Goal: Task Accomplishment & Management: Manage account settings

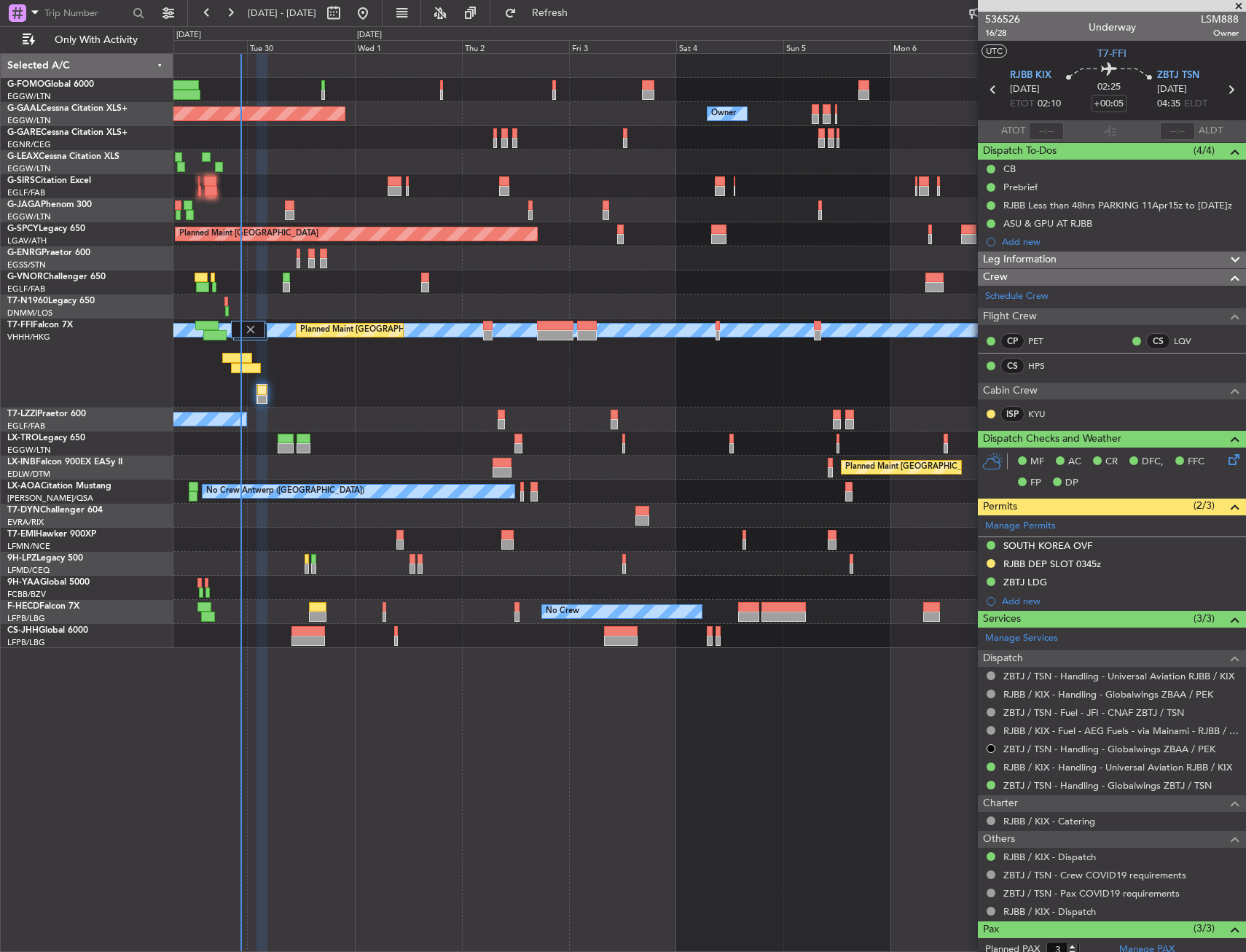
click at [709, 178] on div "Planned Maint [GEOGRAPHIC_DATA] ([GEOGRAPHIC_DATA])" at bounding box center [709, 186] width 1071 height 24
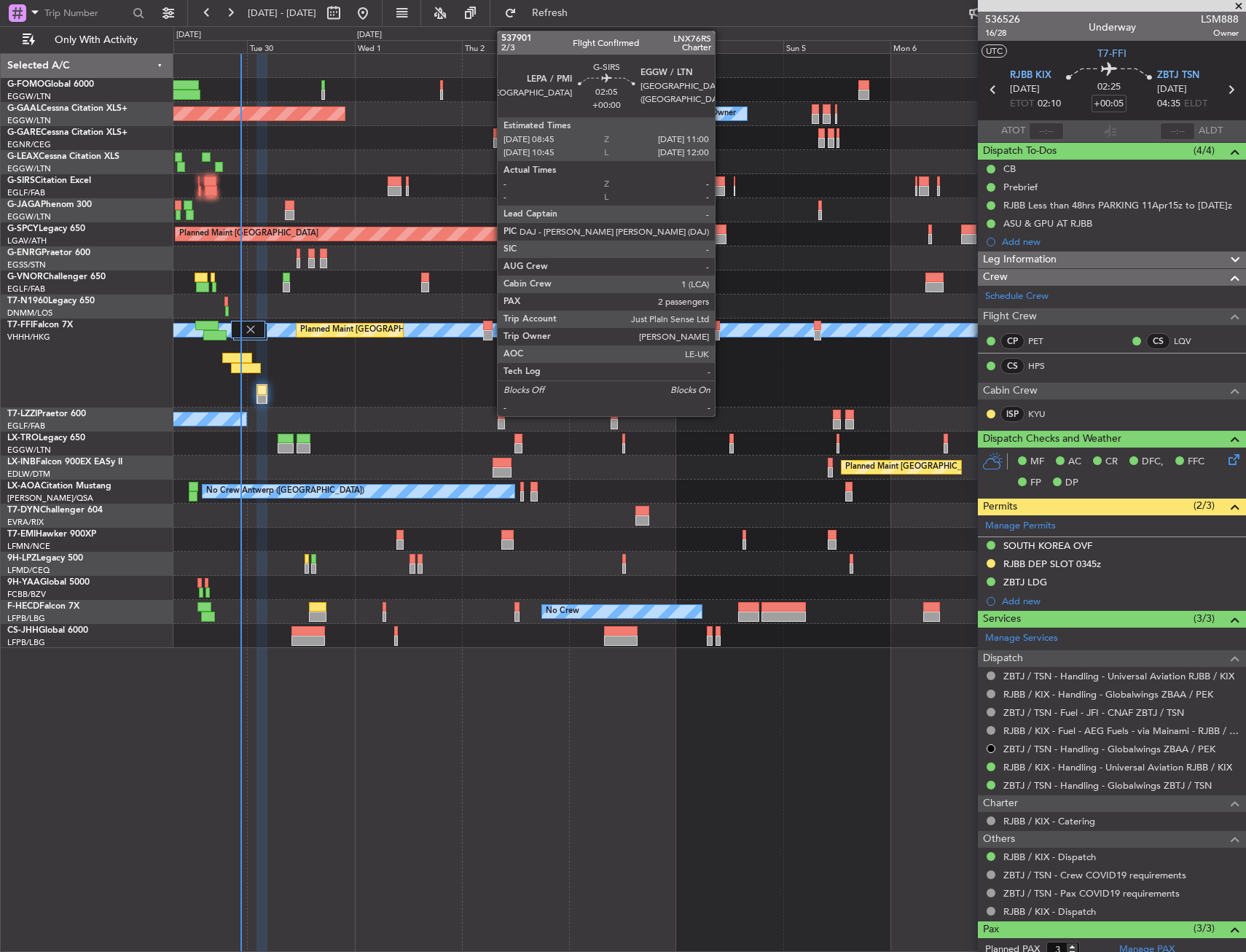
click at [722, 181] on div at bounding box center [720, 181] width 10 height 10
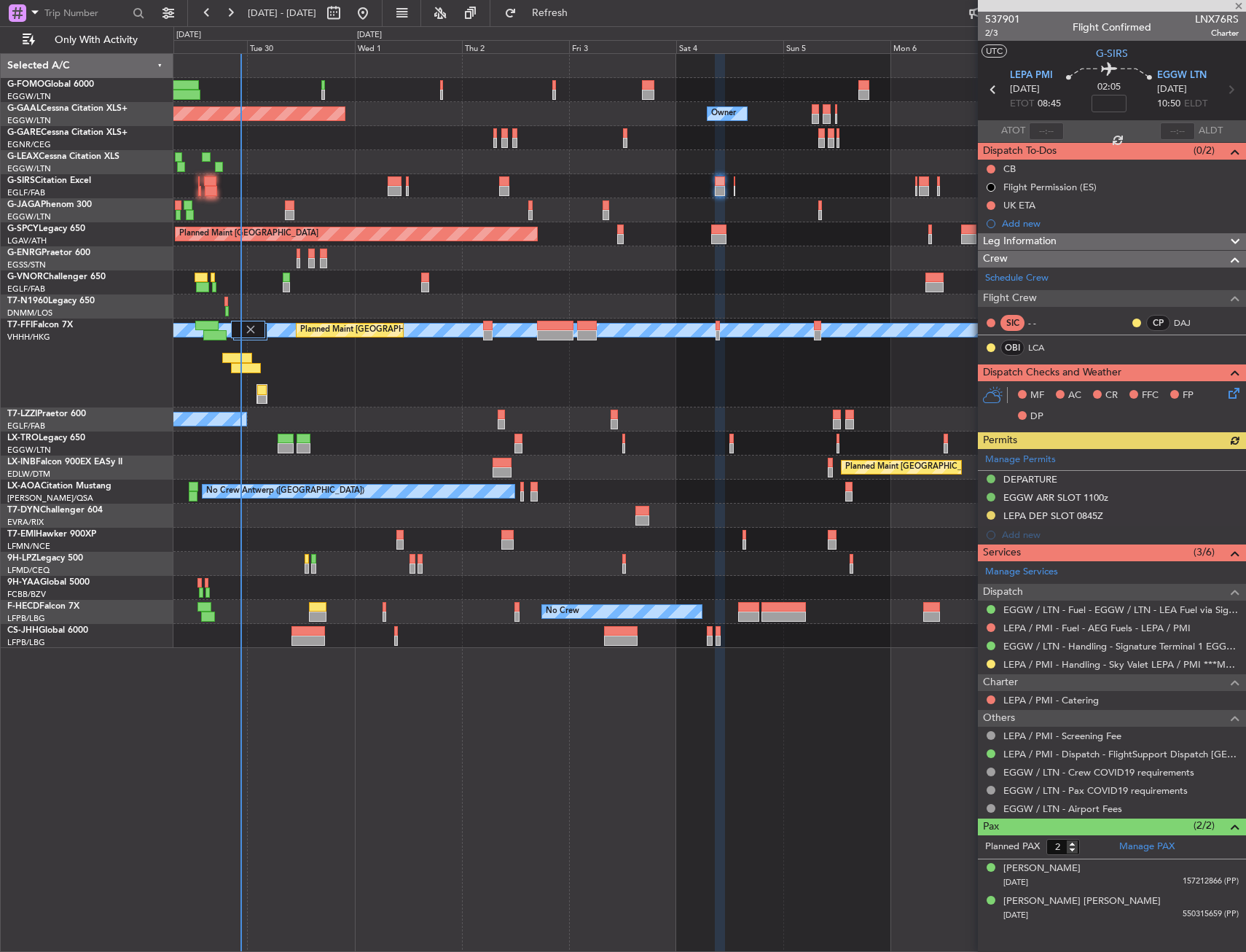
click at [732, 189] on div "Planned Maint [GEOGRAPHIC_DATA] ([GEOGRAPHIC_DATA])" at bounding box center [709, 186] width 1071 height 24
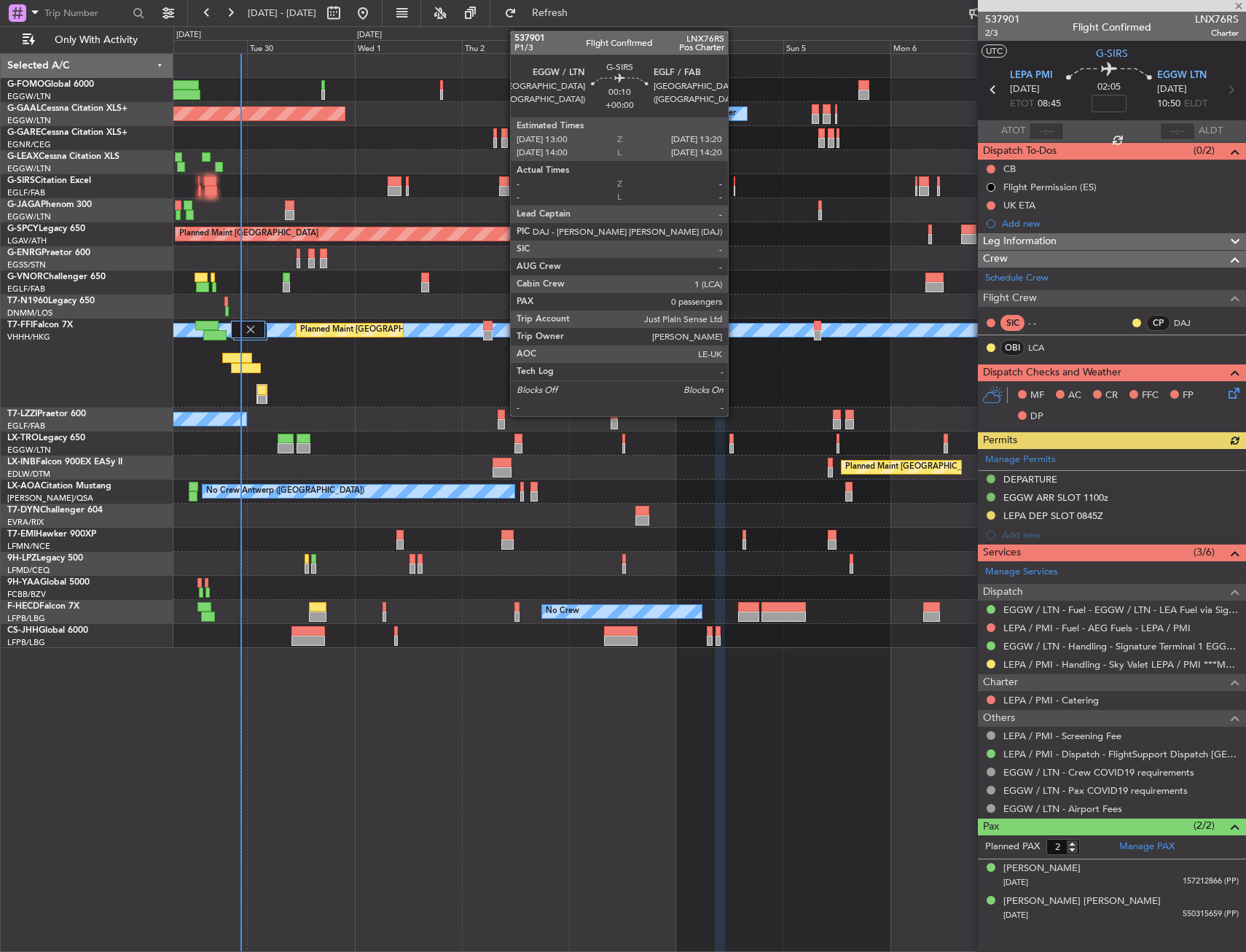
click at [736, 186] on div "Planned Maint [GEOGRAPHIC_DATA] ([GEOGRAPHIC_DATA])" at bounding box center [709, 186] width 1071 height 24
click at [734, 187] on div at bounding box center [734, 191] width 3 height 10
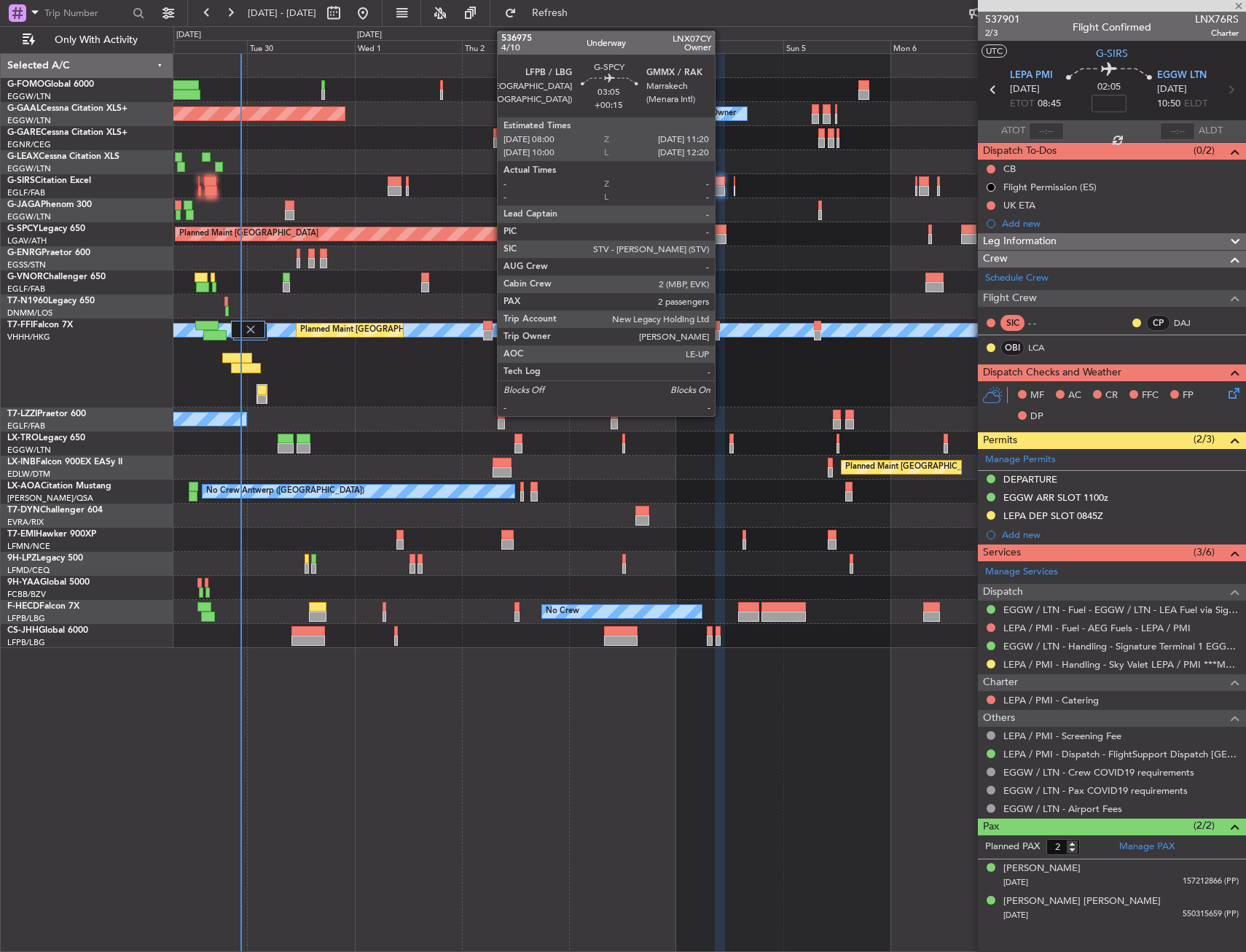
type input "0"
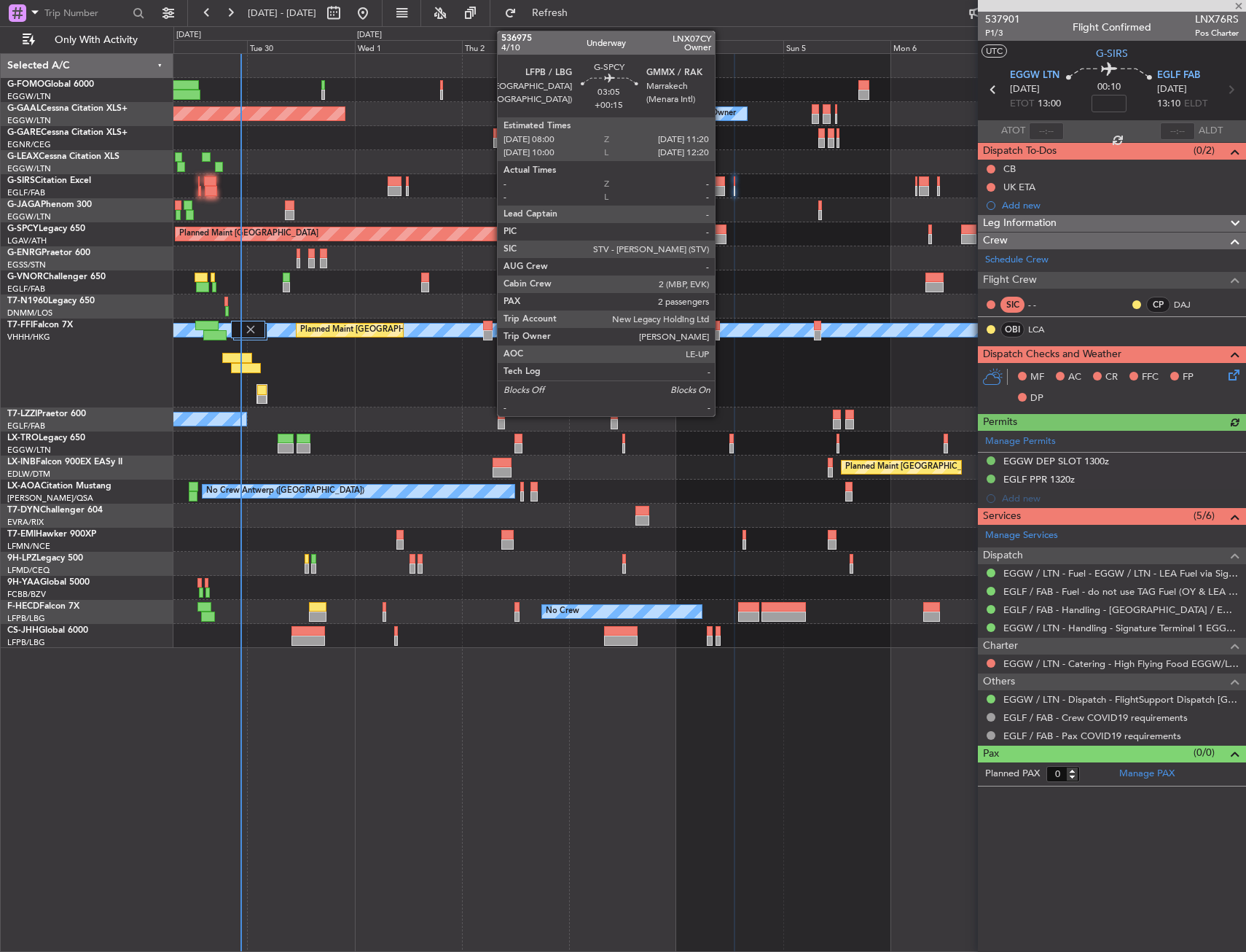
click at [722, 229] on div at bounding box center [719, 229] width 15 height 10
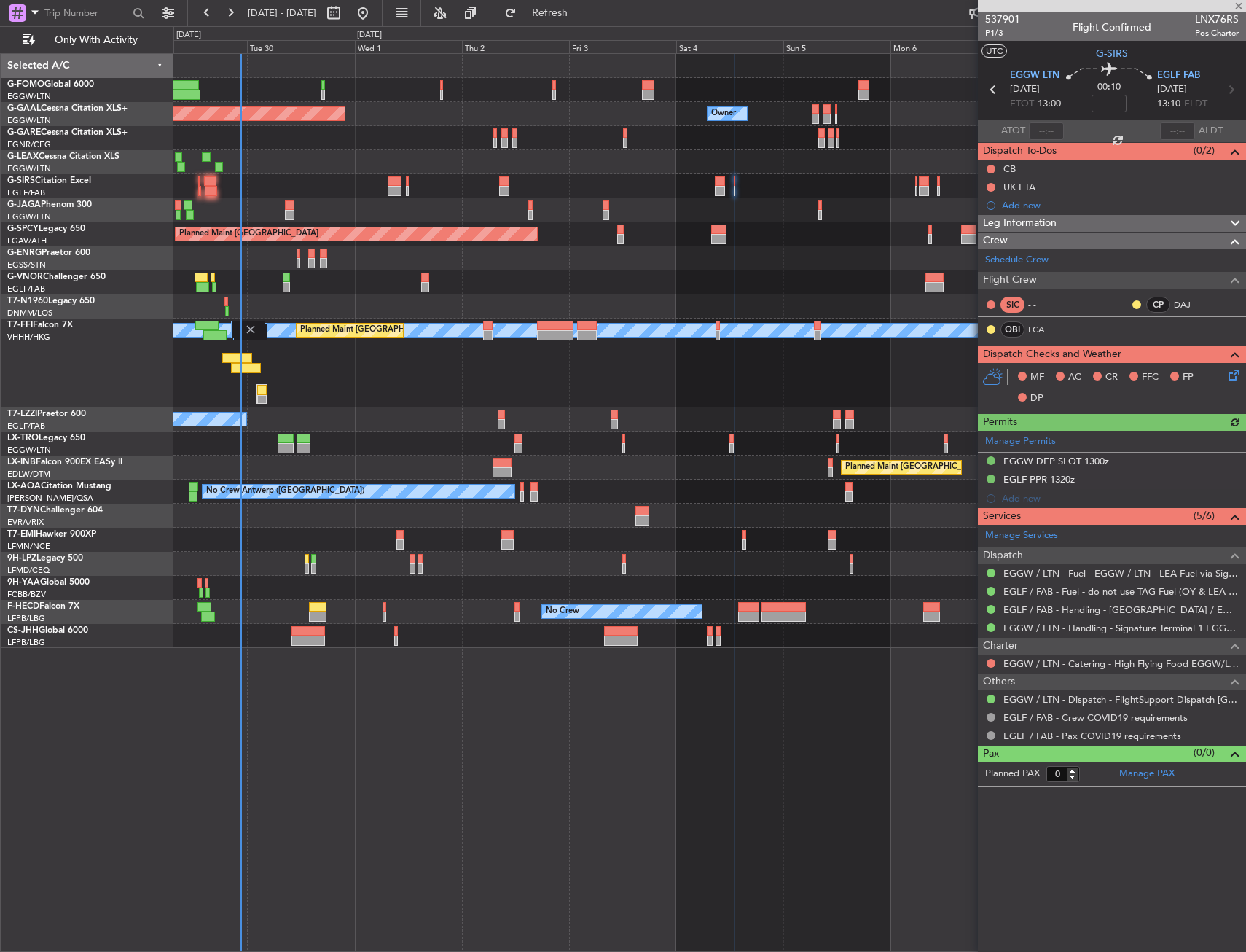
type input "+00:15"
type input "2"
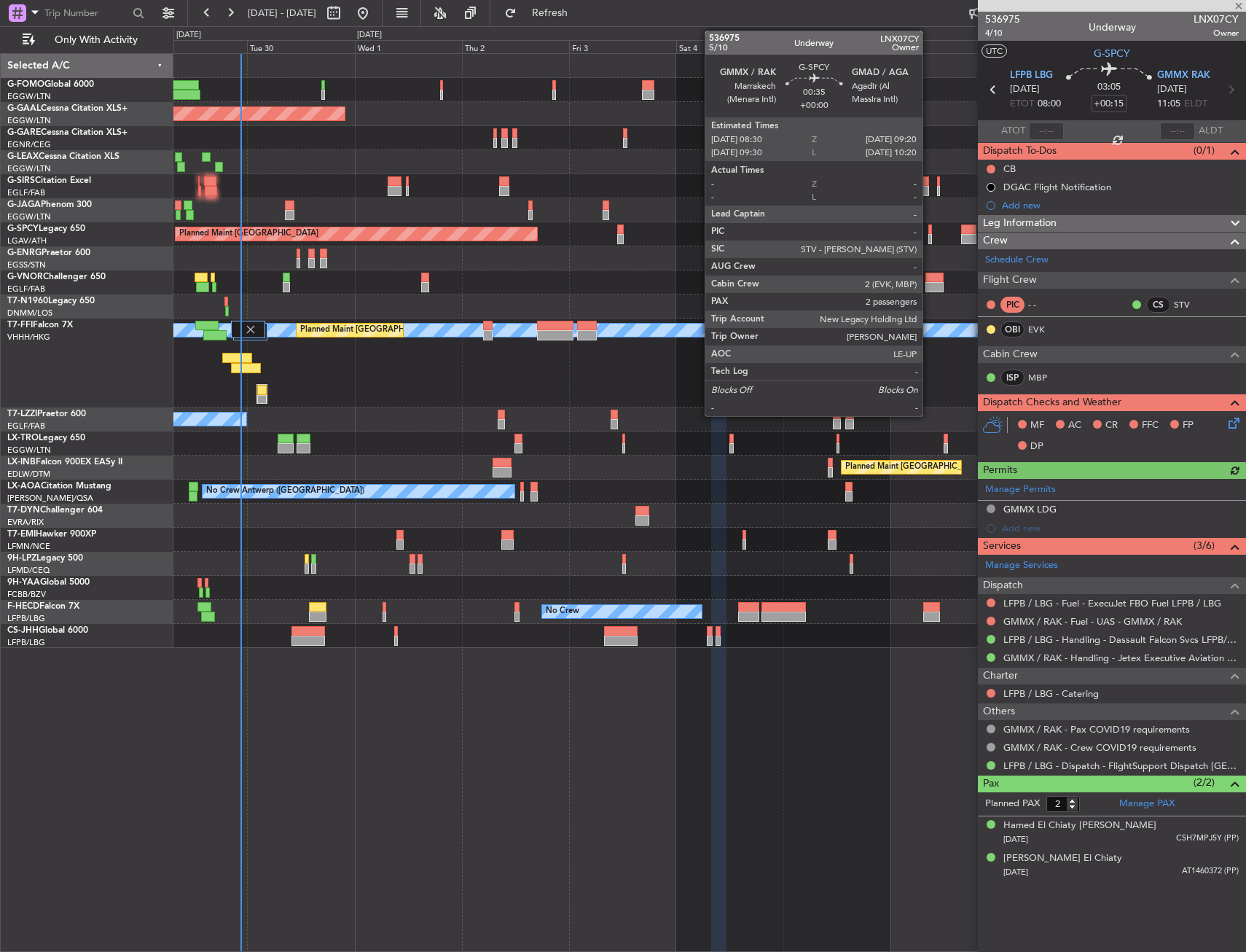
click at [929, 237] on div at bounding box center [930, 239] width 4 height 10
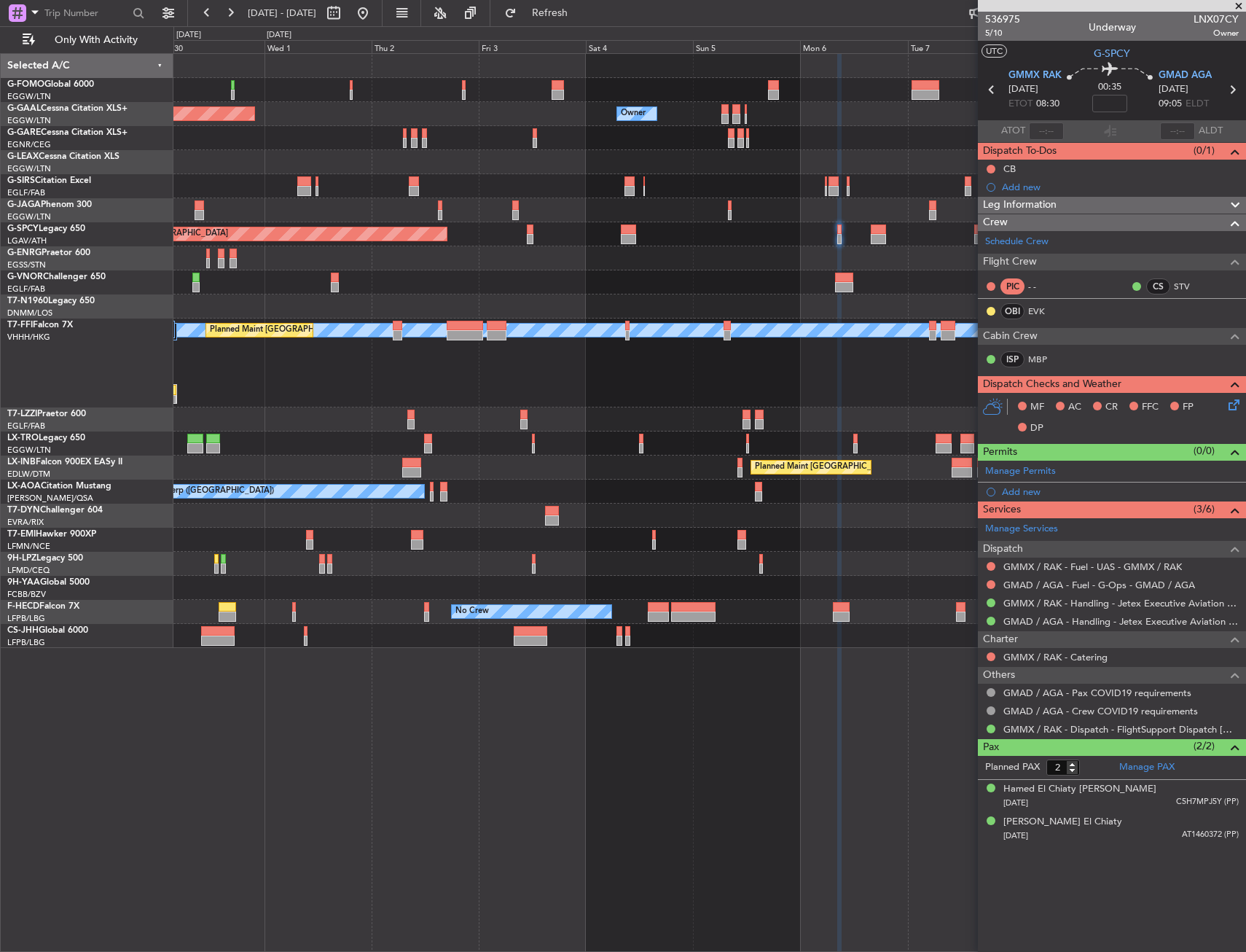
click at [313, 159] on div "A/C Unavailable" at bounding box center [709, 162] width 1071 height 24
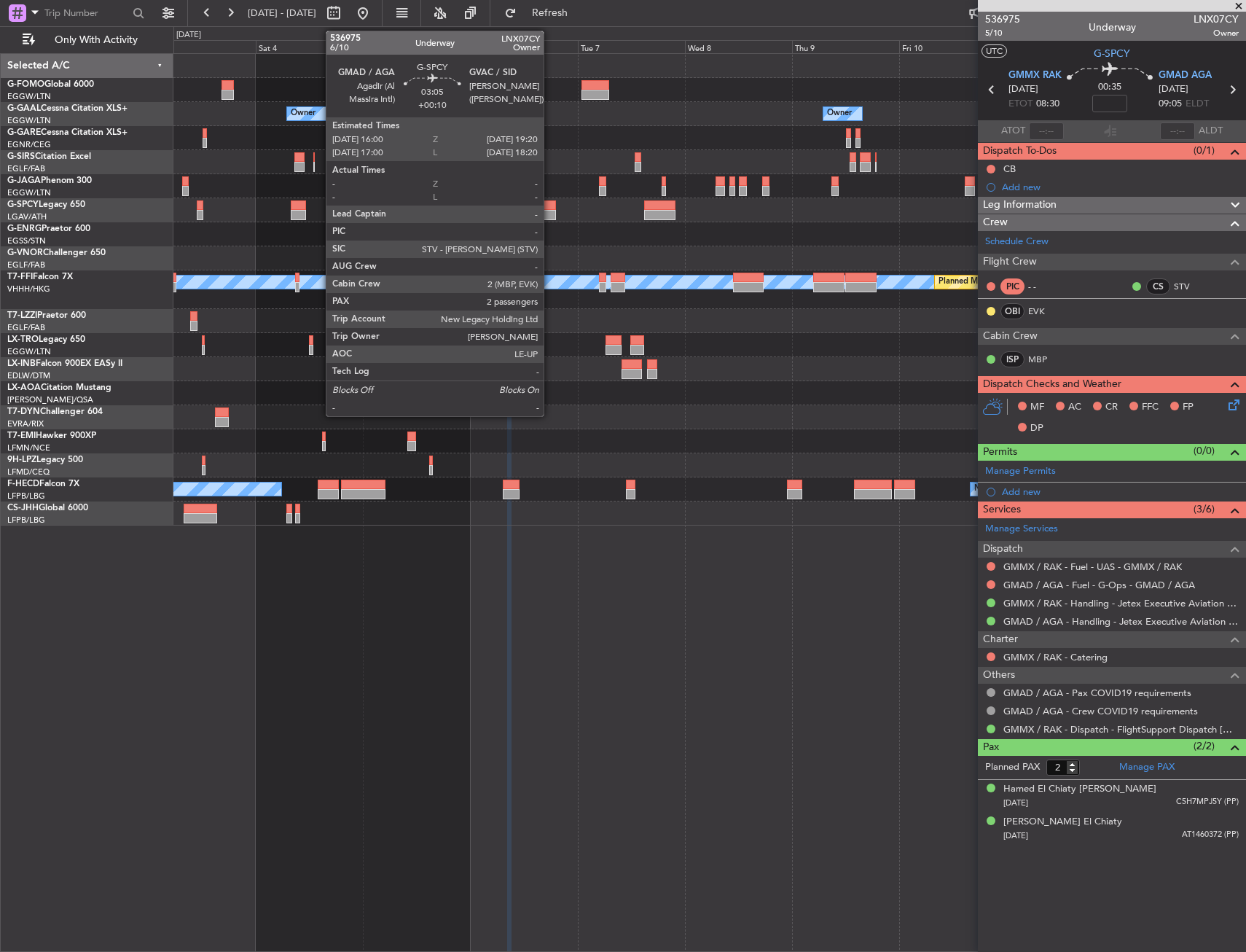
click at [550, 208] on div at bounding box center [548, 206] width 15 height 10
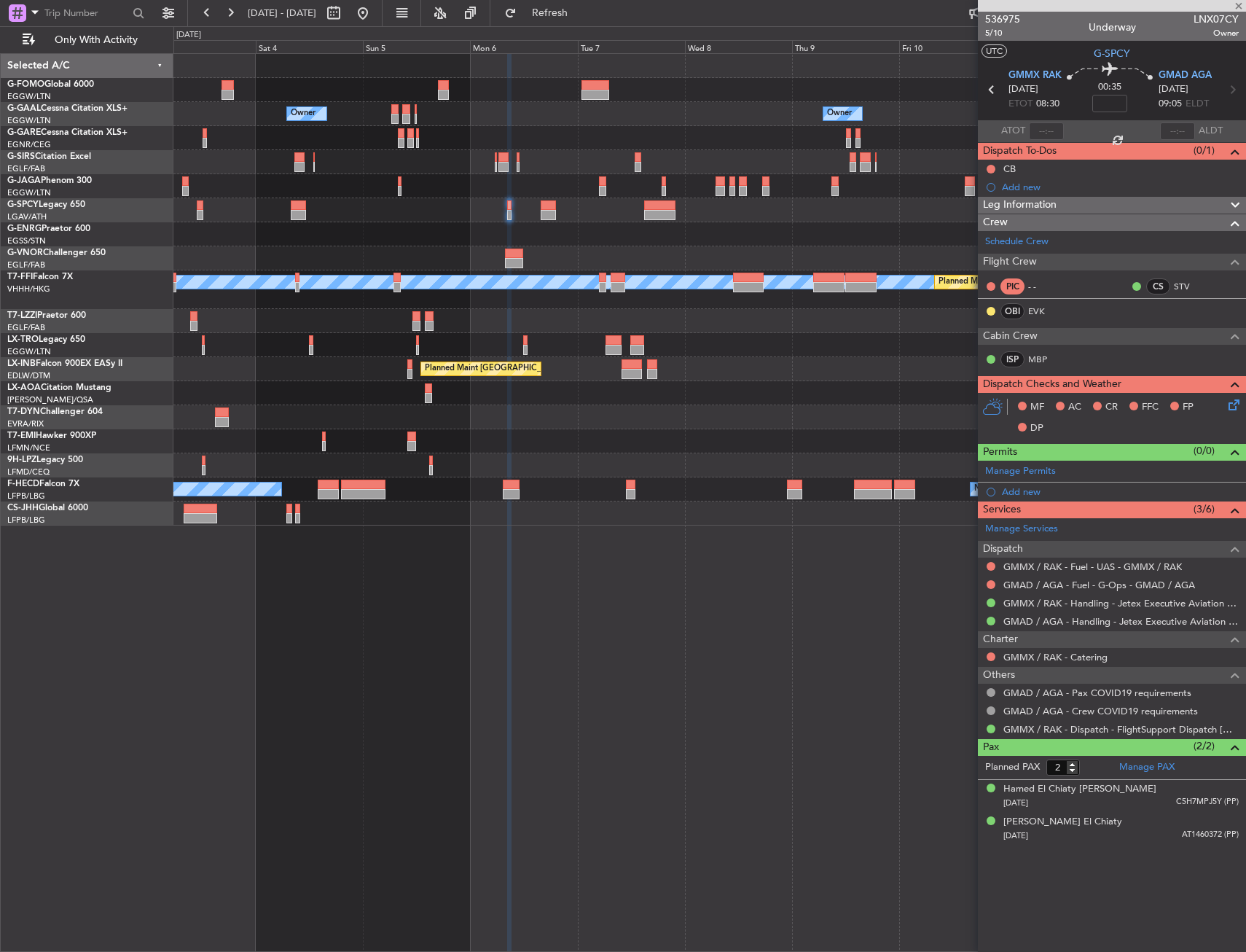
type input "+00:10"
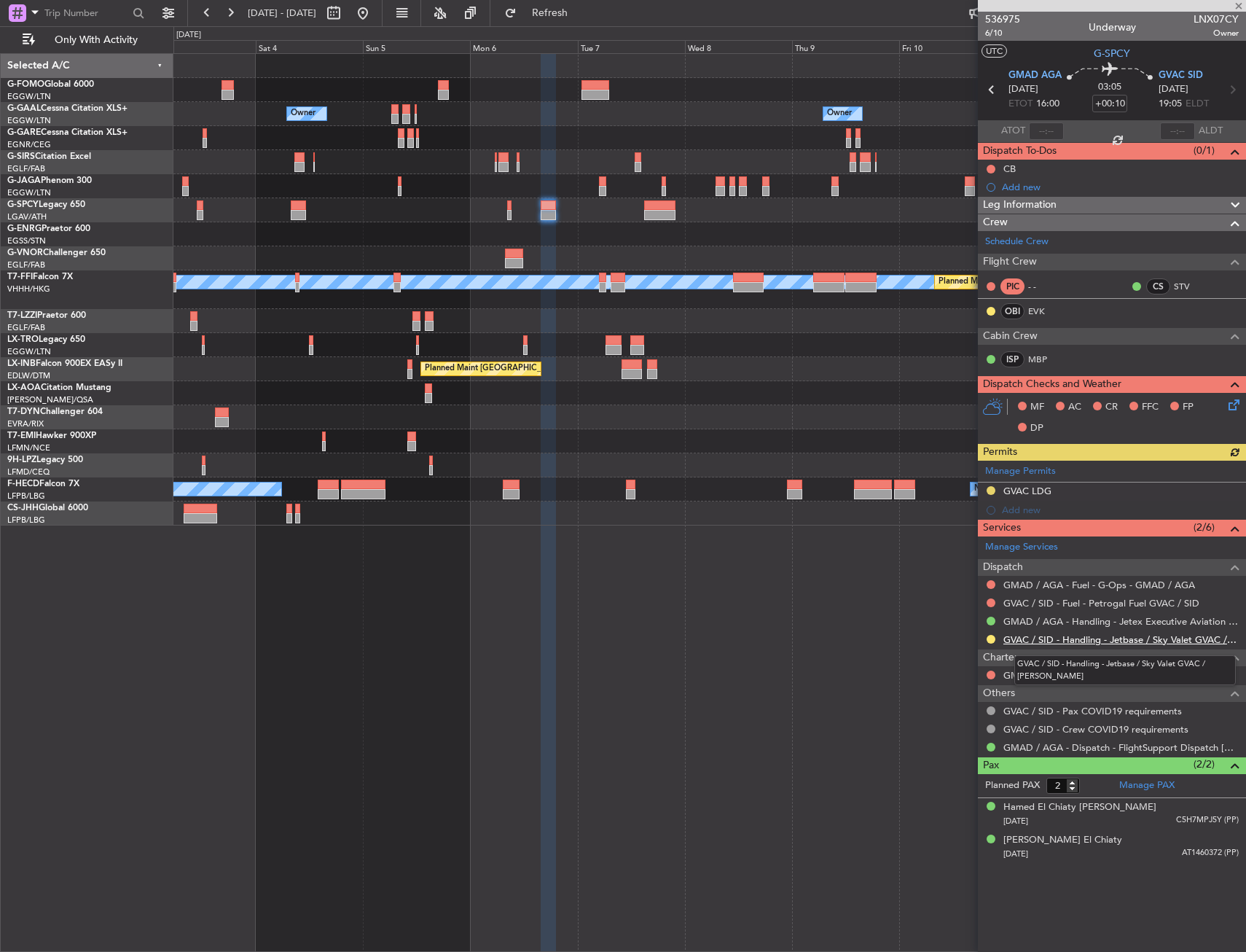
click at [1109, 638] on link "GVAC / SID - Handling - Jetbase / Sky Valet GVAC / SAL" at bounding box center [1120, 639] width 235 height 13
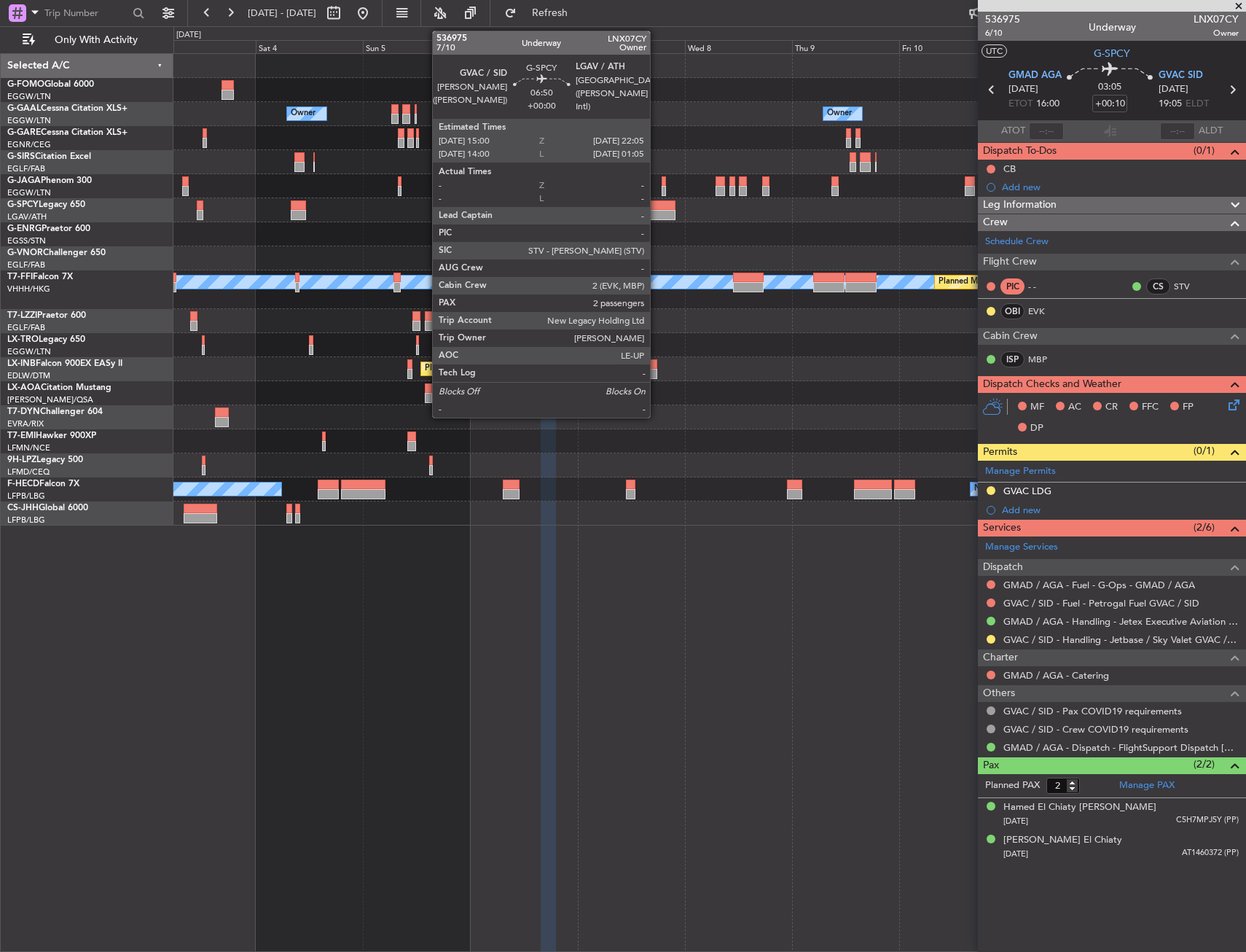
click at [658, 212] on div at bounding box center [660, 215] width 32 height 10
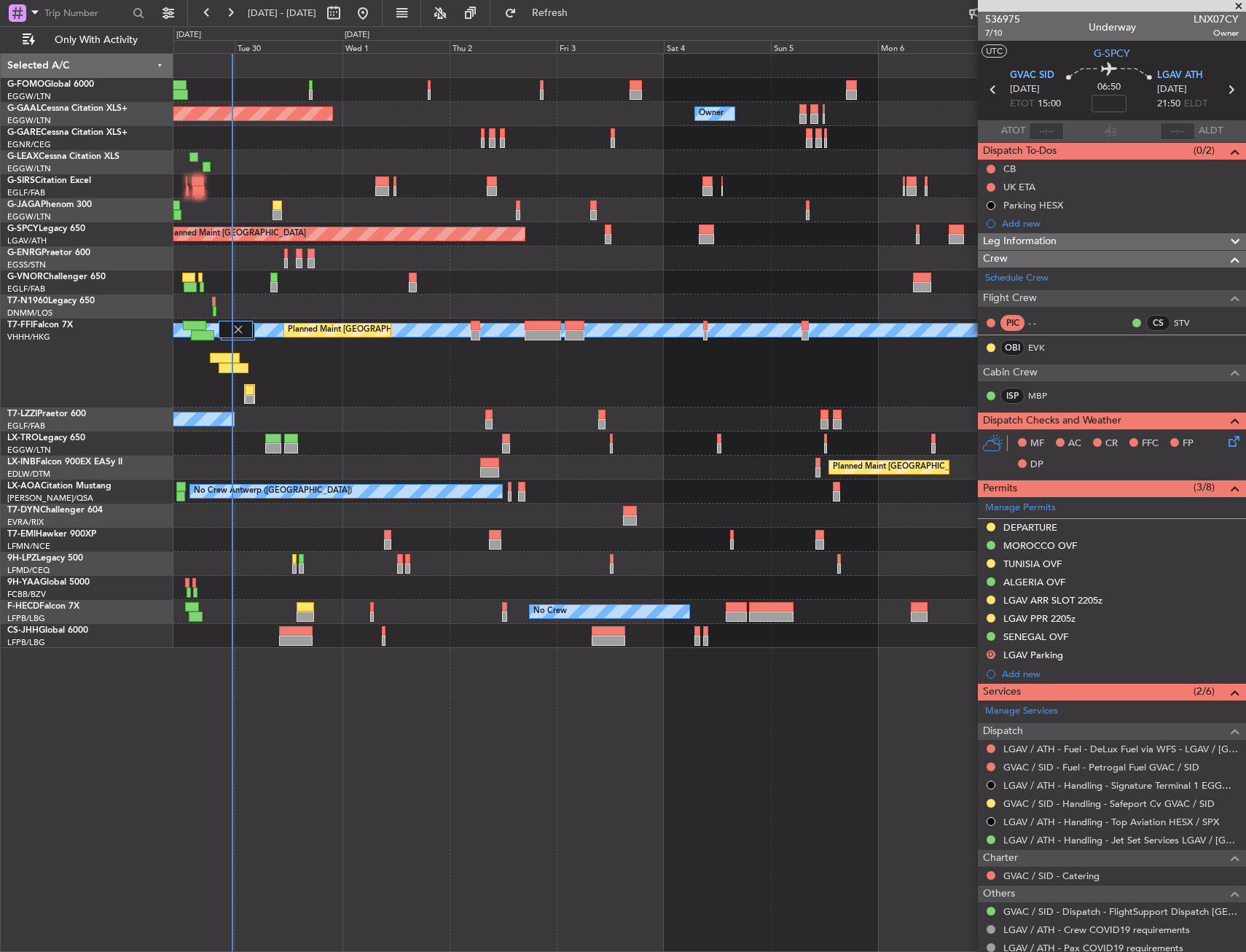
click at [424, 89] on div at bounding box center [709, 89] width 1071 height 24
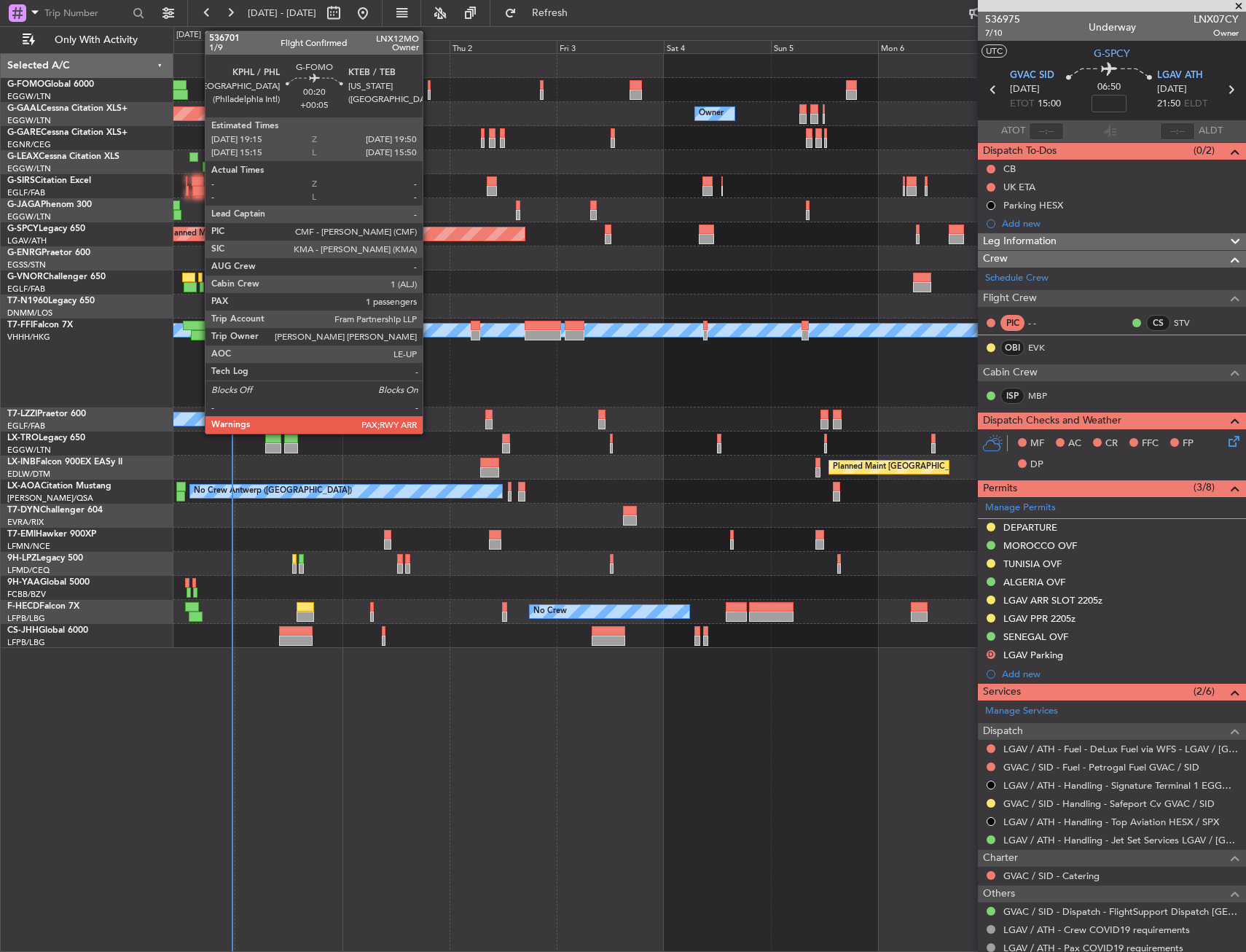
click at [431, 85] on div at bounding box center [709, 89] width 1071 height 24
click at [427, 86] on div at bounding box center [428, 85] width 3 height 10
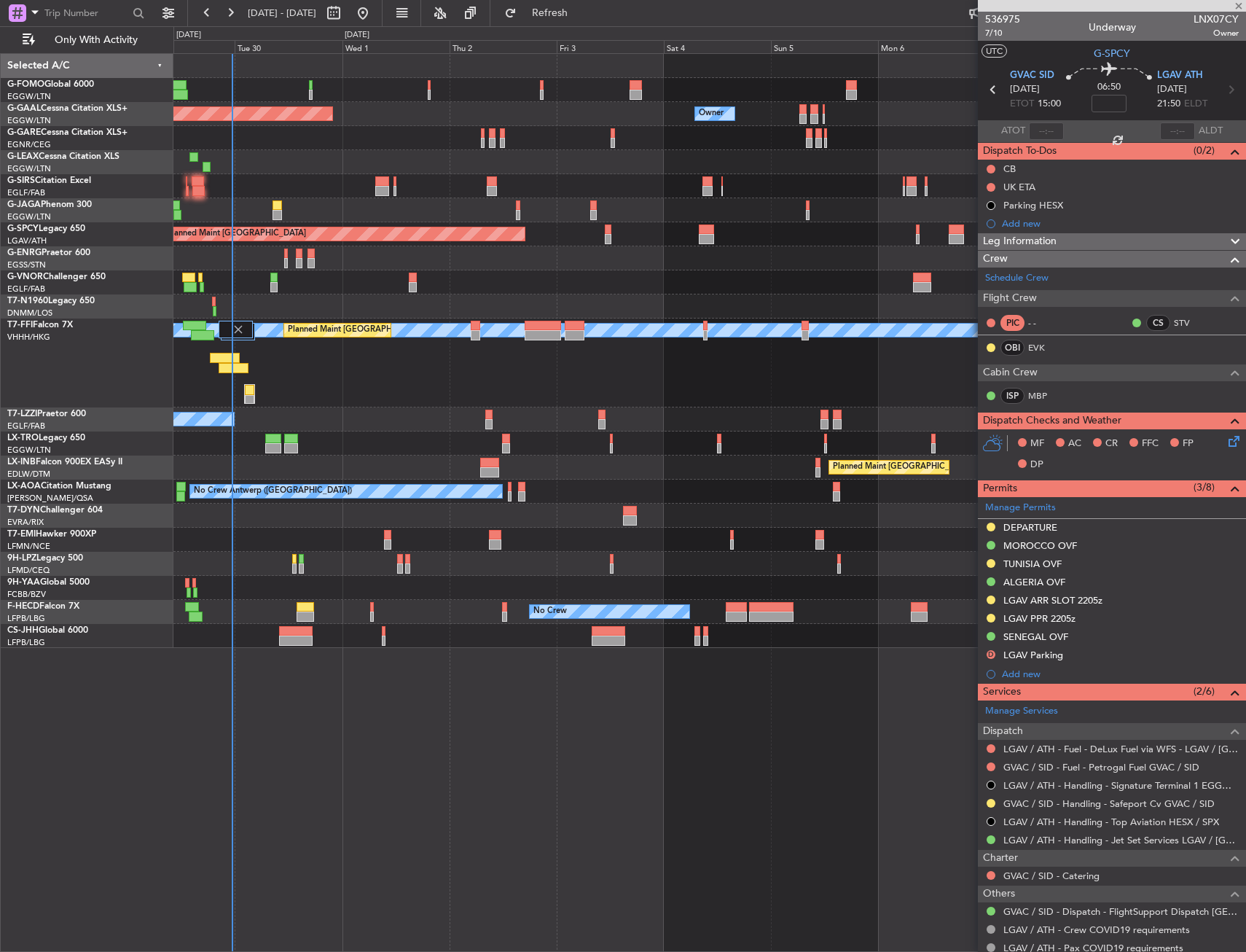
type input "+00:05"
type input "1"
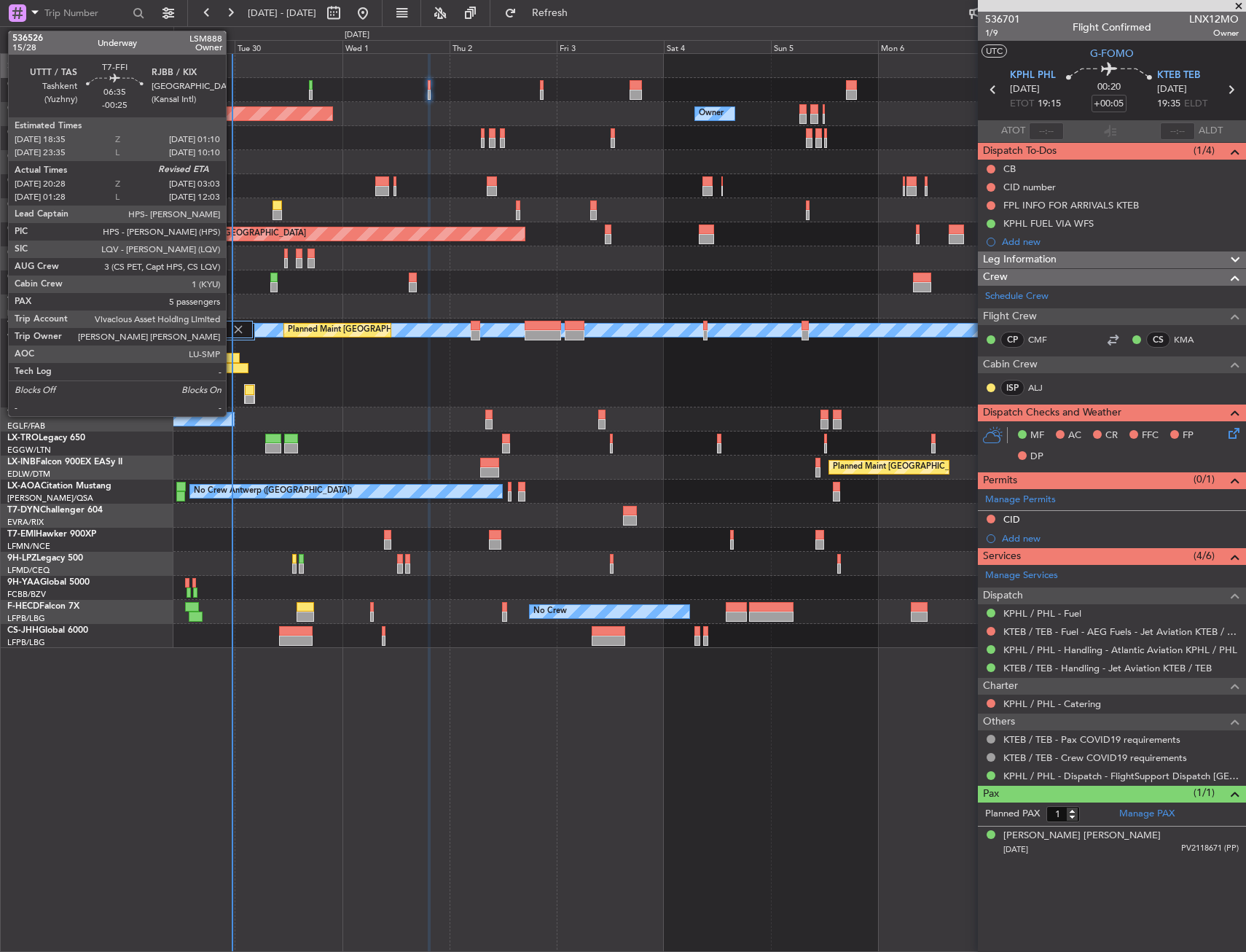
click at [233, 365] on div at bounding box center [233, 368] width 30 height 10
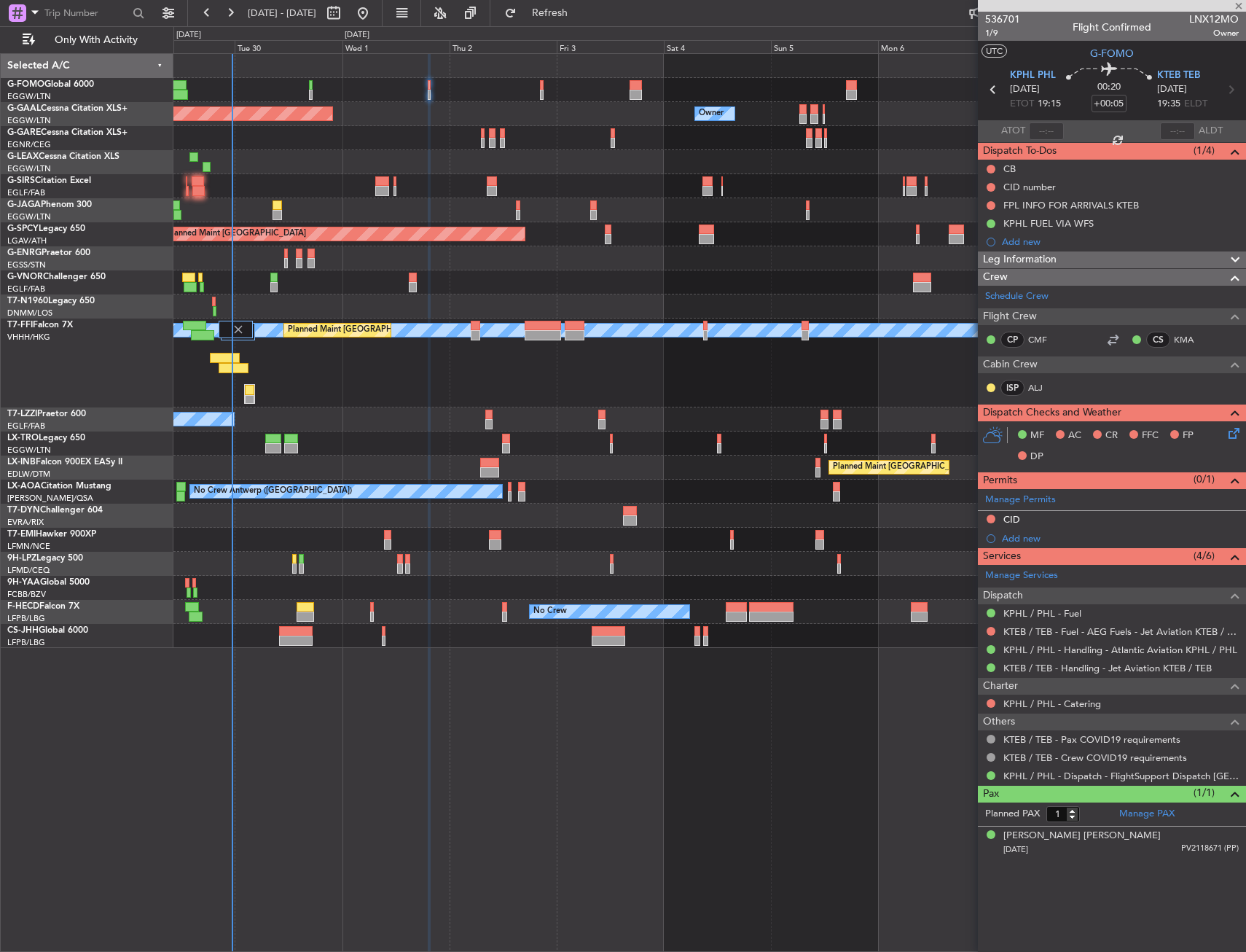
type input "-00:25"
type input "20:28"
type input "5"
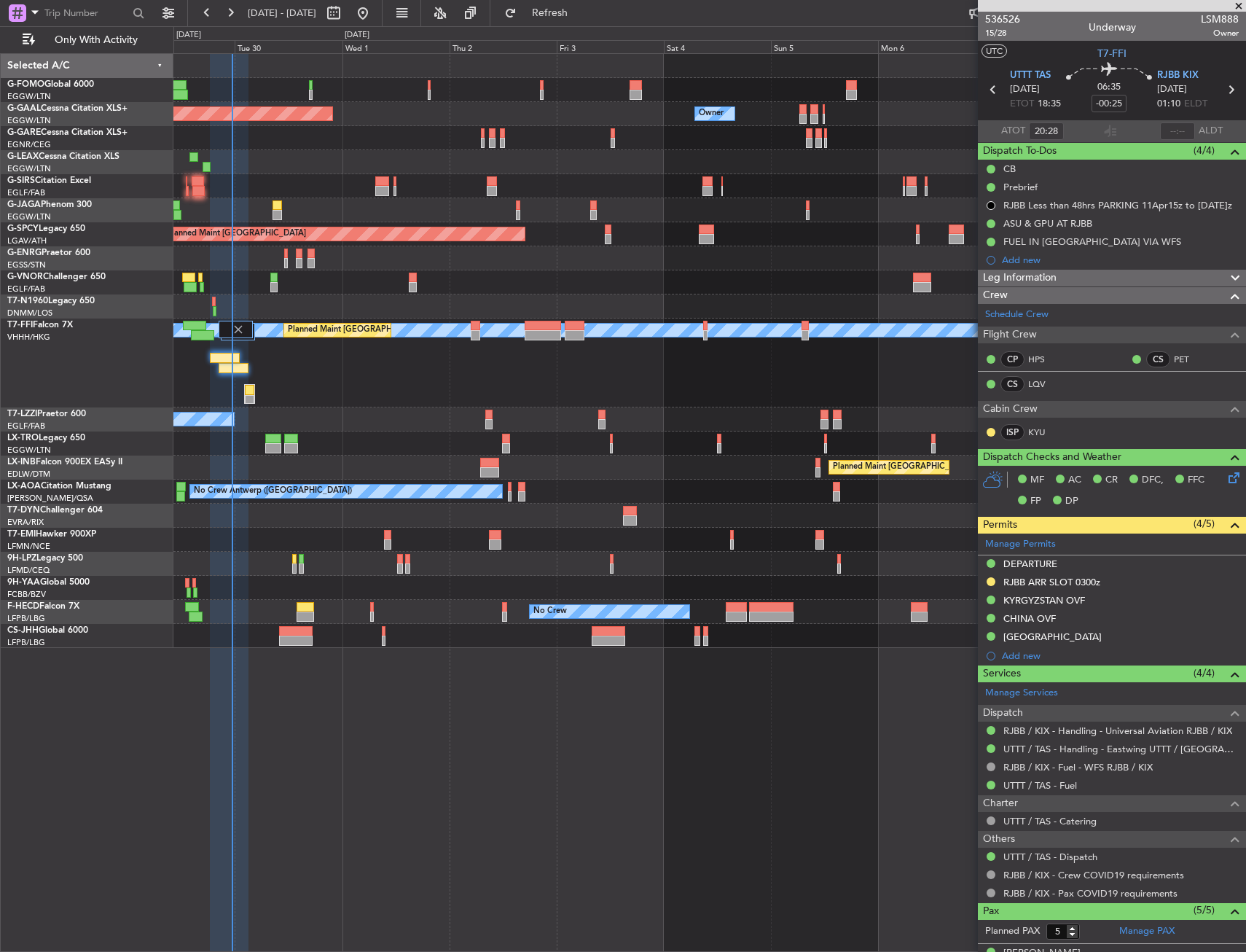
click at [511, 194] on div "Planned Maint [GEOGRAPHIC_DATA] ([GEOGRAPHIC_DATA])" at bounding box center [709, 186] width 1071 height 24
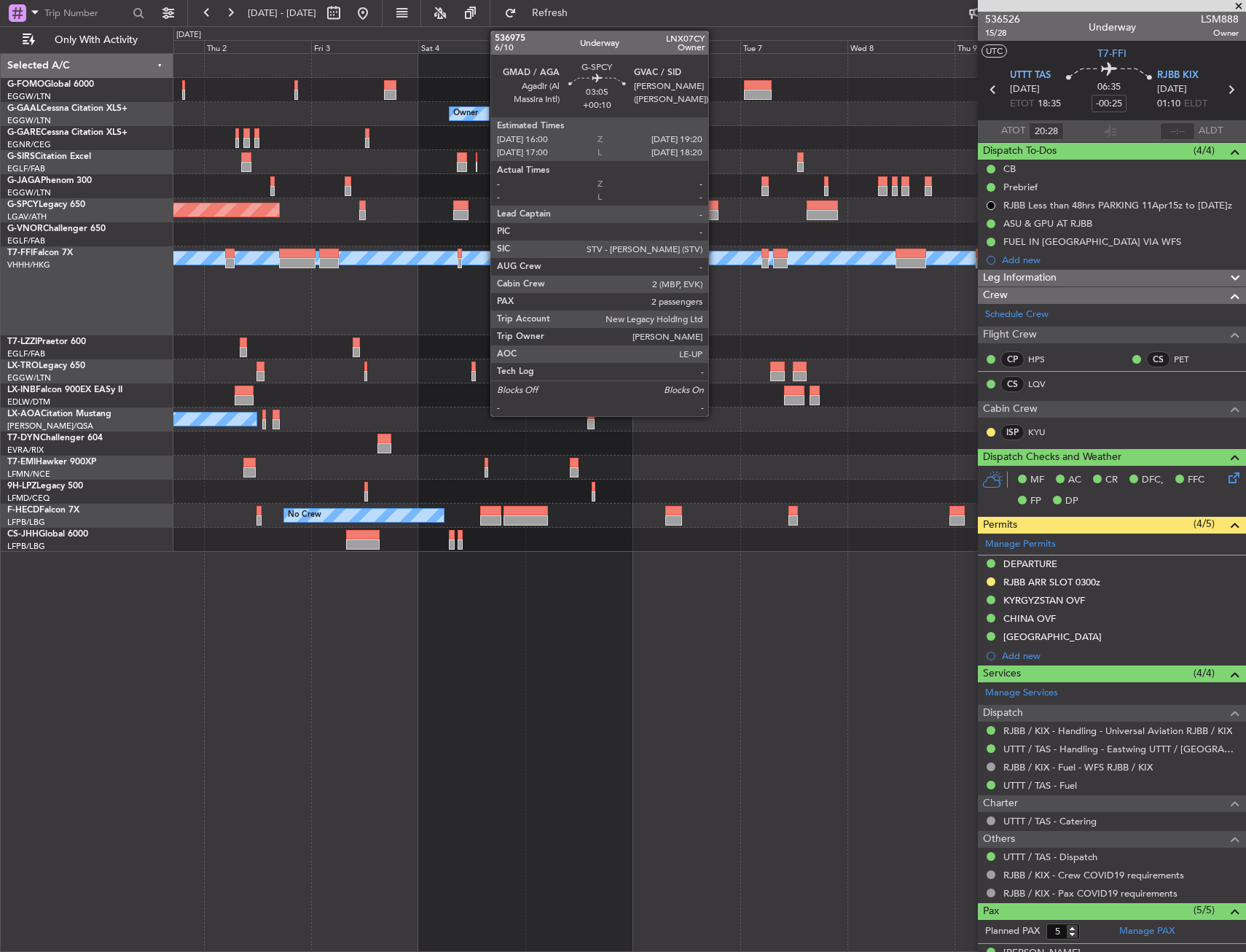
click at [715, 209] on div at bounding box center [711, 206] width 15 height 10
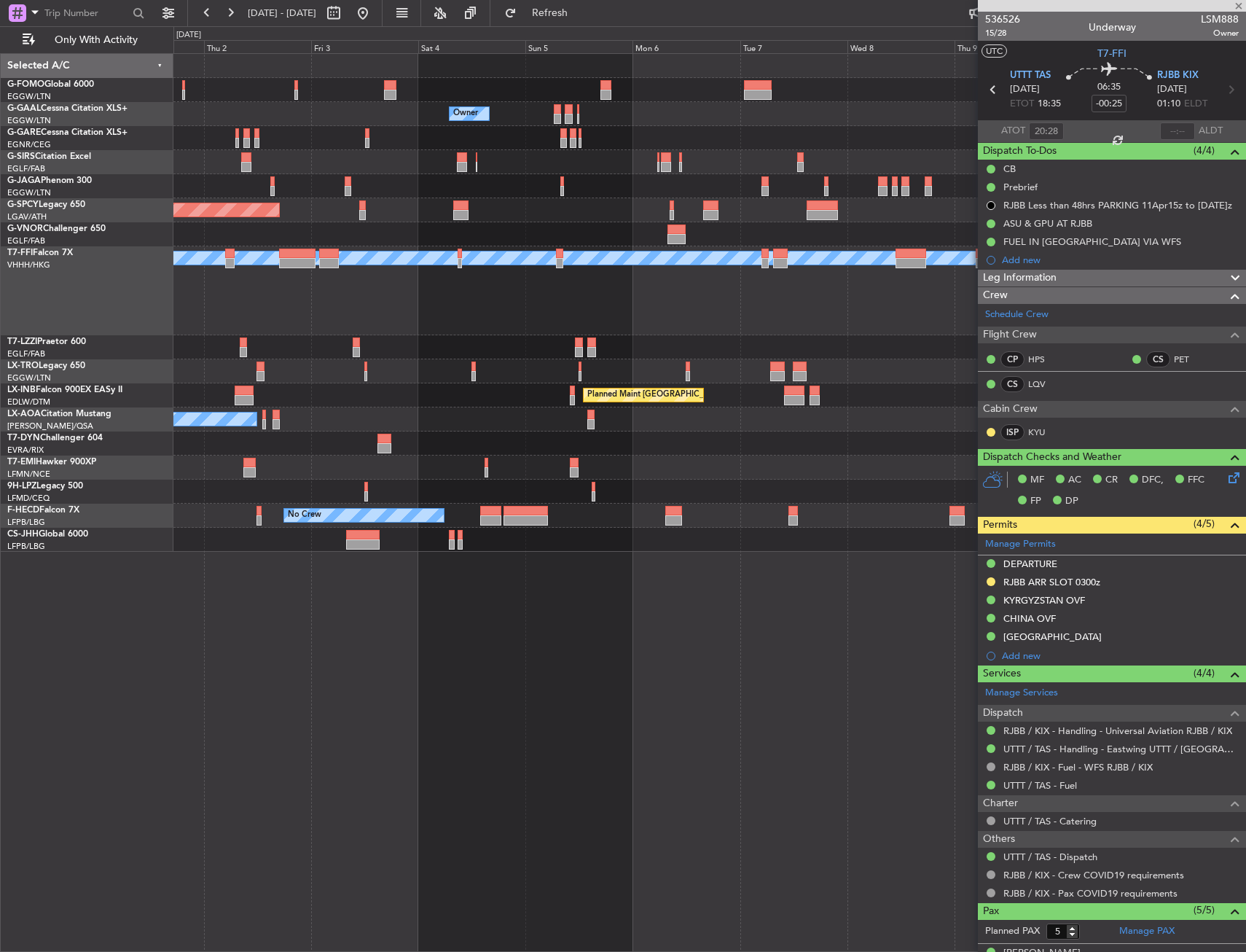
type input "+00:10"
type input "2"
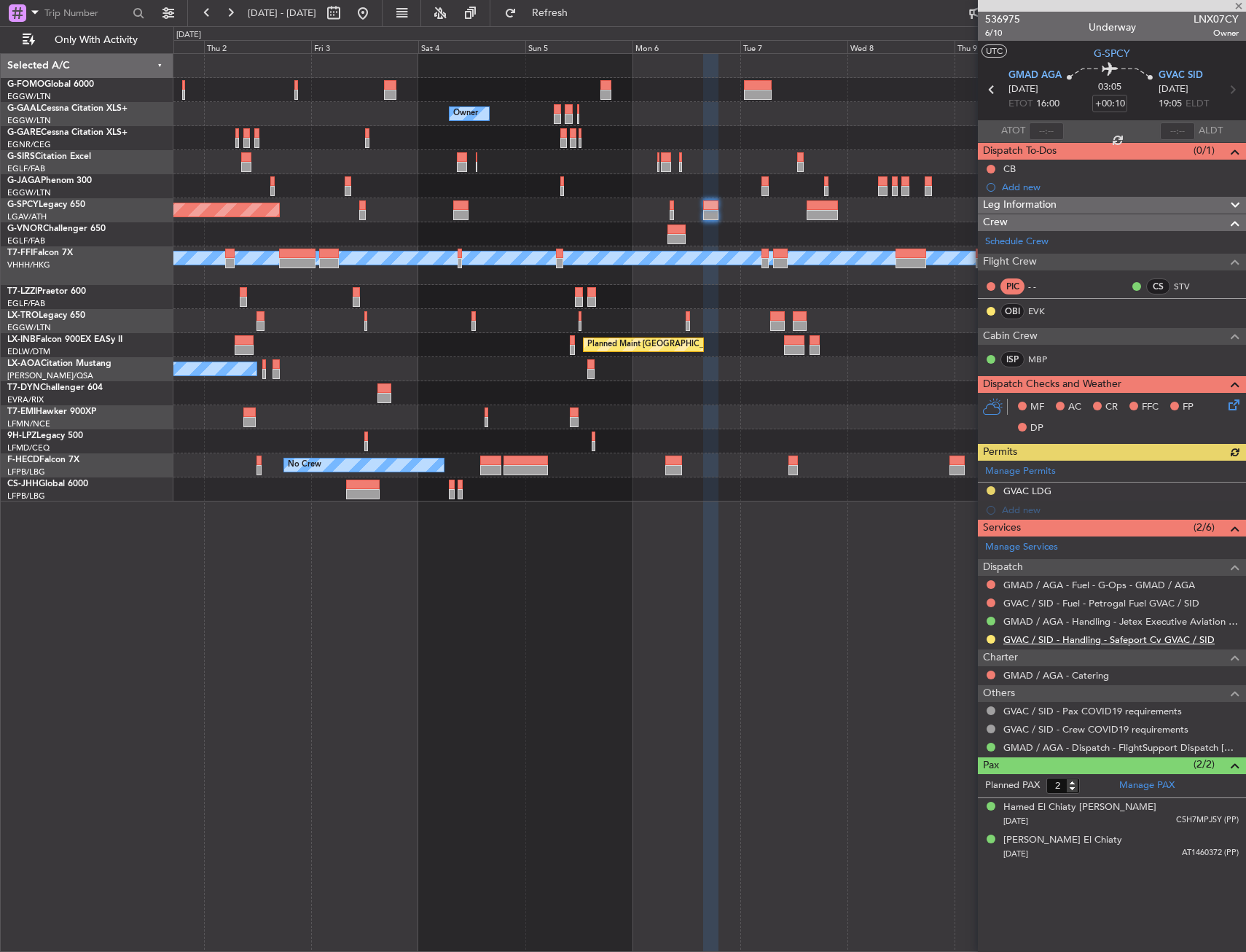
click at [1088, 637] on link "GVAC / SID - Handling - Safeport Cv GVAC / SID" at bounding box center [1109, 639] width 212 height 13
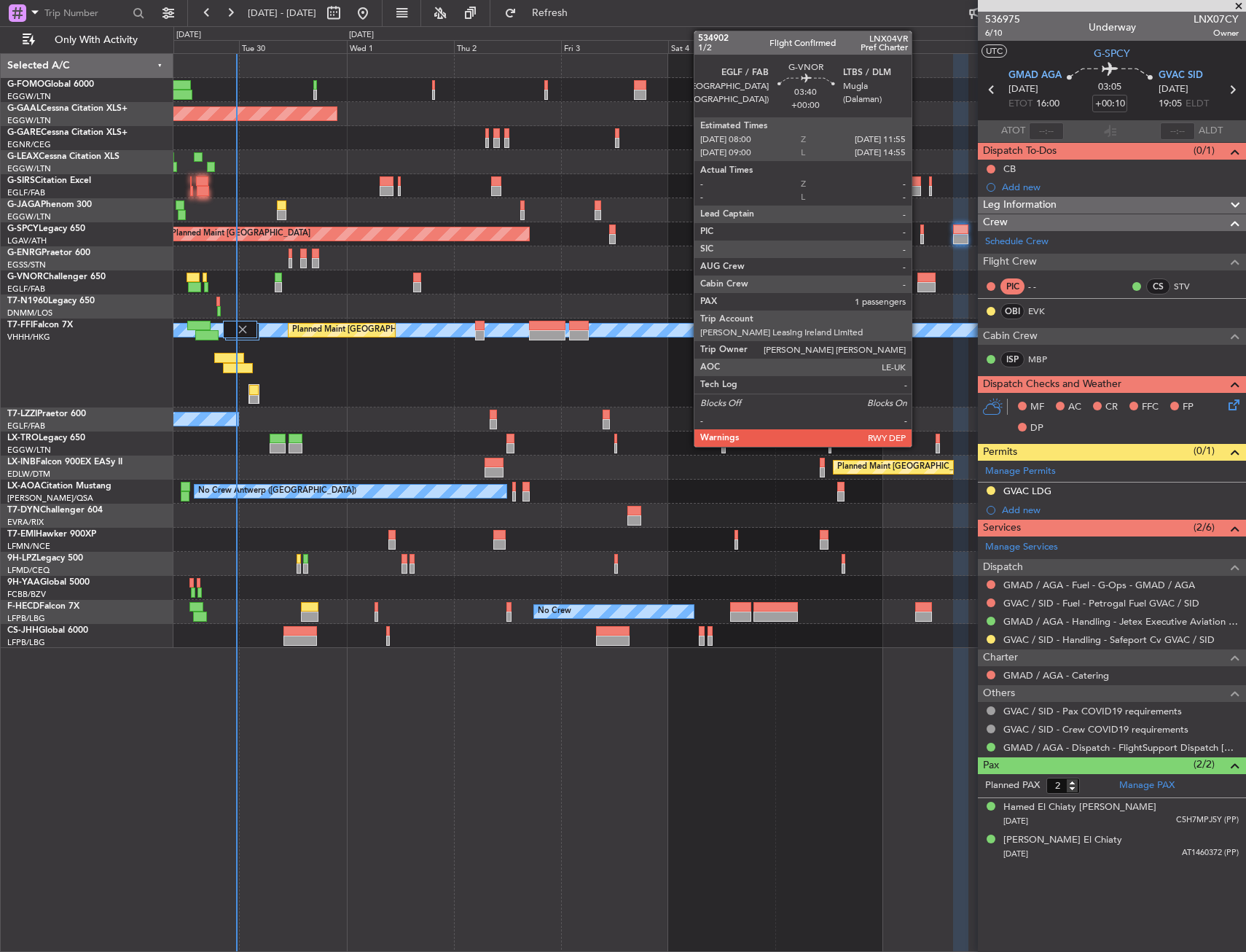
click at [921, 287] on div at bounding box center [926, 287] width 19 height 10
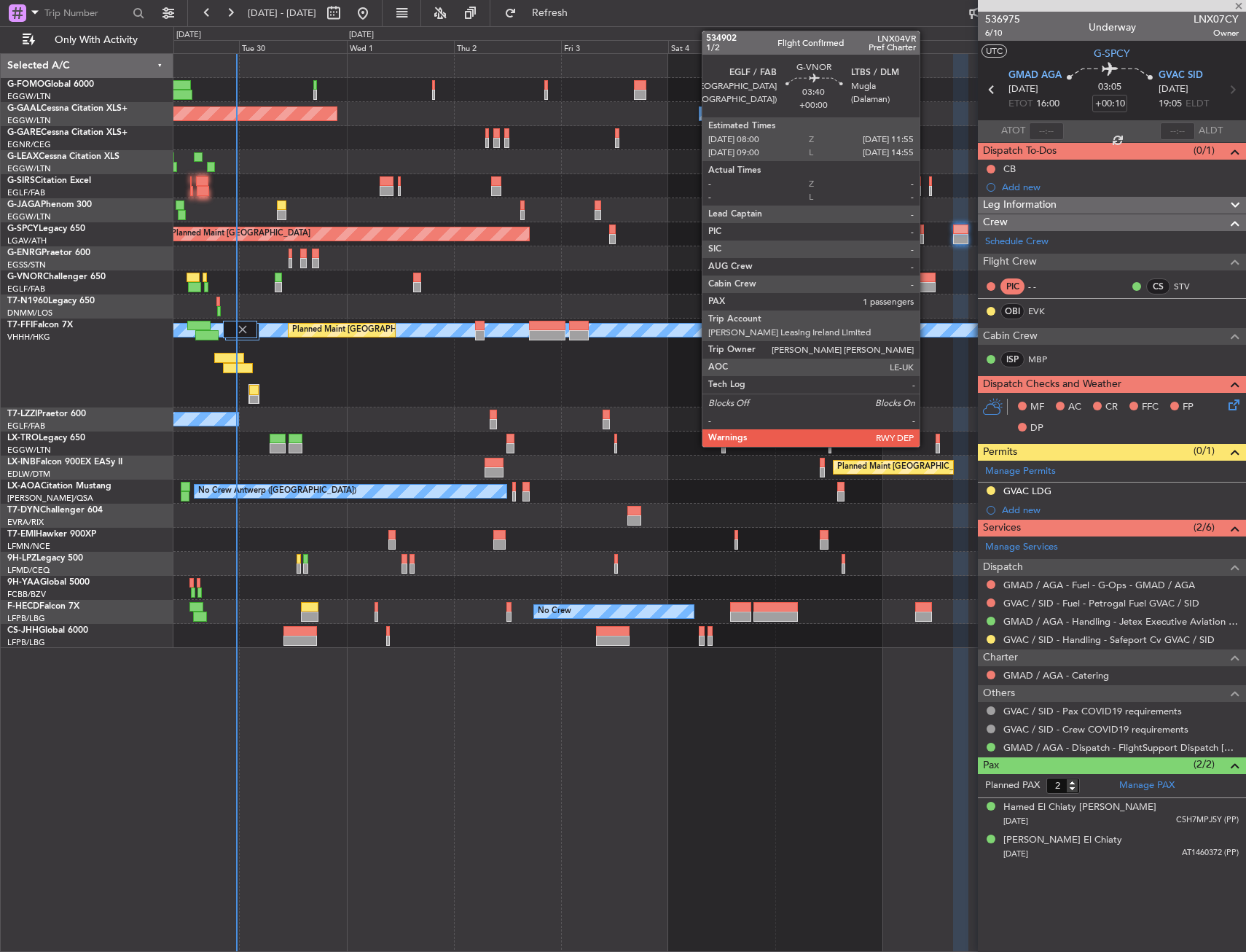
type input "1"
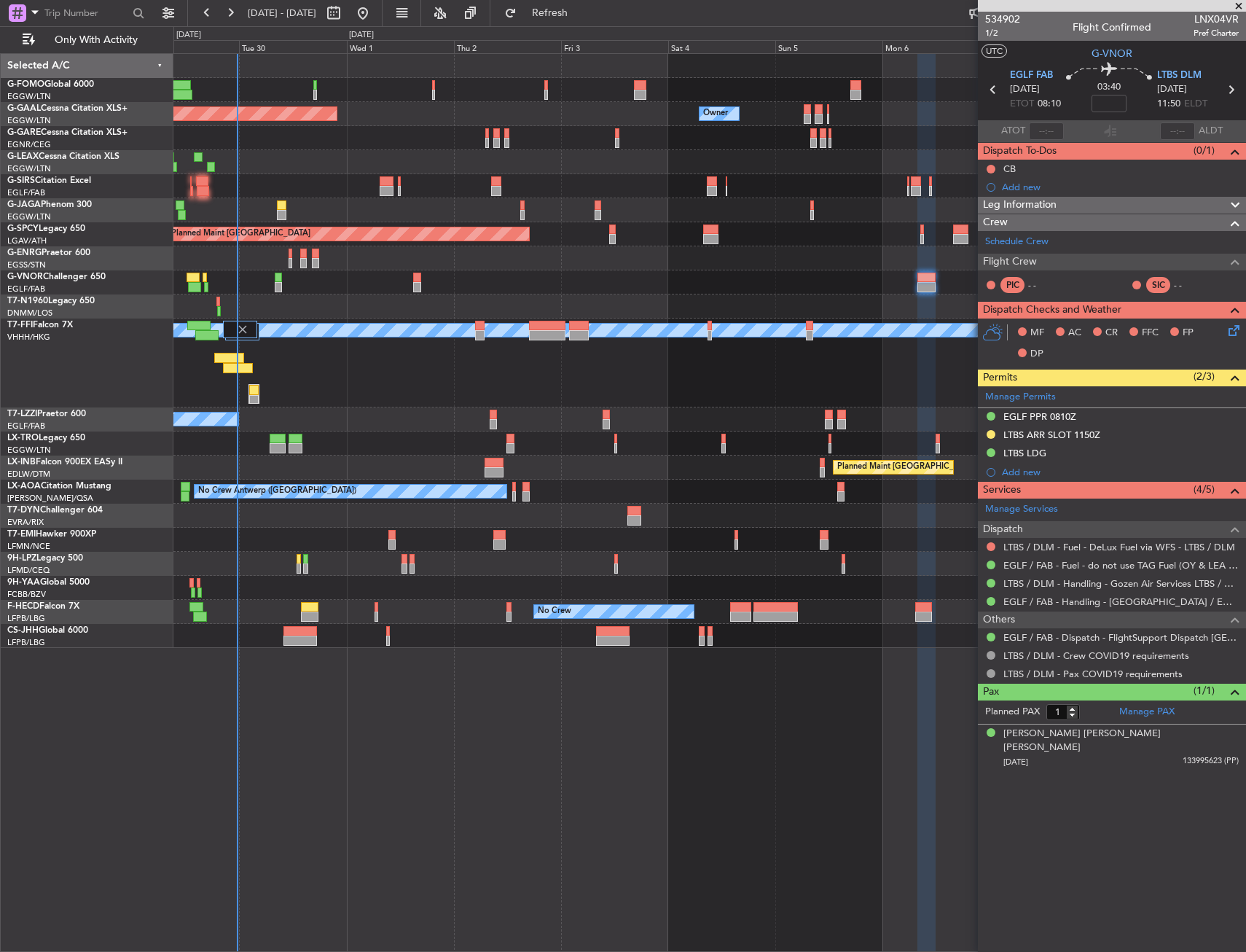
click at [384, 637] on div at bounding box center [709, 636] width 1071 height 24
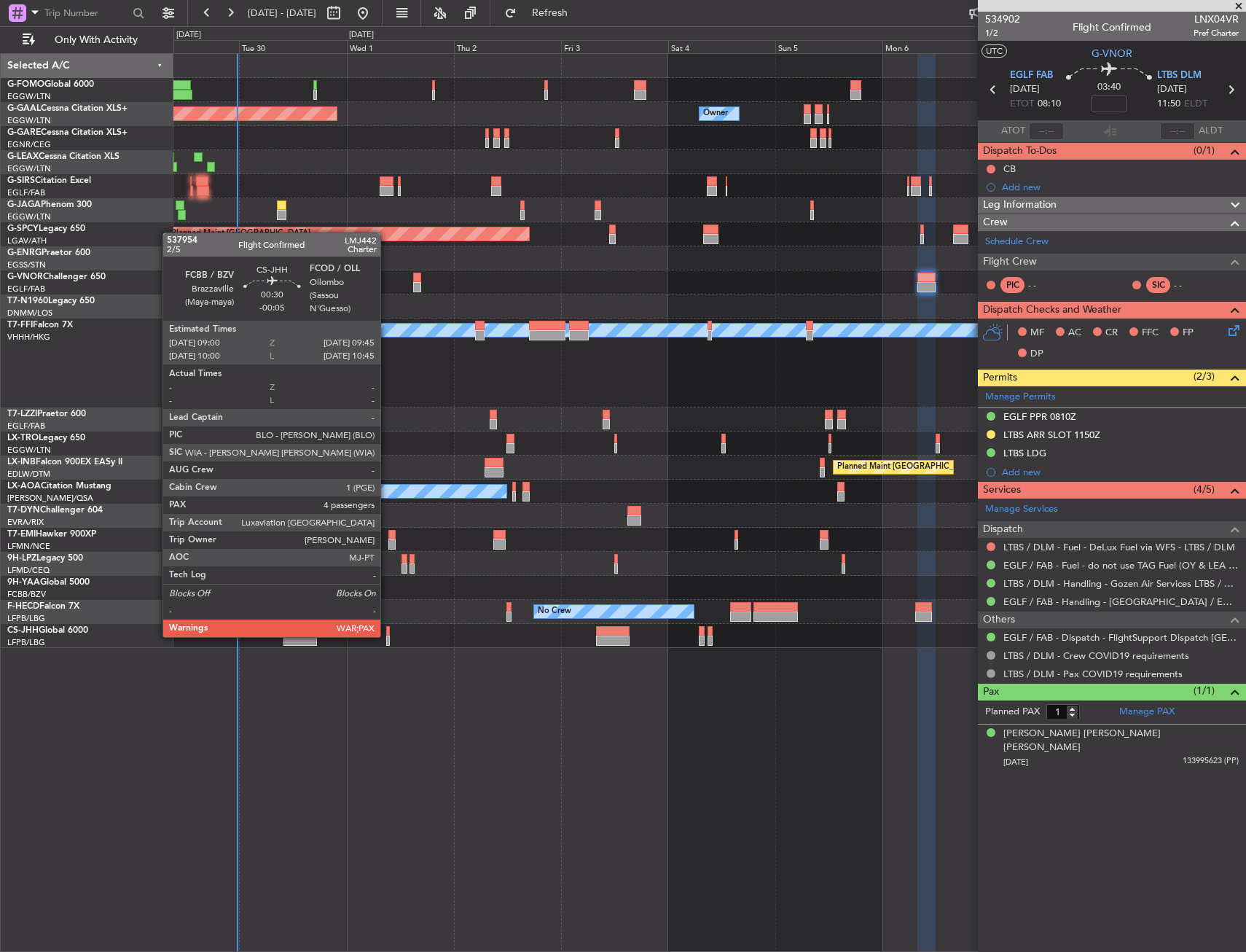
click at [387, 636] on div at bounding box center [388, 641] width 3 height 10
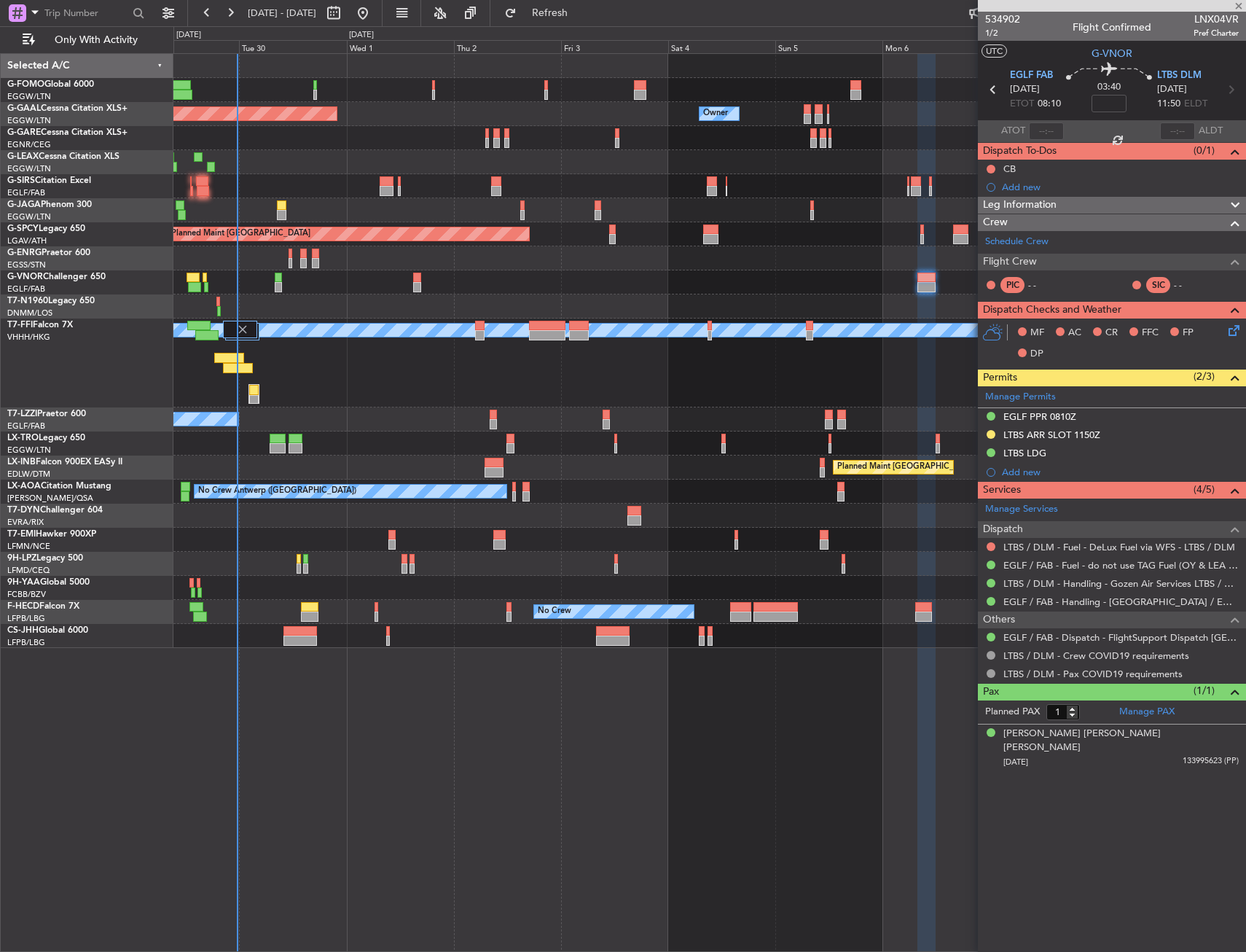
type input "-00:05"
type input "5"
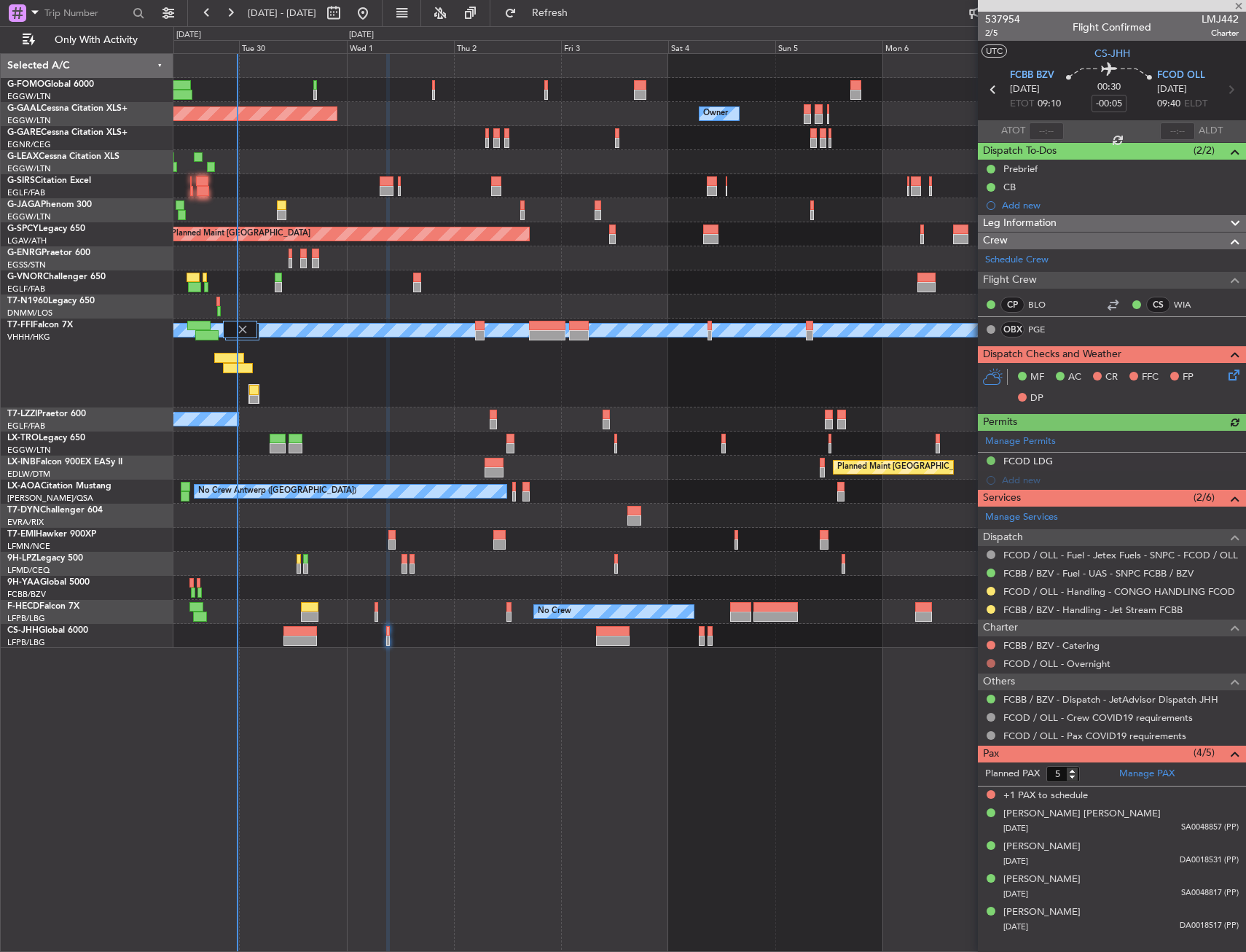
click at [992, 658] on div "FCOD / OLL - Overnight" at bounding box center [1112, 664] width 268 height 19
click at [991, 659] on button at bounding box center [991, 663] width 8 height 8
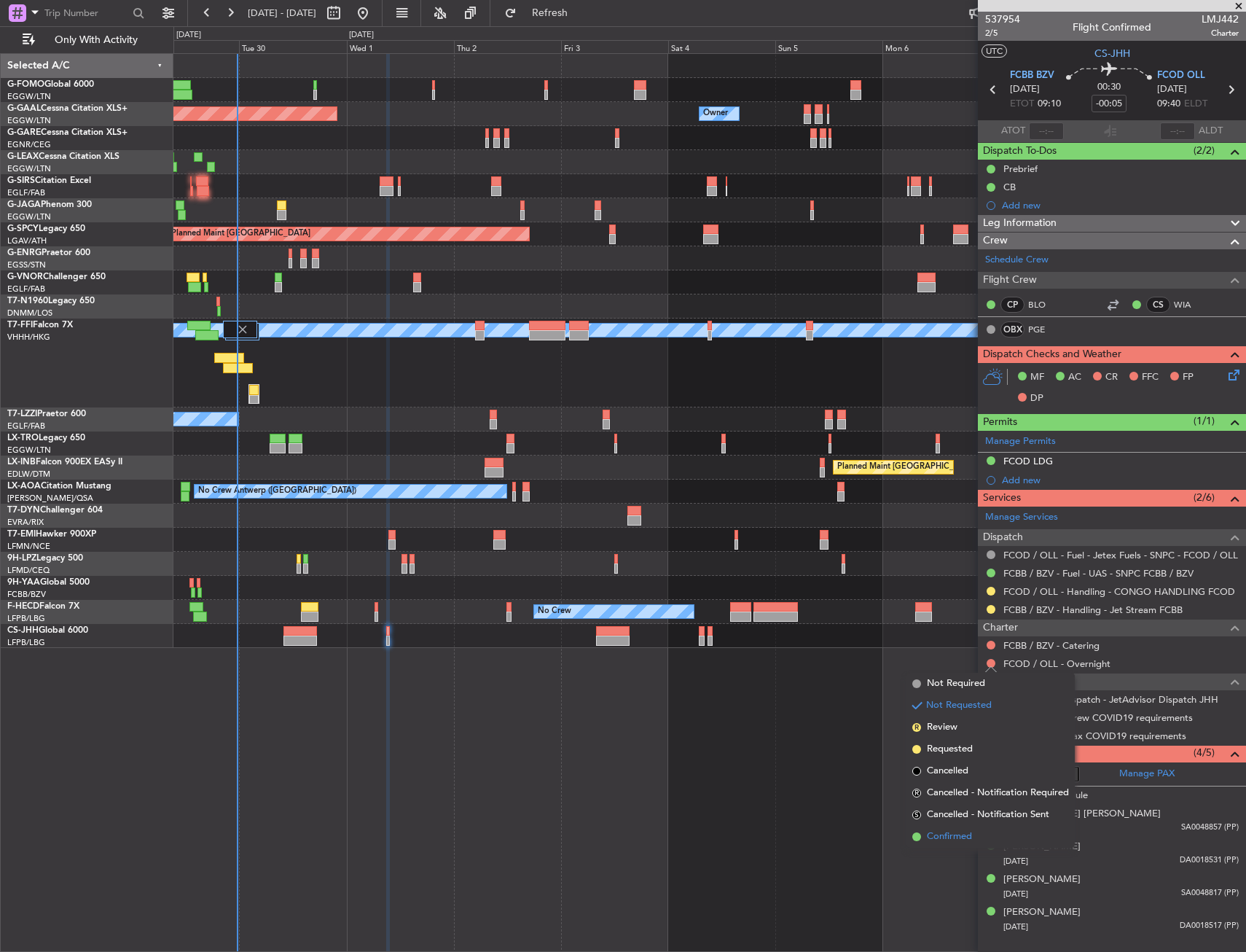
click at [947, 835] on span "Confirmed" at bounding box center [949, 836] width 46 height 14
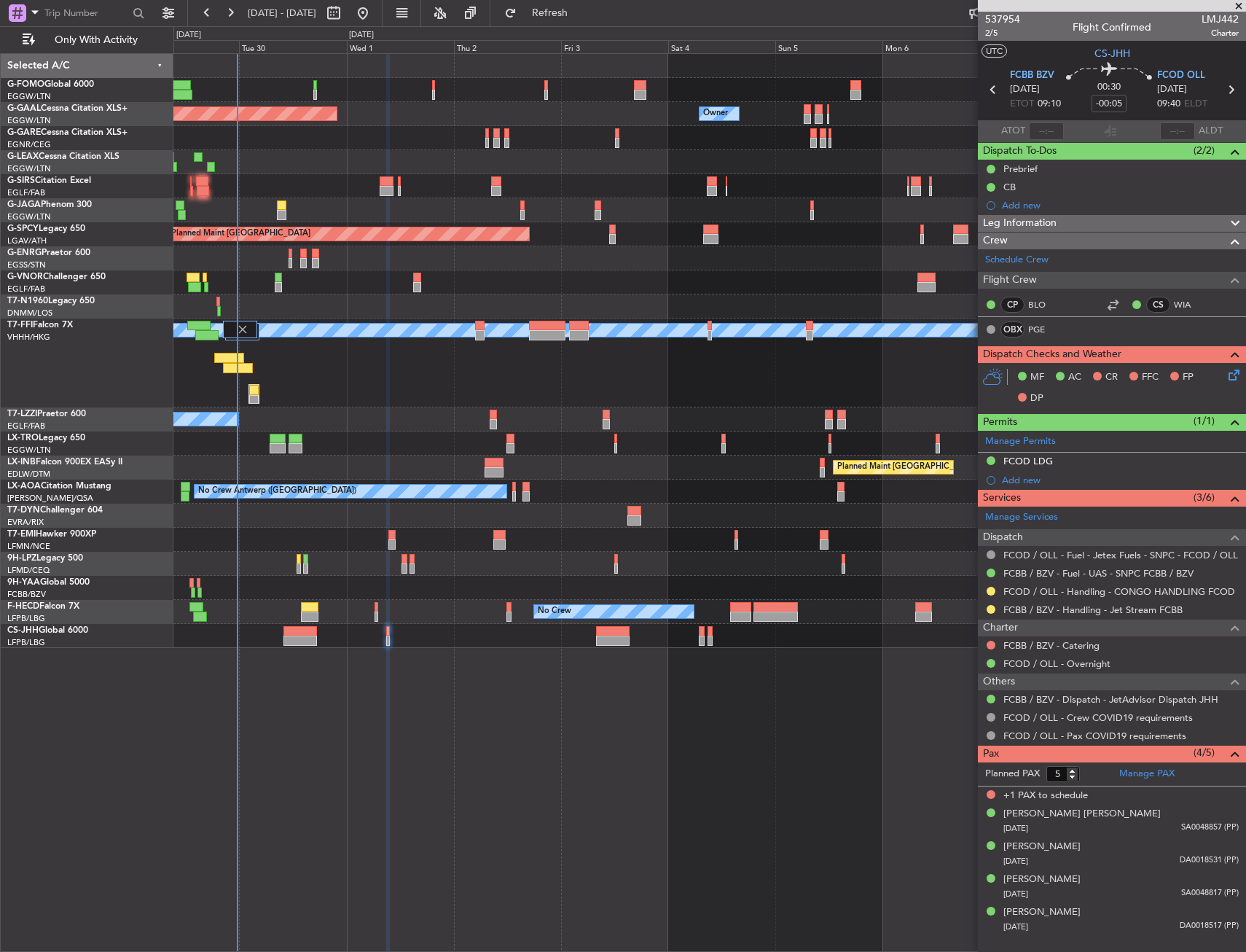
click at [373, 606] on div "No Crew No Crew No Crew" at bounding box center [709, 611] width 1071 height 24
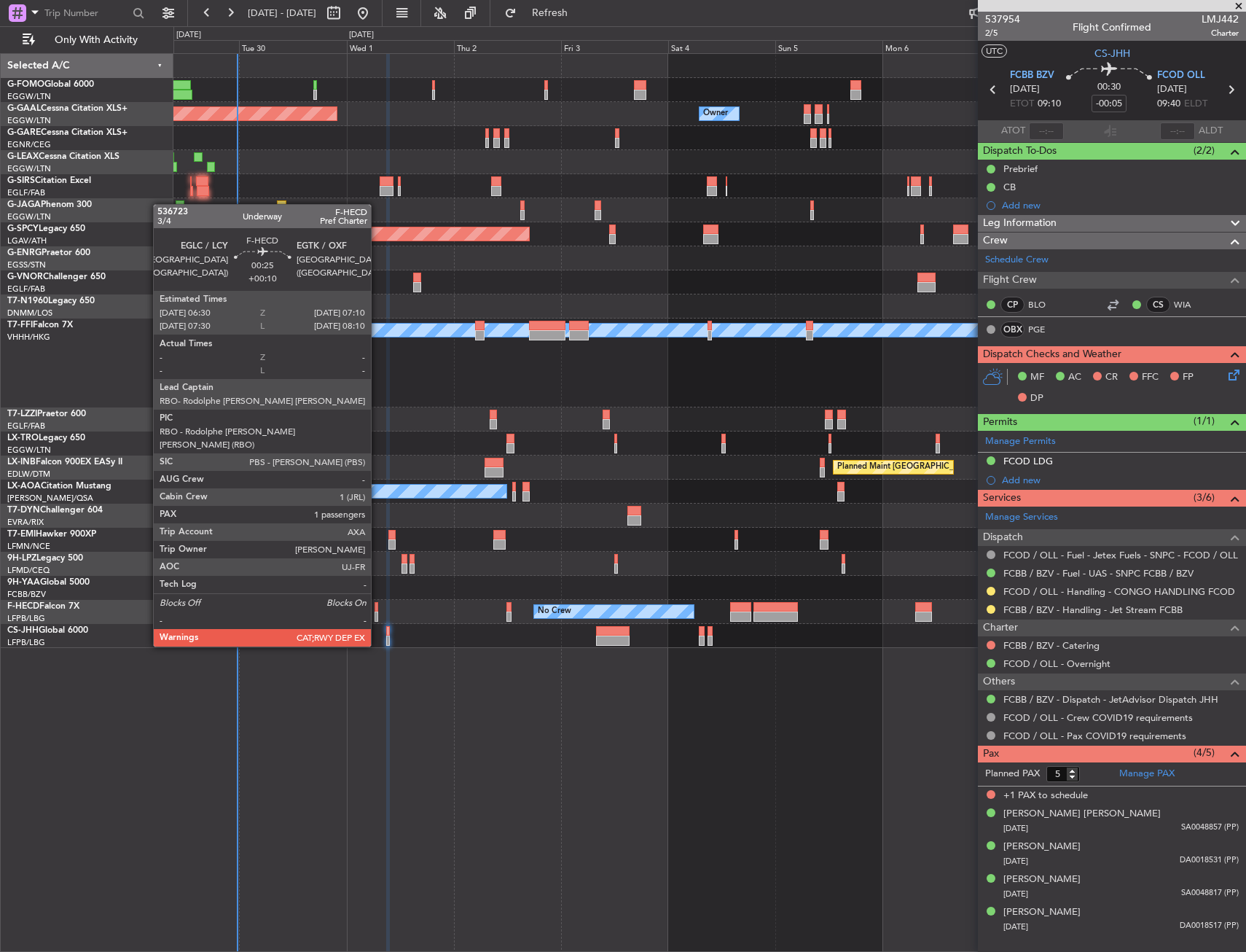
click at [378, 605] on div at bounding box center [376, 607] width 3 height 10
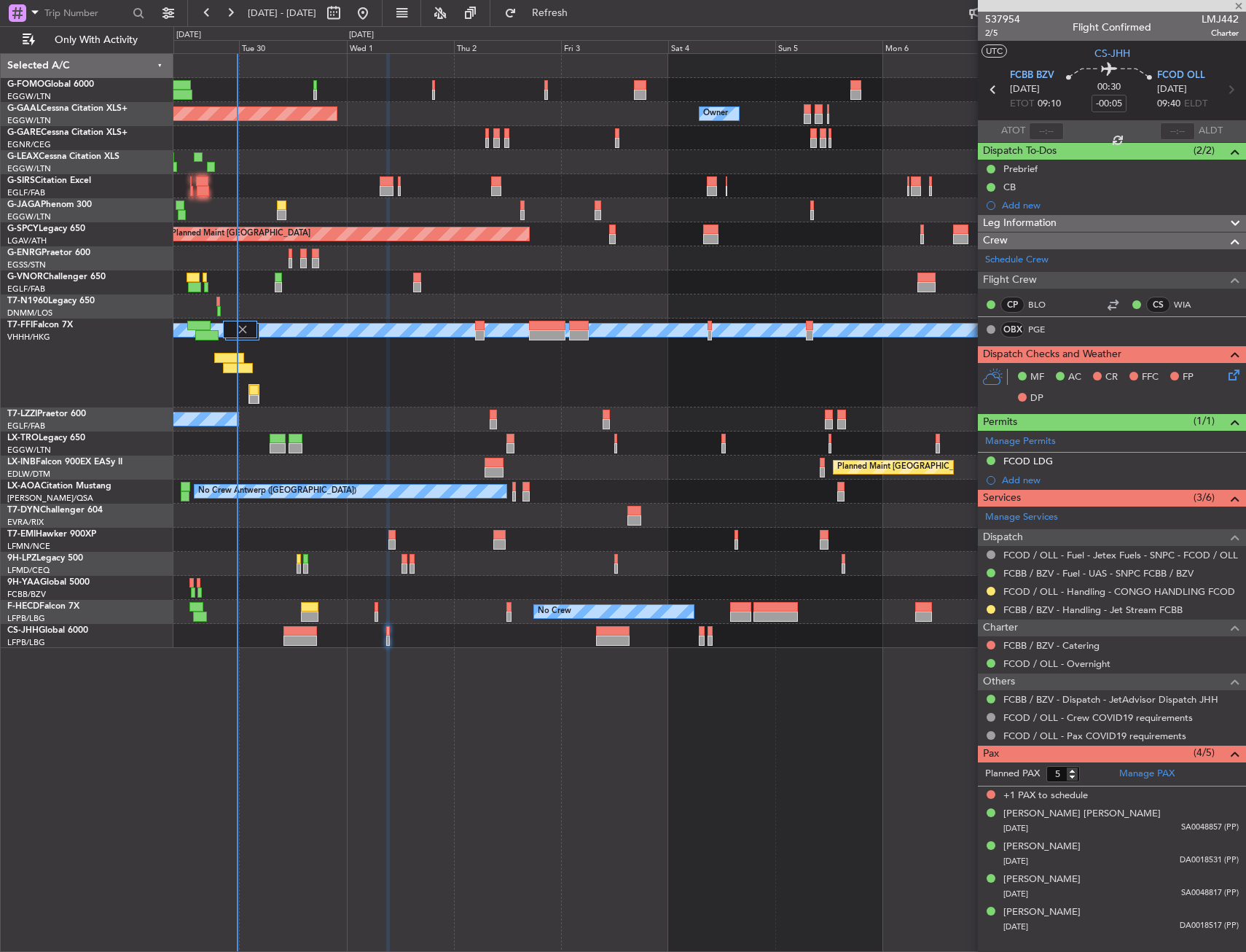
type input "+00:10"
type input "1"
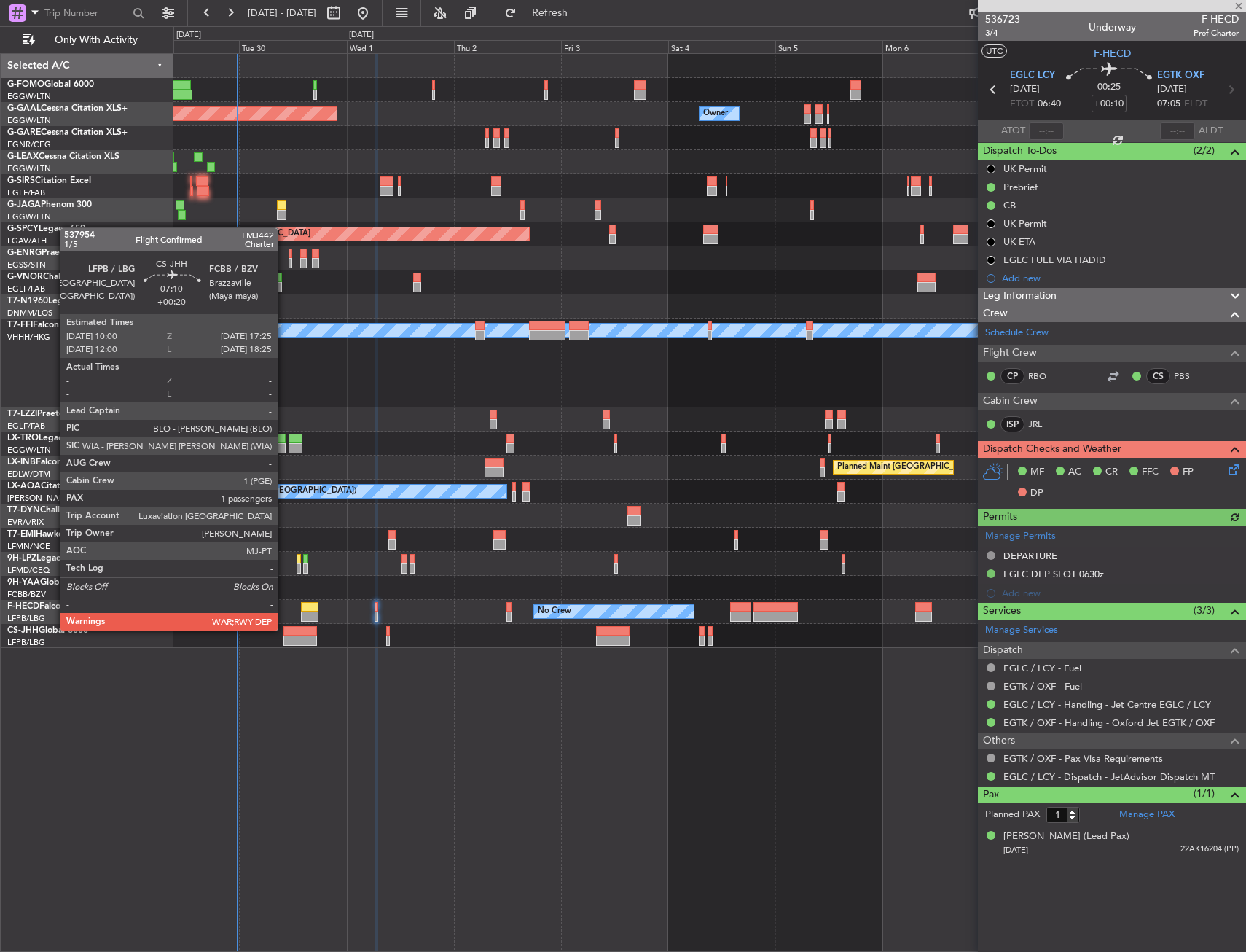
click at [284, 629] on div at bounding box center [300, 631] width 34 height 10
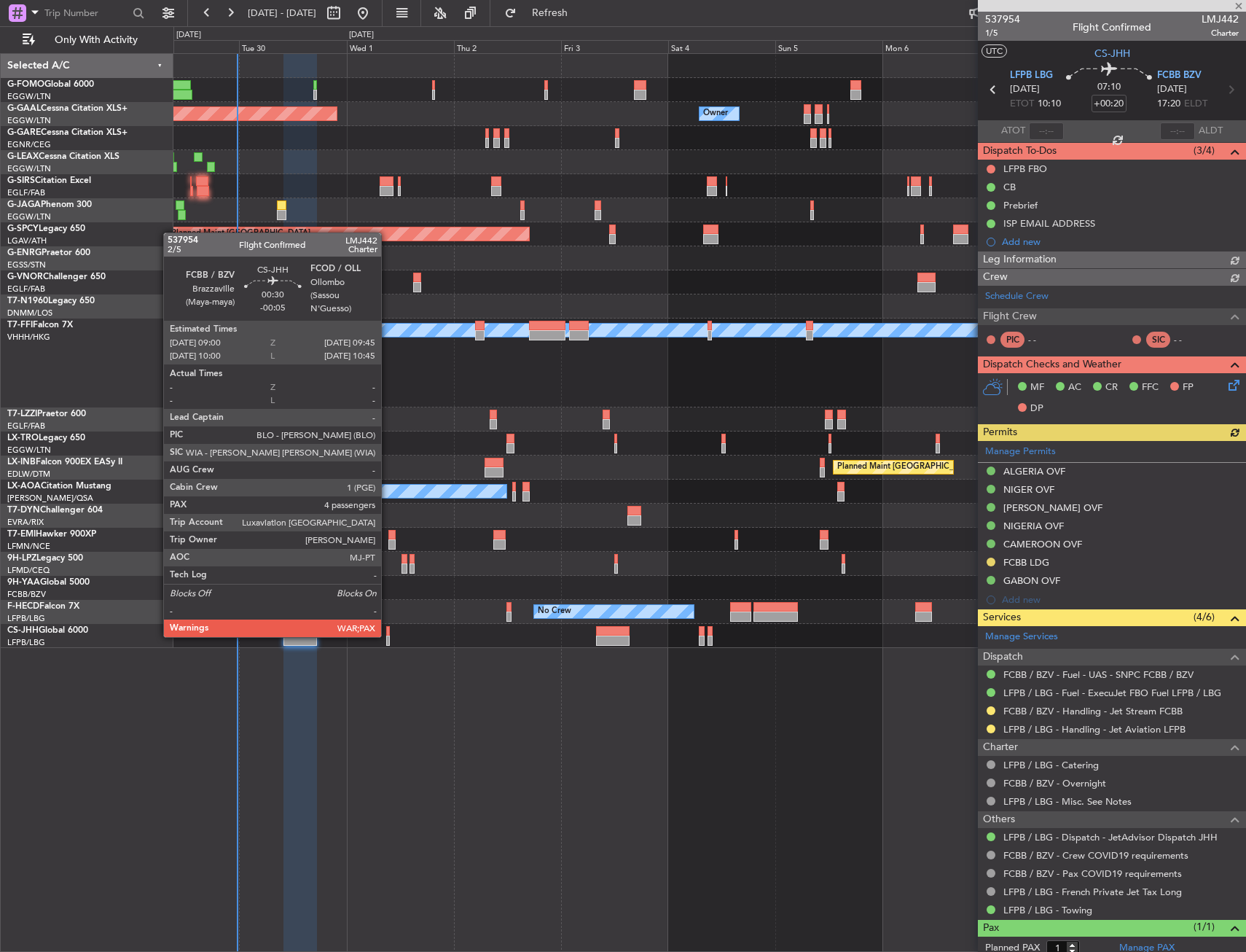
click at [388, 636] on div at bounding box center [388, 641] width 3 height 10
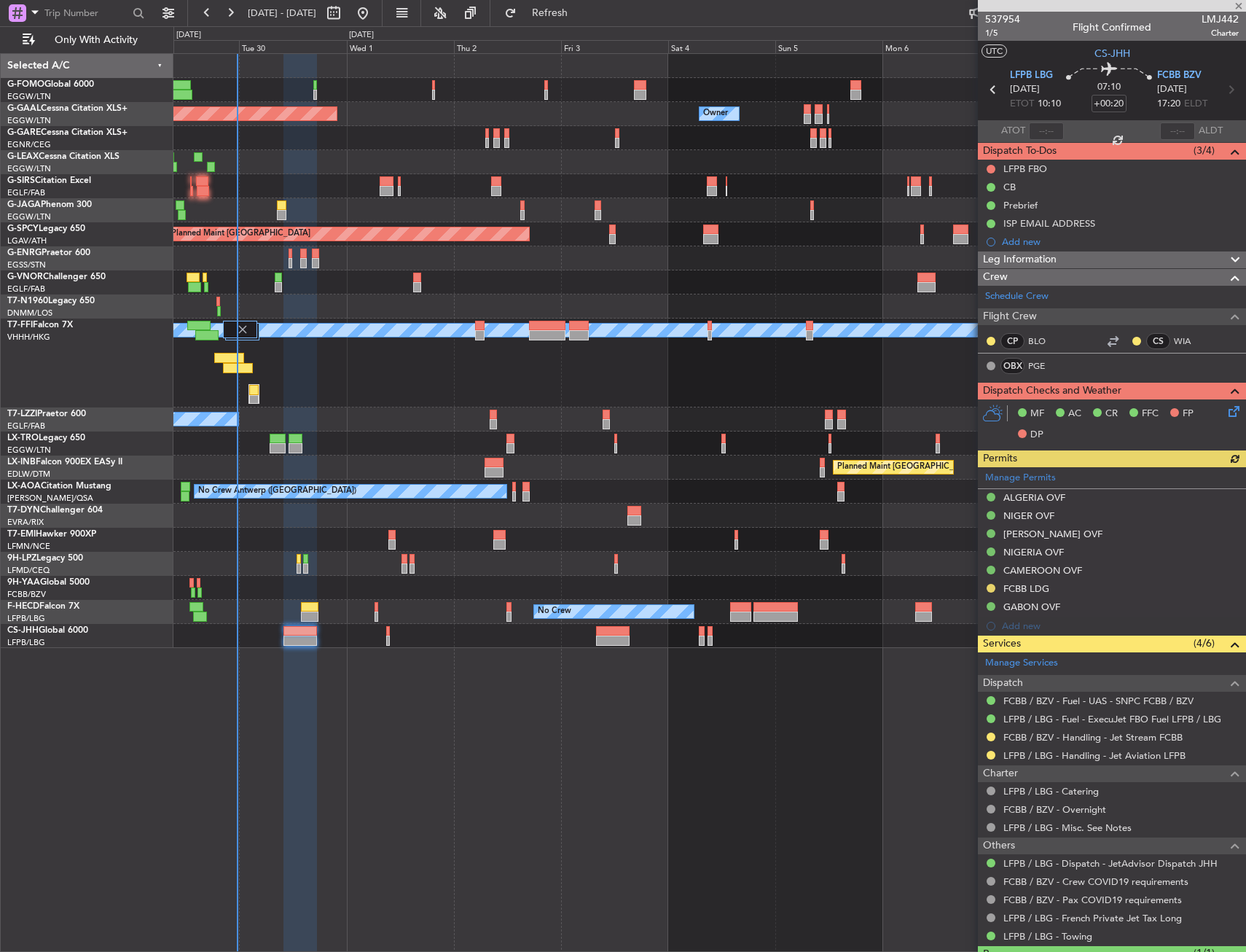
type input "-00:05"
type input "5"
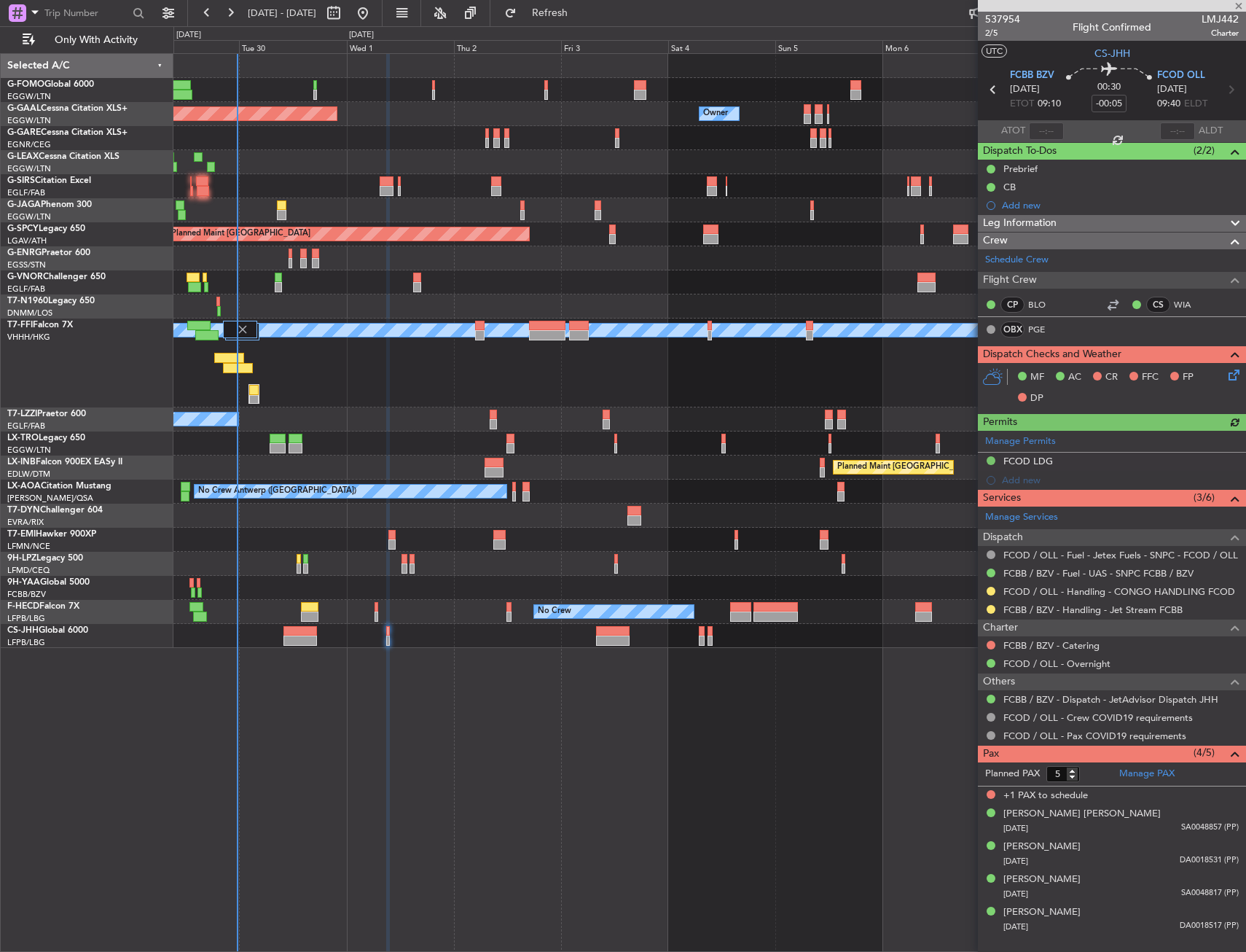
click at [991, 460] on div "Manage Permits FCOD LDG Add new" at bounding box center [1112, 460] width 268 height 59
click at [991, 460] on div "Manage Permits FCOD LDG Add new" at bounding box center [1112, 460] width 268 height 59
click at [991, 460] on button at bounding box center [991, 460] width 8 height 8
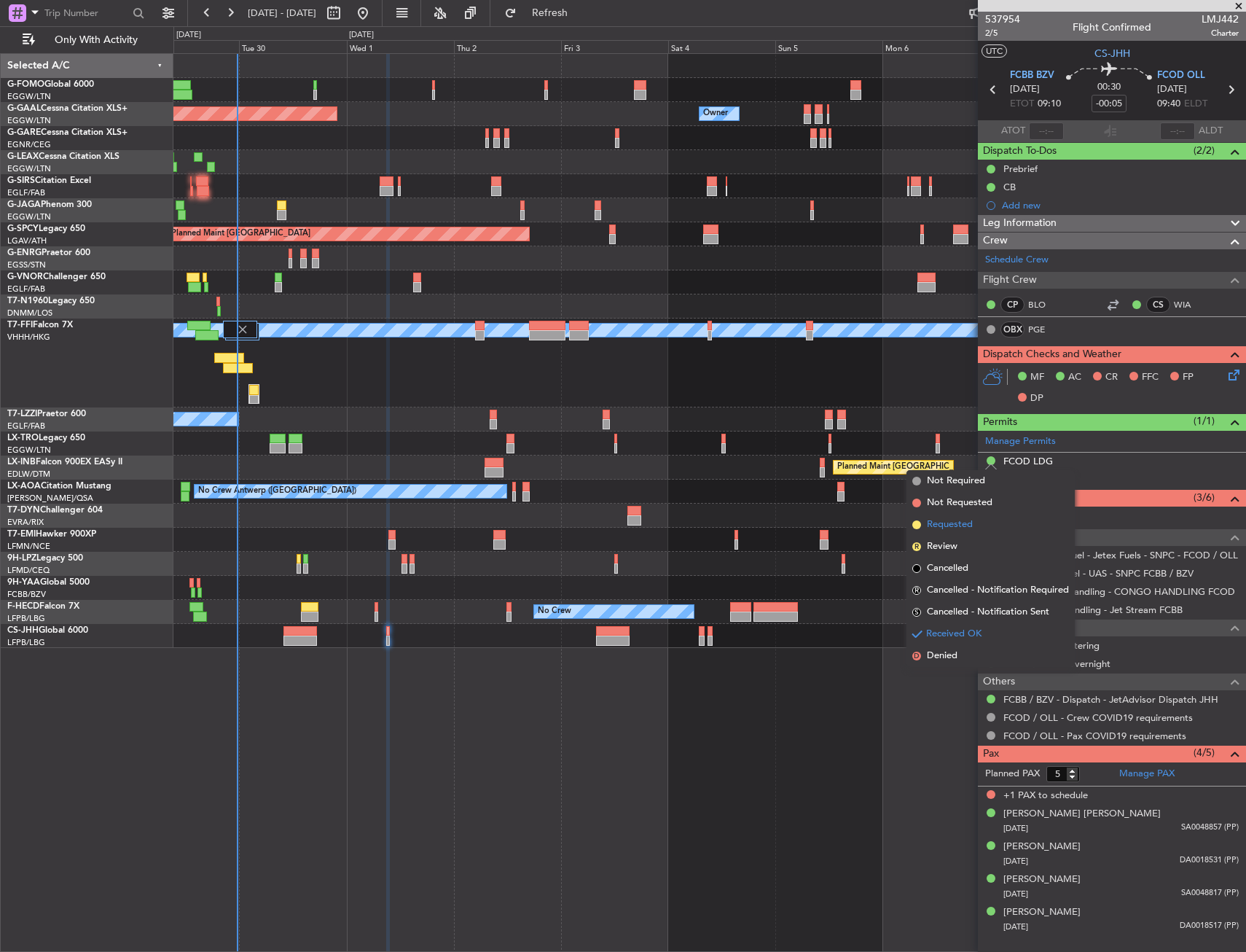
click at [974, 524] on li "Requested" at bounding box center [991, 524] width 169 height 22
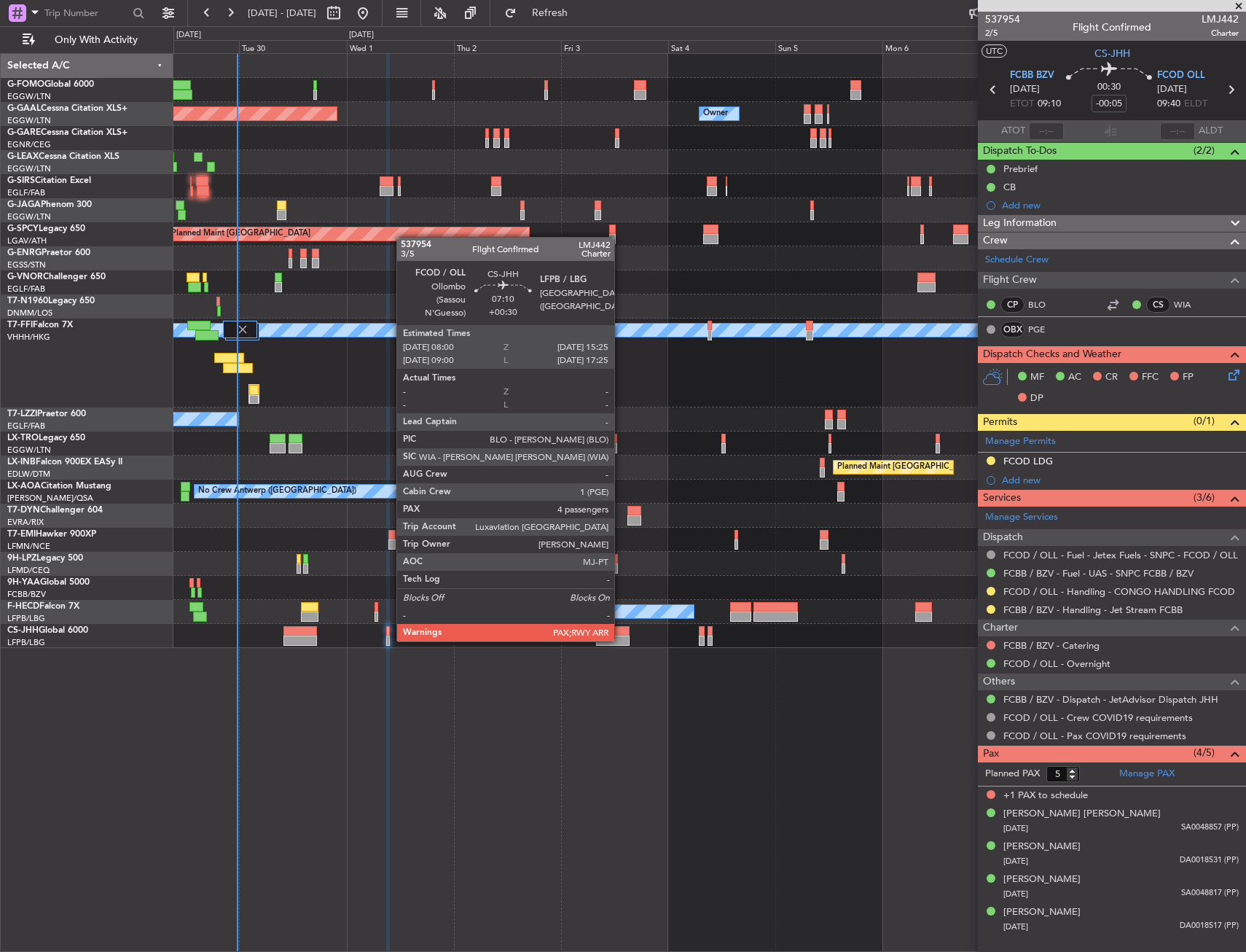
click at [620, 640] on div at bounding box center [613, 641] width 34 height 10
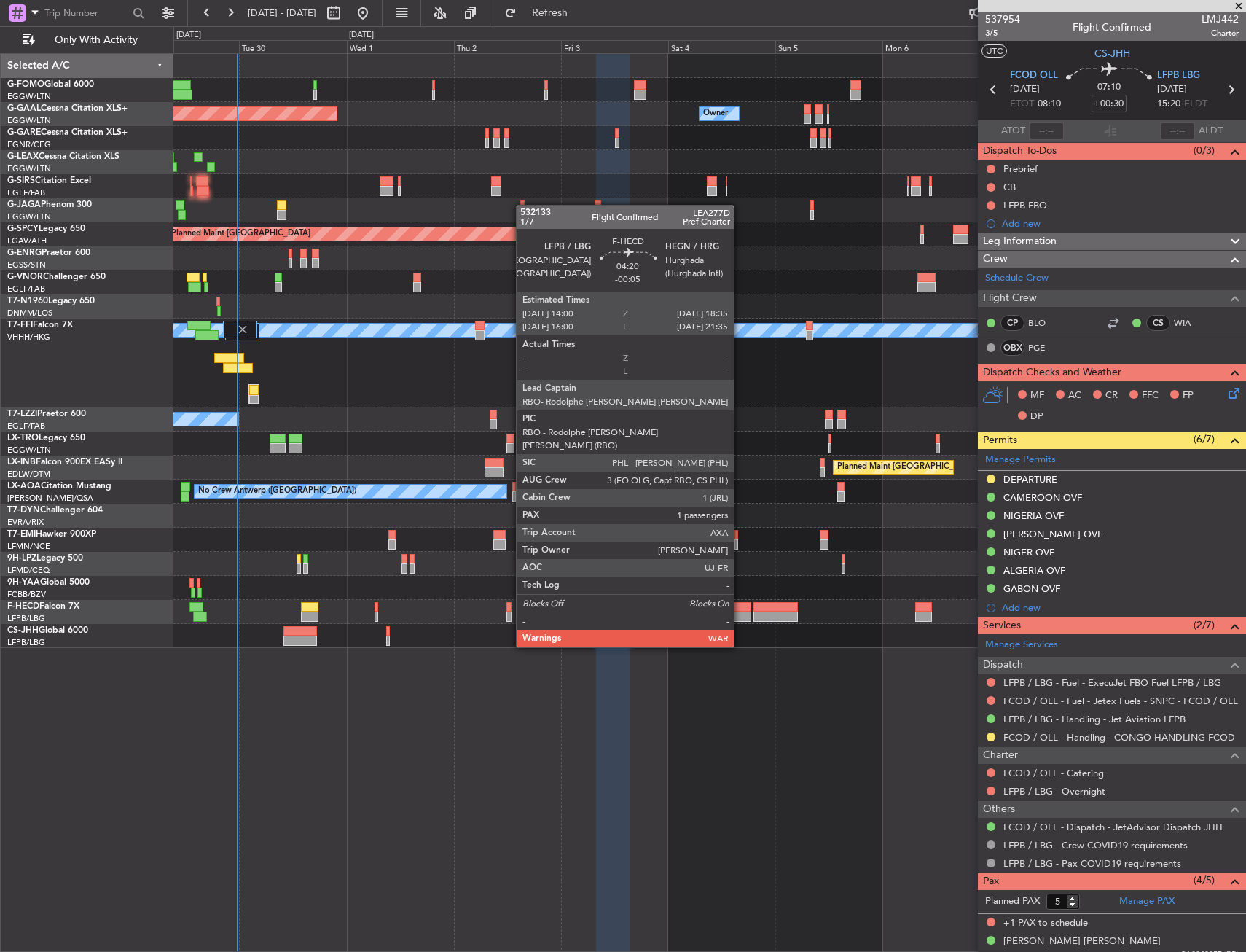
click at [739, 605] on div at bounding box center [740, 607] width 21 height 10
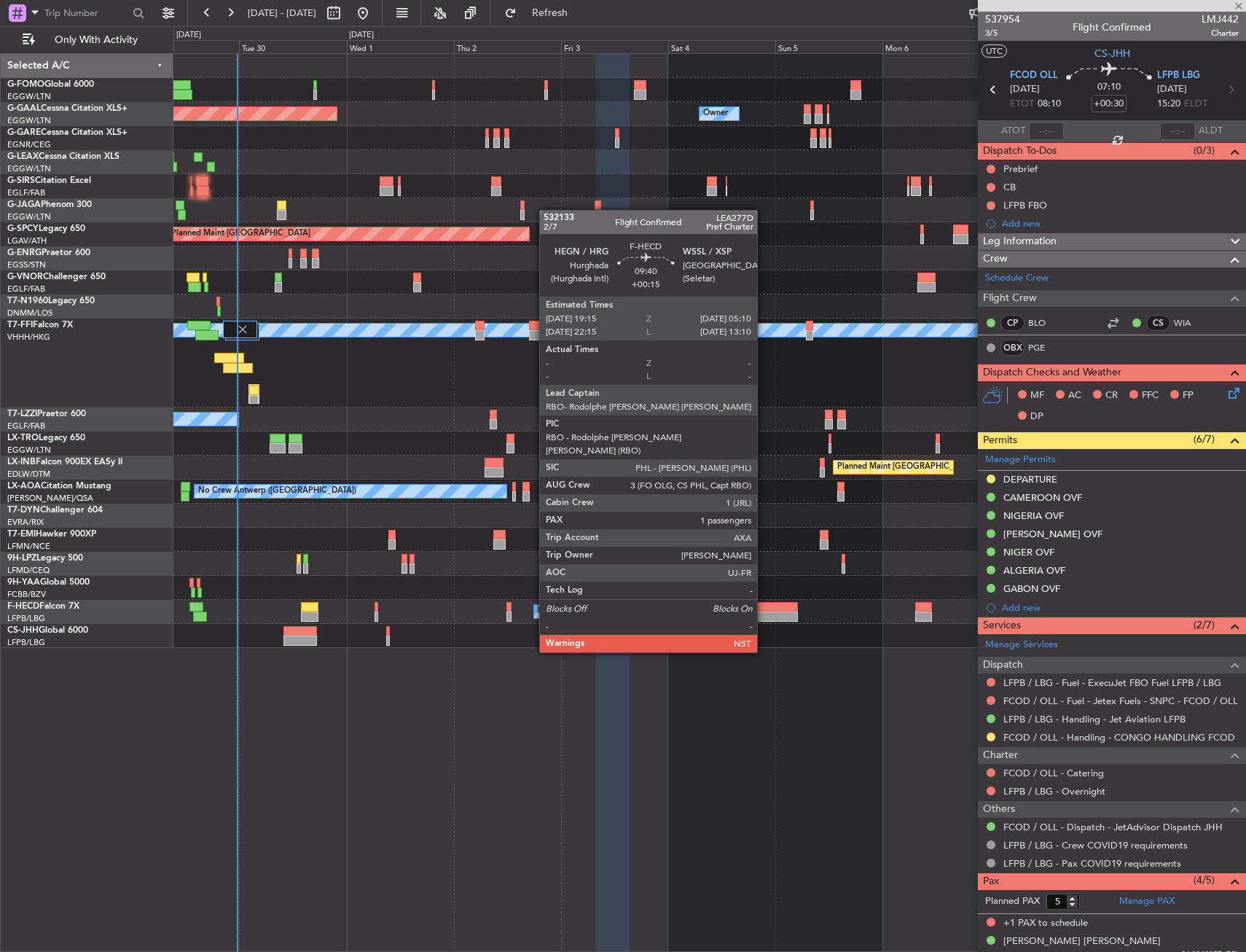
type input "-00:05"
type input "1"
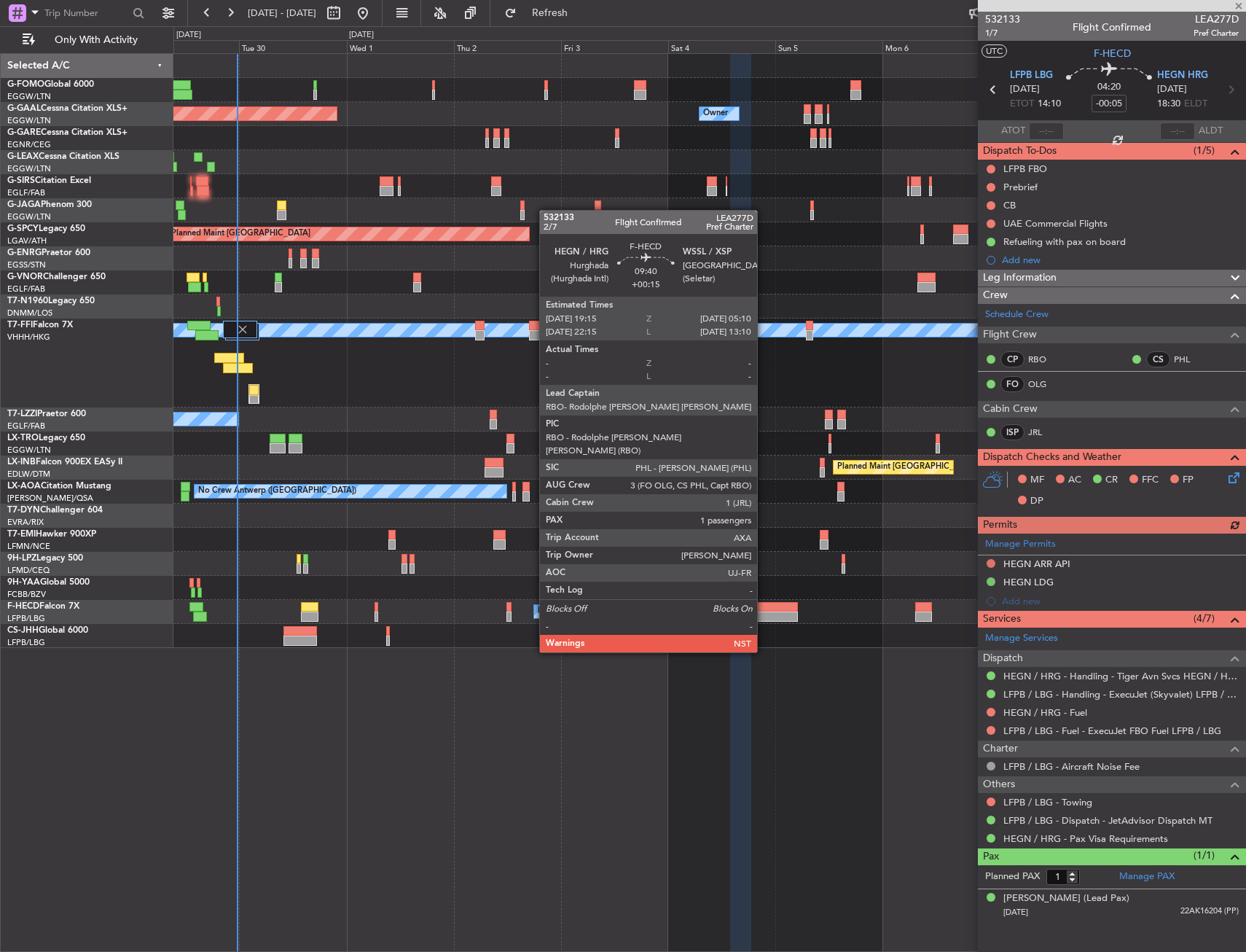
click at [764, 611] on div at bounding box center [776, 616] width 45 height 10
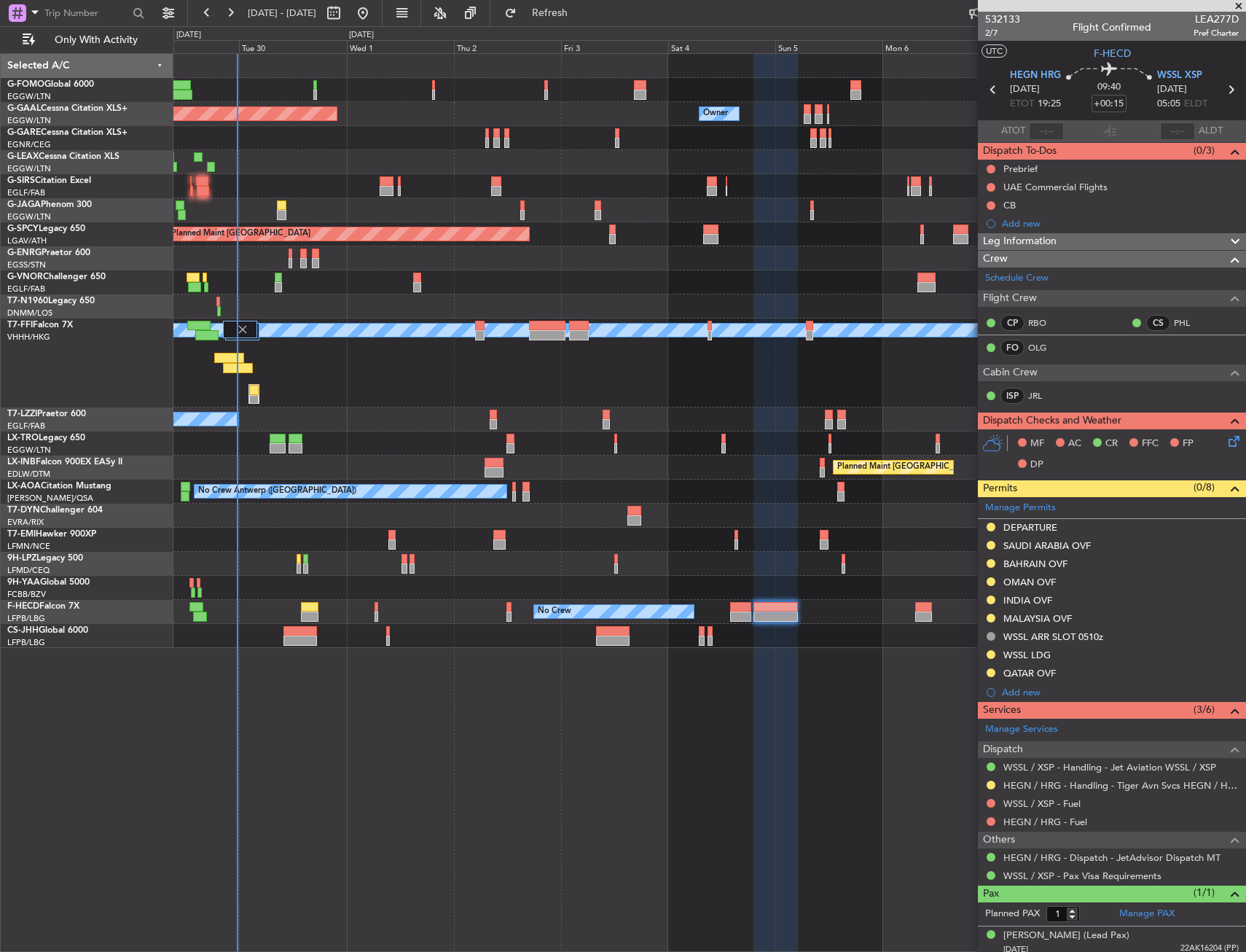
click at [799, 546] on div at bounding box center [709, 540] width 1071 height 24
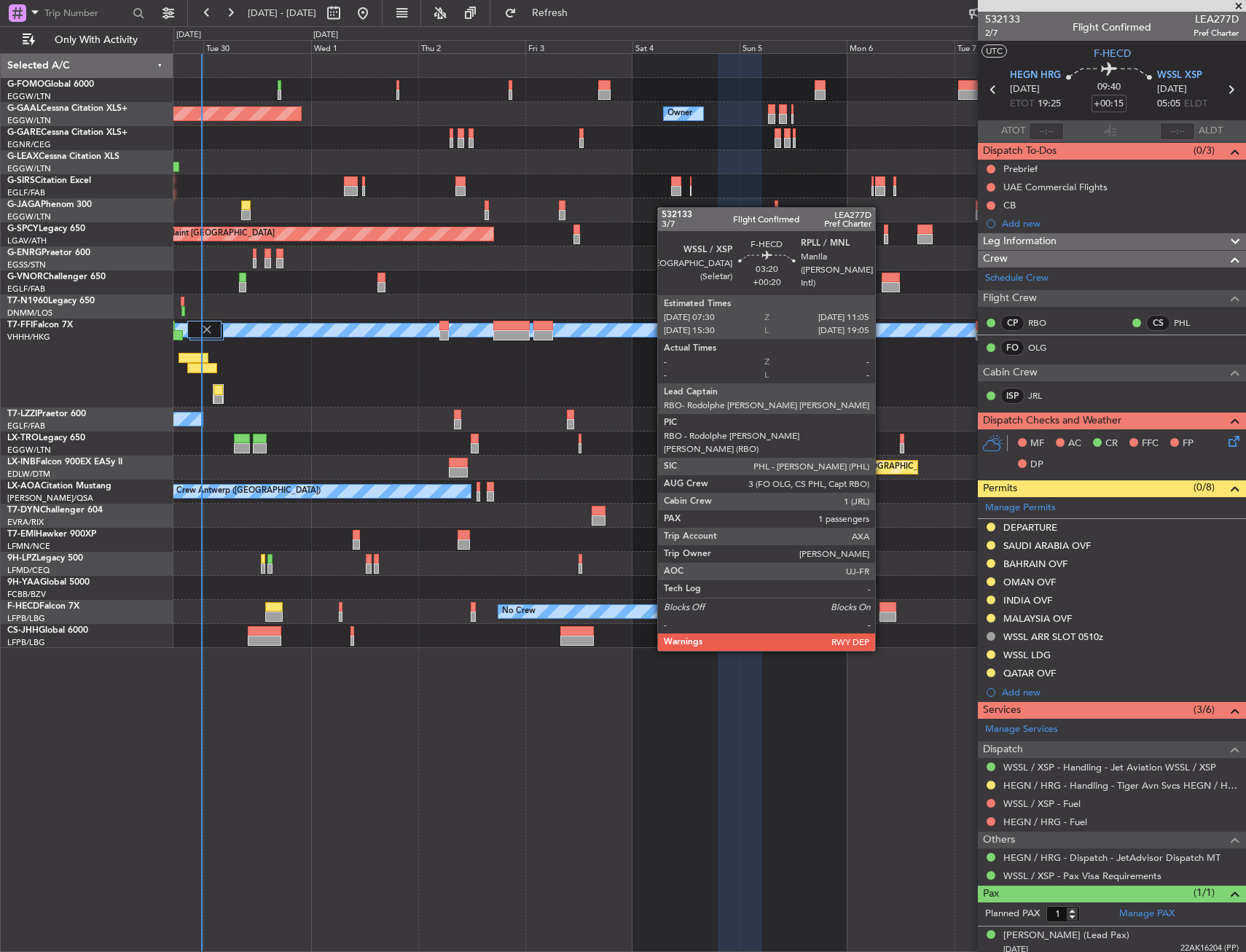
click at [882, 609] on div at bounding box center [887, 607] width 16 height 10
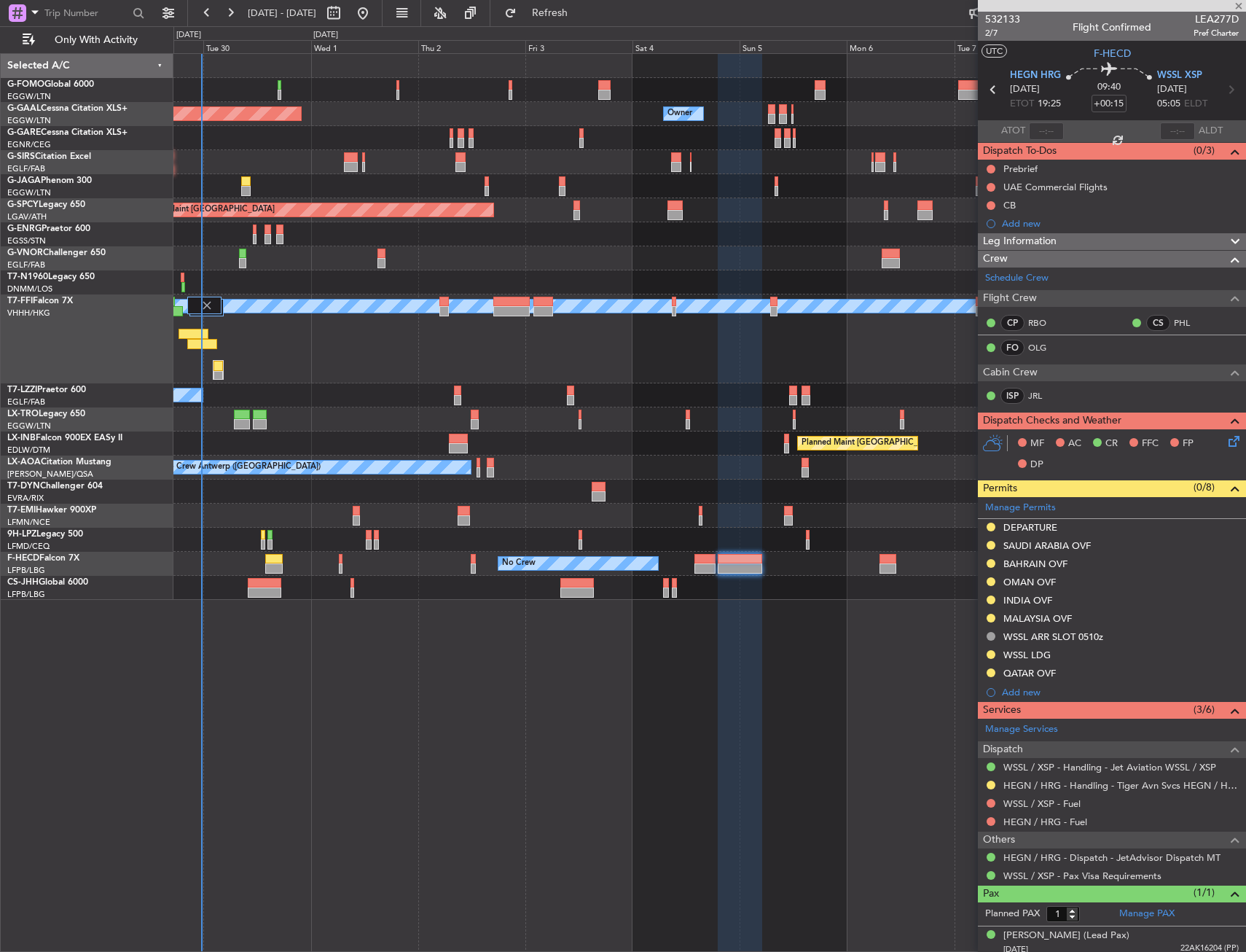
type input "+00:20"
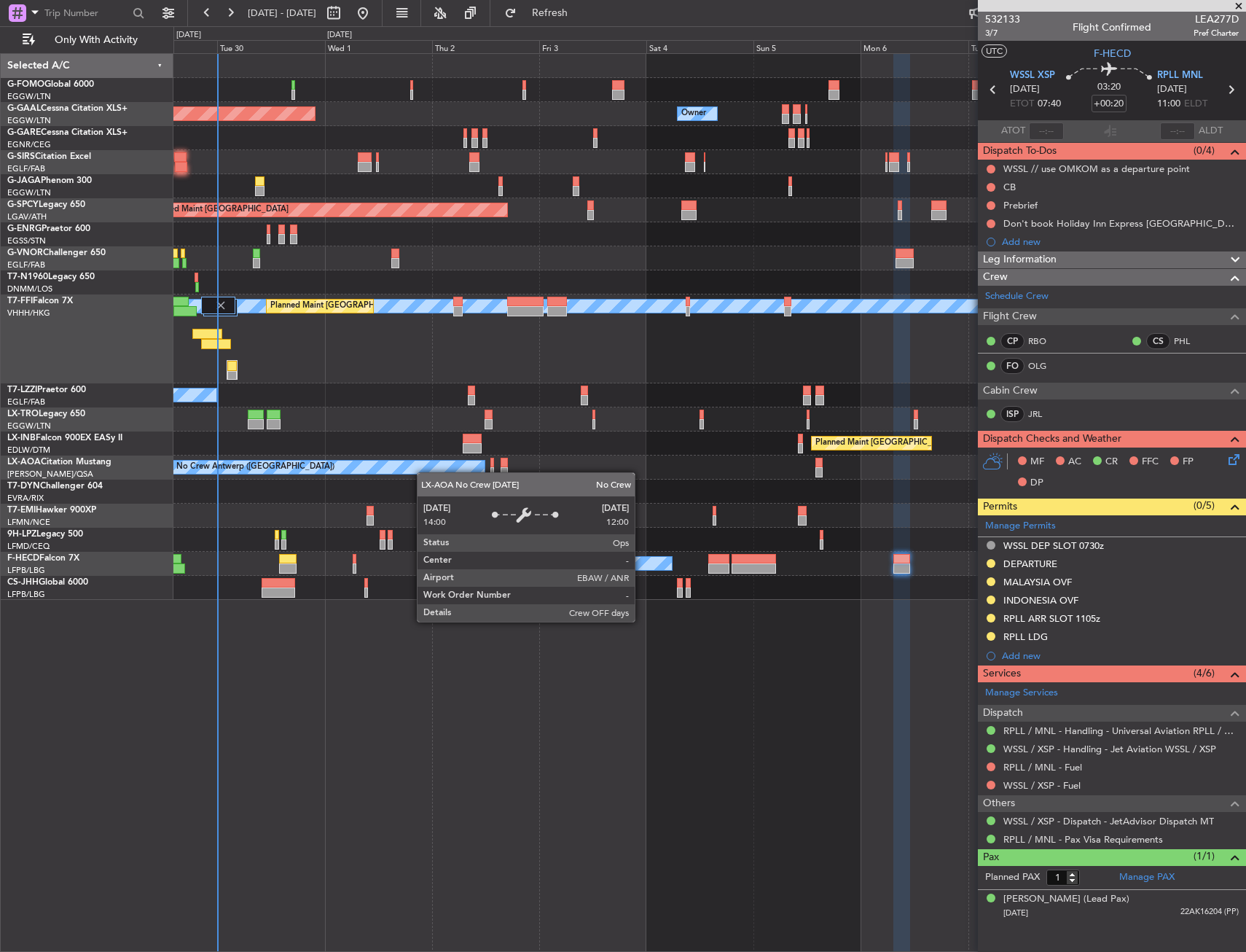
click at [424, 471] on div "No Crew Antwerp (Deurne) No Crew Paris (Le Bourget)" at bounding box center [709, 467] width 1071 height 24
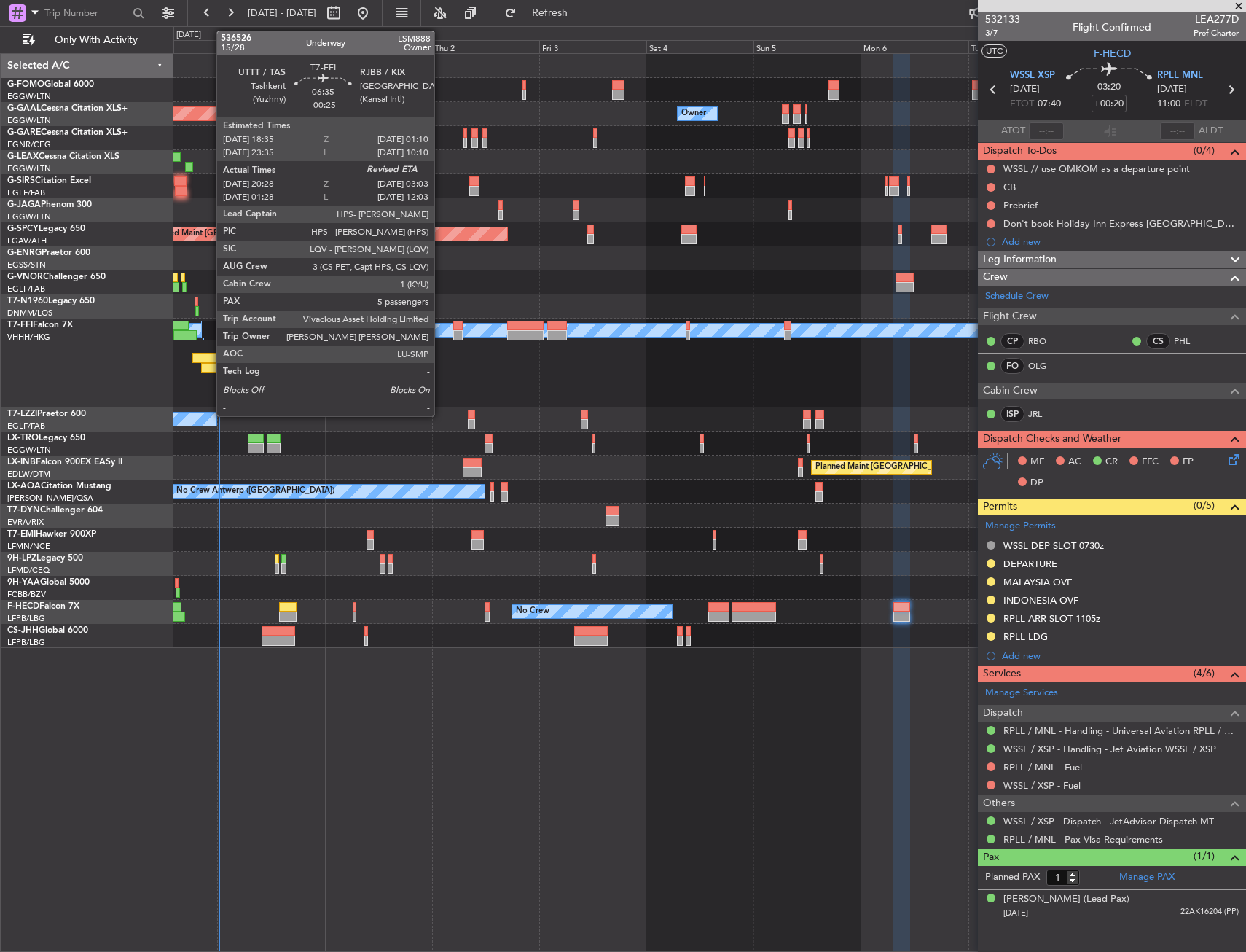
click at [209, 363] on div at bounding box center [216, 368] width 30 height 10
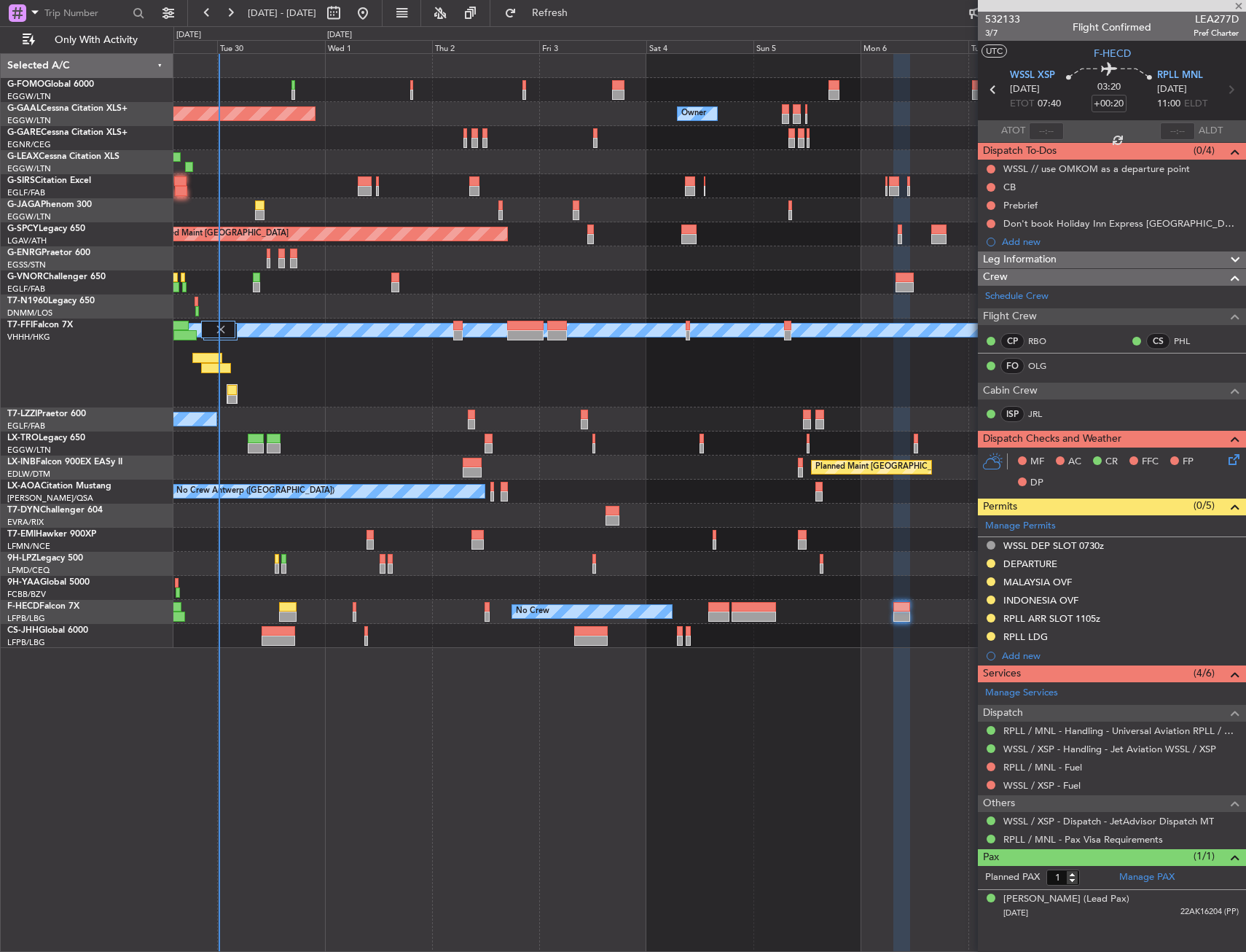
type input "-00:25"
type input "20:28"
type input "5"
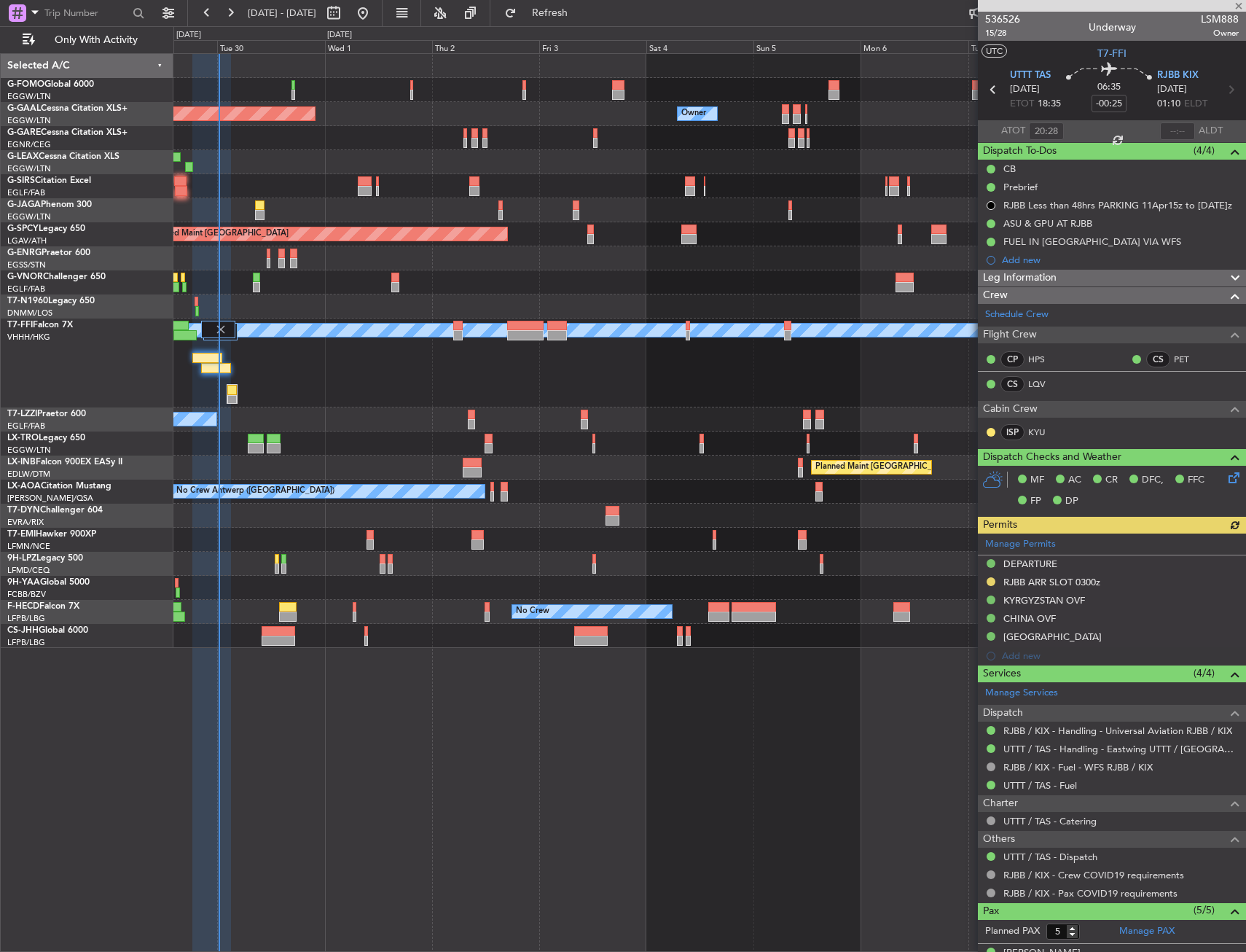
click at [991, 583] on div "Manage Permits DEPARTURE RJBB ARR SLOT 0300z KYRGYZSTAN OVF CHINA OVF SOUTH KOR…" at bounding box center [1112, 600] width 268 height 132
click at [991, 583] on button at bounding box center [991, 582] width 8 height 8
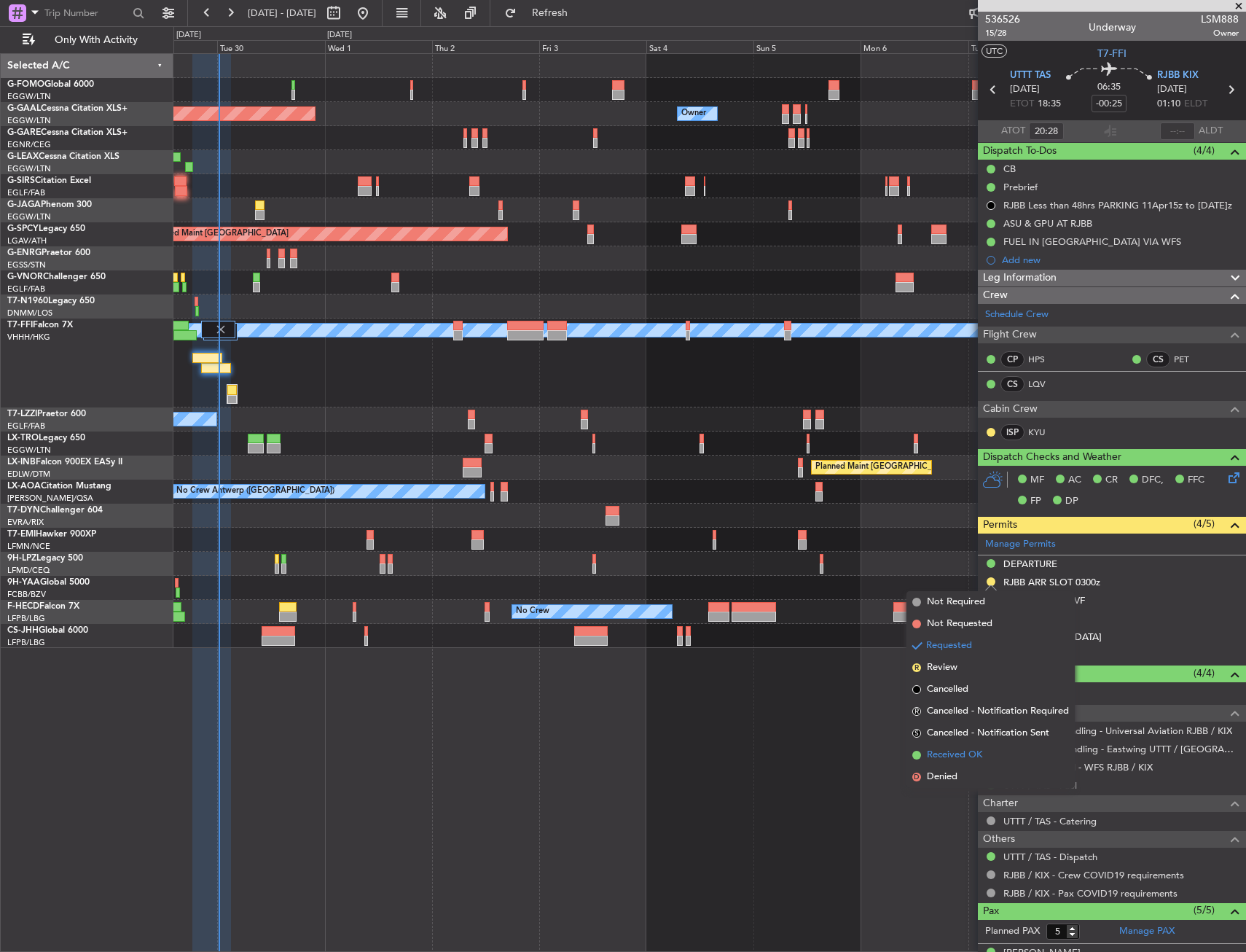
click at [955, 761] on span "Received OK" at bounding box center [954, 755] width 56 height 14
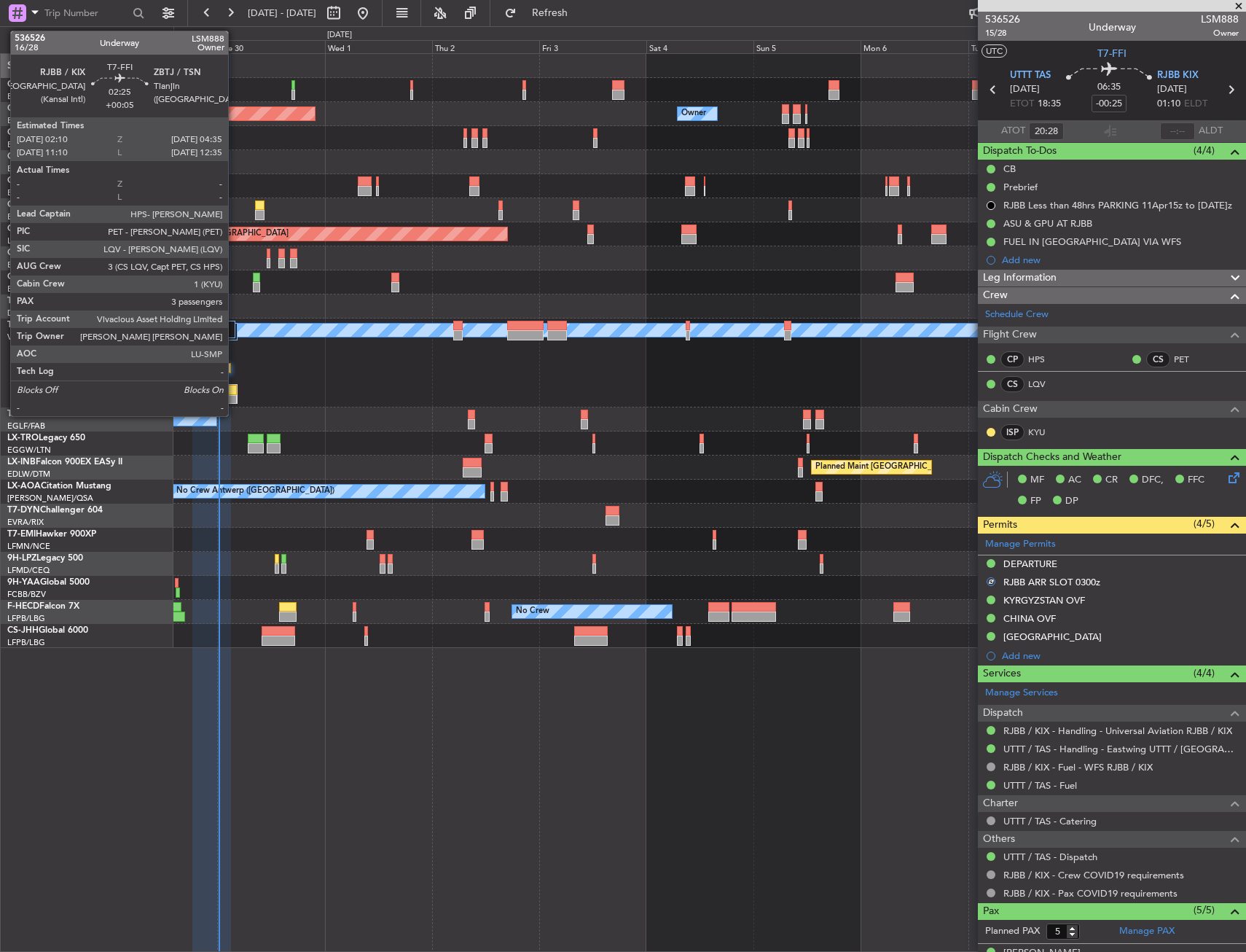
click at [235, 394] on div at bounding box center [232, 390] width 9 height 10
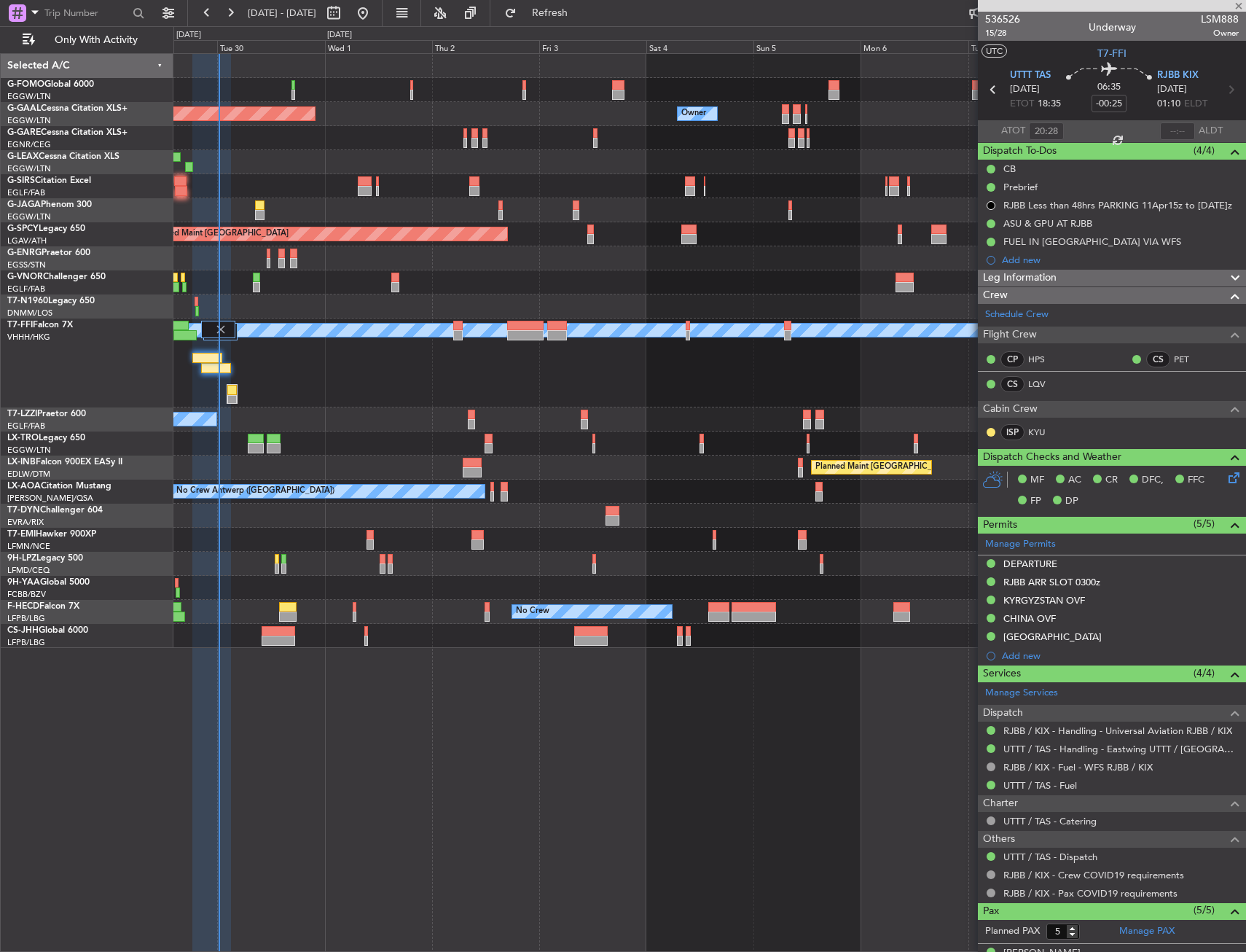
type input "+00:05"
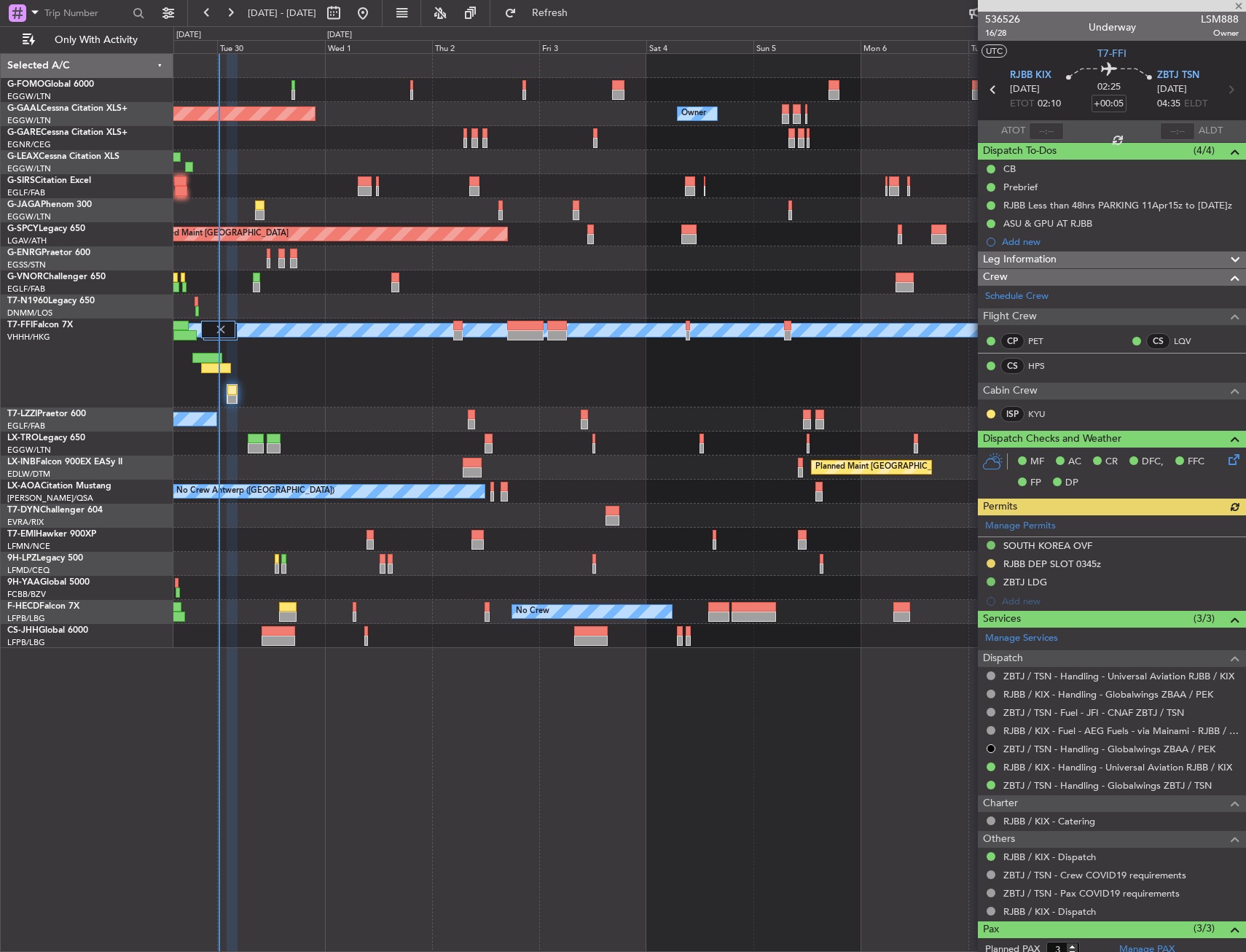
click at [991, 559] on div "Manage Permits SOUTH KOREA OVF RJBB DEP SLOT 0345z ZBTJ LDG Add new" at bounding box center [1112, 562] width 268 height 95
click at [989, 561] on div "Manage Permits SOUTH KOREA OVF RJBB DEP SLOT 0345z ZBTJ LDG Add new" at bounding box center [1112, 562] width 268 height 95
click at [989, 561] on button at bounding box center [991, 563] width 8 height 8
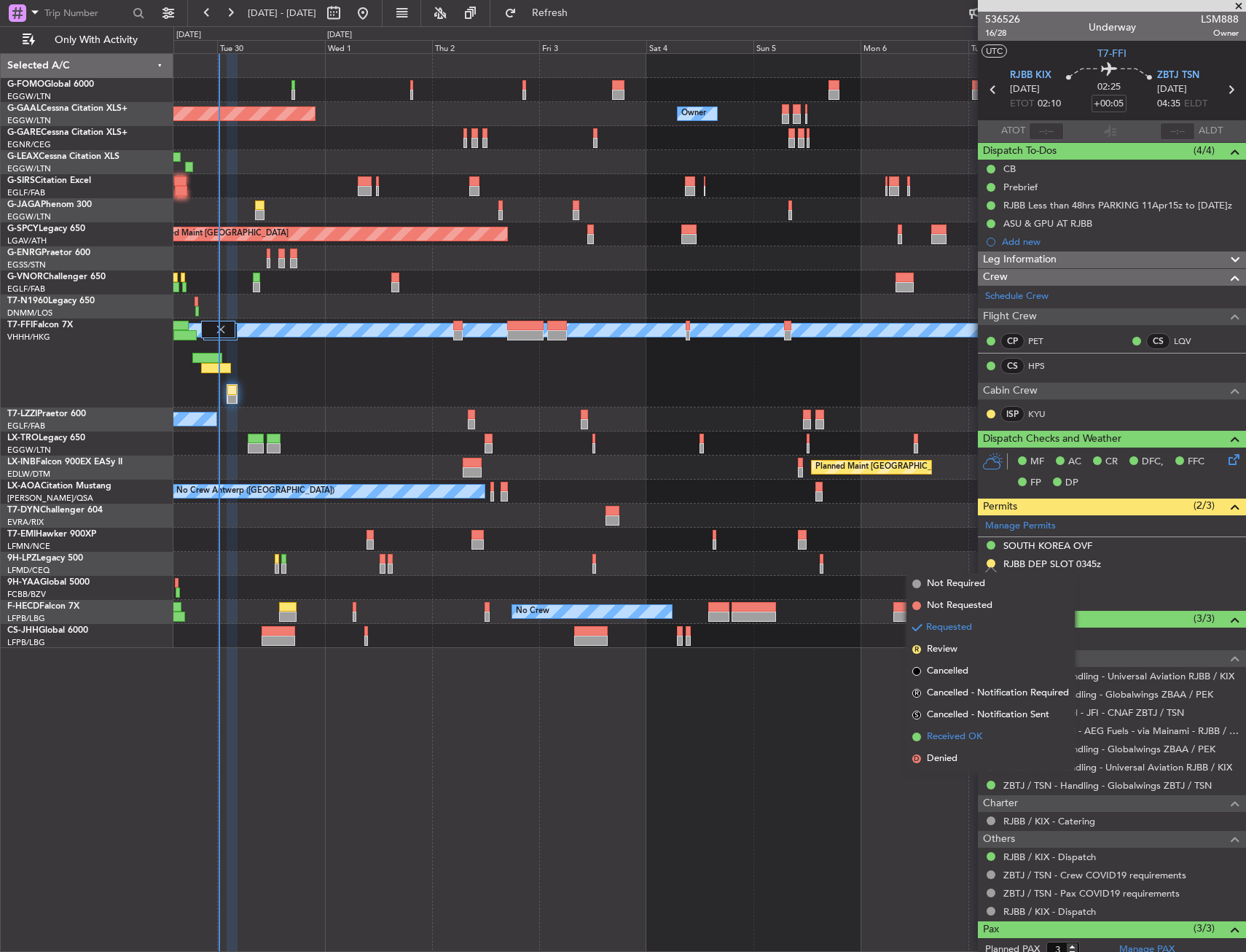
click at [947, 733] on span "Received OK" at bounding box center [954, 736] width 56 height 14
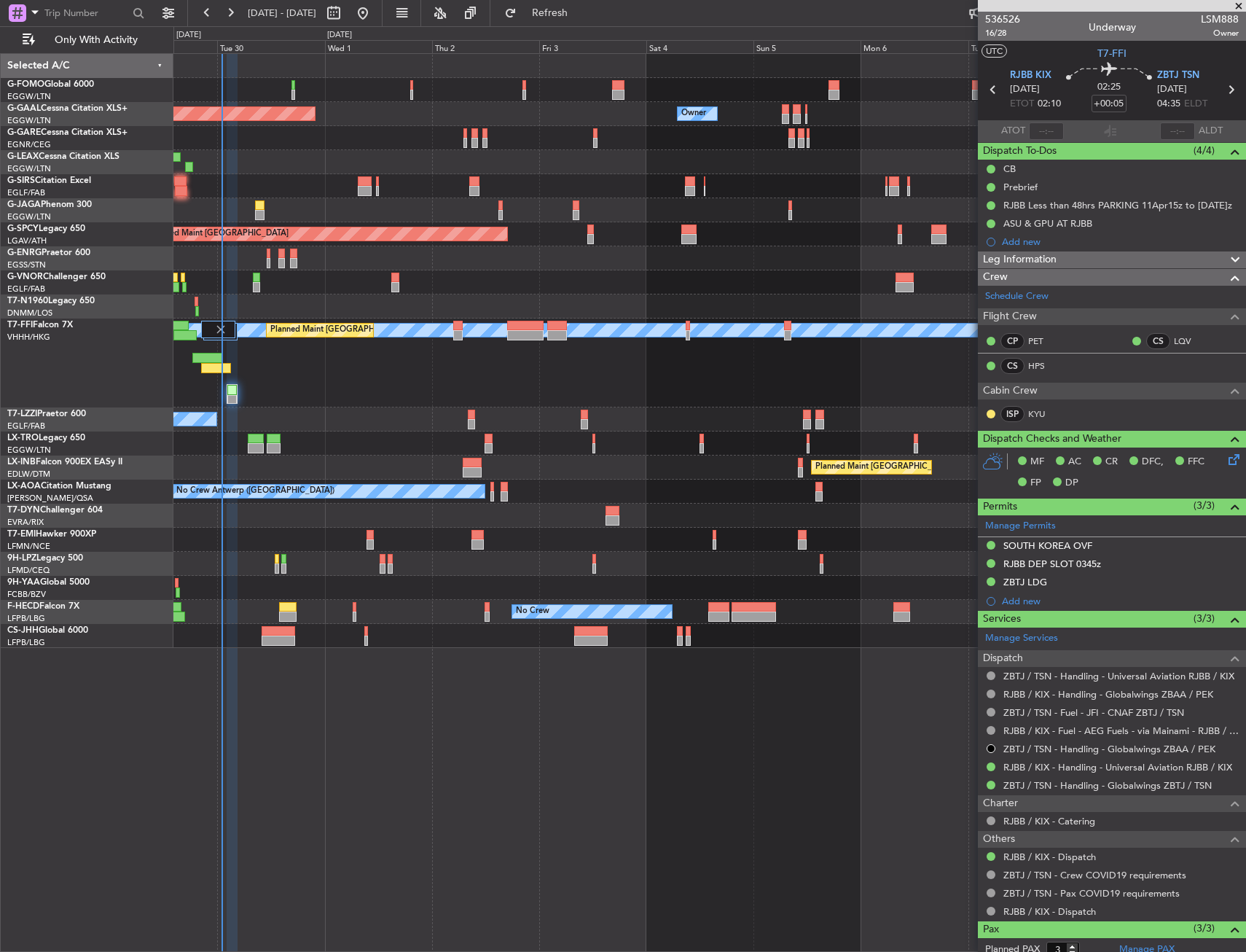
click at [824, 647] on div at bounding box center [709, 636] width 1071 height 24
click at [604, 260] on div at bounding box center [709, 258] width 1071 height 24
click at [455, 660] on div "Owner Owner Planned Maint Dusseldorf Owner A/C Unavailable Planned Maint London…" at bounding box center [710, 503] width 1072 height 899
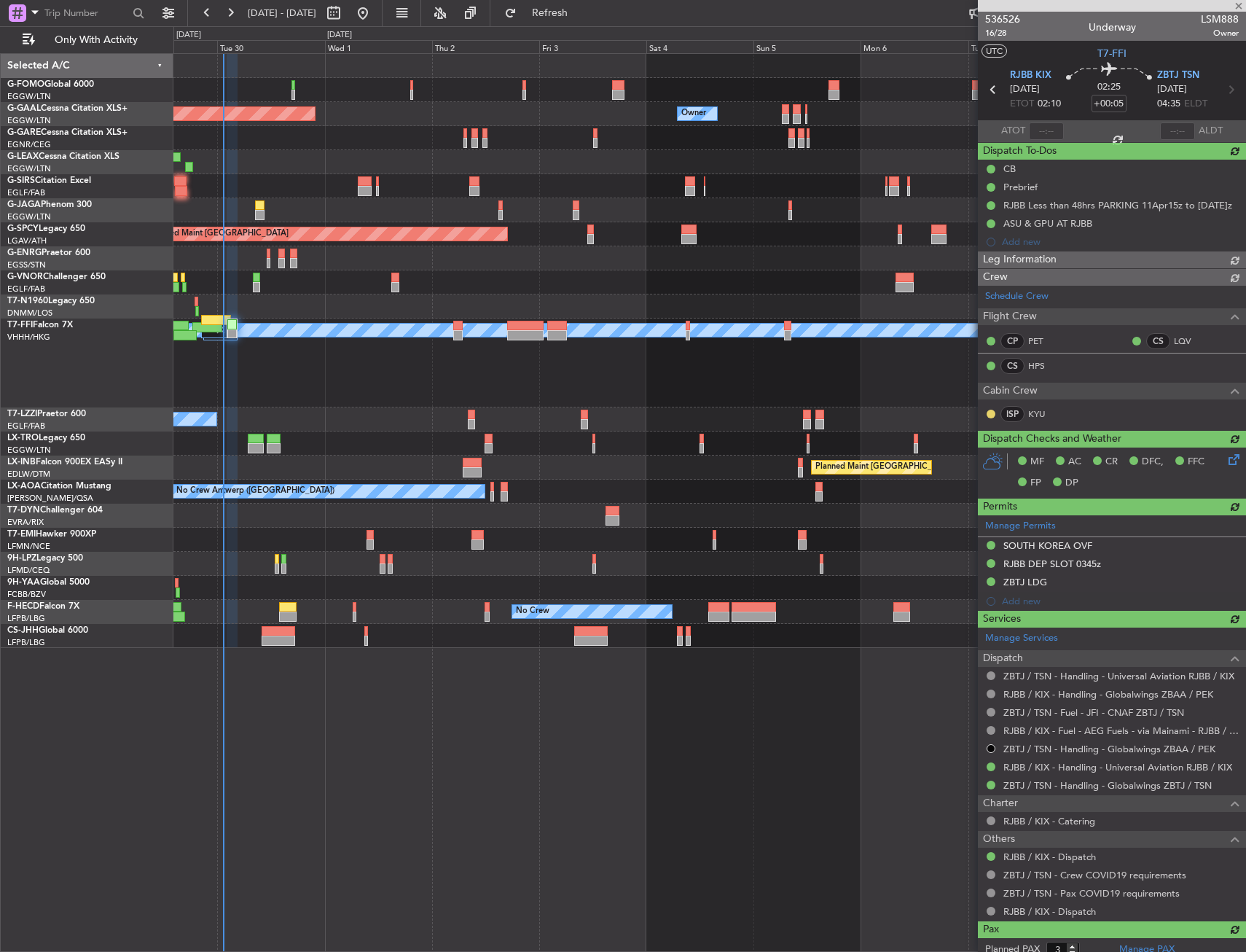
type input "2"
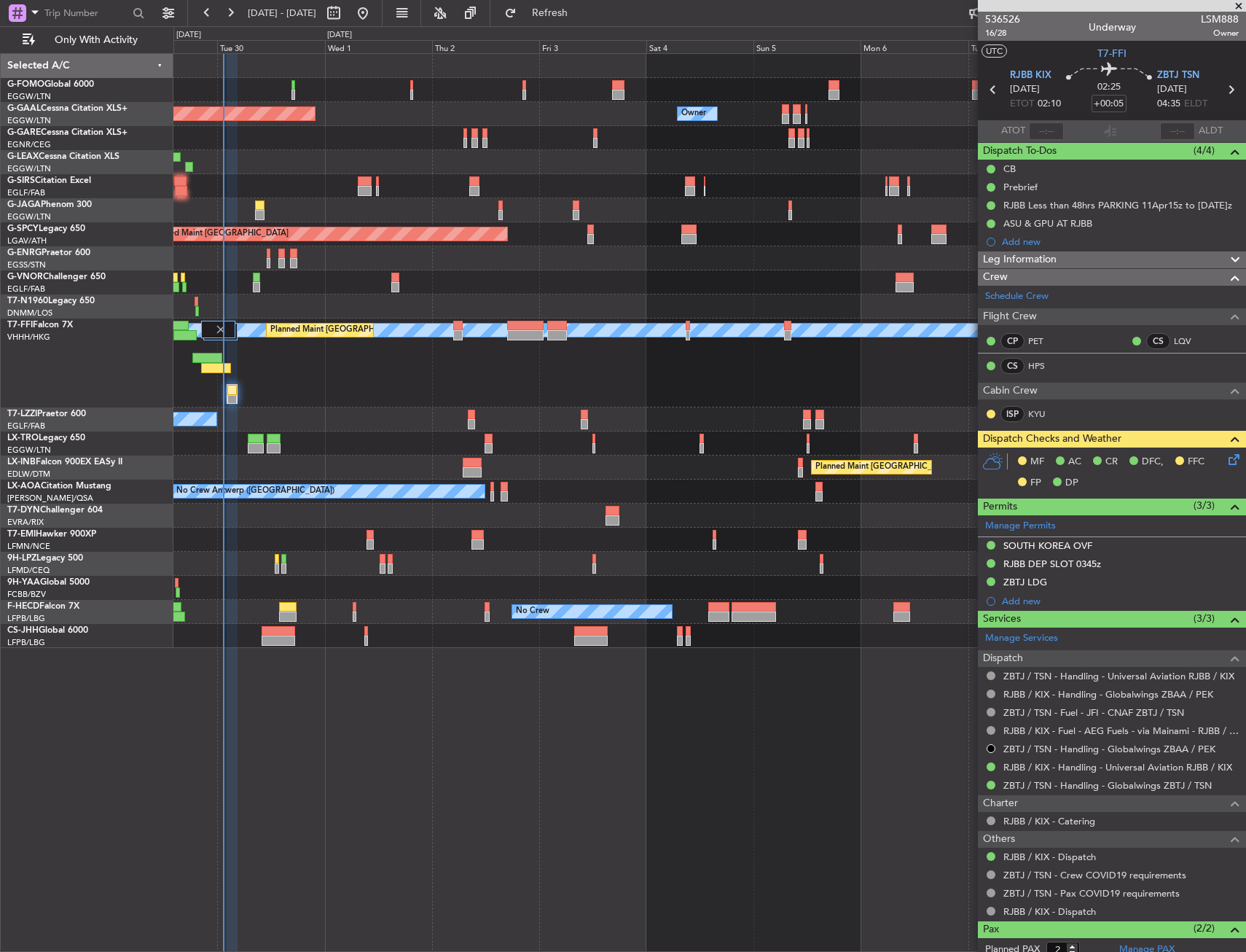
click at [286, 642] on div at bounding box center [278, 641] width 34 height 10
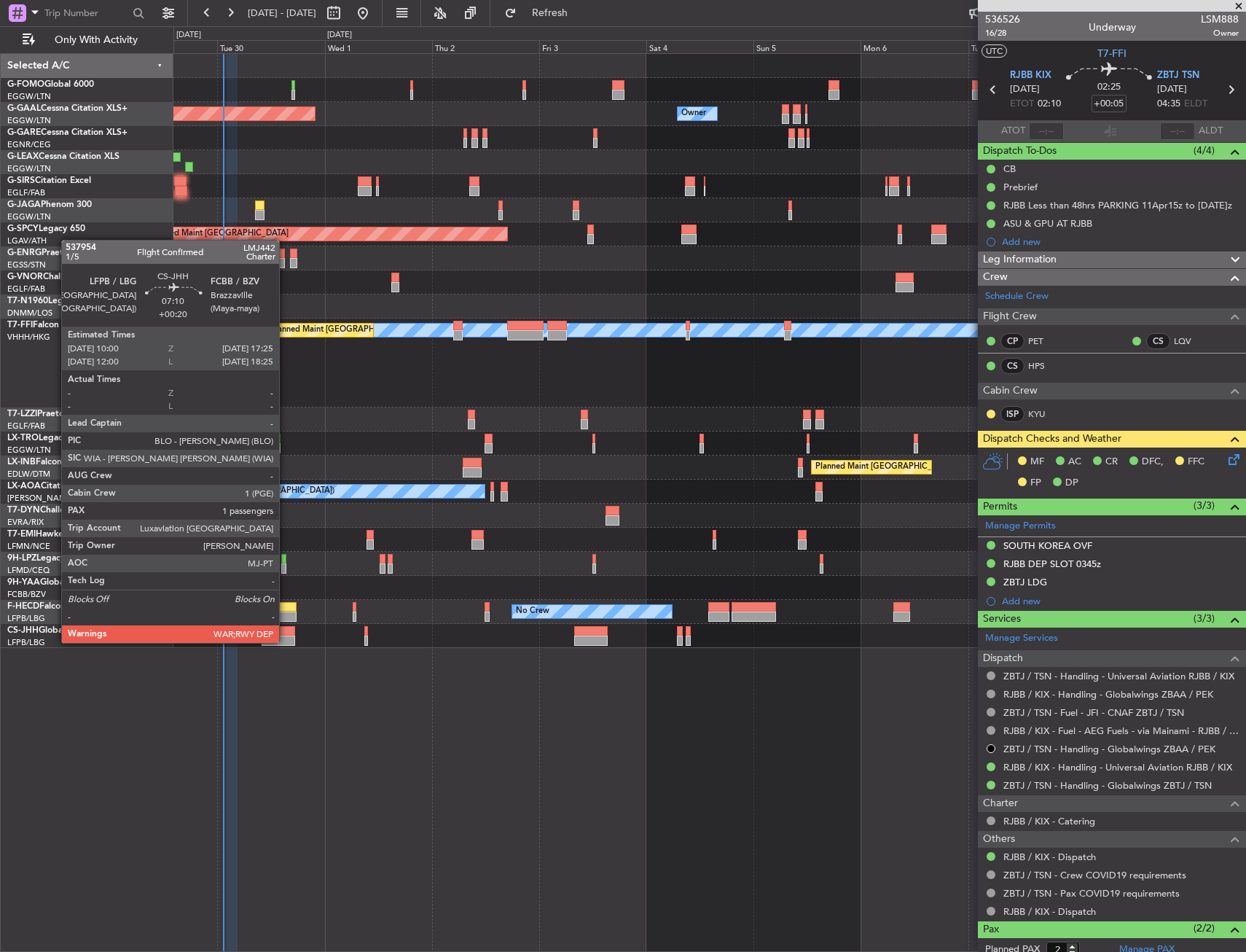
click at [286, 642] on div at bounding box center [278, 641] width 34 height 10
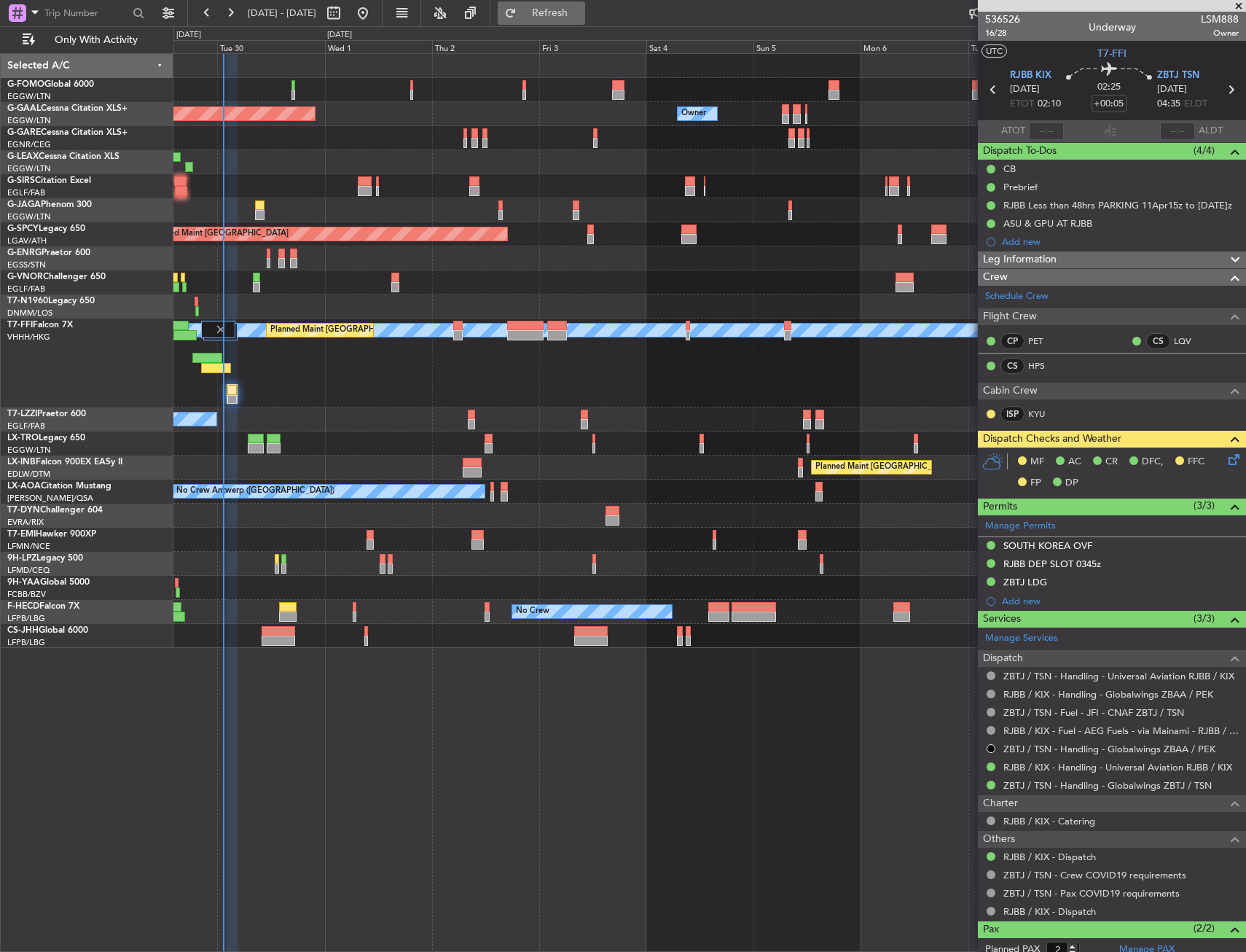
click at [567, 6] on button "Refresh" at bounding box center [541, 13] width 88 height 24
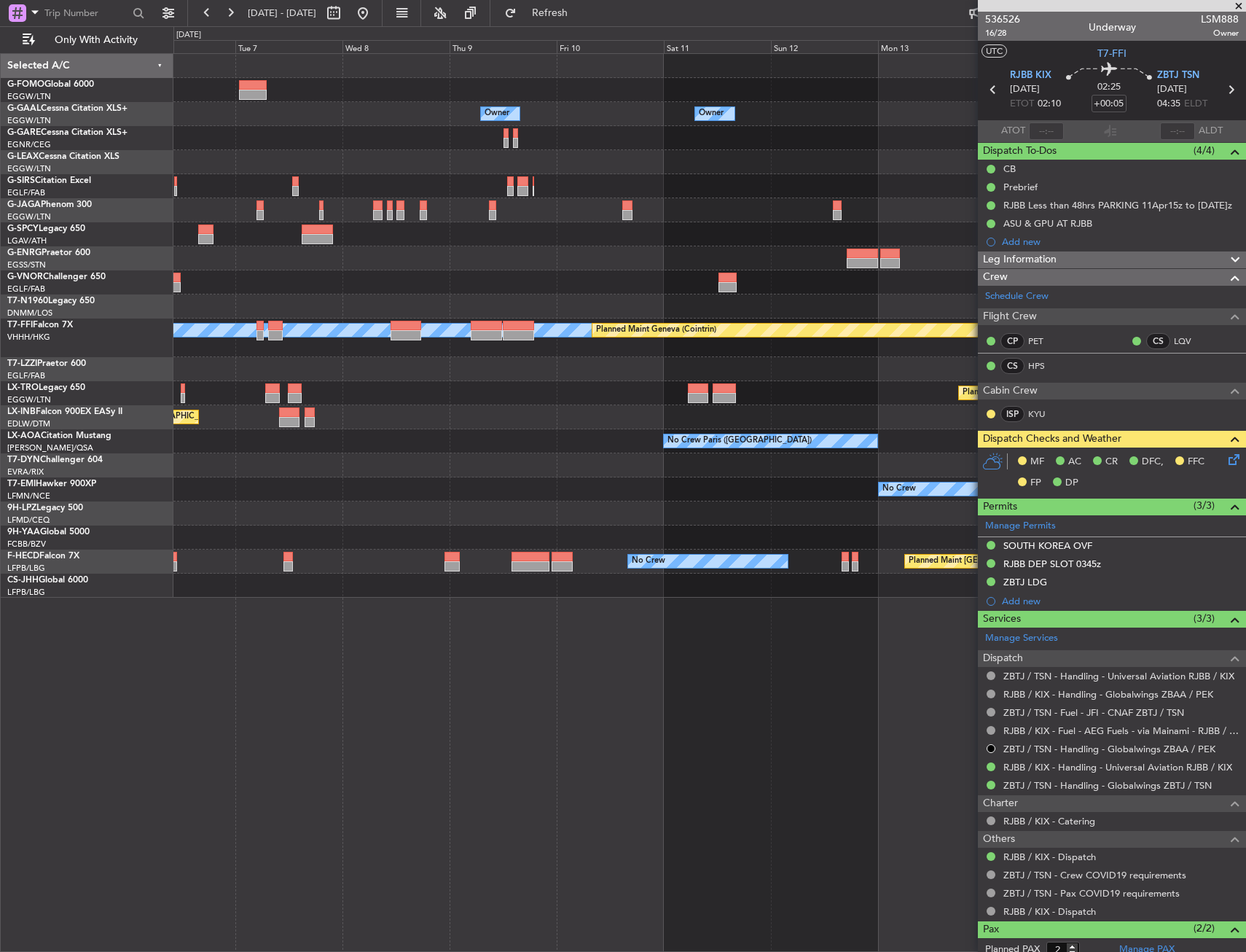
click at [48, 191] on div "Owner Owner Owner Owner No Crew Owner Owner MEL MEL Planned Maint Geneva (Coint…" at bounding box center [623, 489] width 1246 height 926
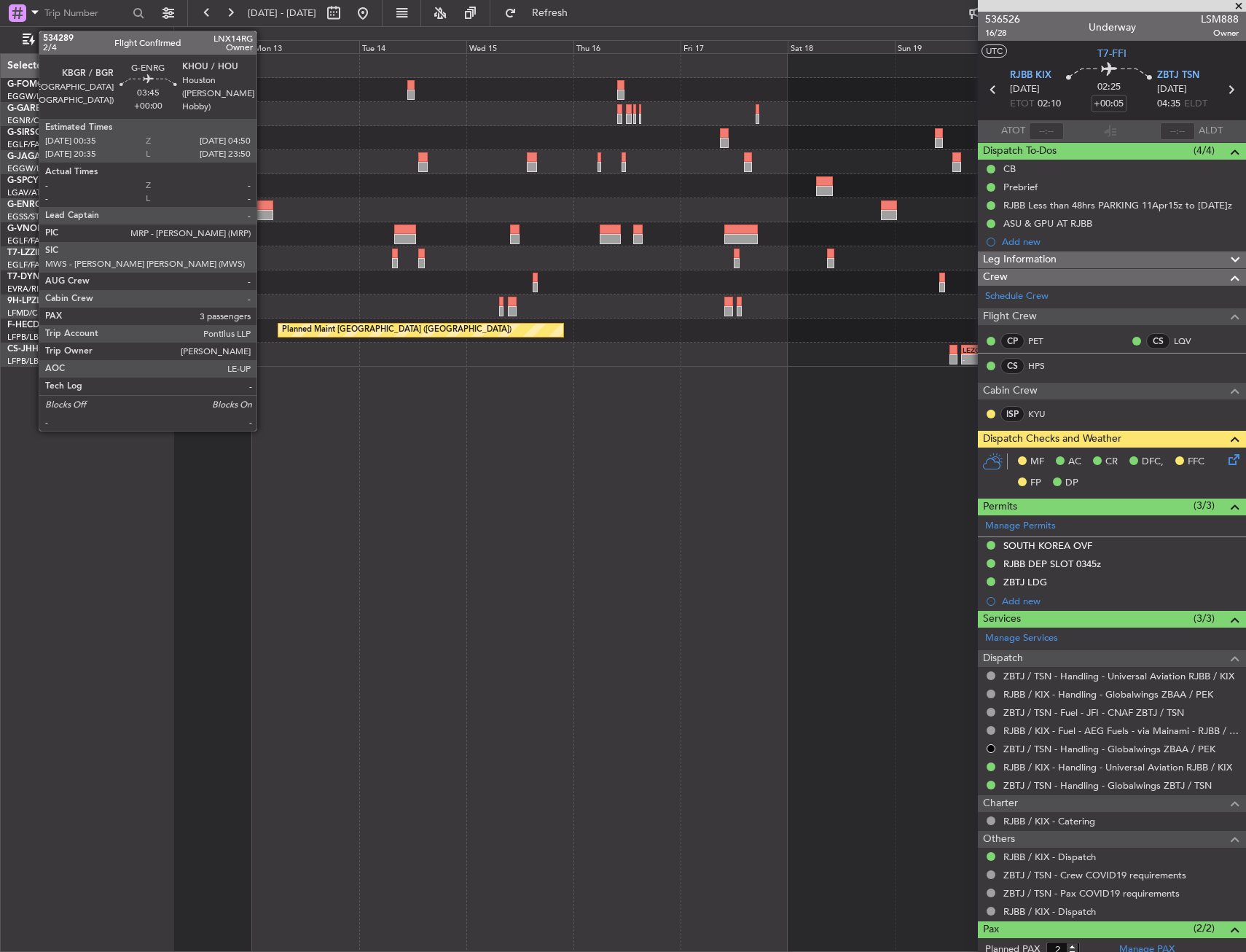
click at [263, 211] on div at bounding box center [263, 215] width 19 height 10
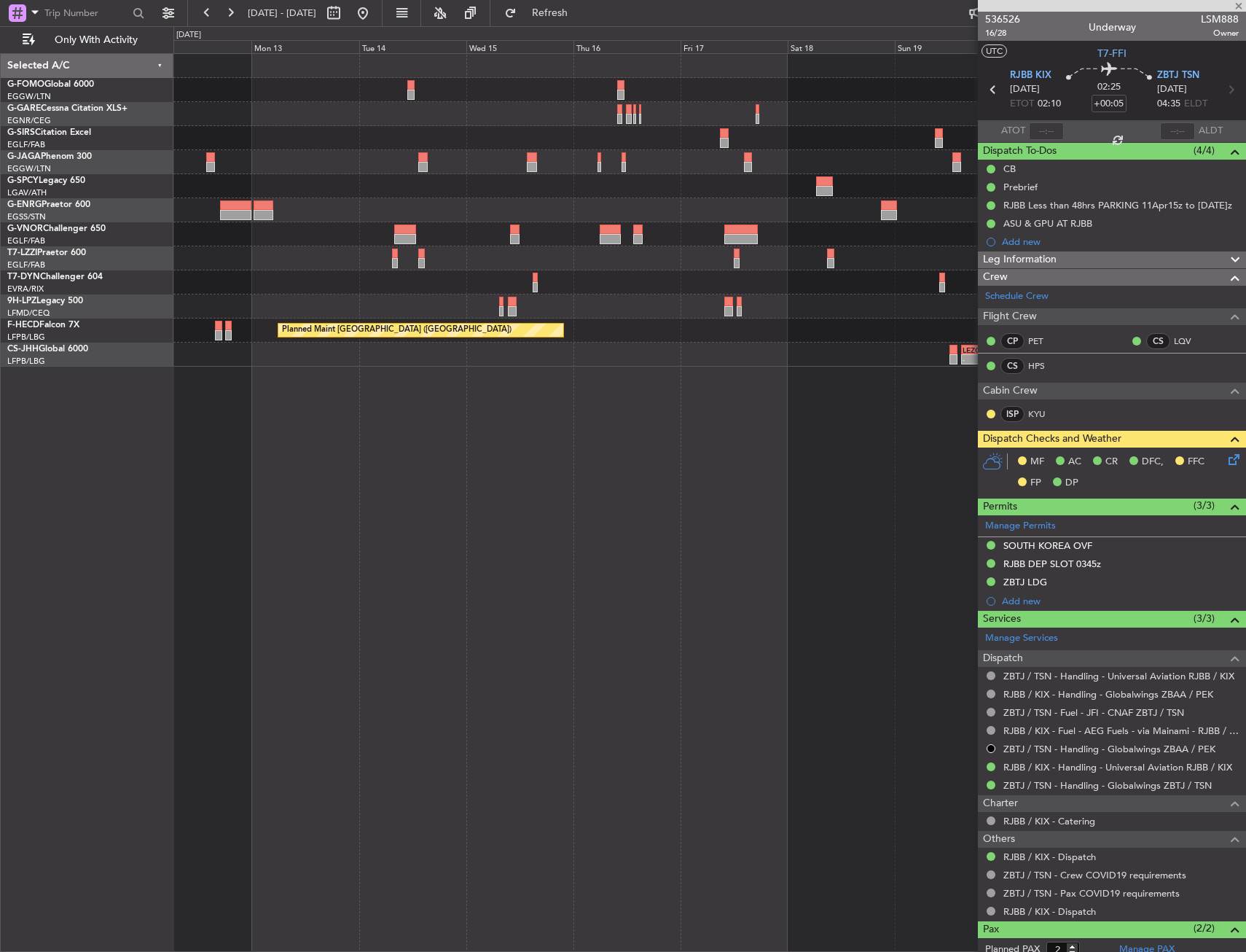
click at [384, 207] on div at bounding box center [709, 210] width 1071 height 24
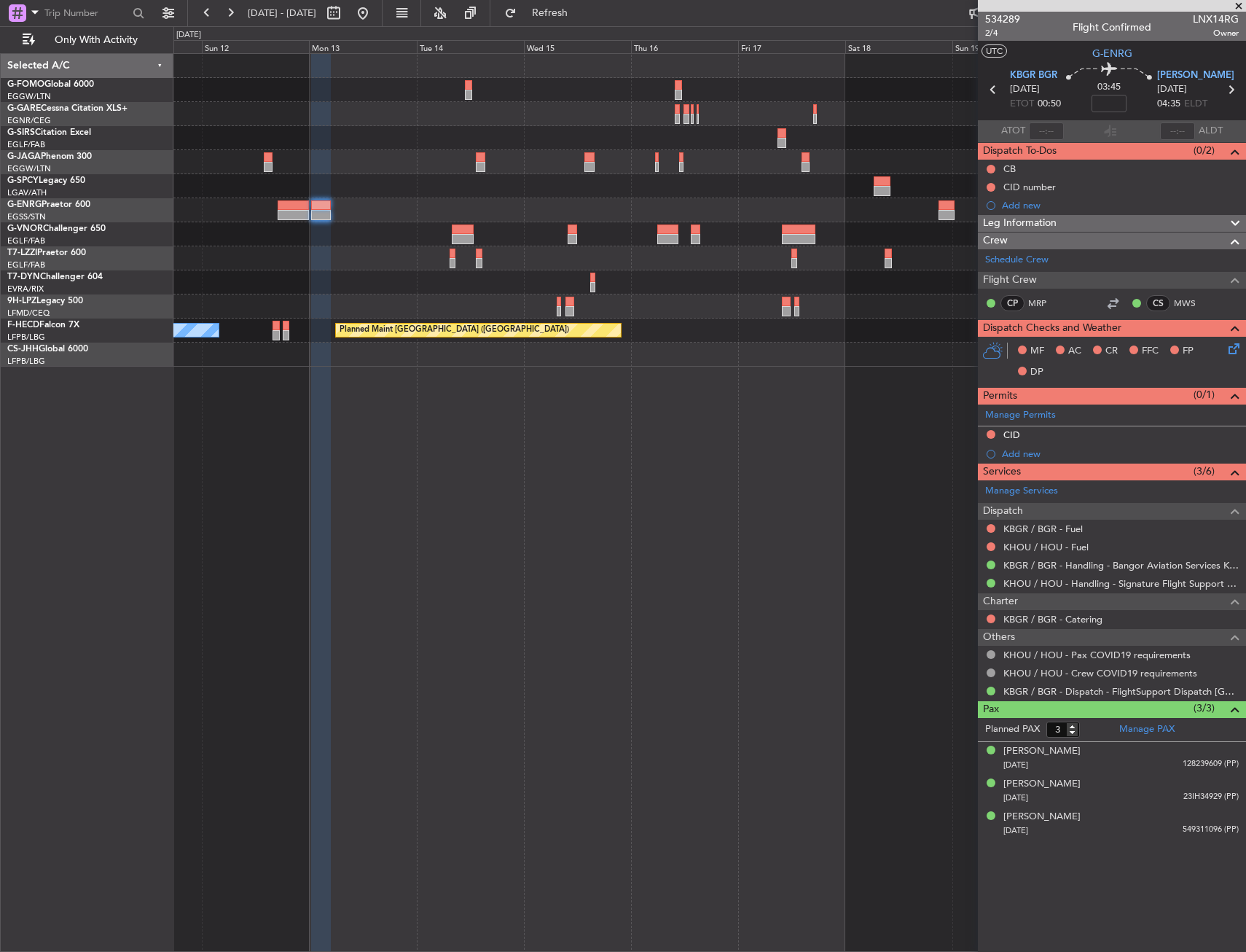
click at [627, 239] on div at bounding box center [709, 234] width 1071 height 24
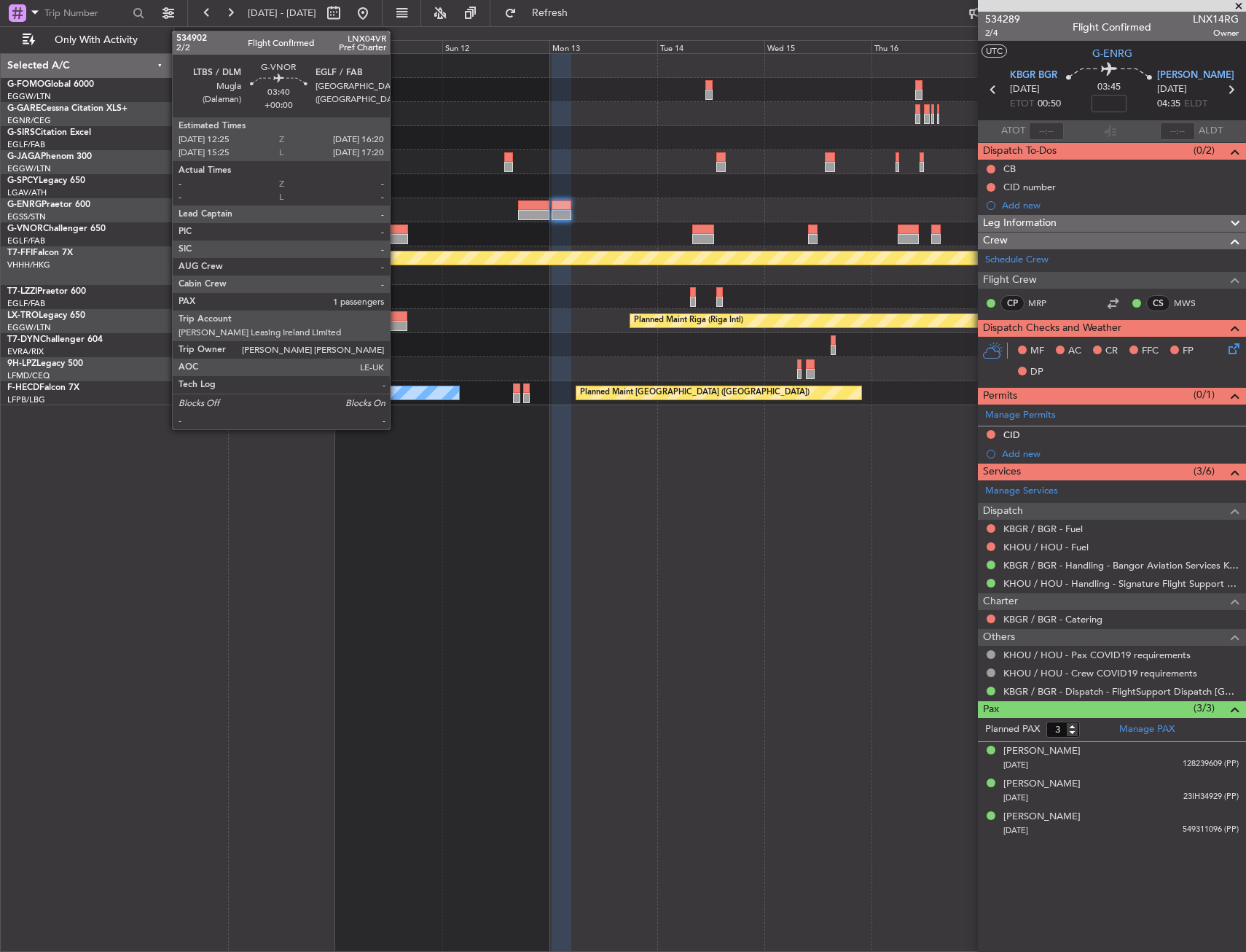
click at [396, 239] on div at bounding box center [399, 239] width 19 height 10
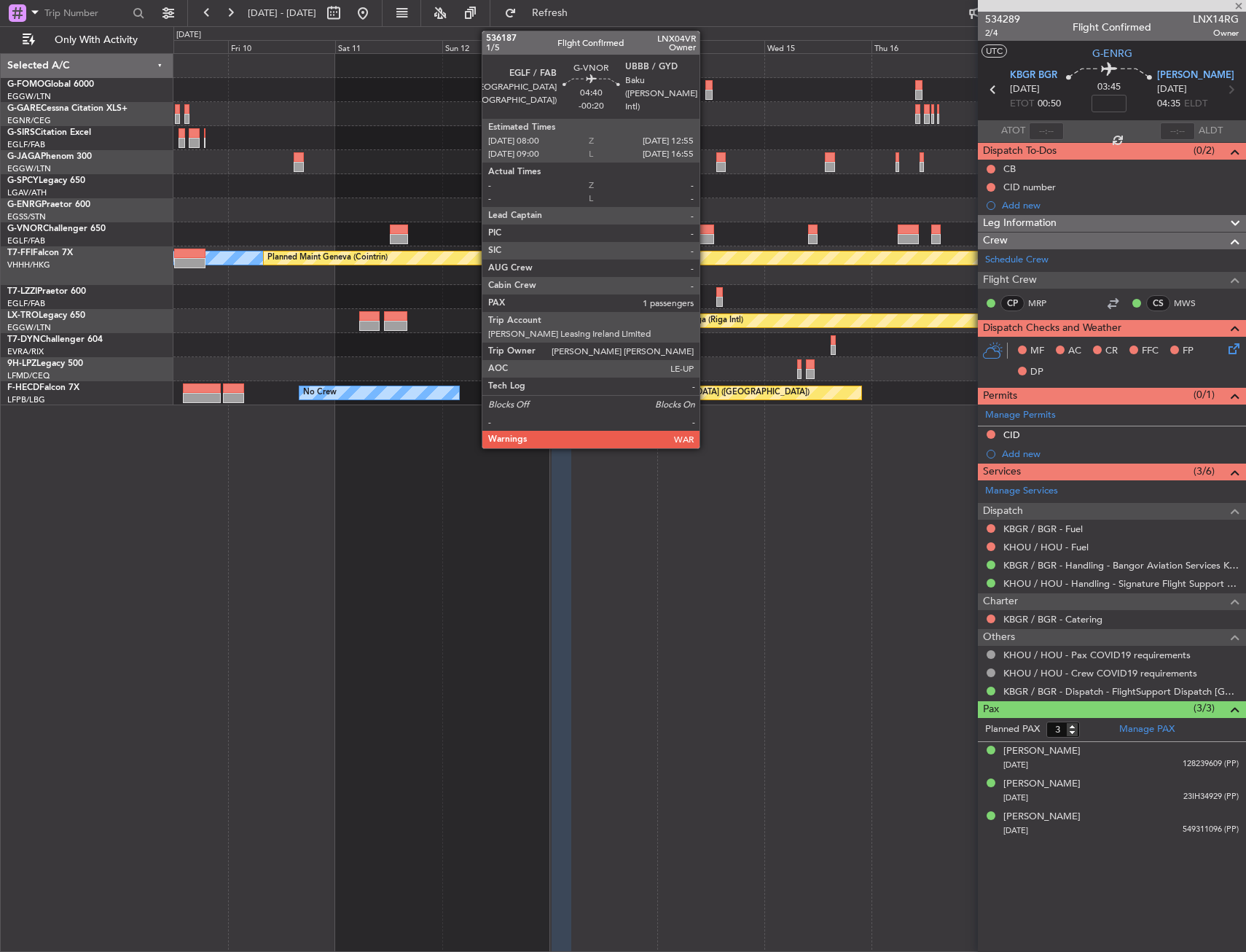
click at [706, 237] on div at bounding box center [703, 239] width 23 height 10
type input "1"
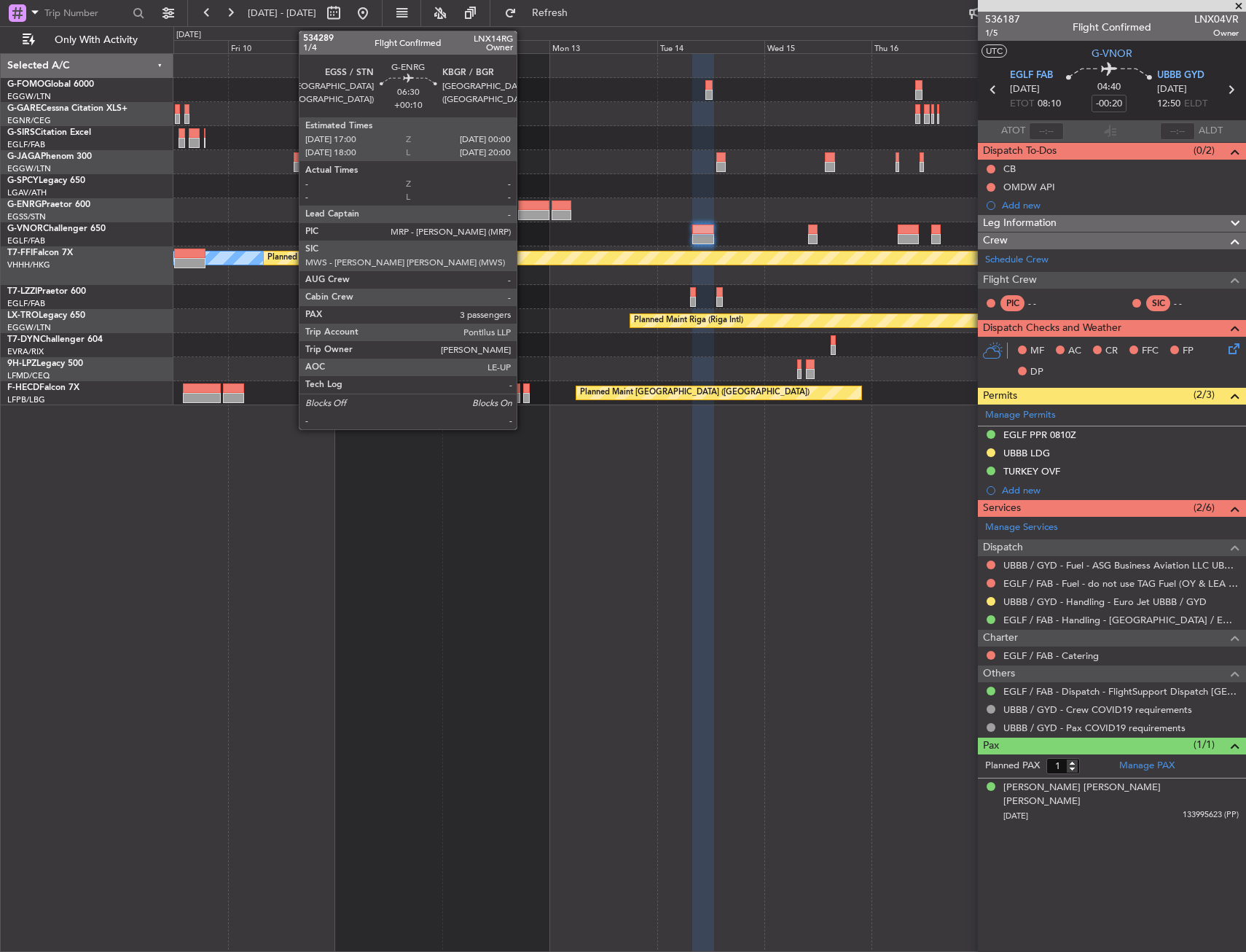
click at [524, 207] on div at bounding box center [534, 206] width 31 height 10
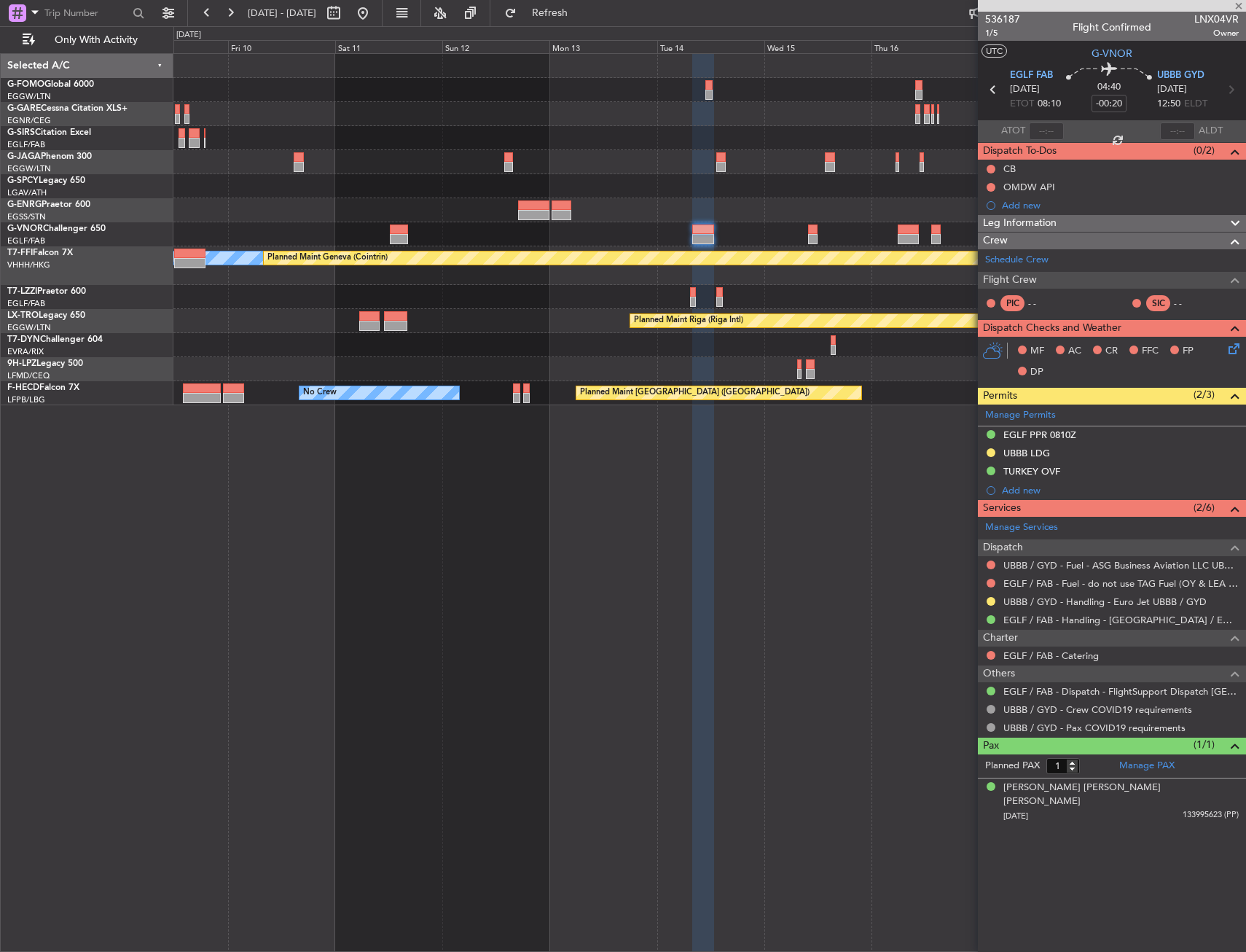
type input "+00:10"
type input "3"
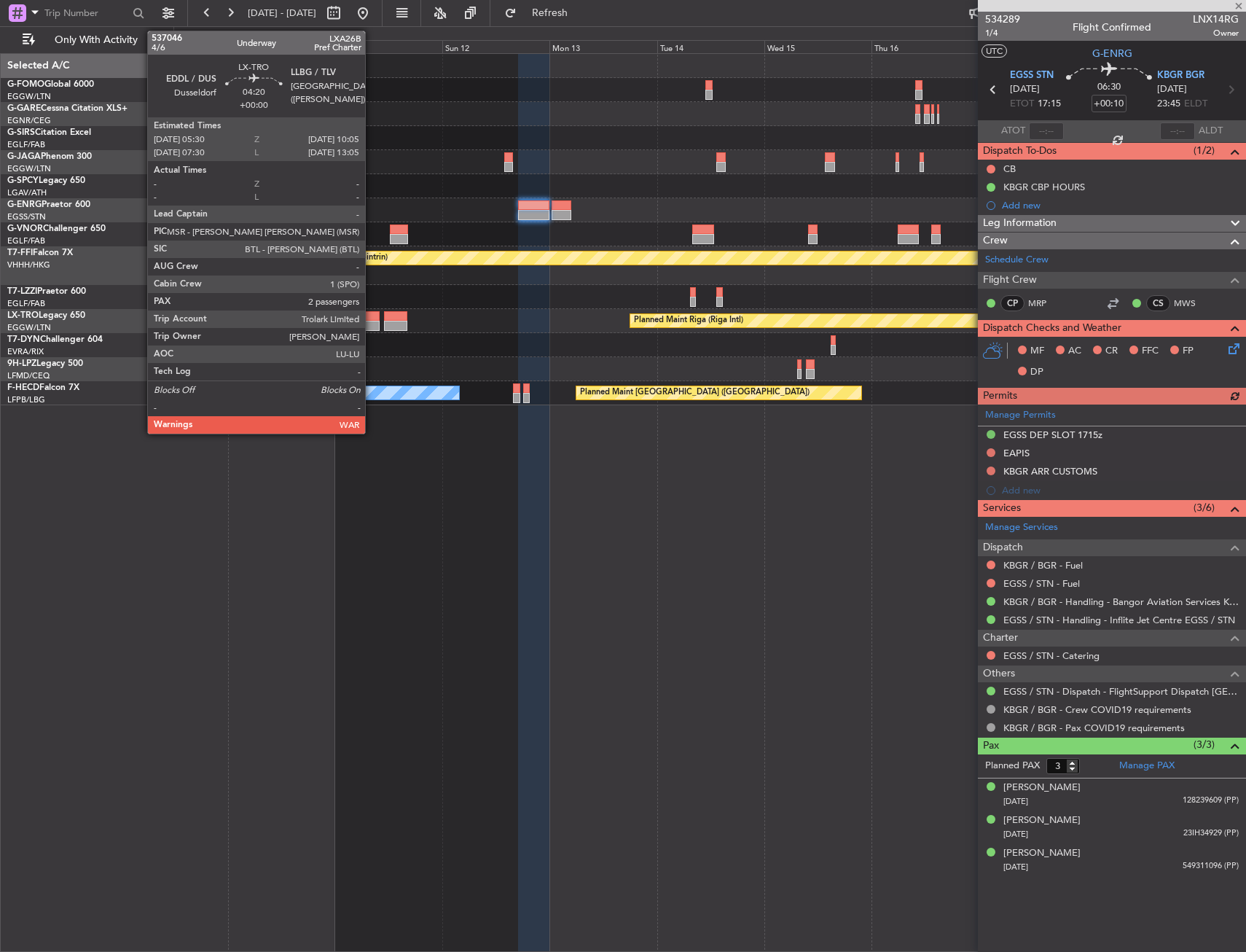
click at [372, 318] on div at bounding box center [369, 316] width 21 height 10
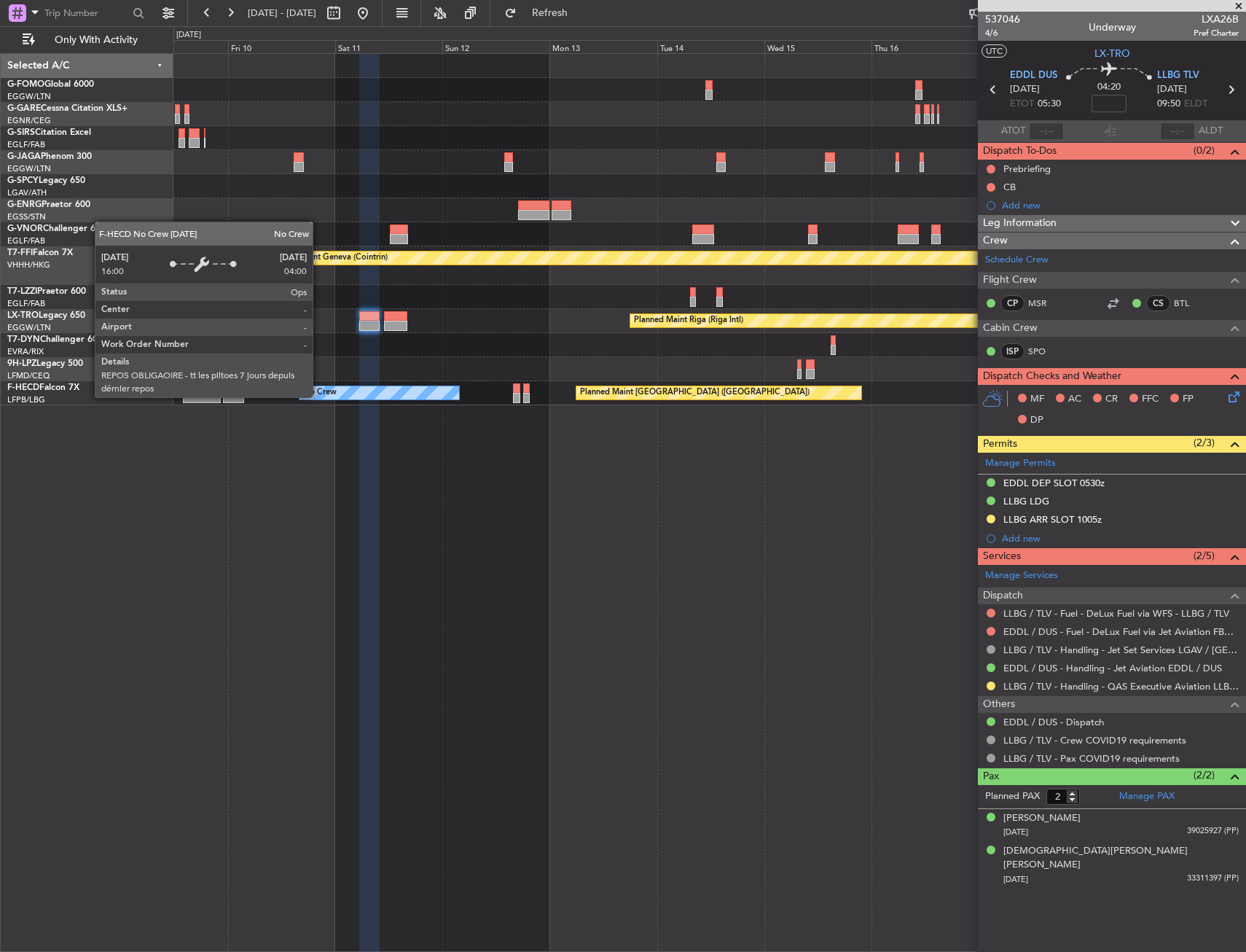
click at [320, 396] on div "No Crew" at bounding box center [320, 393] width 34 height 22
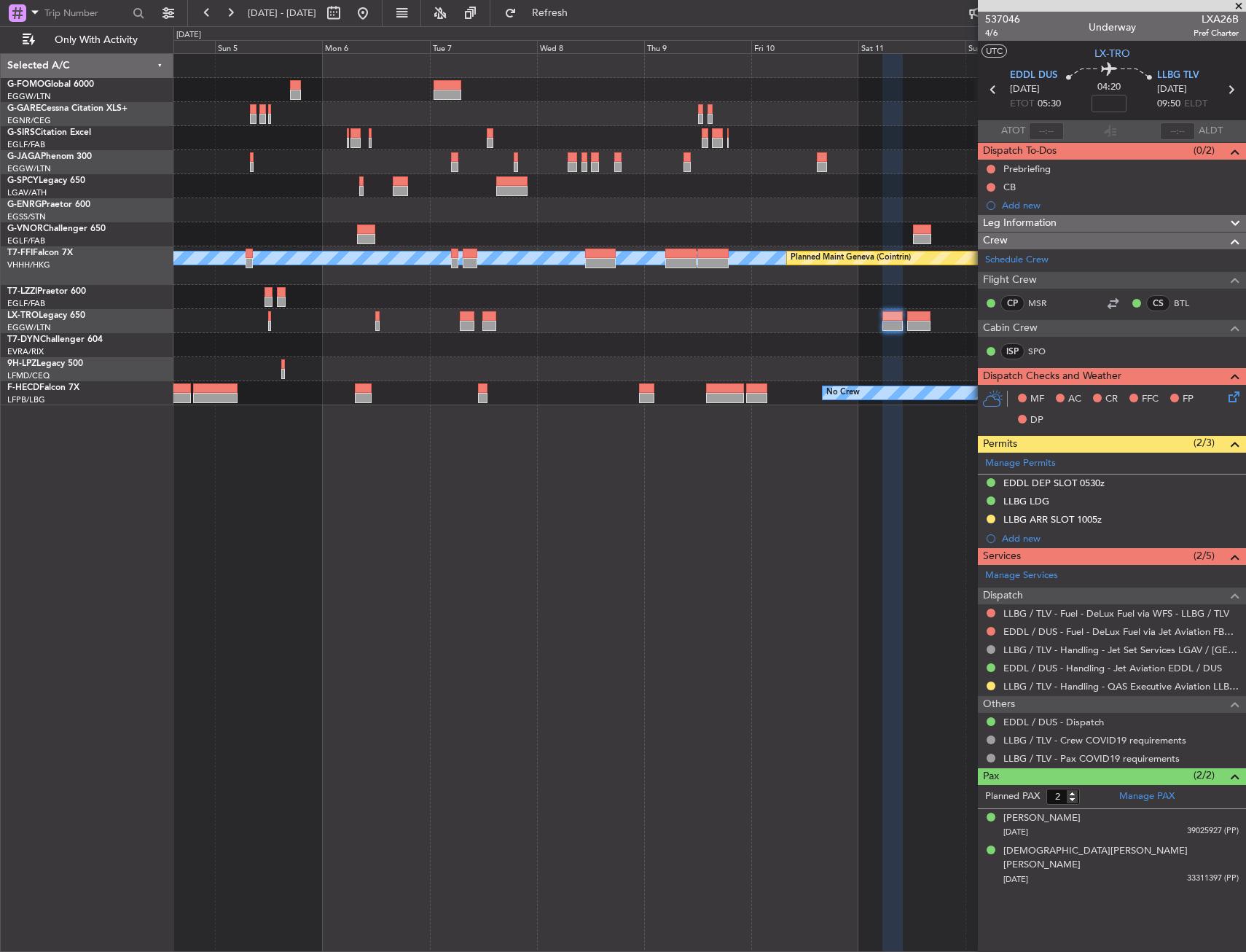
click at [1245, 232] on html "09 Oct 2025 - 19 Oct 2025 Refresh Quick Links Only With Activity Planned Maint …" at bounding box center [623, 476] width 1246 height 952
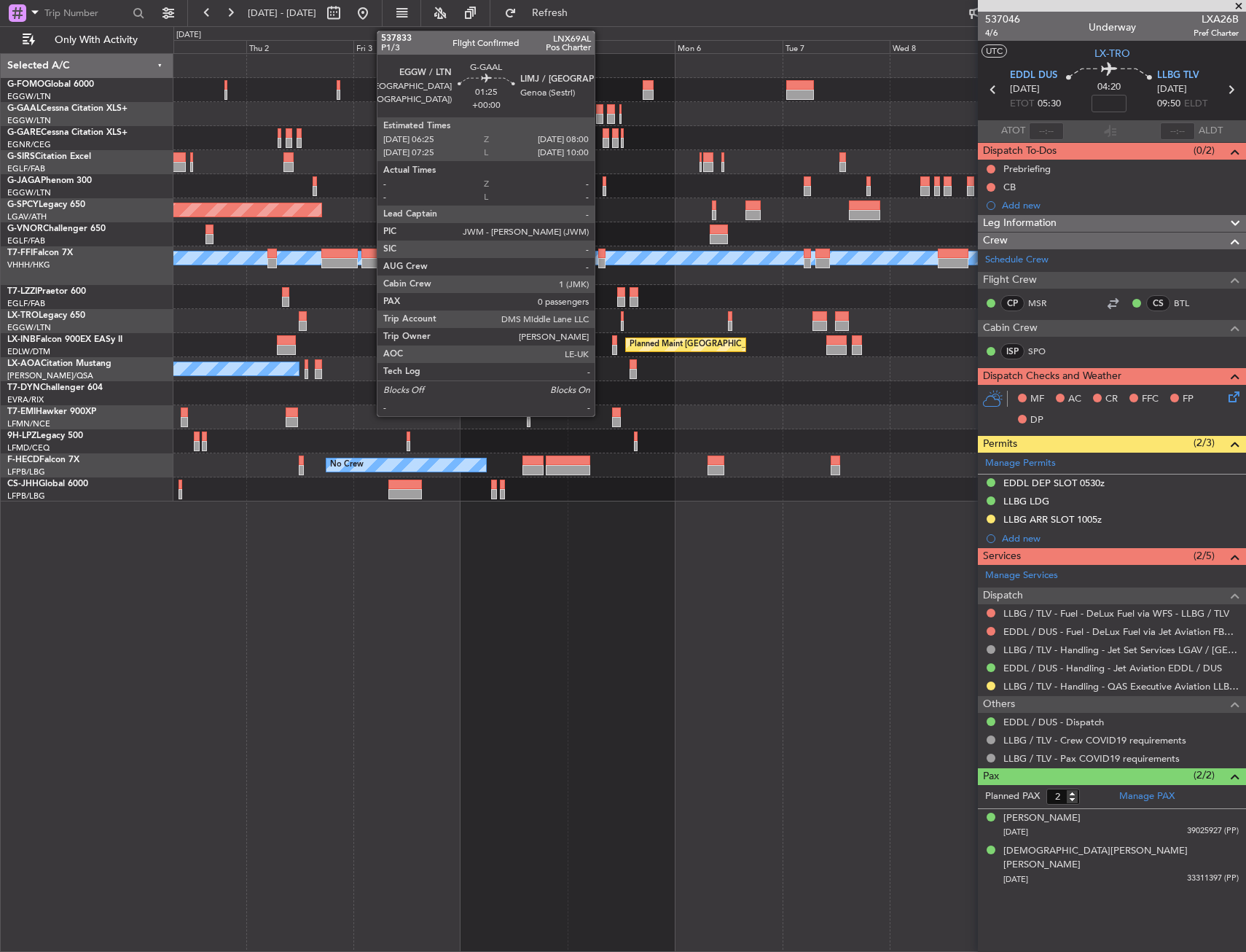
click at [601, 121] on div at bounding box center [599, 119] width 8 height 10
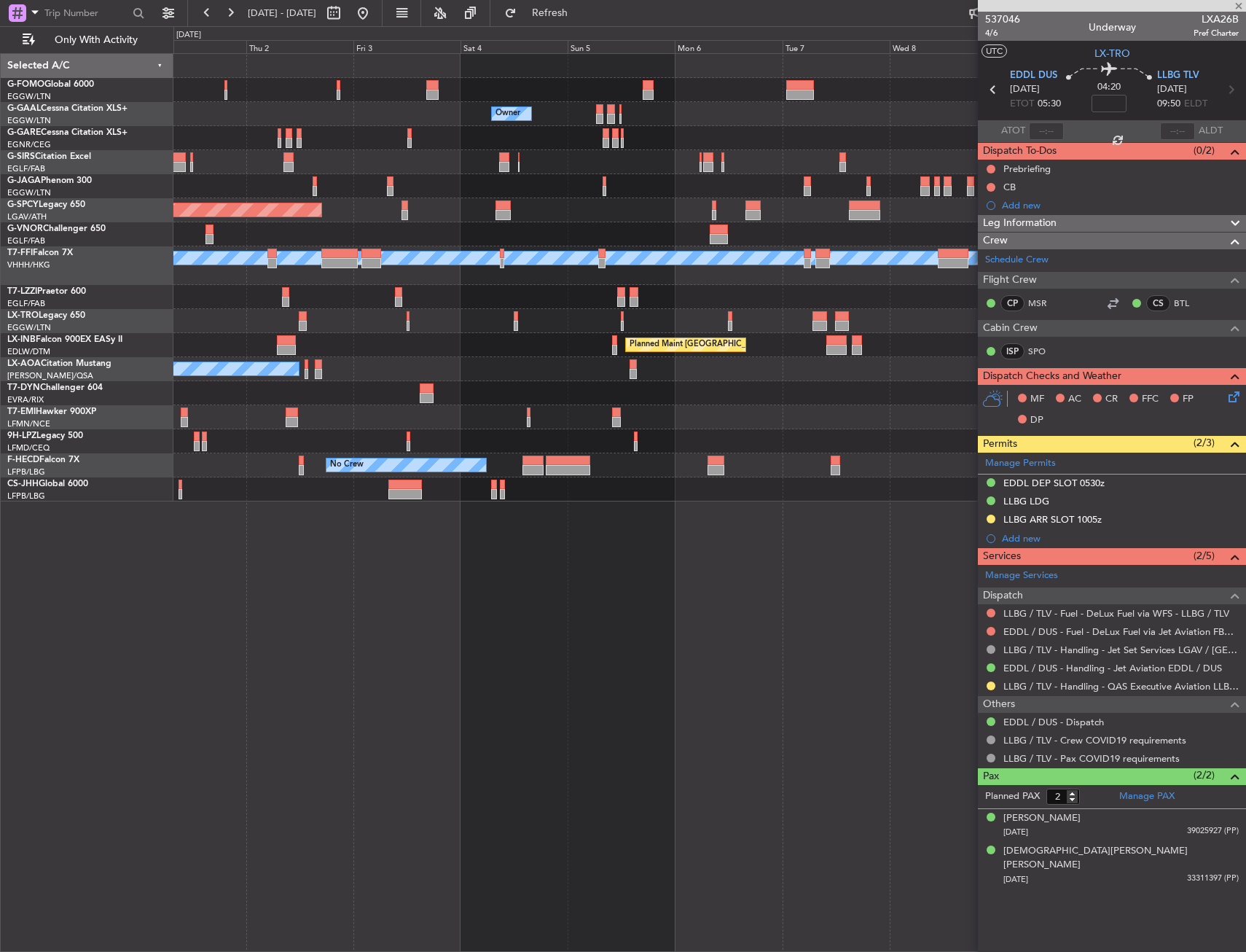
type input "0"
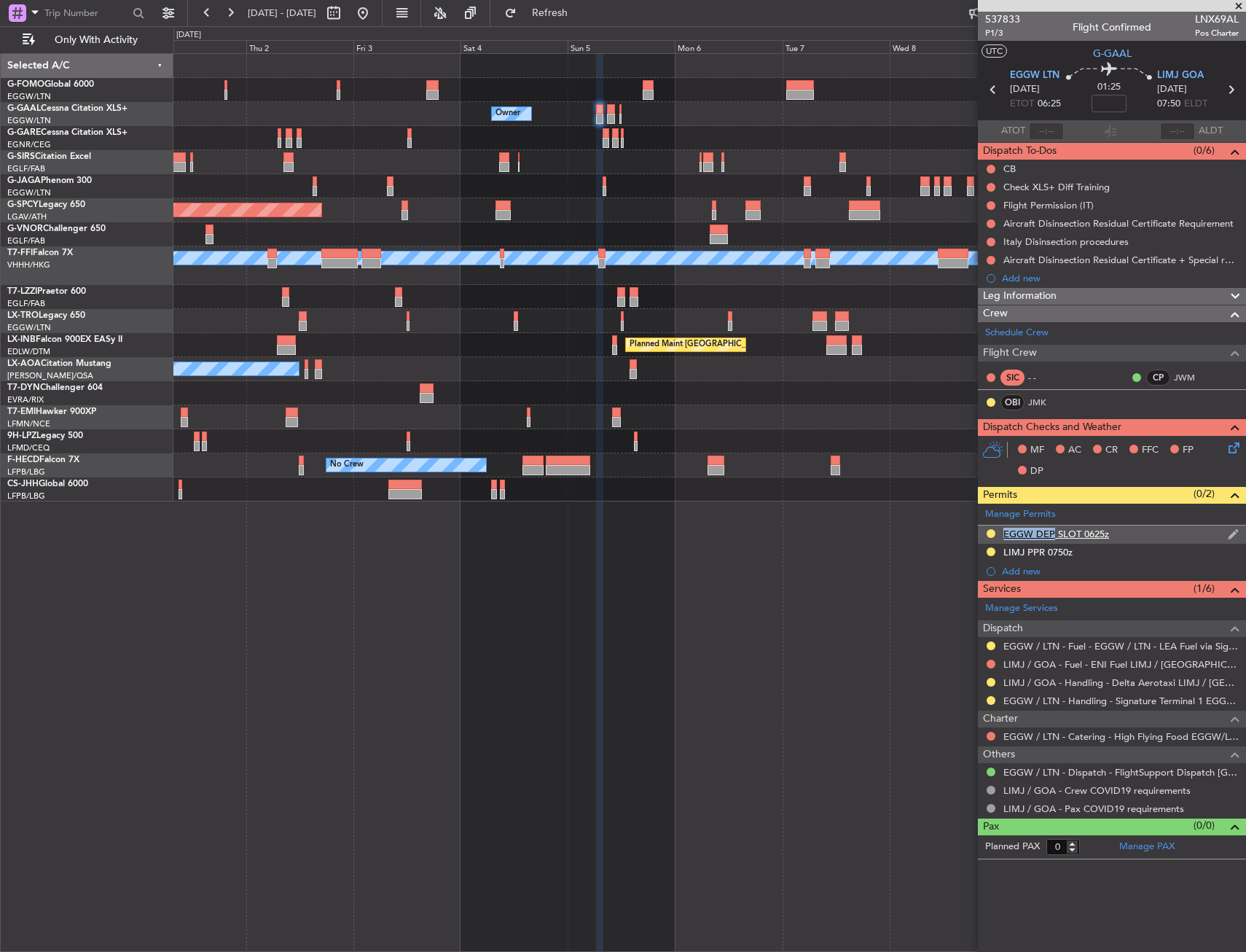
drag, startPoint x: 1050, startPoint y: 524, endPoint x: 1058, endPoint y: 529, distance: 9.4
click at [1050, 524] on section "Manage Permits EGGW DEP SLOT 0625z LIMJ PPR 0750z Add new" at bounding box center [1112, 542] width 268 height 78
click at [1098, 536] on body "01 Oct 2025 - 11 Oct 2025 Refresh Quick Links Only With Activity Owner Owner Ow…" at bounding box center [623, 476] width 1246 height 952
click at [1098, 533] on div "EGGW DEP SLOT 0625z" at bounding box center [1055, 534] width 105 height 13
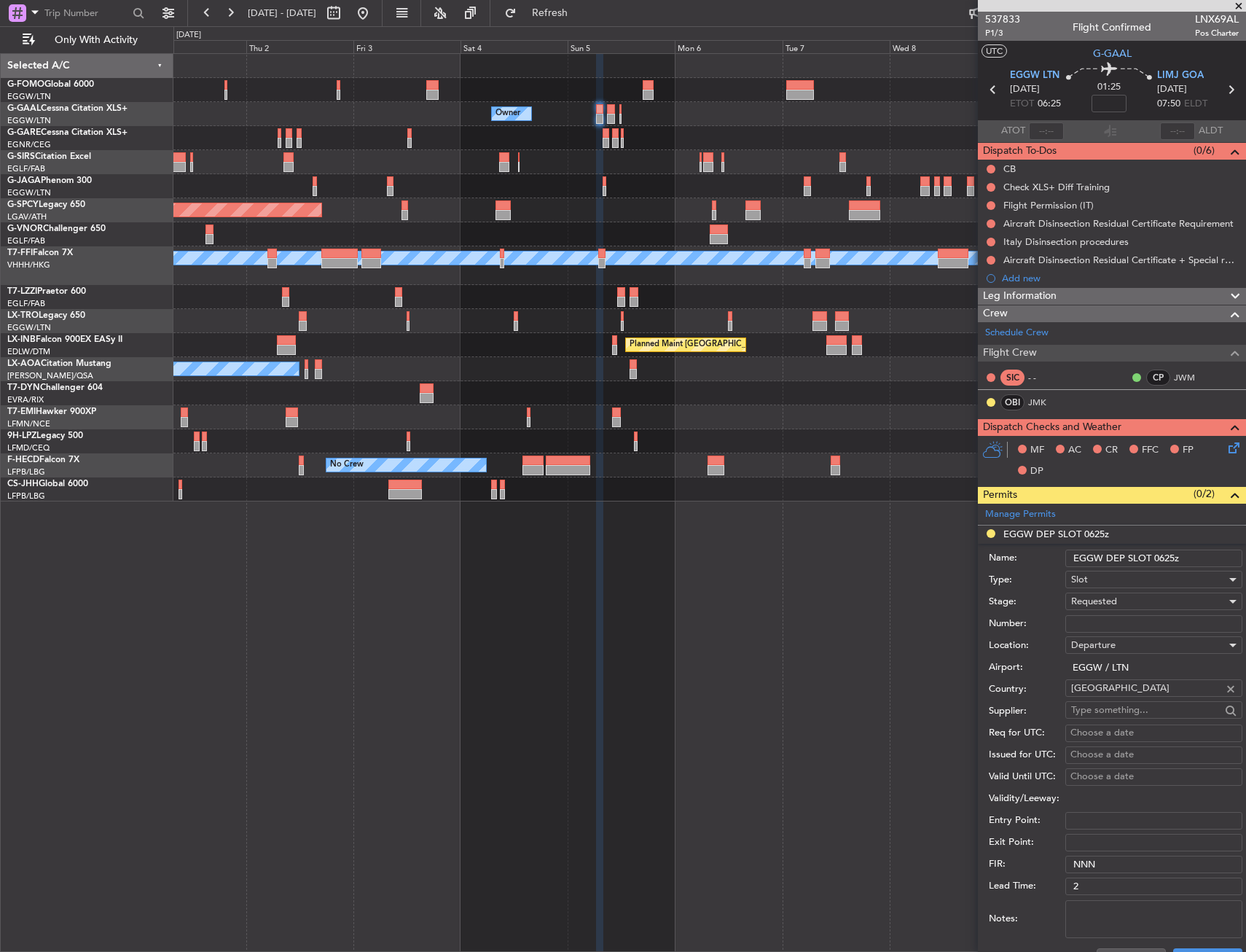
click at [1170, 553] on input "EGGW DEP SLOT 0625z" at bounding box center [1154, 558] width 177 height 18
type input "EGGW DEP SLOT 0630z"
click at [1119, 598] on div "Requested" at bounding box center [1149, 601] width 155 height 22
click at [1114, 706] on span "Received OK" at bounding box center [1148, 712] width 153 height 22
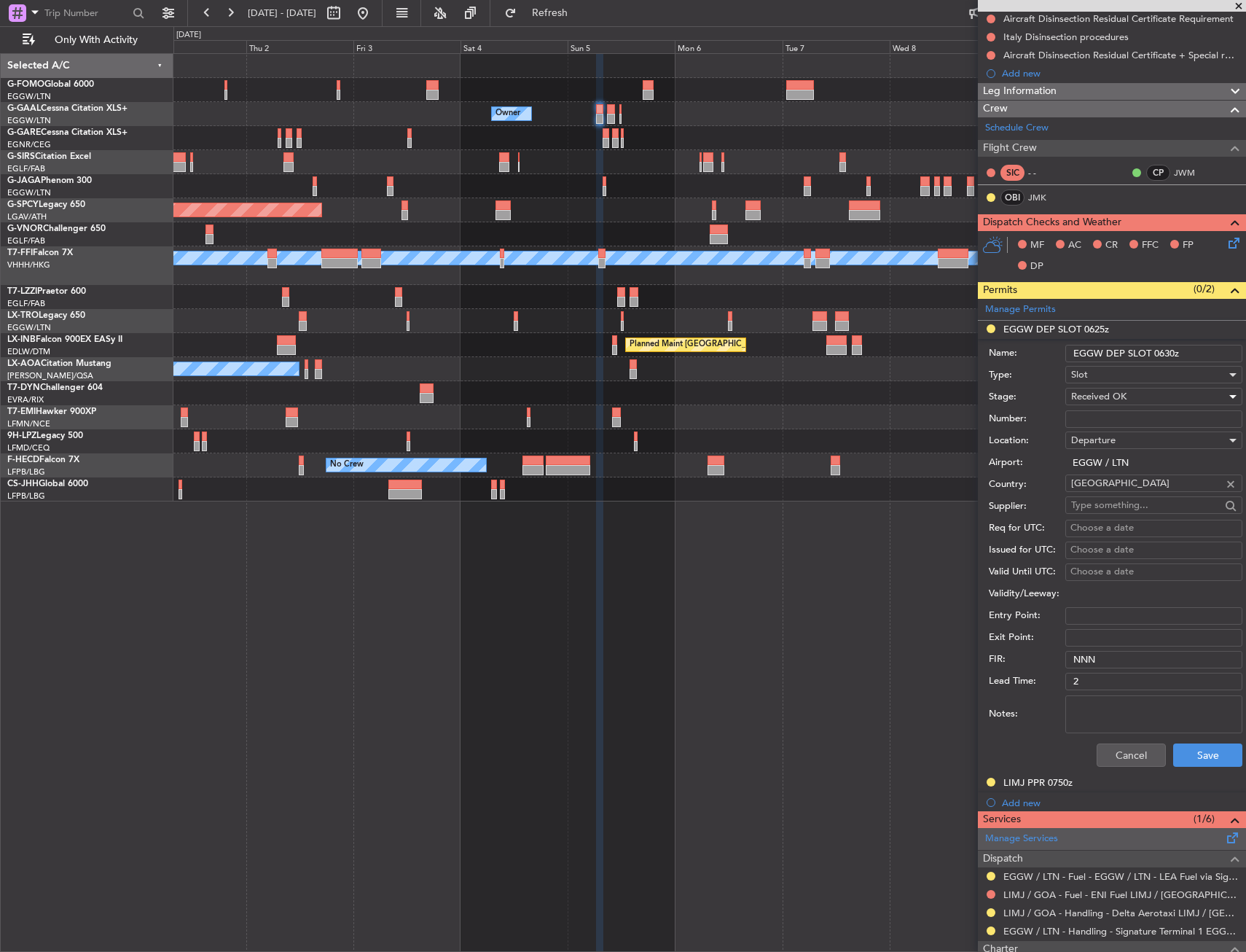
scroll to position [342, 0]
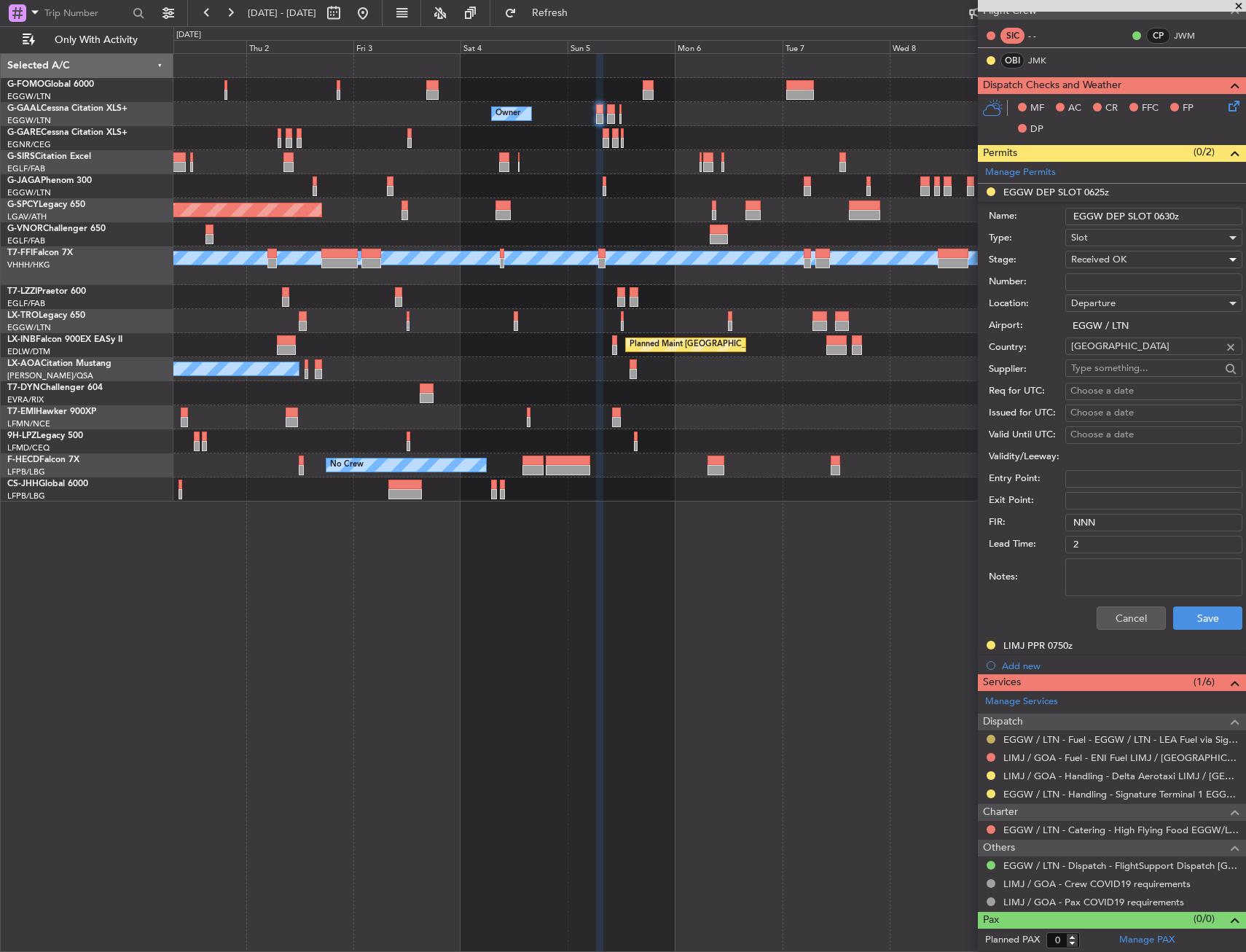
click at [991, 740] on button at bounding box center [991, 739] width 8 height 8
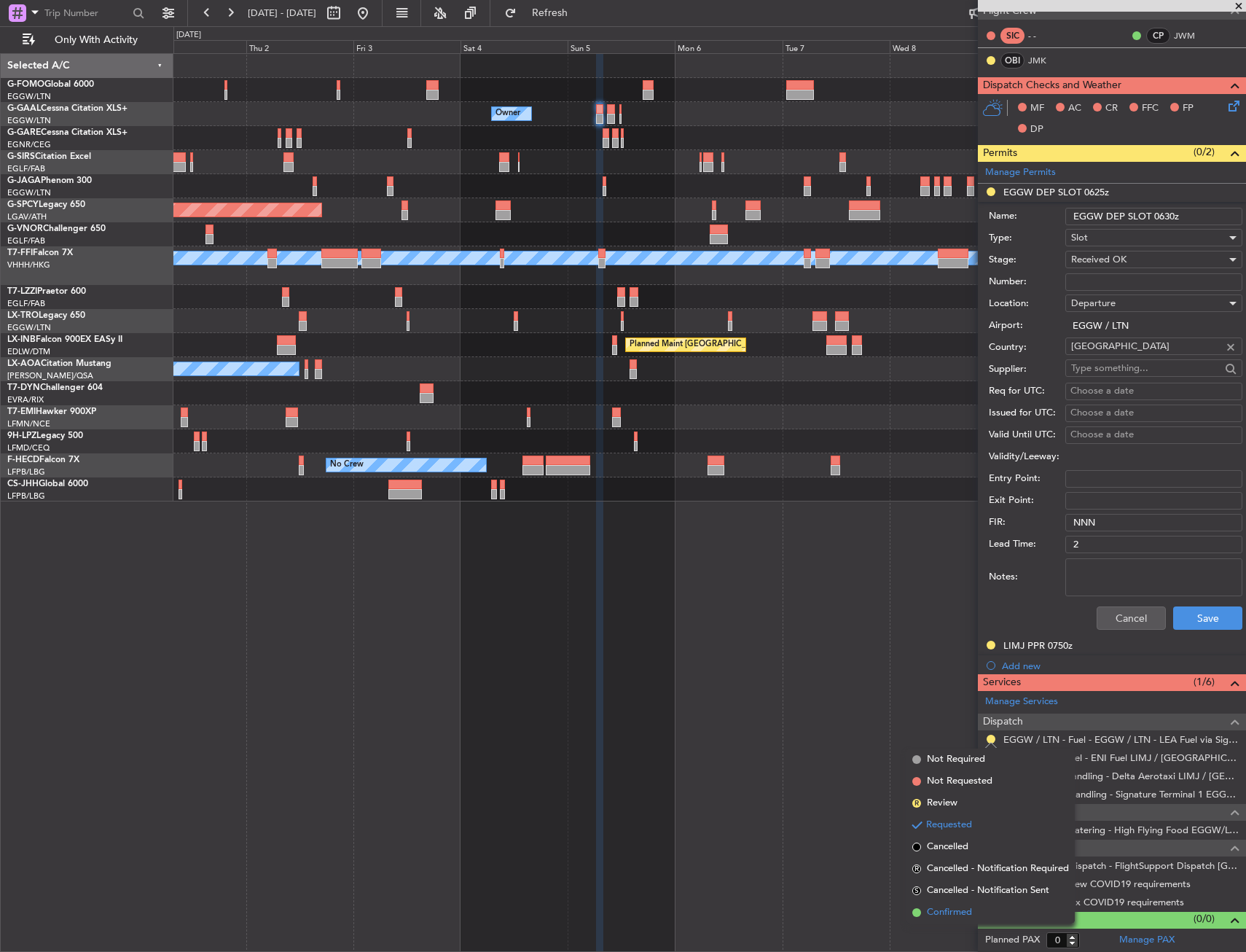
click at [969, 911] on span "Confirmed" at bounding box center [949, 912] width 46 height 14
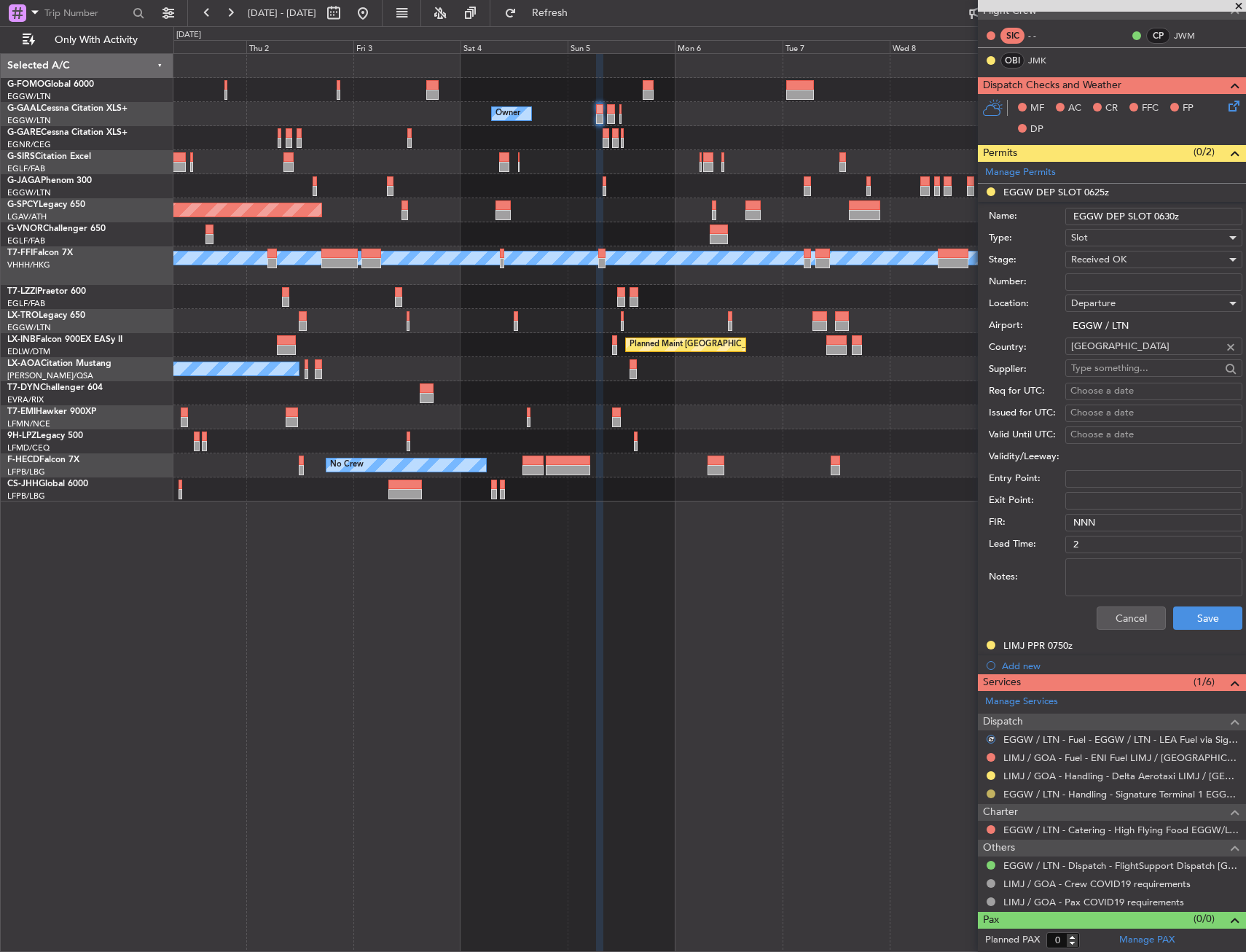
click at [986, 793] on button at bounding box center [991, 793] width 8 height 8
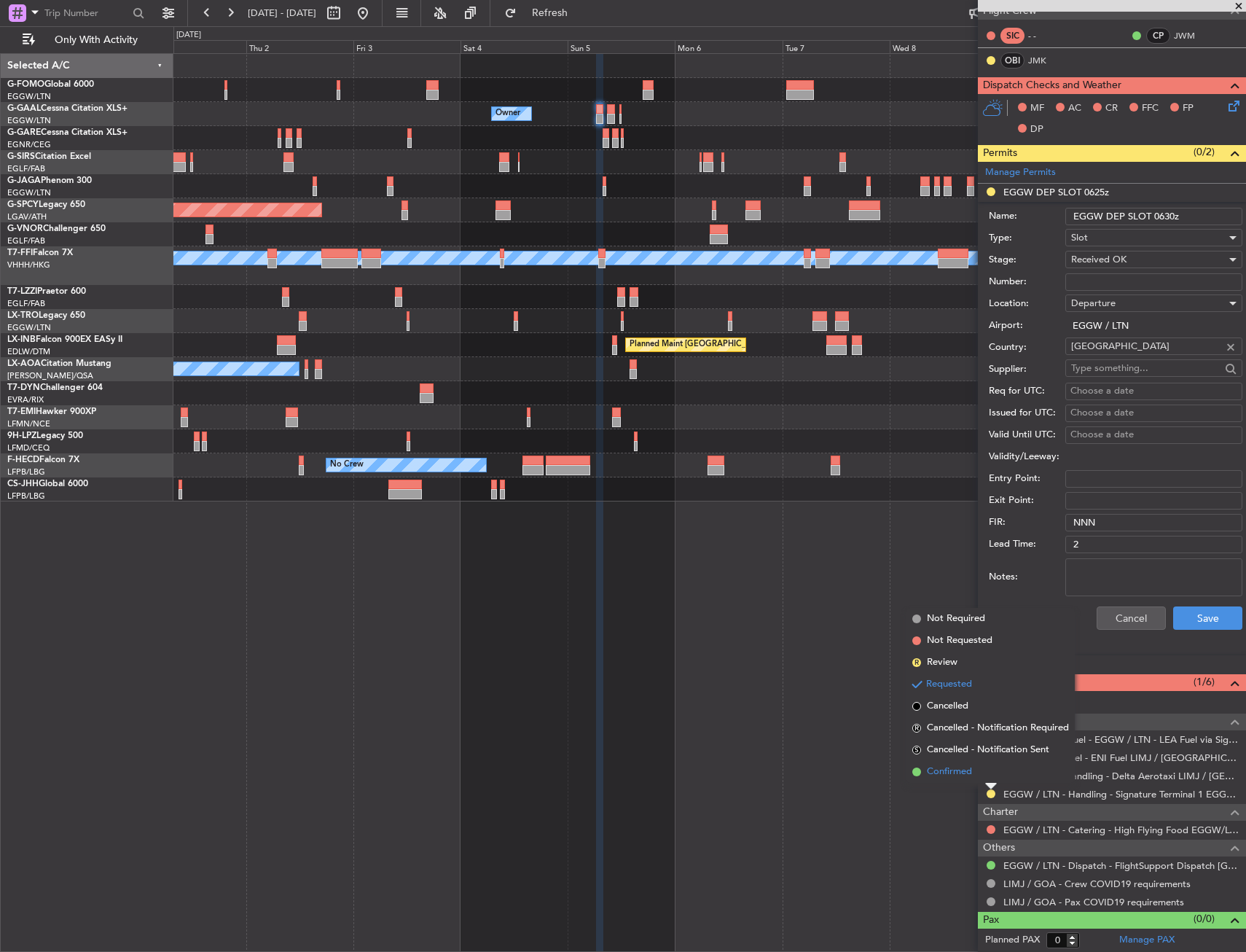
click at [981, 771] on li "Confirmed" at bounding box center [991, 772] width 169 height 22
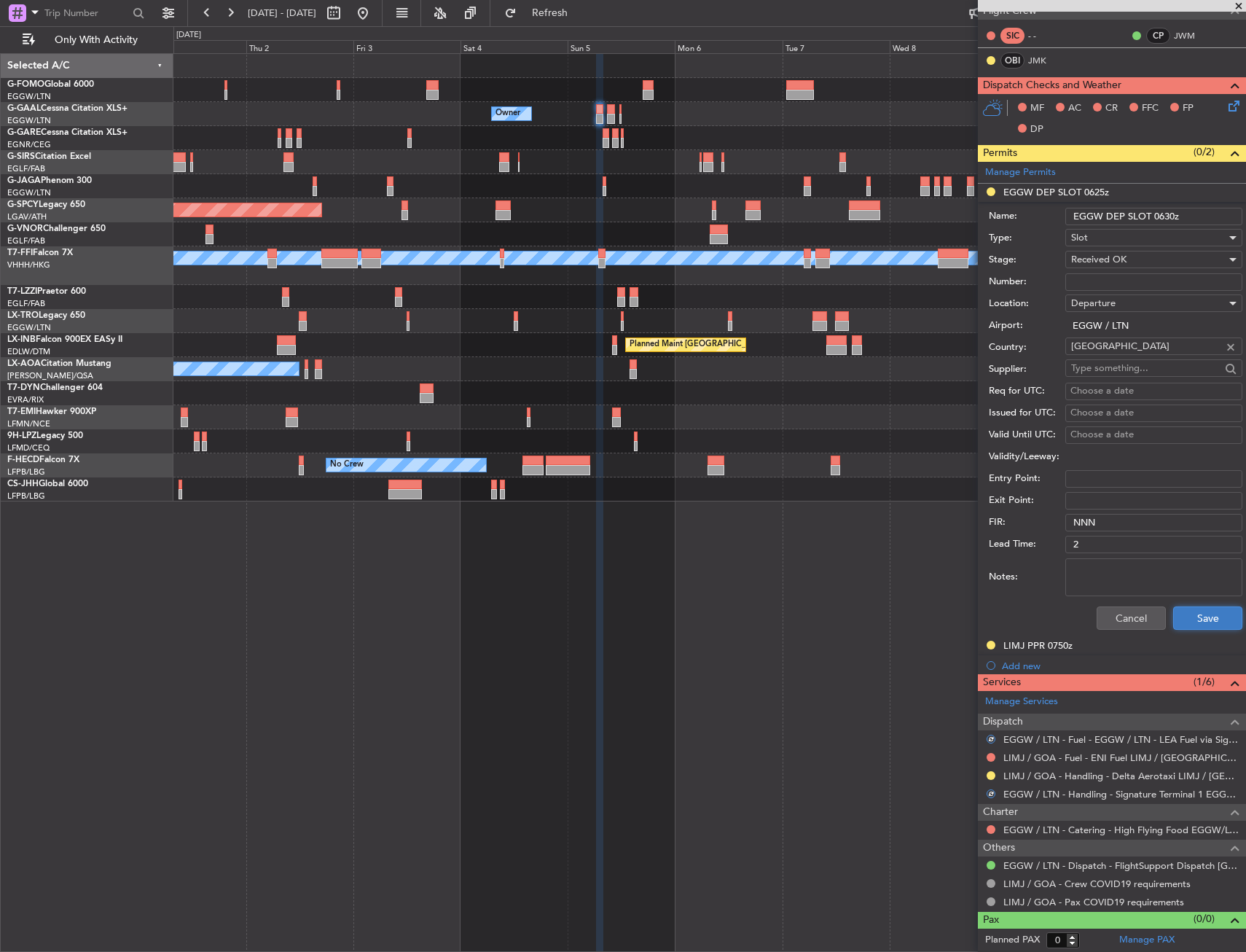
click at [1179, 616] on button "Save" at bounding box center [1208, 618] width 69 height 24
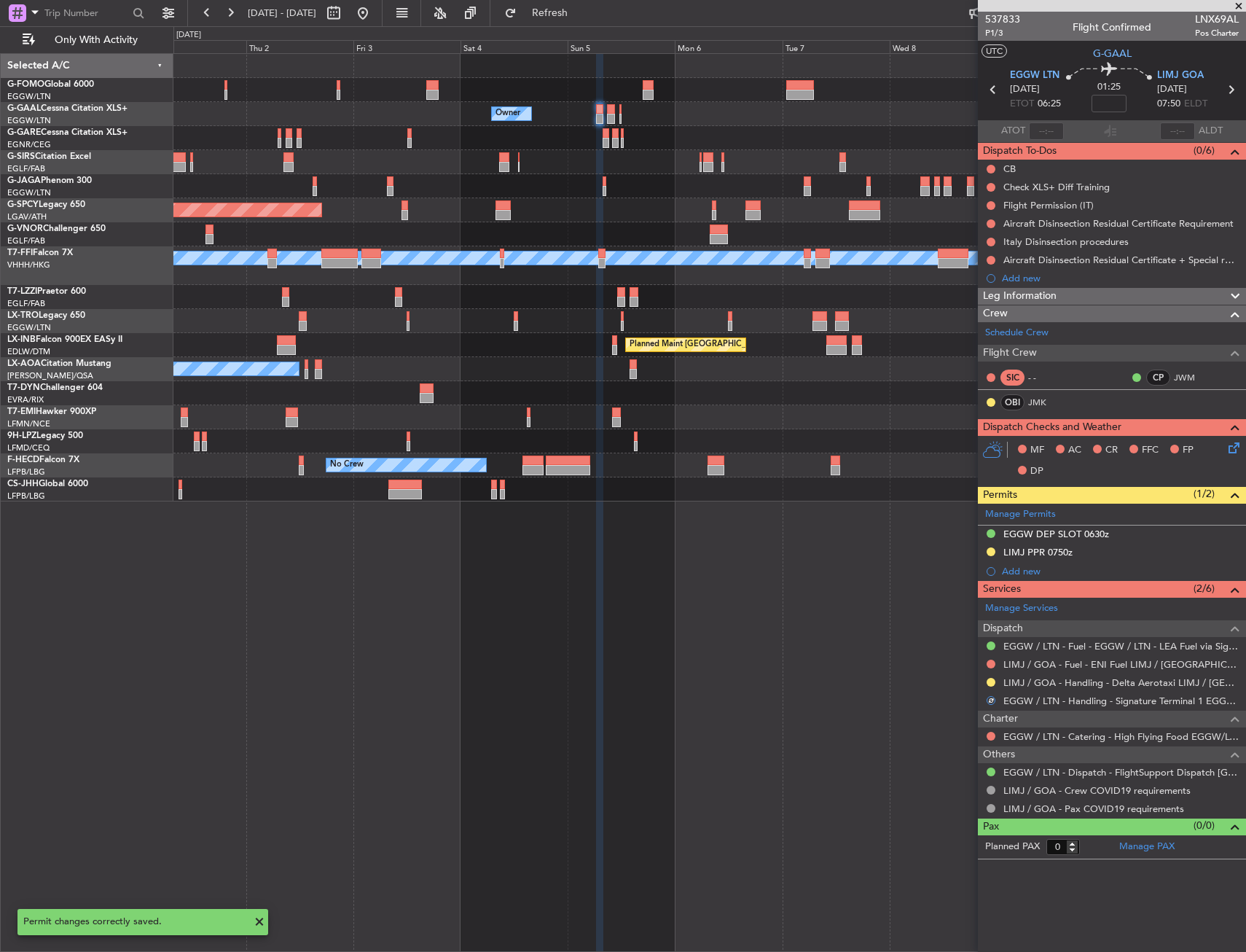
scroll to position [0, 0]
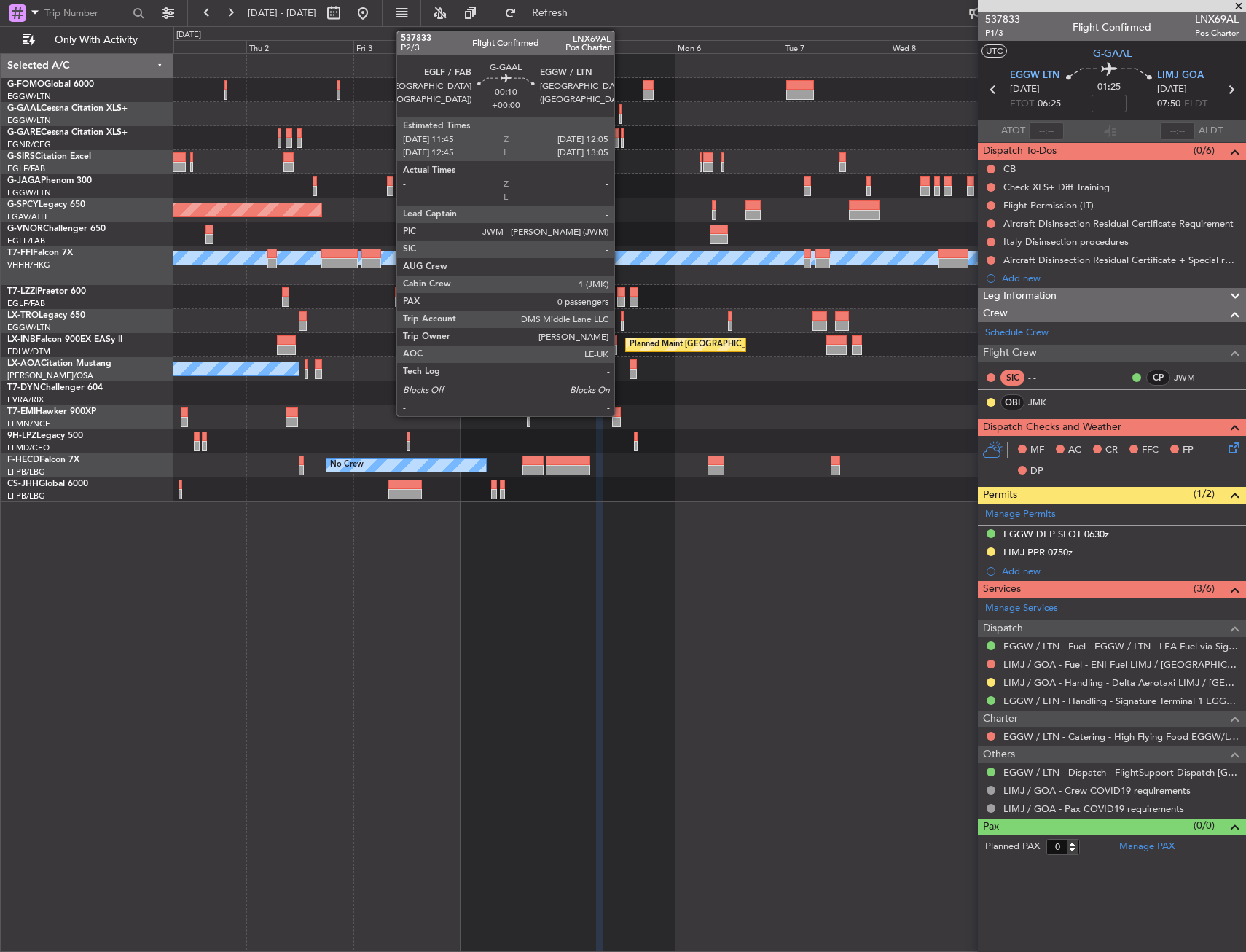
click at [620, 115] on div at bounding box center [620, 119] width 3 height 10
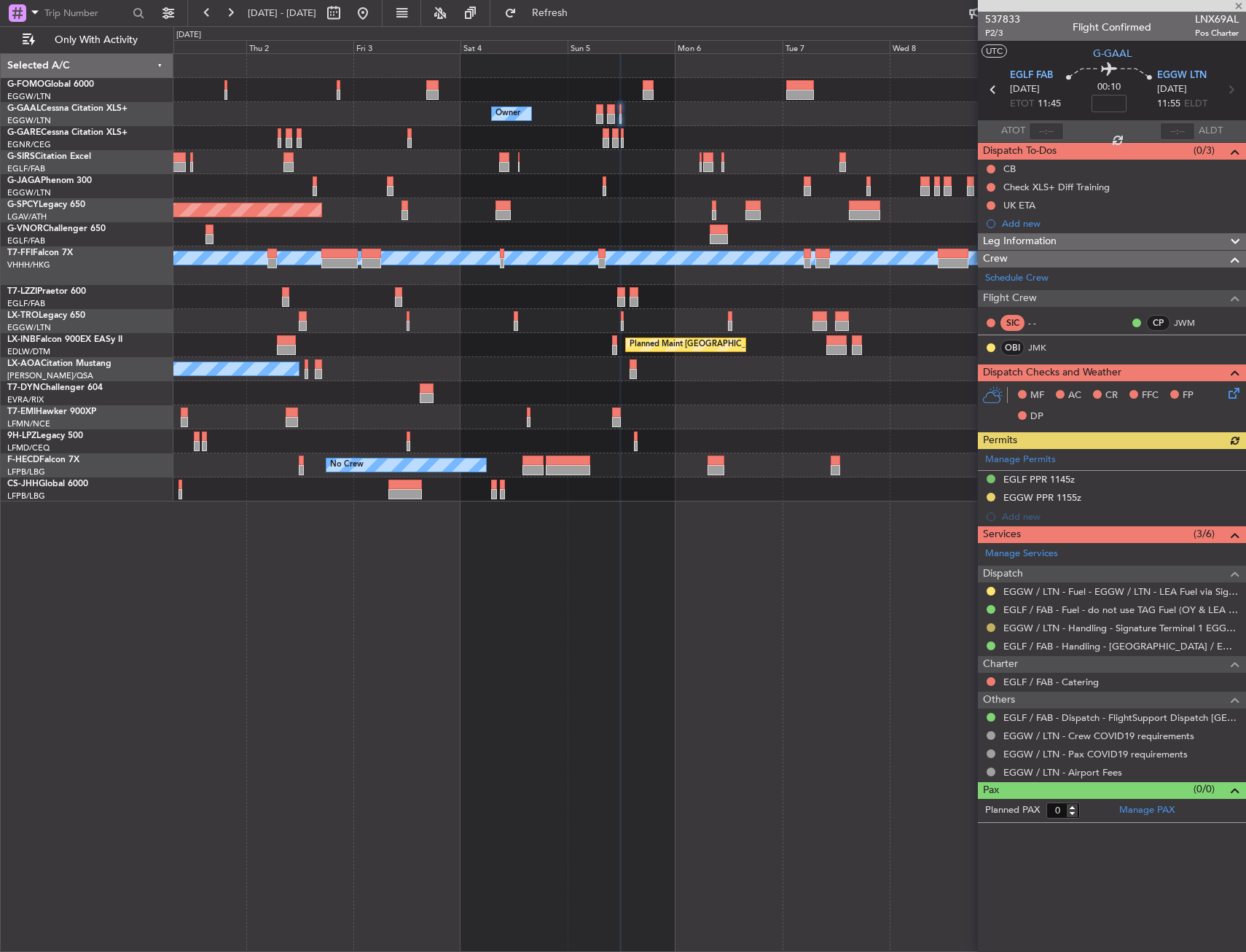
click at [989, 627] on button at bounding box center [991, 627] width 8 height 8
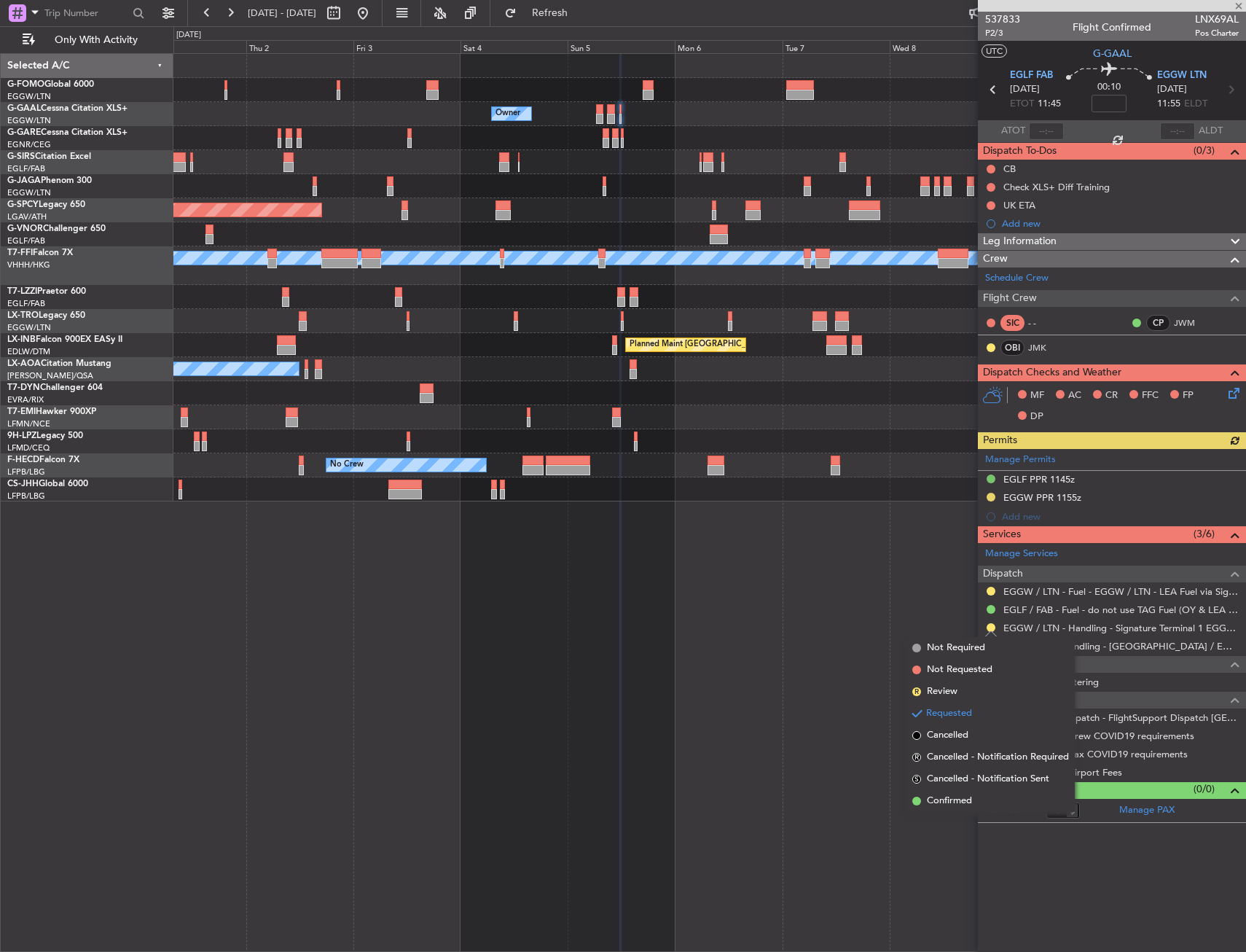
drag, startPoint x: 963, startPoint y: 799, endPoint x: 993, endPoint y: 675, distance: 127.6
click at [961, 793] on li "Confirmed" at bounding box center [991, 801] width 169 height 22
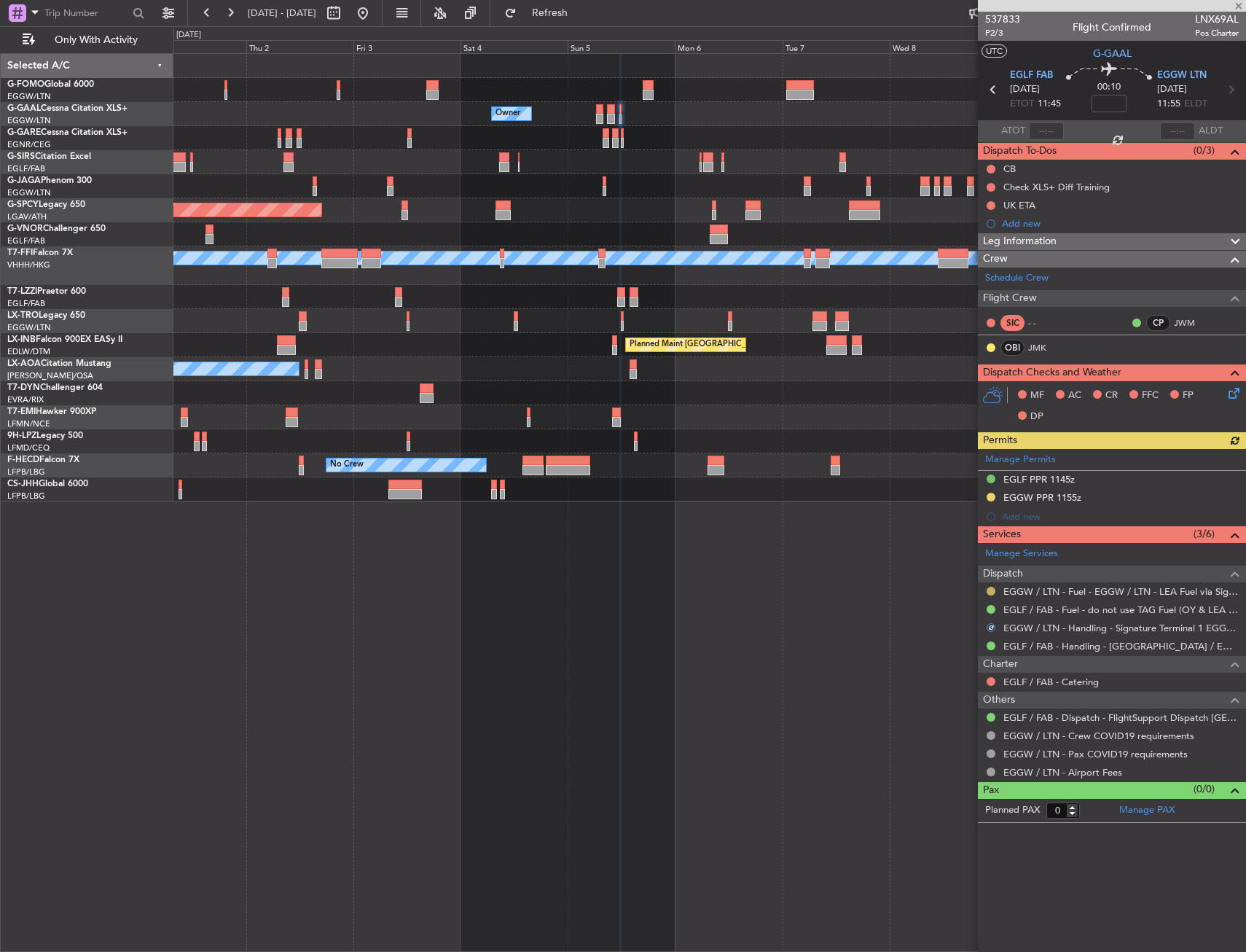
click at [990, 594] on button at bounding box center [991, 591] width 8 height 8
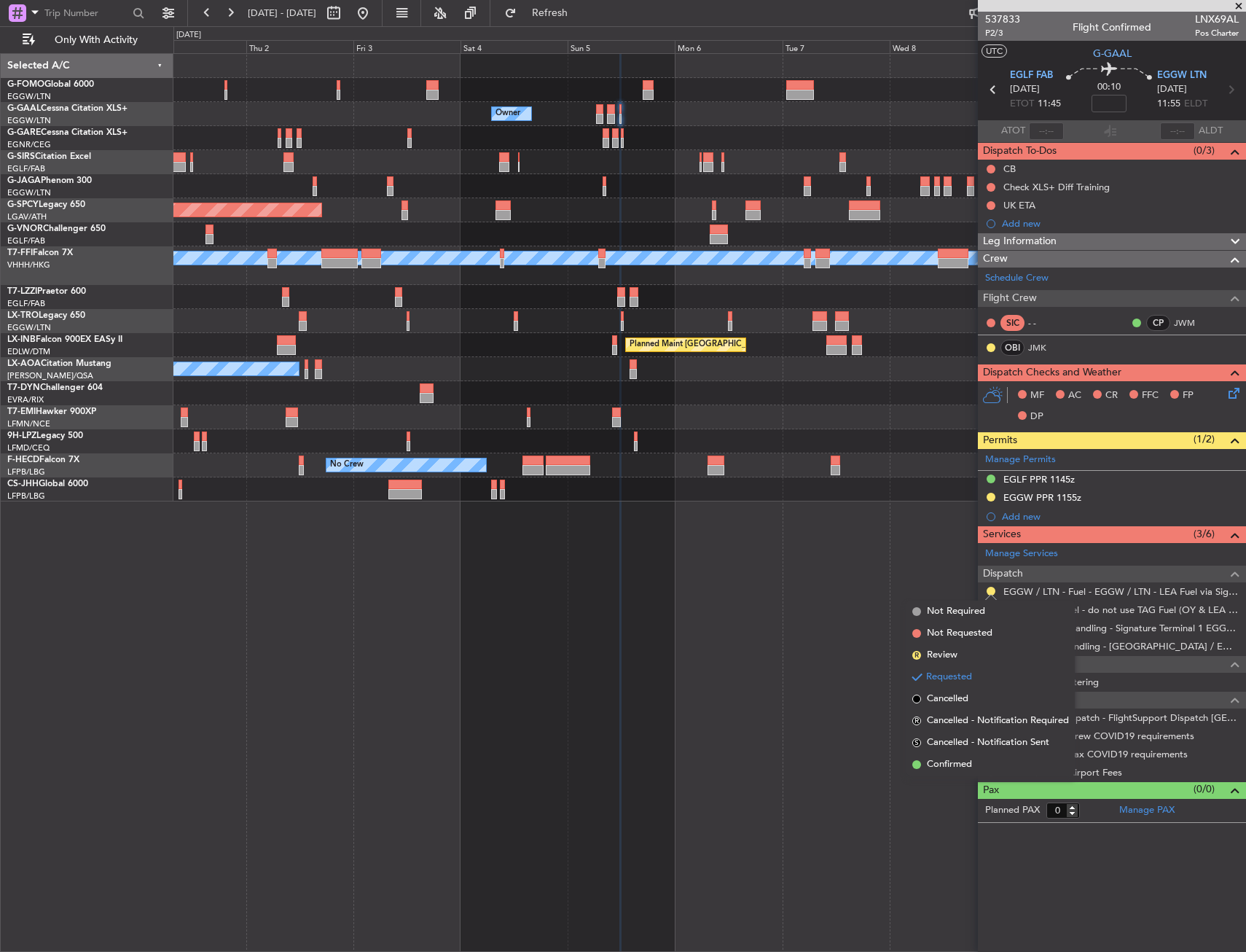
drag, startPoint x: 970, startPoint y: 767, endPoint x: 970, endPoint y: 757, distance: 10.0
click at [970, 760] on span "Confirmed" at bounding box center [949, 764] width 46 height 14
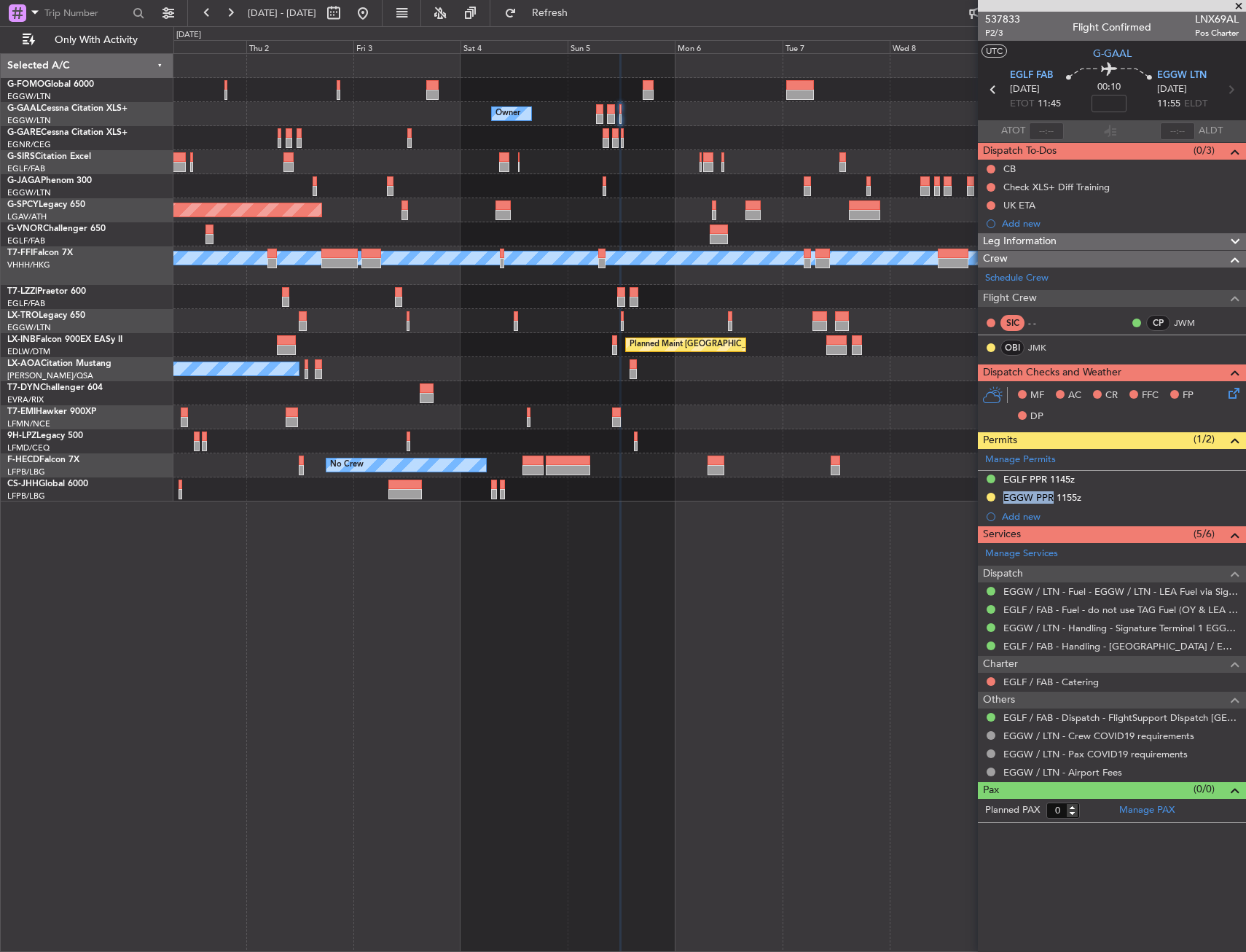
drag, startPoint x: 1049, startPoint y: 499, endPoint x: 987, endPoint y: 499, distance: 62.0
click at [989, 499] on div "EGGW PPR 1155z" at bounding box center [1112, 498] width 268 height 19
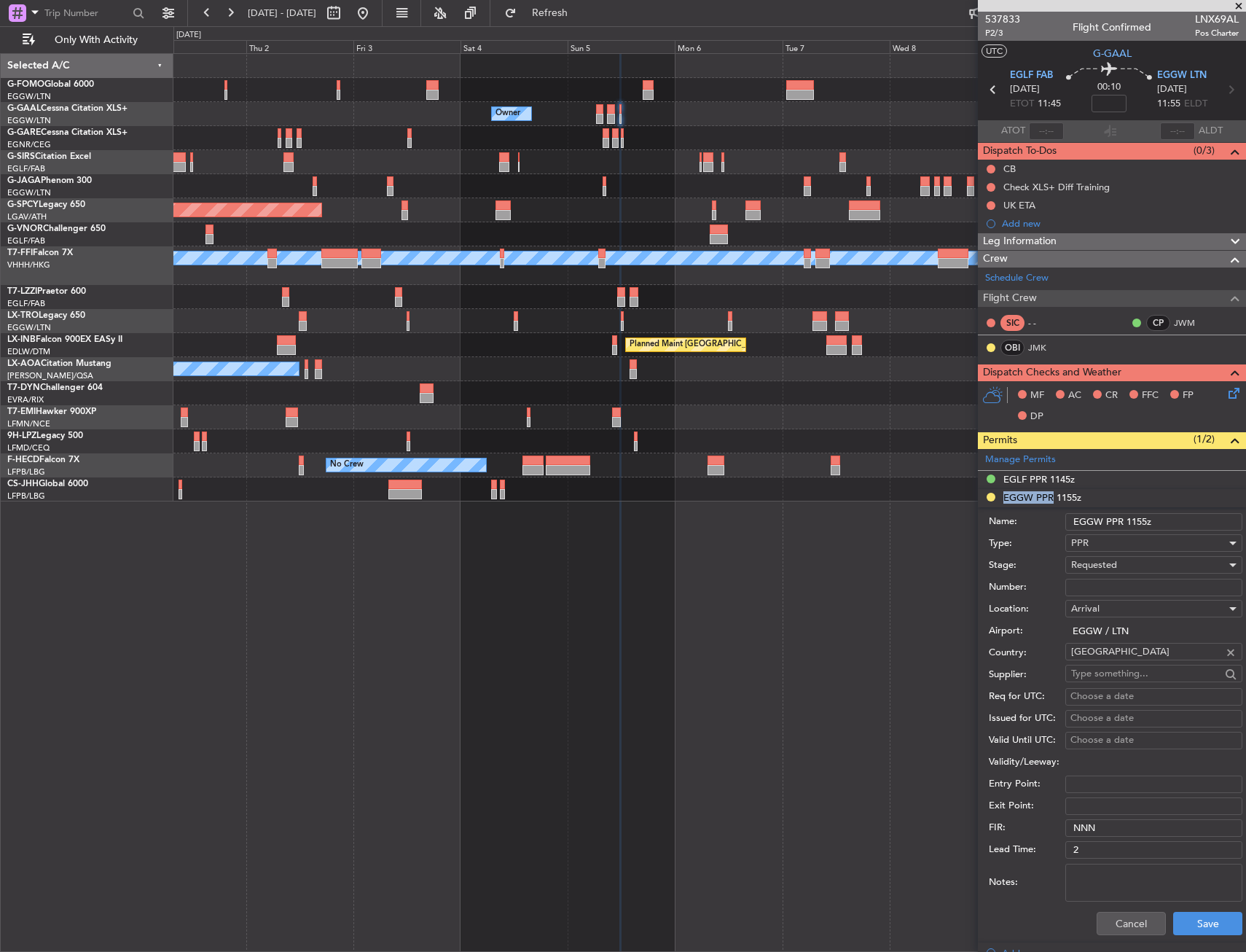
click at [990, 498] on li "EGGW PPR 1155z Name: EGGW PPR 1155z Type: PPR Stage: Requested Number: Location…" at bounding box center [1112, 716] width 268 height 454
click at [1132, 920] on button "Cancel" at bounding box center [1131, 923] width 69 height 24
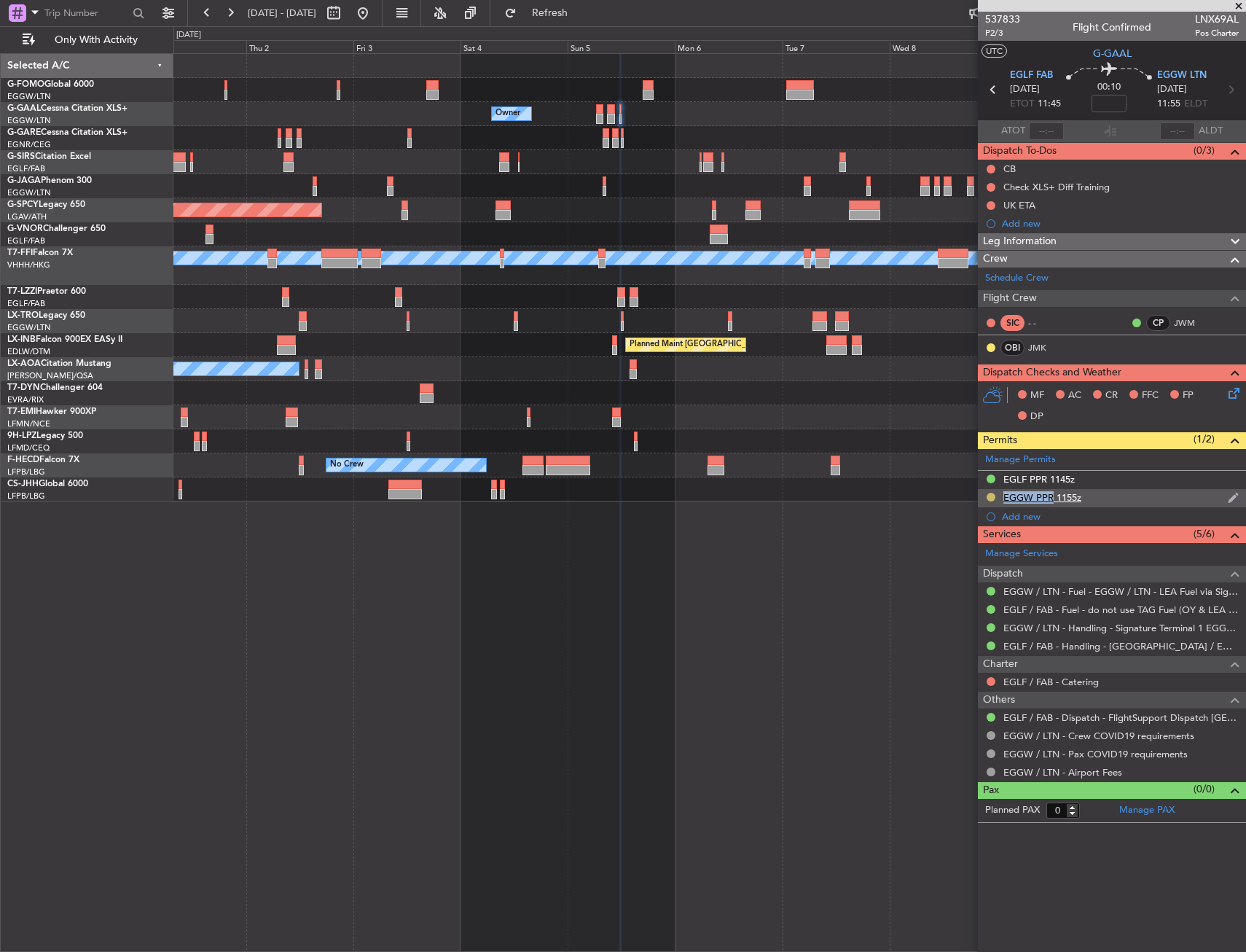
click at [992, 496] on button at bounding box center [991, 497] width 8 height 8
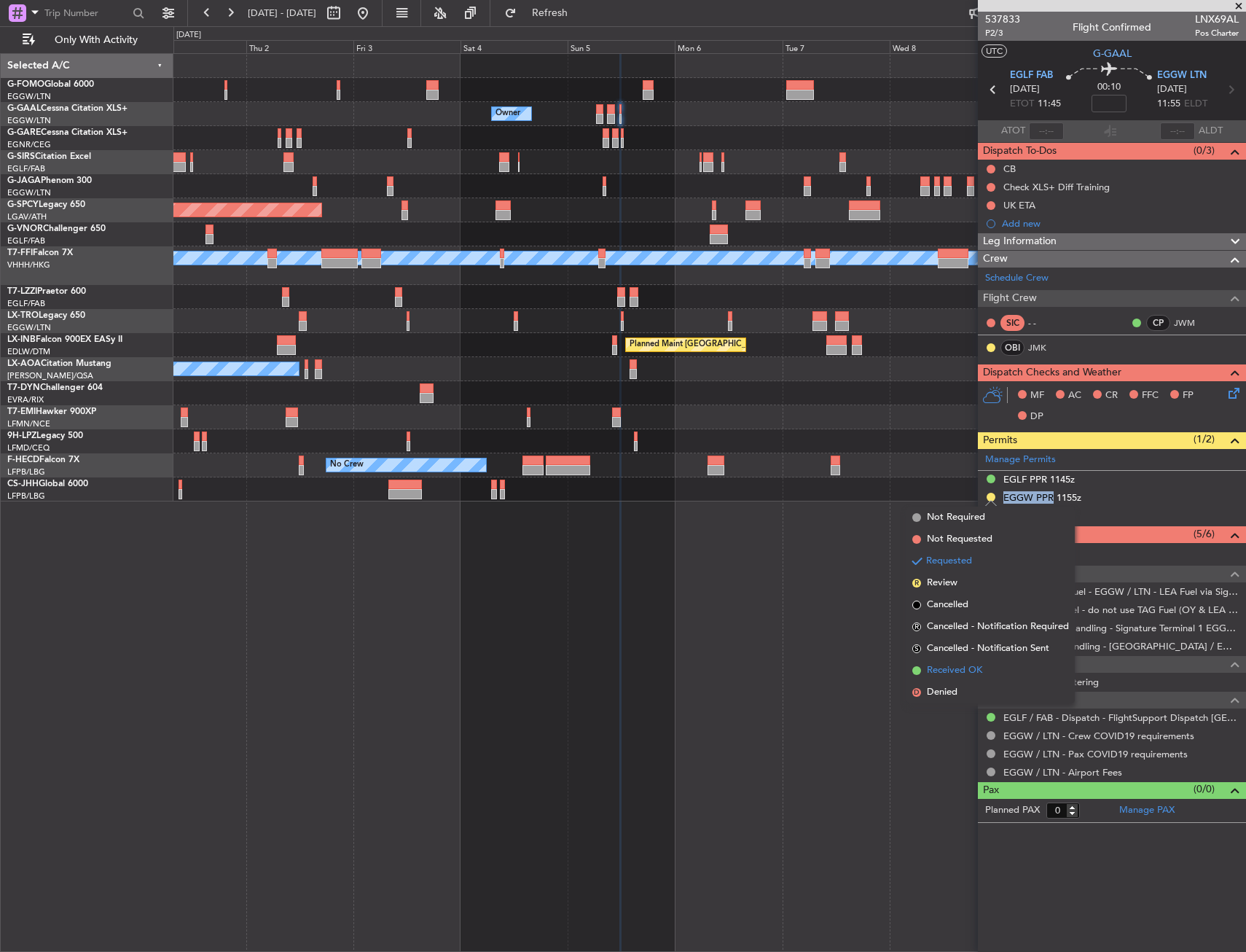
click at [986, 664] on li "Received OK" at bounding box center [991, 670] width 169 height 22
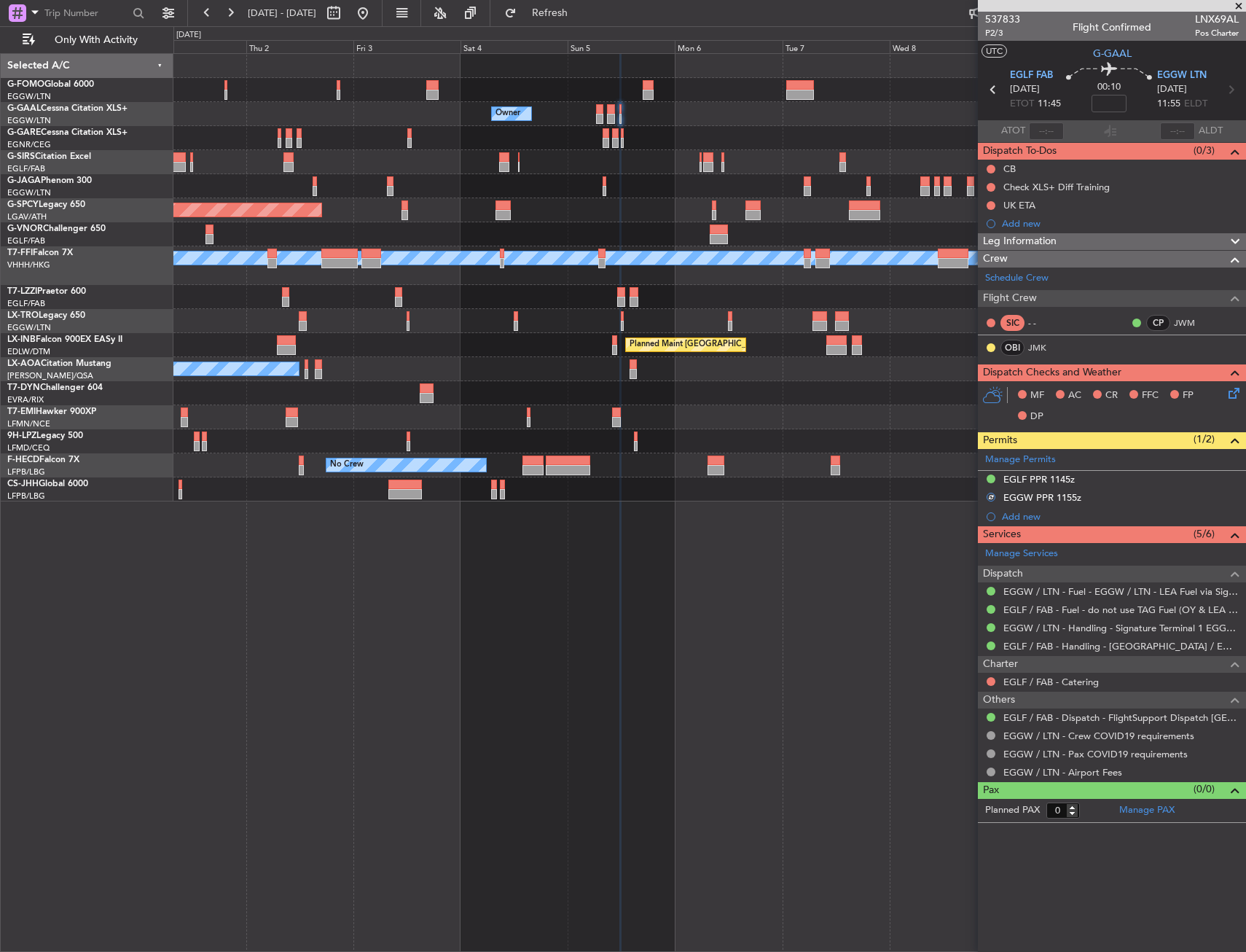
click at [1093, 412] on div "MF AC CR FFC FP DP" at bounding box center [1119, 406] width 214 height 43
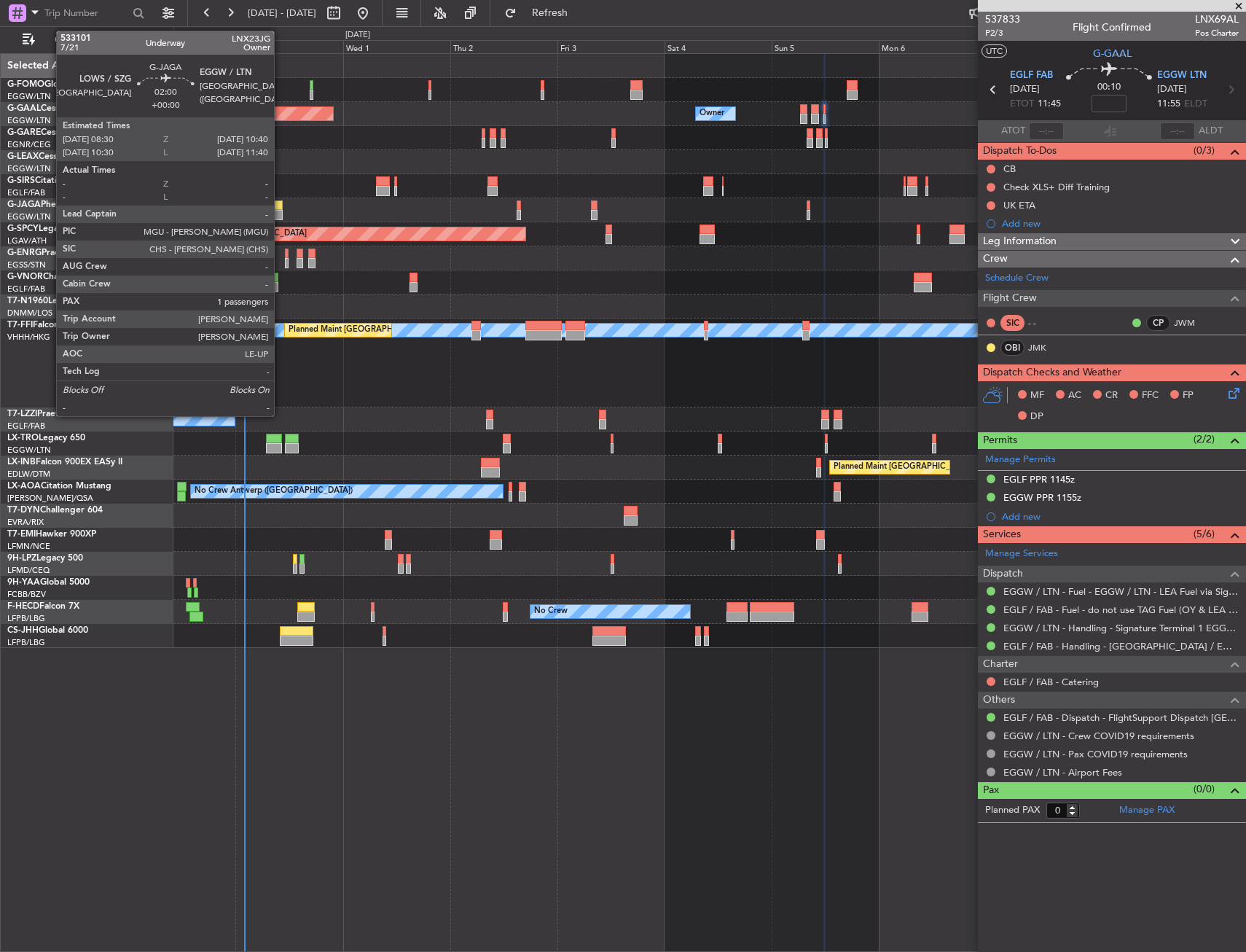
click at [273, 213] on div at bounding box center [278, 215] width 10 height 10
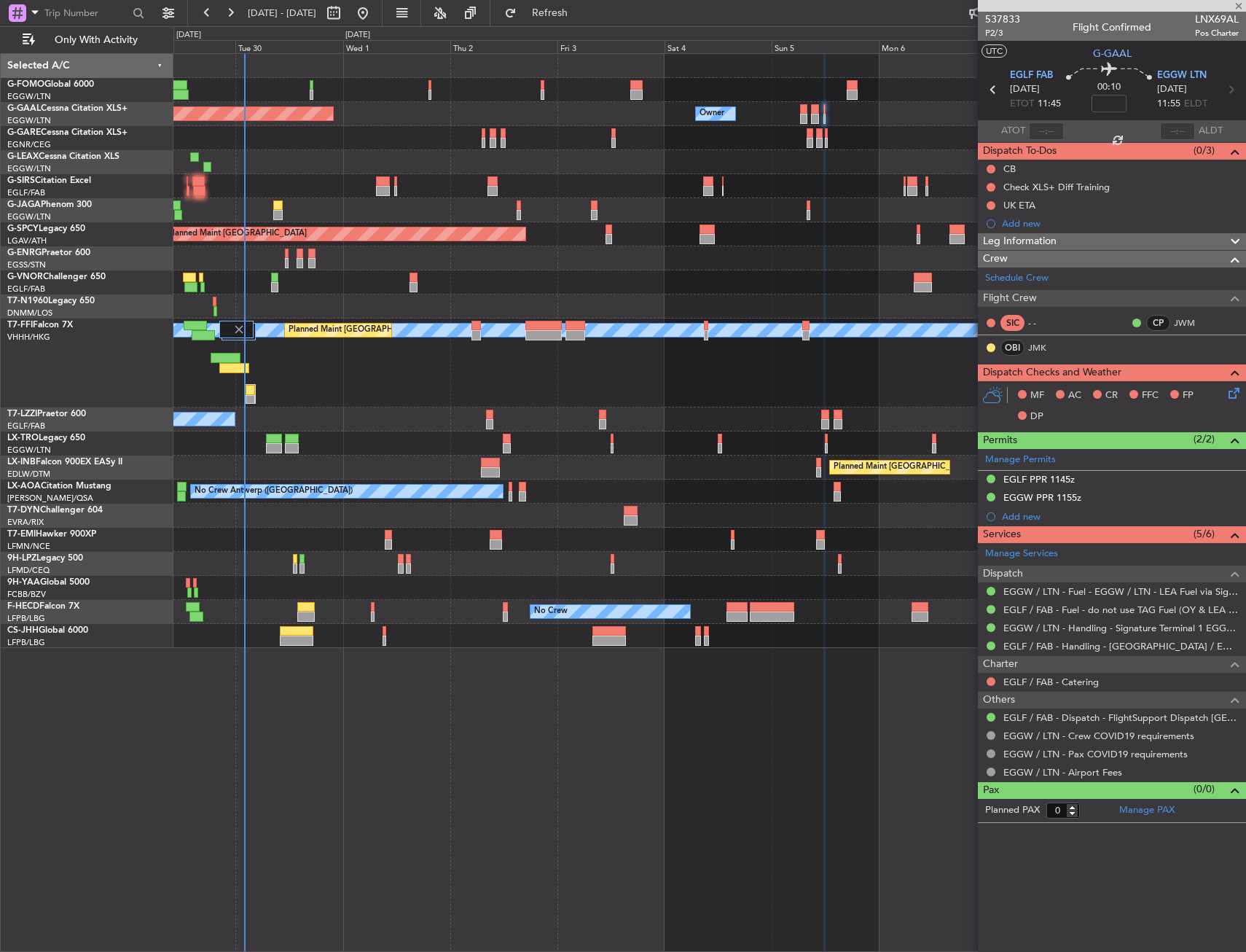
type input "1"
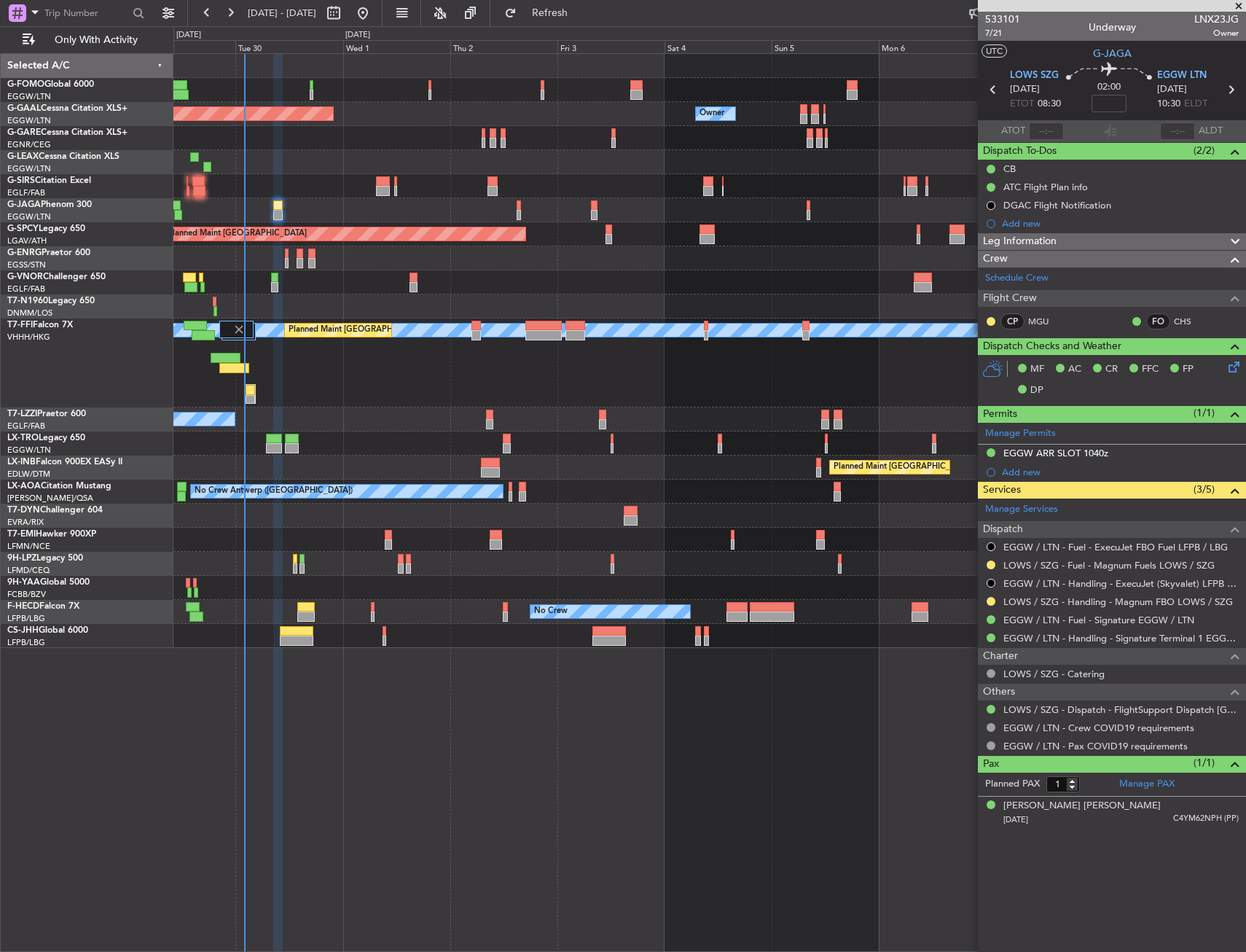
click at [1245, 376] on html "29 Sep 2025 - 09 Oct 2025 Refresh Quick Links Only With Activity Planned Maint …" at bounding box center [623, 476] width 1246 height 952
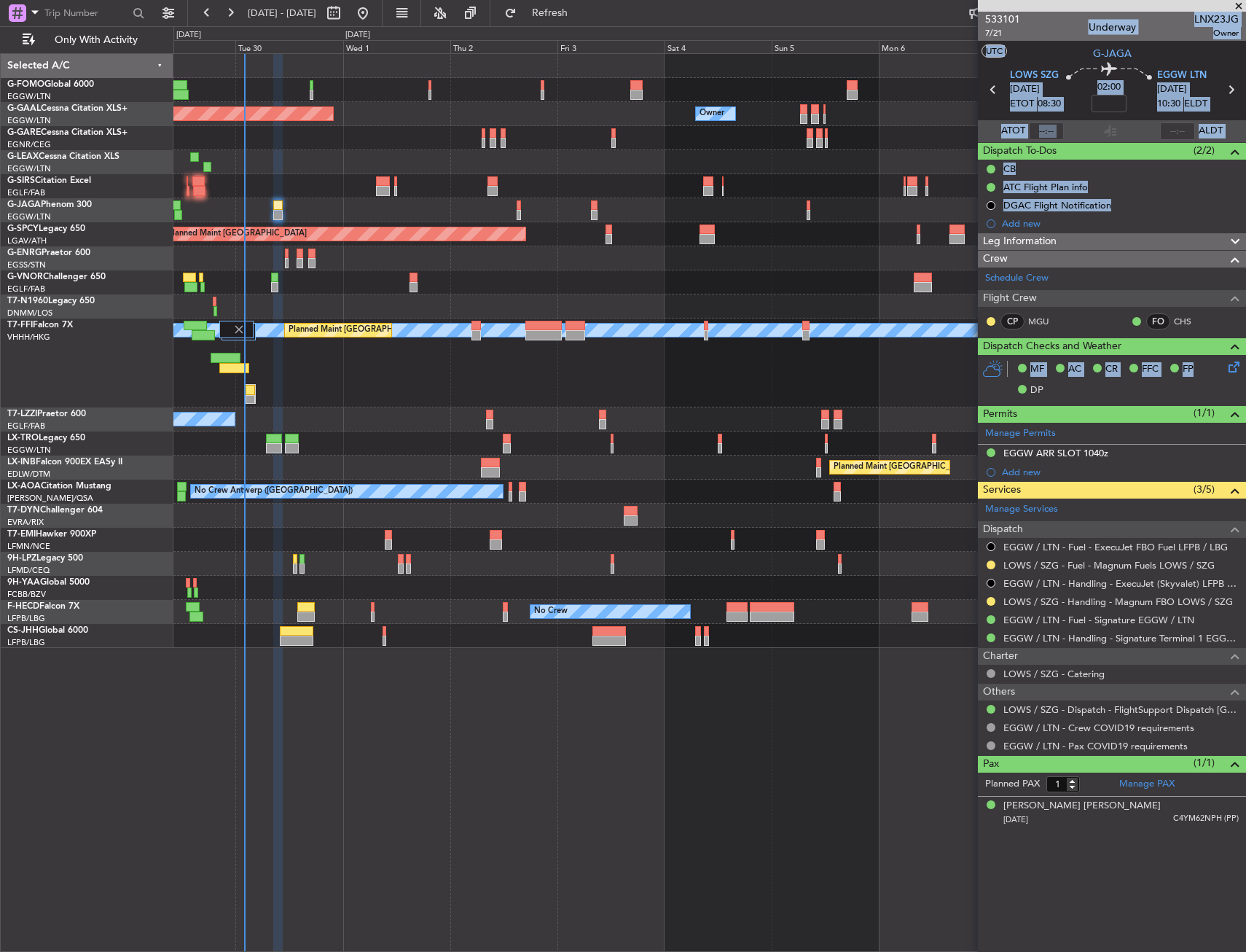
click at [1234, 375] on div "MF AC CR FFC FP DP" at bounding box center [1112, 380] width 268 height 51
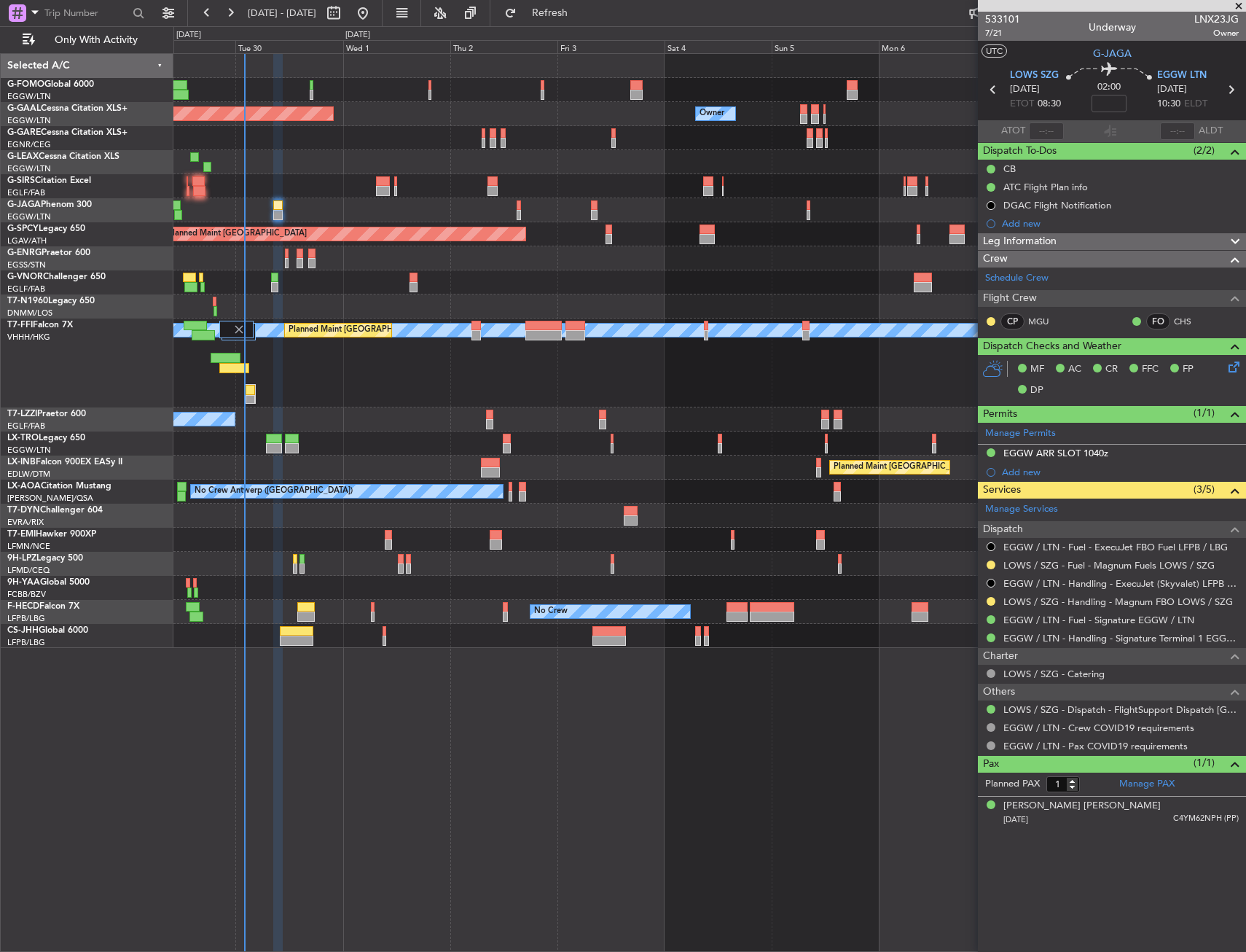
click at [1233, 369] on icon at bounding box center [1232, 364] width 12 height 12
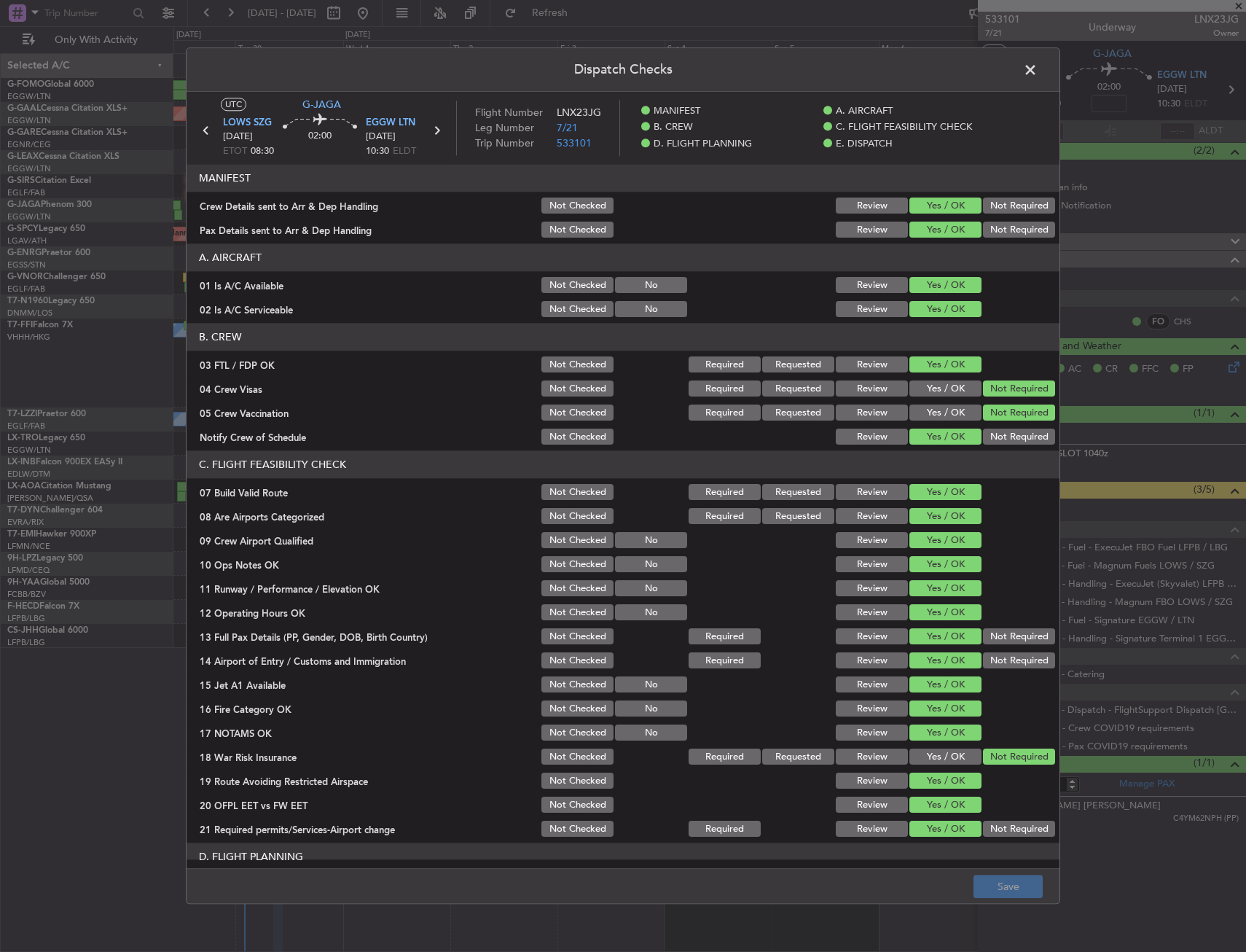
click at [250, 367] on div "03 FTL / FDP OK" at bounding box center [363, 364] width 352 height 14
click at [1038, 62] on span at bounding box center [1038, 73] width 0 height 30
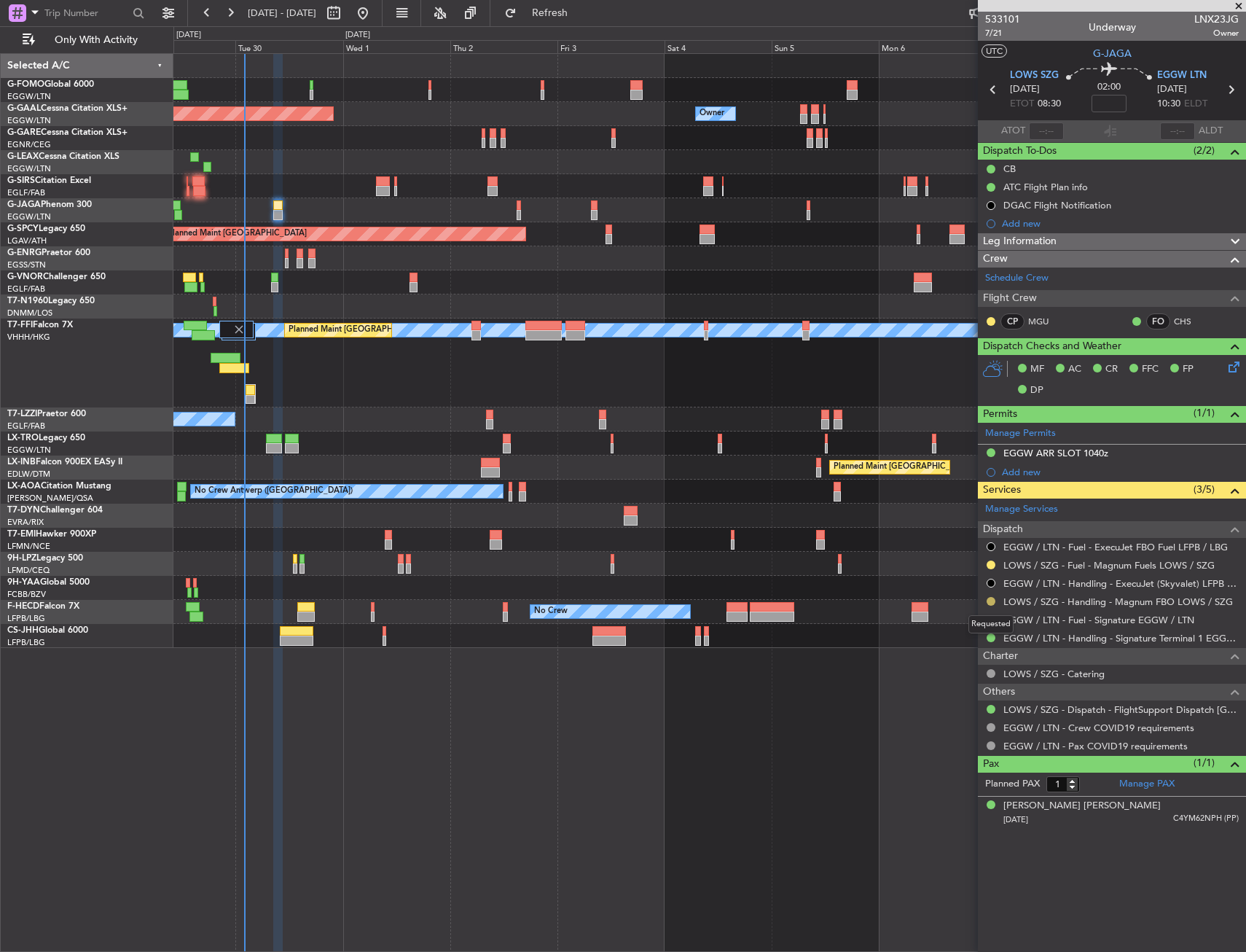
click at [991, 600] on button at bounding box center [991, 601] width 8 height 8
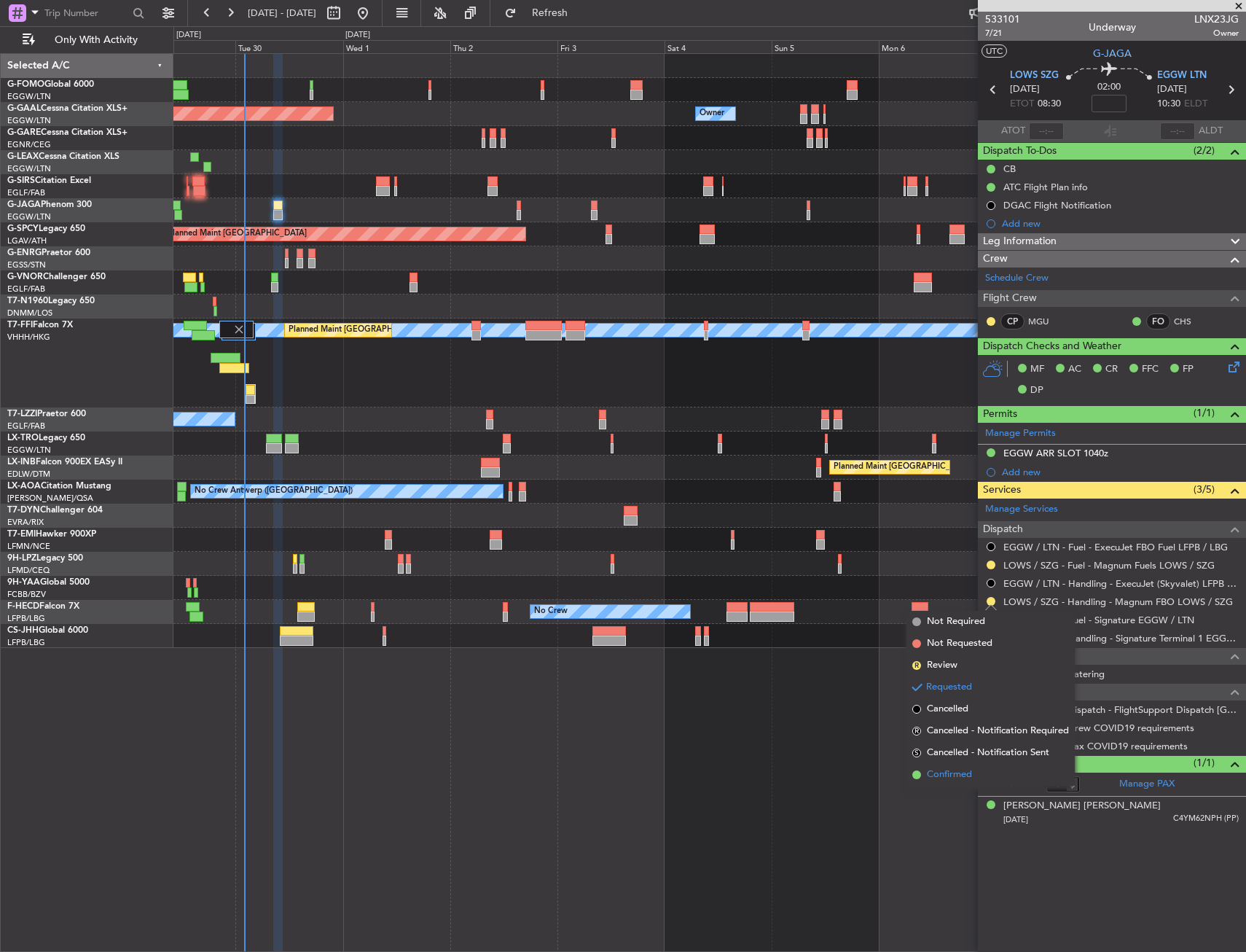
click at [921, 770] on li "Confirmed" at bounding box center [991, 775] width 169 height 22
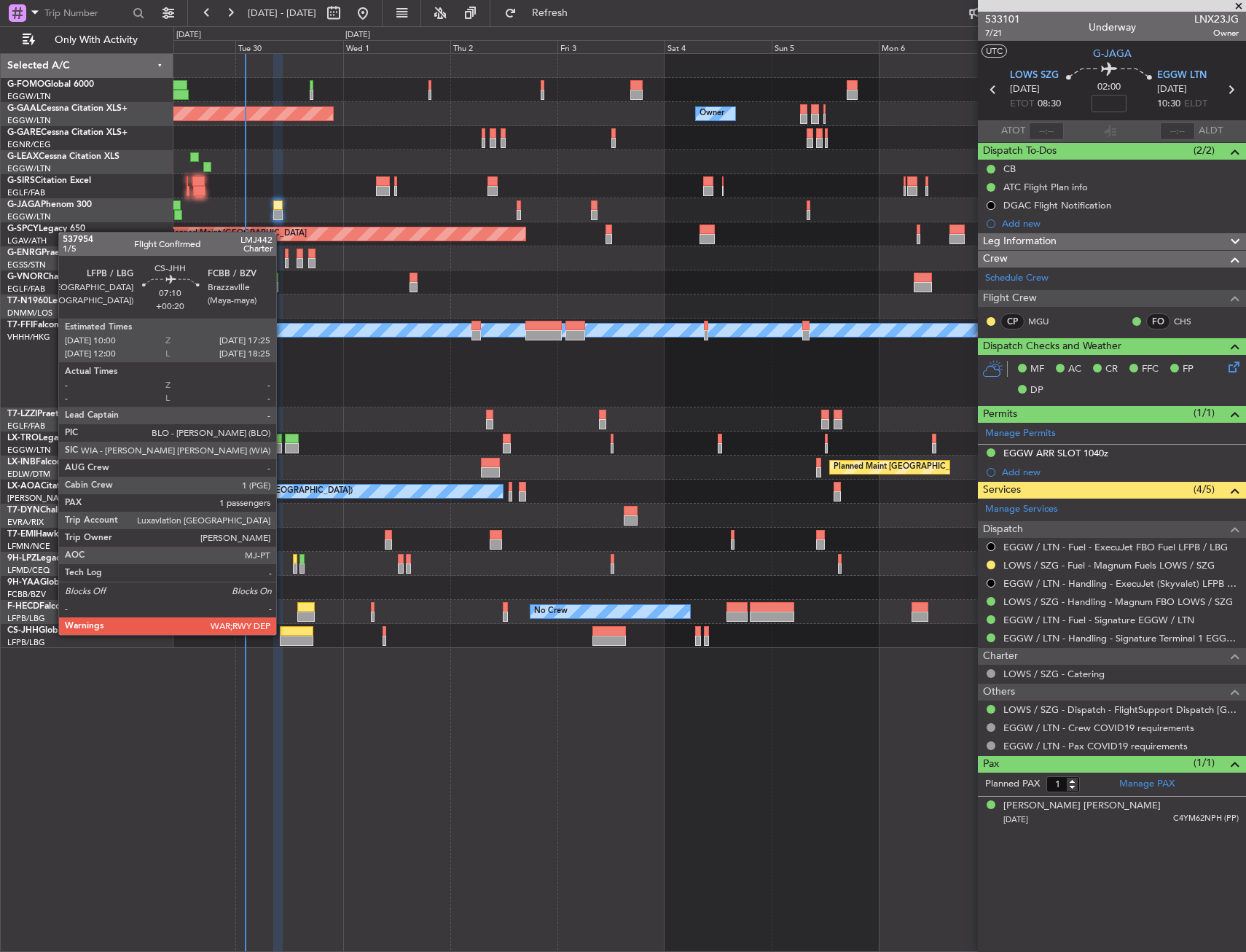
click at [282, 633] on div at bounding box center [297, 631] width 34 height 10
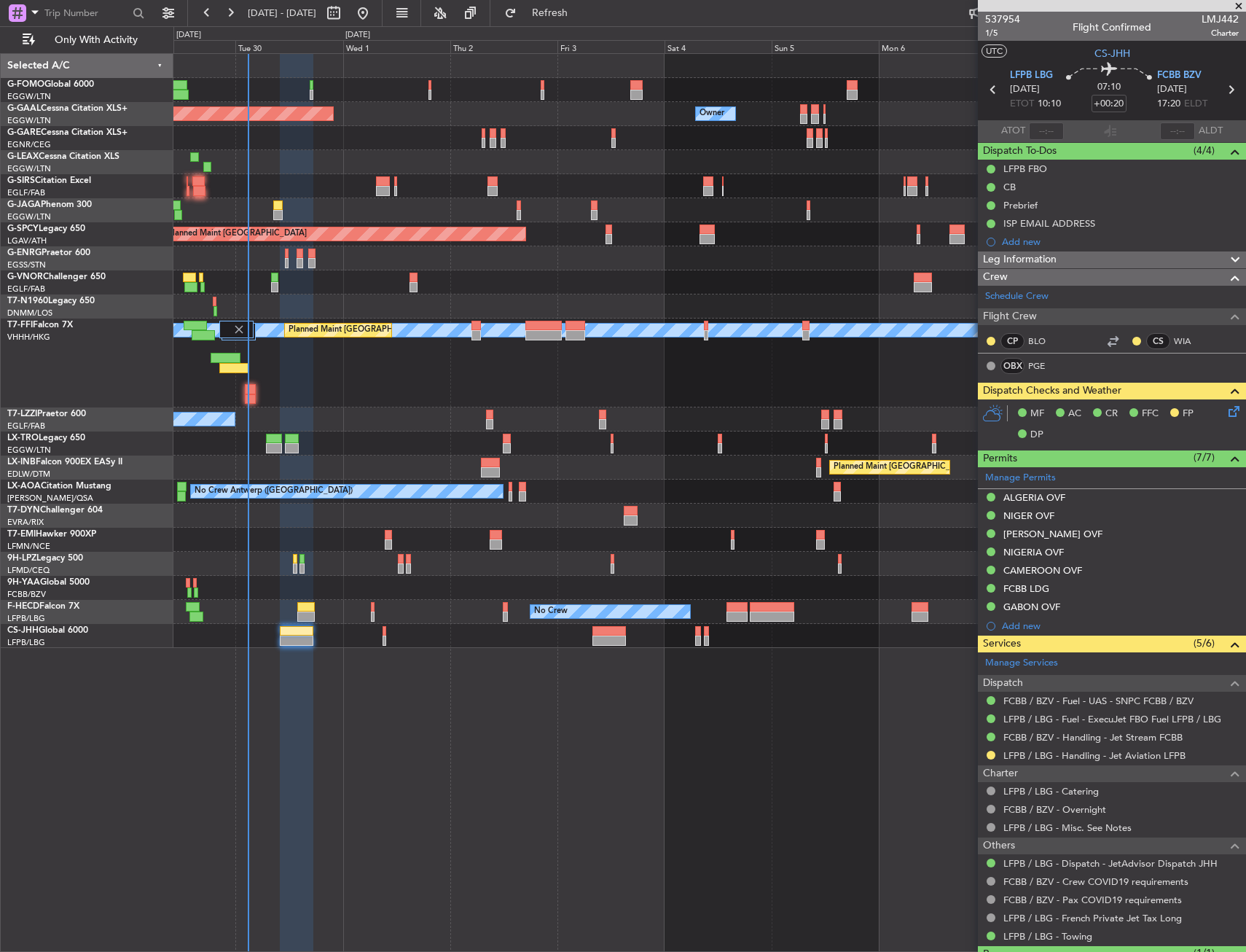
click at [258, 393] on div "[PERSON_NAME] [PERSON_NAME] Planned Maint [GEOGRAPHIC_DATA] ([GEOGRAPHIC_DATA])…" at bounding box center [709, 363] width 1071 height 89
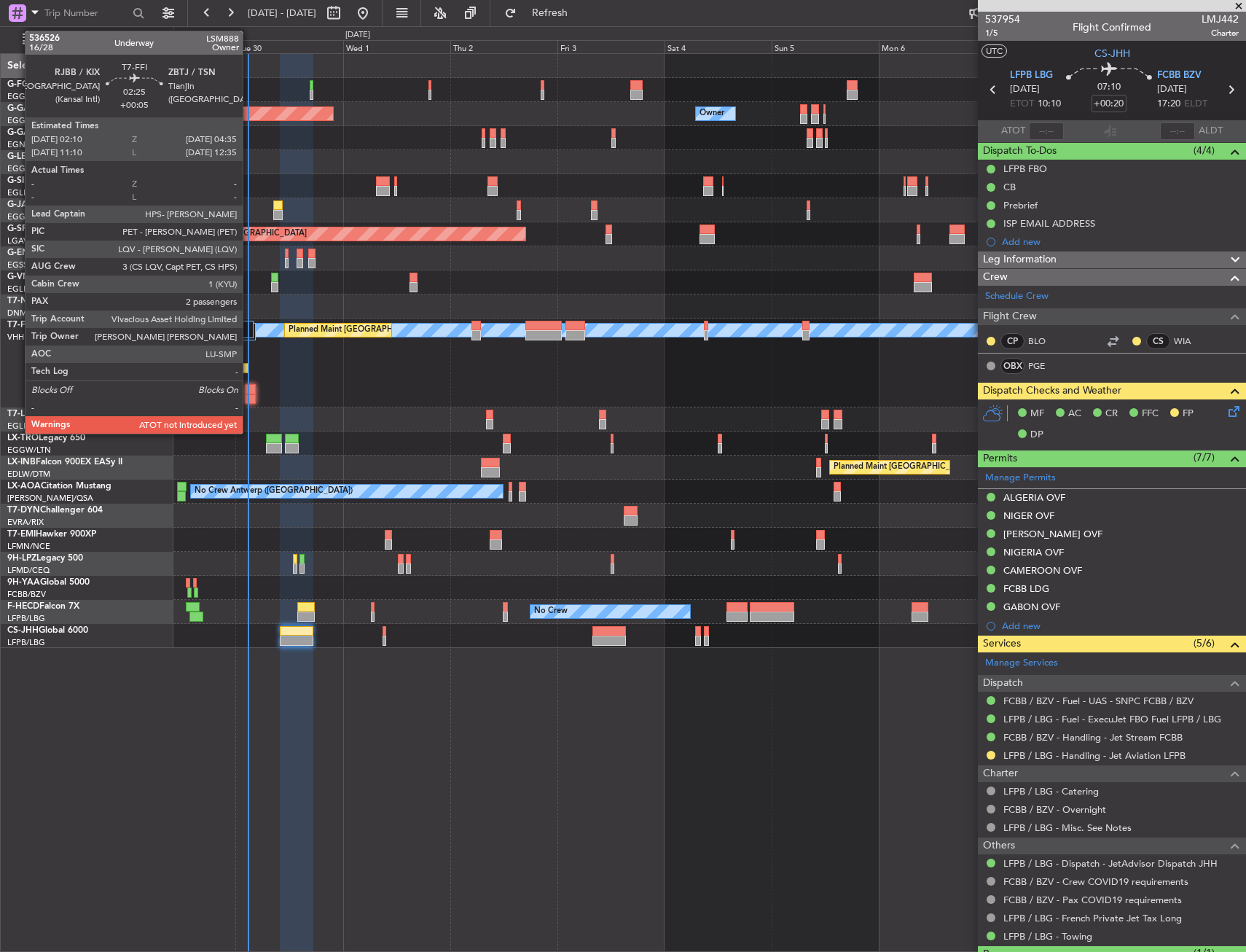
click at [249, 398] on div at bounding box center [250, 400] width 11 height 10
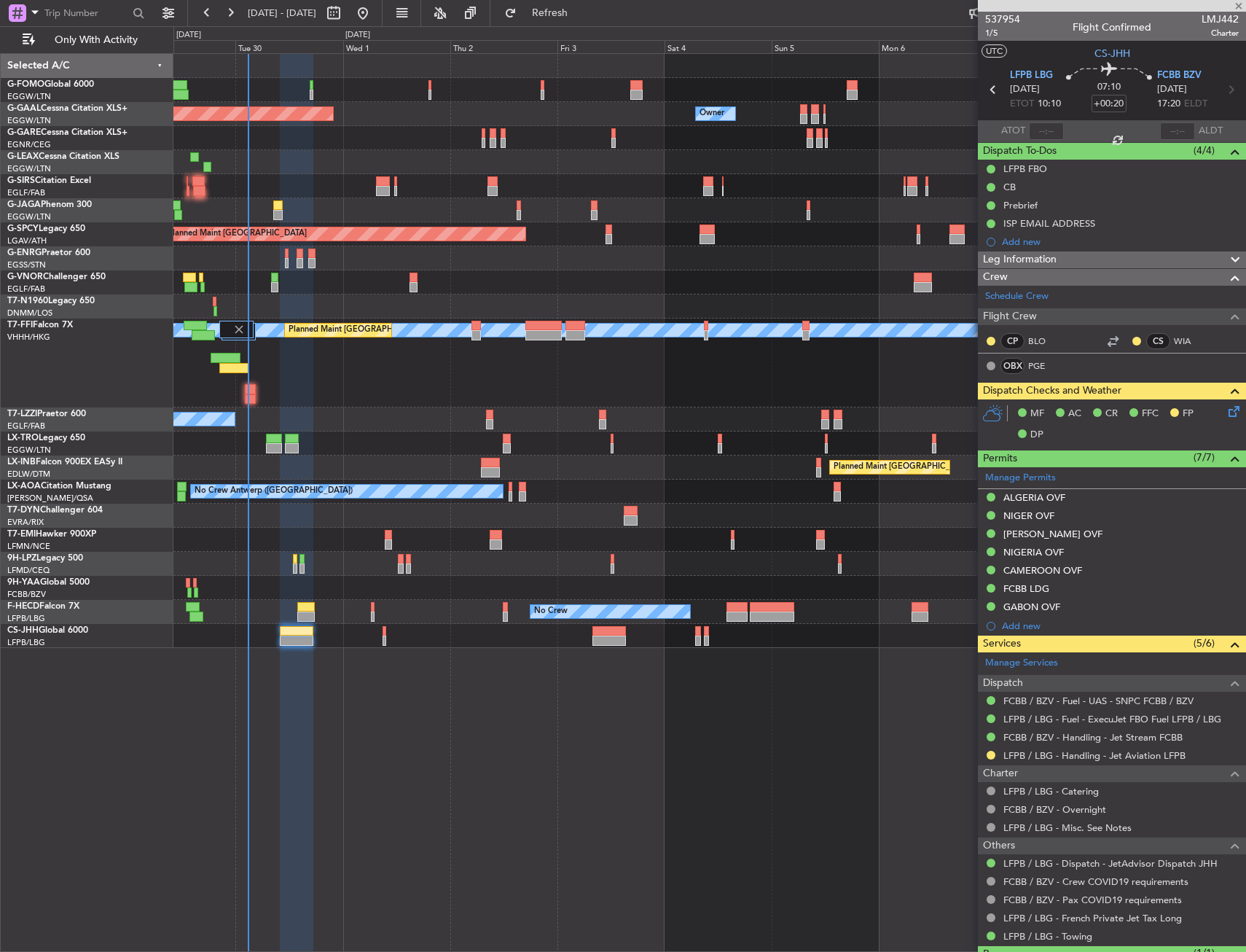
type input "+00:05"
type input "2"
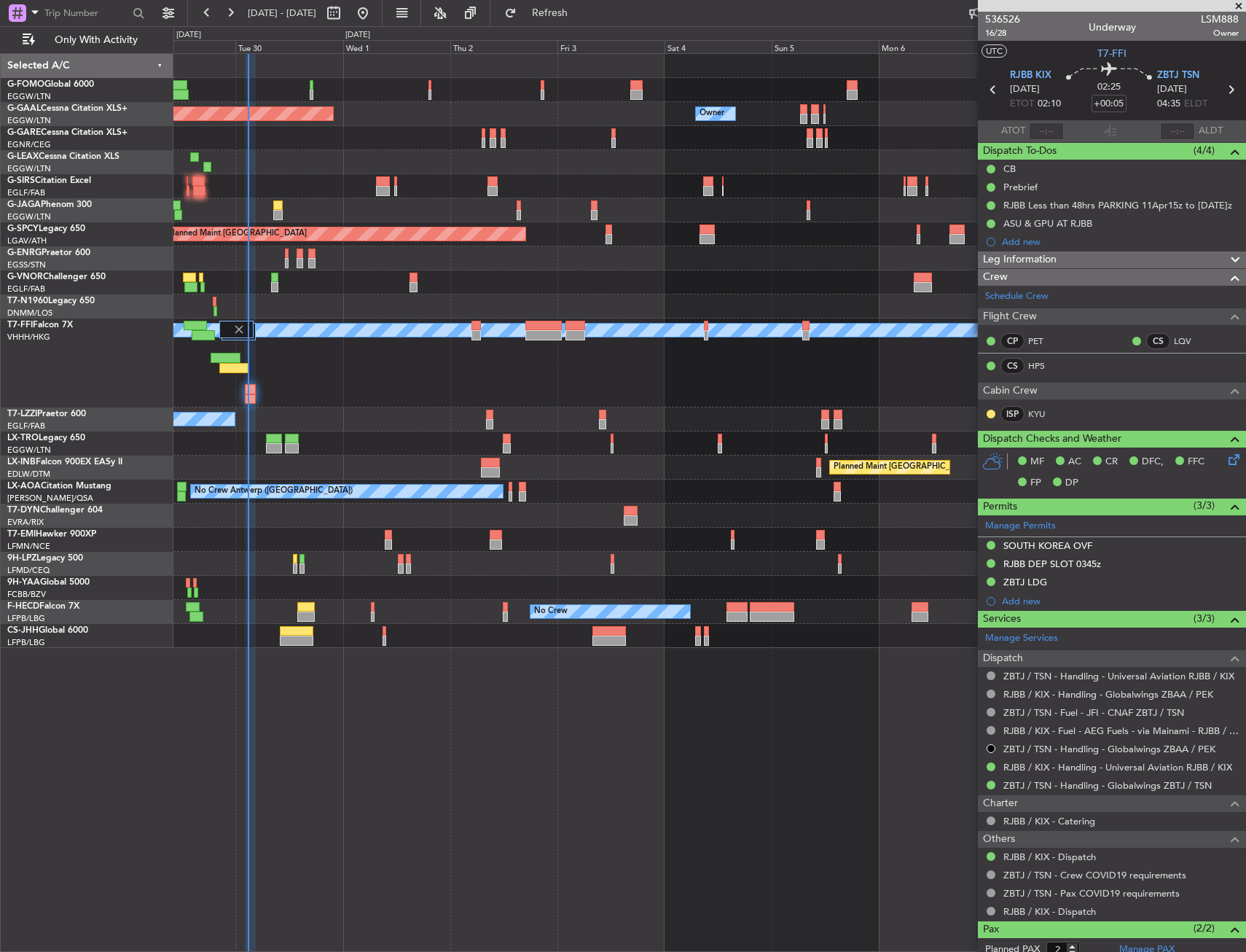
click at [240, 368] on div at bounding box center [234, 368] width 30 height 10
type input "-00:25"
type input "20:28"
type input "5"
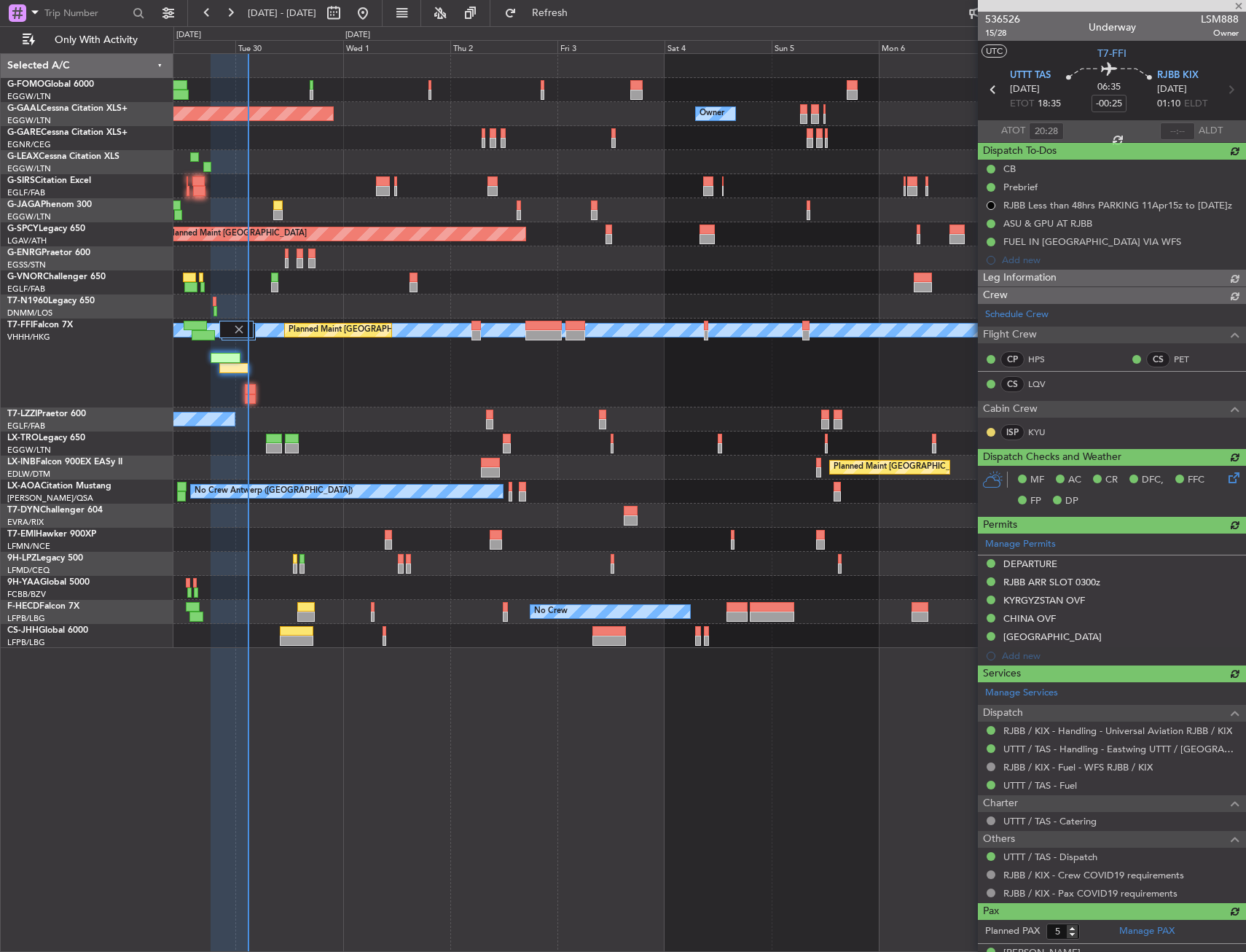
type input "02:45"
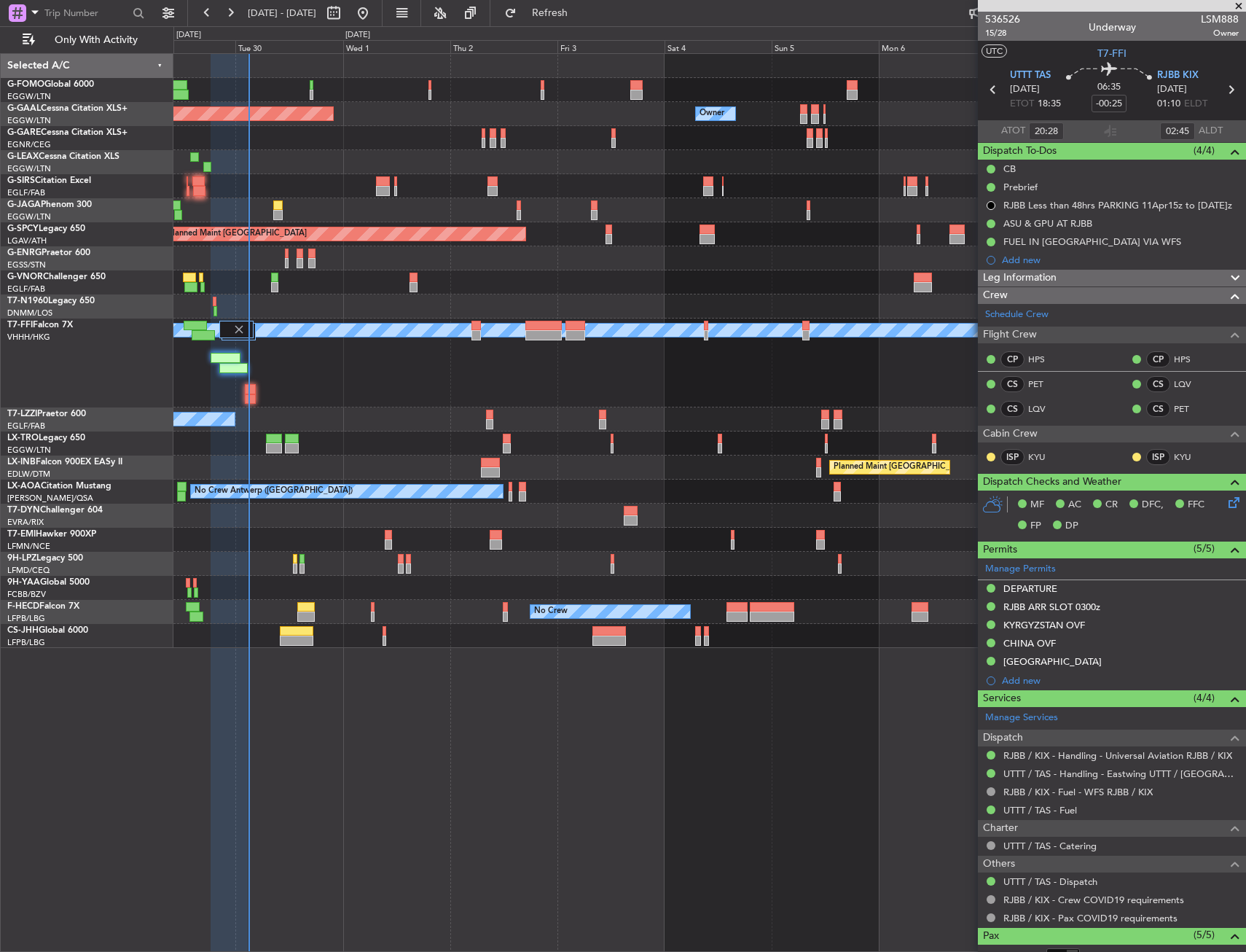
click at [286, 202] on div at bounding box center [709, 210] width 1071 height 24
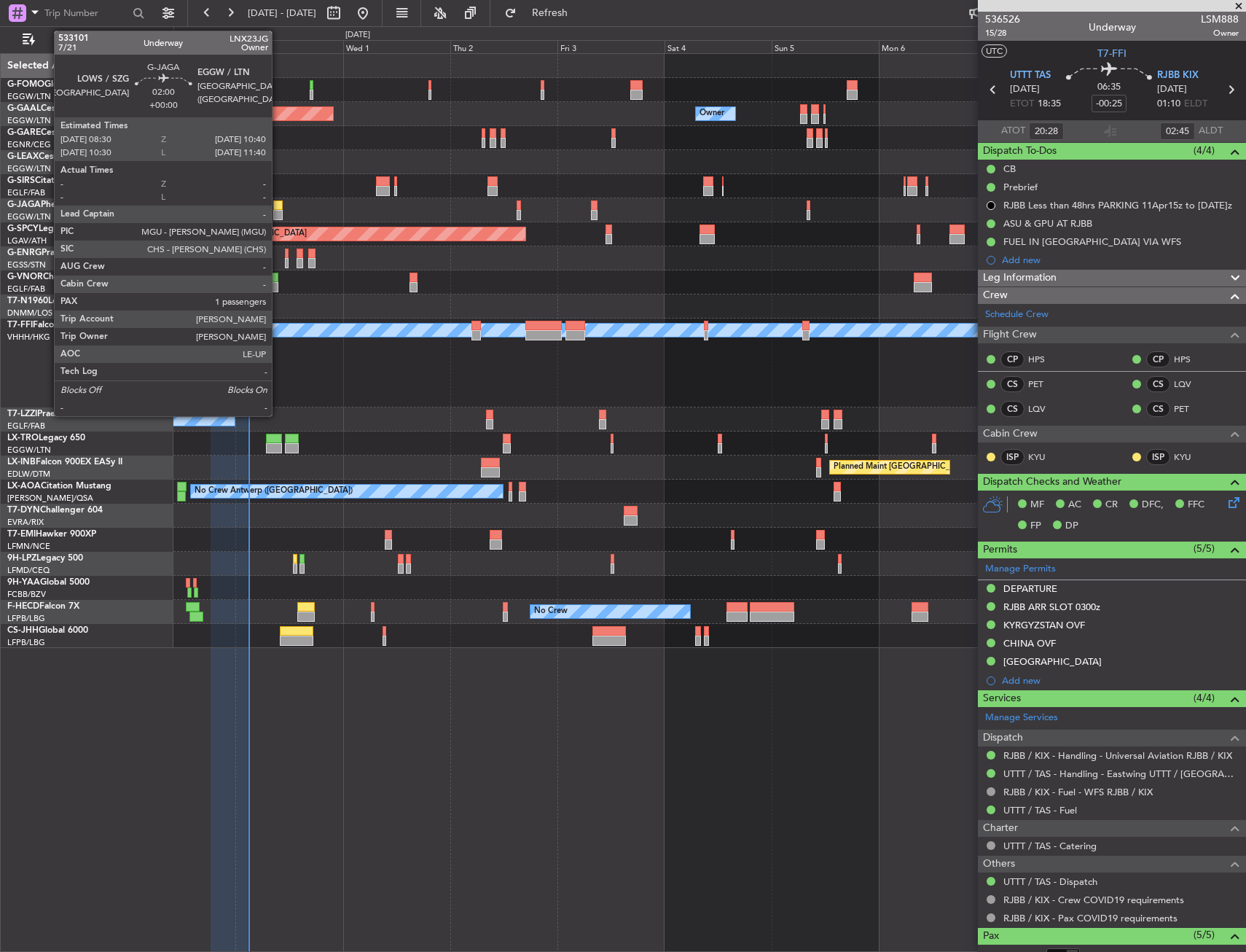
click at [278, 207] on div at bounding box center [278, 206] width 10 height 10
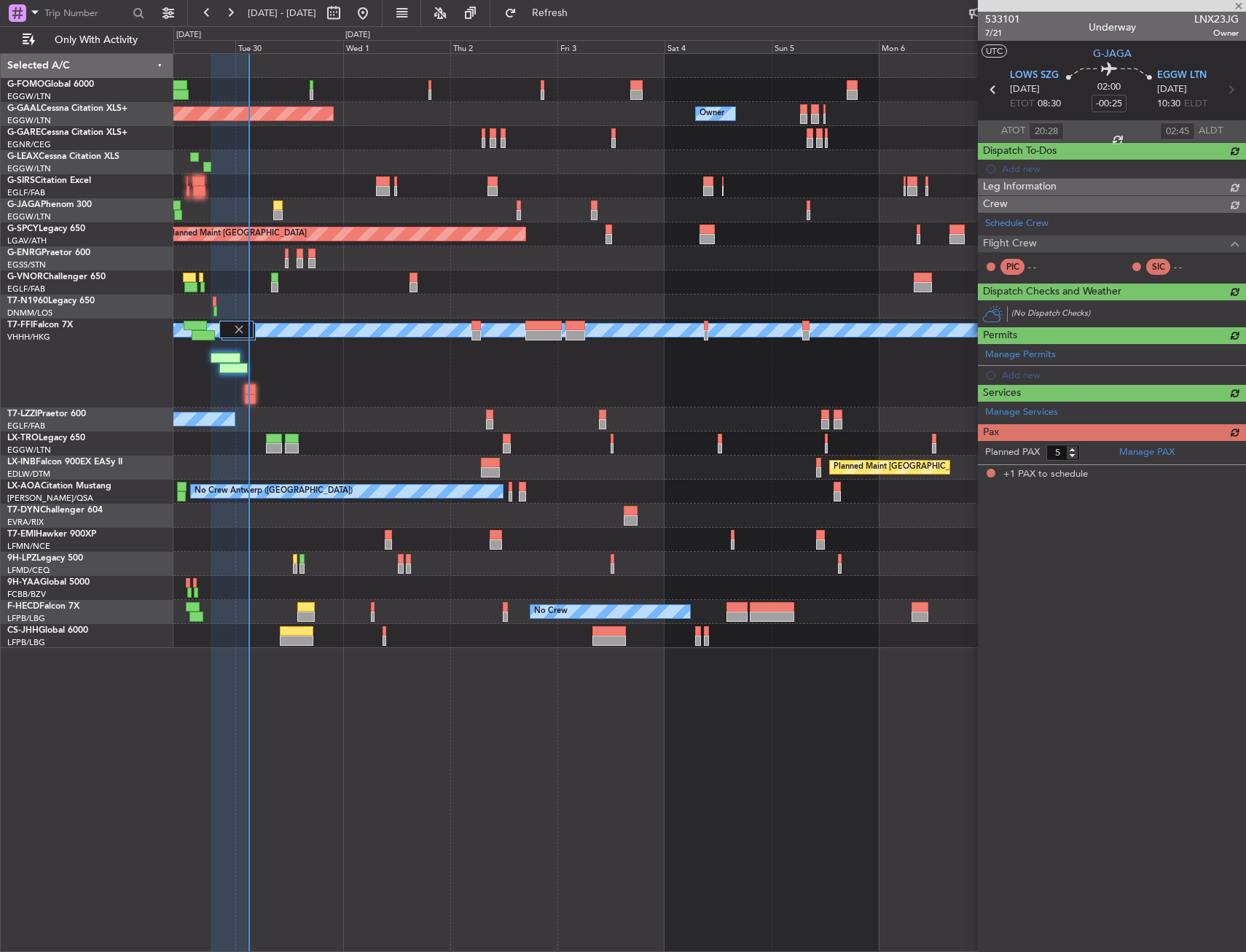
type input "1"
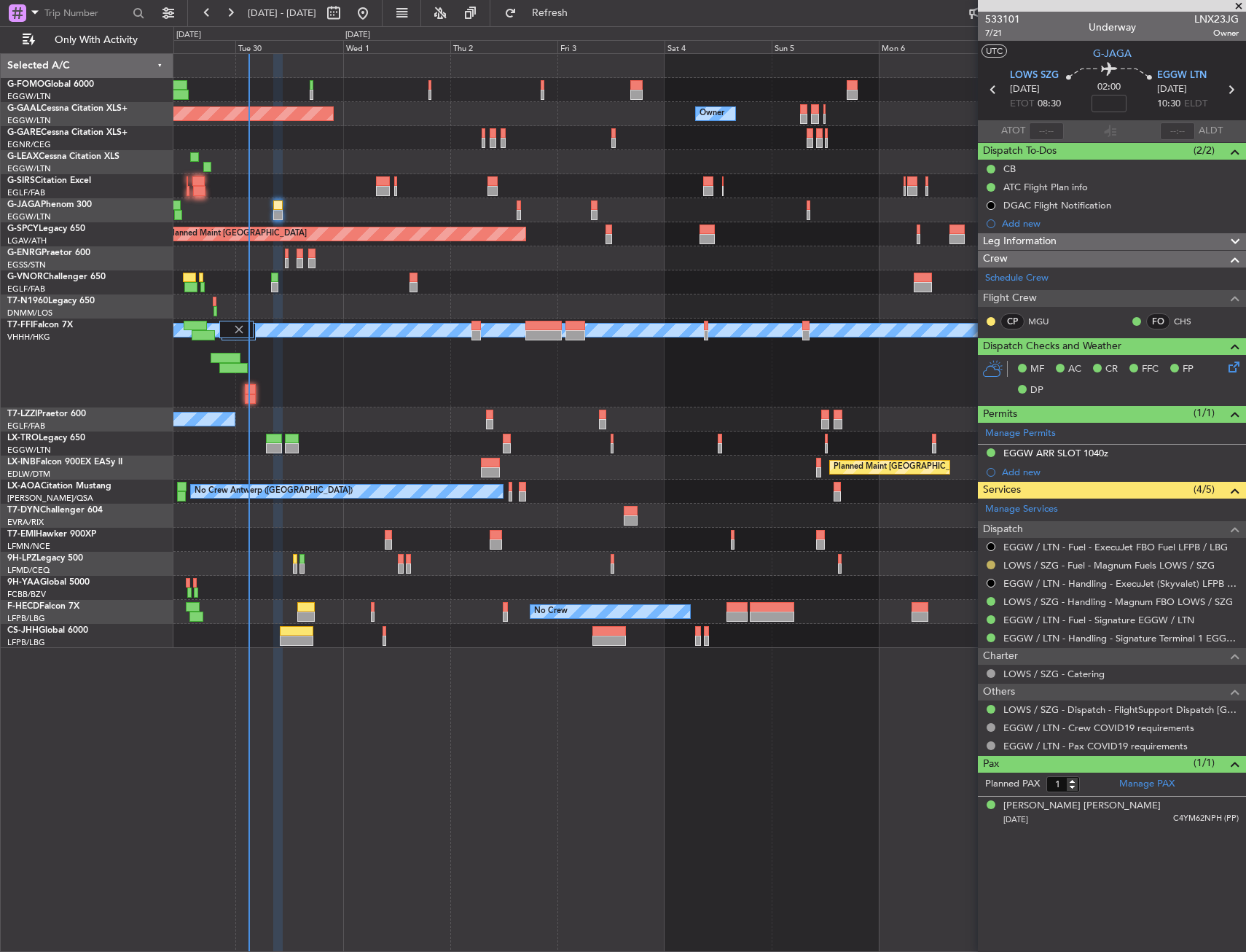
click at [991, 565] on button at bounding box center [991, 565] width 8 height 8
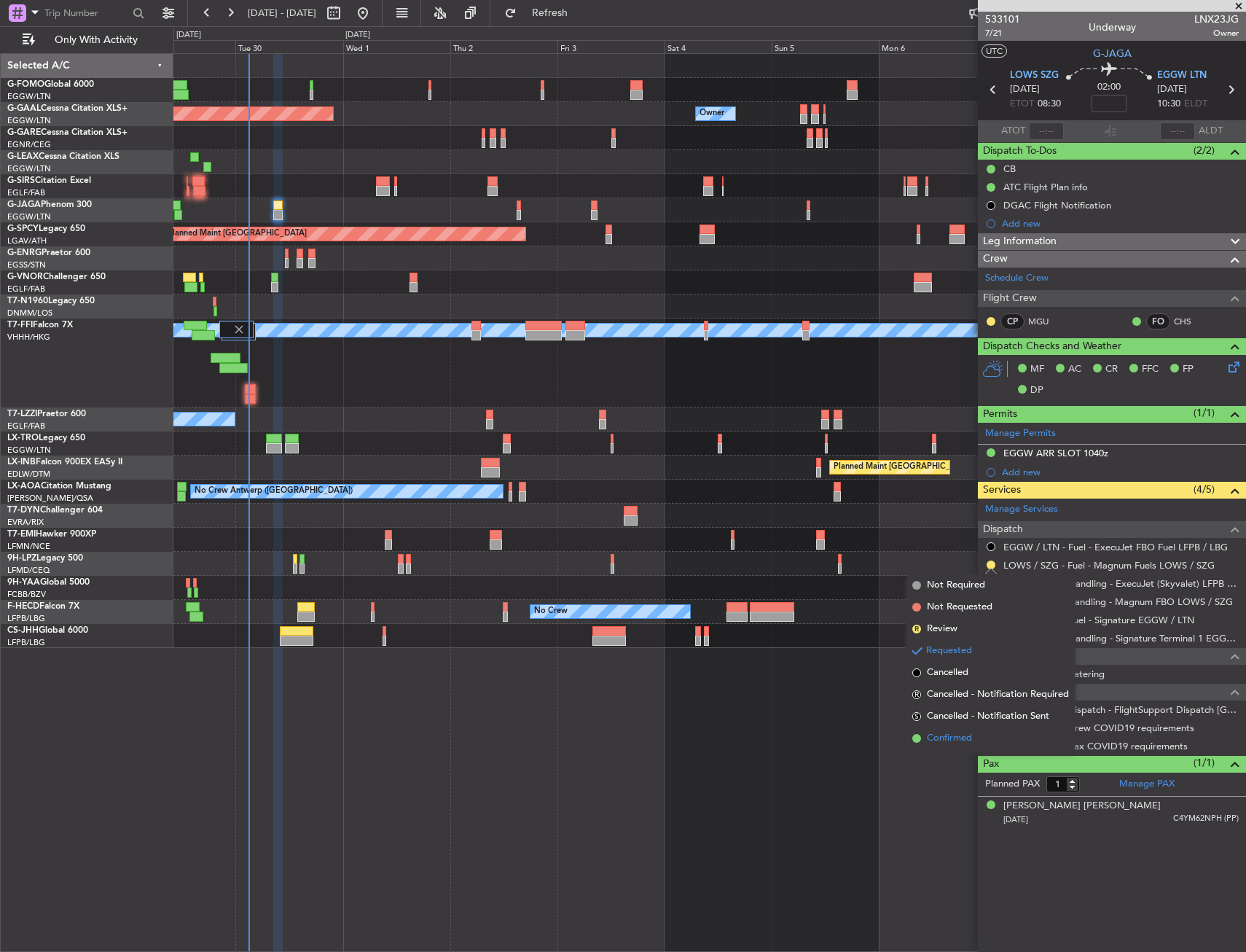
click at [960, 740] on span "Confirmed" at bounding box center [949, 738] width 46 height 14
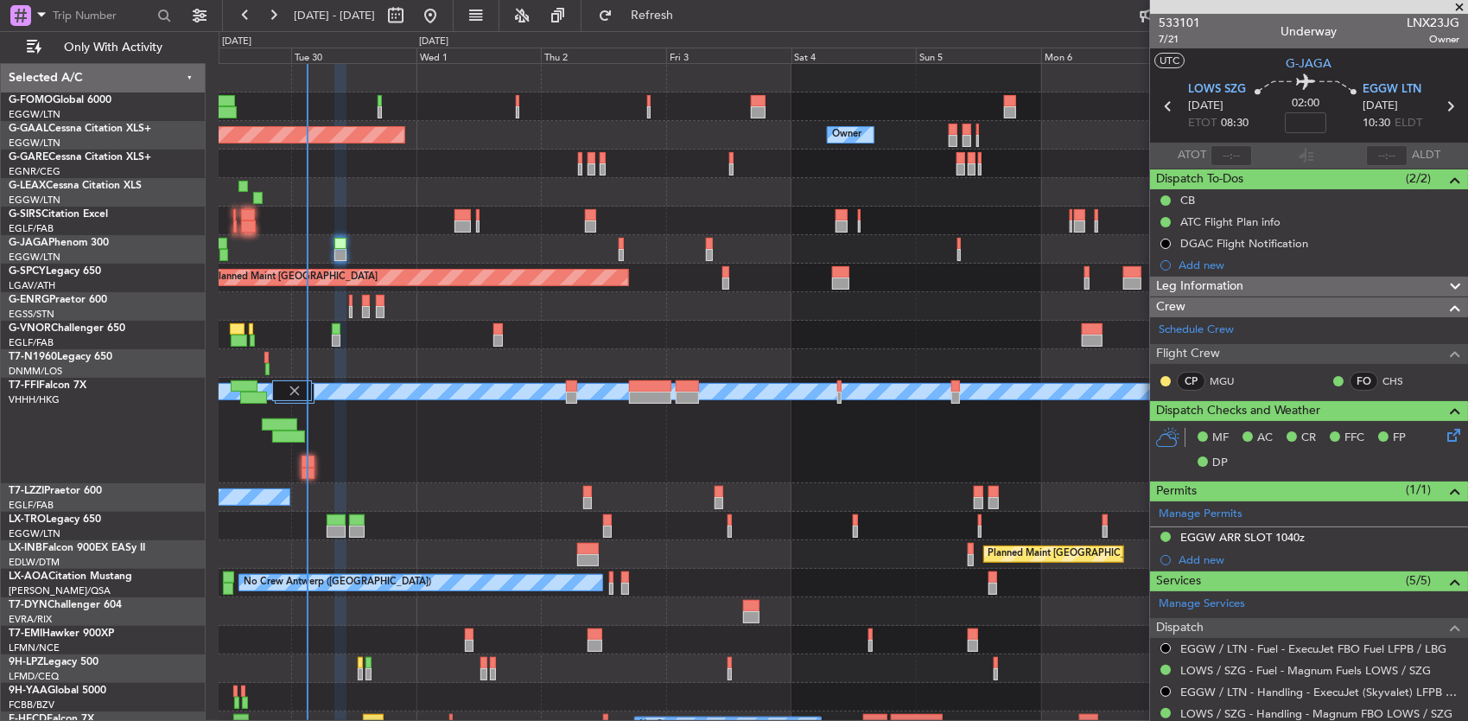
click at [116, 444] on div "T7-FFI Falcon 7X VHHH/HKG Hong Kong (Hong Kong Intl)" at bounding box center [103, 430] width 205 height 105
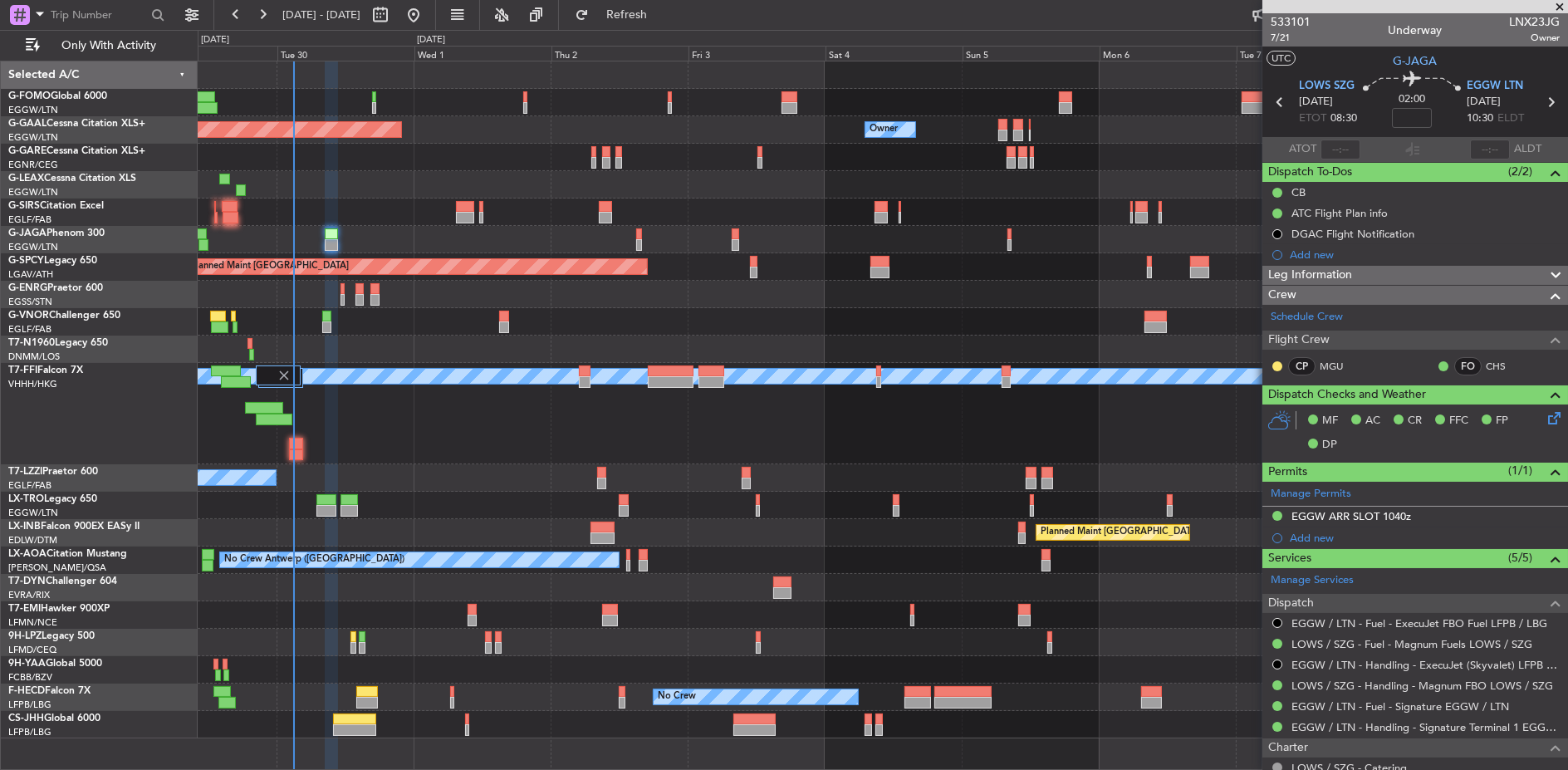
click at [520, 475] on div "A/C Unavailable [GEOGRAPHIC_DATA] ([GEOGRAPHIC_DATA])" at bounding box center [882, 478] width 1369 height 28
click at [370, 95] on div at bounding box center [882, 102] width 1369 height 28
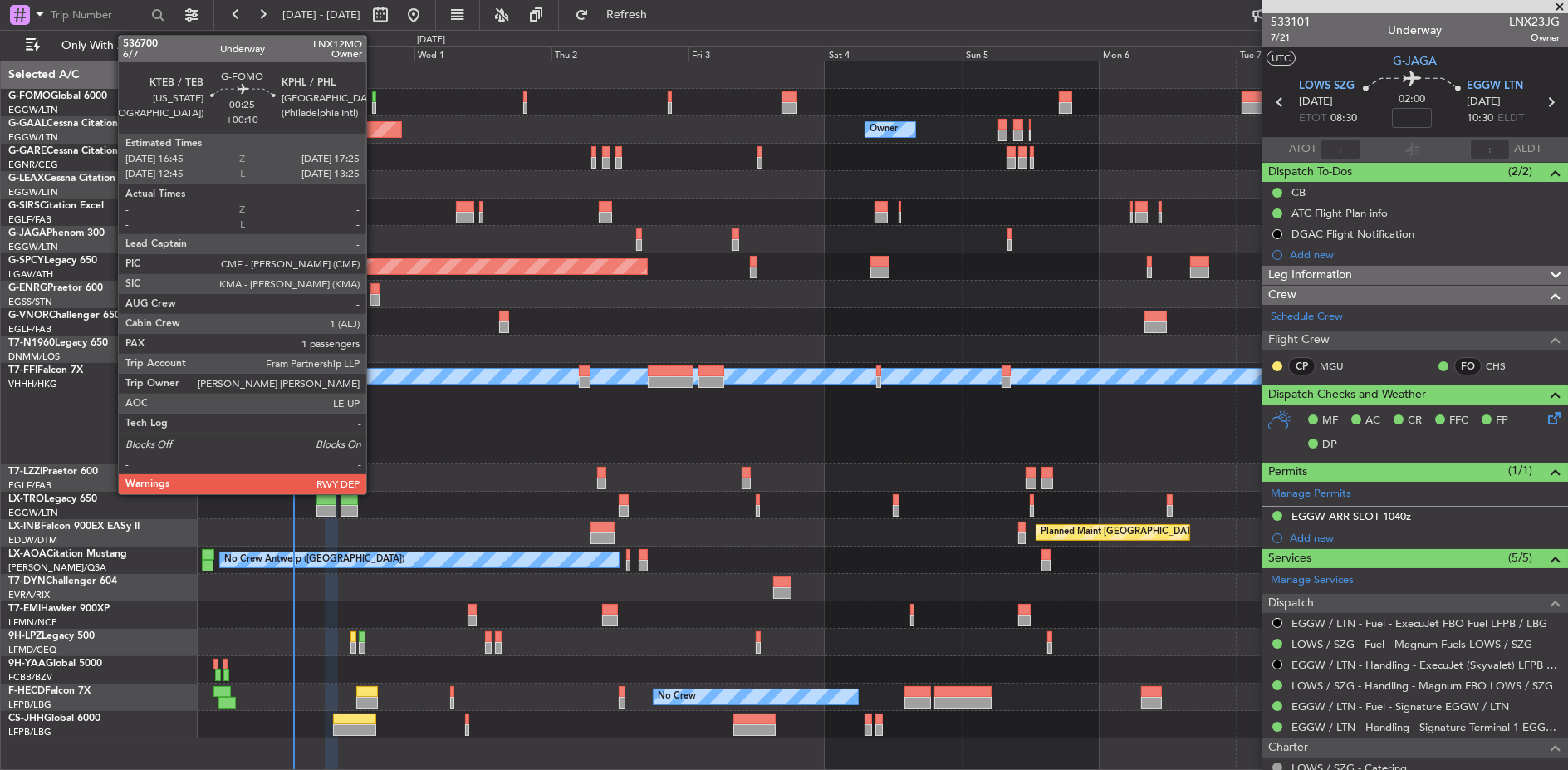
click at [375, 95] on div at bounding box center [374, 97] width 4 height 12
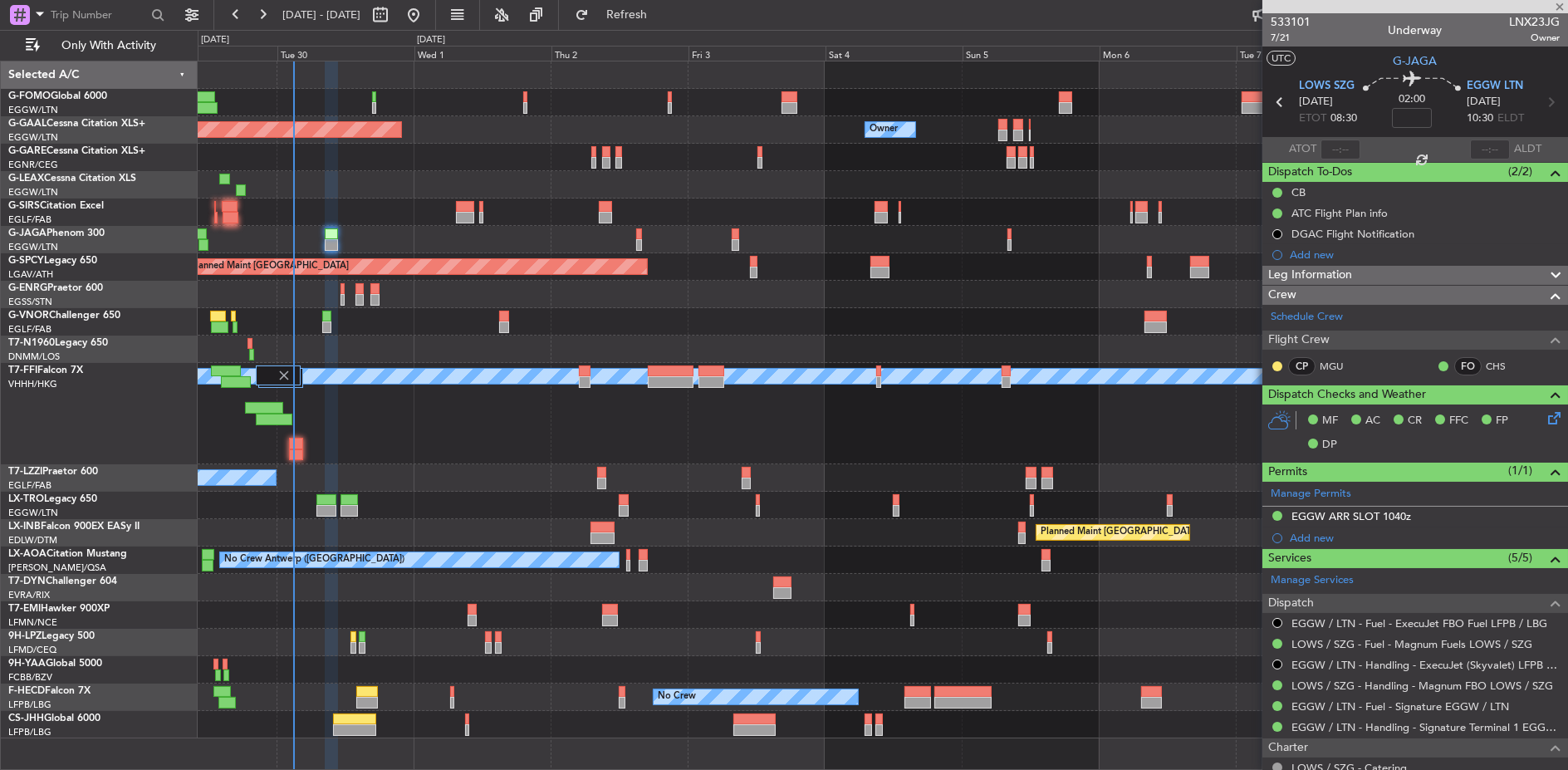
type input "+00:10"
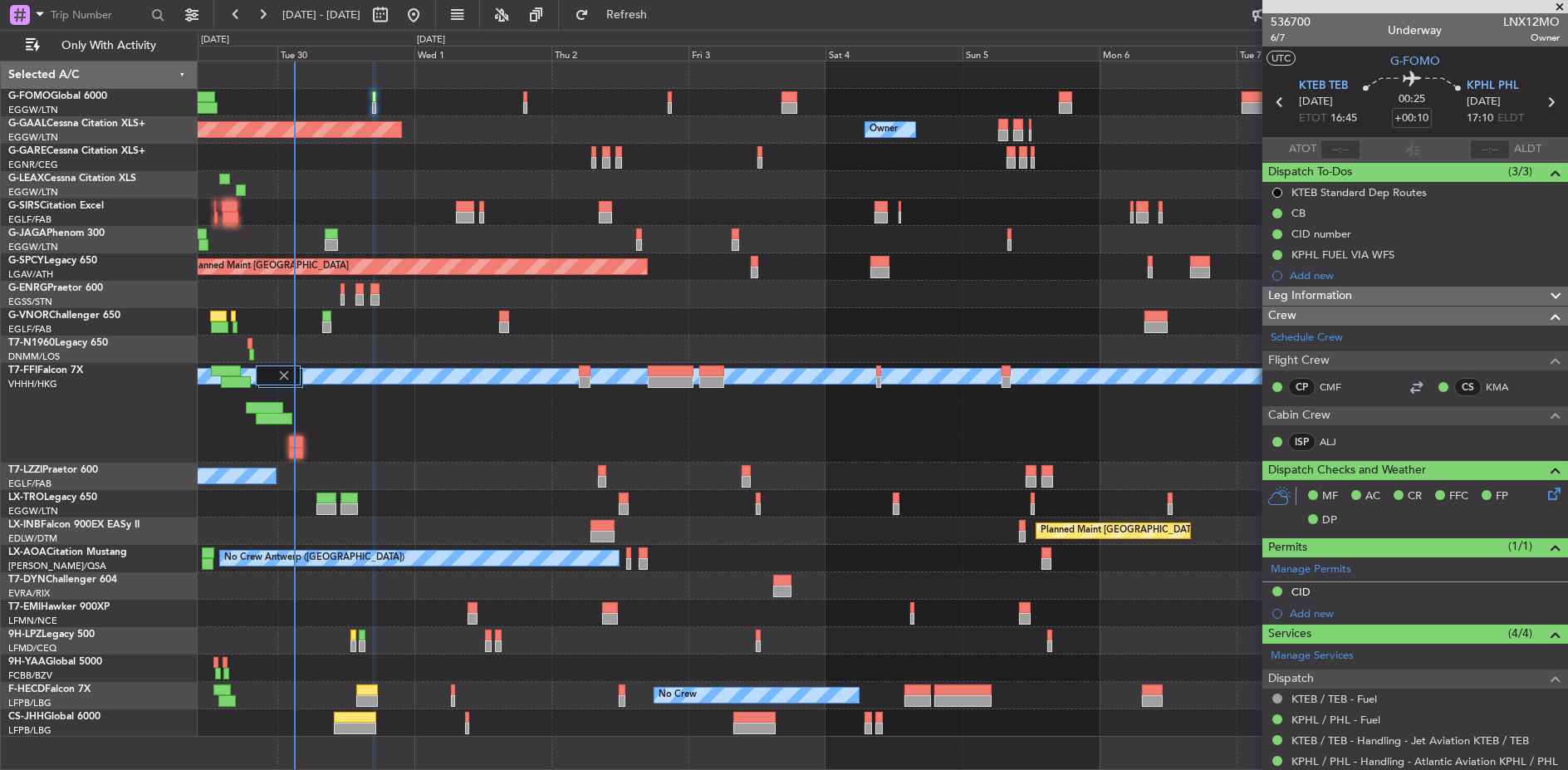
click at [789, 266] on div "Planned Maint [GEOGRAPHIC_DATA]" at bounding box center [883, 267] width 1370 height 28
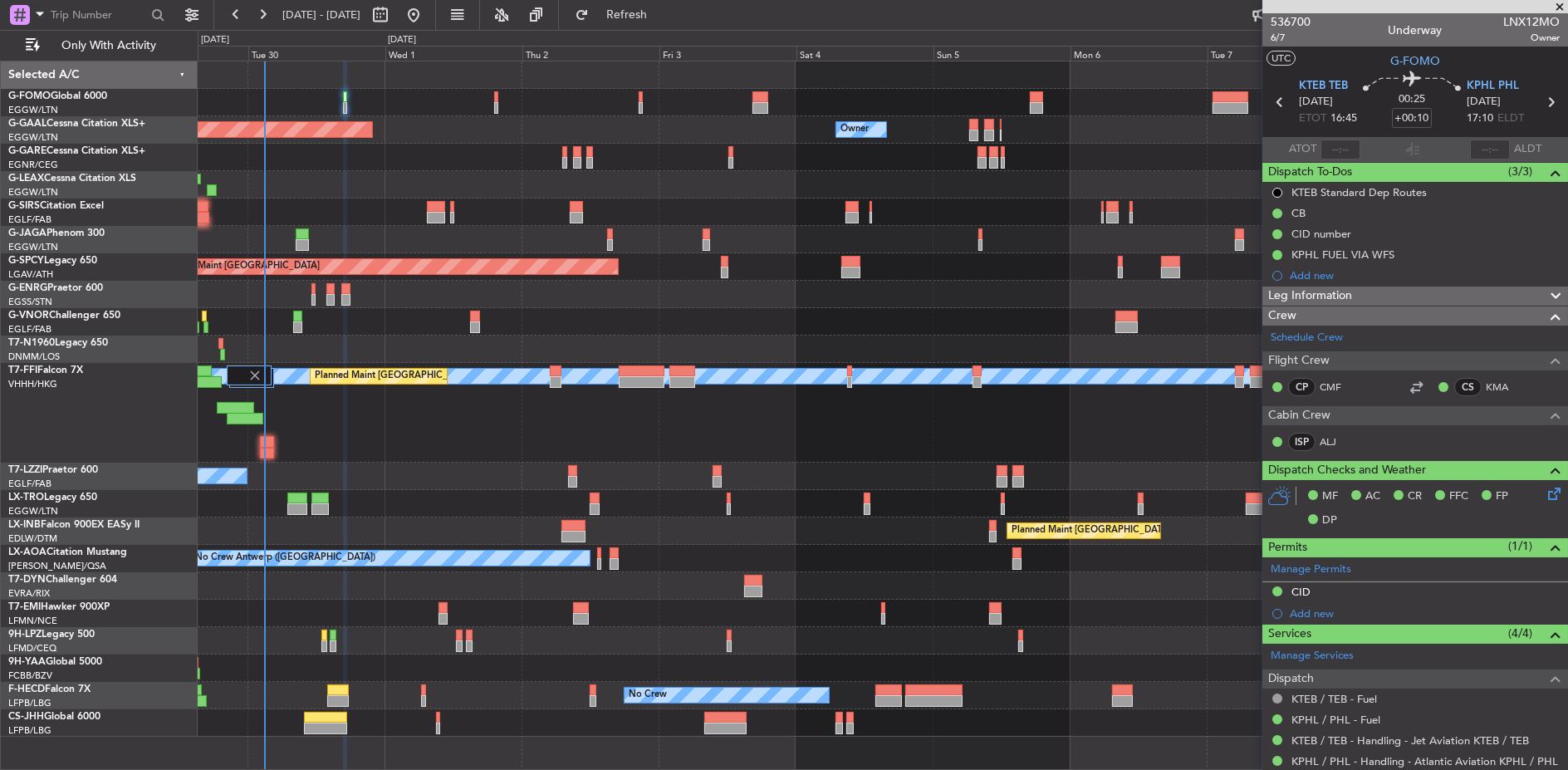
click at [505, 128] on div "Owner Owner Planned Maint Dusseldorf Owner" at bounding box center [882, 130] width 1369 height 28
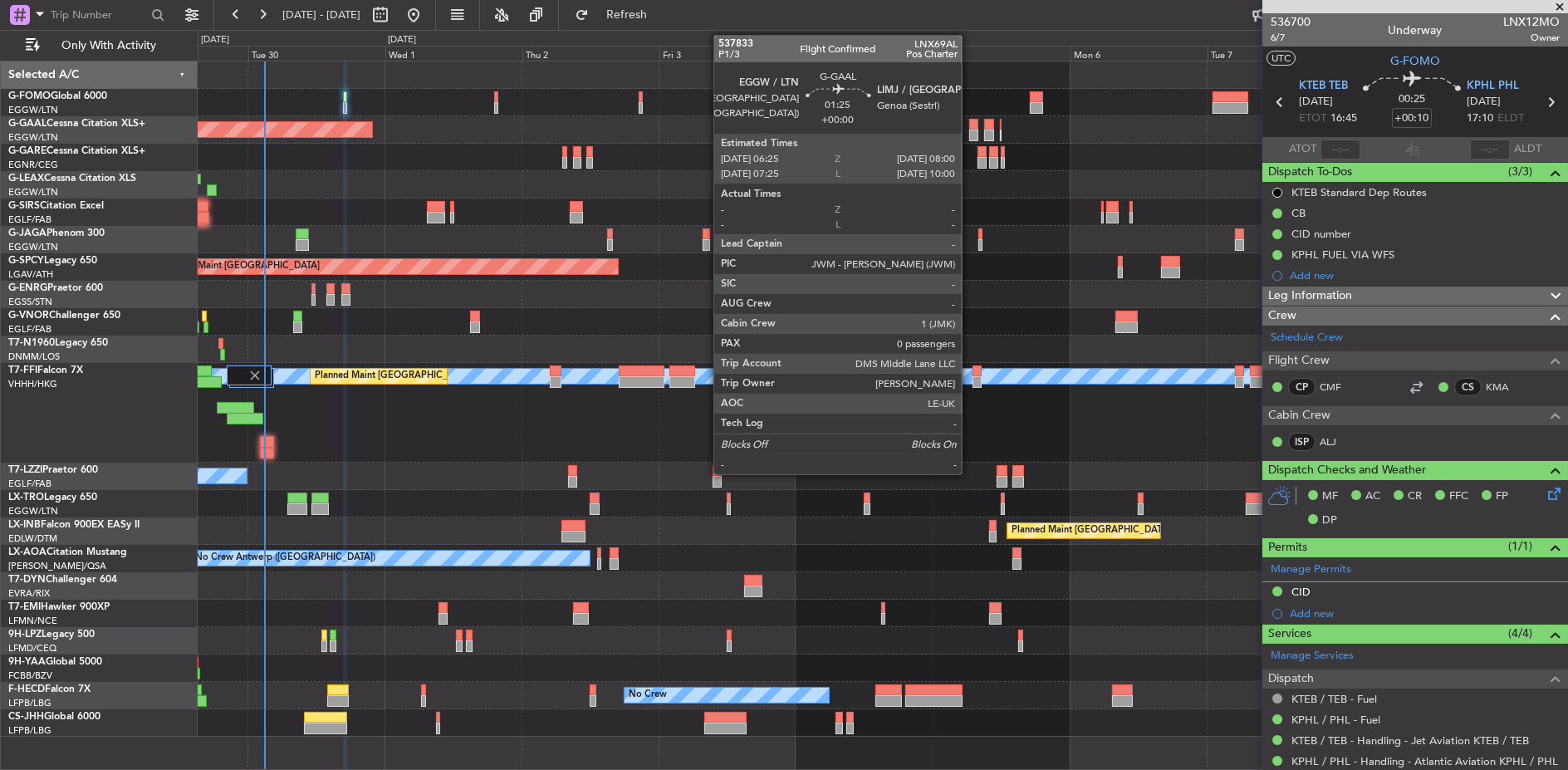
click at [970, 127] on div at bounding box center [974, 125] width 10 height 12
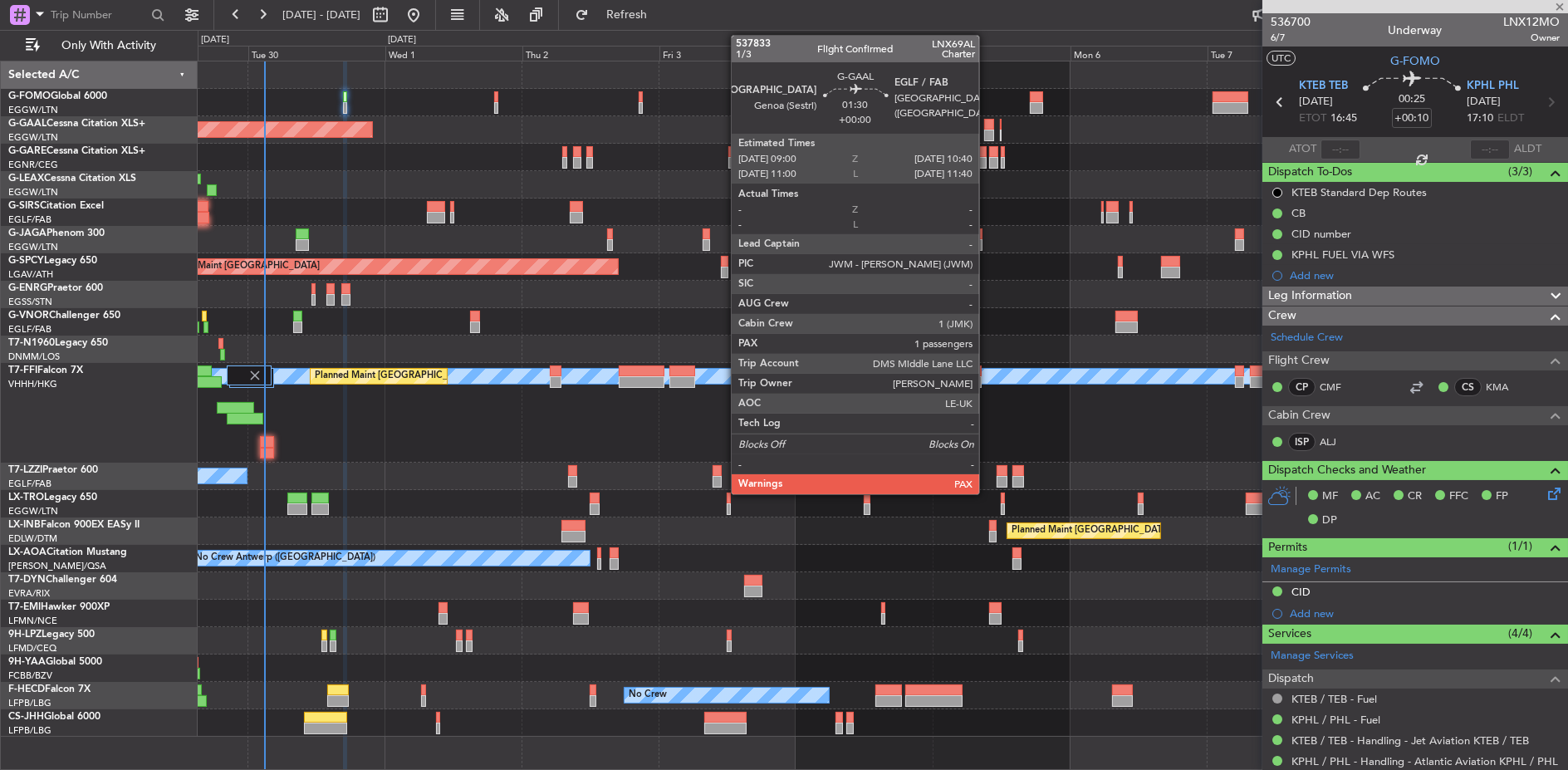
type input "0"
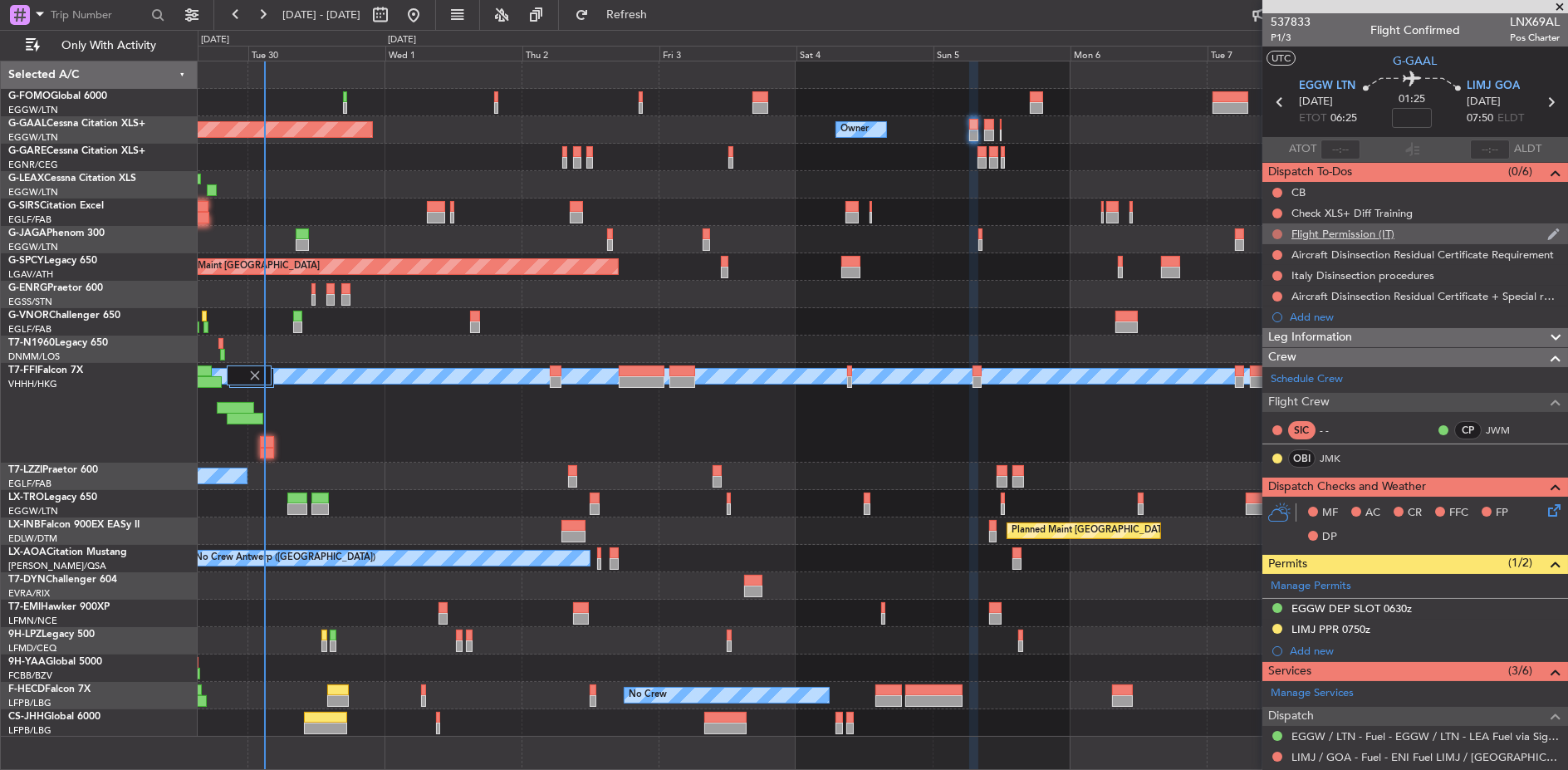
click at [1276, 231] on button at bounding box center [1277, 235] width 10 height 10
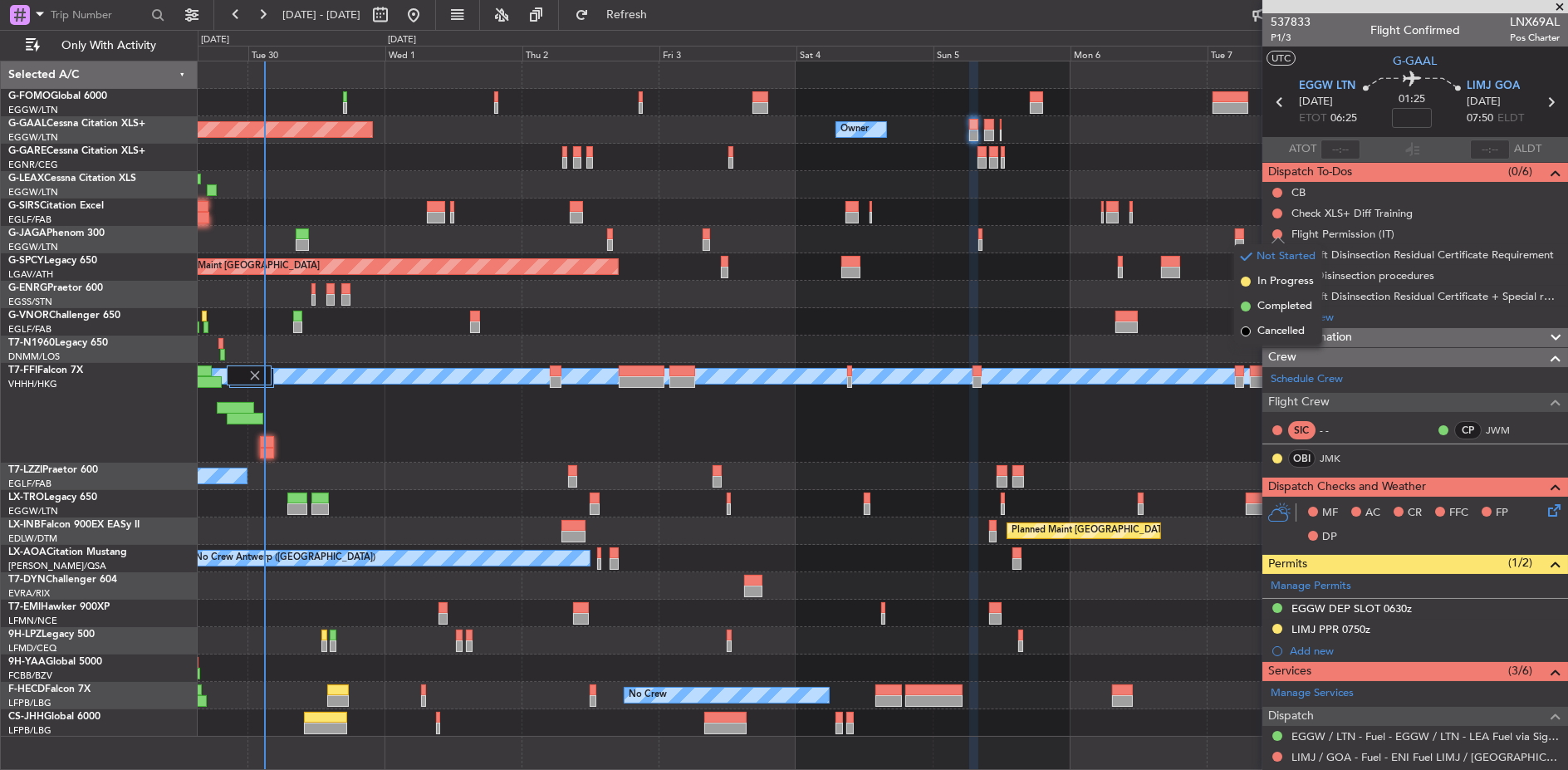
click at [968, 126] on div "Owner Planned Maint Dusseldorf Owner Owner" at bounding box center [882, 130] width 1369 height 28
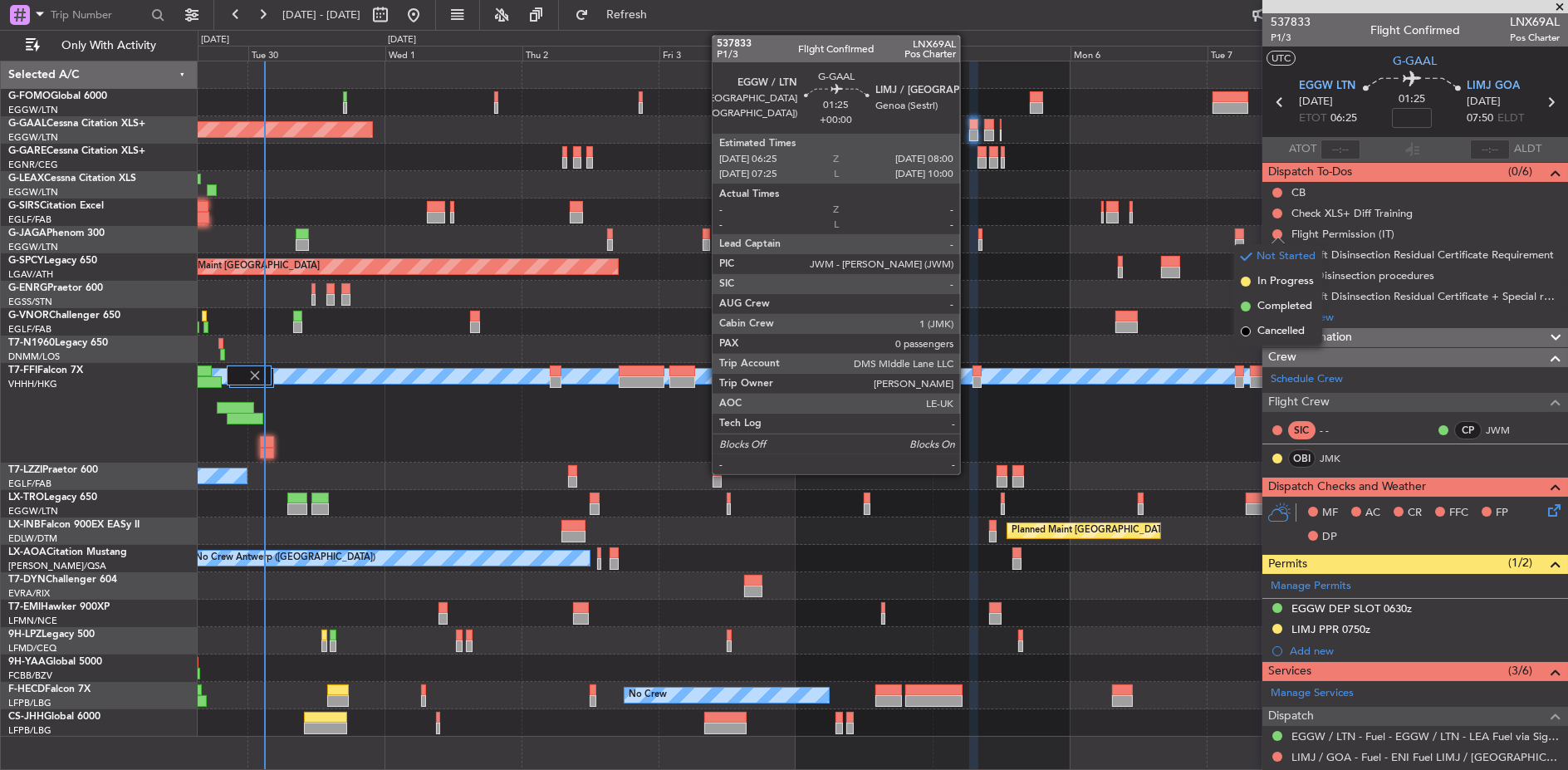
click at [969, 126] on div at bounding box center [974, 125] width 10 height 12
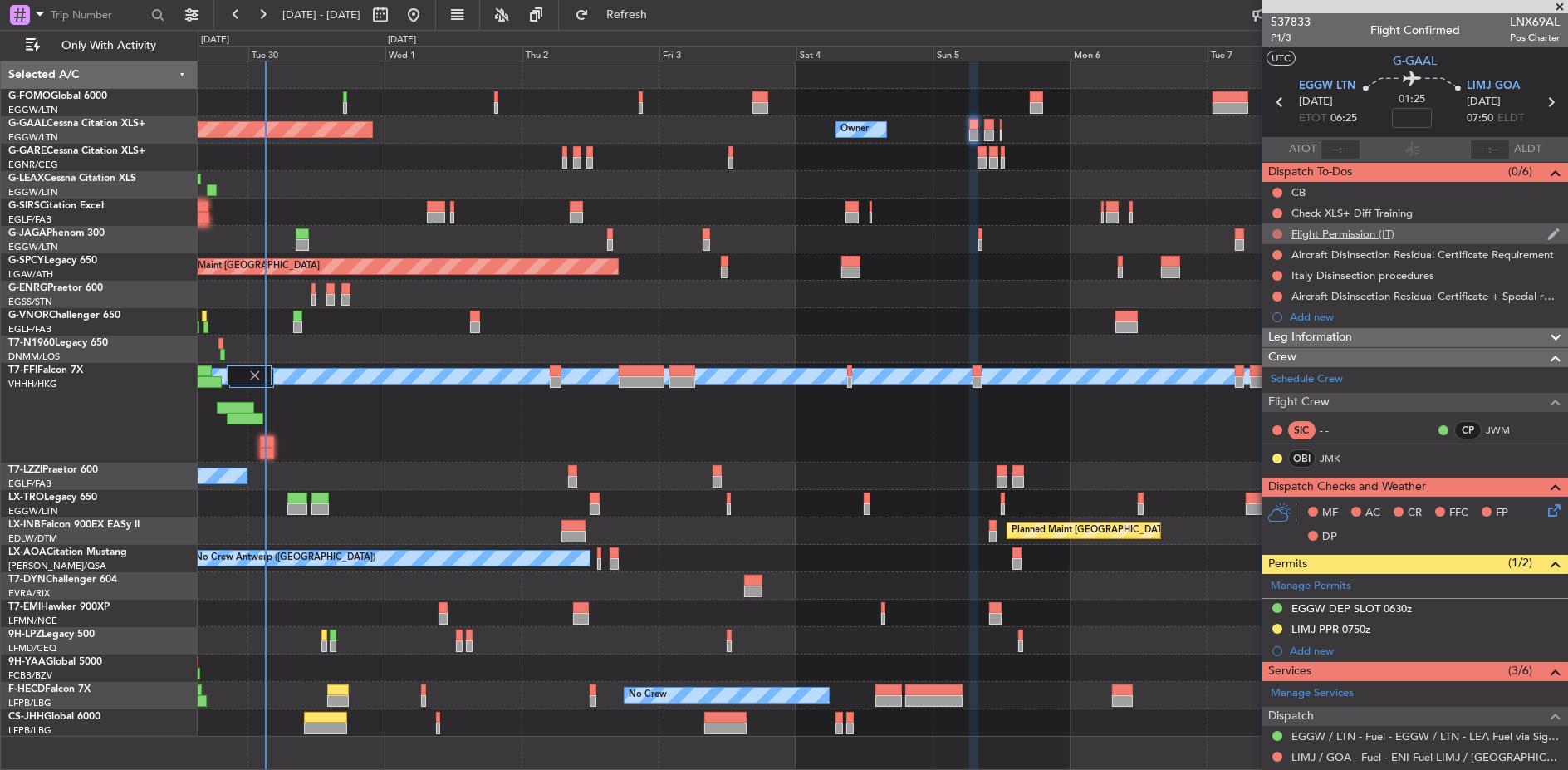
click at [1276, 233] on button at bounding box center [1277, 235] width 10 height 10
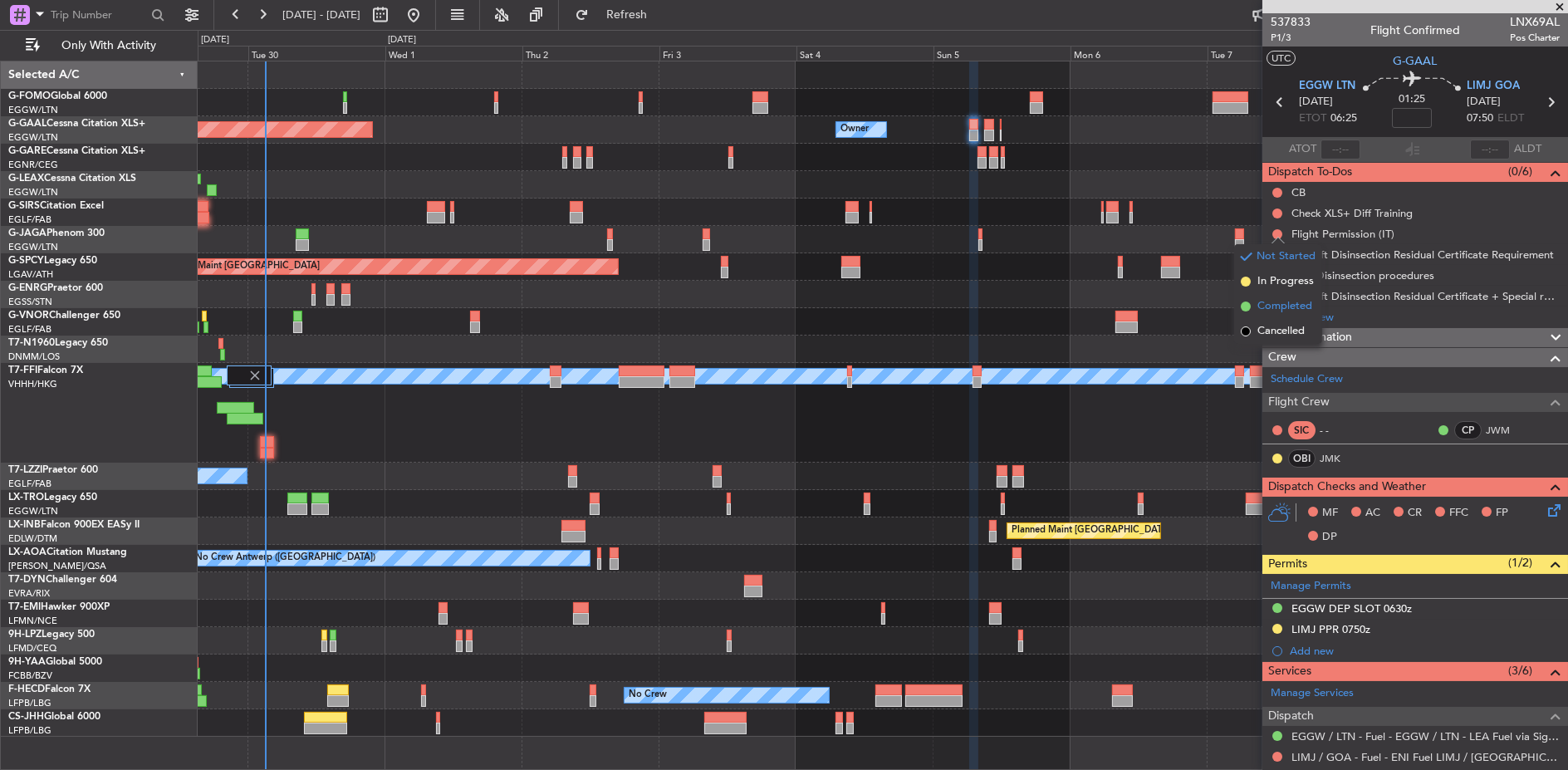
click at [1258, 304] on span "Completed" at bounding box center [1285, 306] width 55 height 16
click at [431, 157] on div at bounding box center [883, 158] width 1370 height 28
click at [317, 177] on div "A/C Unavailable" at bounding box center [883, 185] width 1370 height 28
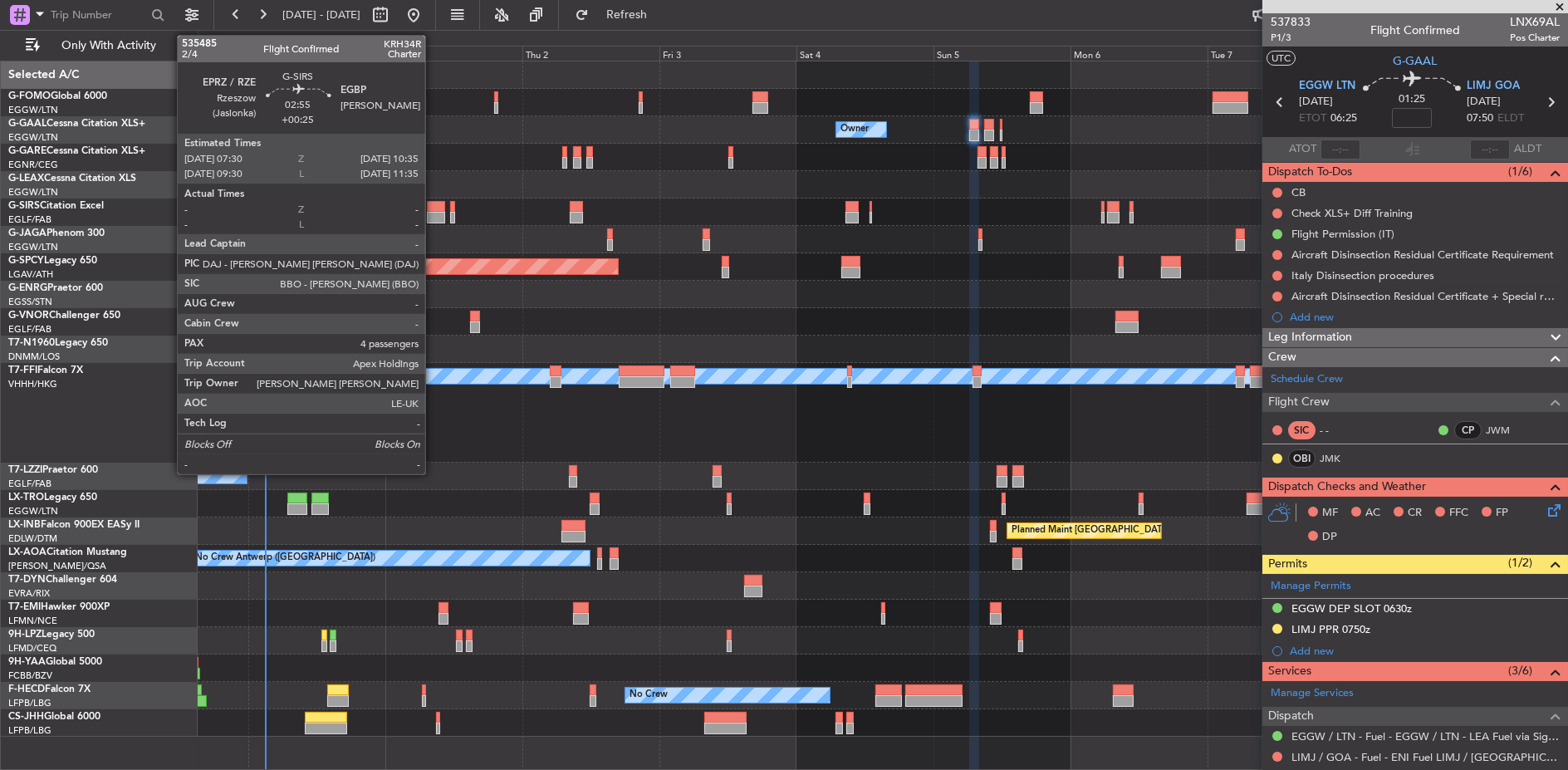
click at [433, 205] on div at bounding box center [435, 207] width 18 height 12
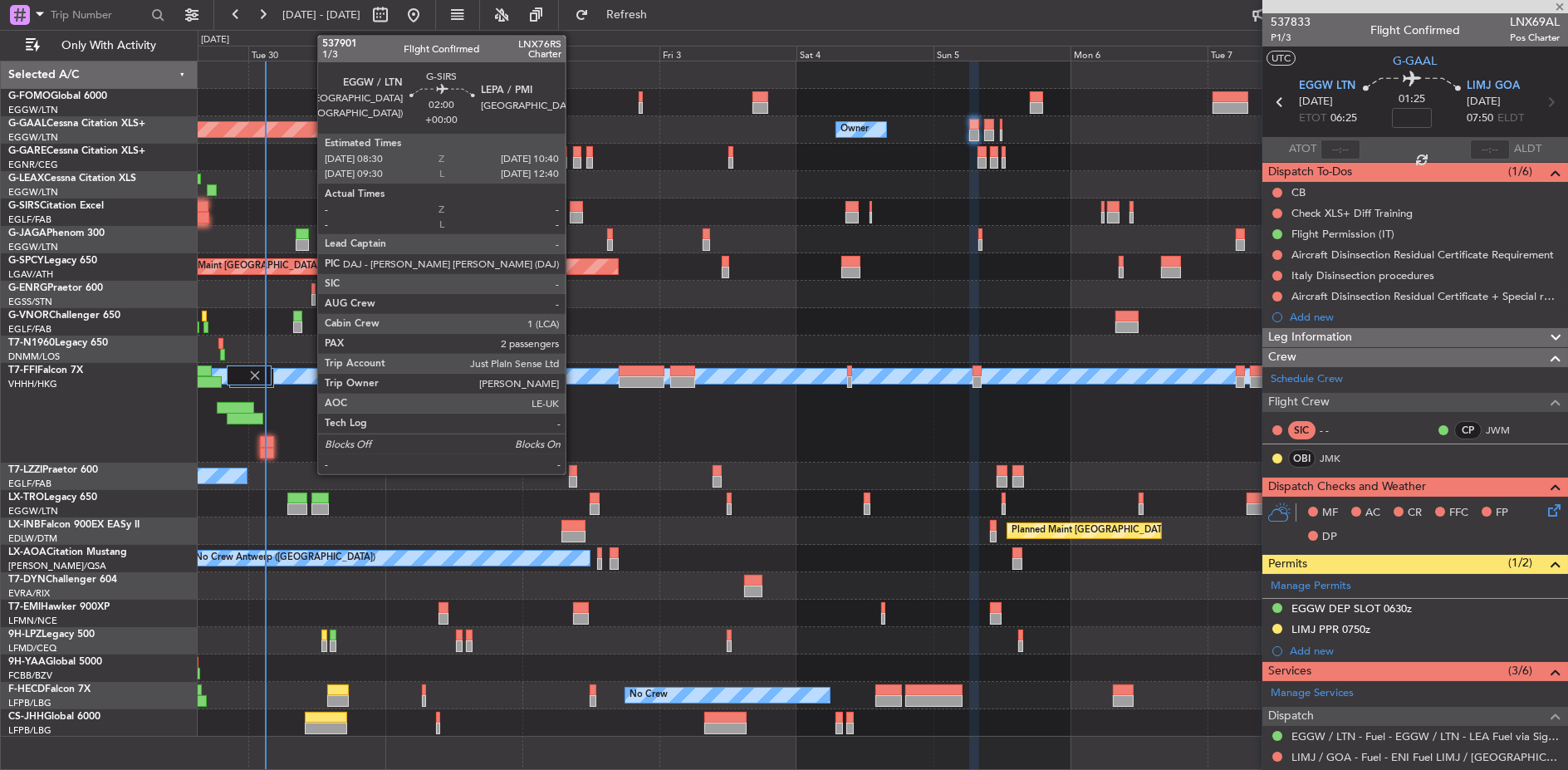
type input "+00:25"
type input "4"
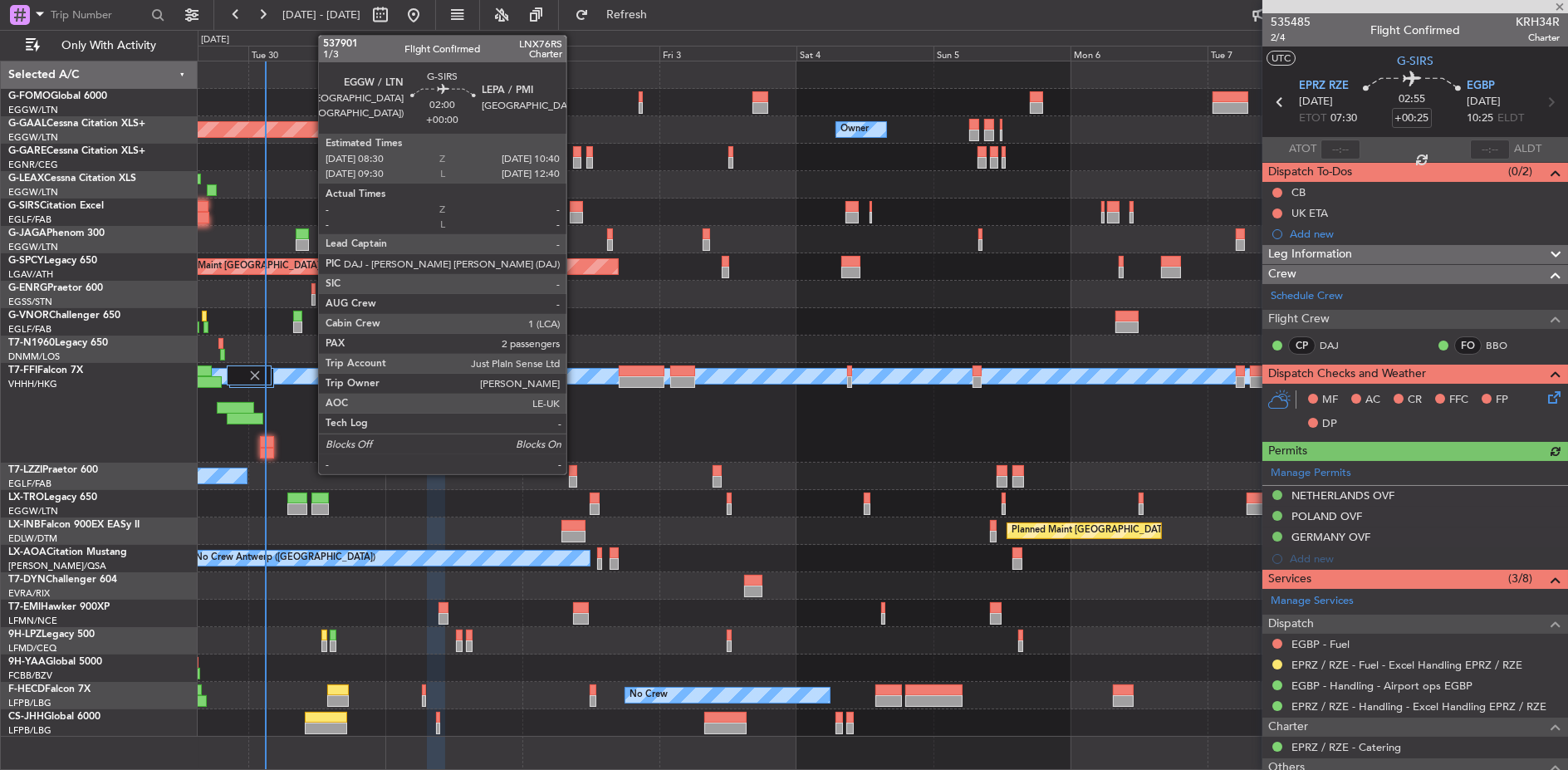
click at [575, 211] on div at bounding box center [576, 217] width 12 height 12
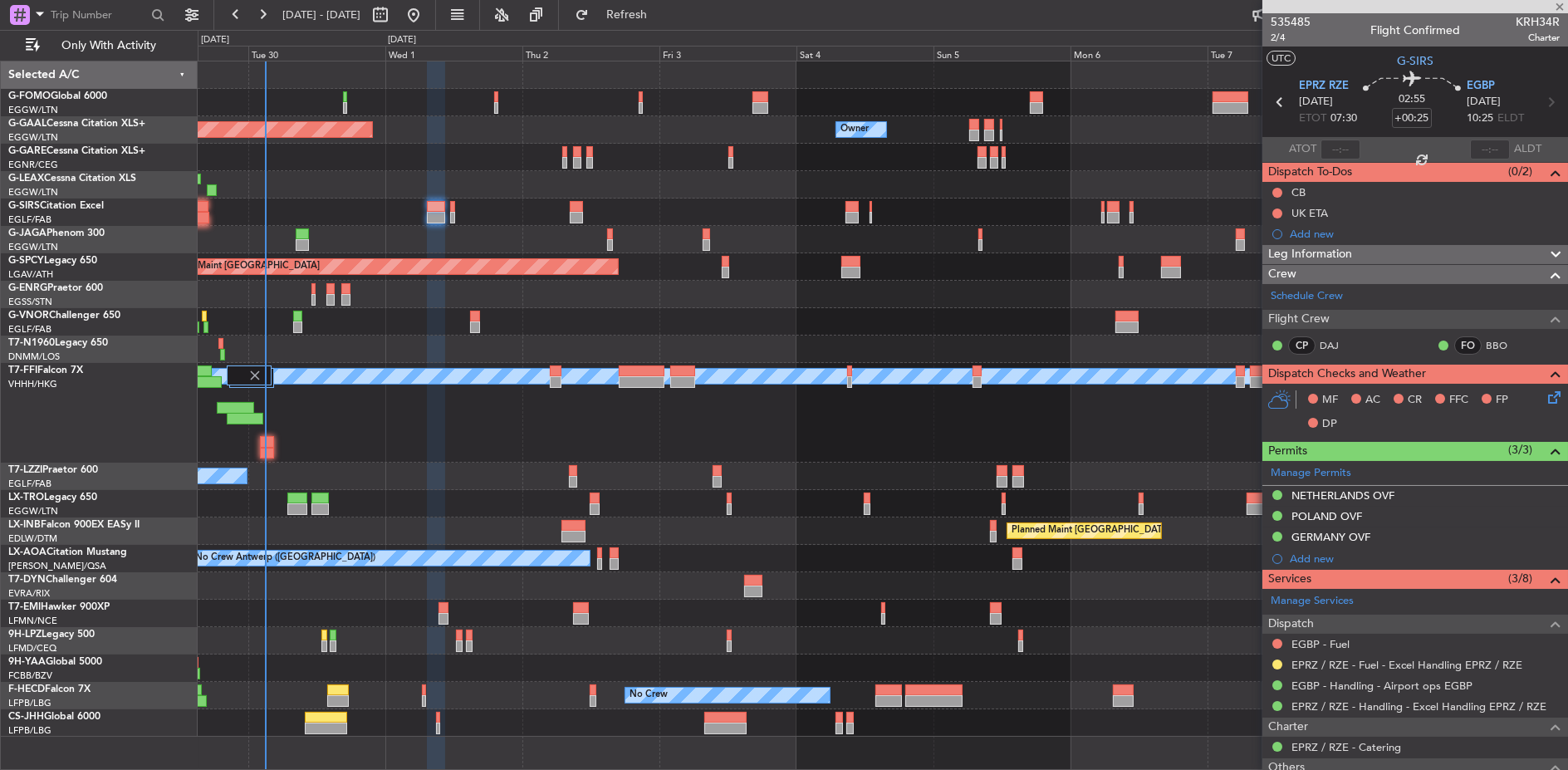
type input "2"
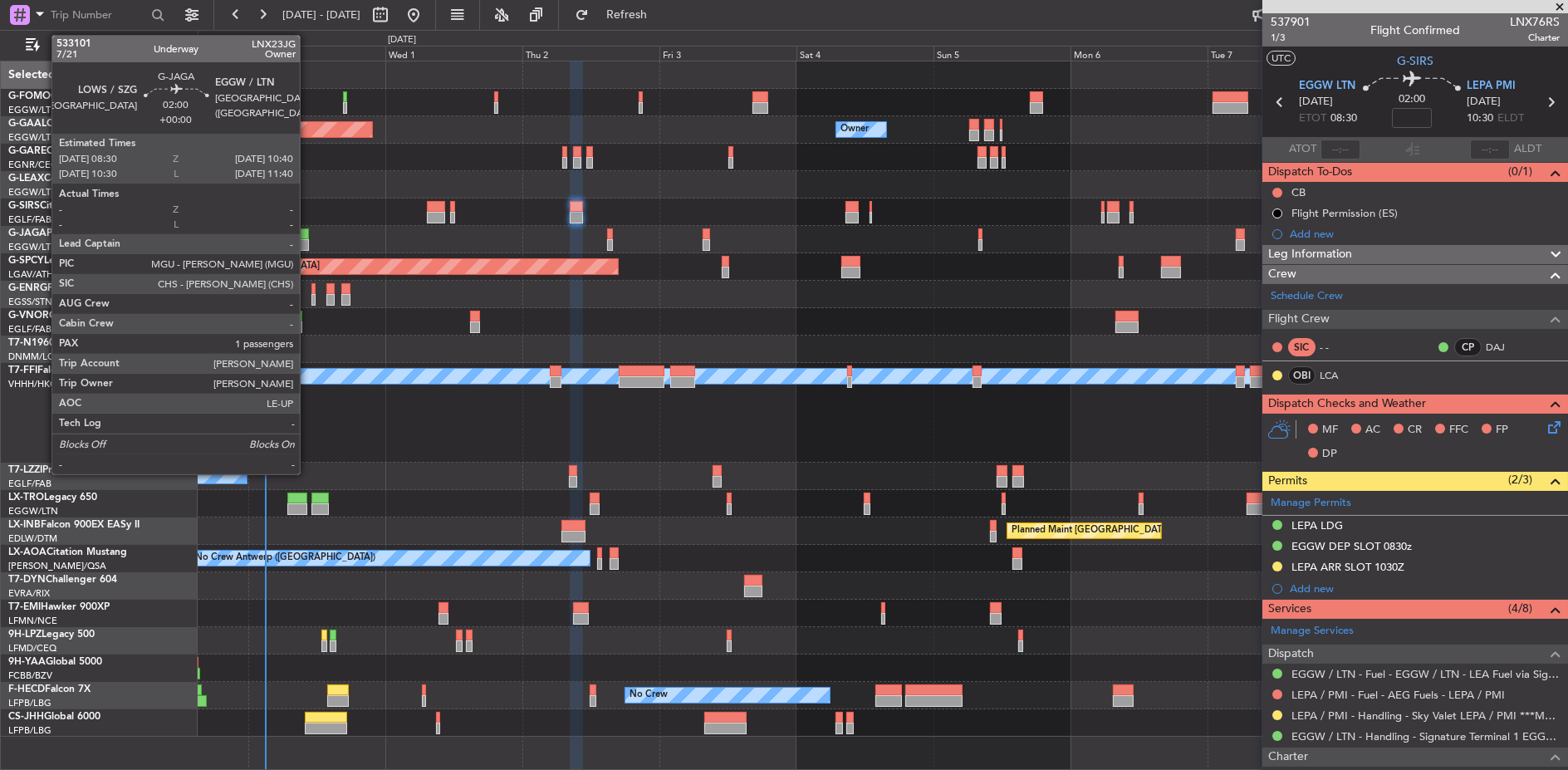
click at [308, 235] on div at bounding box center [302, 235] width 12 height 12
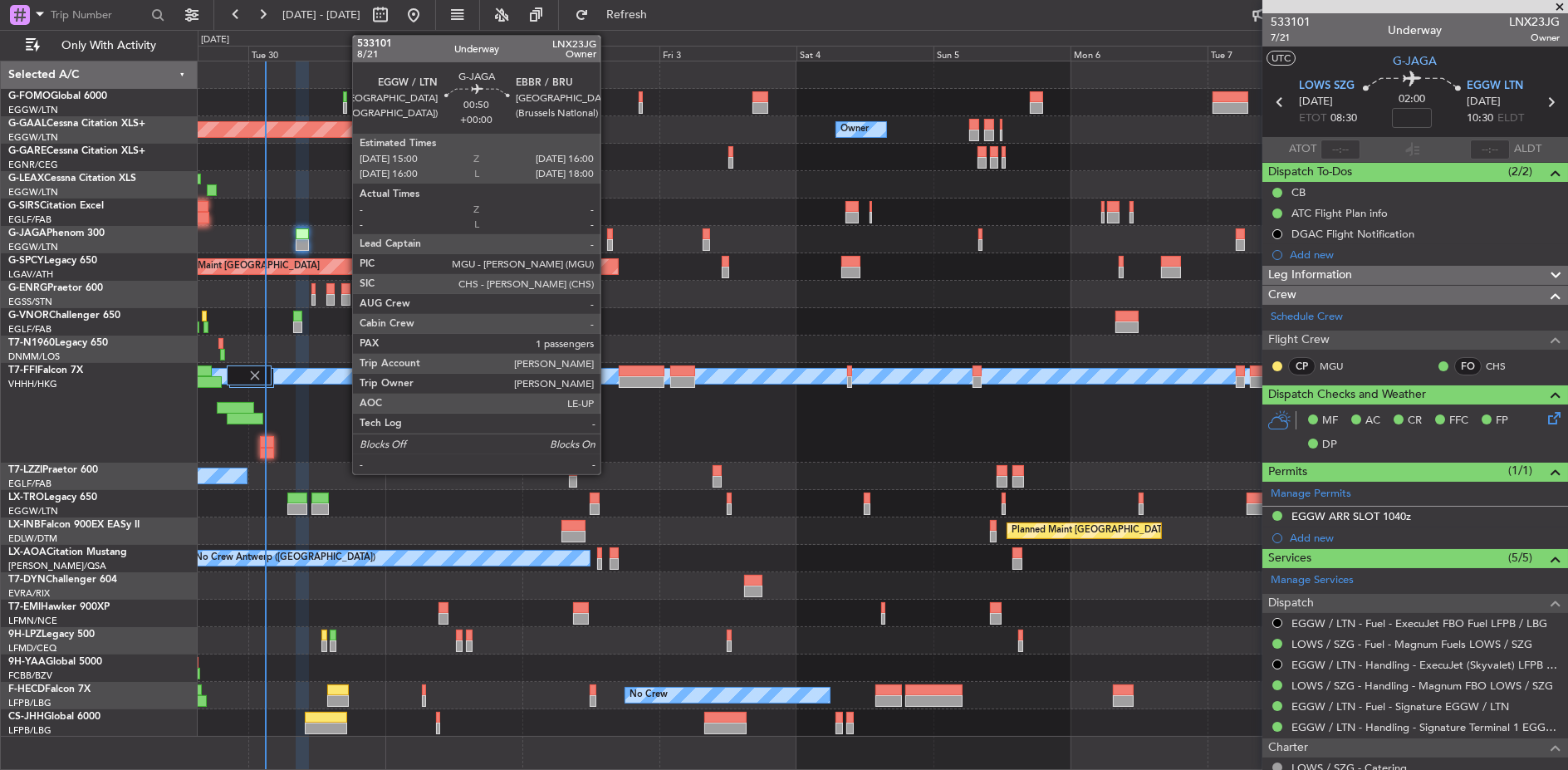
click at [609, 236] on div at bounding box center [610, 235] width 6 height 12
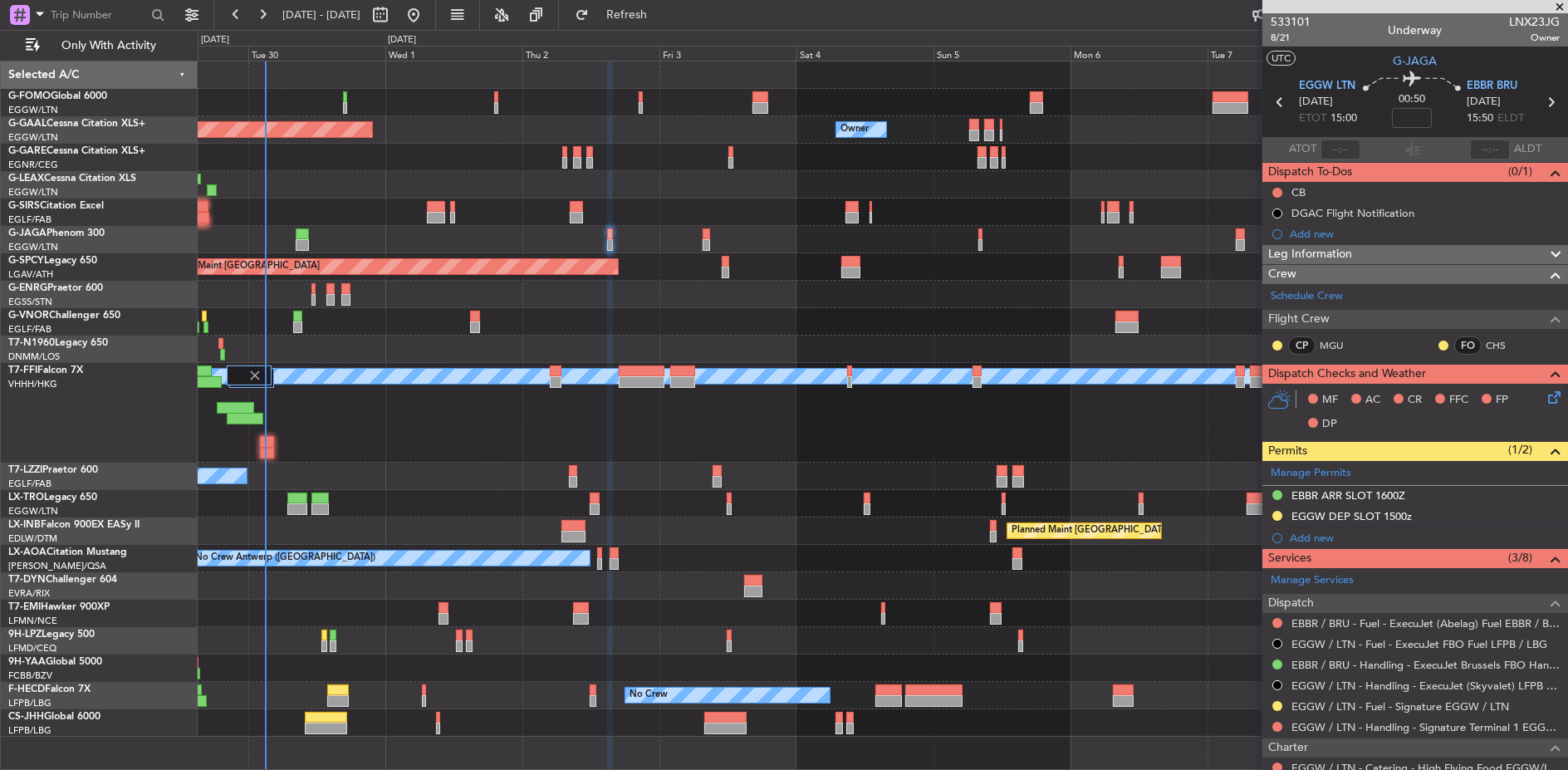
click at [1273, 708] on div at bounding box center [1277, 707] width 13 height 13
click at [1276, 702] on button at bounding box center [1277, 706] width 10 height 10
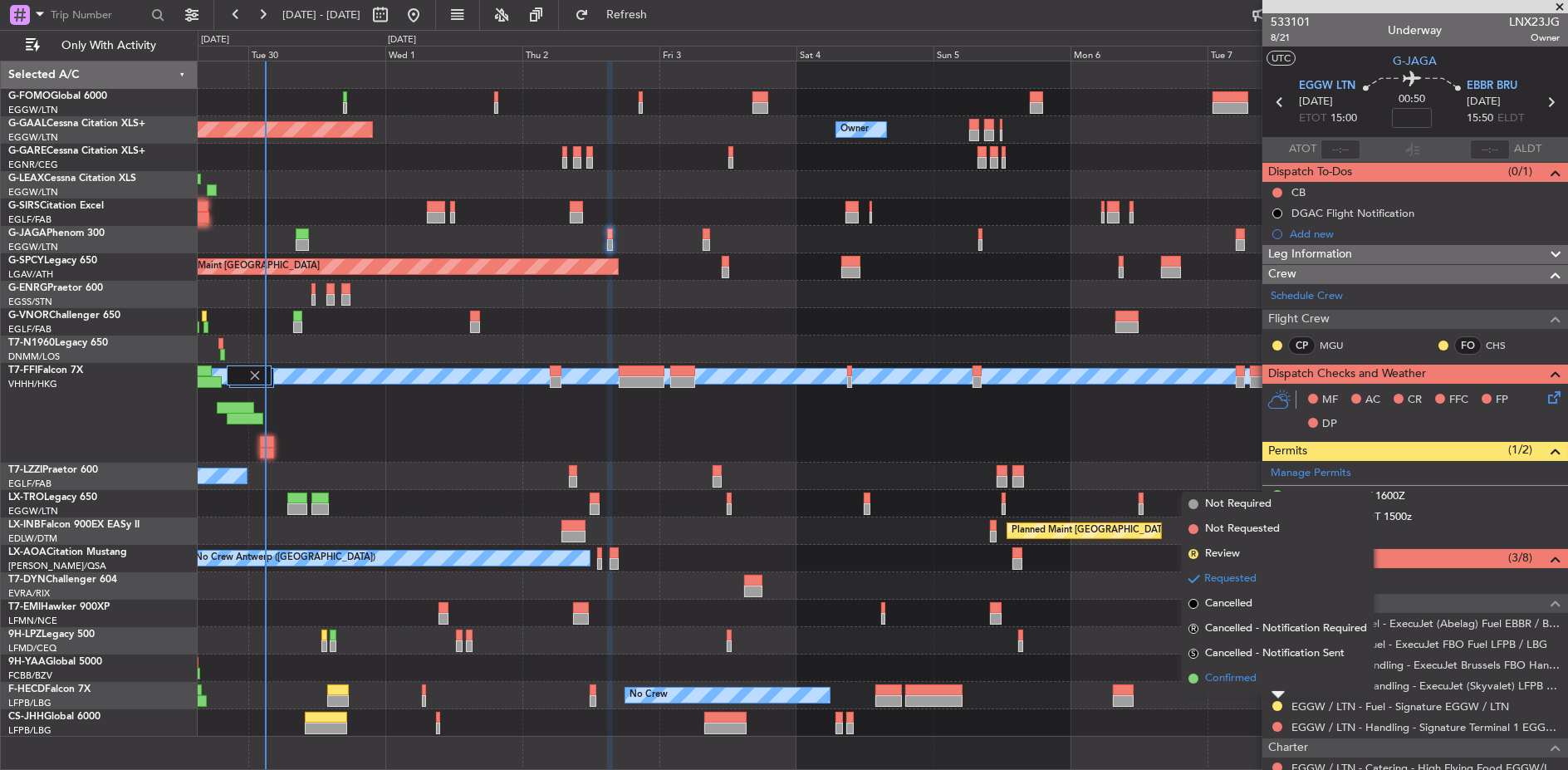
click at [1260, 674] on li "Confirmed" at bounding box center [1278, 679] width 192 height 25
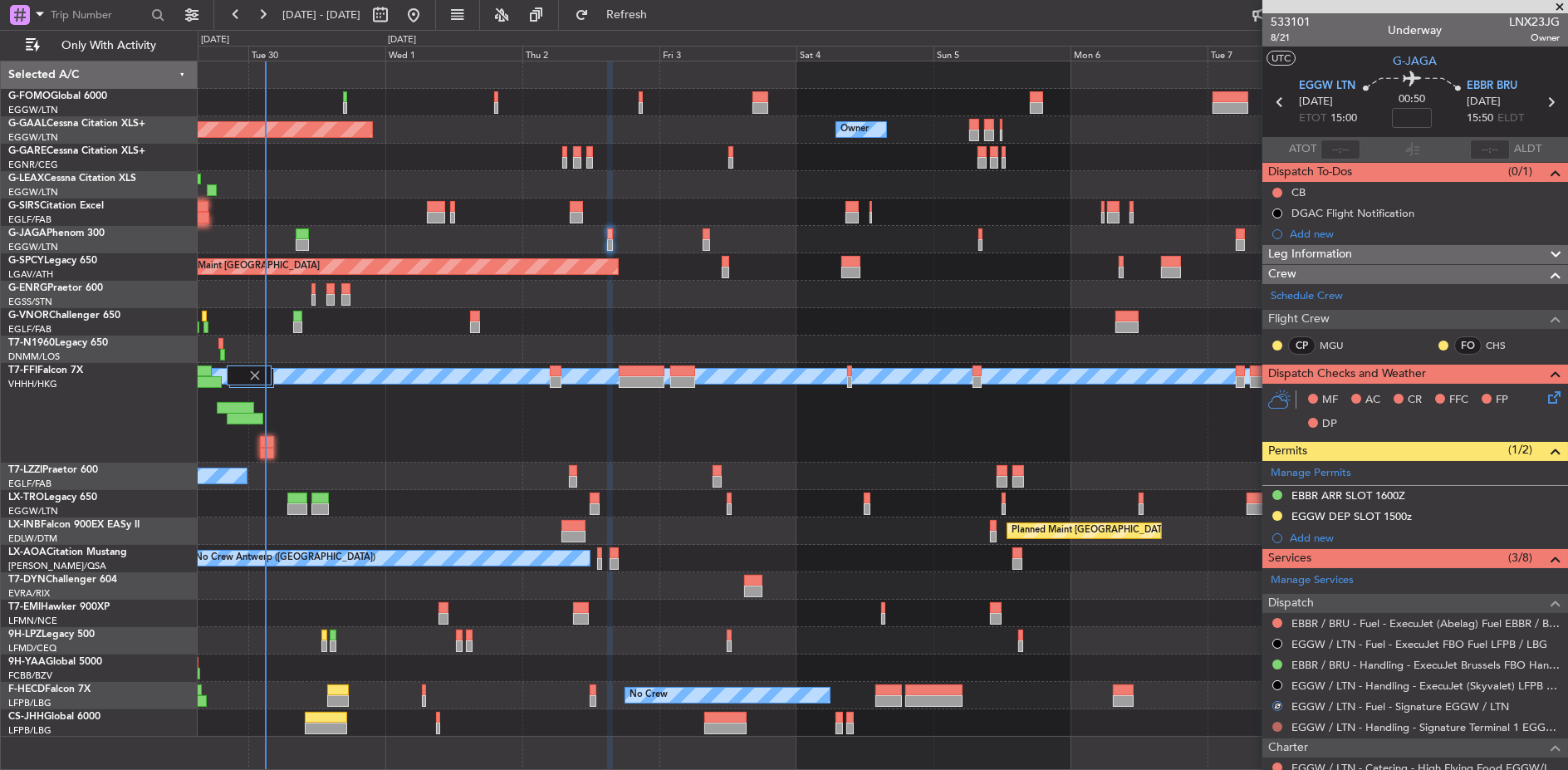
click at [1279, 723] on button at bounding box center [1277, 727] width 10 height 10
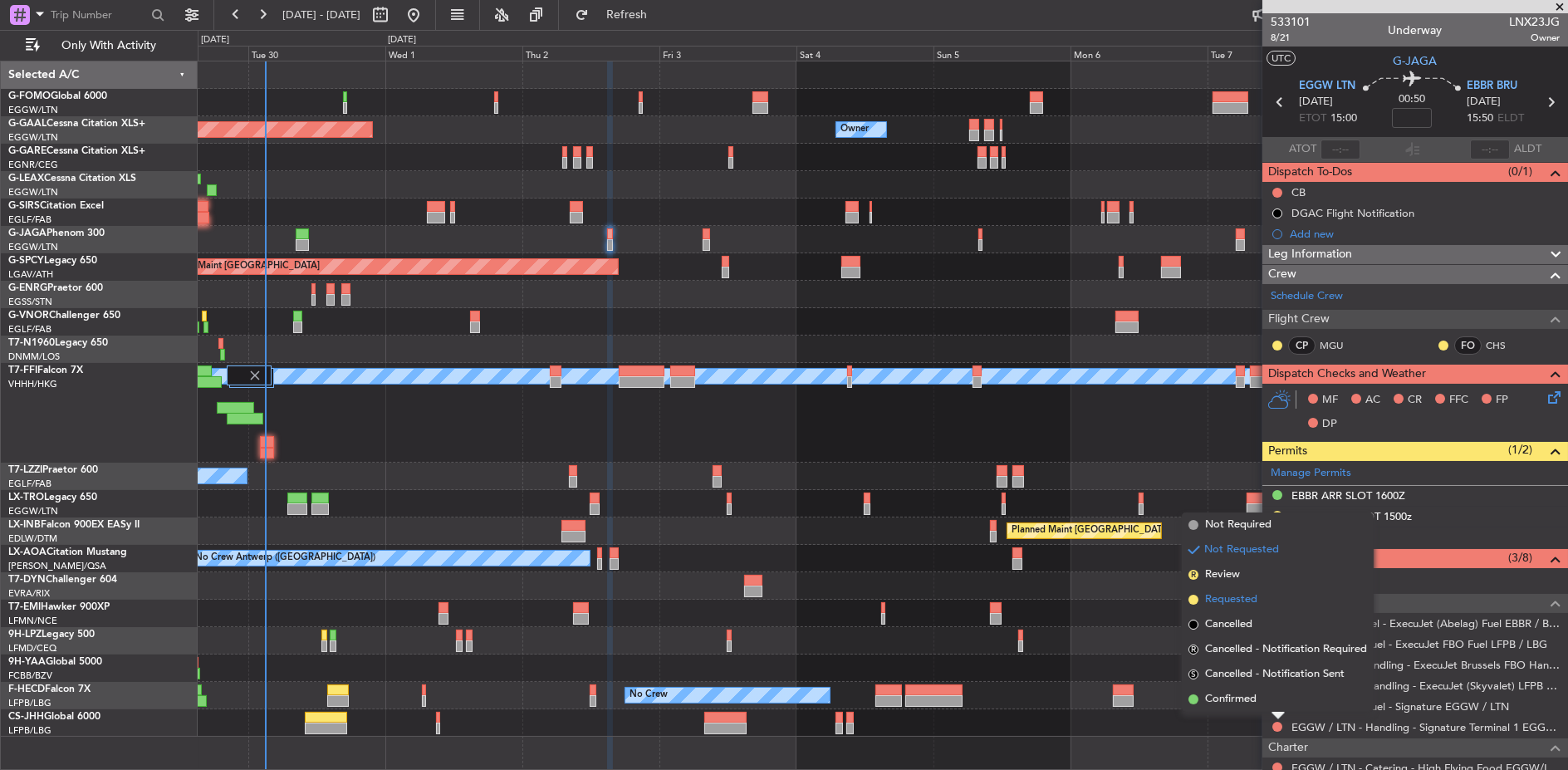
click at [1241, 602] on span "Requested" at bounding box center [1231, 599] width 52 height 16
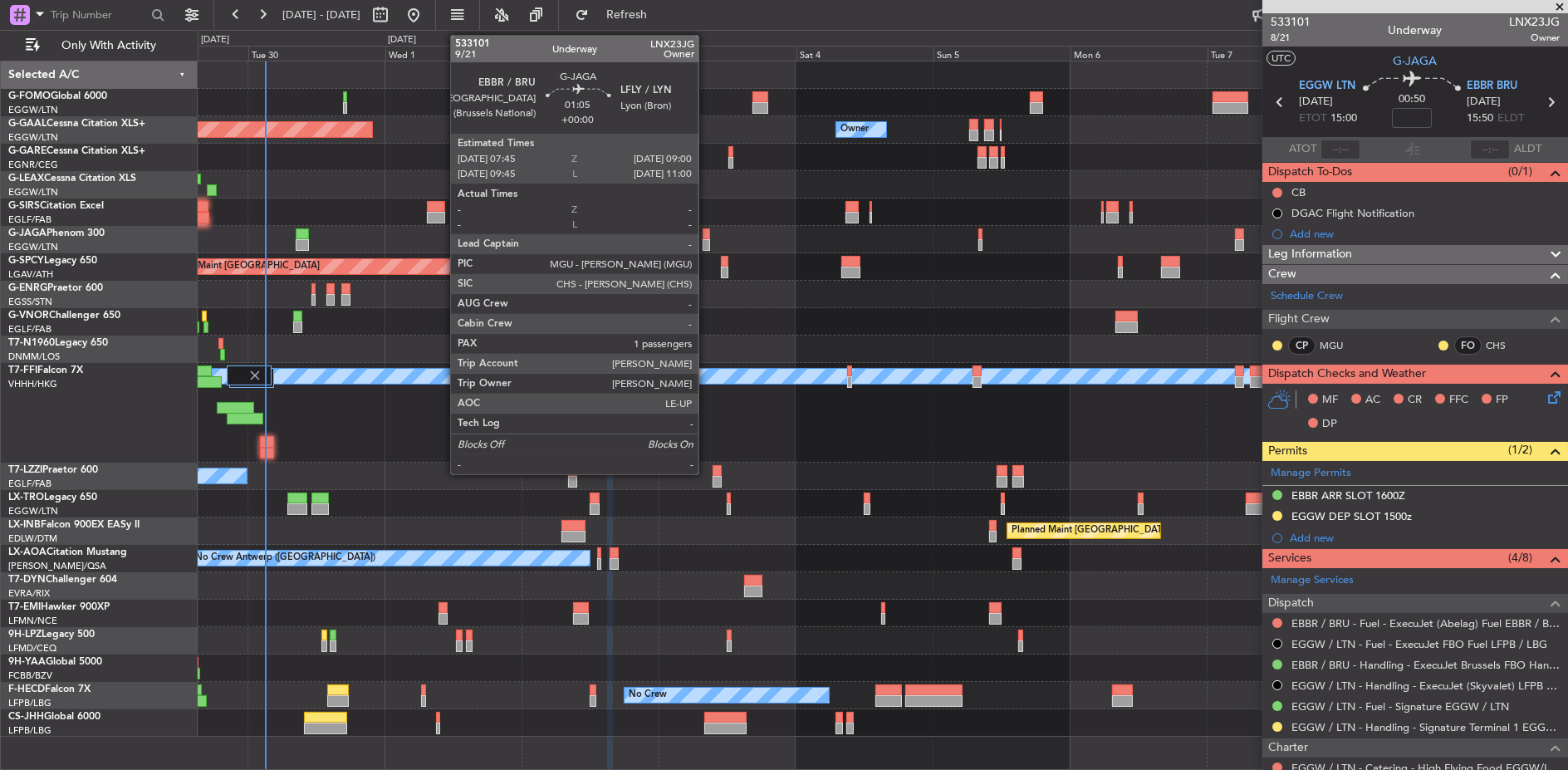
click at [707, 241] on div at bounding box center [706, 245] width 8 height 12
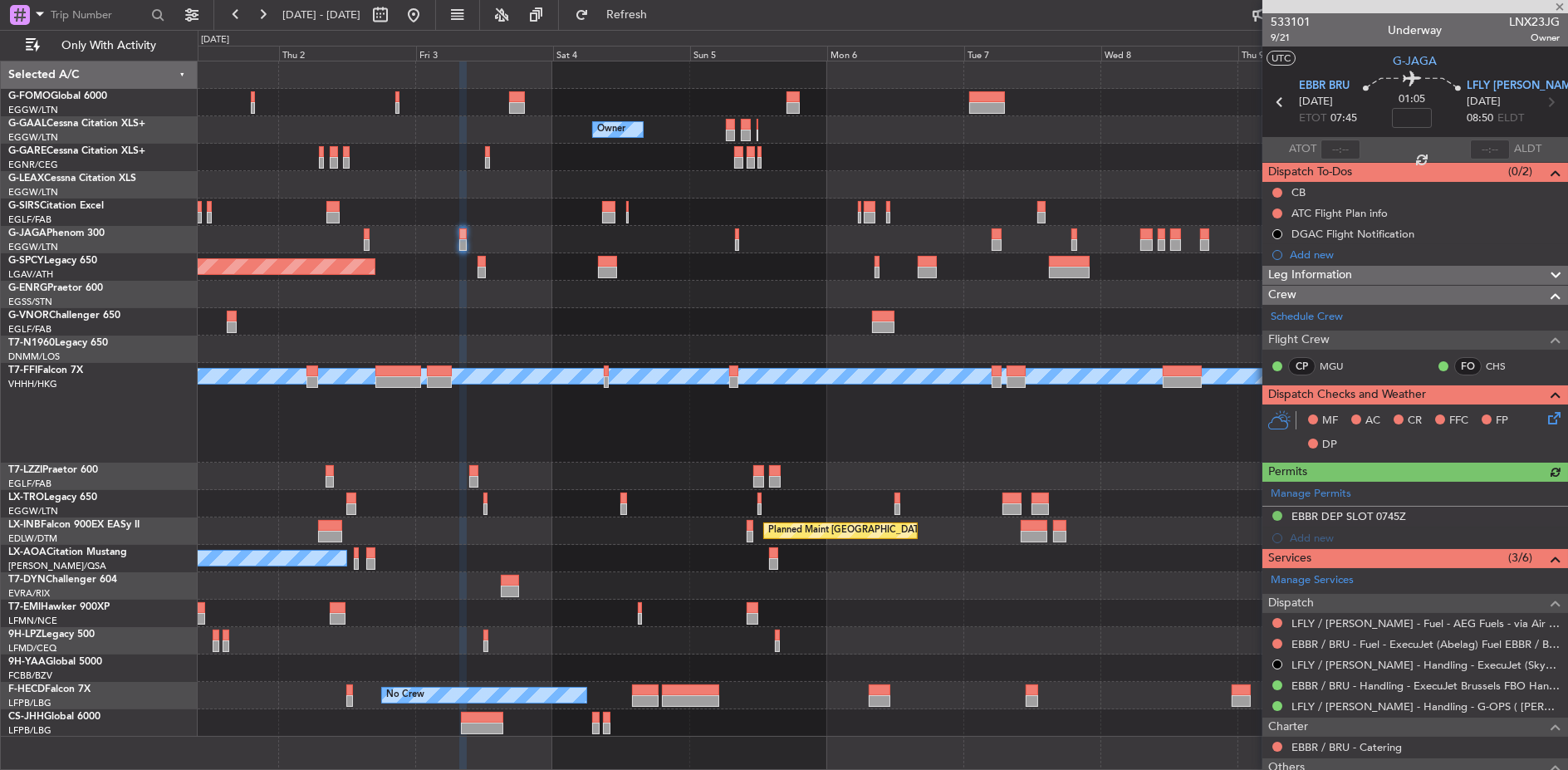
click at [635, 242] on div at bounding box center [882, 239] width 1369 height 28
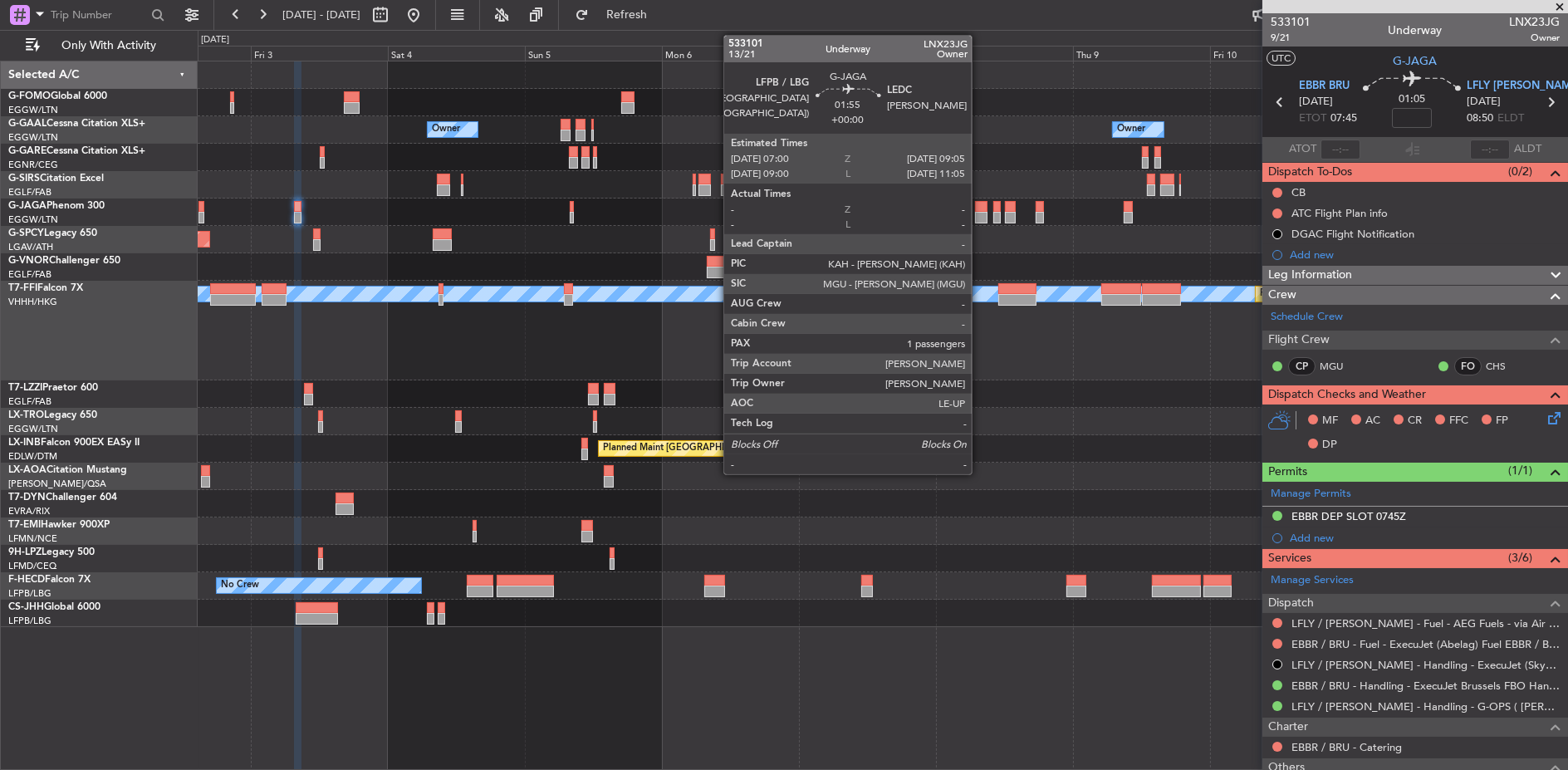
click at [980, 209] on div at bounding box center [981, 207] width 12 height 12
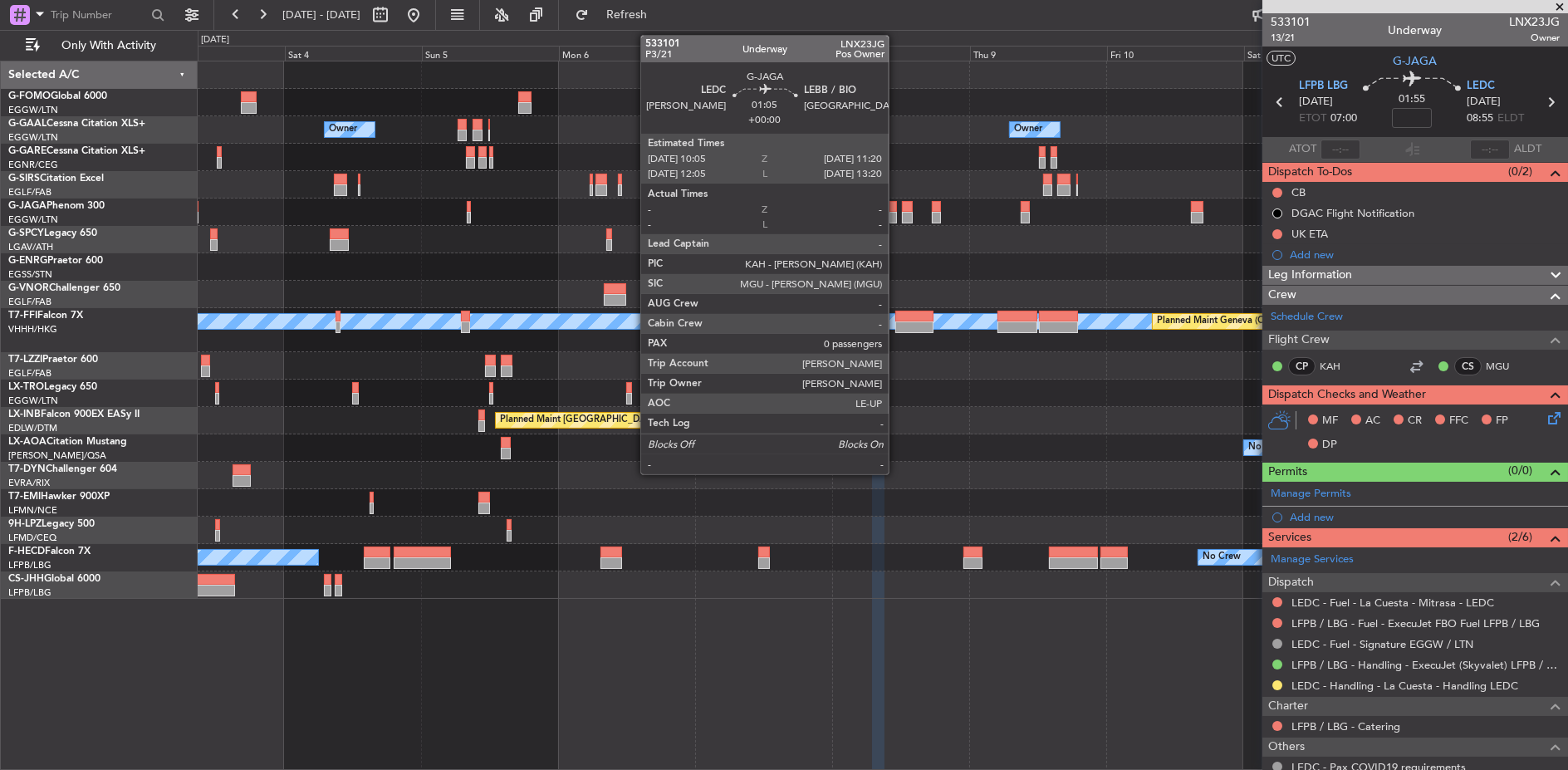
click at [896, 211] on div at bounding box center [894, 217] width 8 height 12
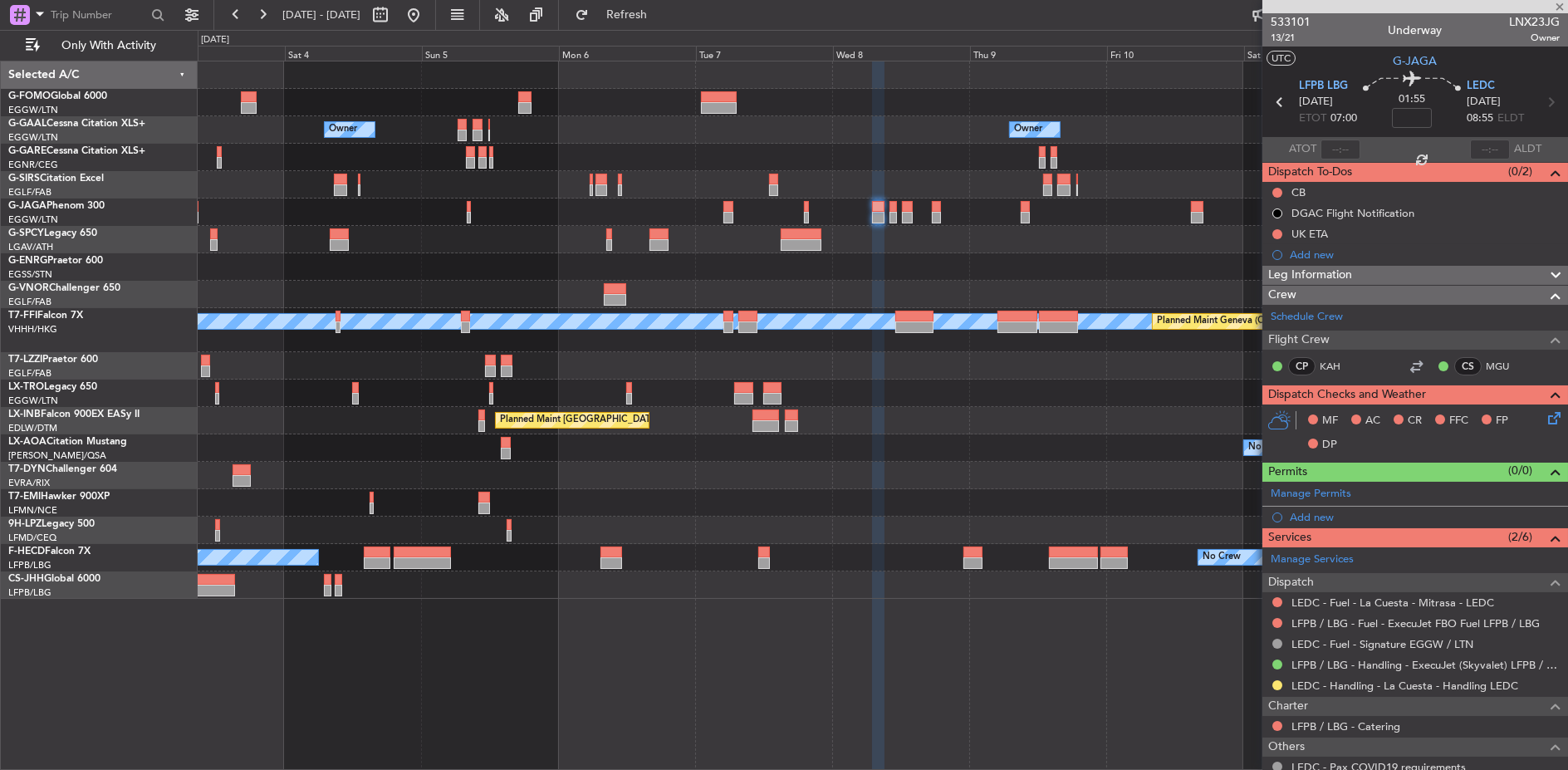
type input "0"
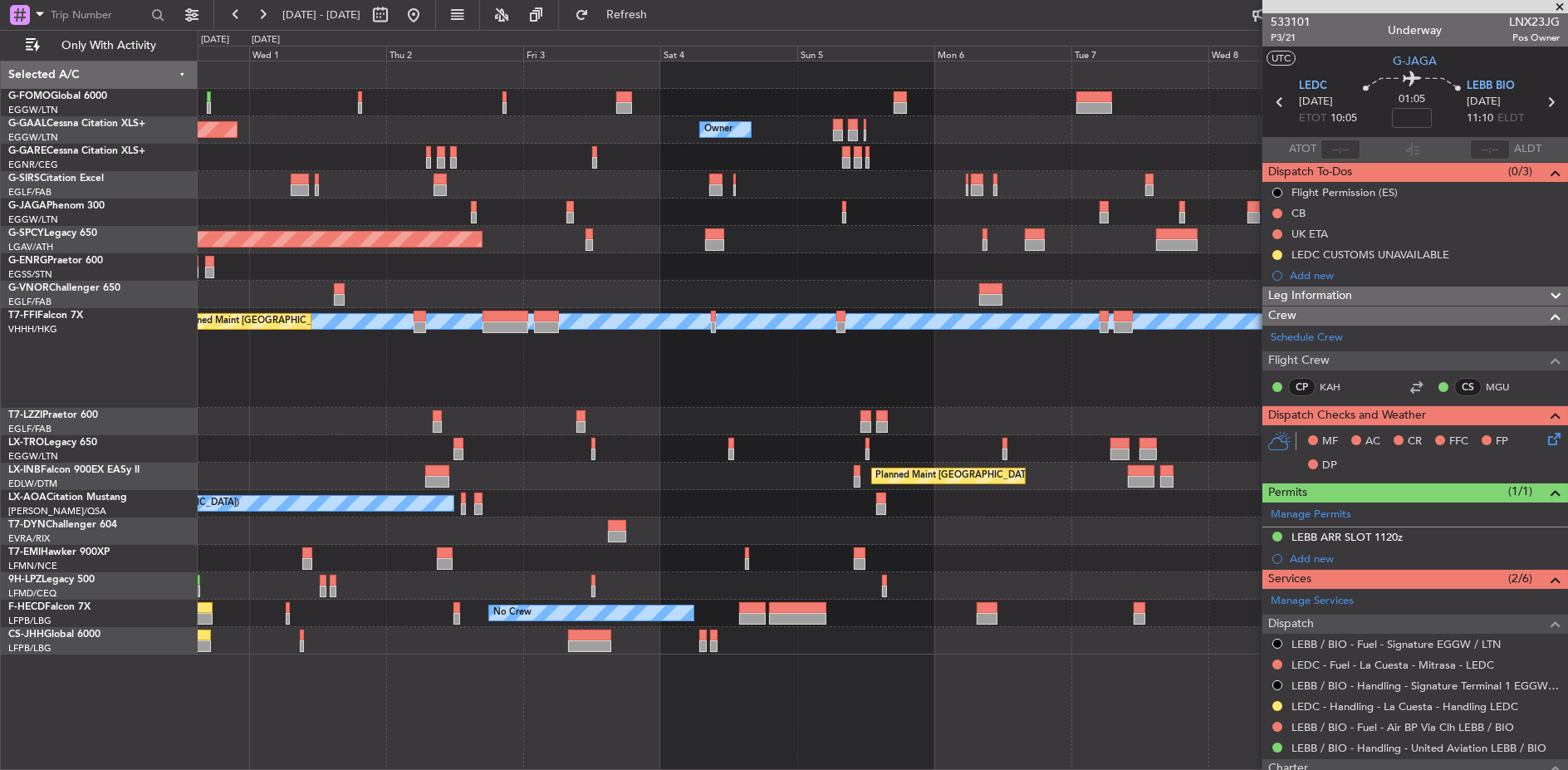
click at [1050, 250] on div "Planned Maint [GEOGRAPHIC_DATA]" at bounding box center [883, 239] width 1370 height 28
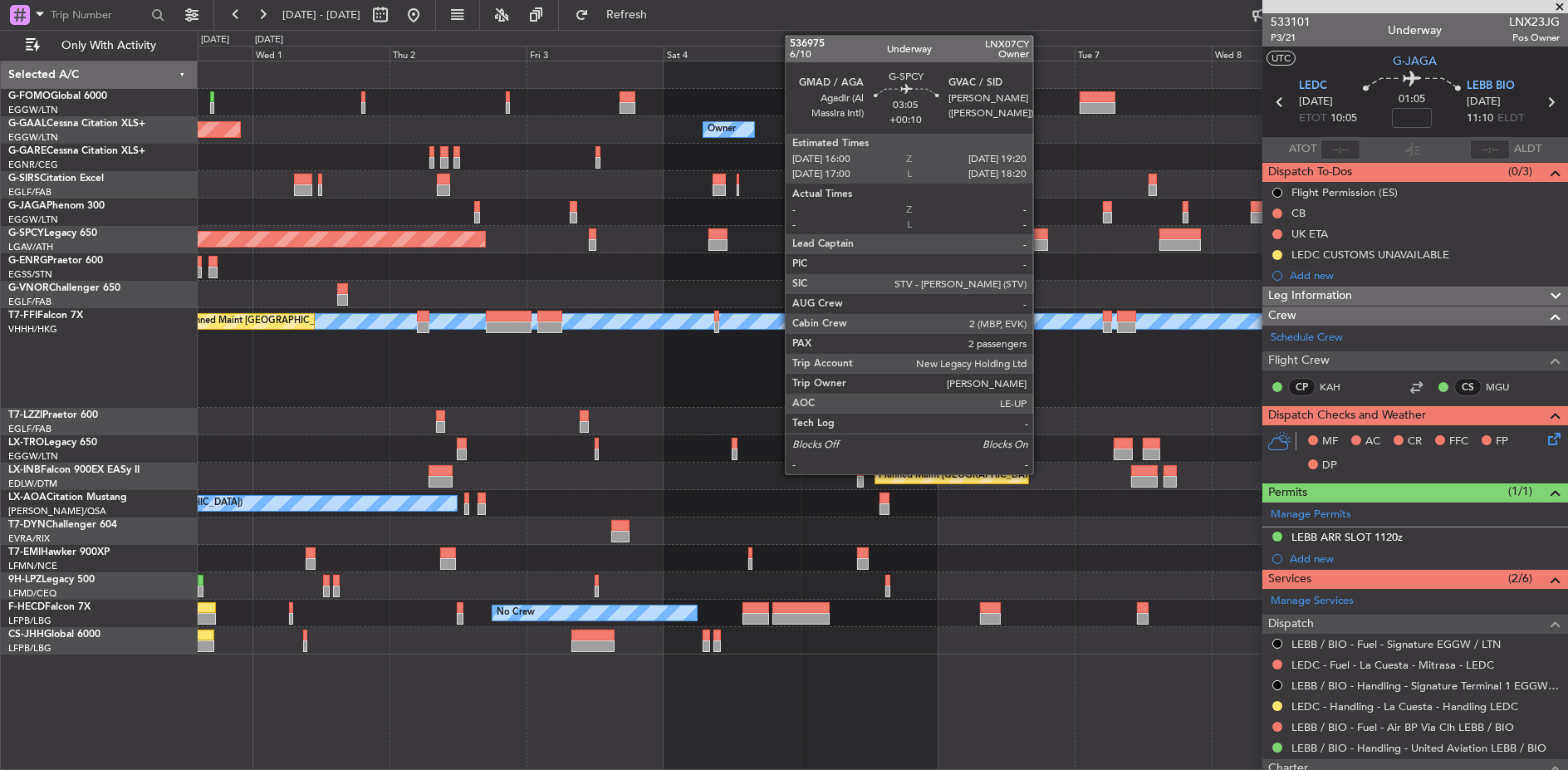
click at [1041, 239] on div at bounding box center [1038, 245] width 19 height 12
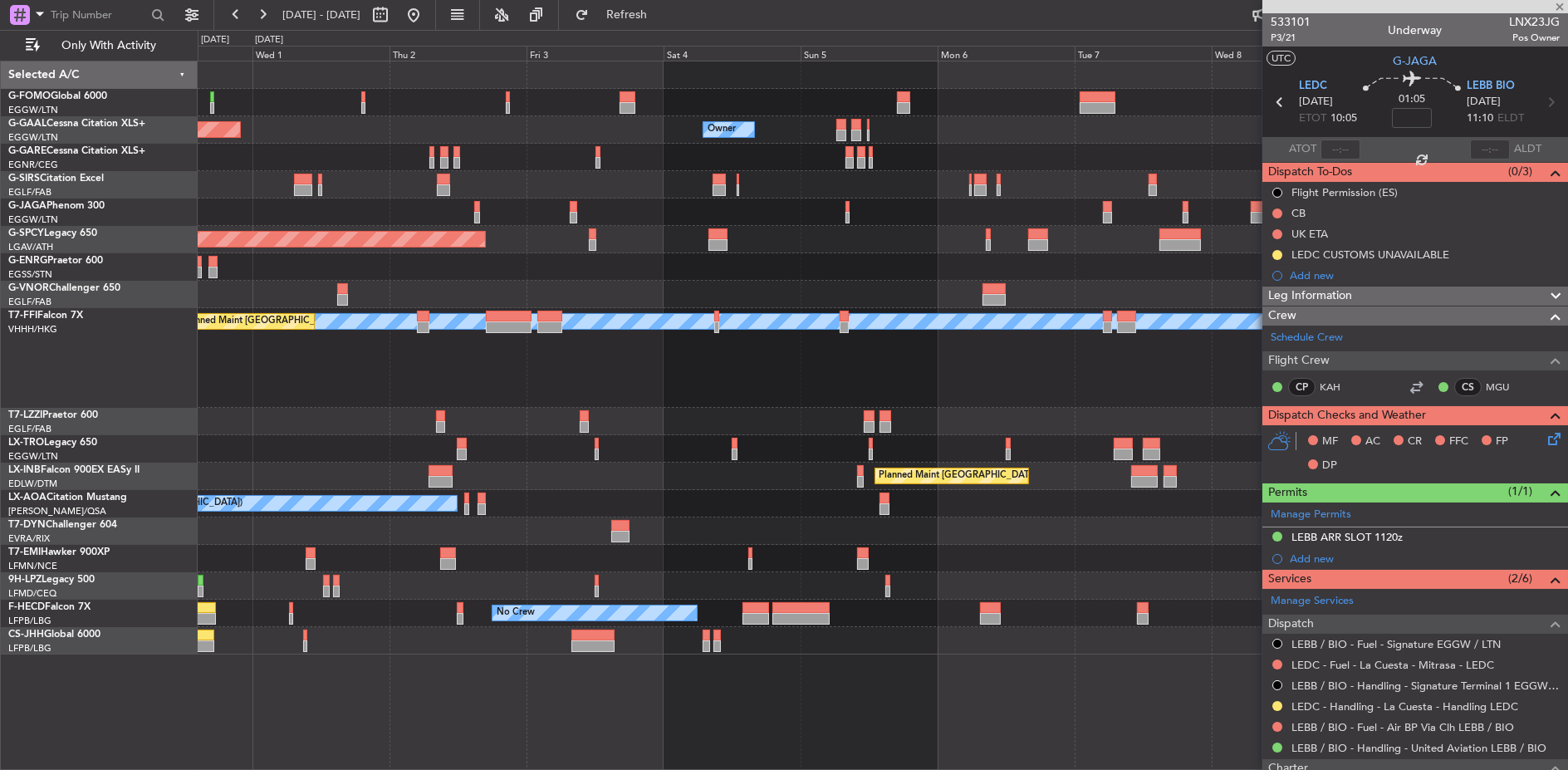
type input "+00:10"
type input "2"
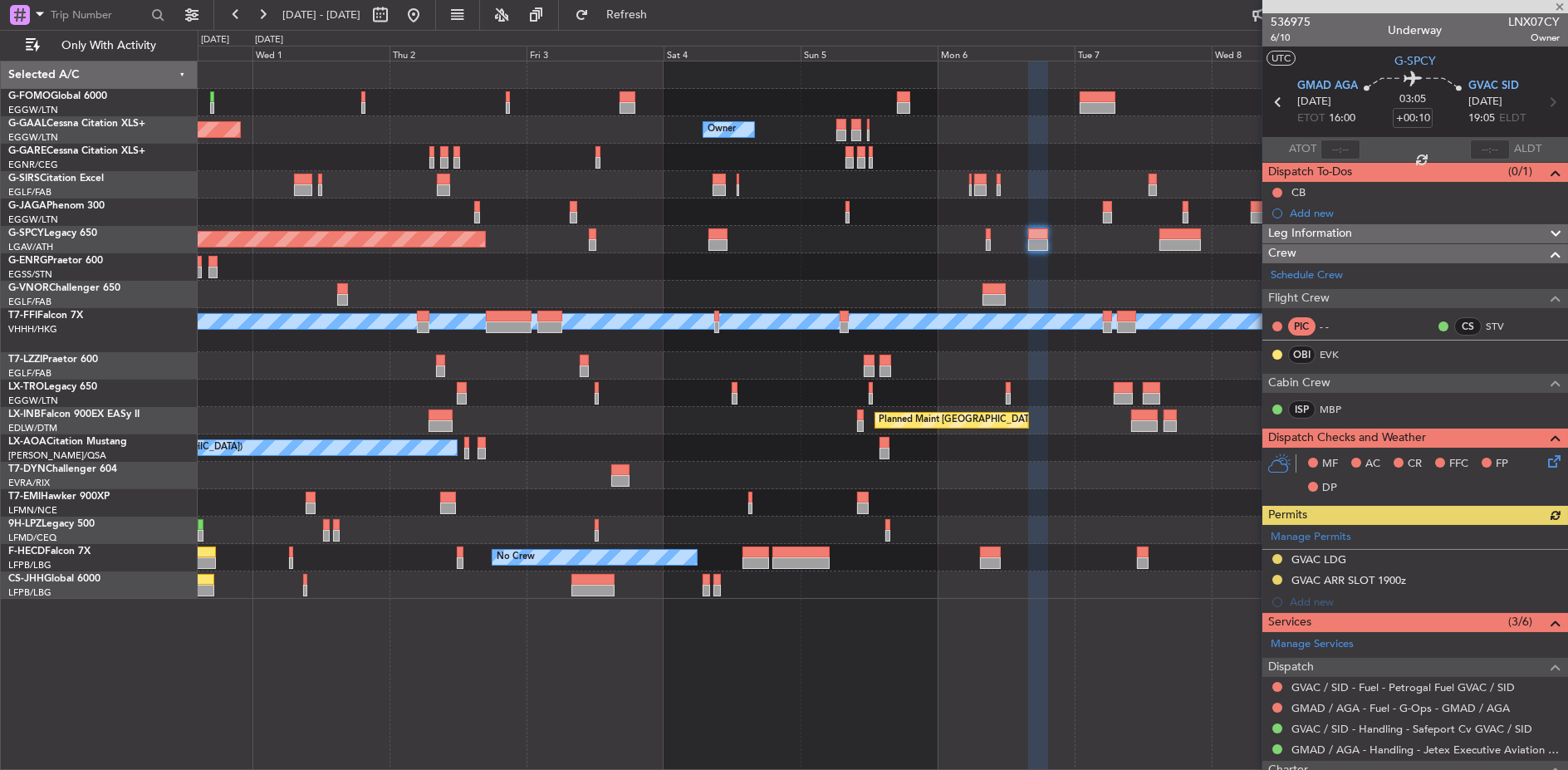
scroll to position [230, 0]
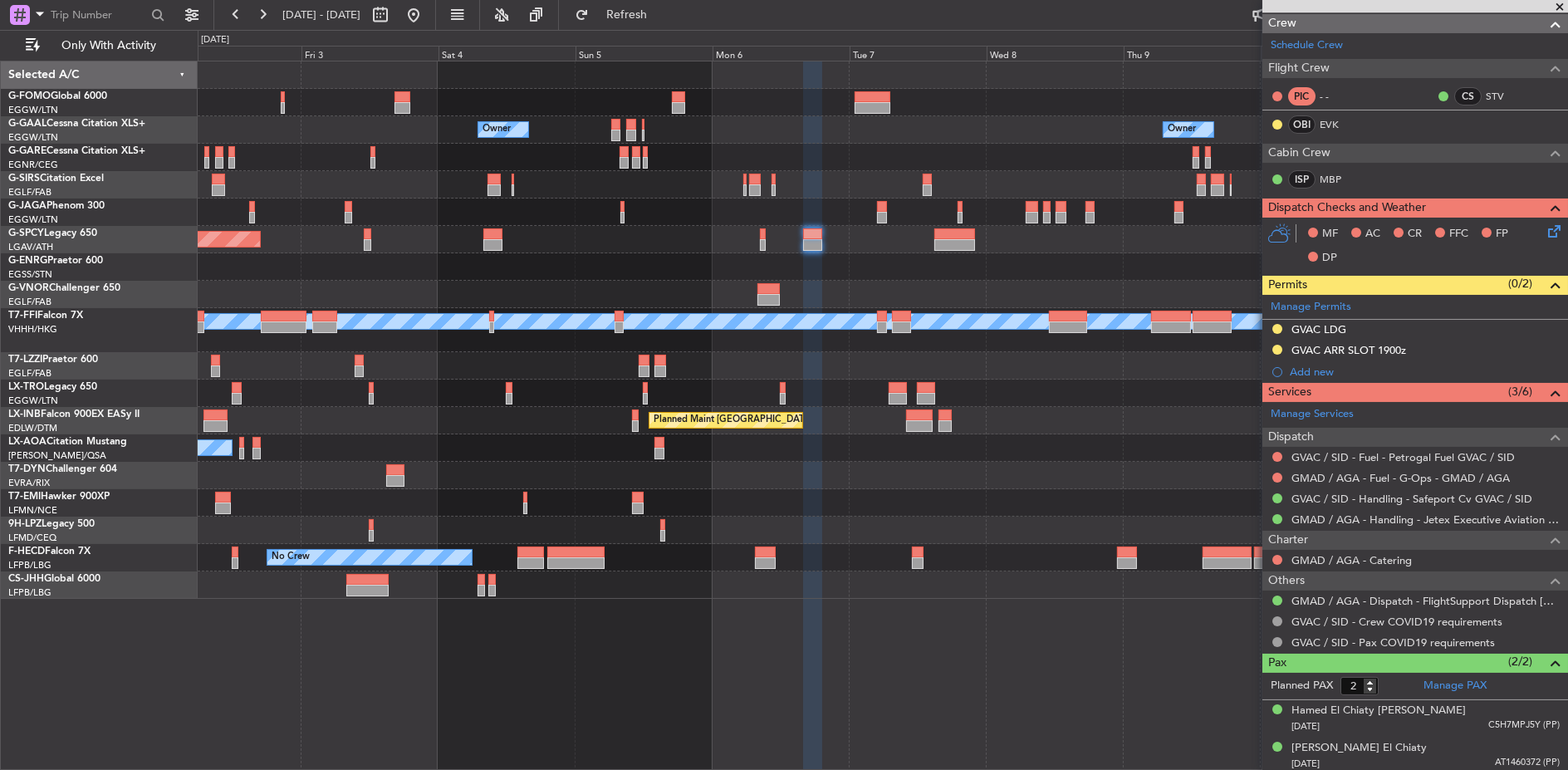
click at [934, 258] on div at bounding box center [882, 267] width 1369 height 28
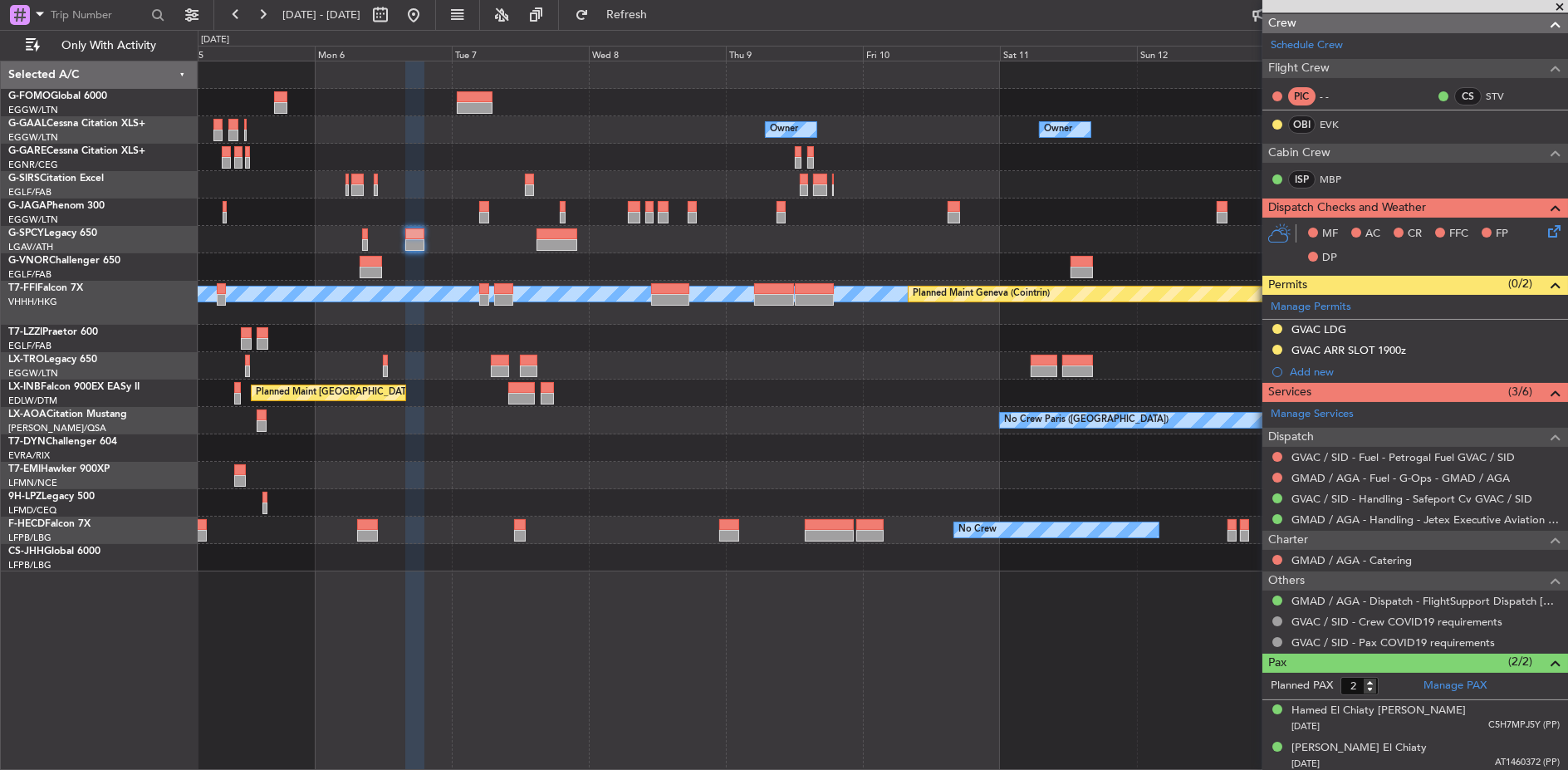
click at [638, 249] on div "Planned Maint [GEOGRAPHIC_DATA]" at bounding box center [883, 239] width 1370 height 28
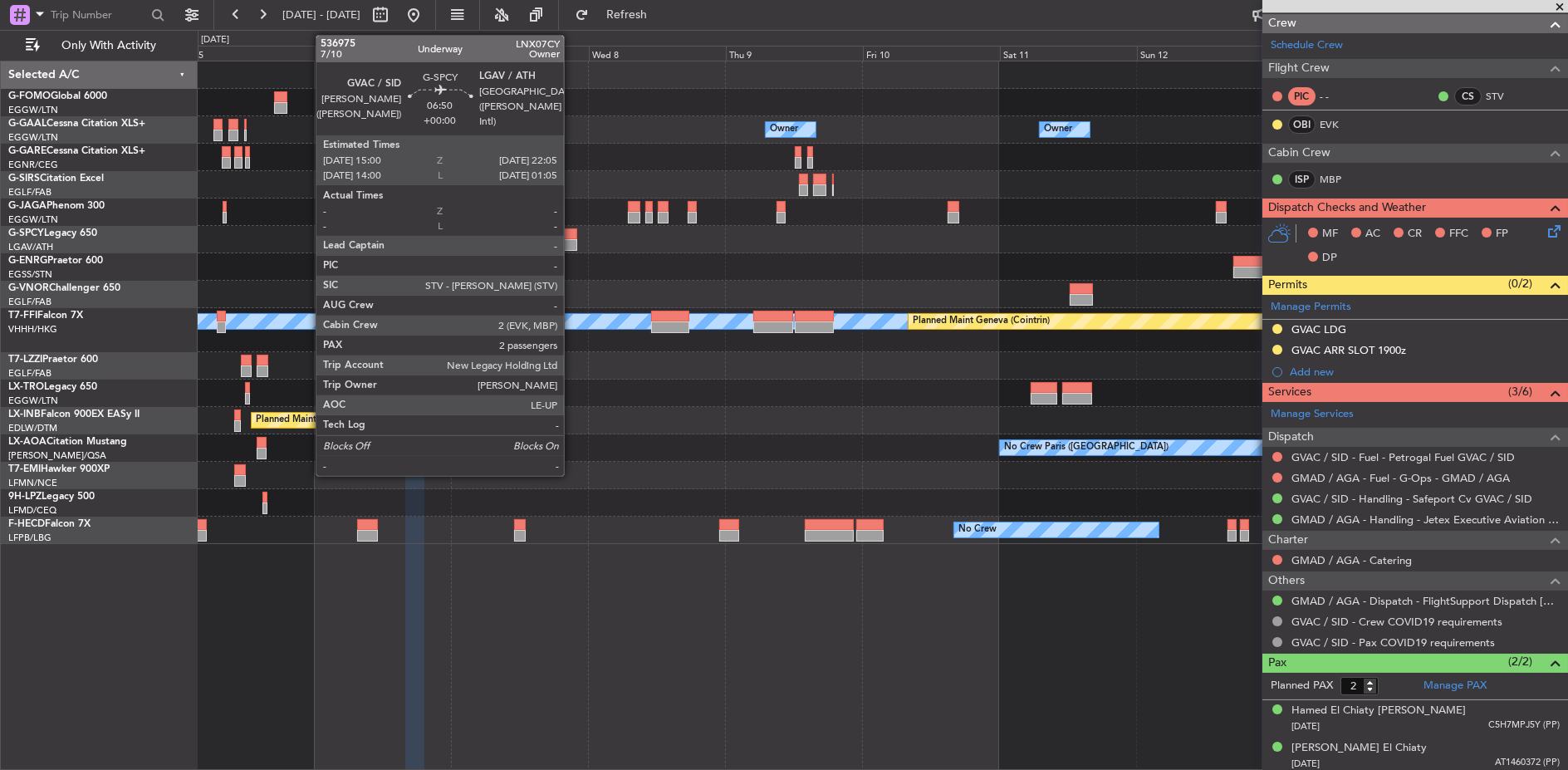
click at [573, 243] on div at bounding box center [556, 245] width 40 height 12
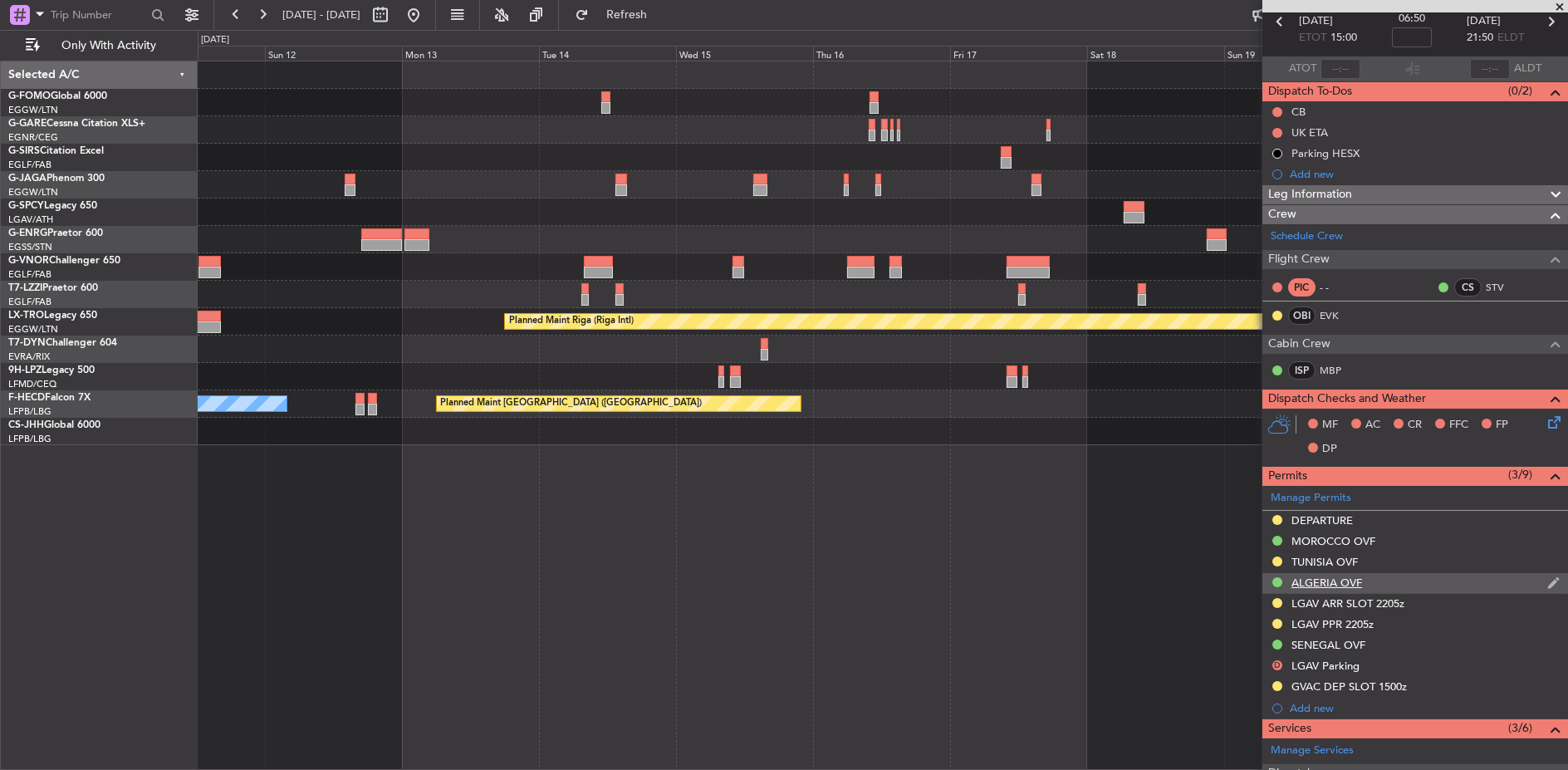
scroll to position [185, 0]
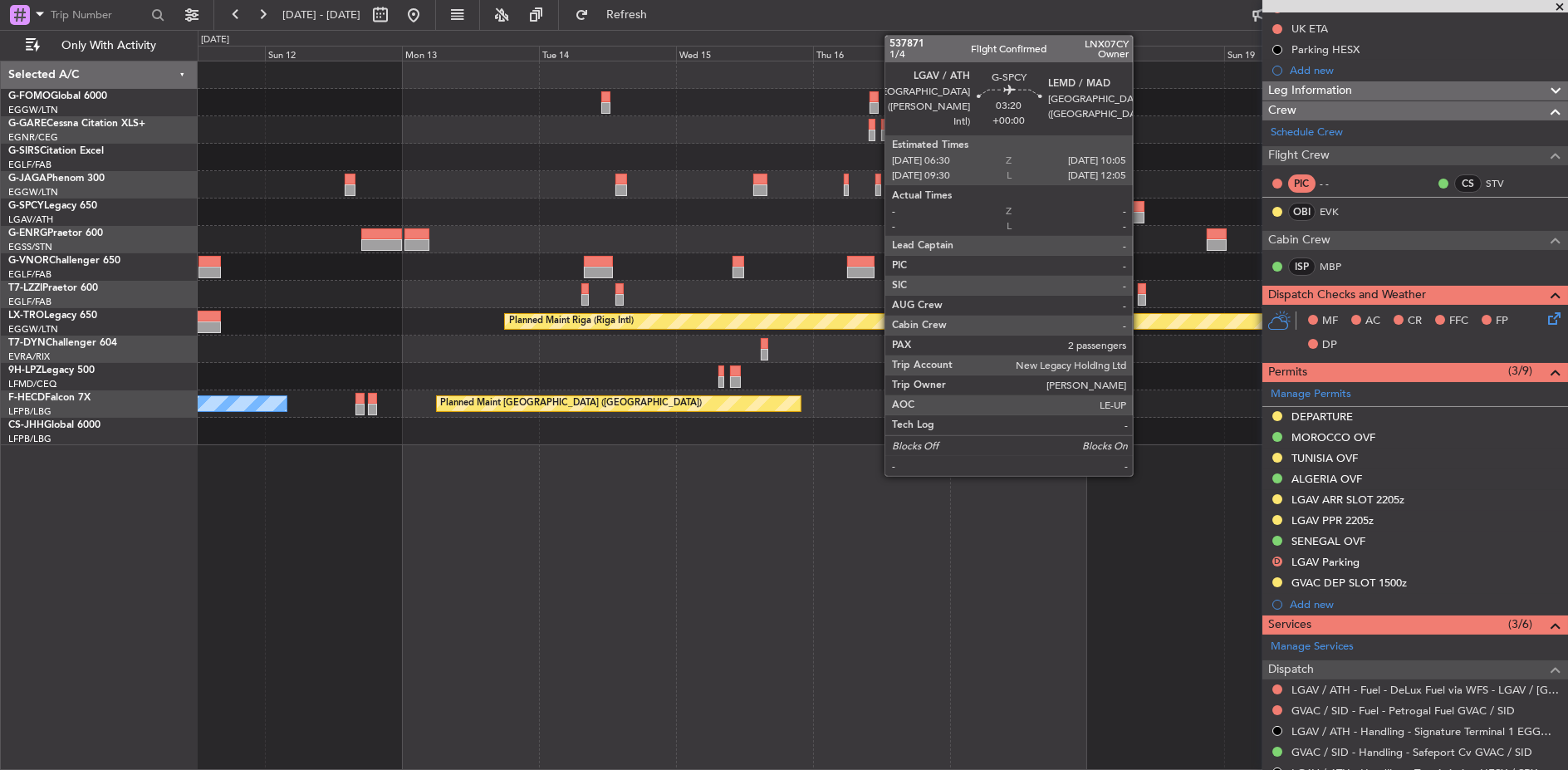
click at [1141, 208] on div at bounding box center [1134, 207] width 21 height 12
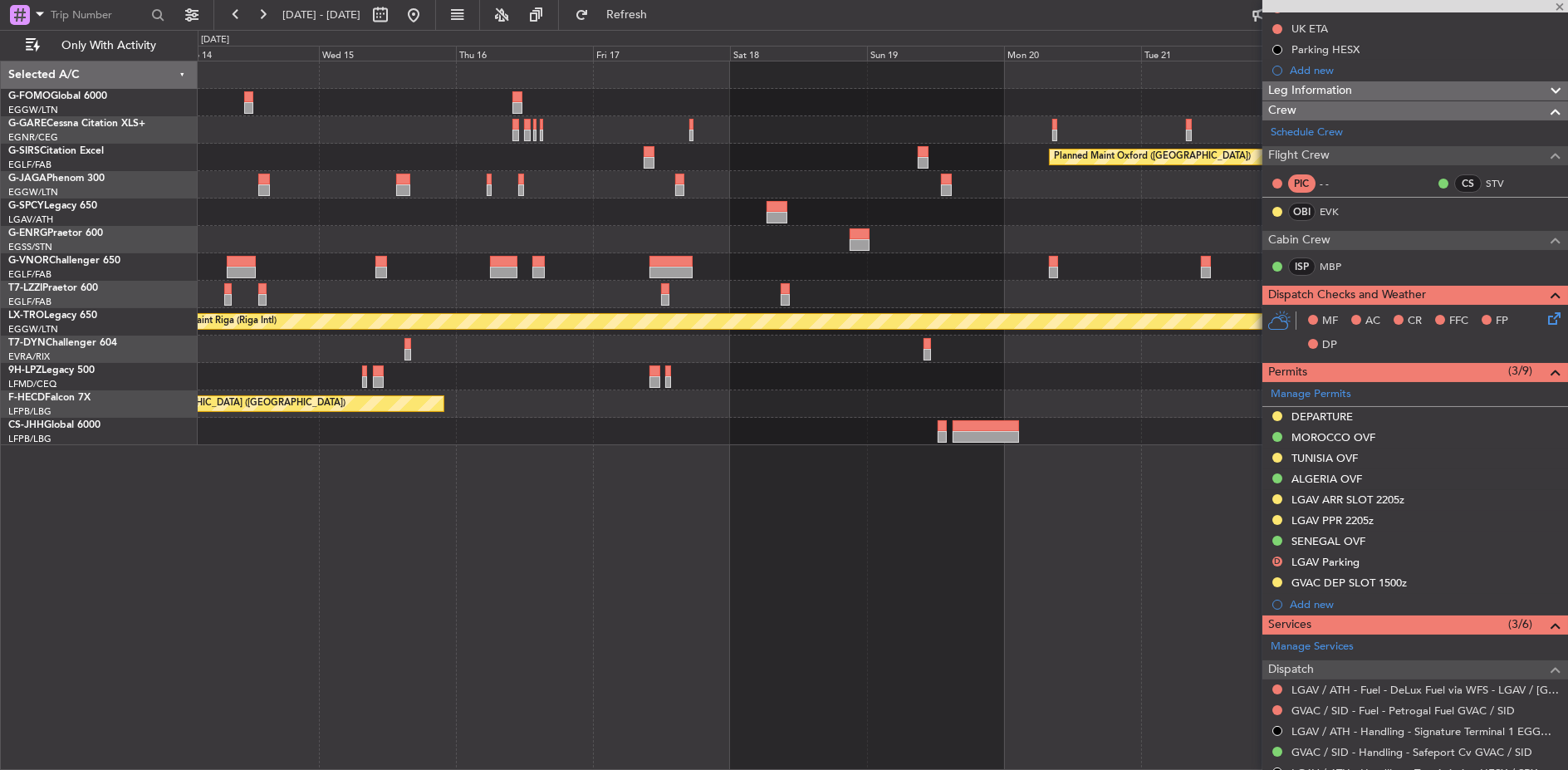
click at [666, 230] on div "Planned Maint Oxford (Kidlington) A/C Unavailable London (Luton) Planned Maint …" at bounding box center [882, 253] width 1369 height 384
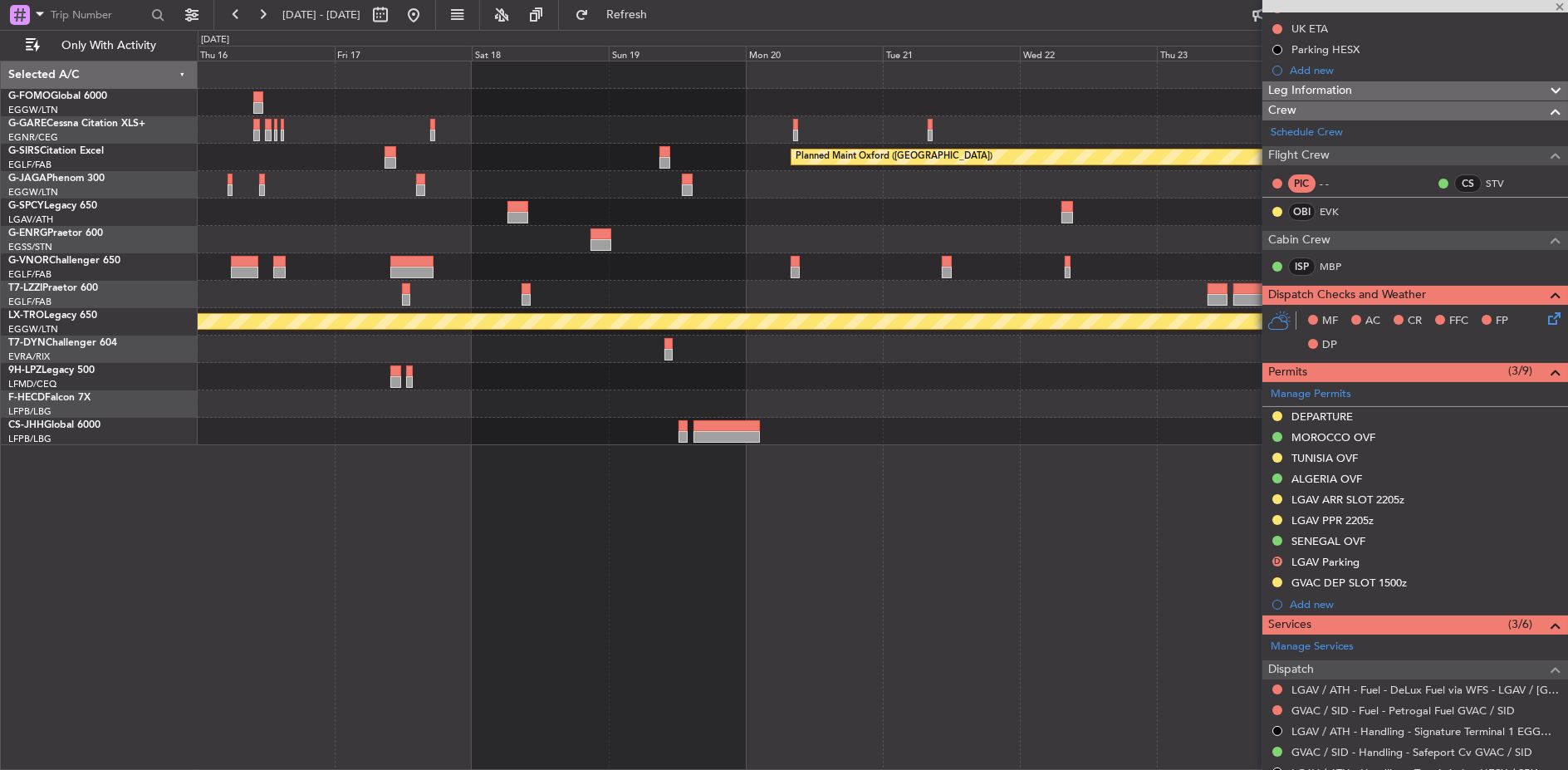
click at [622, 223] on div at bounding box center [883, 212] width 1370 height 28
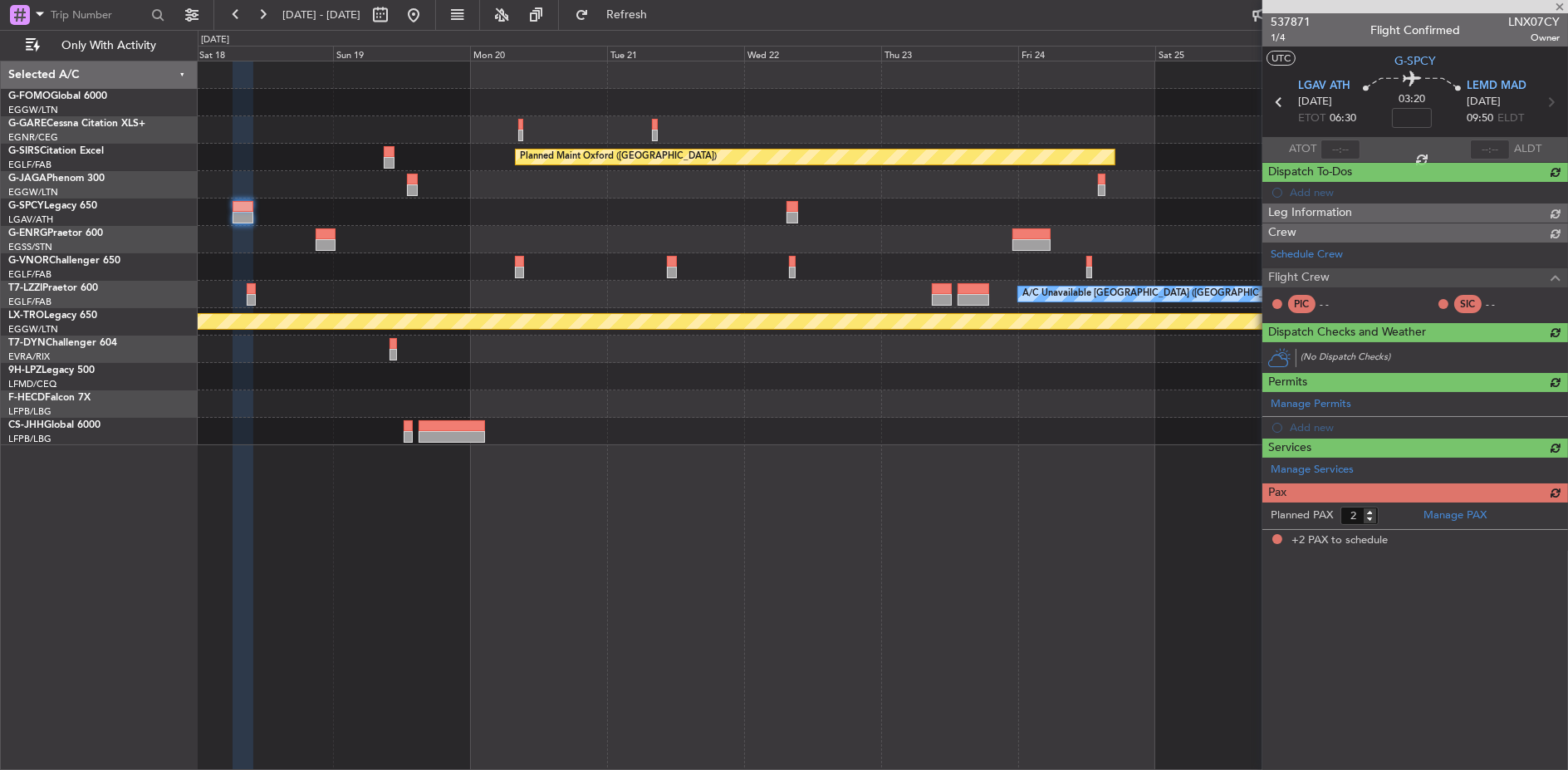
scroll to position [0, 0]
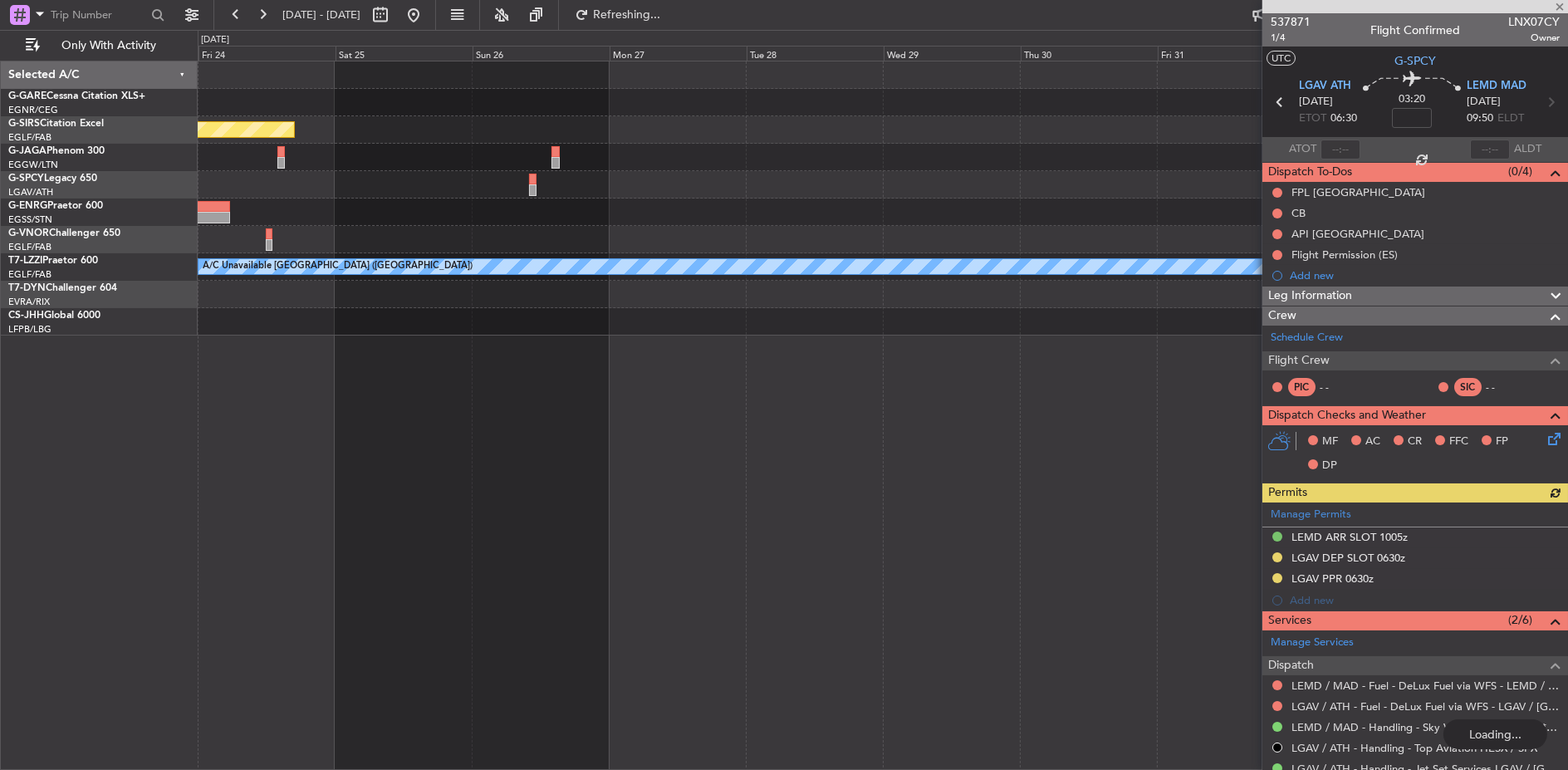
click at [477, 188] on div at bounding box center [882, 185] width 1369 height 28
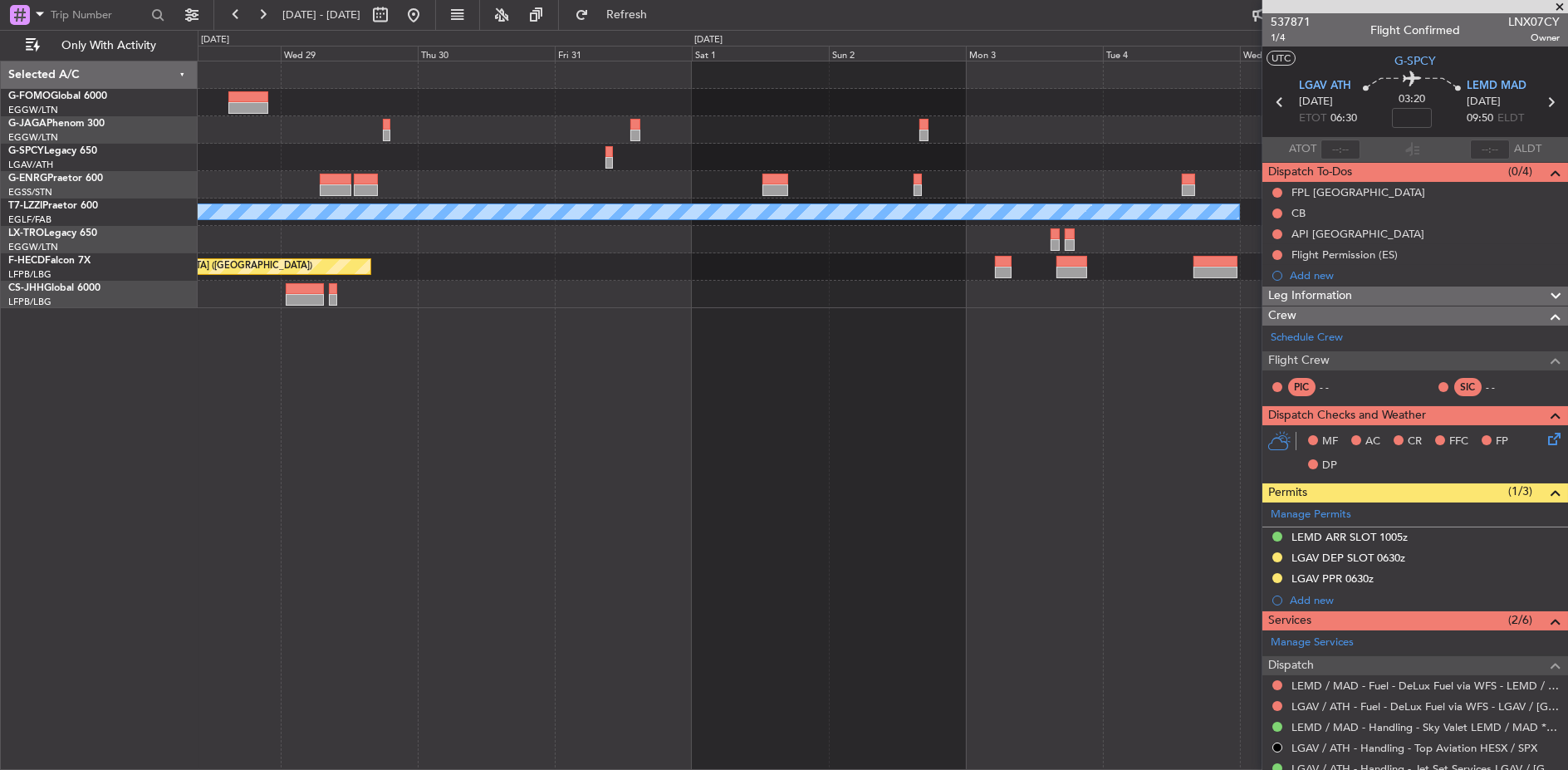
click at [882, 144] on div at bounding box center [883, 158] width 1370 height 28
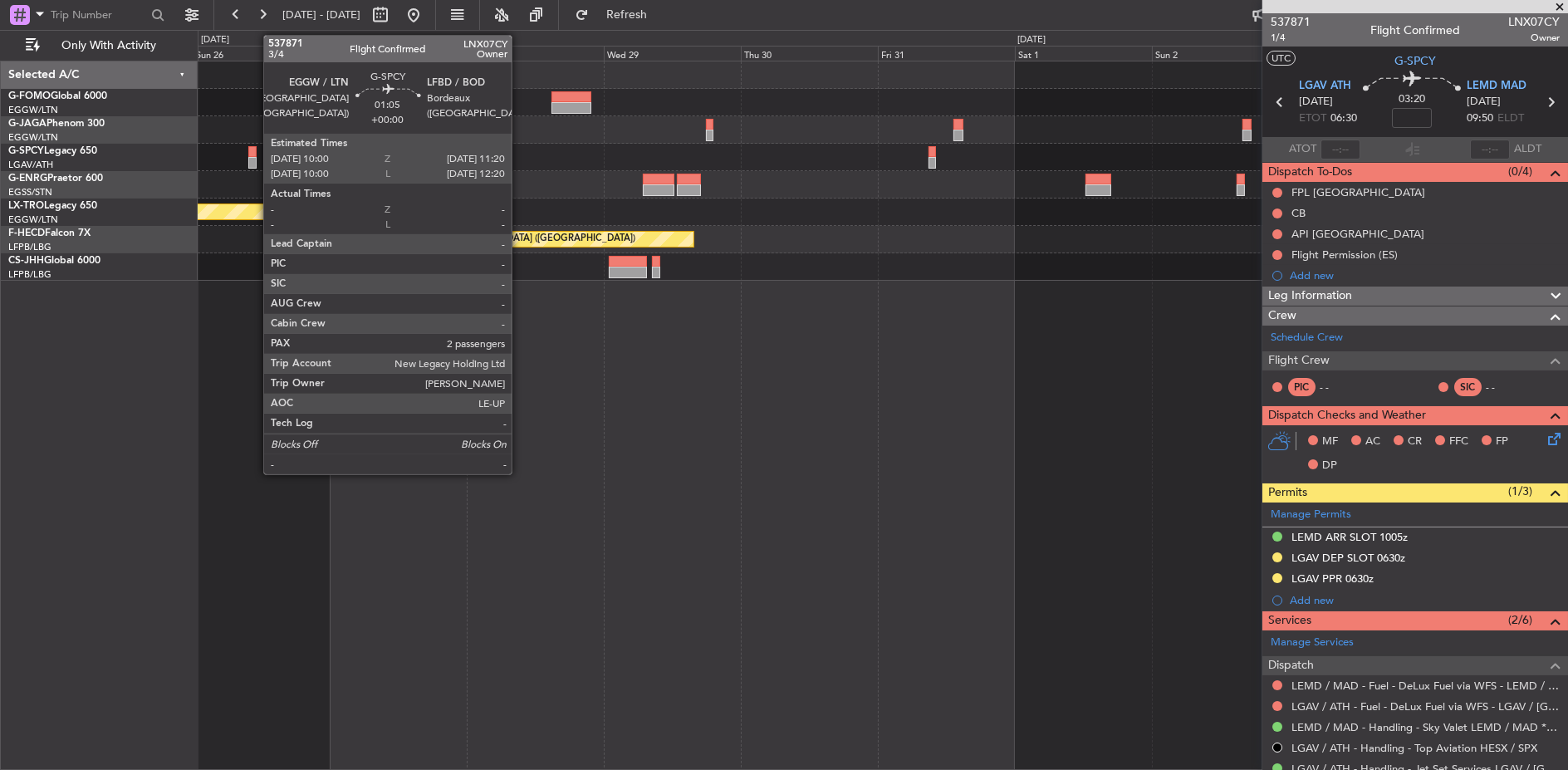
click at [255, 167] on div at bounding box center [252, 162] width 9 height 12
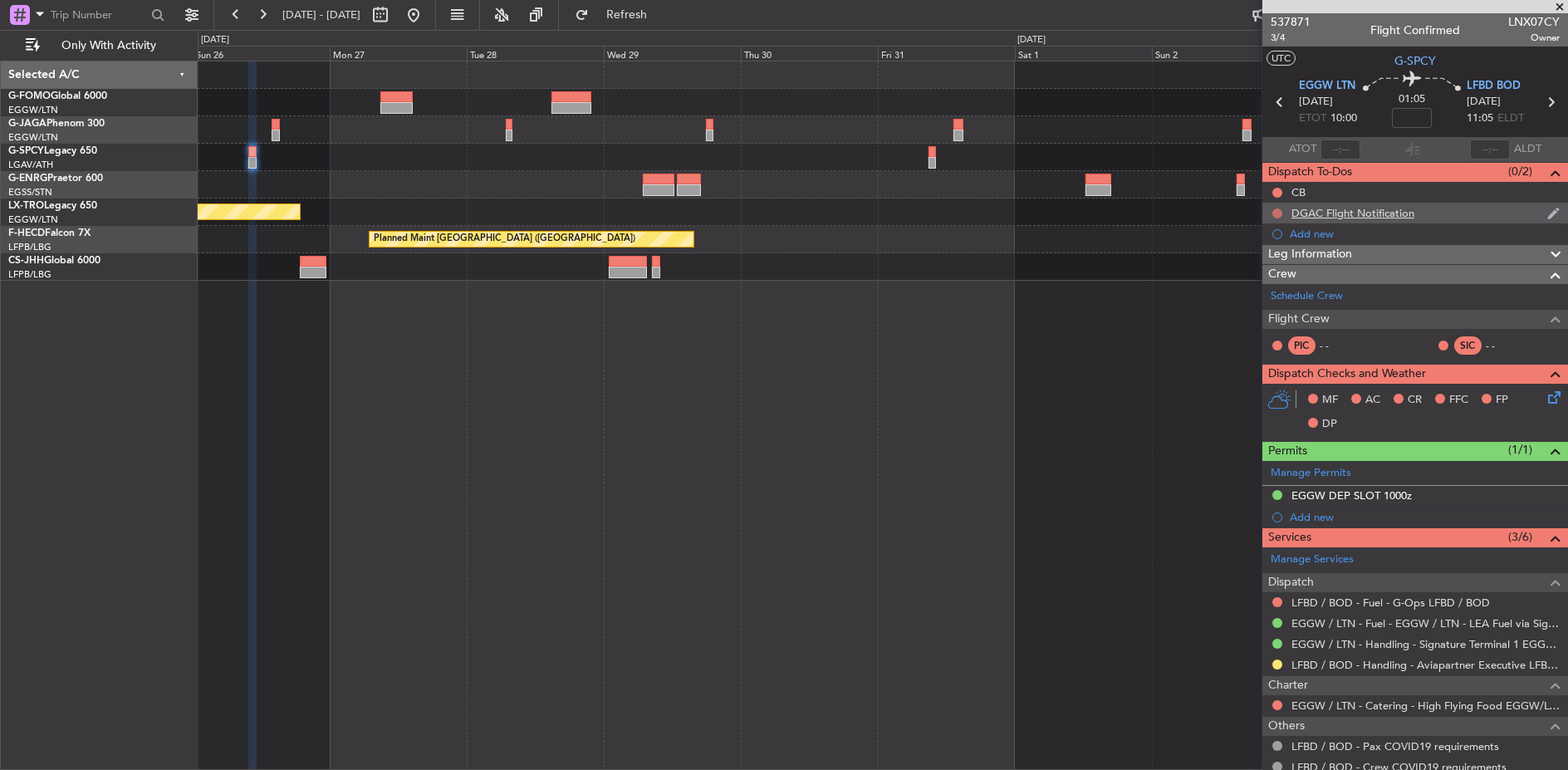
click at [1276, 211] on button at bounding box center [1277, 213] width 10 height 10
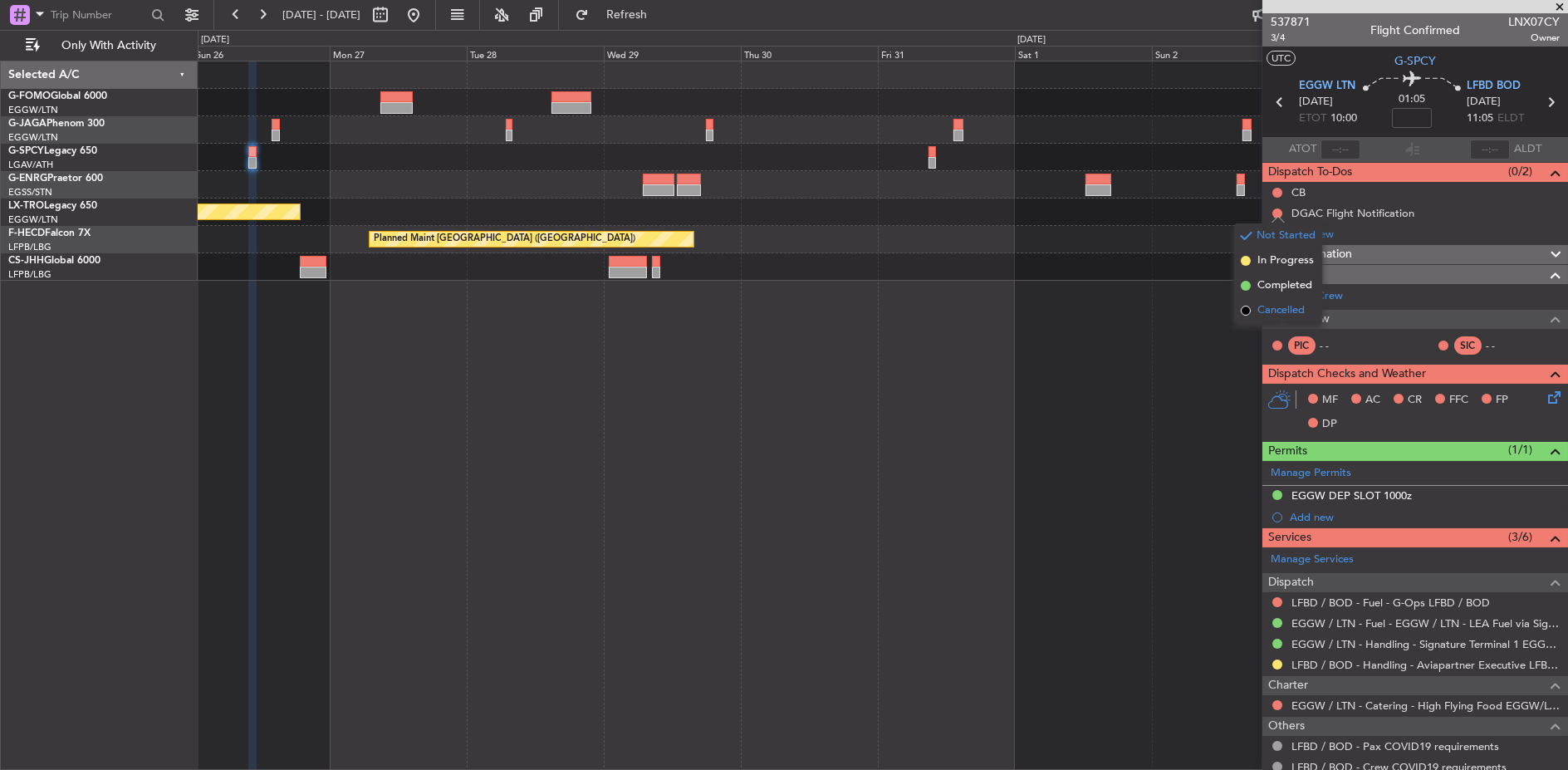
click at [1278, 315] on span "Cancelled" at bounding box center [1281, 310] width 47 height 16
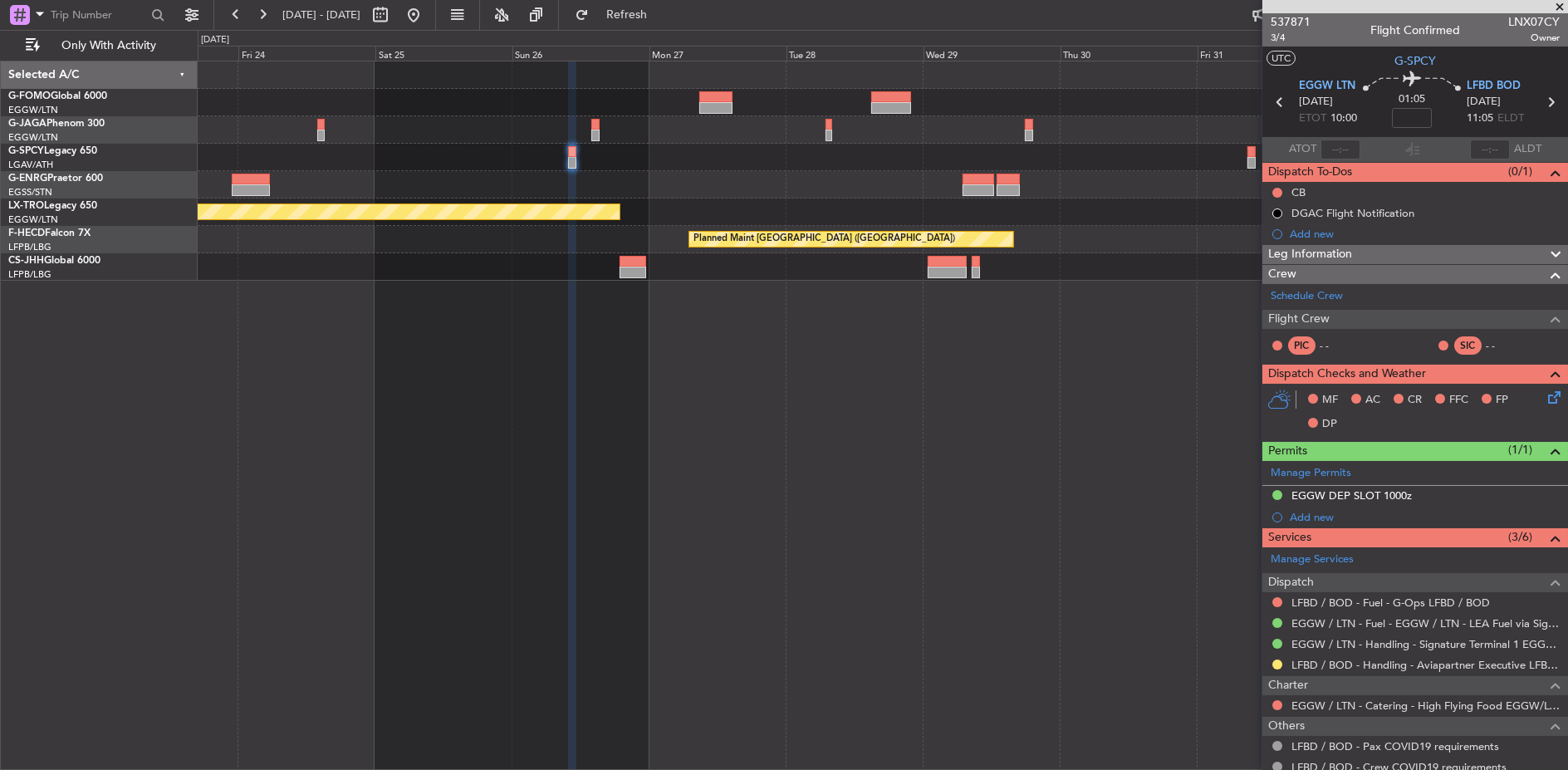
click at [701, 234] on div "Planned Maint [GEOGRAPHIC_DATA] ([GEOGRAPHIC_DATA])" at bounding box center [882, 239] width 1369 height 28
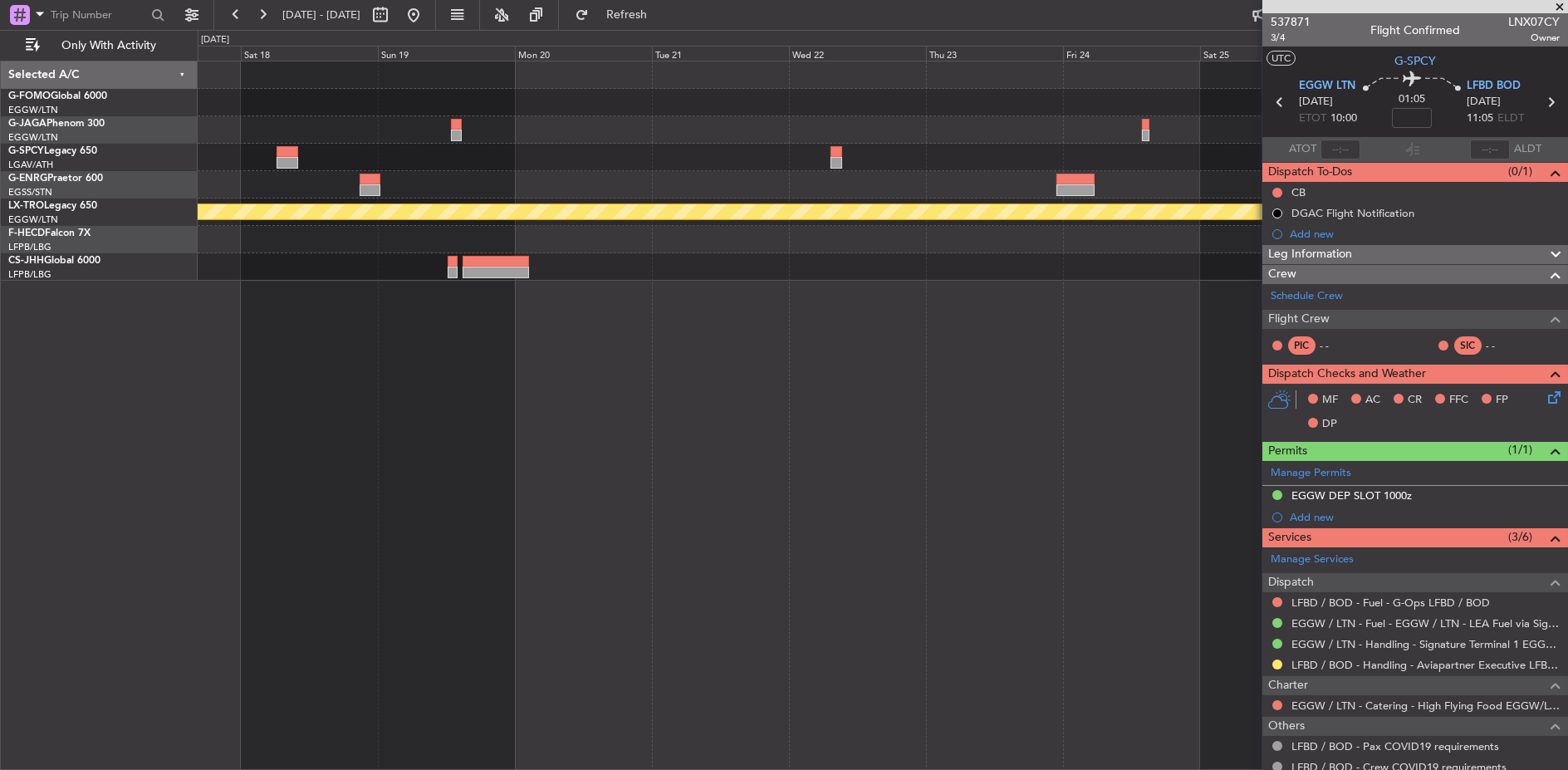
click at [1197, 183] on div at bounding box center [883, 185] width 1370 height 28
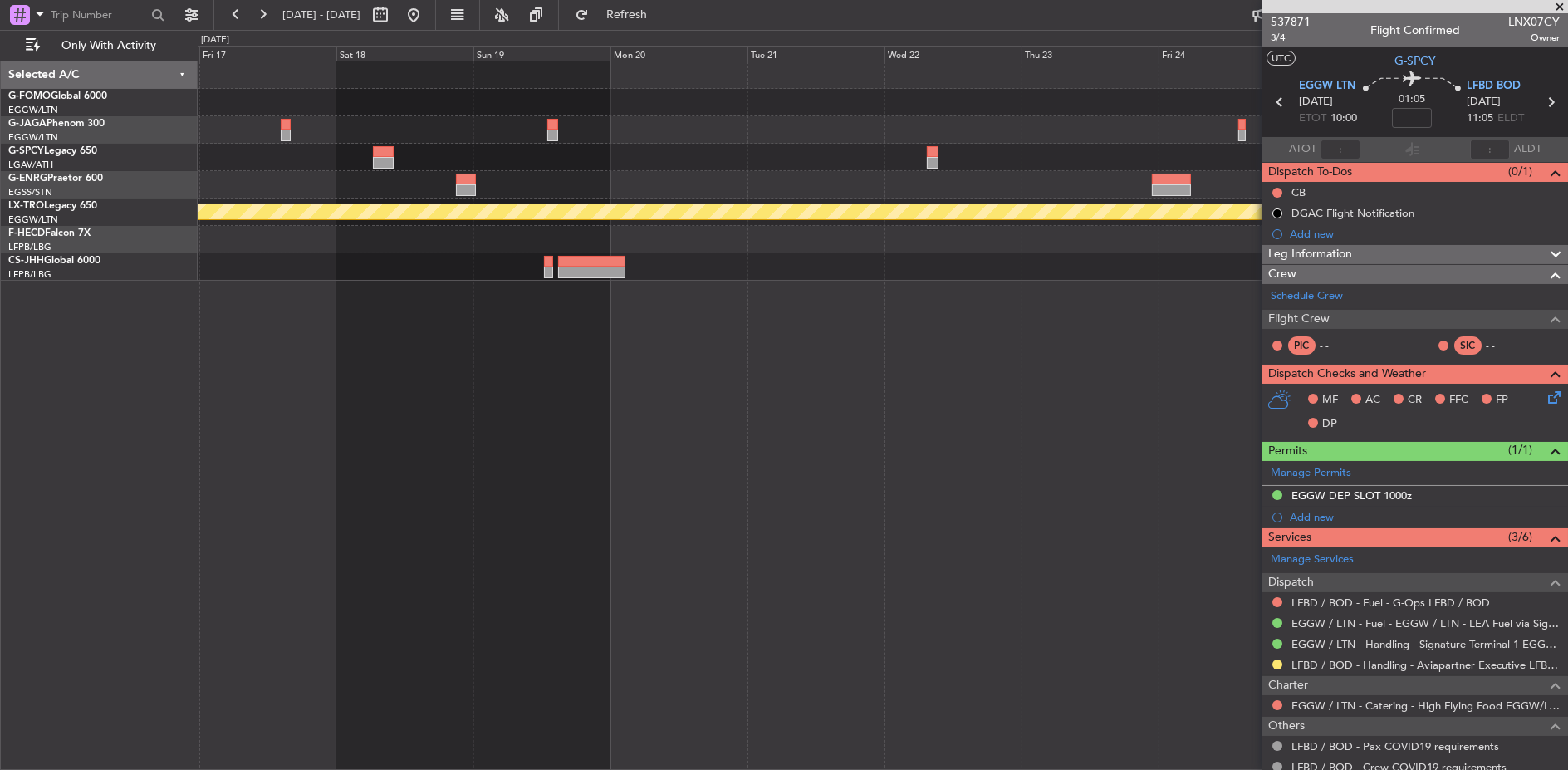
click at [477, 190] on div at bounding box center [467, 190] width 21 height 12
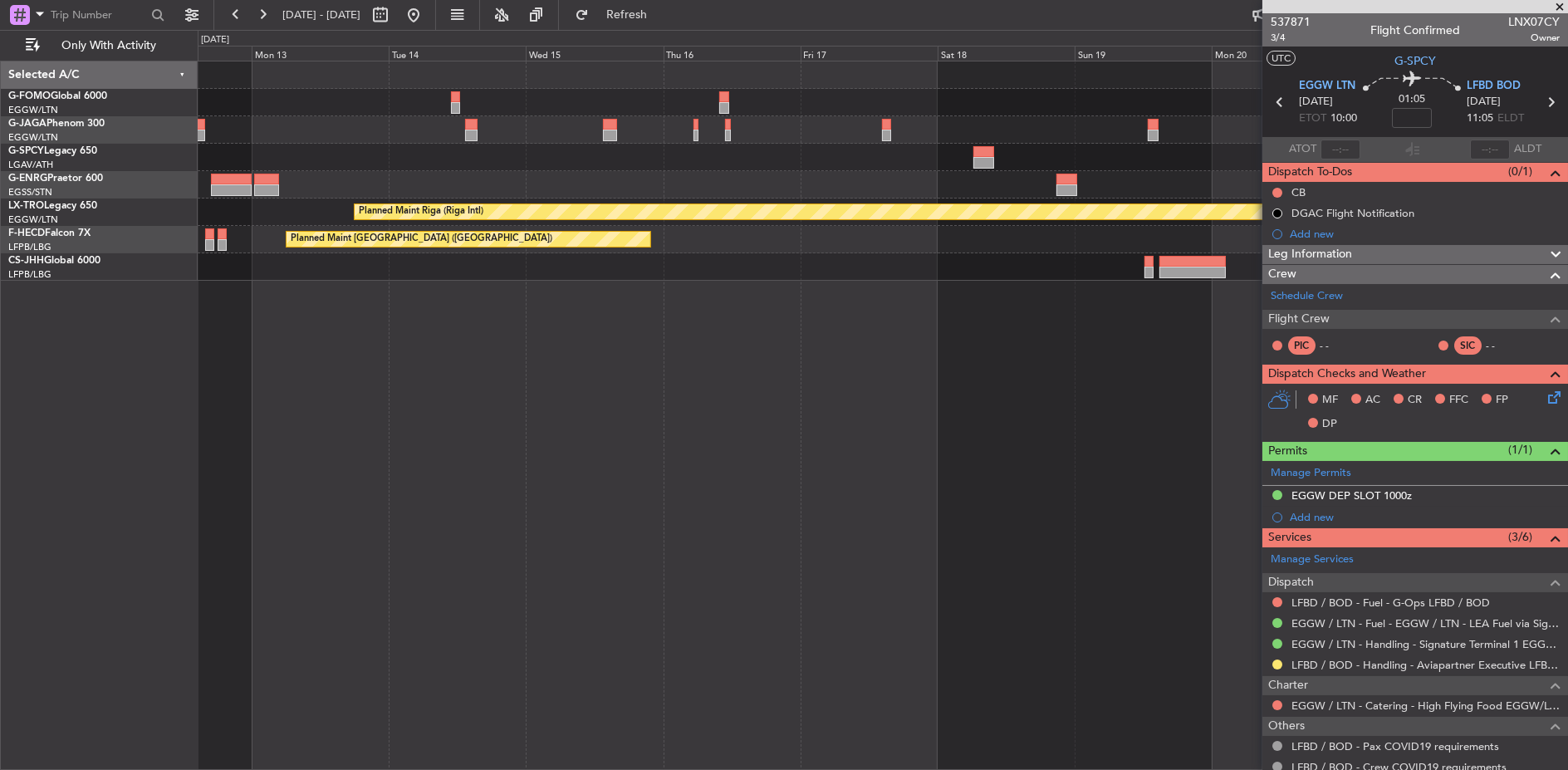
click at [952, 186] on div at bounding box center [883, 185] width 1370 height 28
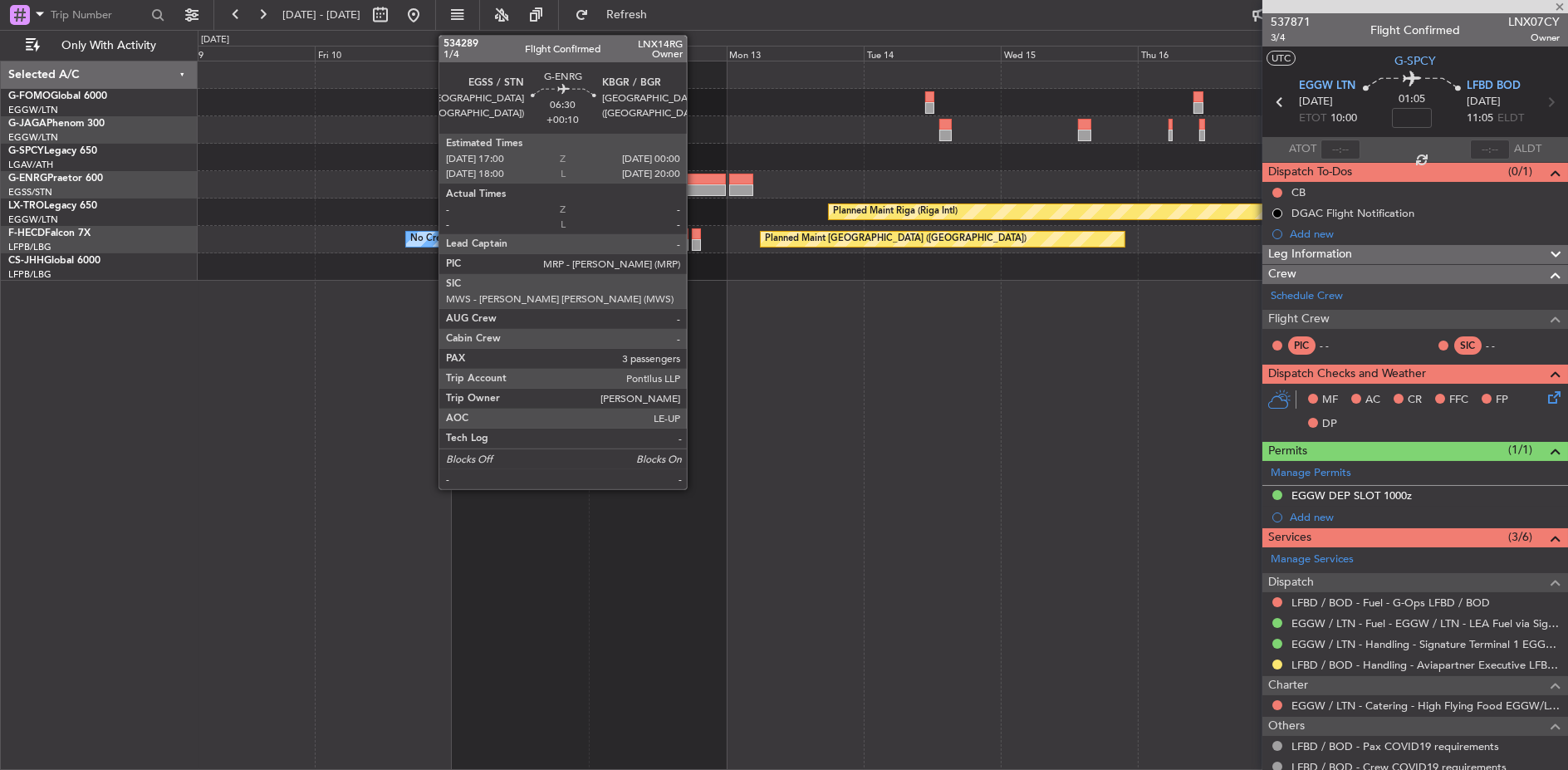
click at [1098, 166] on div "Planned Maint Riga (Riga Intl) Planned Maint Paris (Le Bourget) No Crew" at bounding box center [883, 171] width 1370 height 219
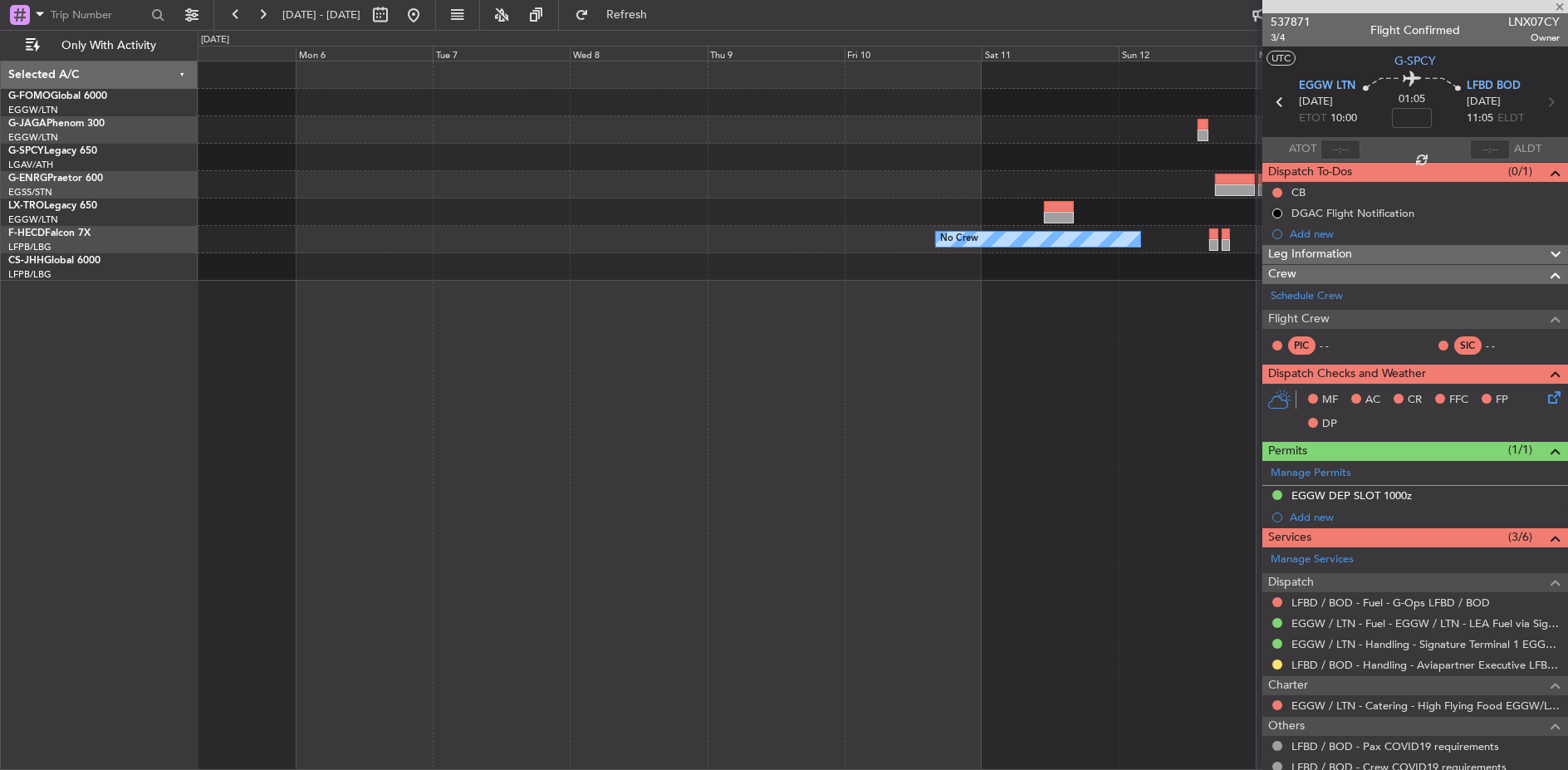
click at [1148, 146] on div "Planned Maint Riga (Riga Intl) Planned Maint Paris (Le Bourget) No Crew" at bounding box center [883, 171] width 1370 height 219
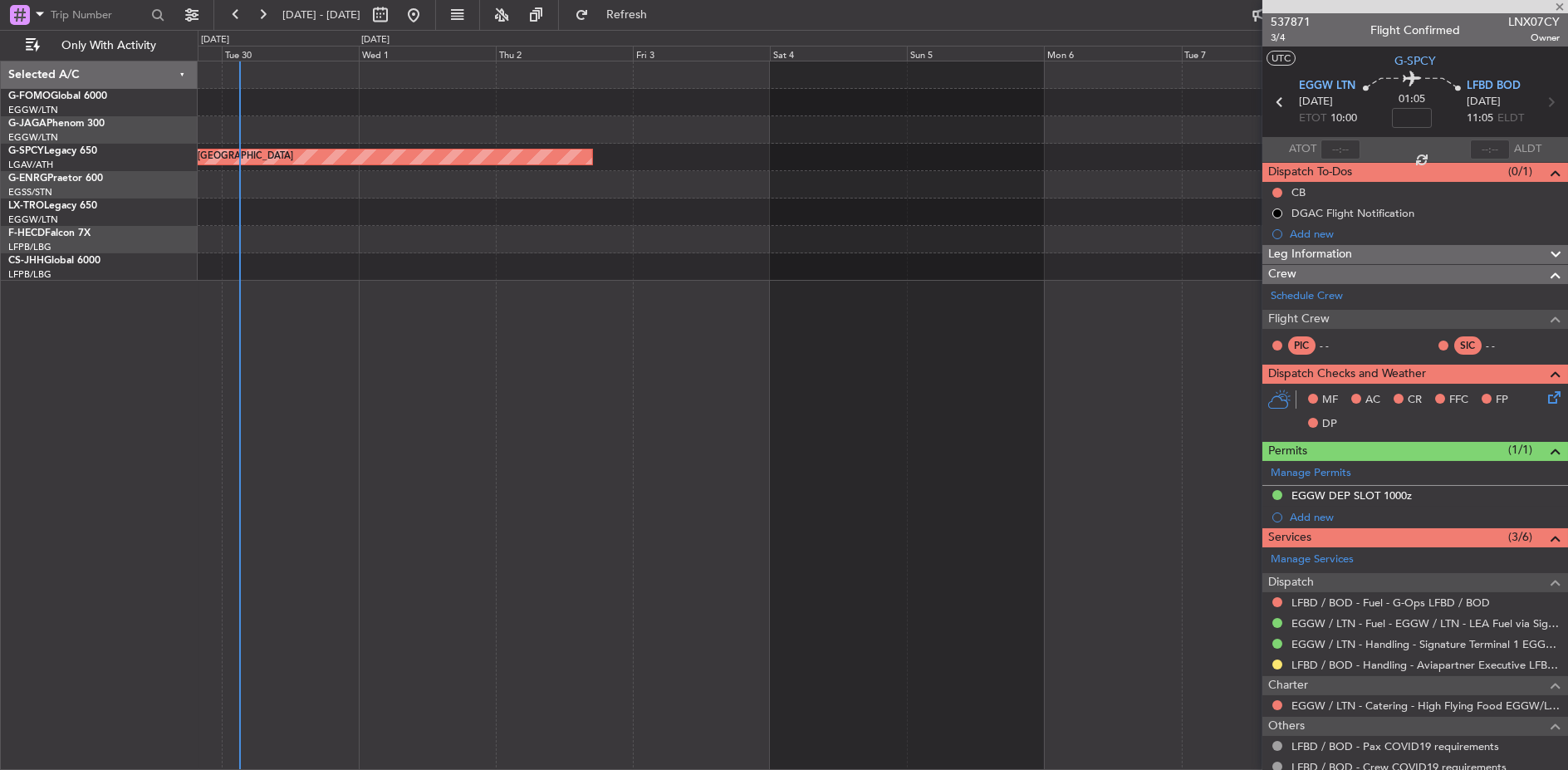
click at [1085, 162] on div "Planned Maint [GEOGRAPHIC_DATA]" at bounding box center [883, 158] width 1370 height 28
type input "3"
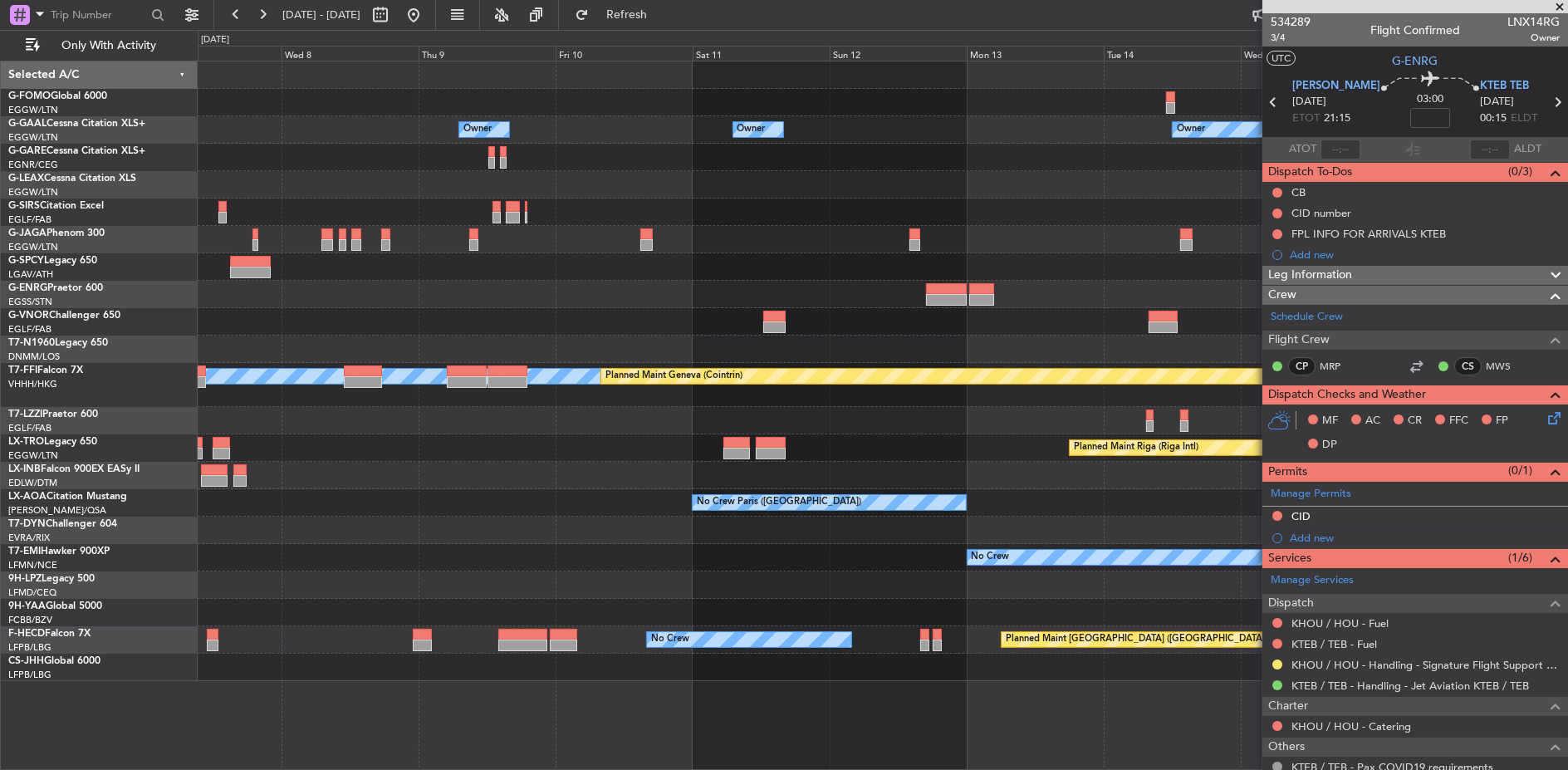
click at [0, 323] on html "29 Sep 2025 - 09 Oct 2025 Refresh Quick Links Only With Activity Owner Owner Ow…" at bounding box center [784, 385] width 1568 height 770
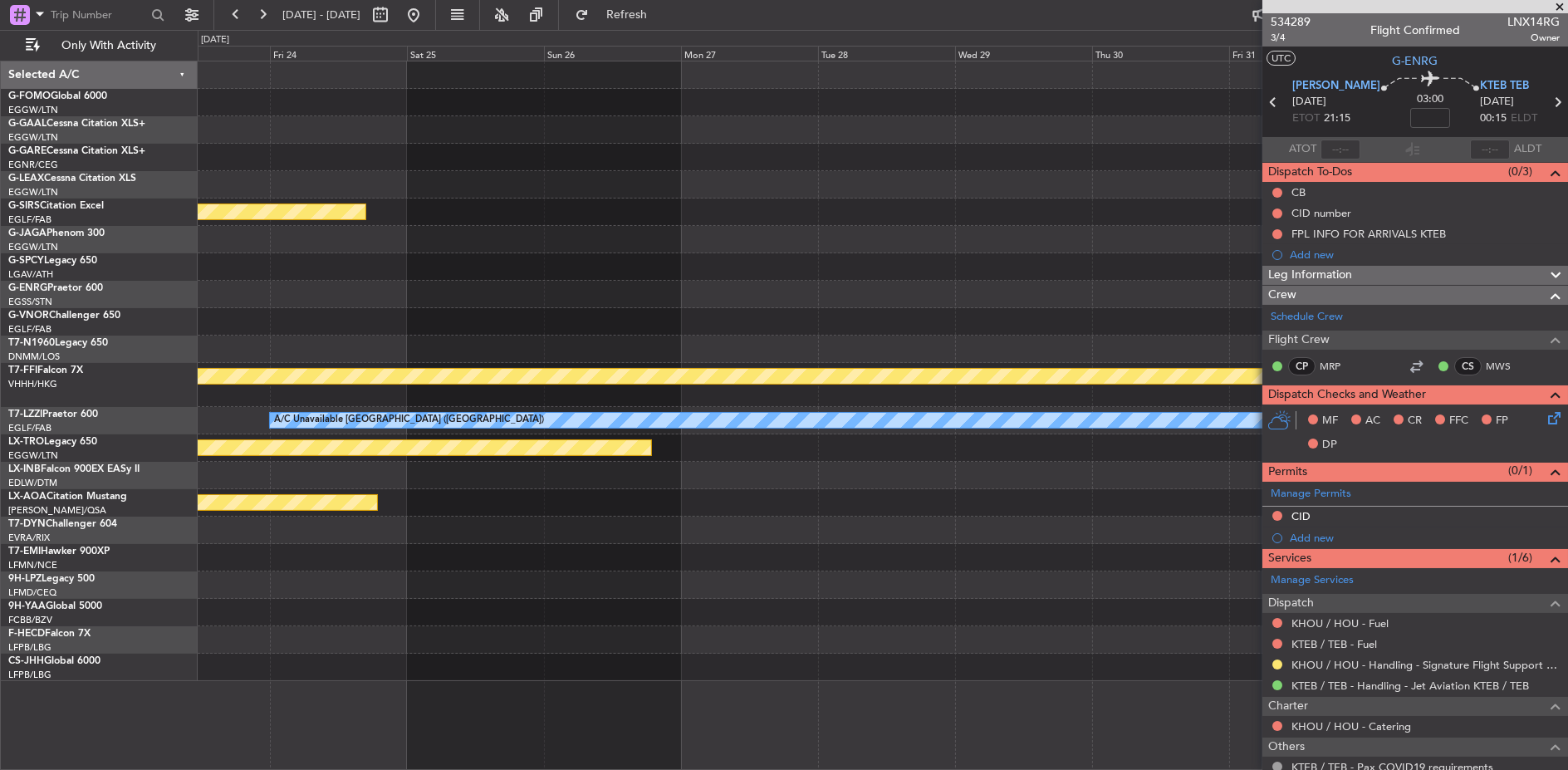
click at [266, 279] on div "Planned Maint Oxford (Kidlington) Planned Maint Bournemouth Planned Maint Bourn…" at bounding box center [883, 371] width 1370 height 620
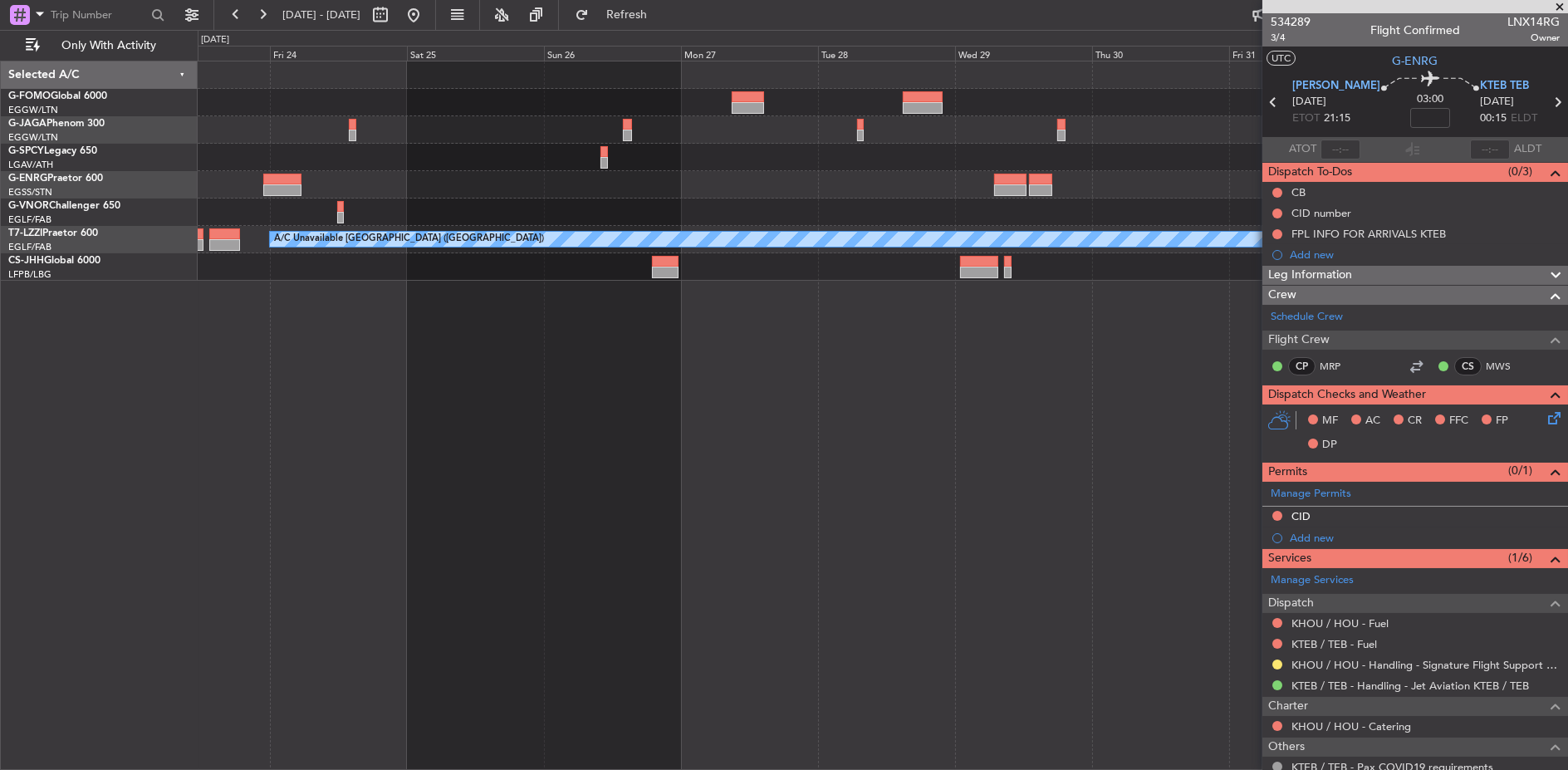
click at [510, 199] on div at bounding box center [883, 212] width 1370 height 28
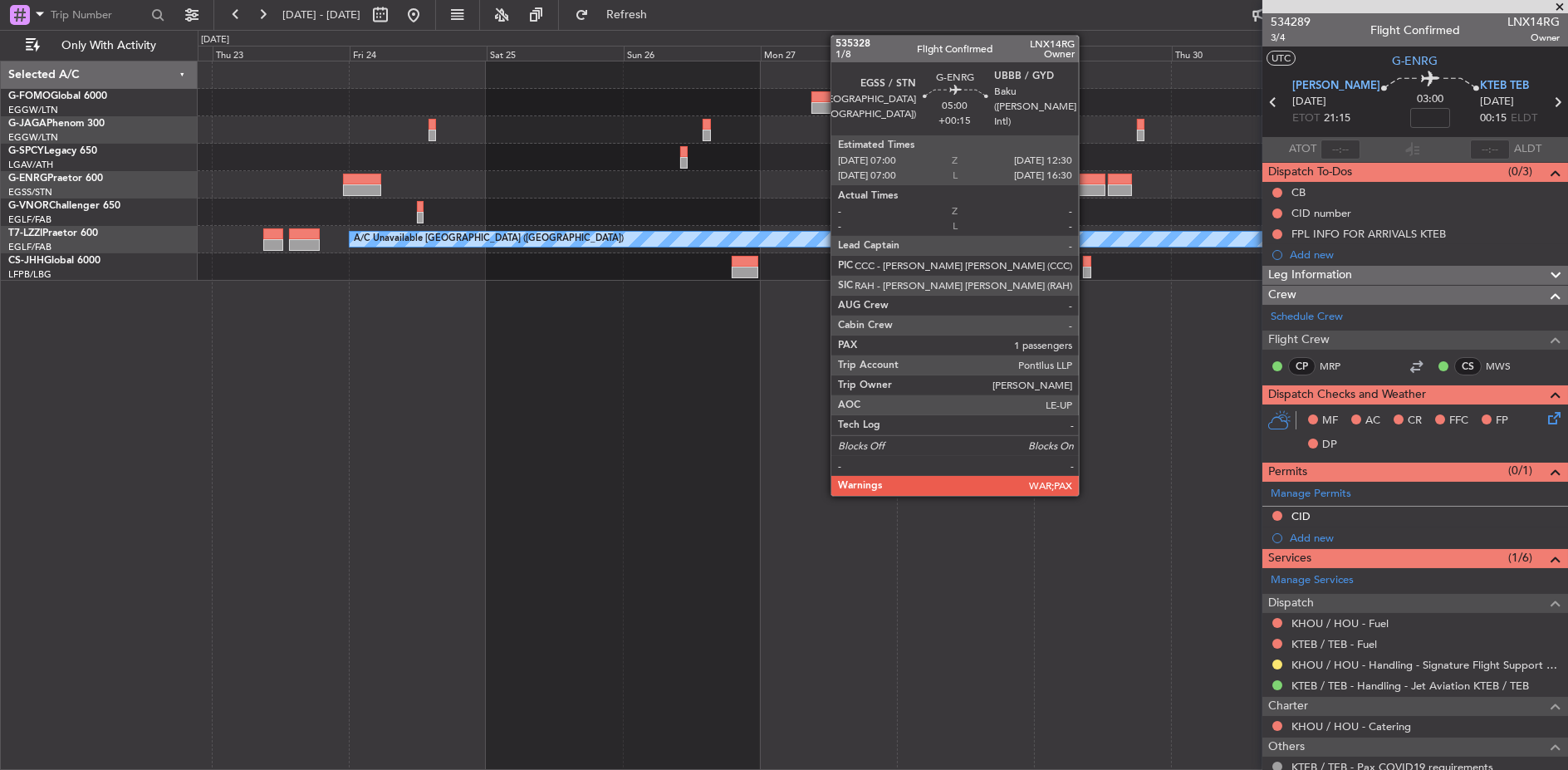
click at [1087, 187] on div at bounding box center [1090, 190] width 32 height 12
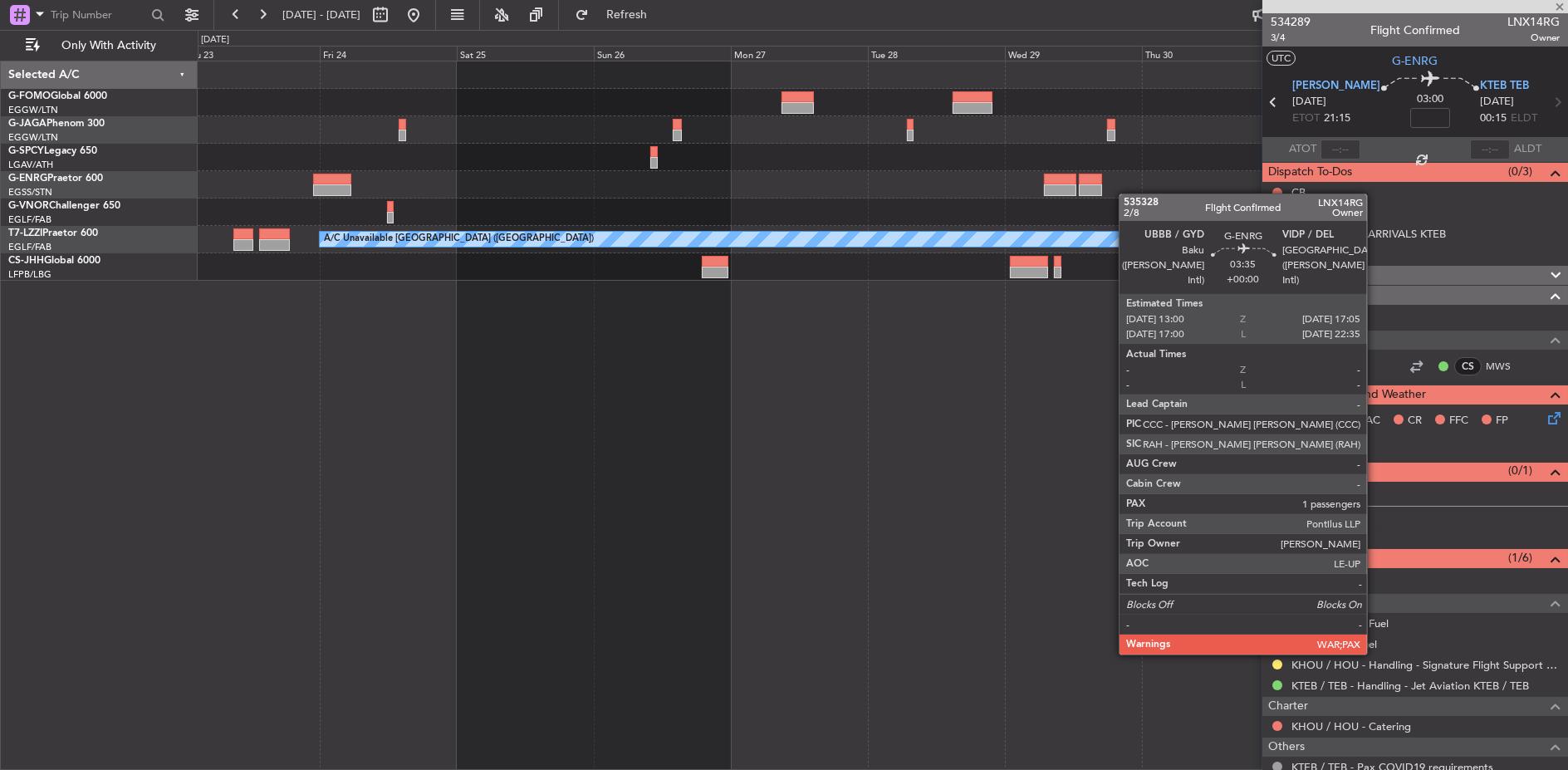
click at [654, 196] on div at bounding box center [883, 185] width 1370 height 28
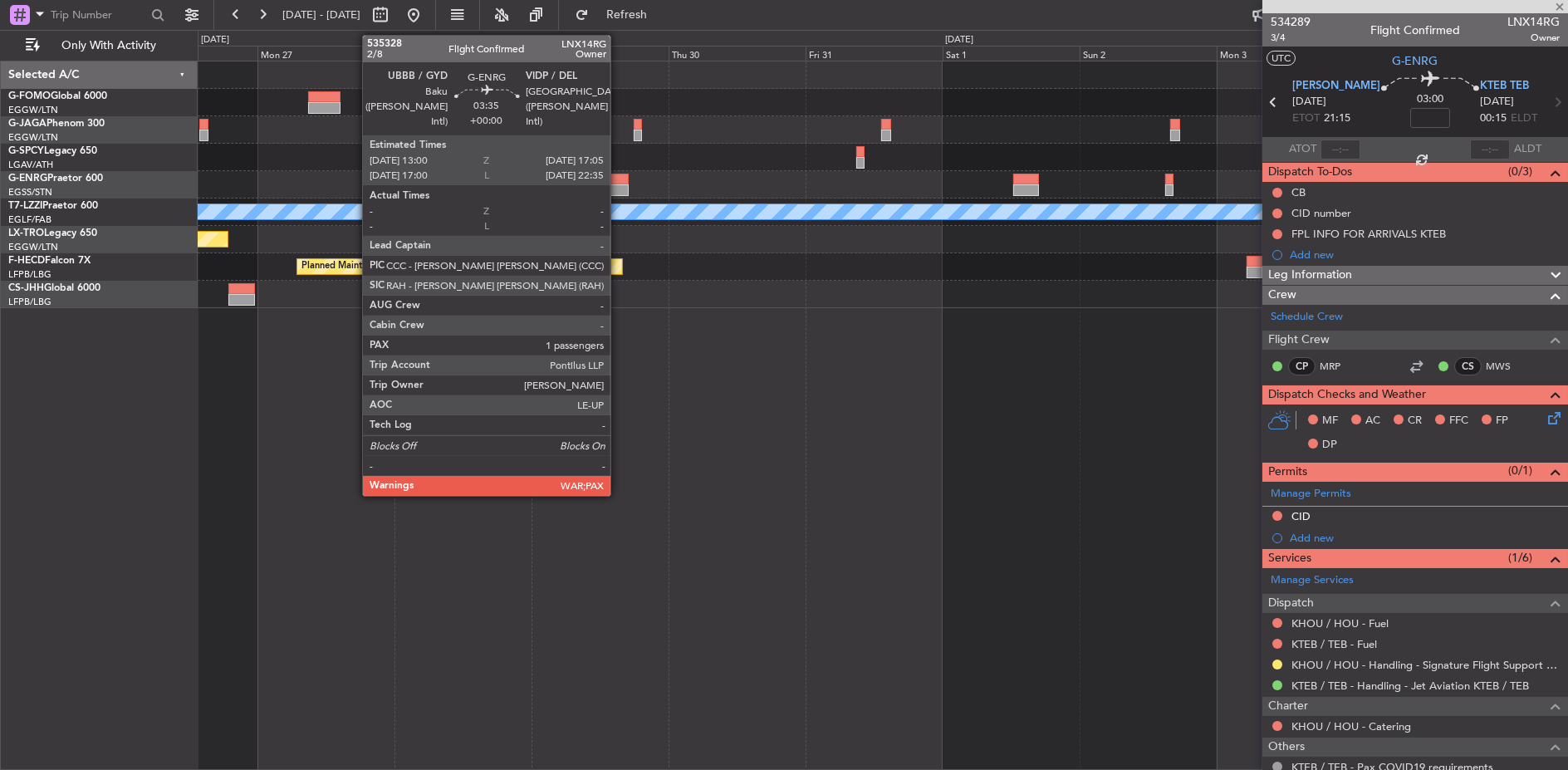
type input "+00:15"
type input "5"
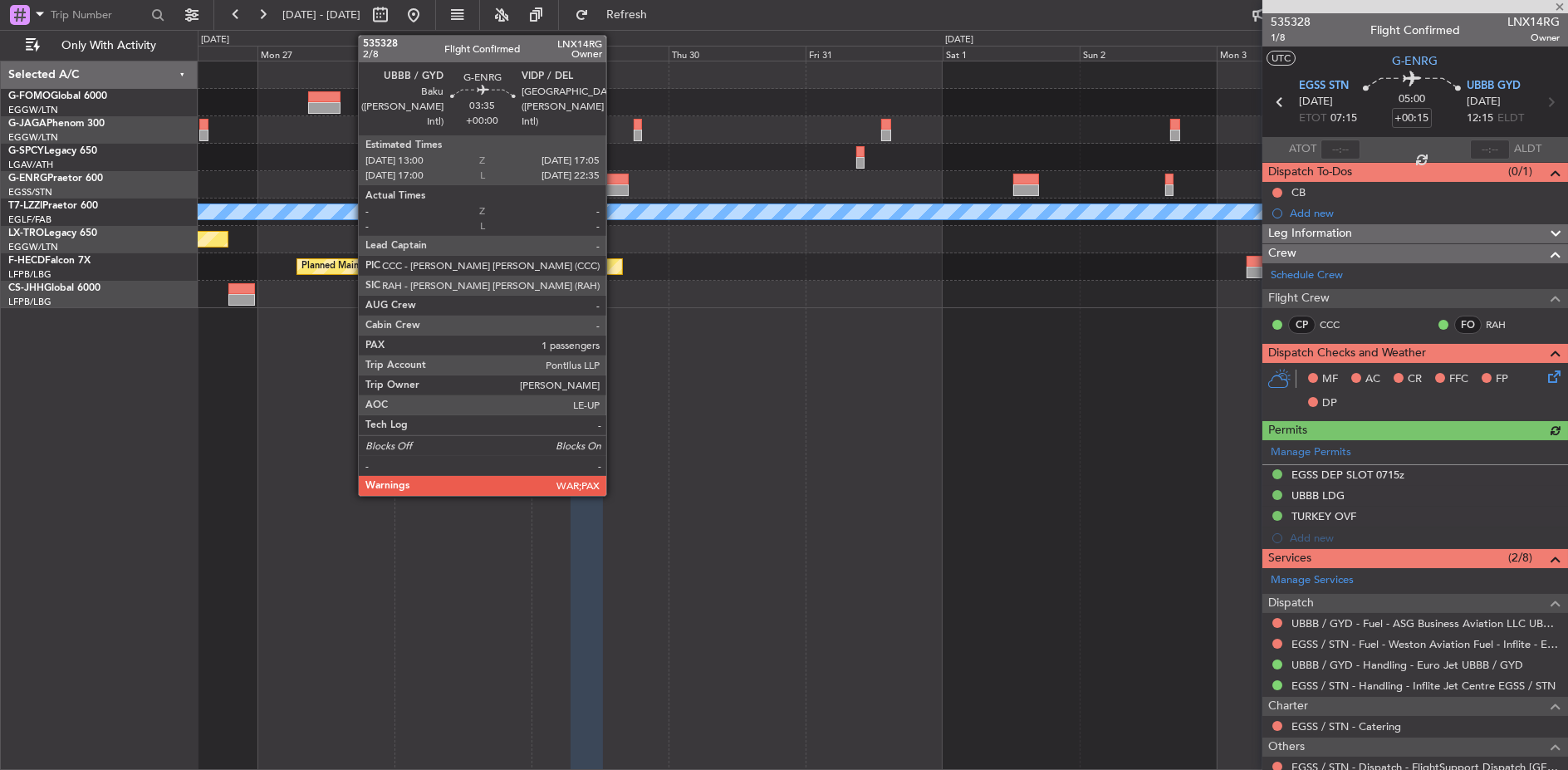
click at [615, 194] on div at bounding box center [617, 190] width 24 height 12
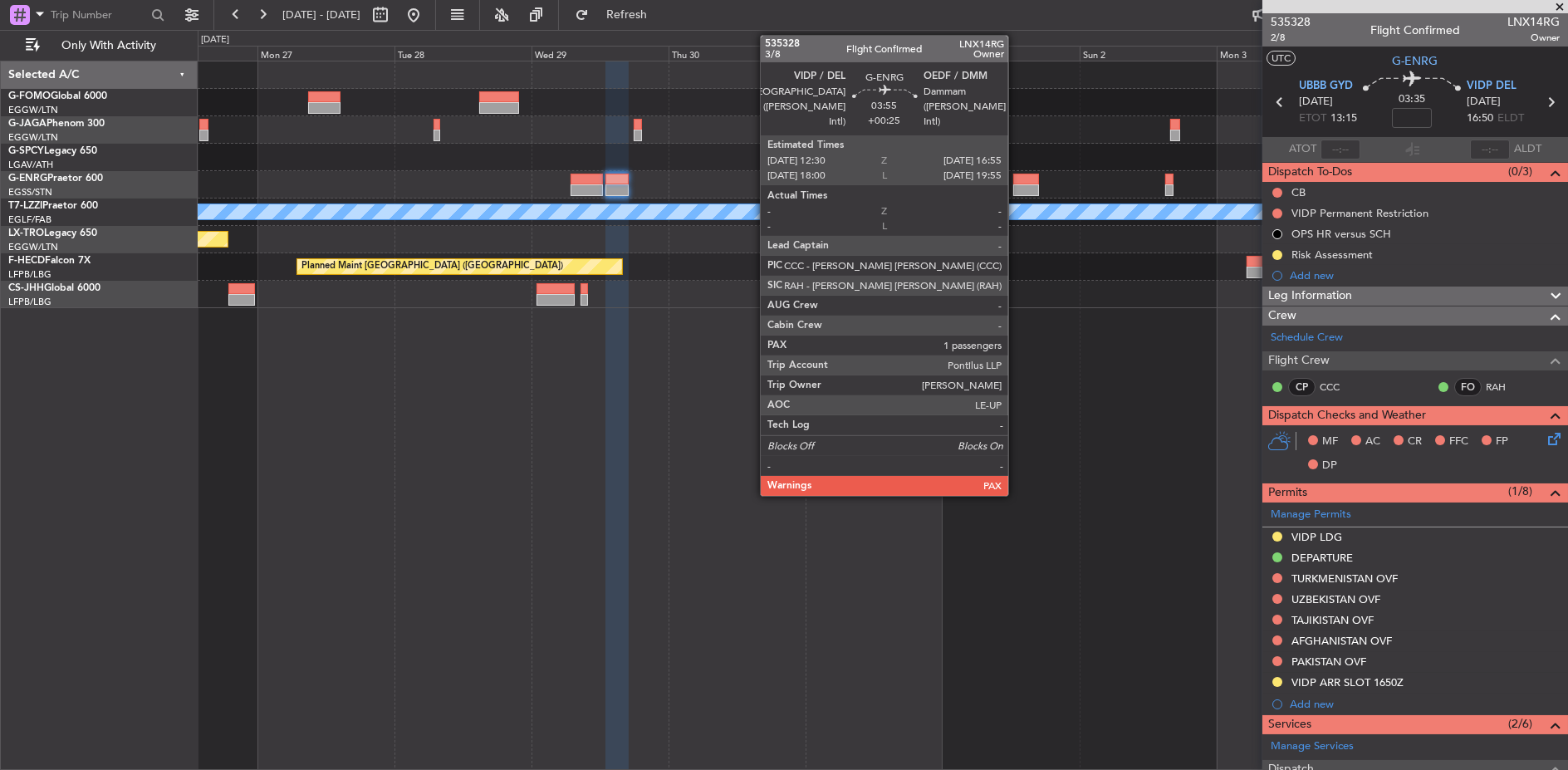
click at [1017, 175] on div at bounding box center [1025, 180] width 26 height 12
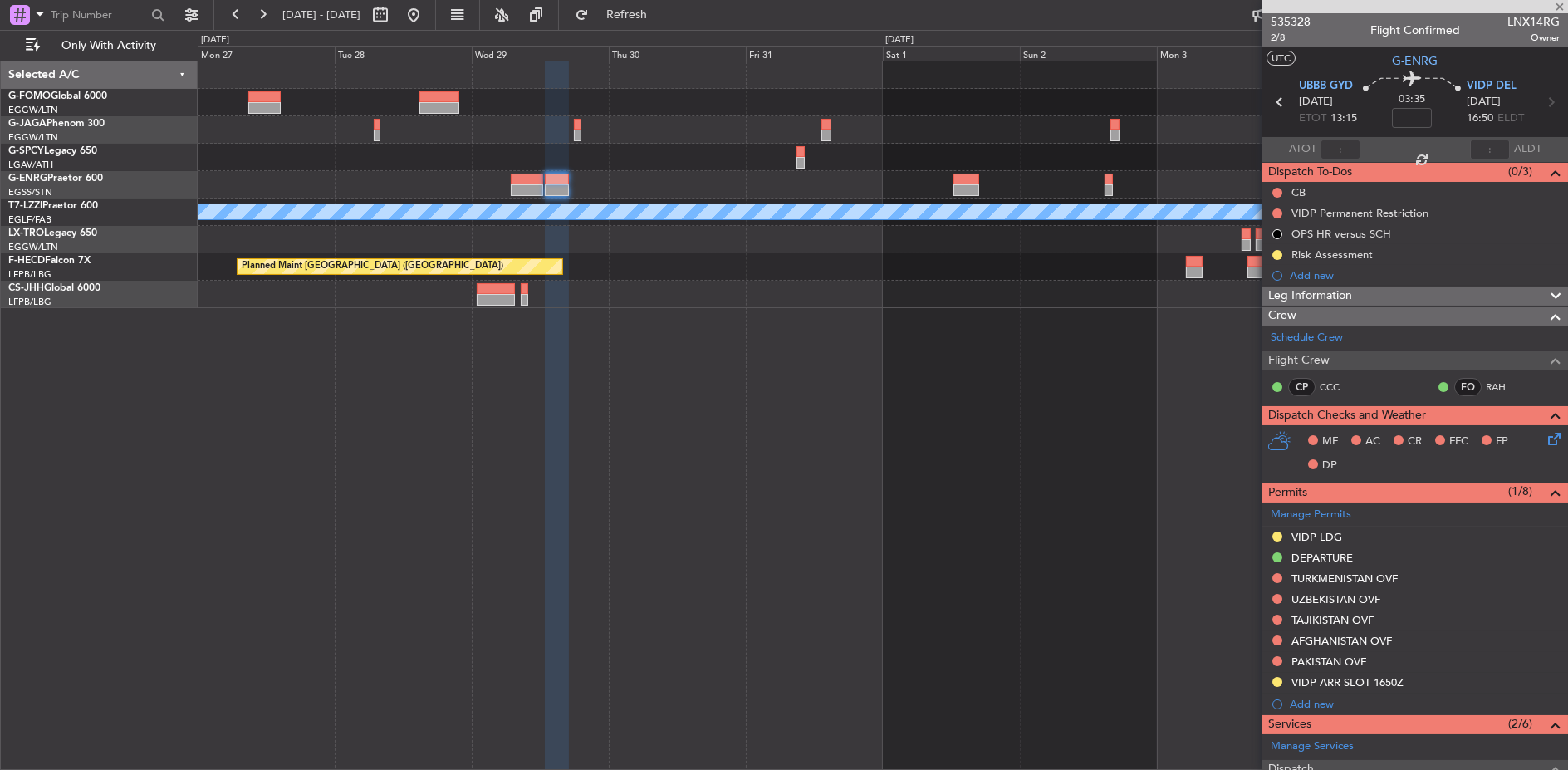
click at [682, 166] on div at bounding box center [882, 158] width 1369 height 28
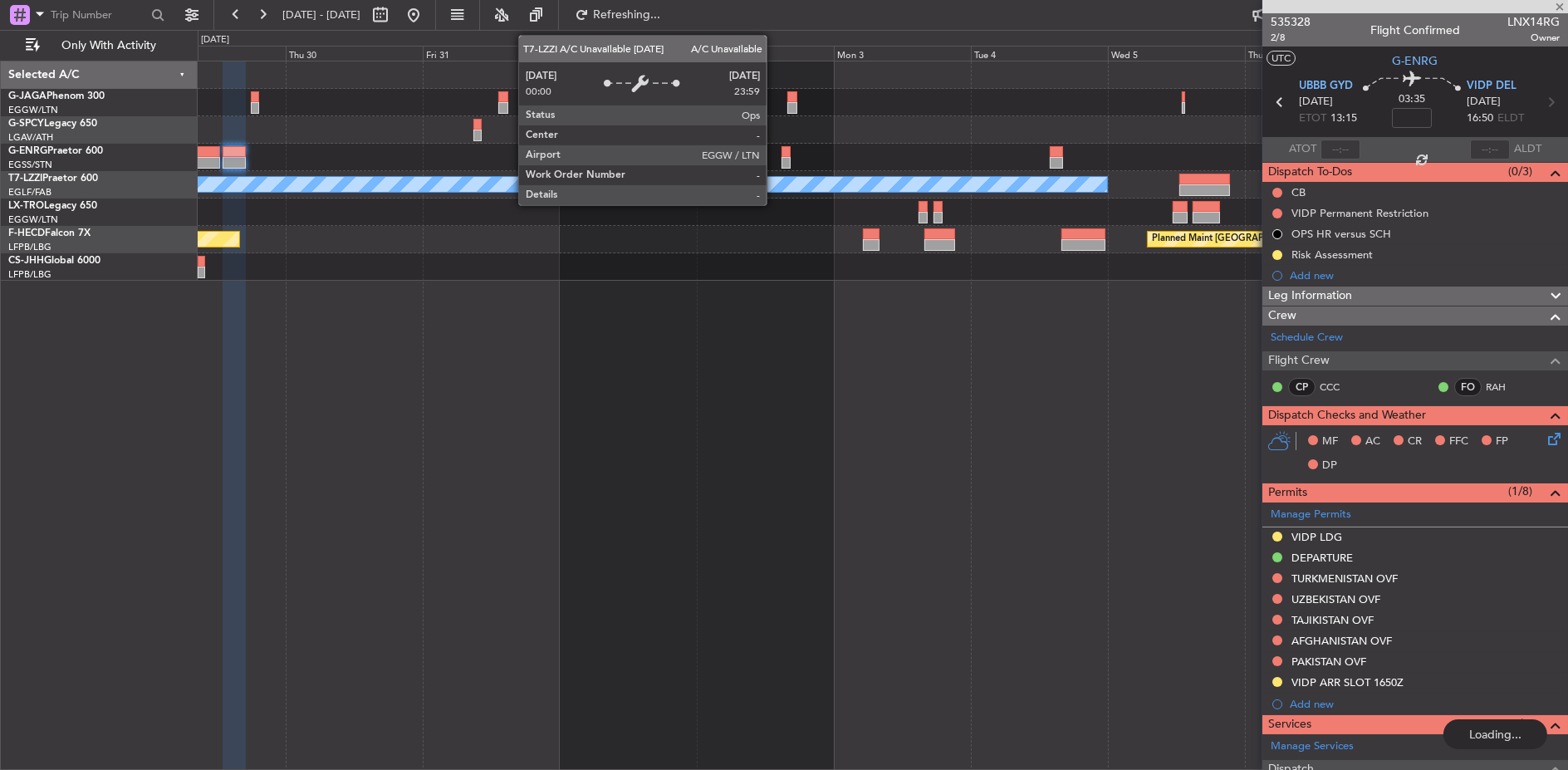
type input "+00:25"
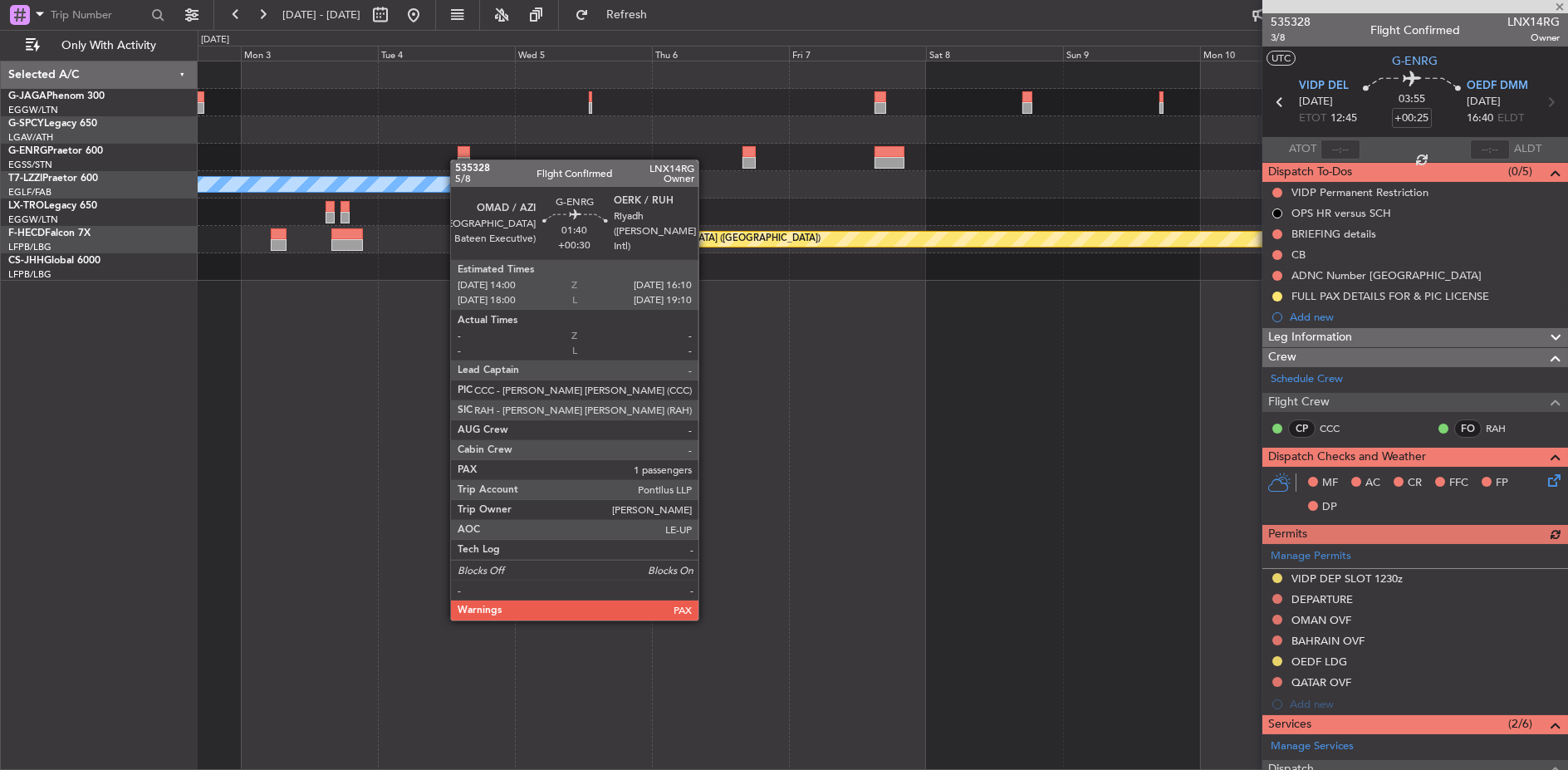
click at [459, 160] on div at bounding box center [882, 158] width 1369 height 28
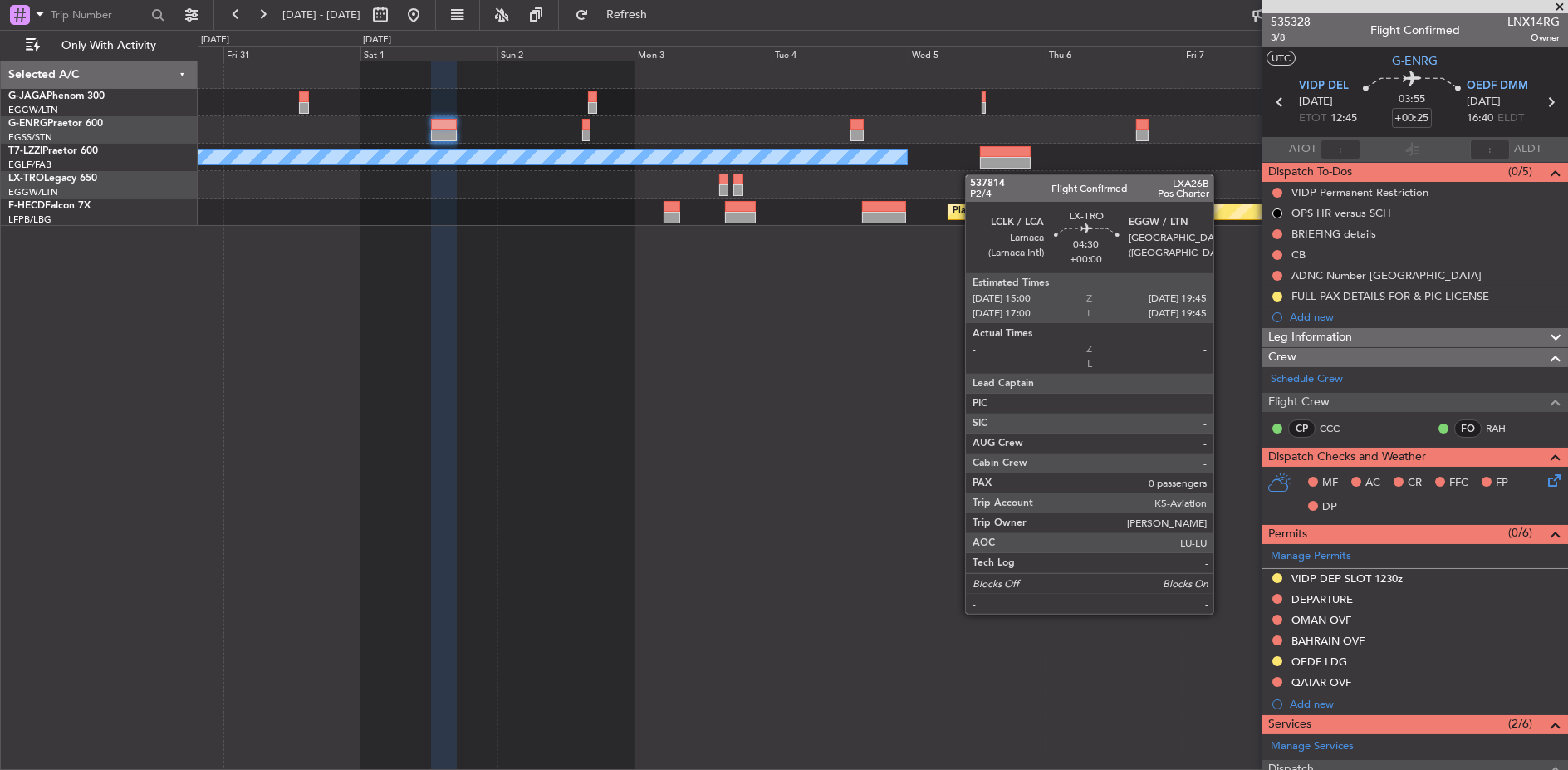
click at [1016, 174] on div at bounding box center [882, 185] width 1369 height 28
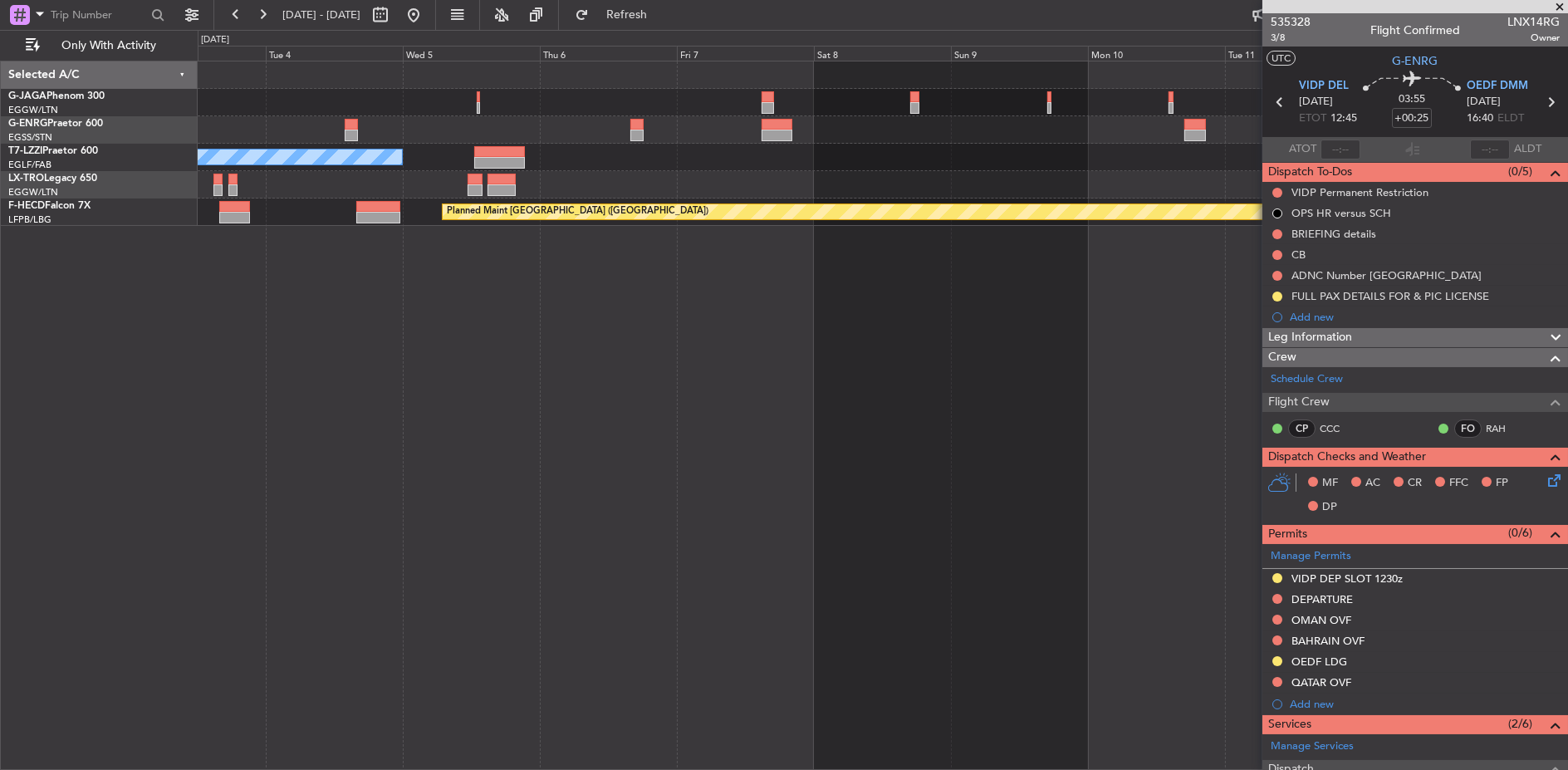
click at [1272, 183] on fb-app "03 Nov 2025 - 13 Nov 2025 Refresh Quick Links Only With Activity A/C Unavailabl…" at bounding box center [784, 391] width 1568 height 758
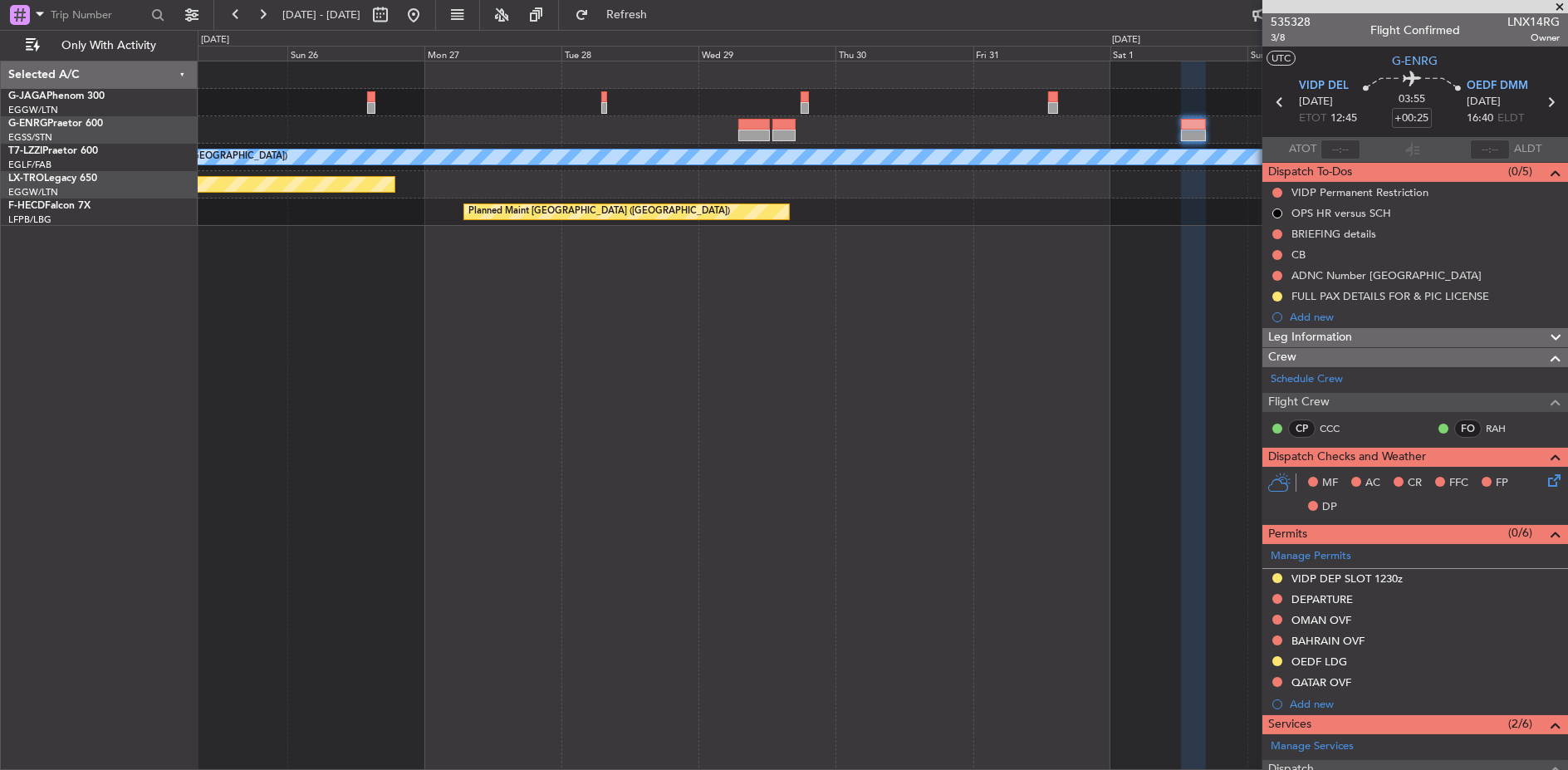
click at [1135, 199] on div "Planned Maint Paris (Le Bourget) Planned Maint Paris (Le Bourget)" at bounding box center [883, 212] width 1370 height 28
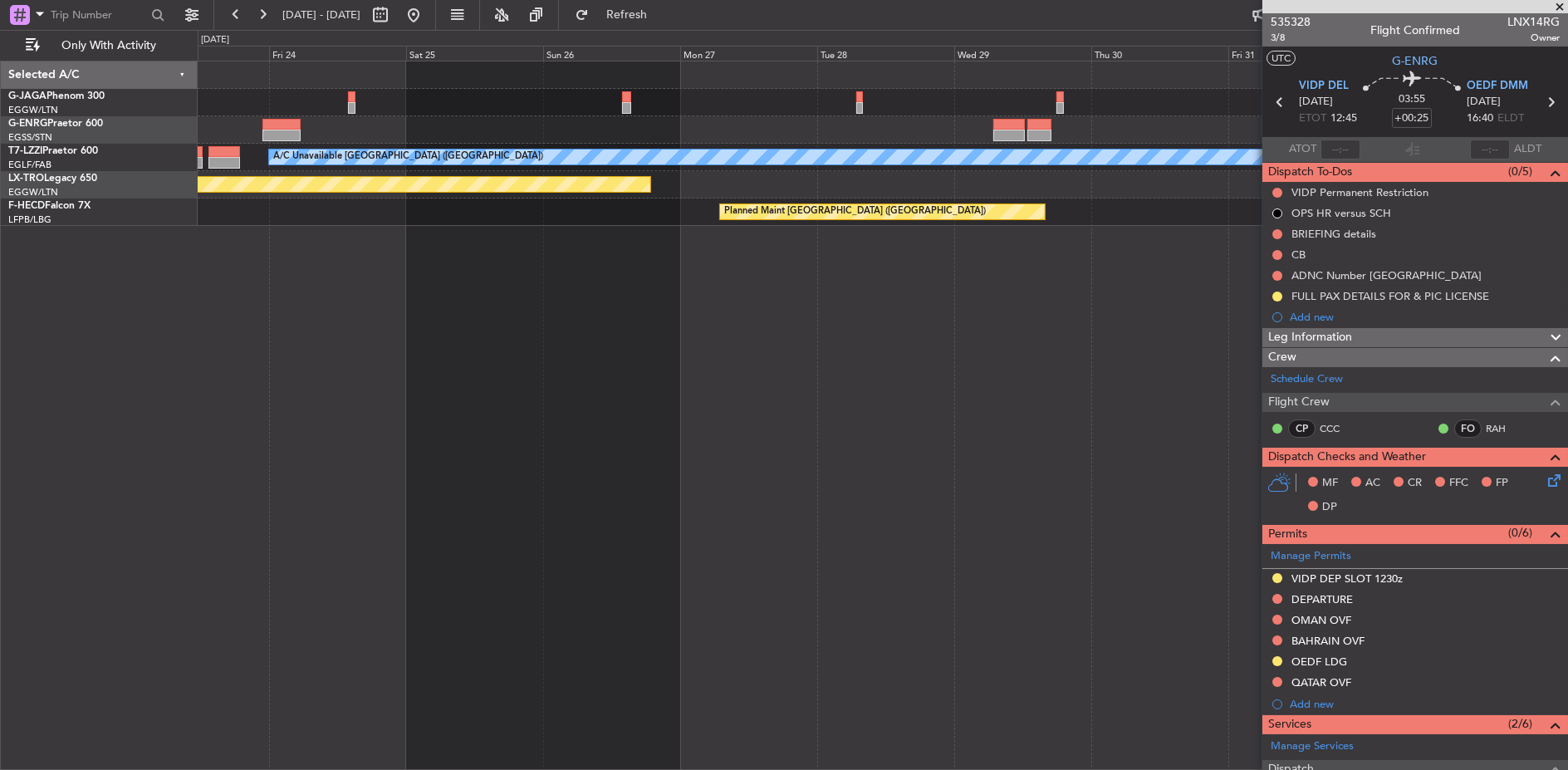
click at [1262, 199] on fb-app "03 Nov 2025 - 13 Nov 2025 Refresh Quick Links Only With Activity A/C Unavailabl…" at bounding box center [784, 391] width 1568 height 758
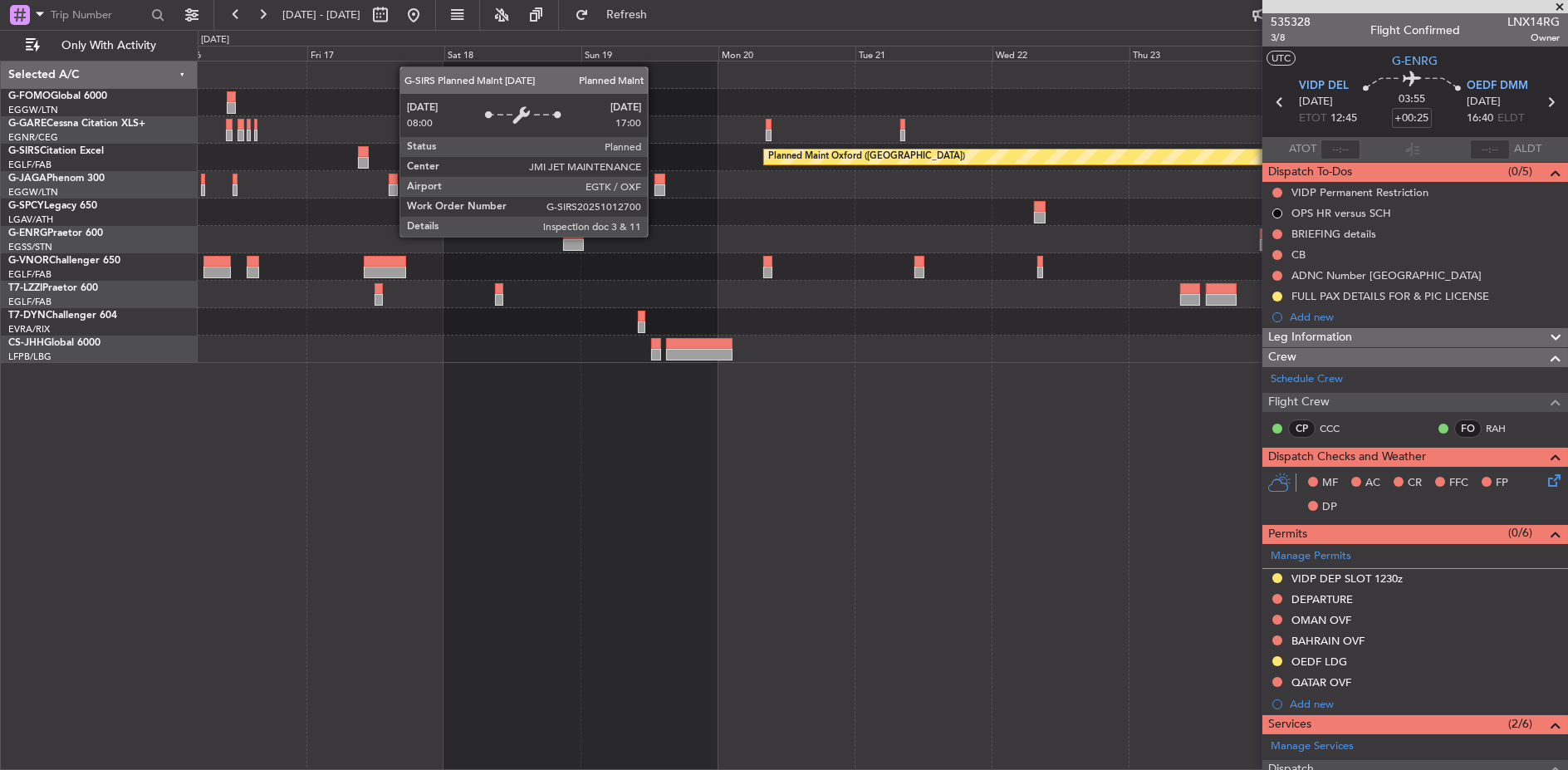
click at [1067, 235] on div at bounding box center [882, 239] width 1369 height 28
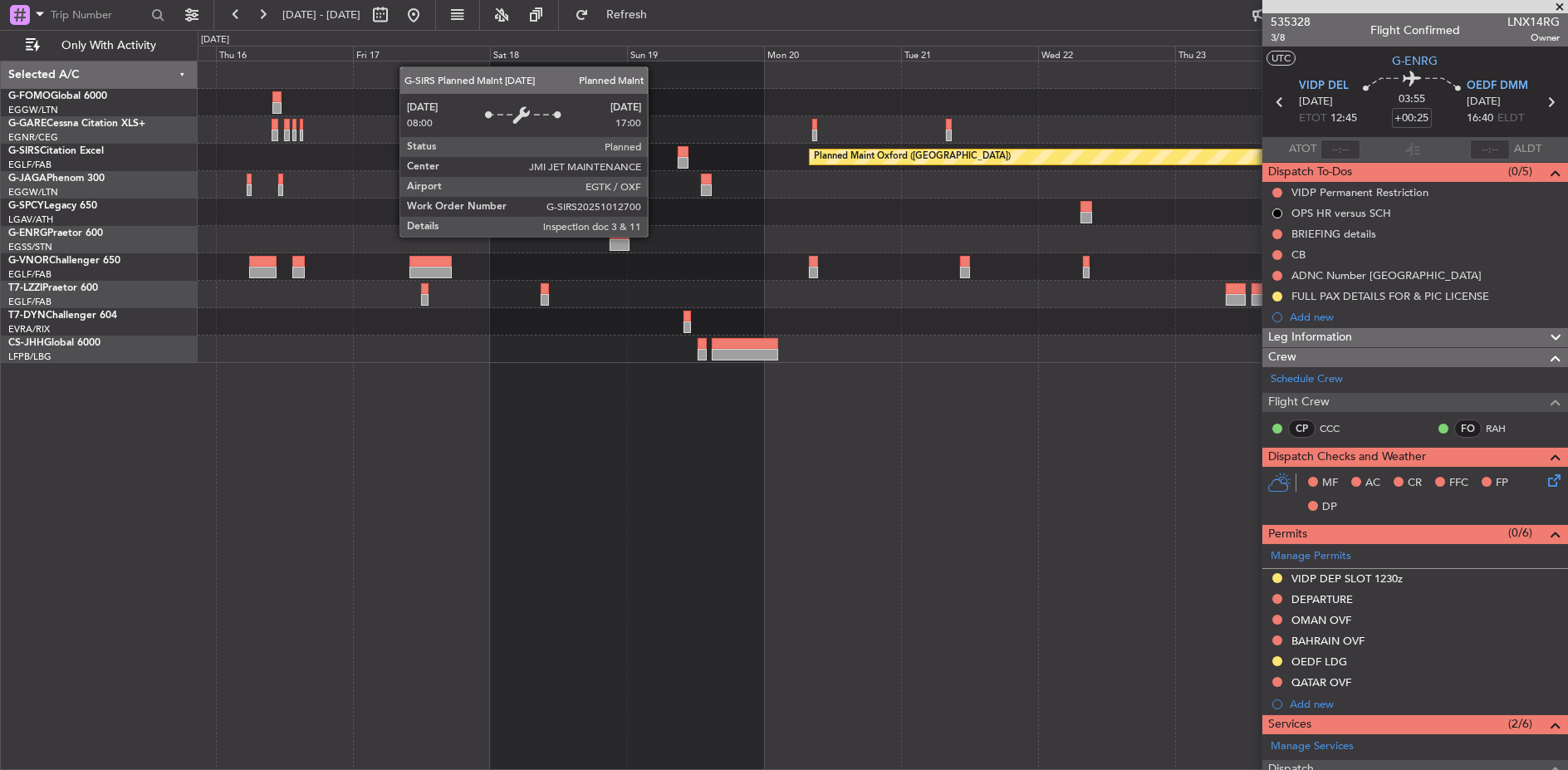
click at [1083, 235] on div at bounding box center [883, 239] width 1370 height 28
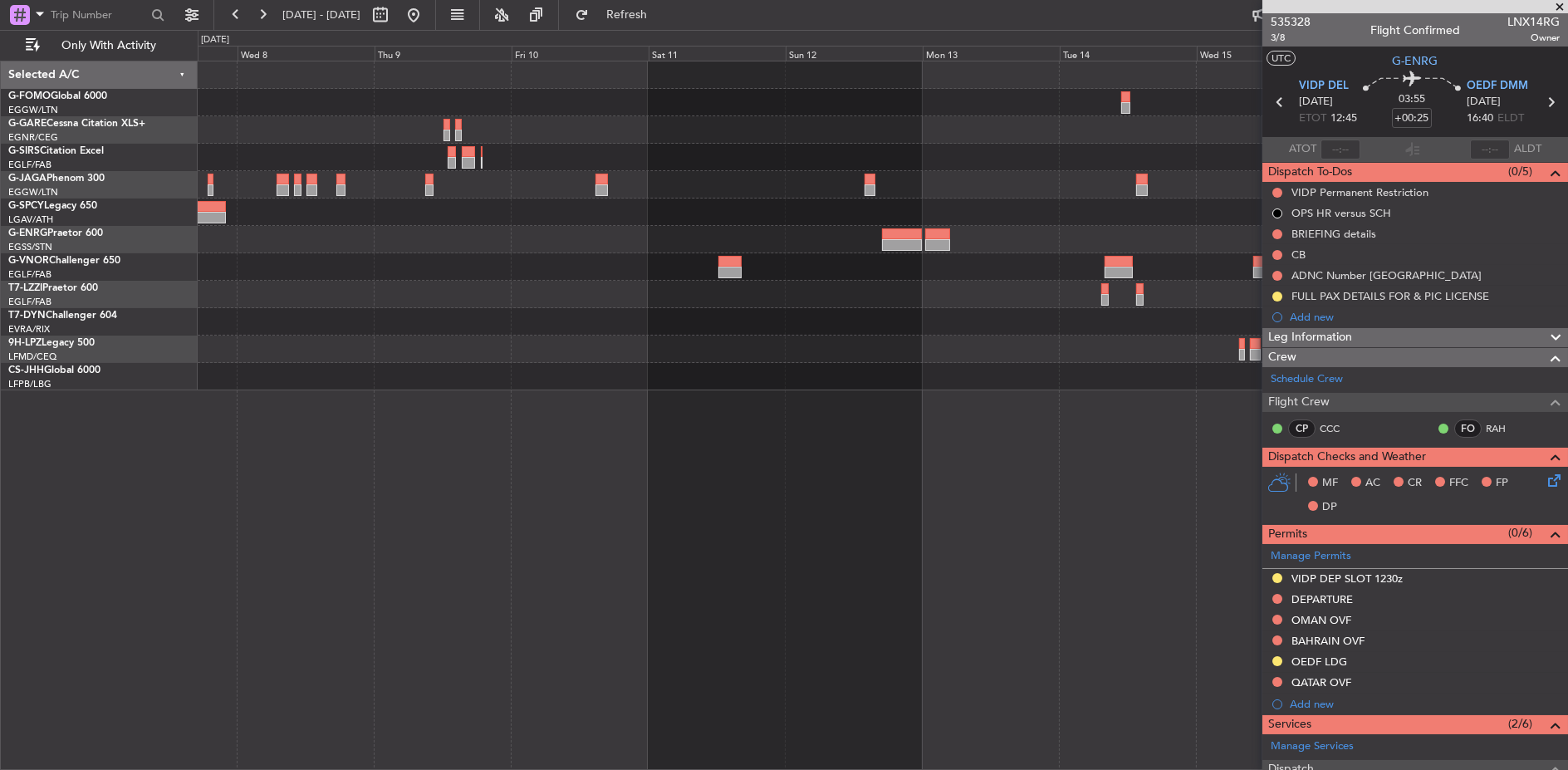
click at [863, 215] on div at bounding box center [882, 212] width 1369 height 28
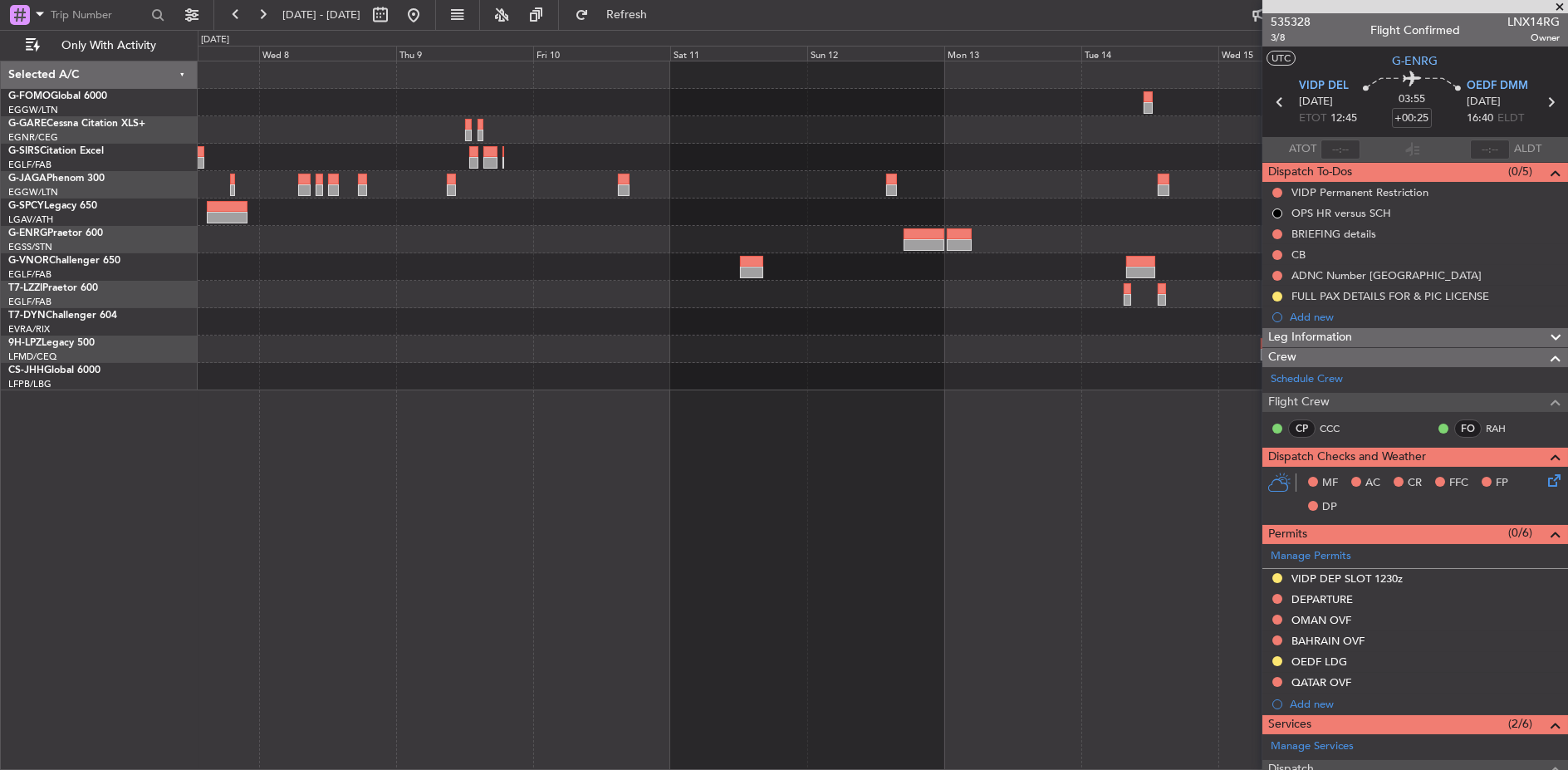
click at [871, 221] on div at bounding box center [883, 212] width 1370 height 28
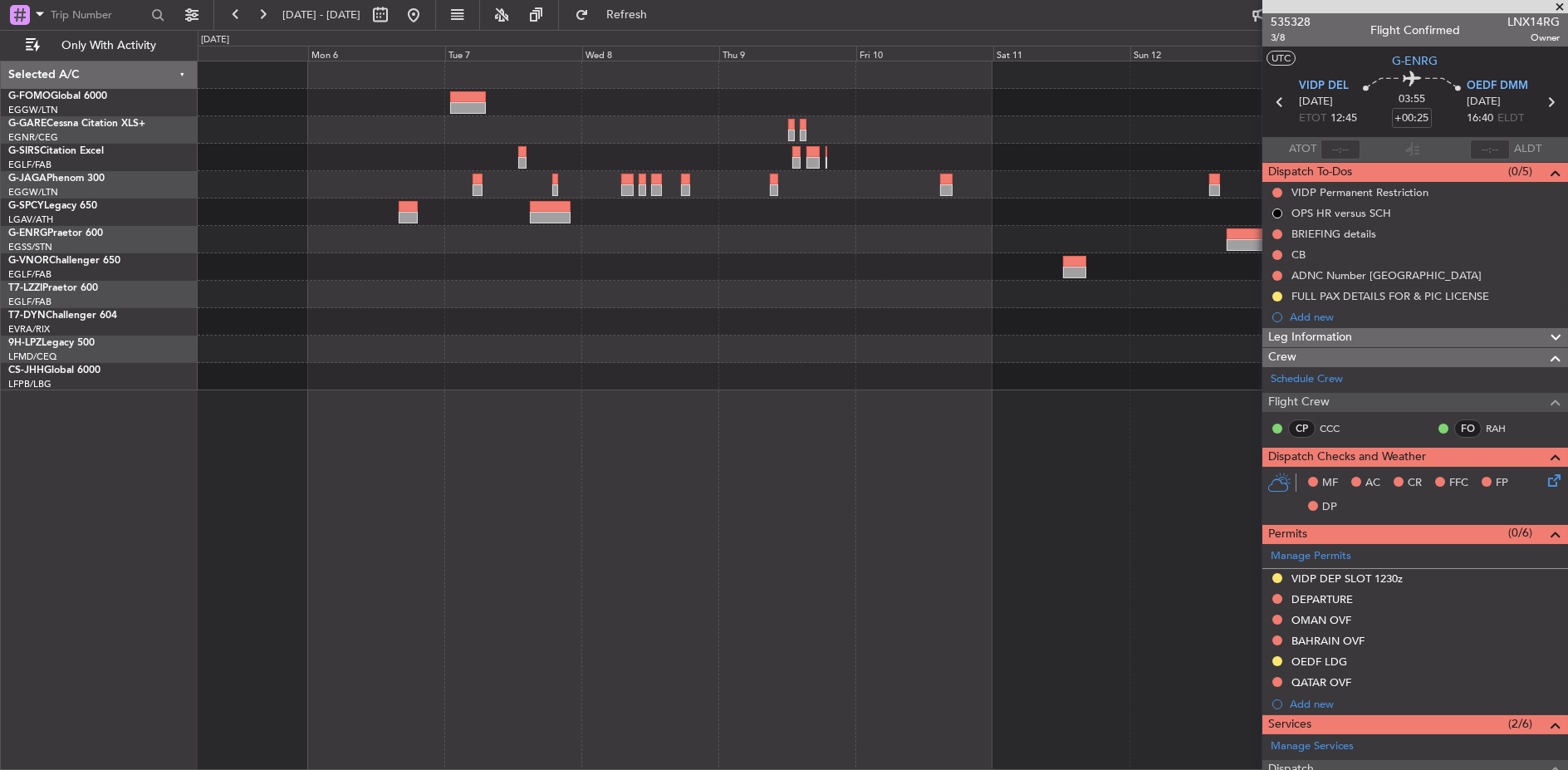
click at [1031, 224] on div "Planned Maint [GEOGRAPHIC_DATA]" at bounding box center [882, 212] width 1369 height 28
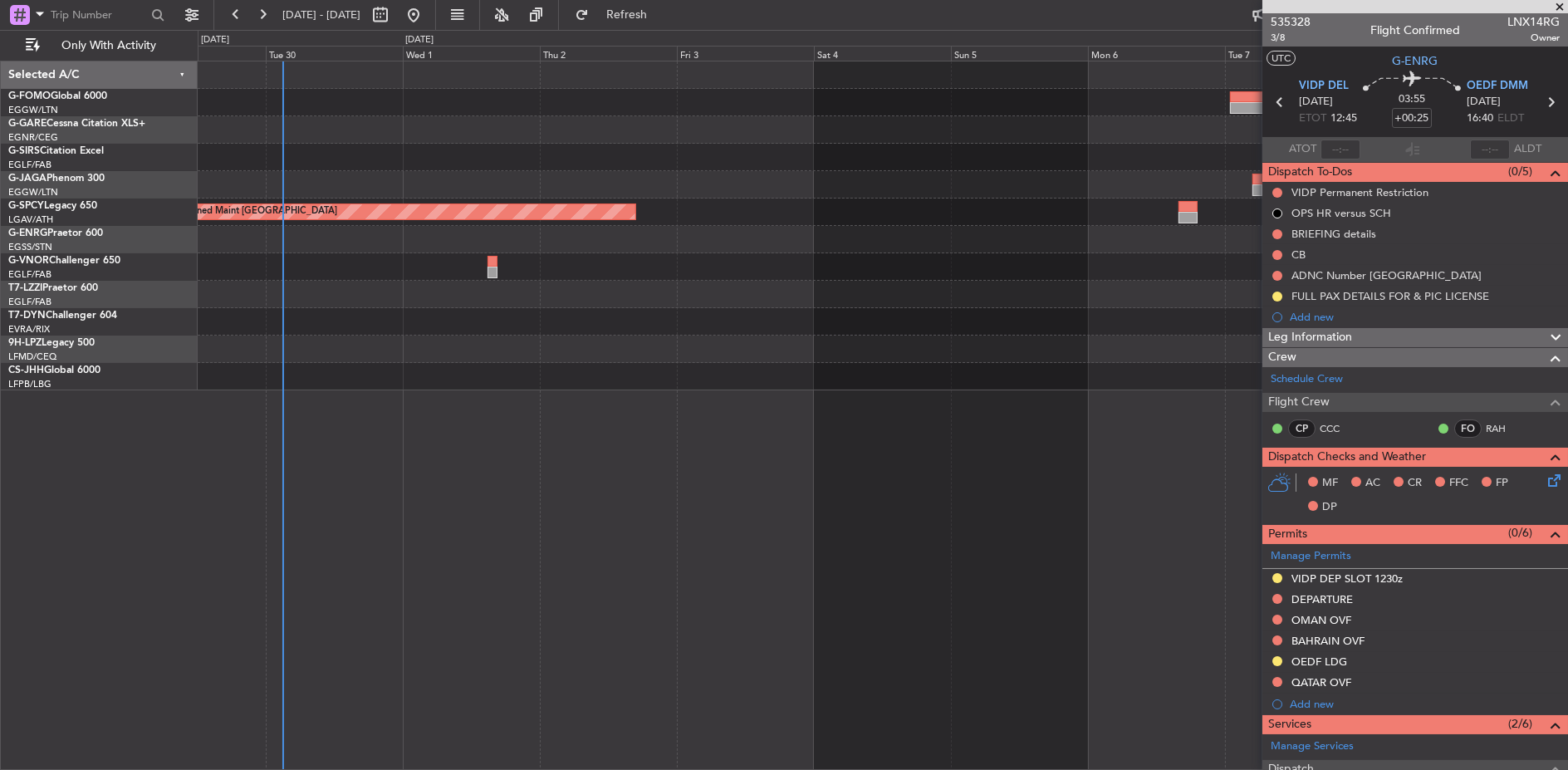
click at [1007, 223] on div "Planned Maint [GEOGRAPHIC_DATA]" at bounding box center [883, 226] width 1370 height 329
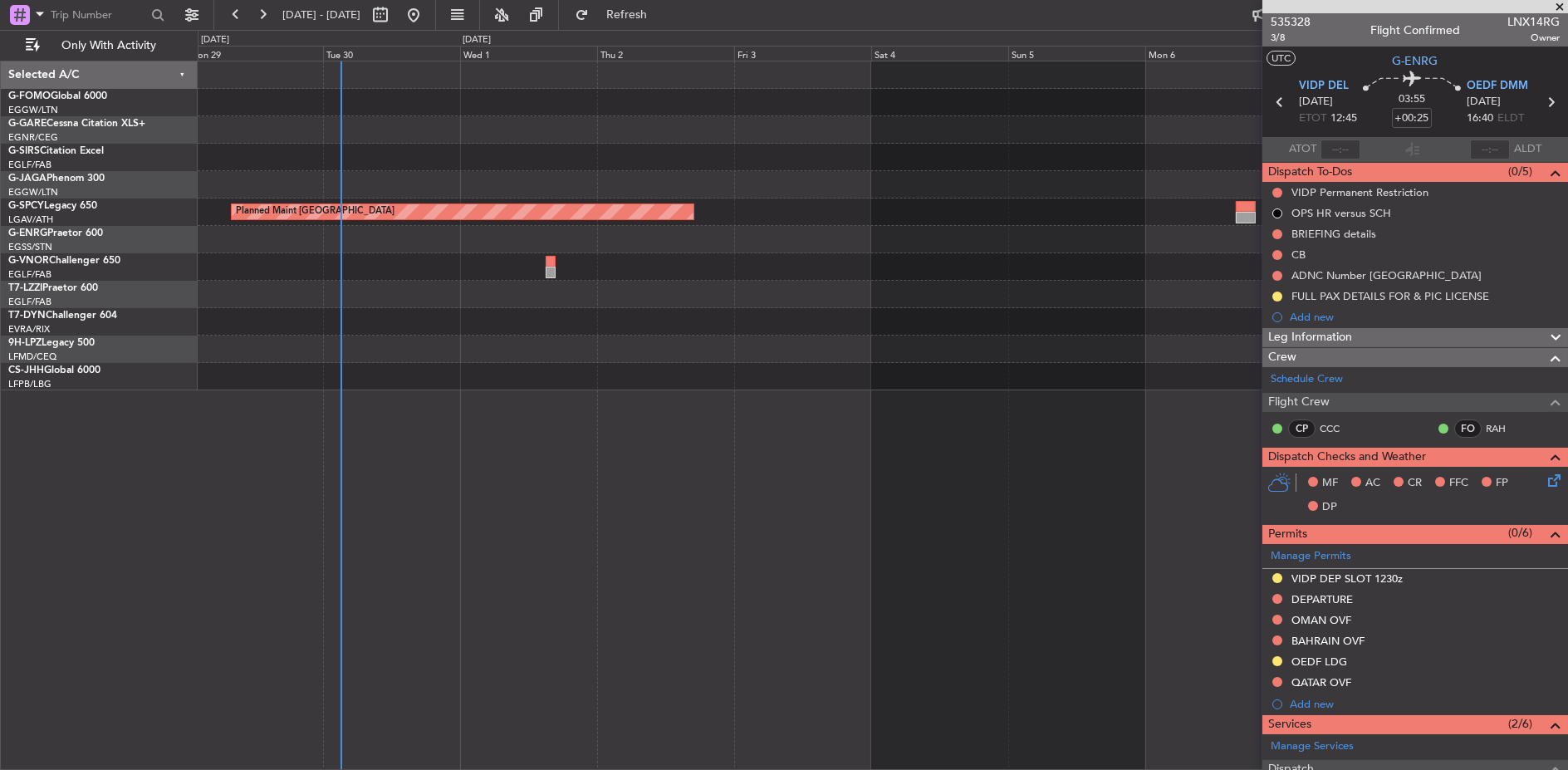
click at [521, 219] on div "Planned Maint [GEOGRAPHIC_DATA]" at bounding box center [882, 212] width 1369 height 28
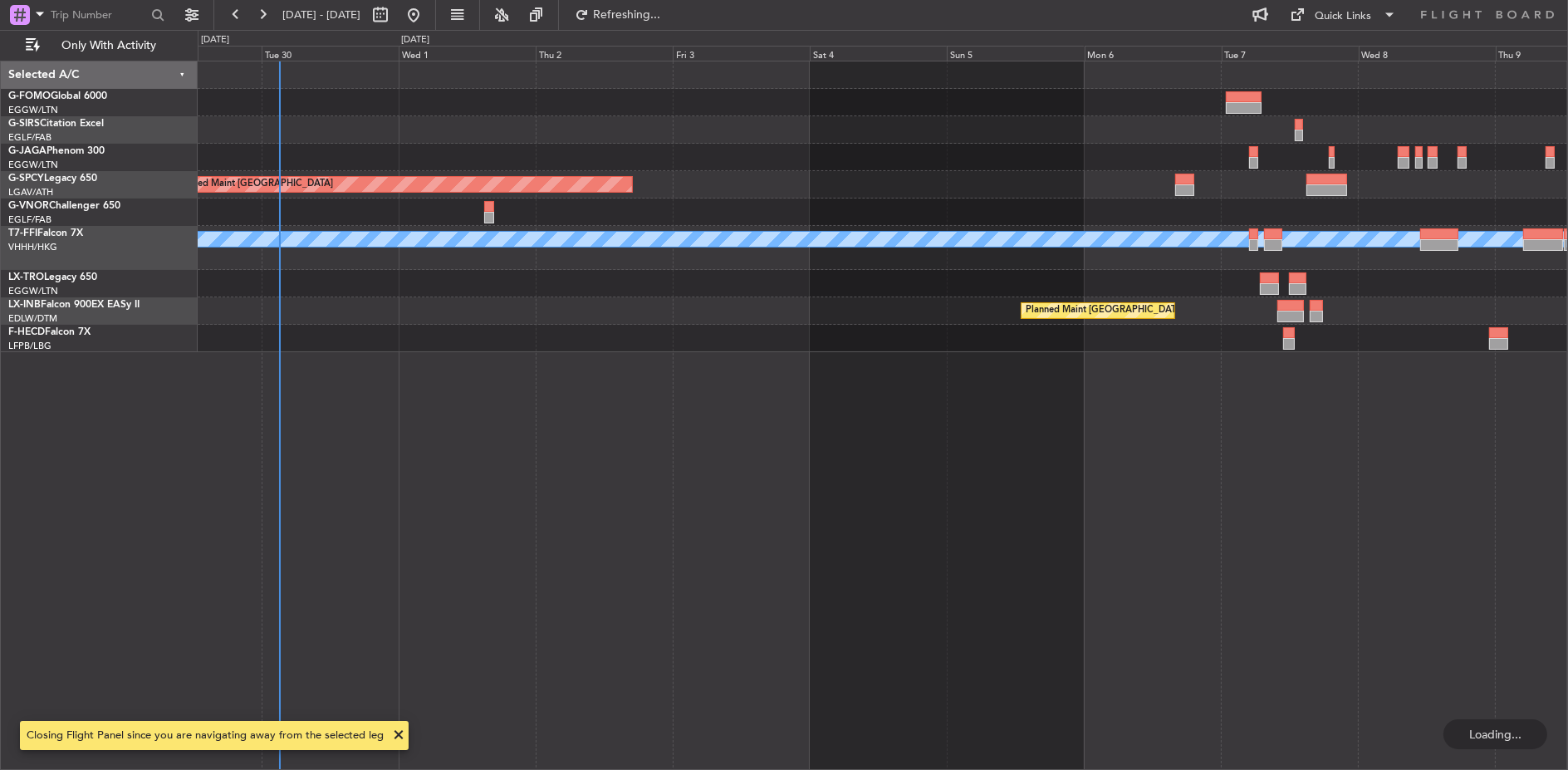
click at [388, 285] on div at bounding box center [882, 284] width 1369 height 28
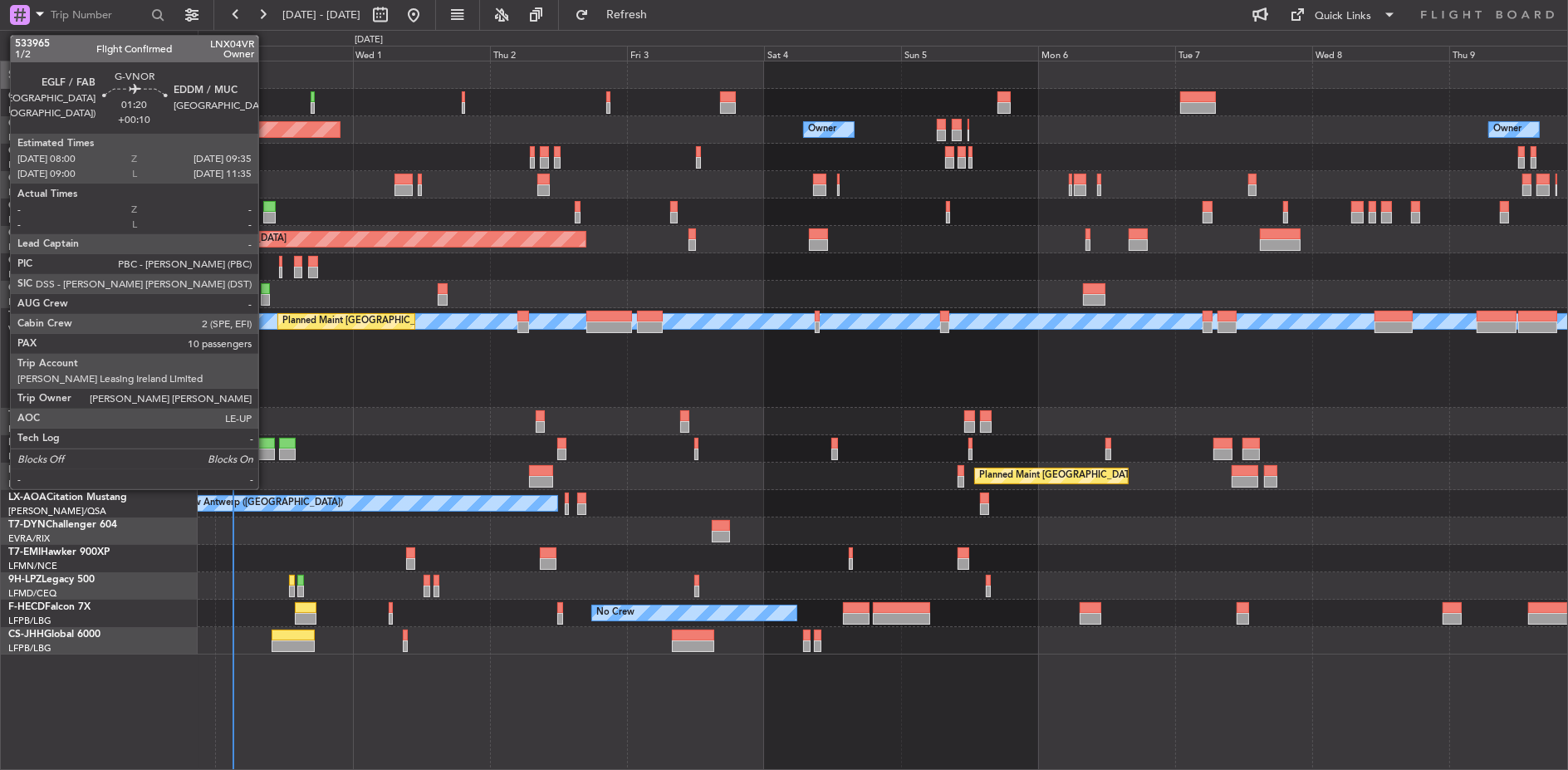
click at [266, 295] on div at bounding box center [265, 300] width 10 height 12
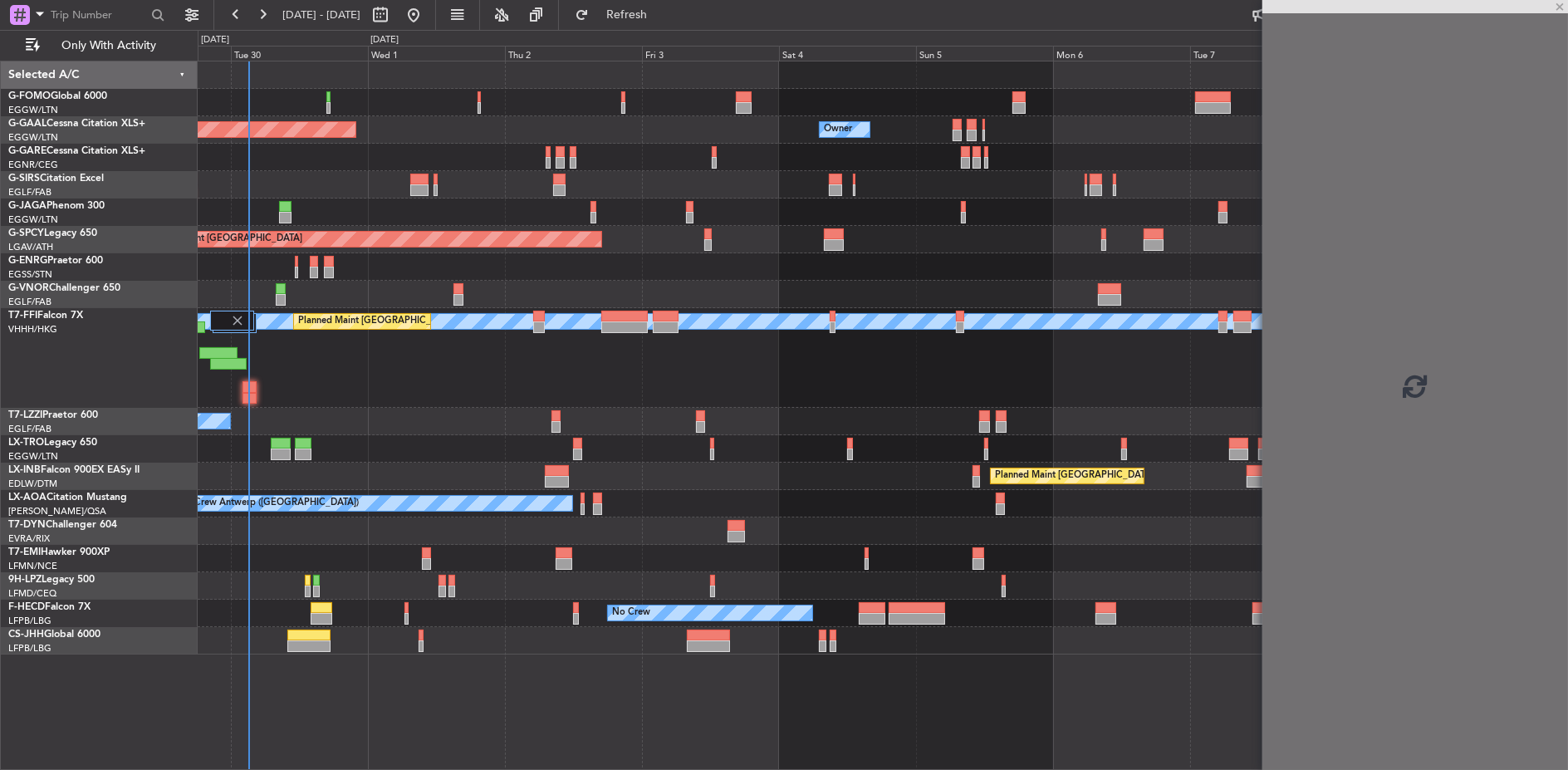
click at [309, 301] on div at bounding box center [882, 294] width 1369 height 28
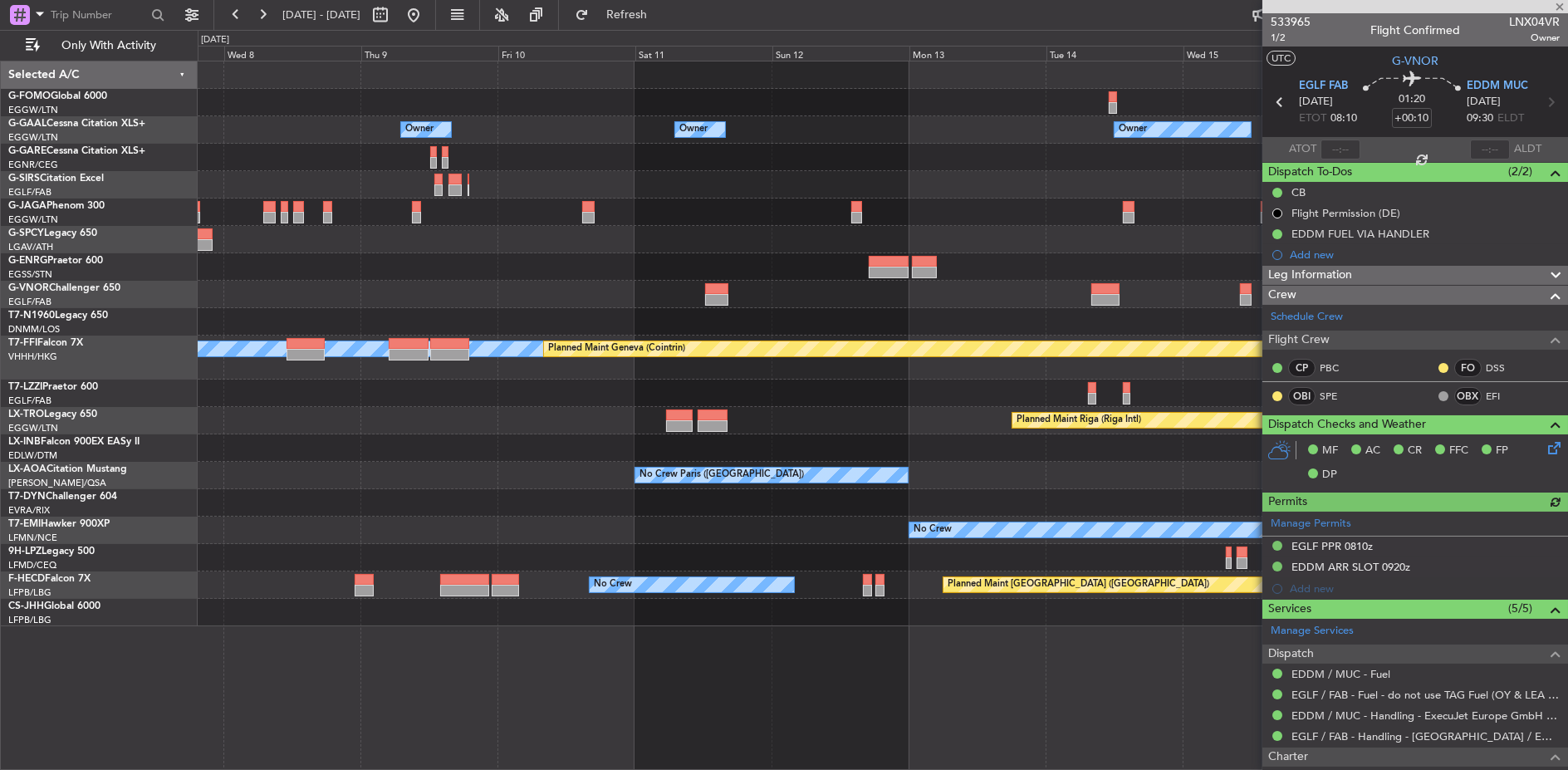
click at [266, 310] on div at bounding box center [882, 322] width 1369 height 28
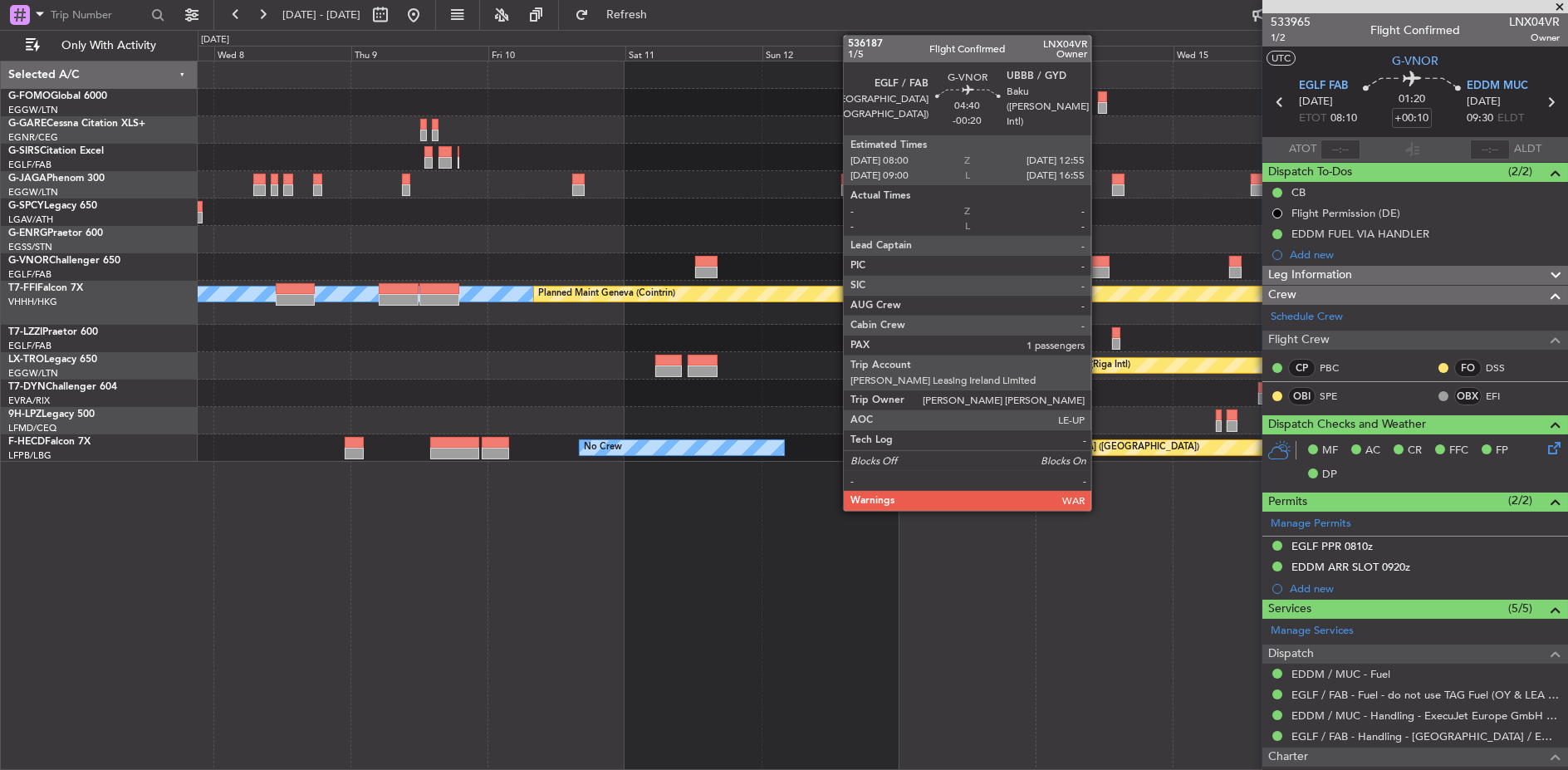
click at [1099, 272] on div at bounding box center [1094, 272] width 28 height 12
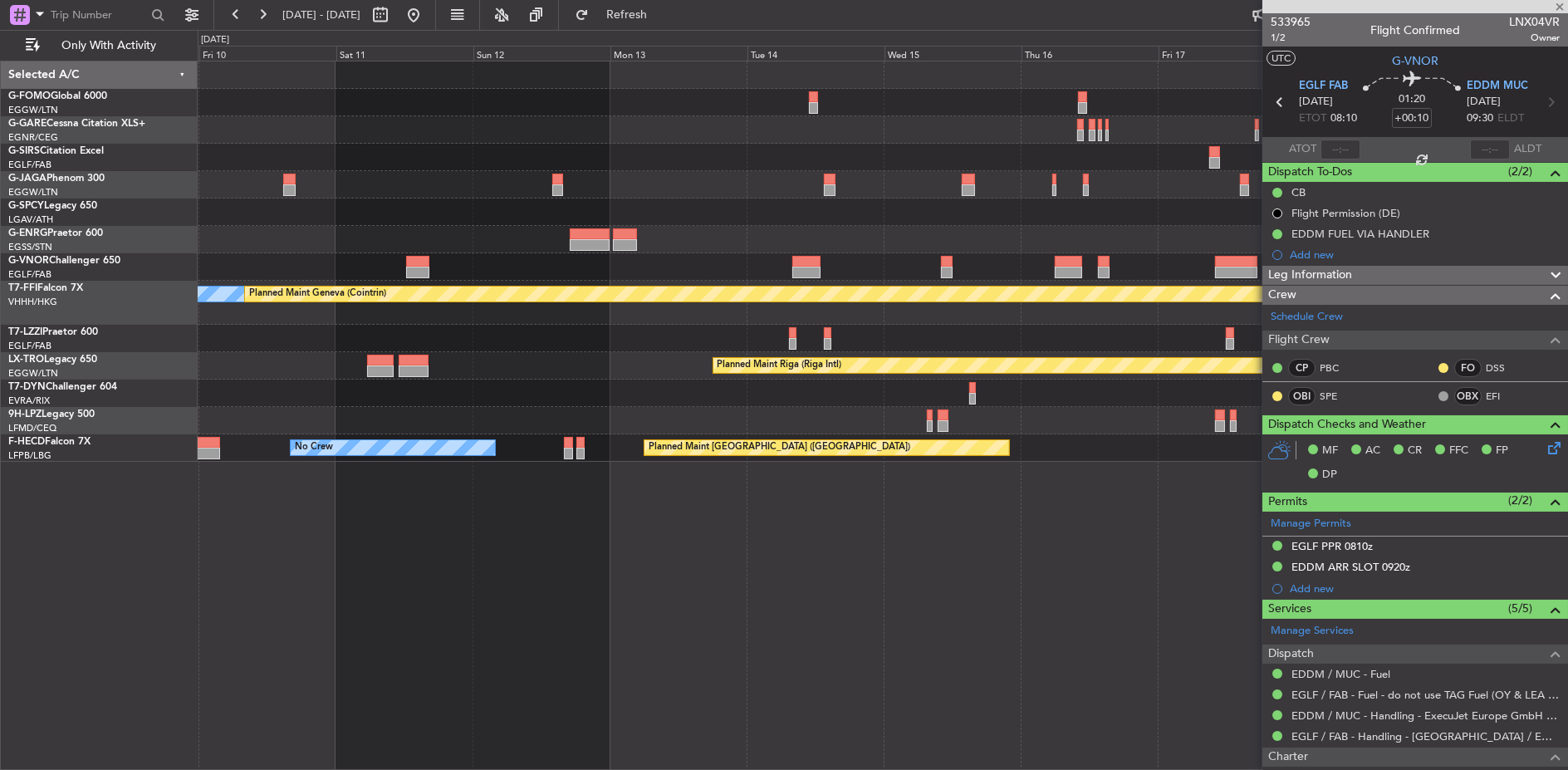
click at [793, 239] on div at bounding box center [882, 239] width 1369 height 28
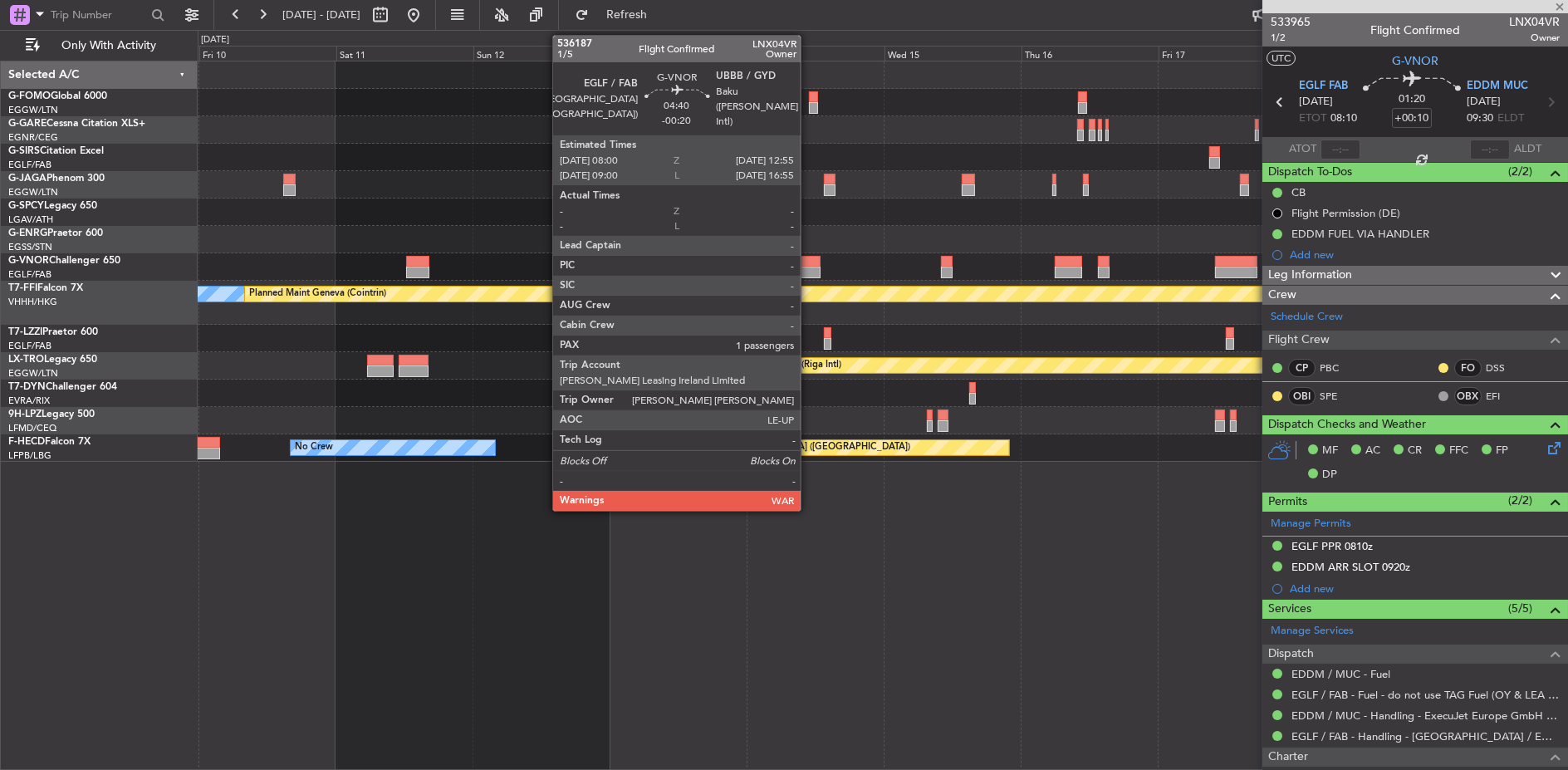
type input "-00:20"
type input "1"
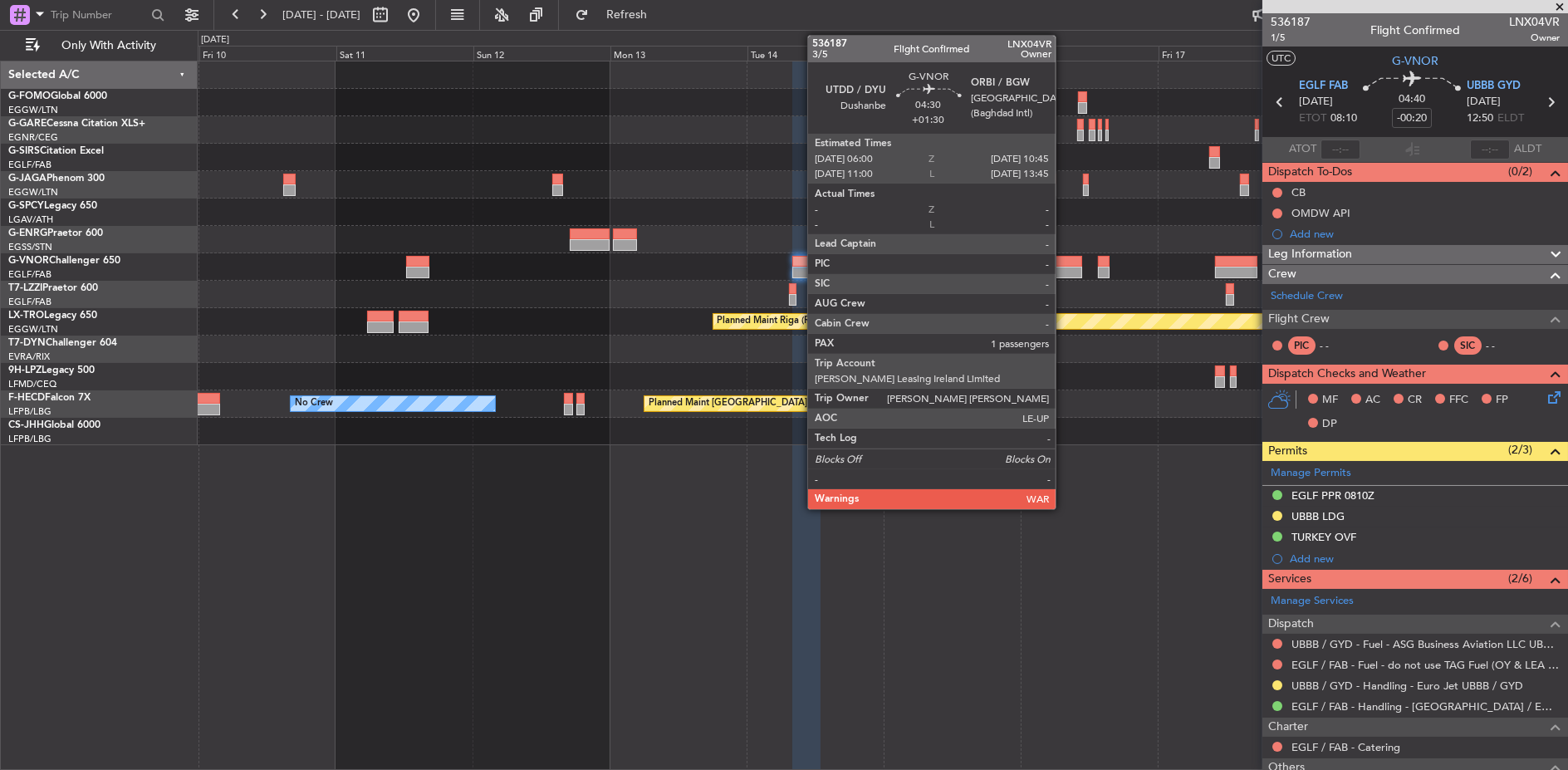
click at [1064, 265] on div at bounding box center [1068, 261] width 28 height 12
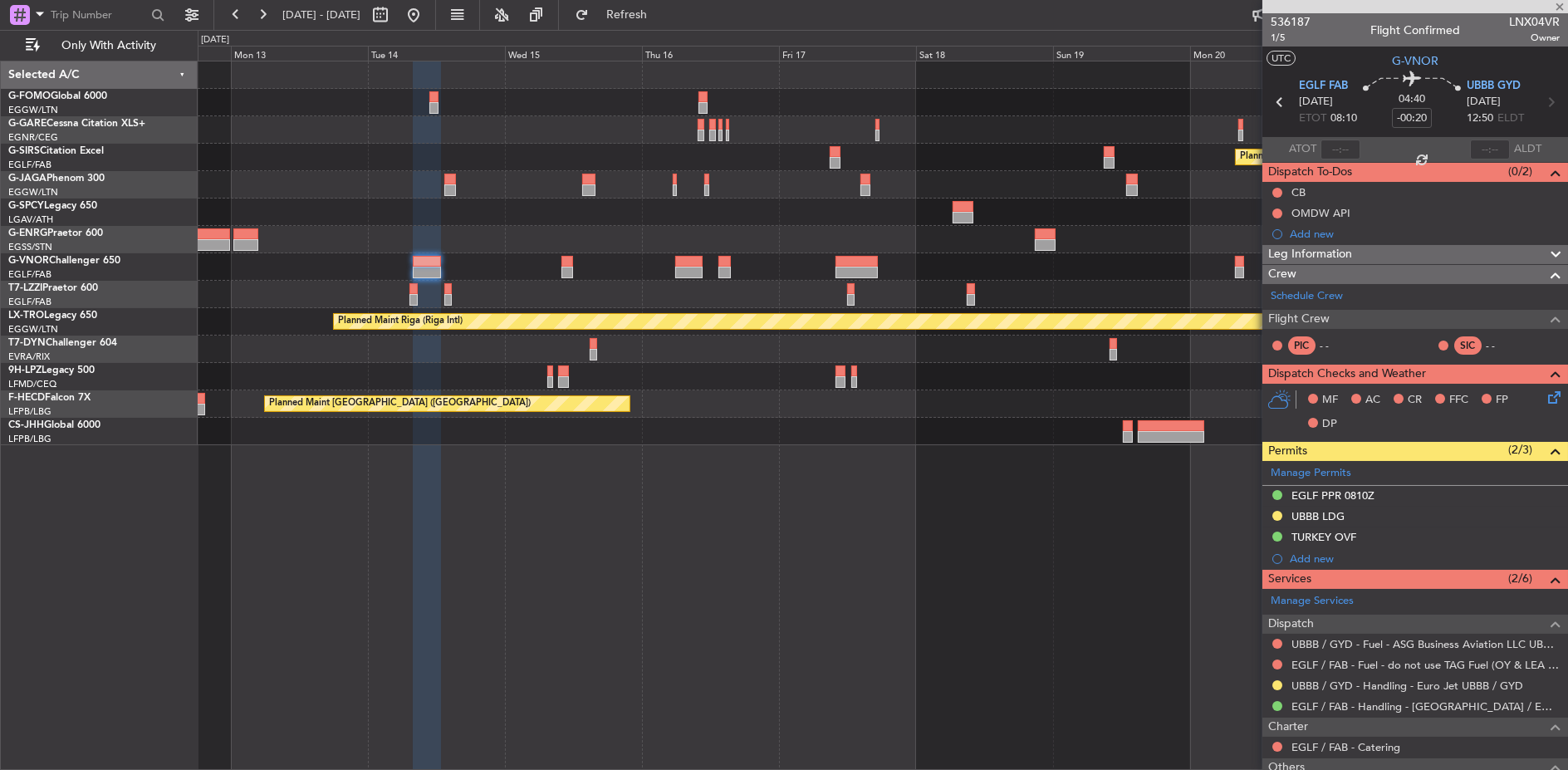
click at [674, 224] on div "Planned Maint Oxford (Kidlington) A/C Unavailable London (Luton) Planned Maint …" at bounding box center [883, 253] width 1370 height 384
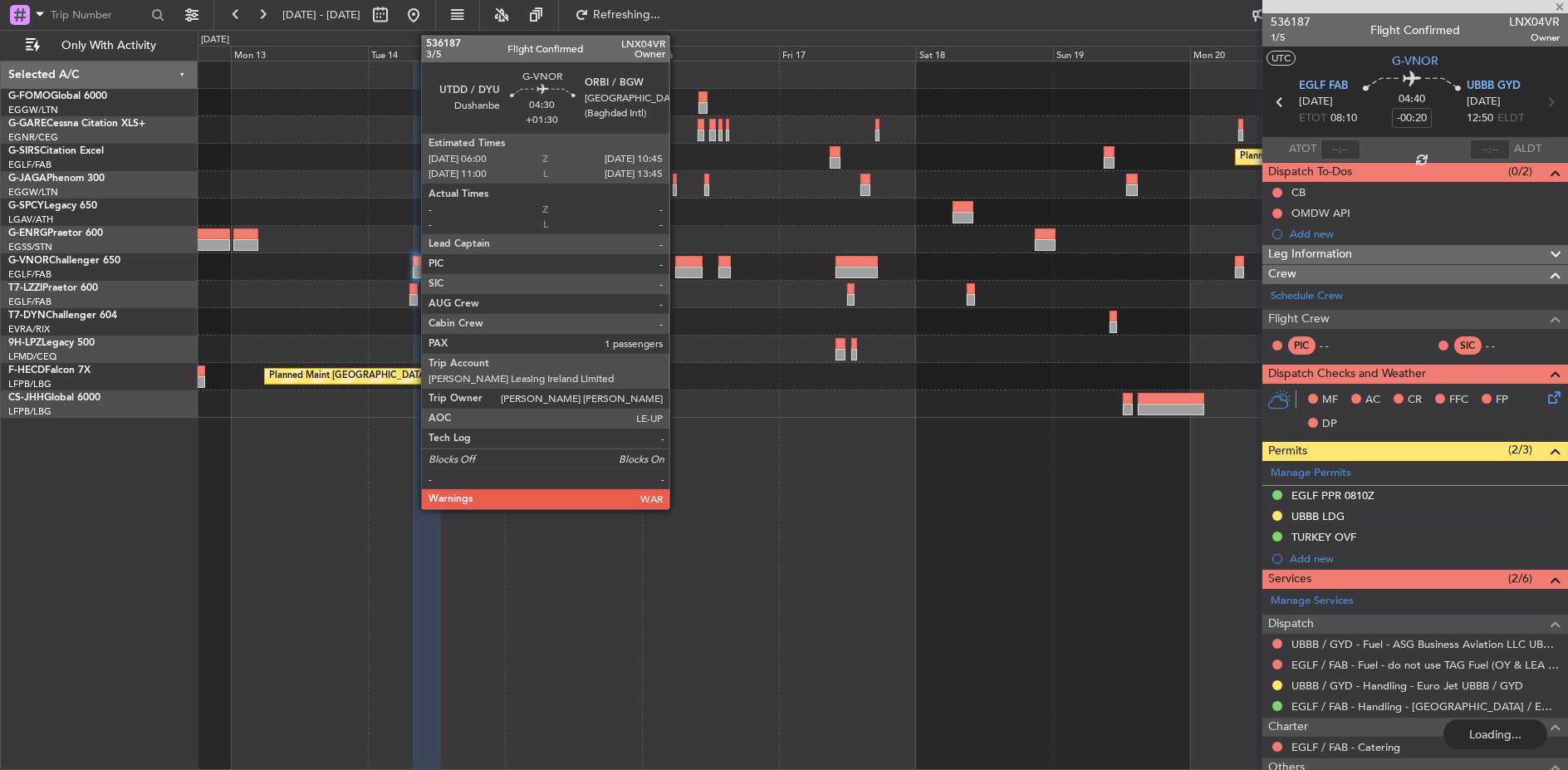
type input "+01:30"
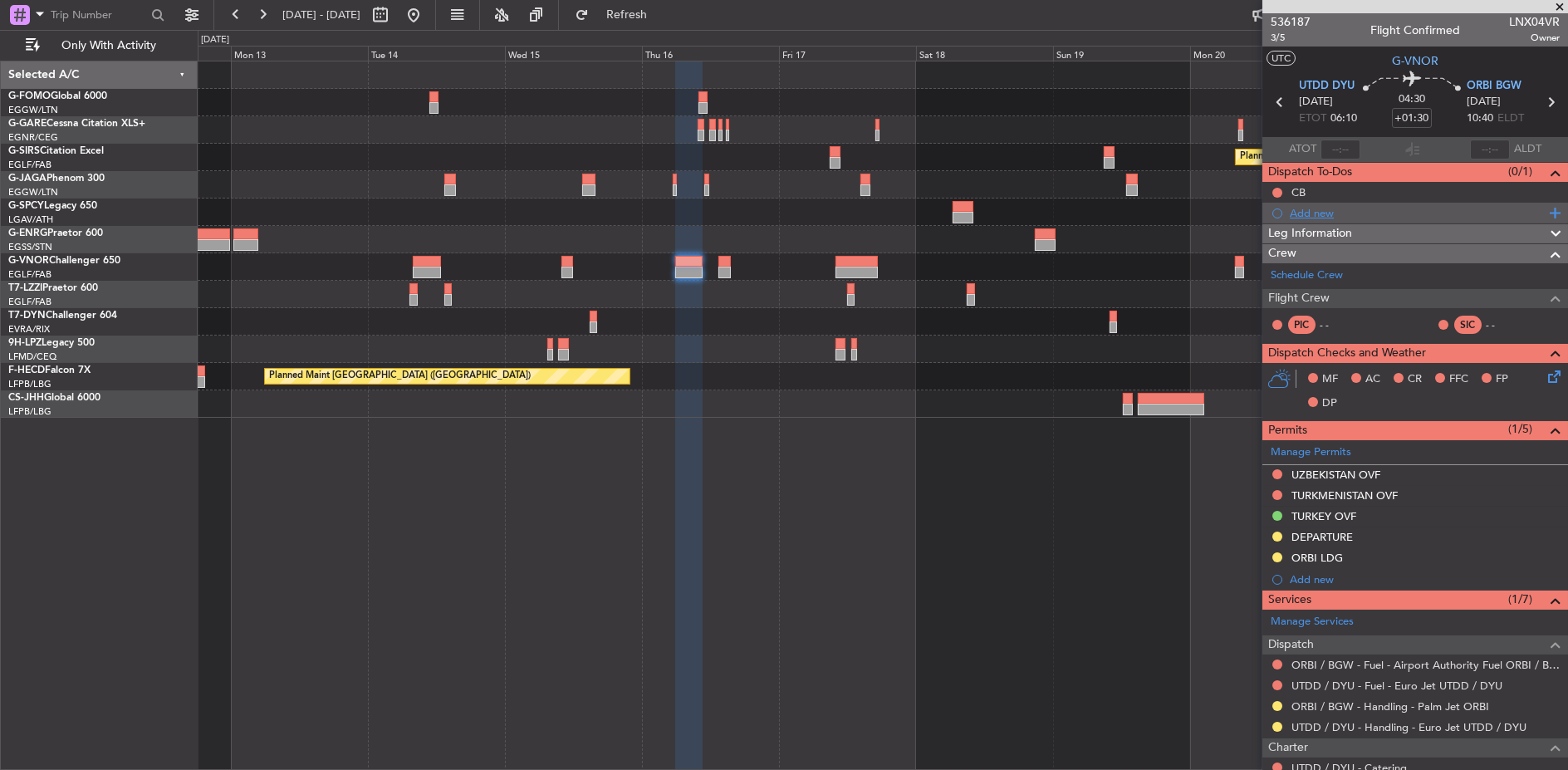
click at [1345, 206] on div "Add new" at bounding box center [1416, 212] width 255 height 14
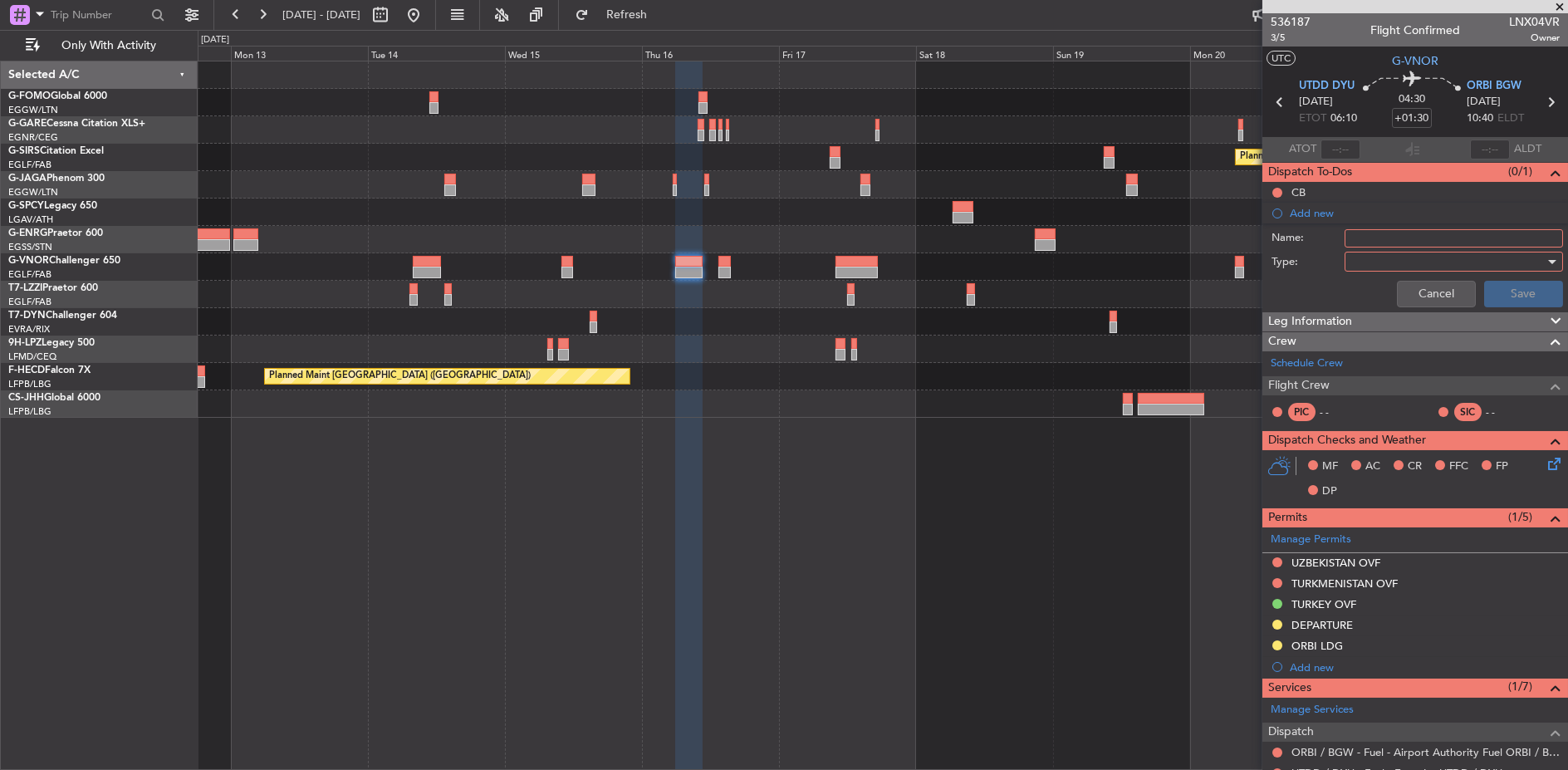
click at [1379, 236] on input "Name:" at bounding box center [1453, 238] width 218 height 18
type input "Risk assessment"
click at [1381, 267] on div at bounding box center [1447, 261] width 193 height 25
click at [1379, 286] on span "Generic" at bounding box center [1432, 295] width 167 height 25
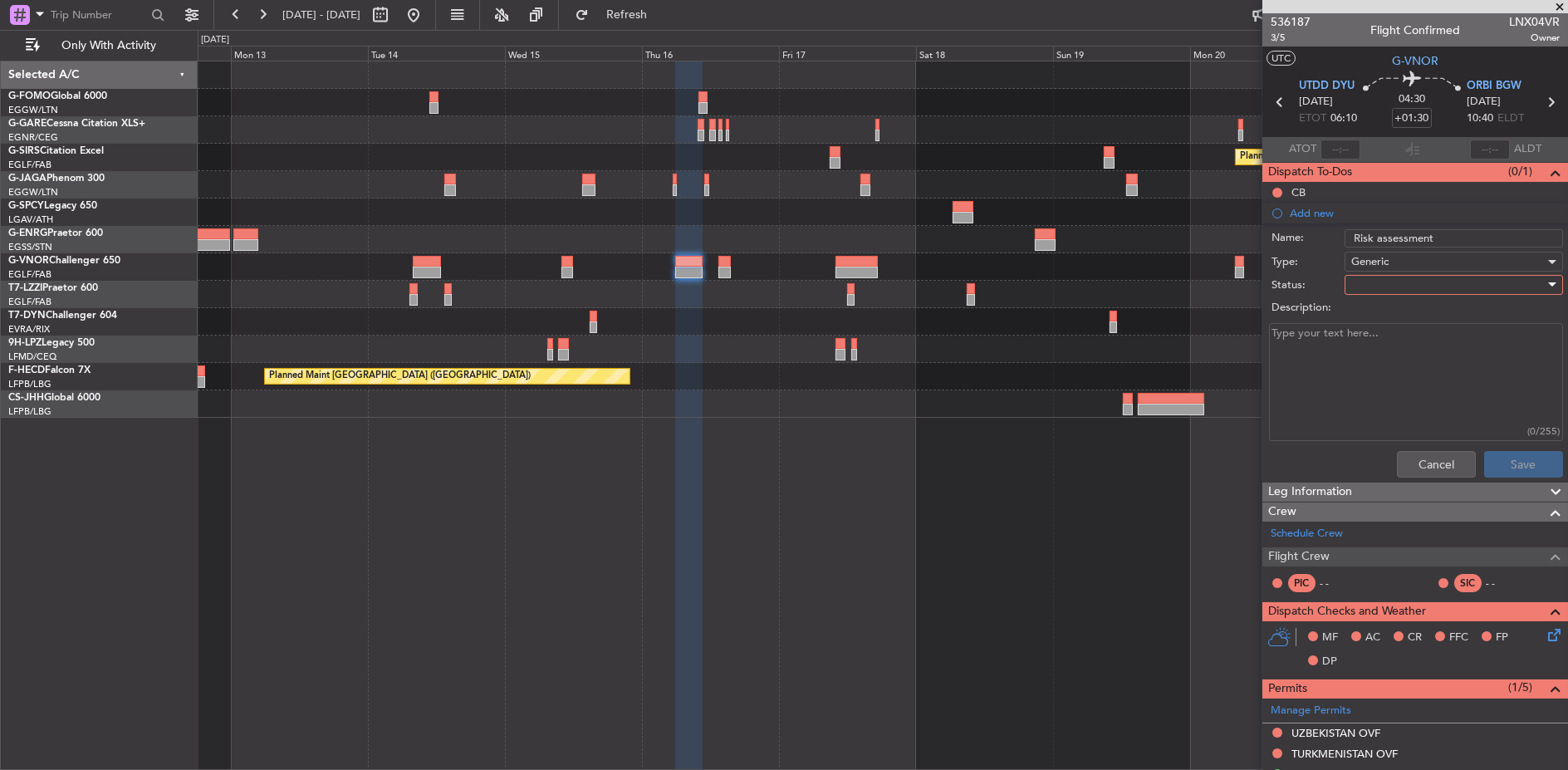
click at [1387, 279] on div at bounding box center [1447, 285] width 193 height 25
click at [1386, 336] on span "In Progress" at bounding box center [1444, 343] width 193 height 25
click at [1533, 468] on button "Save" at bounding box center [1524, 464] width 79 height 27
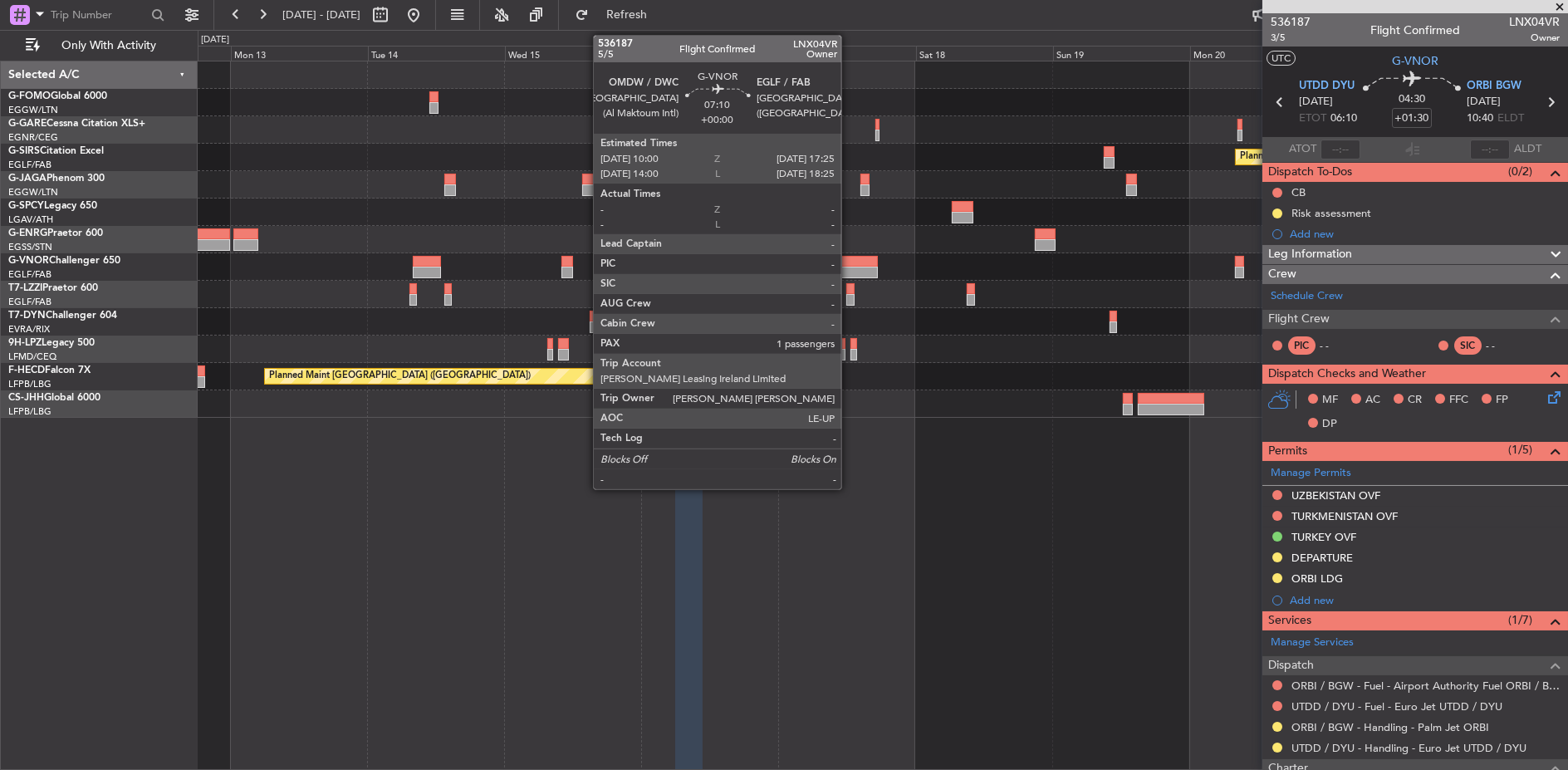
click at [849, 259] on div at bounding box center [857, 261] width 42 height 12
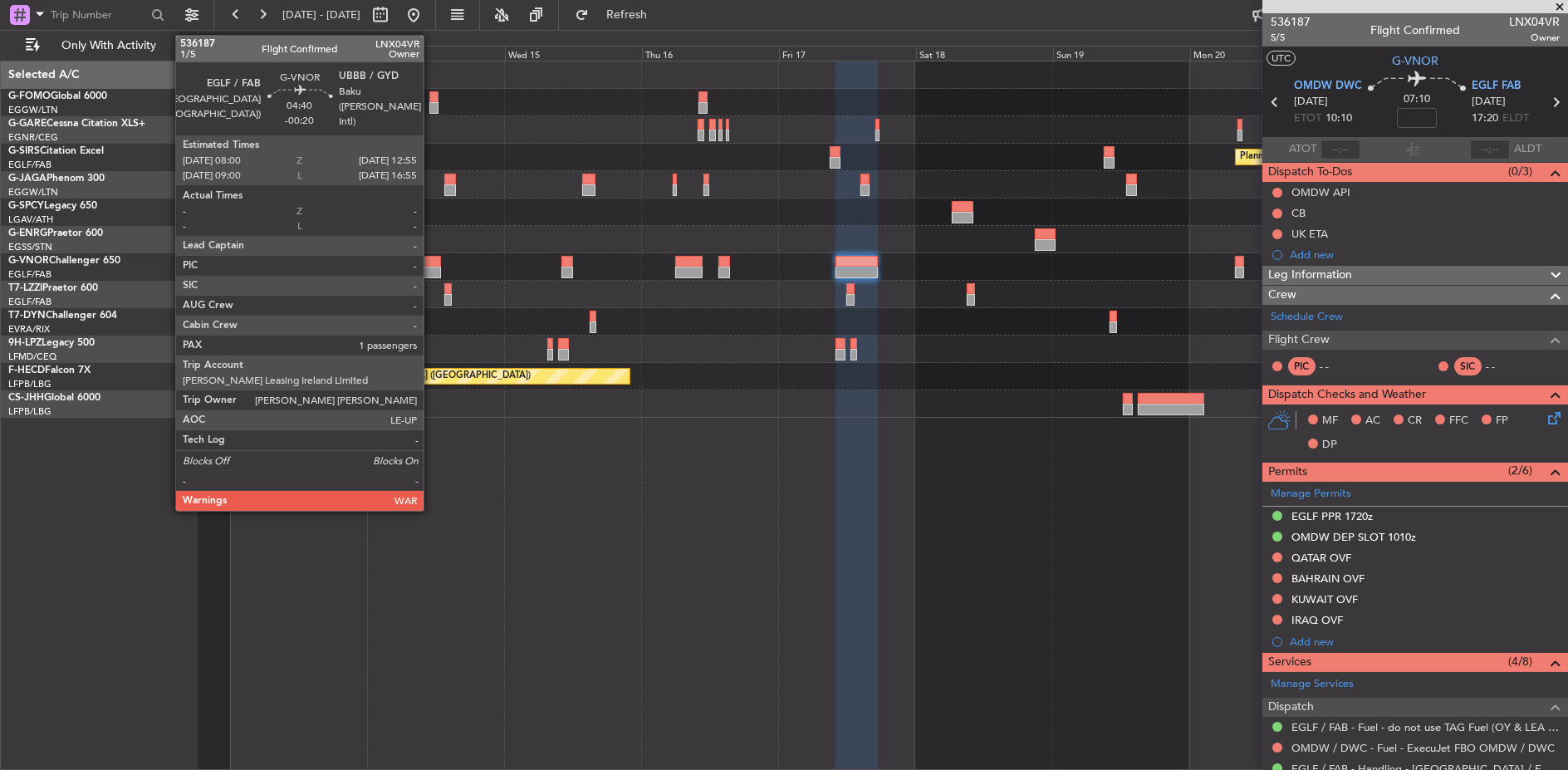
click at [431, 267] on div at bounding box center [427, 272] width 28 height 12
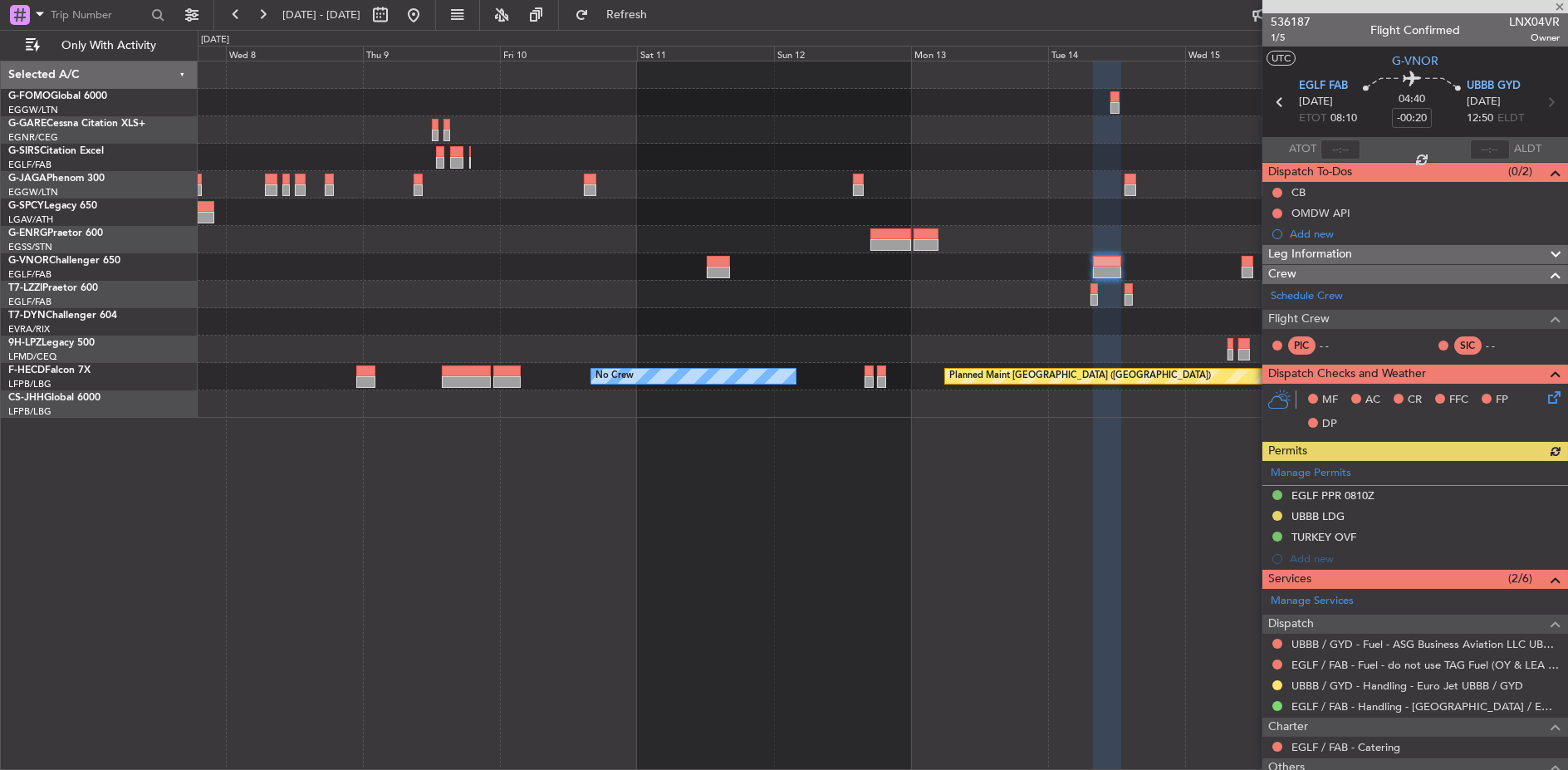
click at [1078, 527] on div "Planned Maint Paris (Le Bourget) No Crew" at bounding box center [883, 415] width 1371 height 710
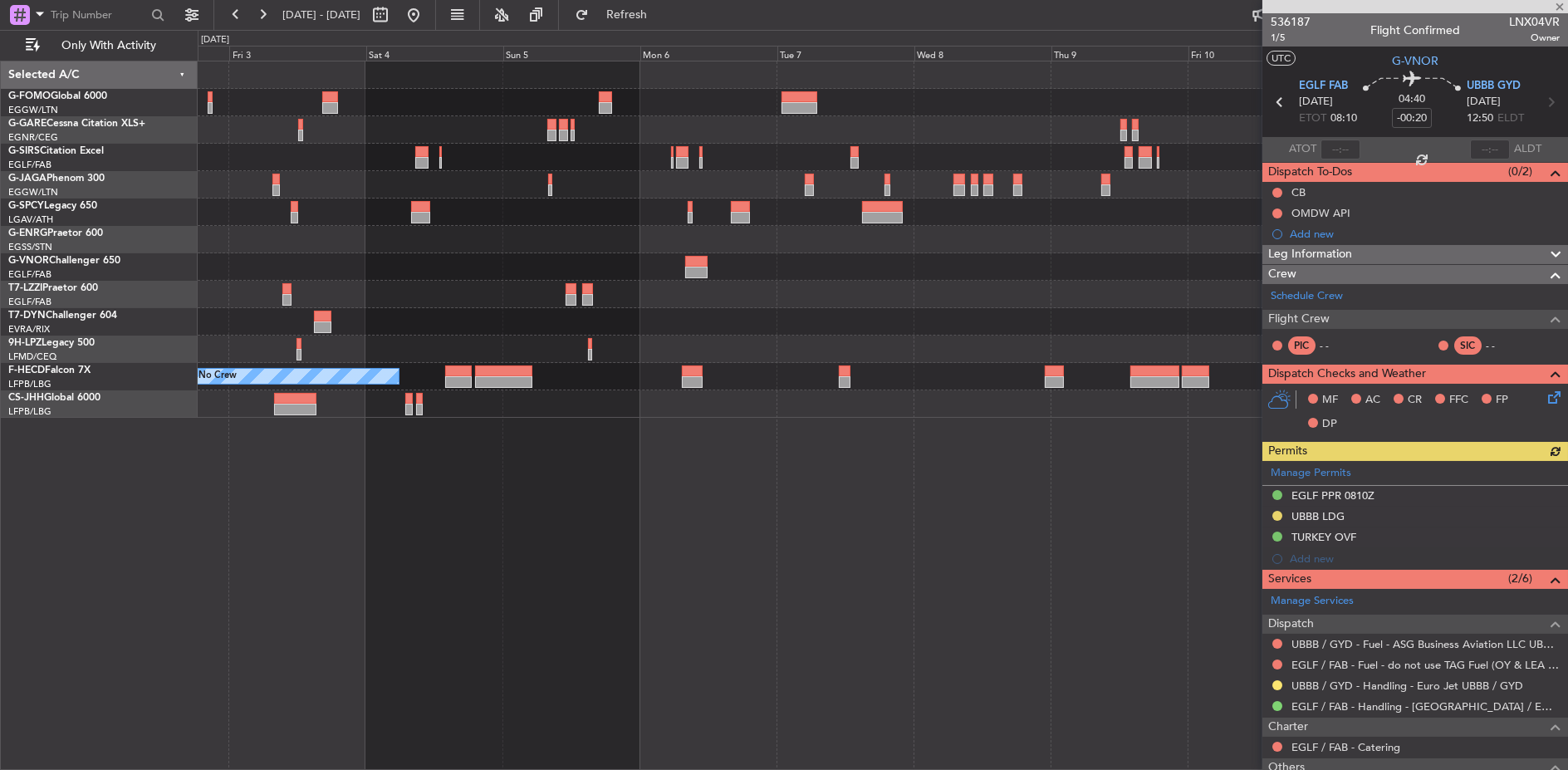
click at [1288, 486] on fb-app "12 Oct 2025 - 22 Oct 2025 Refresh Quick Links Only With Activity Planned Maint …" at bounding box center [784, 391] width 1568 height 758
click at [1227, 486] on div "Planned Maint Bremen No Crew No Crew Planned Maint Paris (Le Bourget)" at bounding box center [883, 415] width 1370 height 710
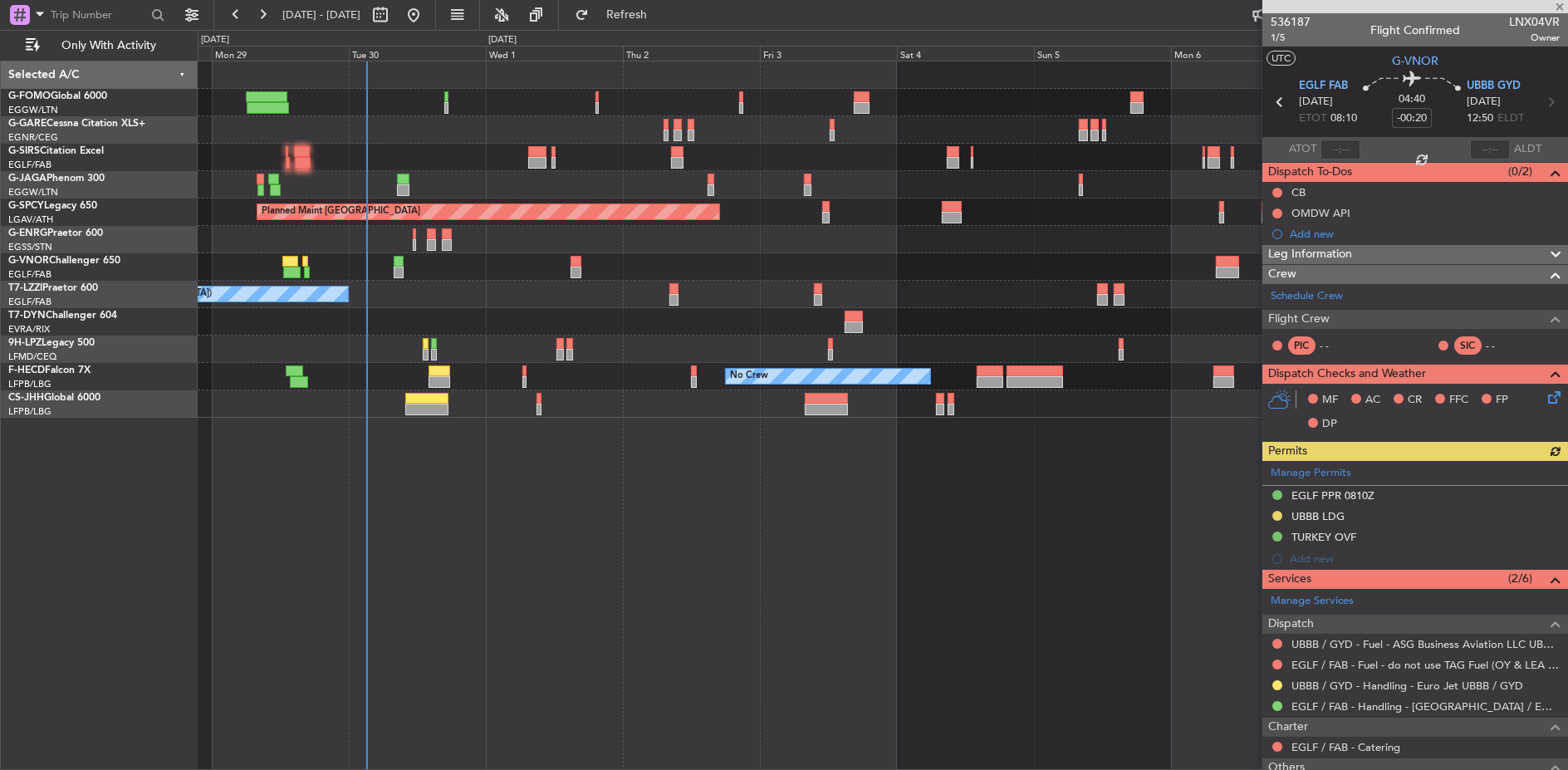
click at [756, 491] on div "Planned Maint London (Luton) Planned Maint Bremen Unplanned Maint London (Stans…" at bounding box center [883, 415] width 1370 height 710
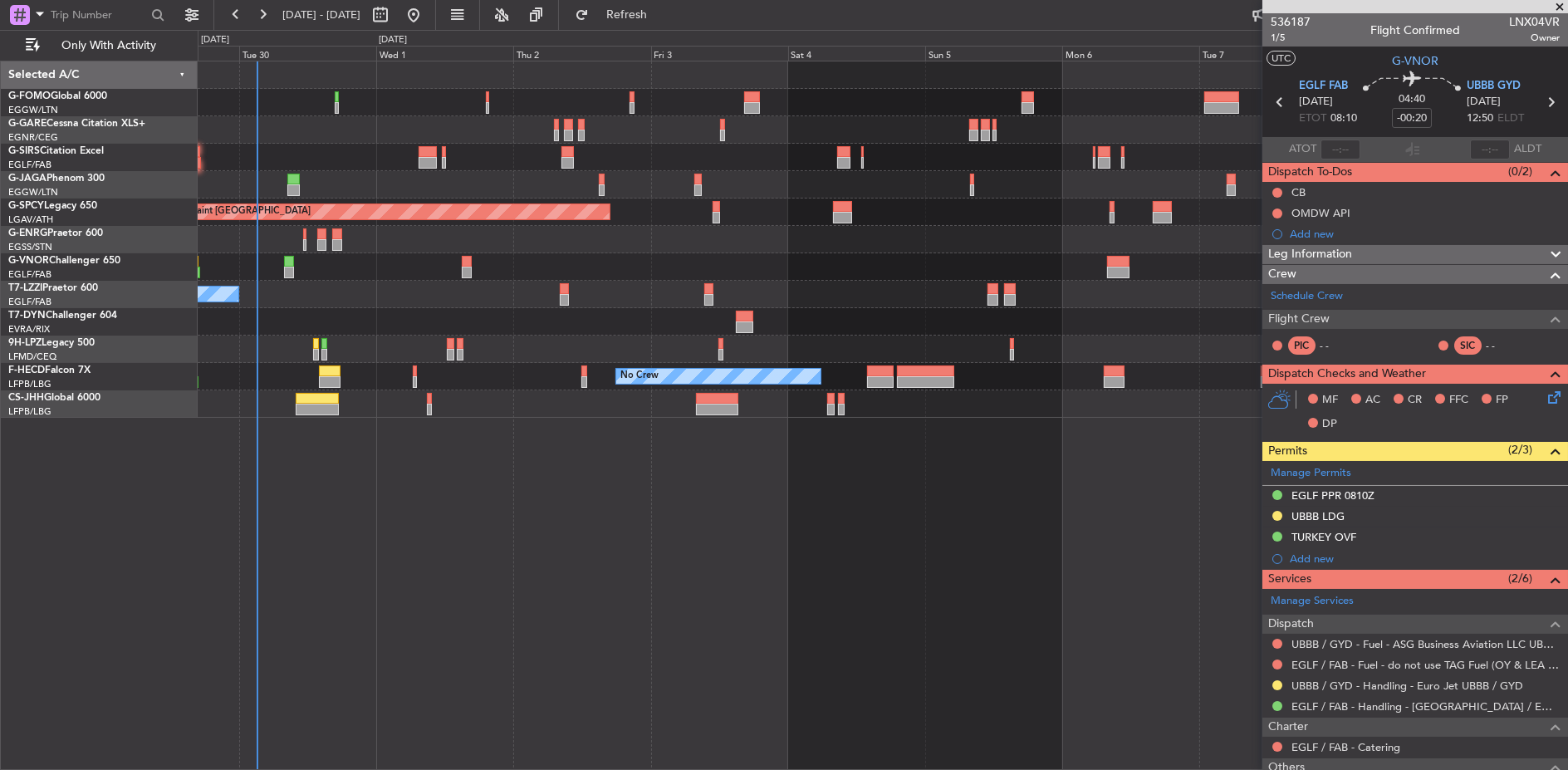
click at [730, 506] on div "Planned Maint London (Luton) Planned Maint Bremen A/C Unavailable London (Farnb…" at bounding box center [883, 415] width 1371 height 710
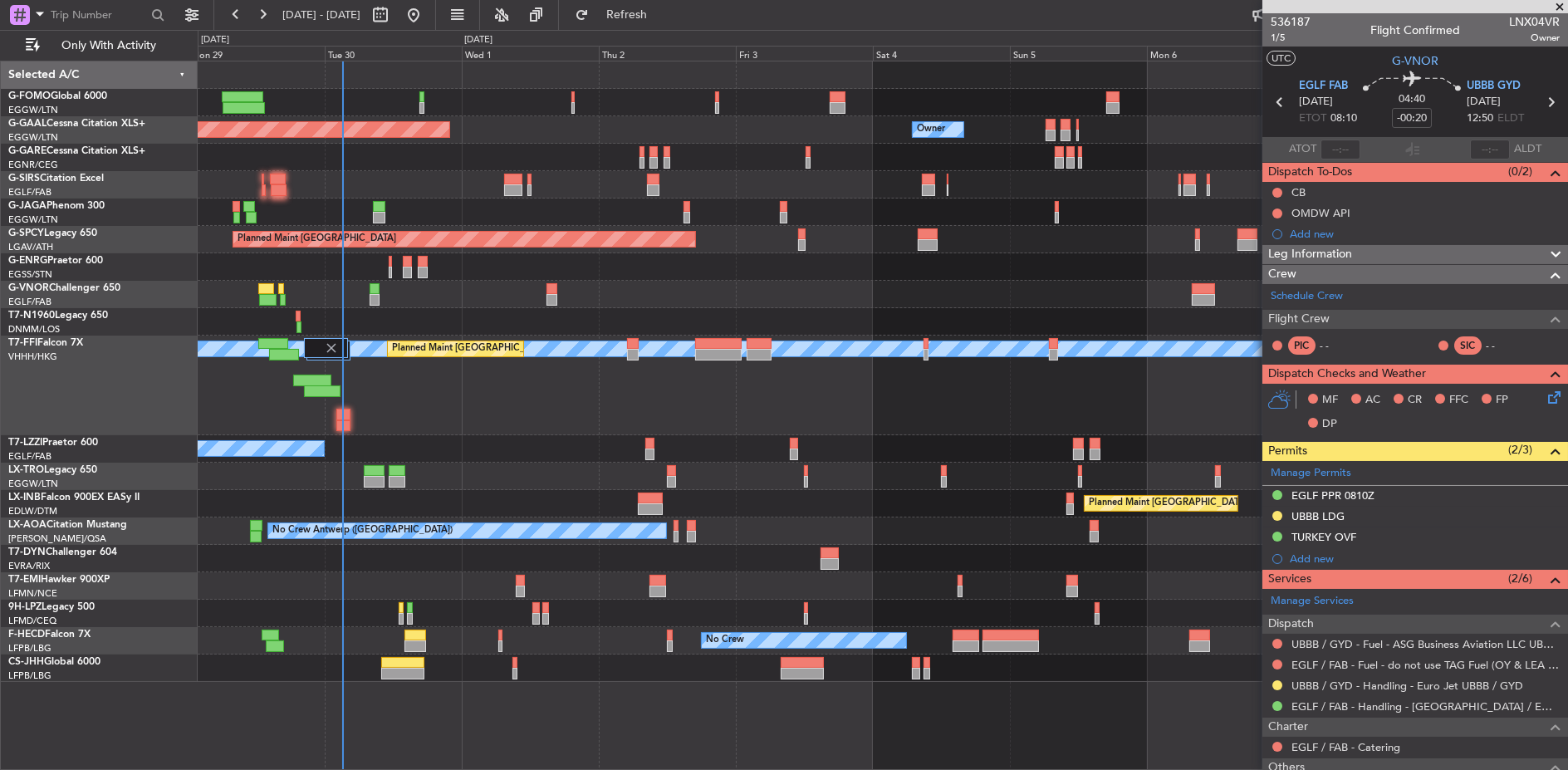
click at [379, 410] on div "MEL MEL Planned Maint Beijing (Beijing Capital) Planned Maint Geneva (Cointrin)" at bounding box center [882, 385] width 1369 height 100
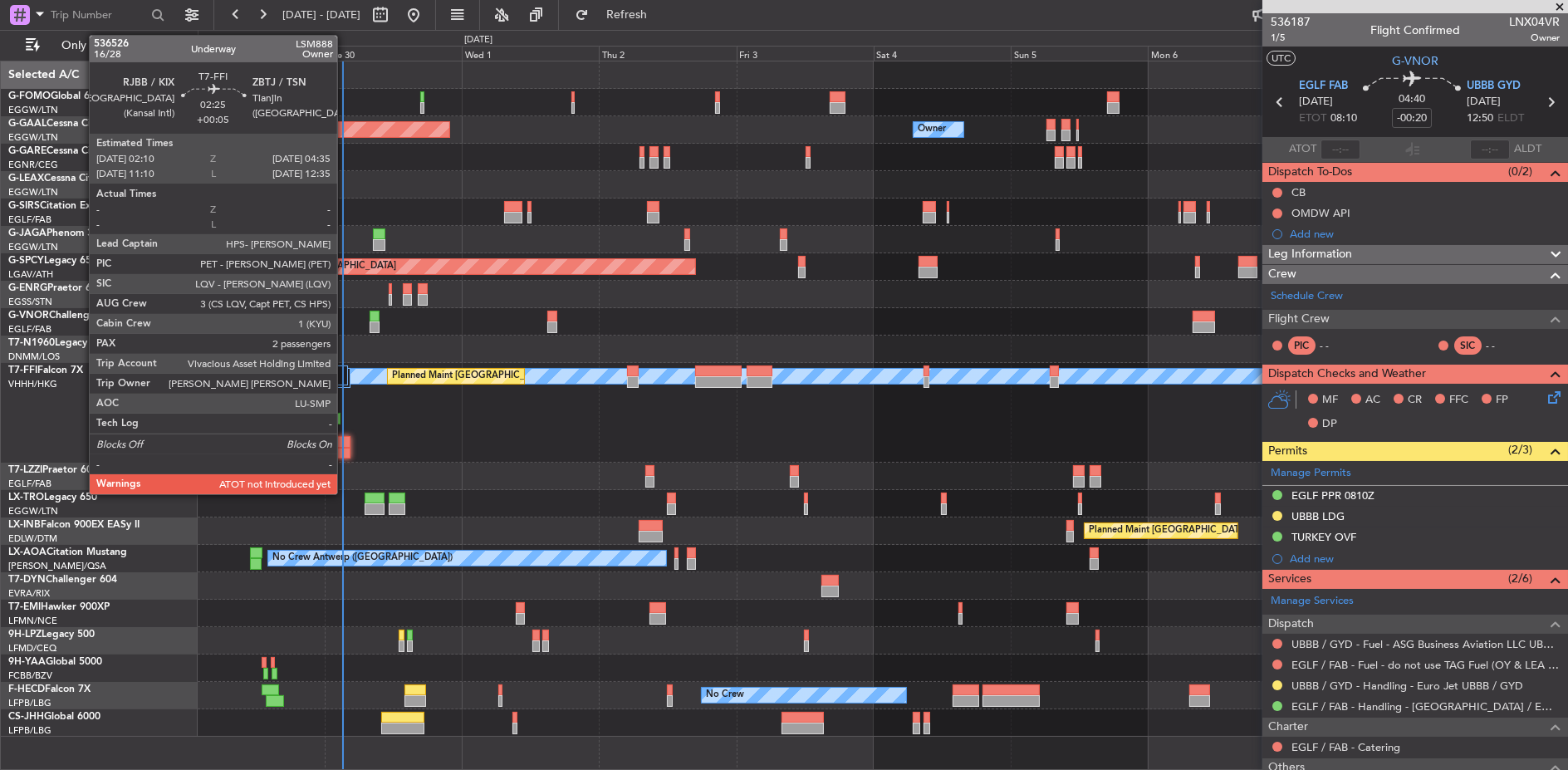
click at [346, 451] on div at bounding box center [343, 454] width 14 height 12
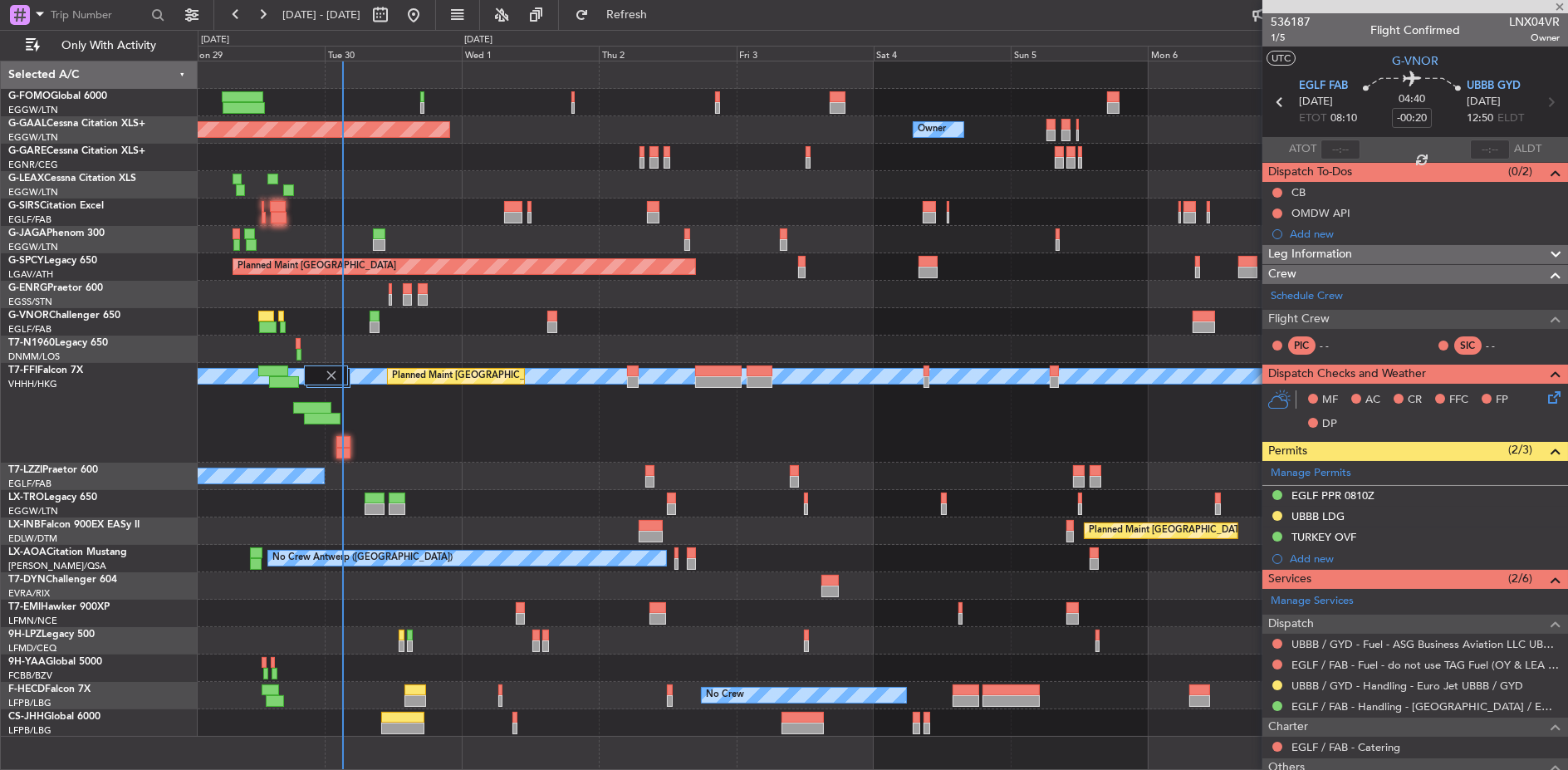
type input "+00:05"
type input "2"
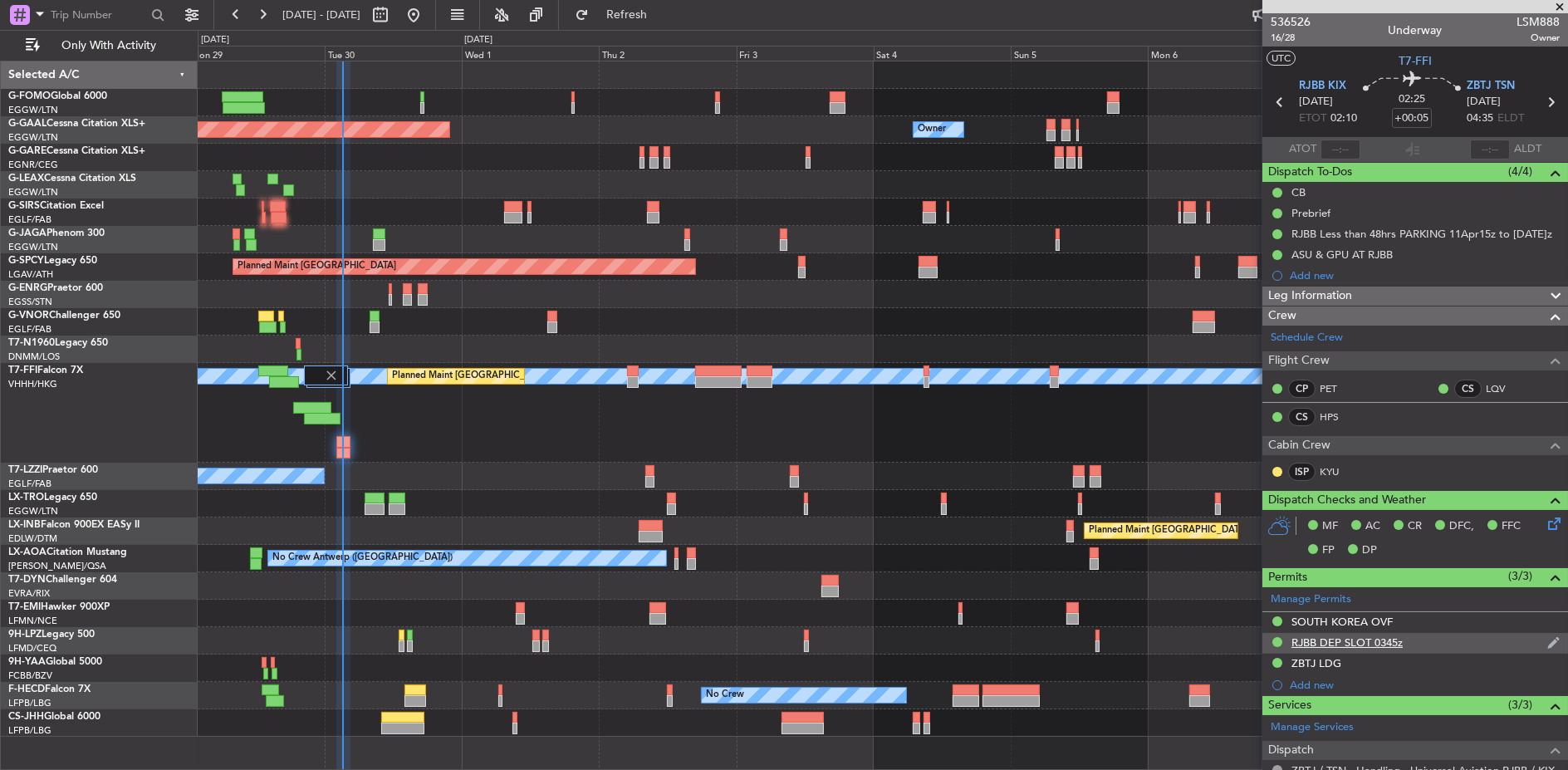
click at [1373, 639] on div "RJBB DEP SLOT 0345z" at bounding box center [1347, 642] width 111 height 14
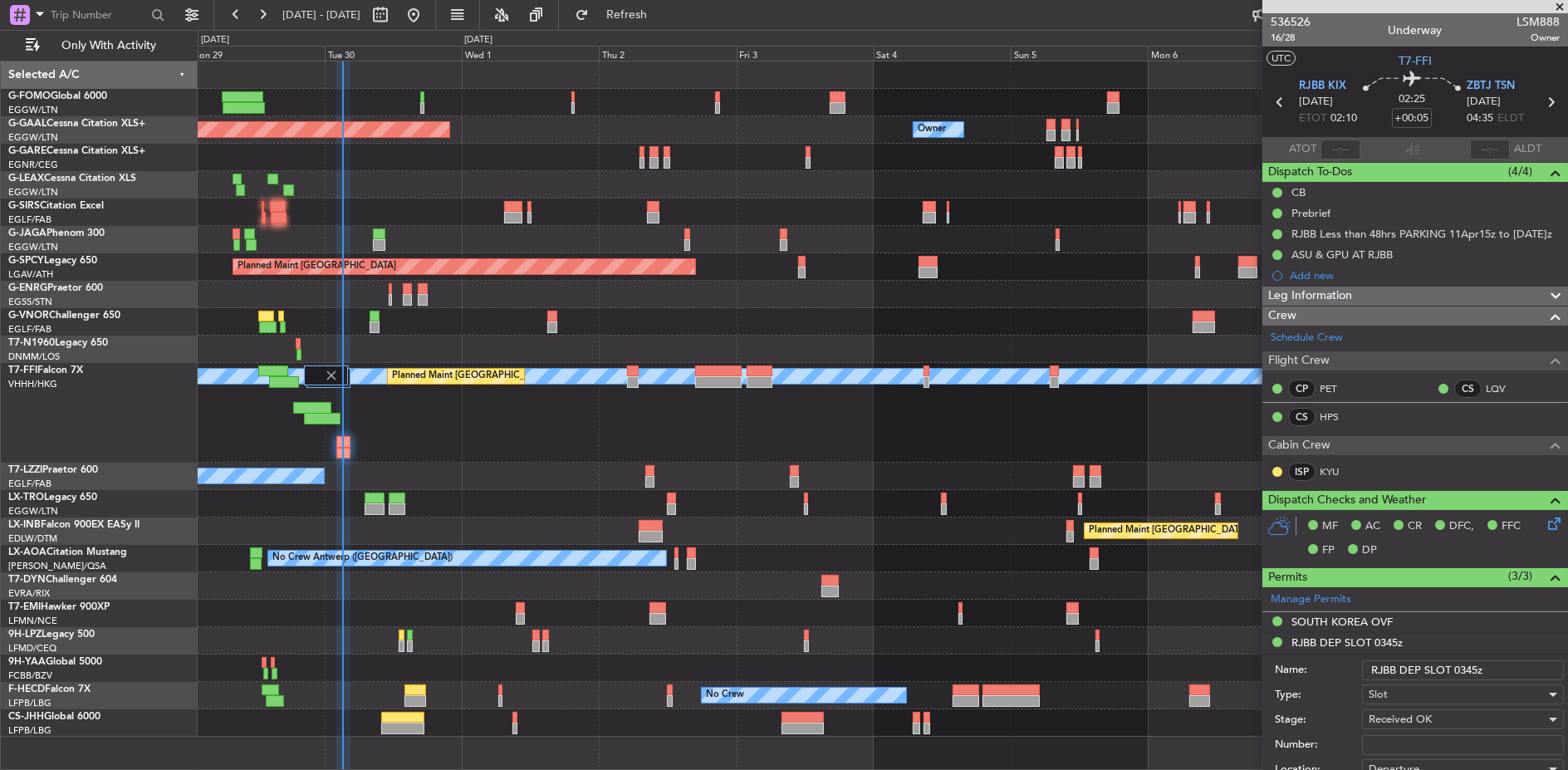
drag, startPoint x: 1465, startPoint y: 667, endPoint x: 1478, endPoint y: 666, distance: 13.0
click at [1478, 666] on input "RJBB DEP SLOT 0345z" at bounding box center [1462, 670] width 202 height 20
type input "RJBB DEP SLOT 0310z"
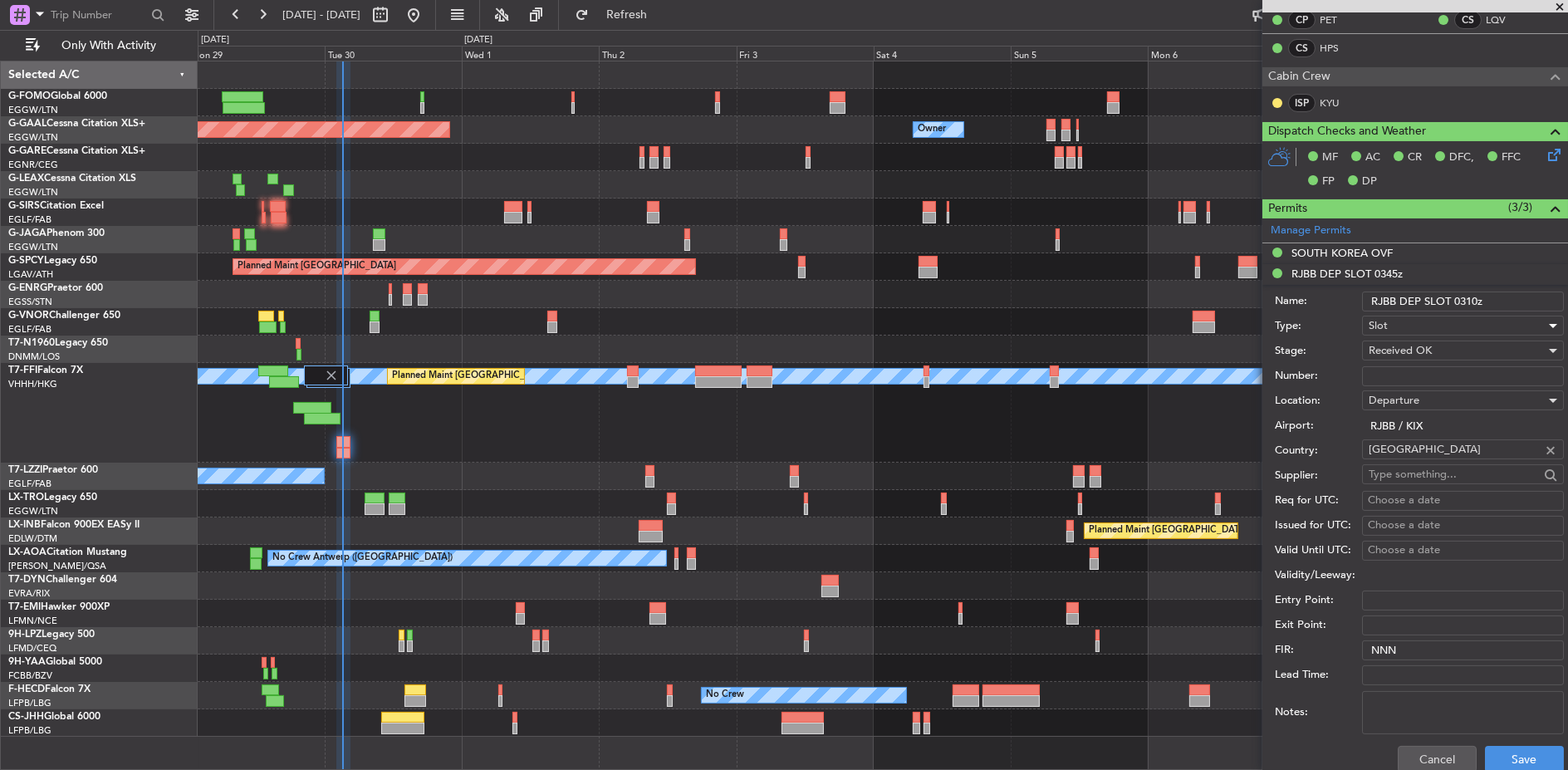
scroll to position [461, 0]
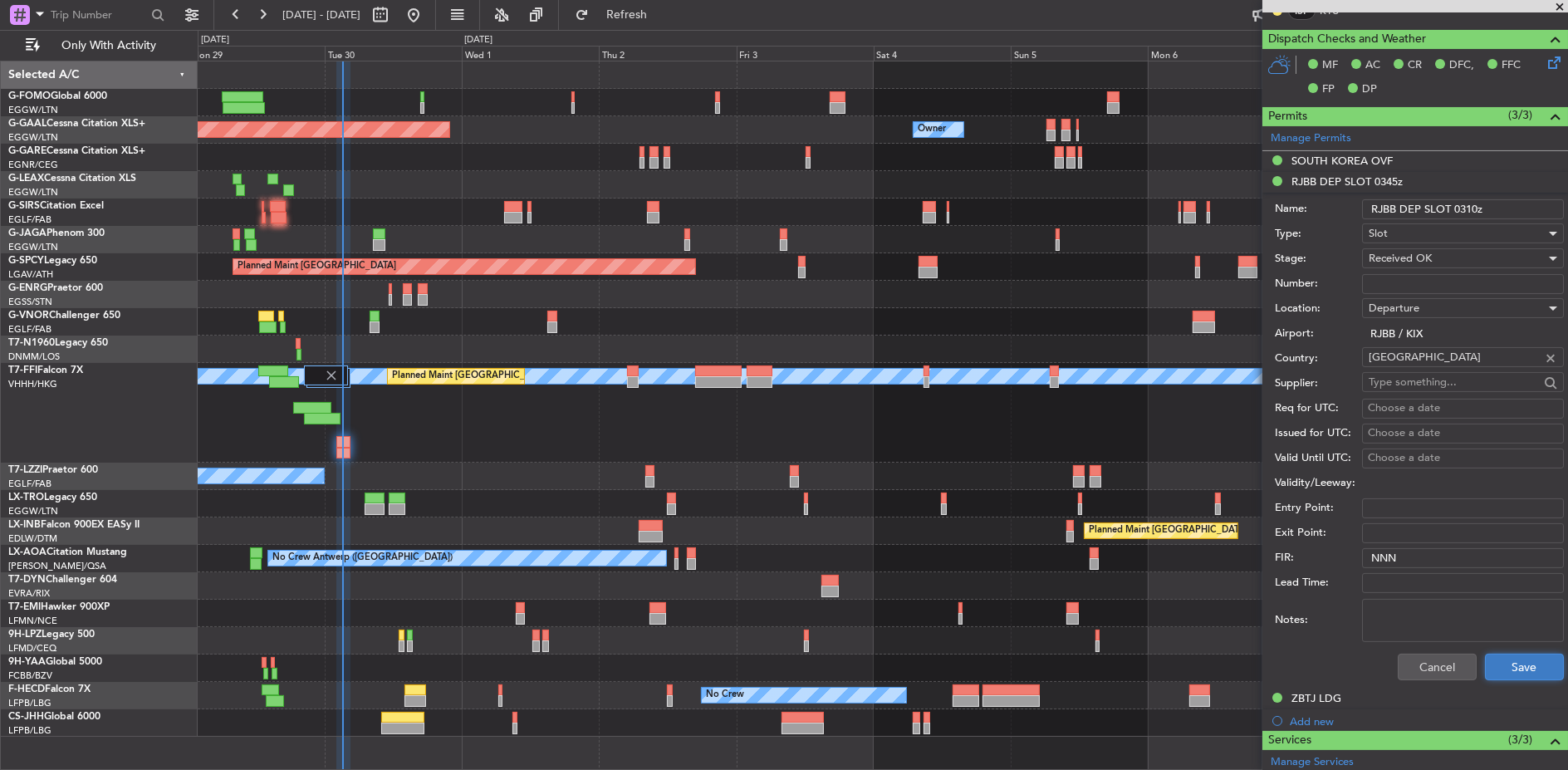
click at [1526, 672] on button "Save" at bounding box center [1524, 667] width 79 height 27
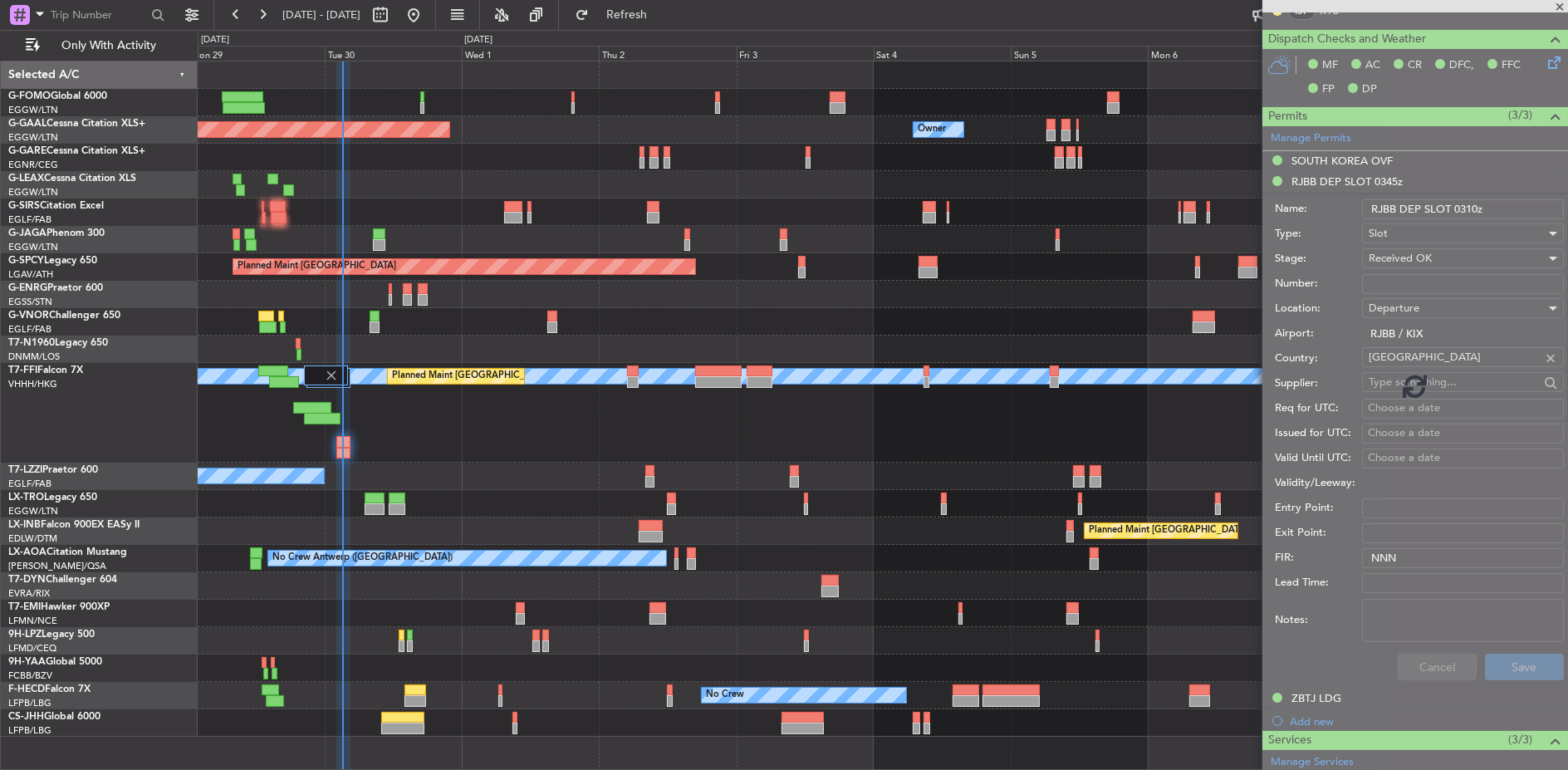
scroll to position [396, 0]
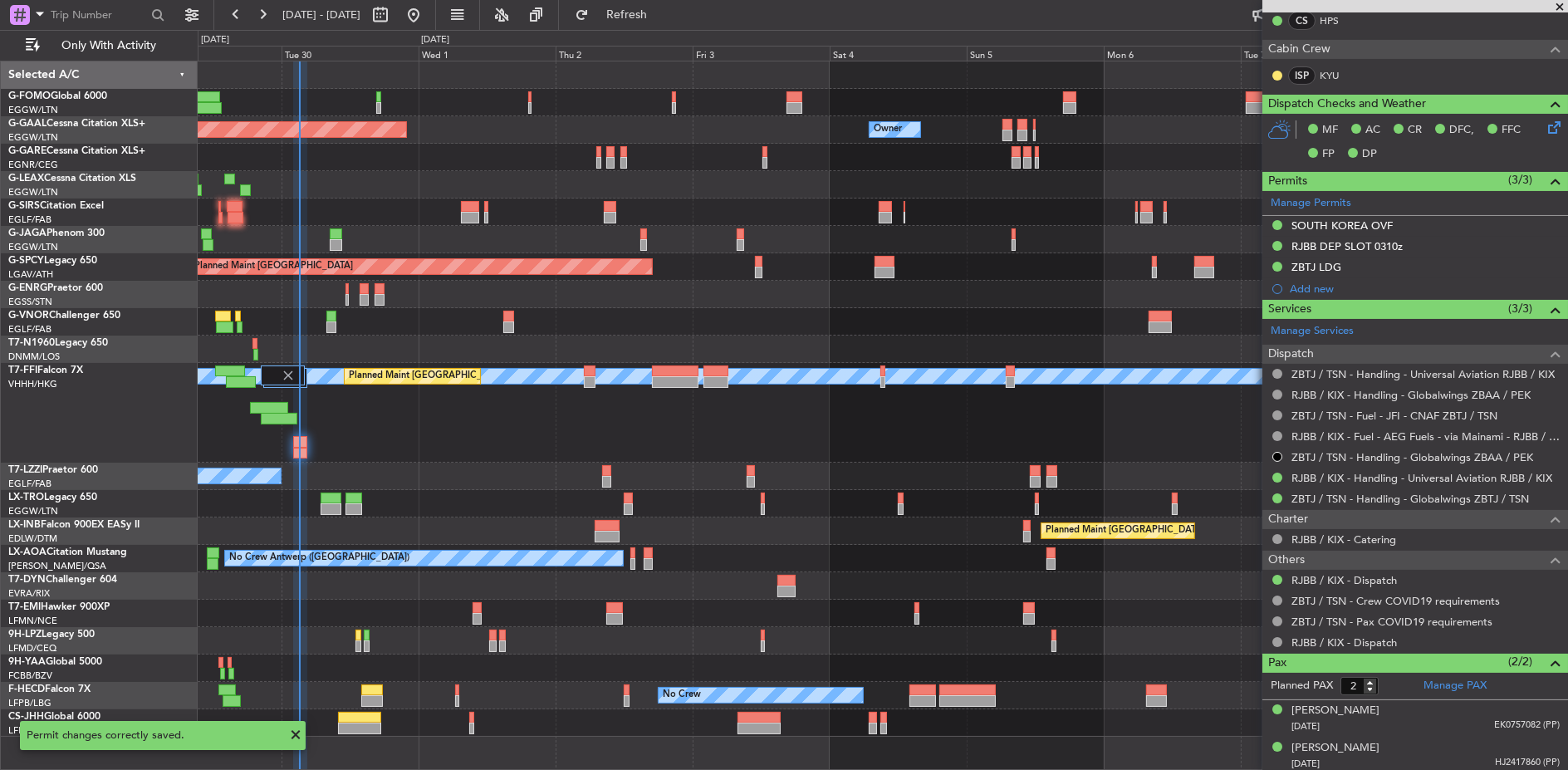
click at [502, 413] on div "MEL MEL Planned Maint Beijing (Beijing Capital) Planned Maint Geneva (Cointrin)" at bounding box center [882, 413] width 1369 height 100
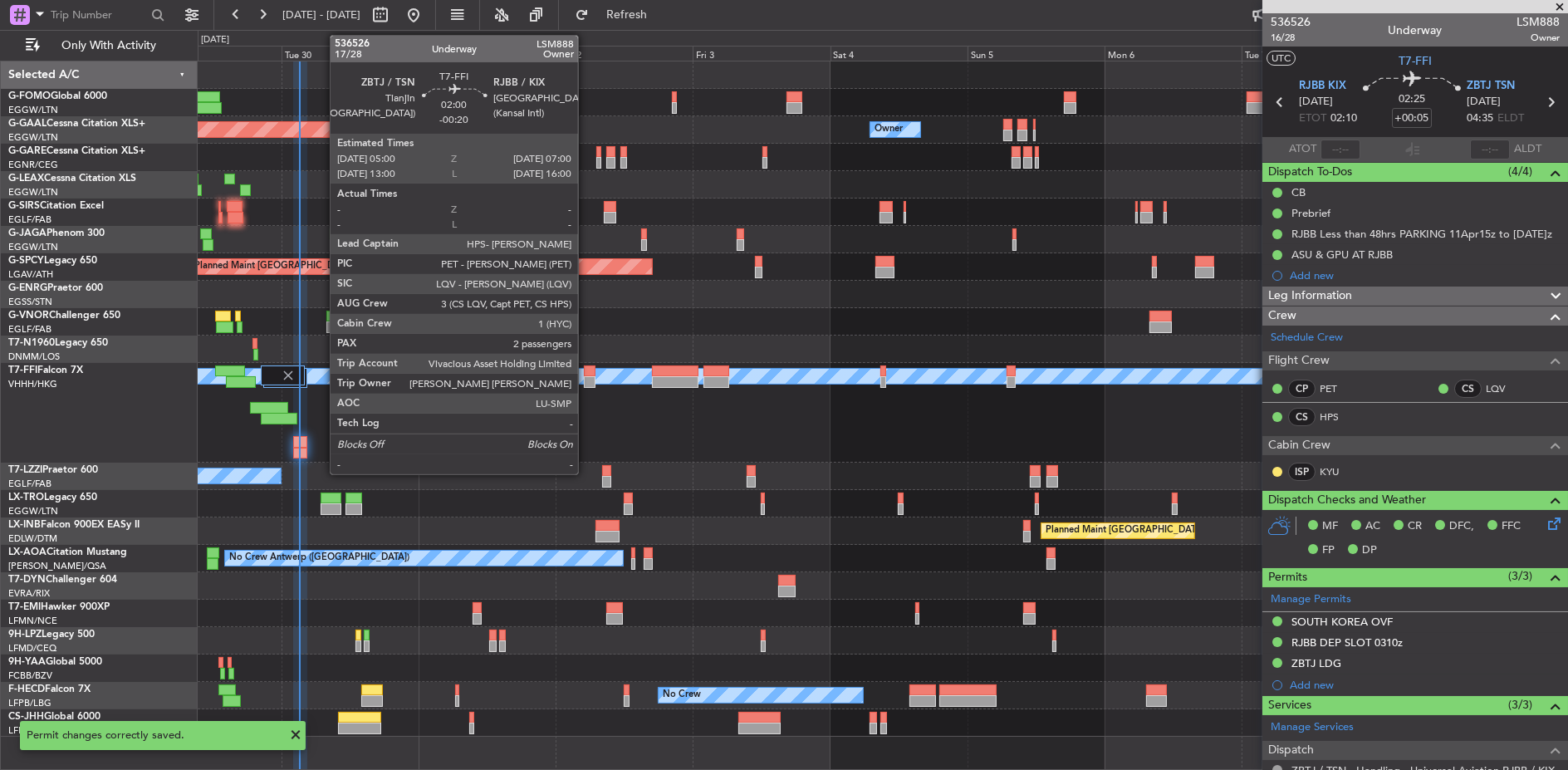
click at [586, 383] on div at bounding box center [590, 383] width 12 height 12
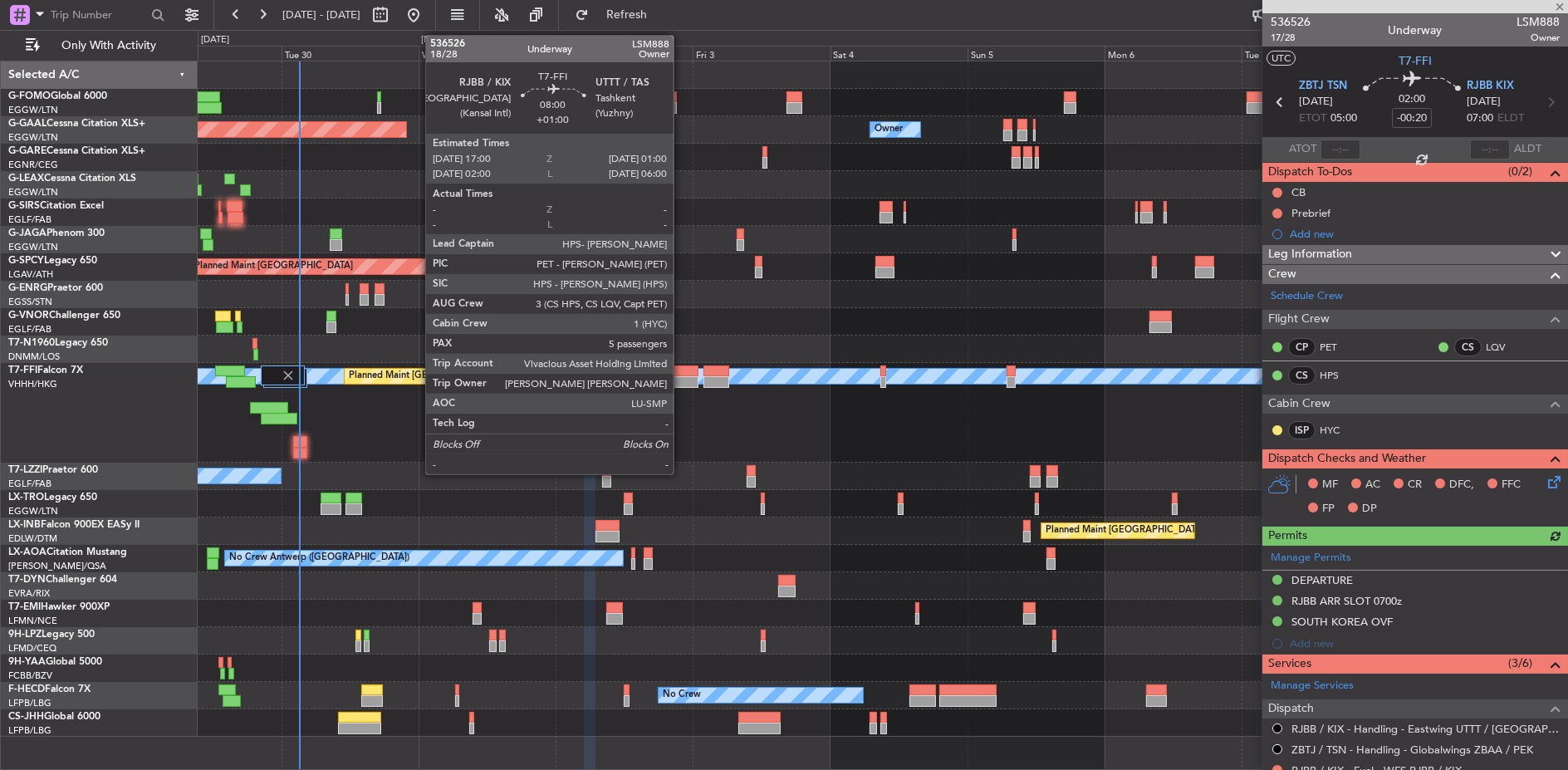
click at [682, 375] on div at bounding box center [674, 371] width 46 height 12
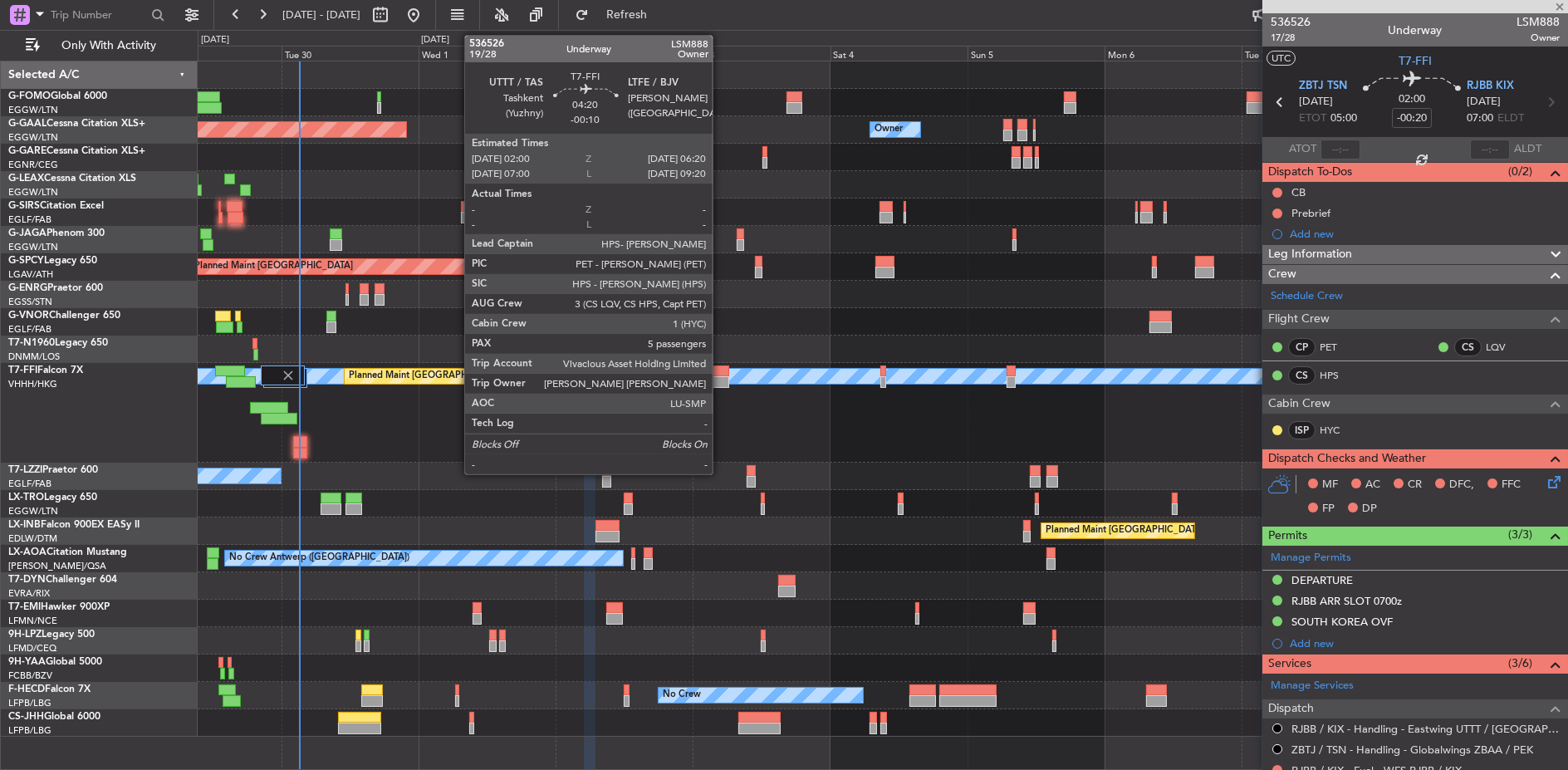
type input "+01:00"
type input "5"
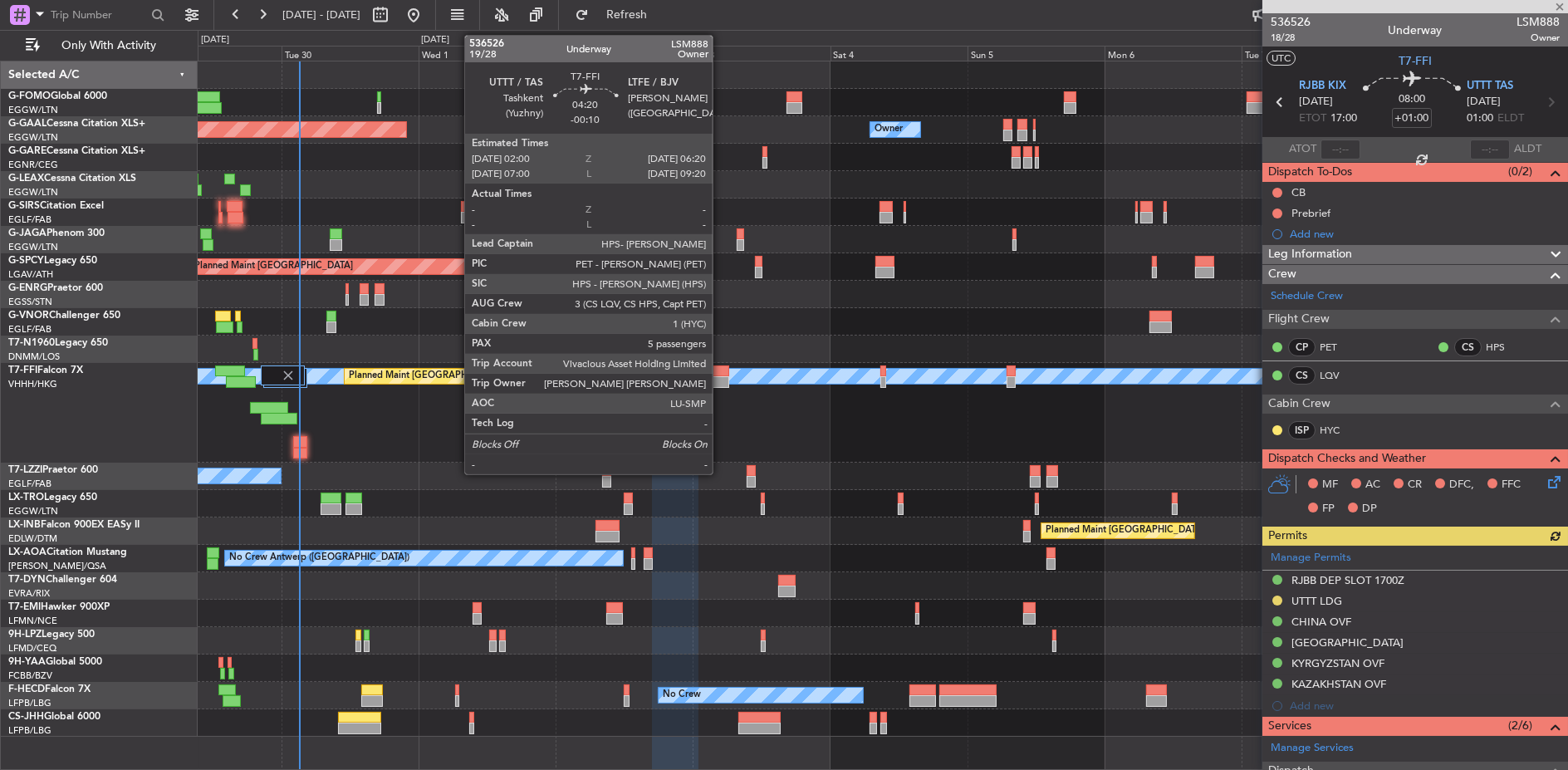
click at [721, 375] on div at bounding box center [716, 371] width 25 height 12
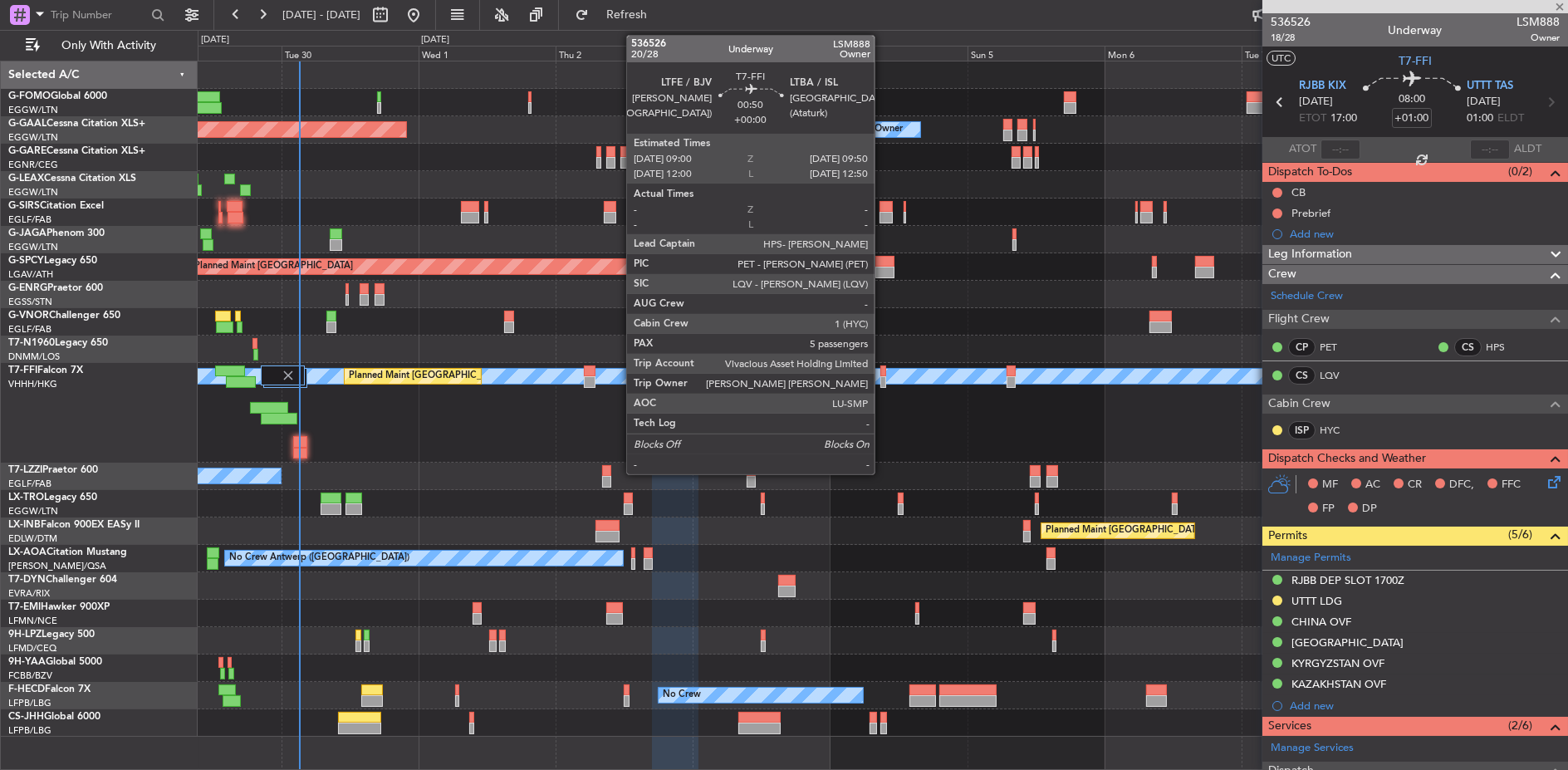
type input "-00:10"
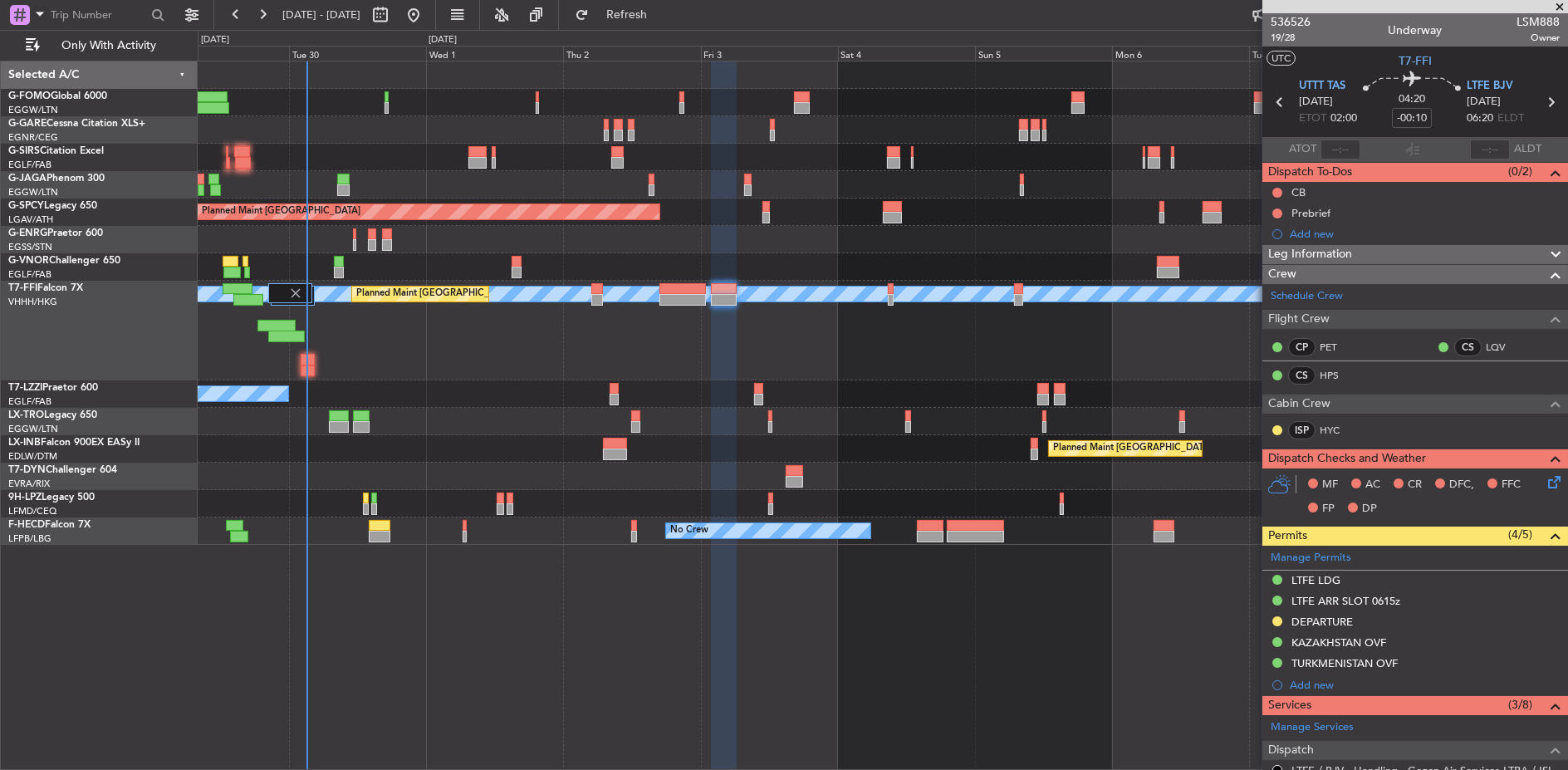
click at [961, 349] on div "MEL MEL Planned Maint Beijing (Beijing Capital) Planned Maint Geneva (Cointrin)" at bounding box center [883, 331] width 1370 height 100
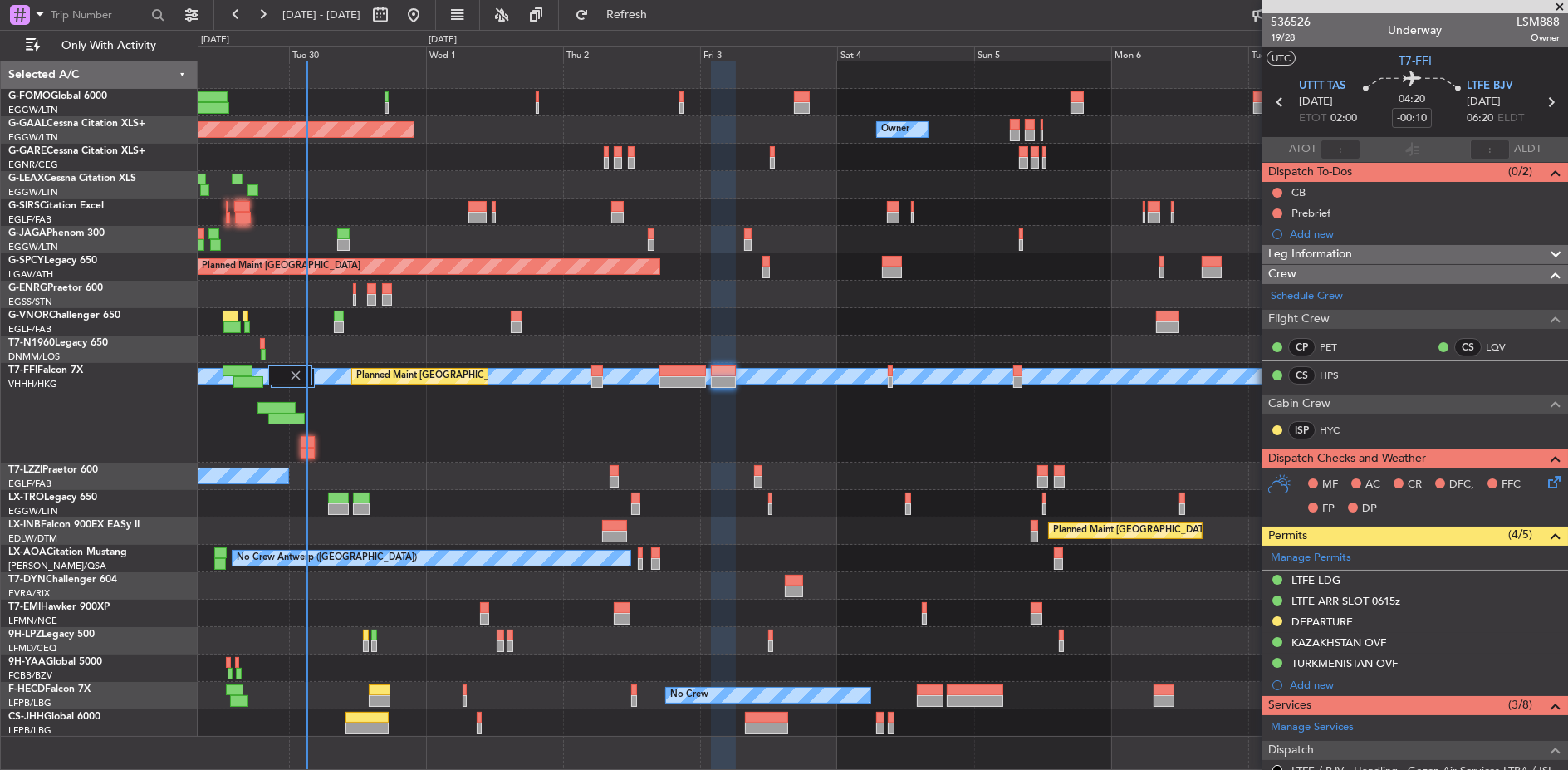
click at [360, 472] on div "A/C Unavailable [GEOGRAPHIC_DATA] ([GEOGRAPHIC_DATA])" at bounding box center [882, 476] width 1369 height 28
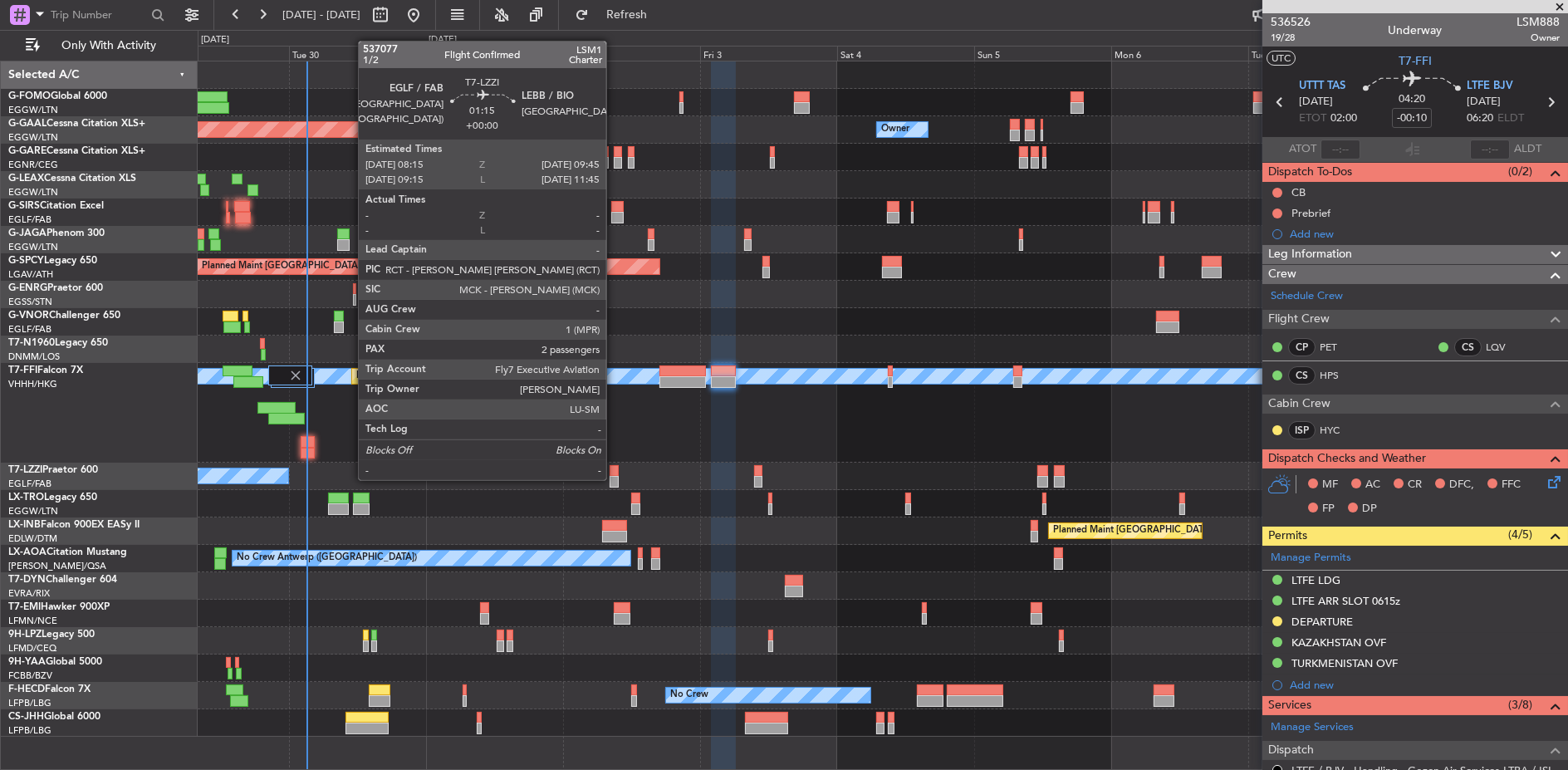
click at [615, 478] on div at bounding box center [614, 482] width 10 height 12
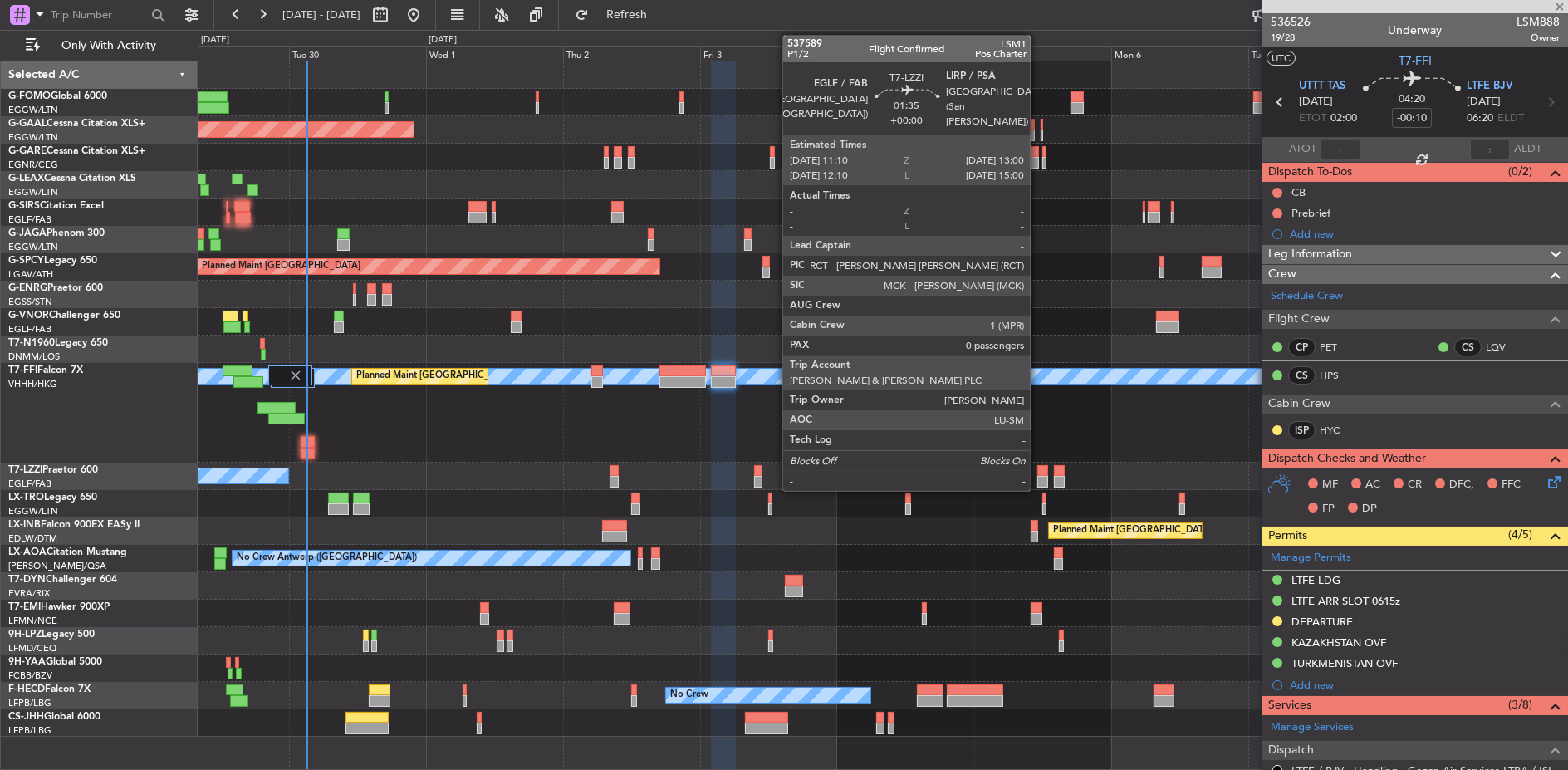
type input "2"
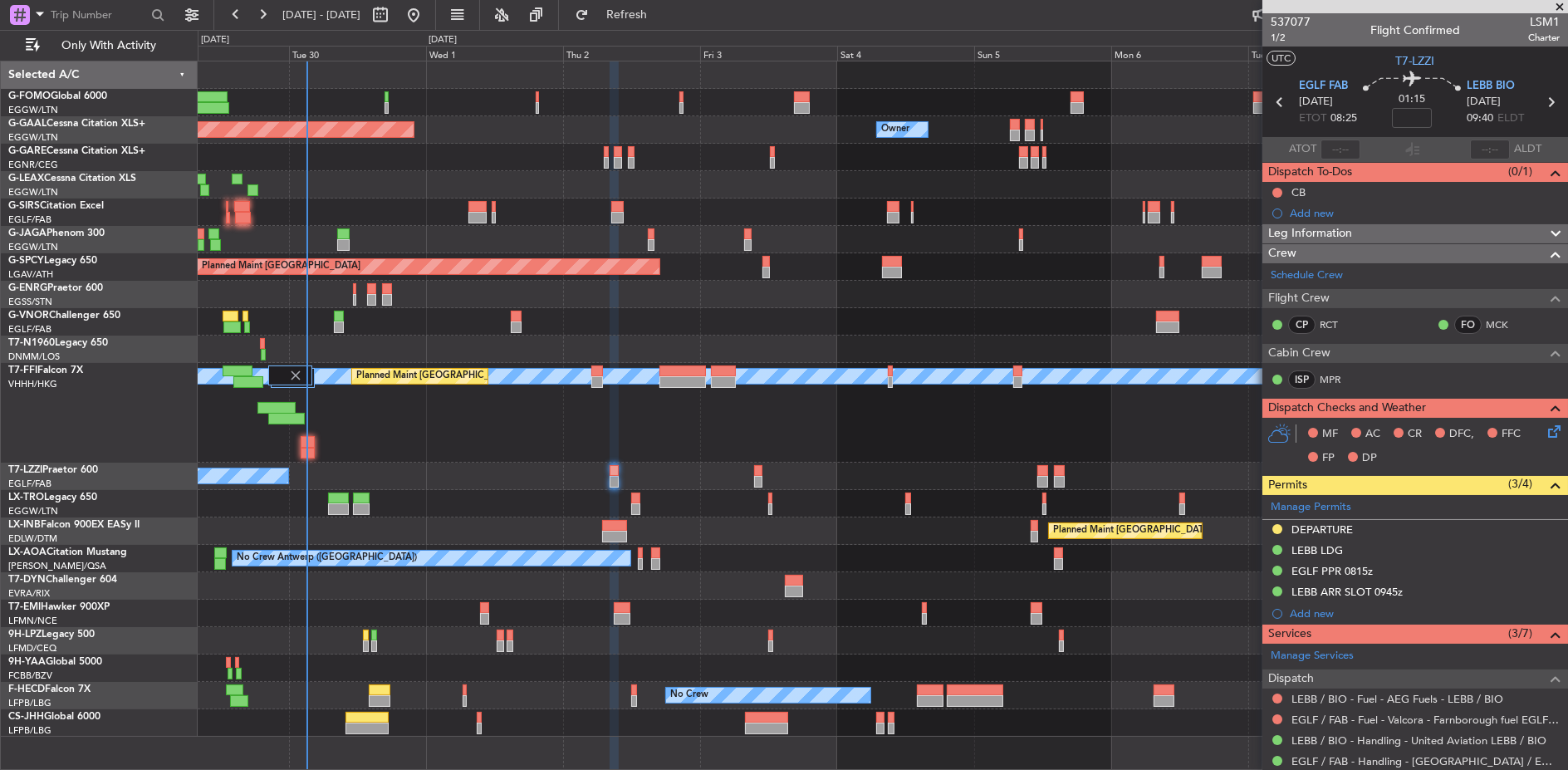
click at [455, 456] on div "MEL MEL Planned Maint Beijing (Beijing Capital) Planned Maint Geneva (Cointrin)" at bounding box center [882, 413] width 1369 height 100
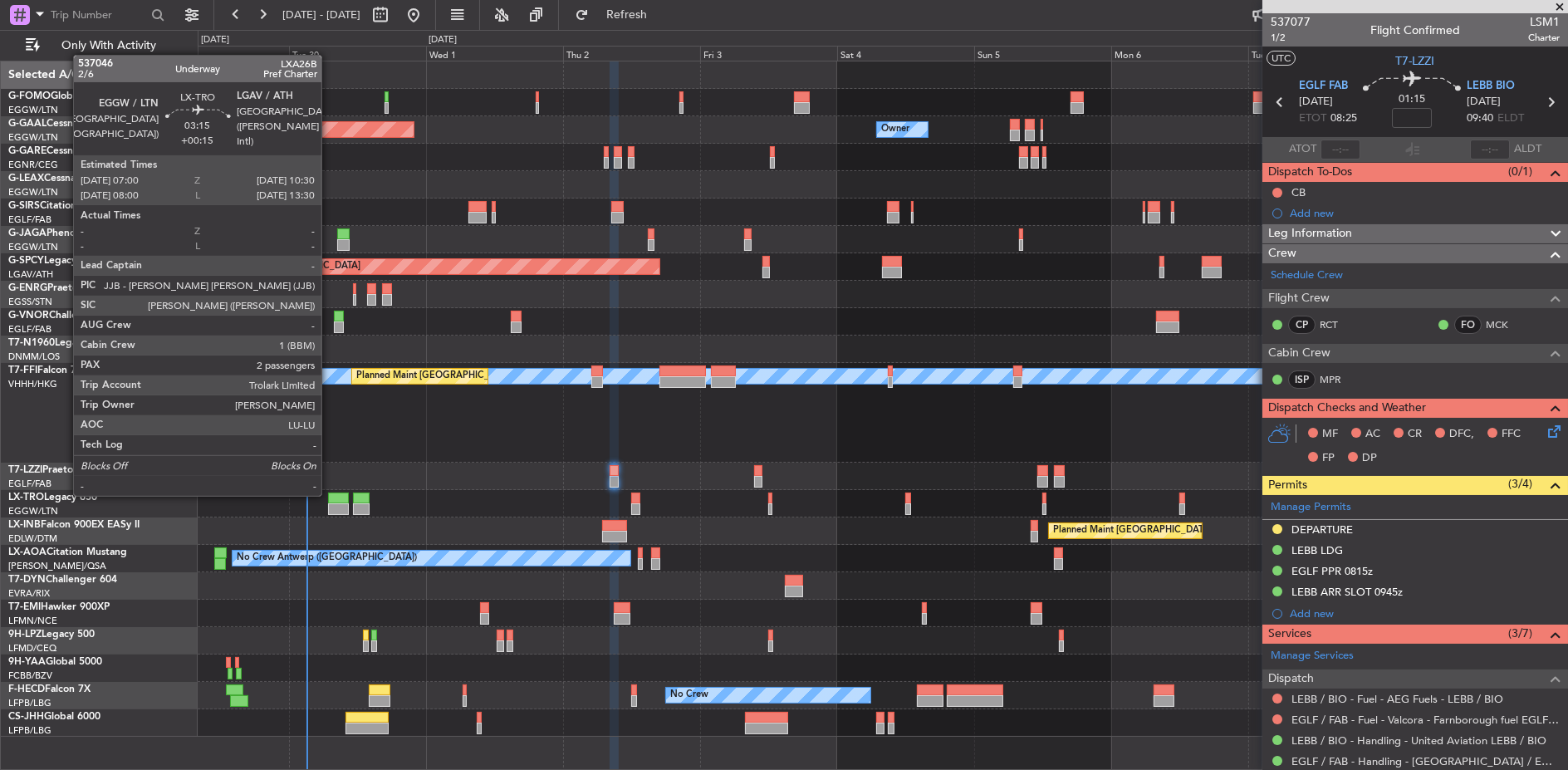
click at [342, 495] on div at bounding box center [338, 499] width 21 height 12
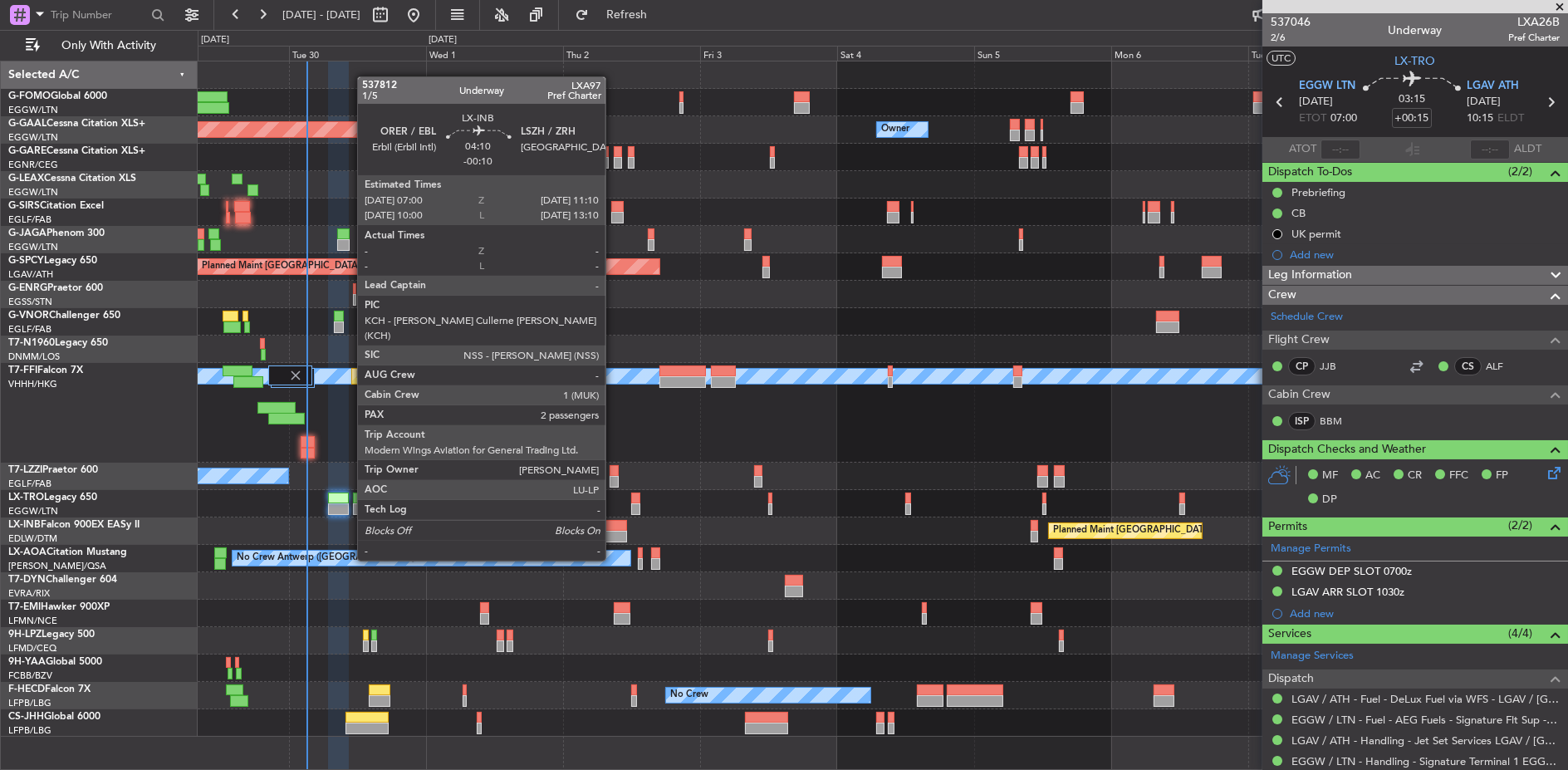
click at [614, 530] on div at bounding box center [614, 526] width 24 height 12
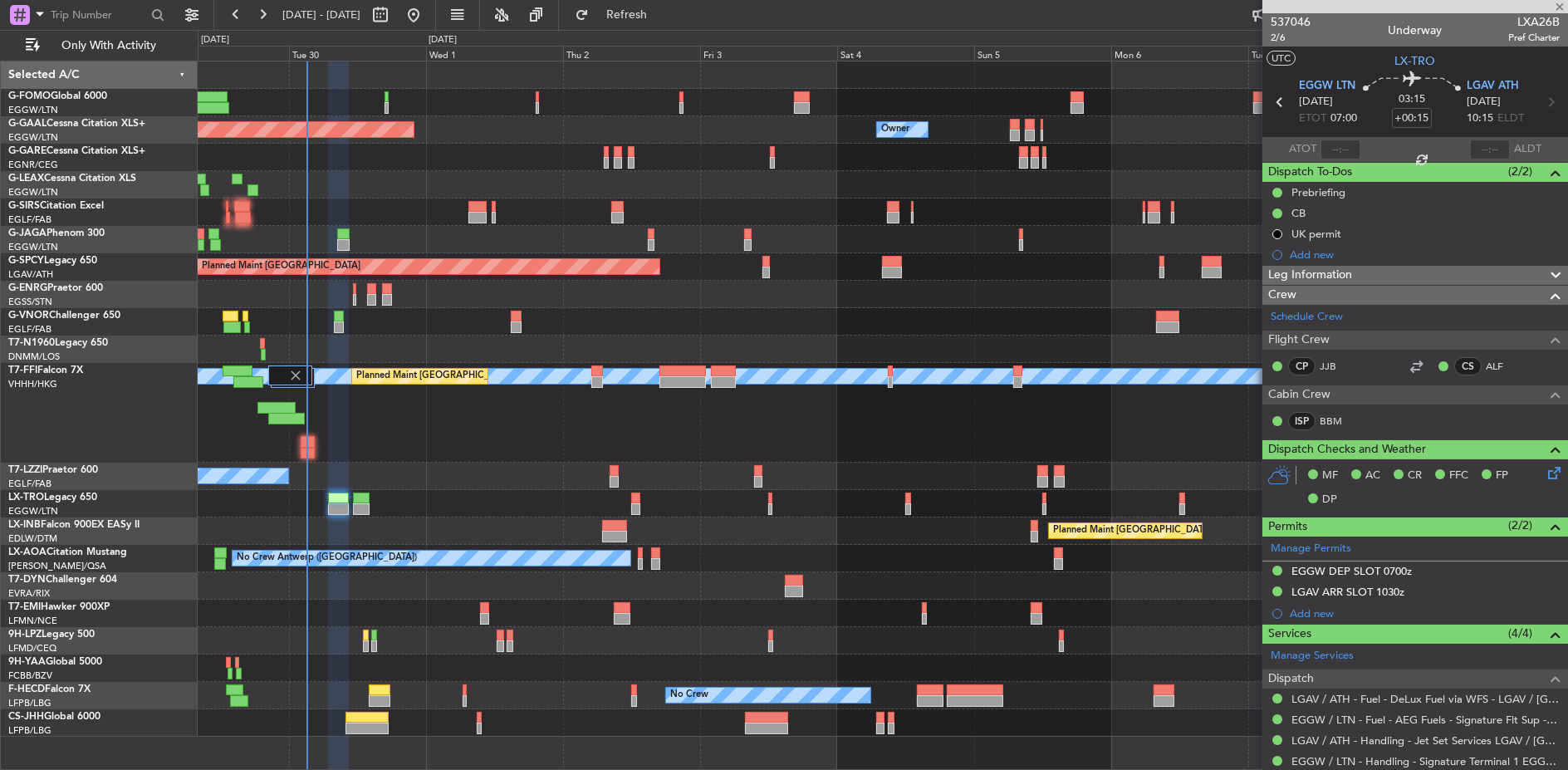
type input "-00:10"
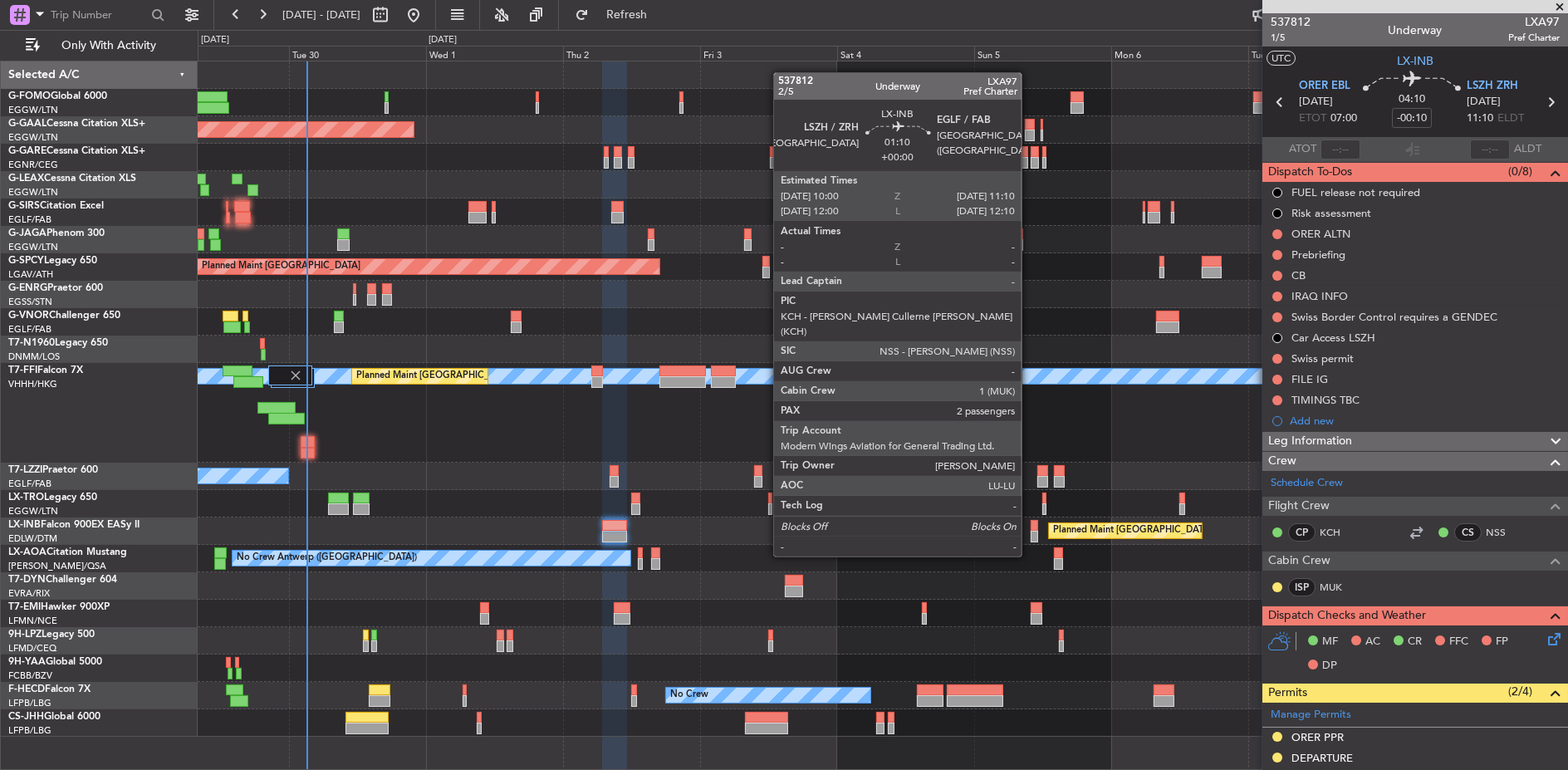
click at [1031, 525] on div at bounding box center [1035, 526] width 8 height 12
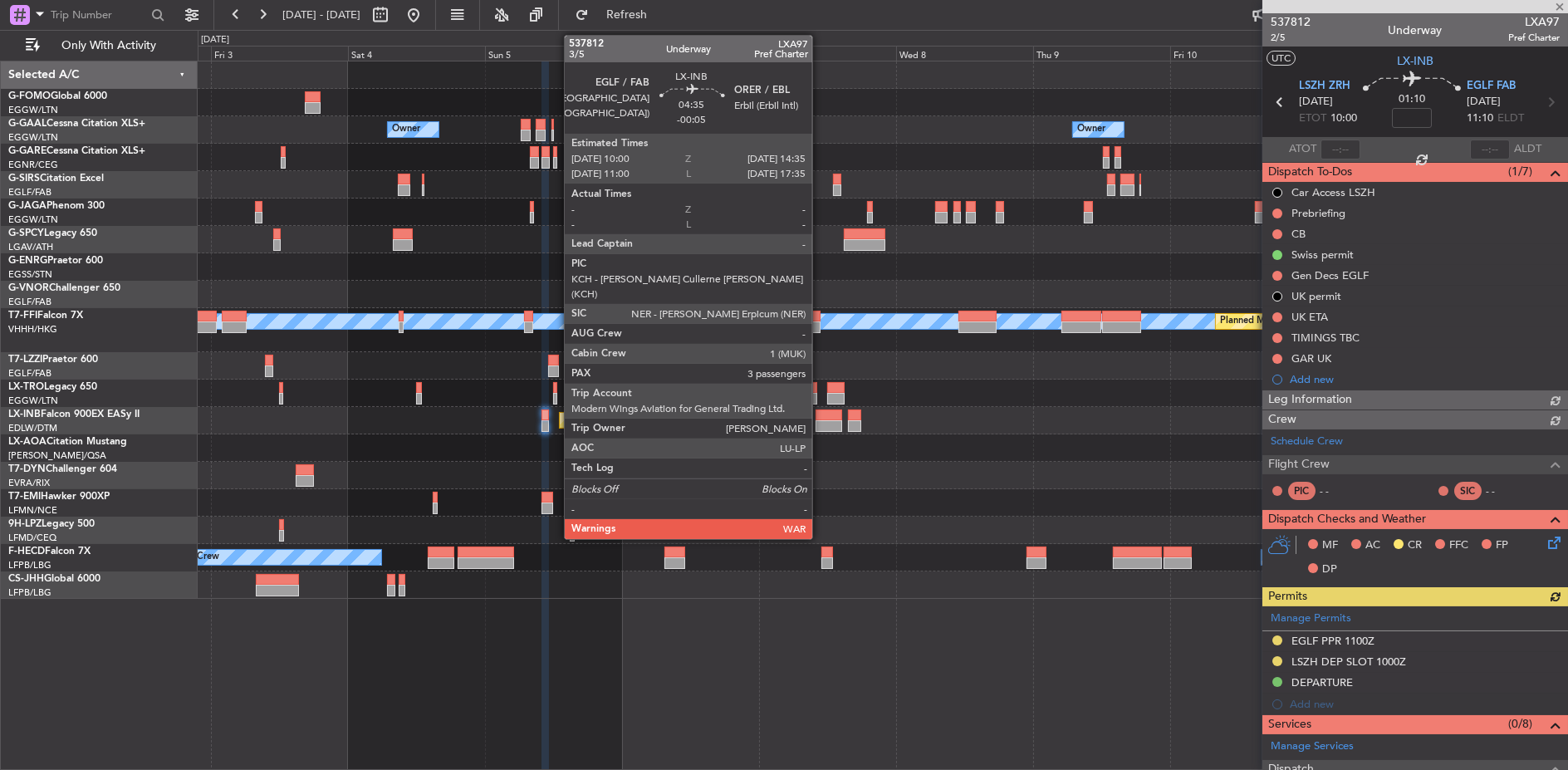
click at [821, 420] on div at bounding box center [829, 426] width 27 height 12
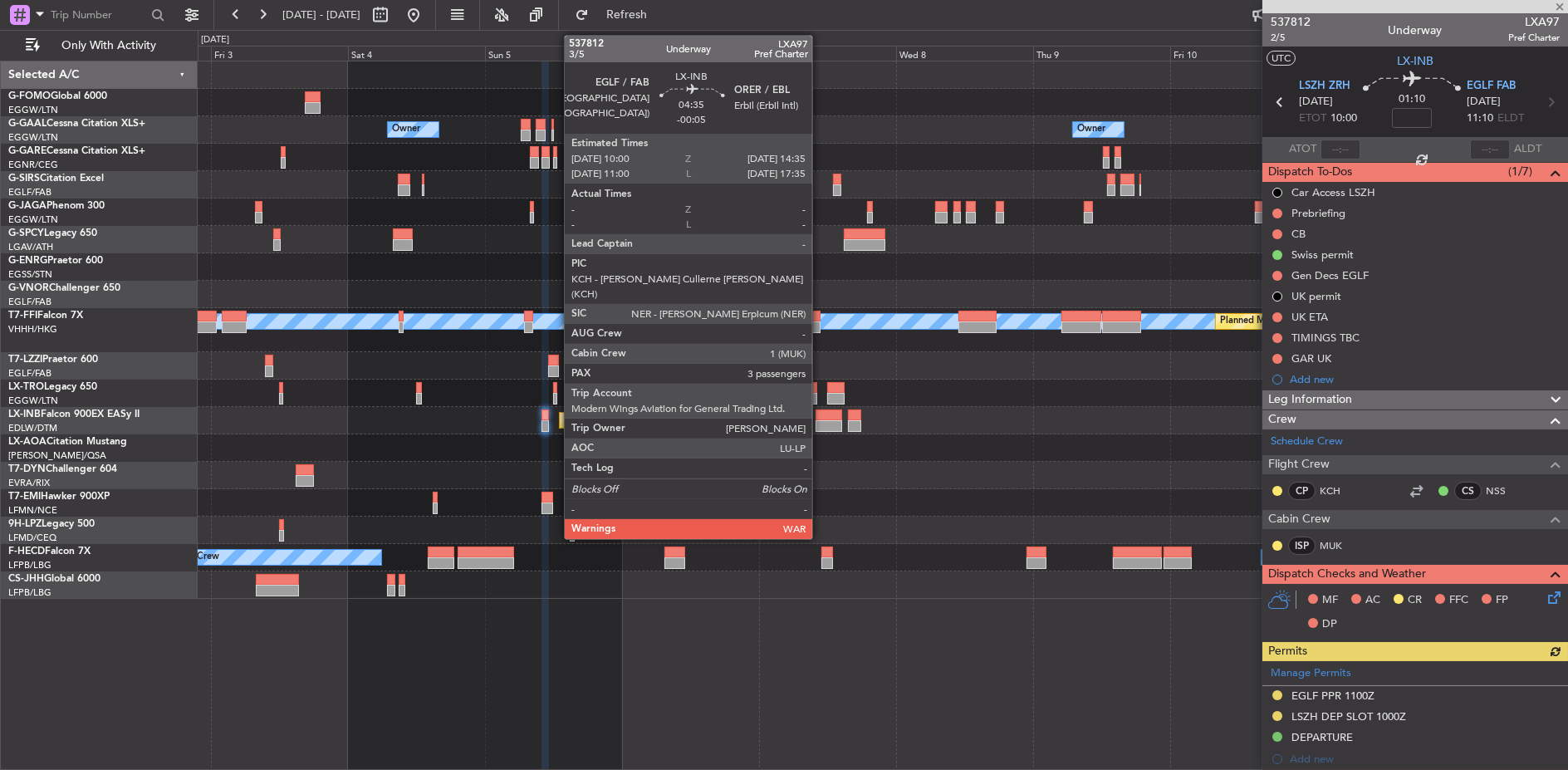
type input "-00:05"
type input "3"
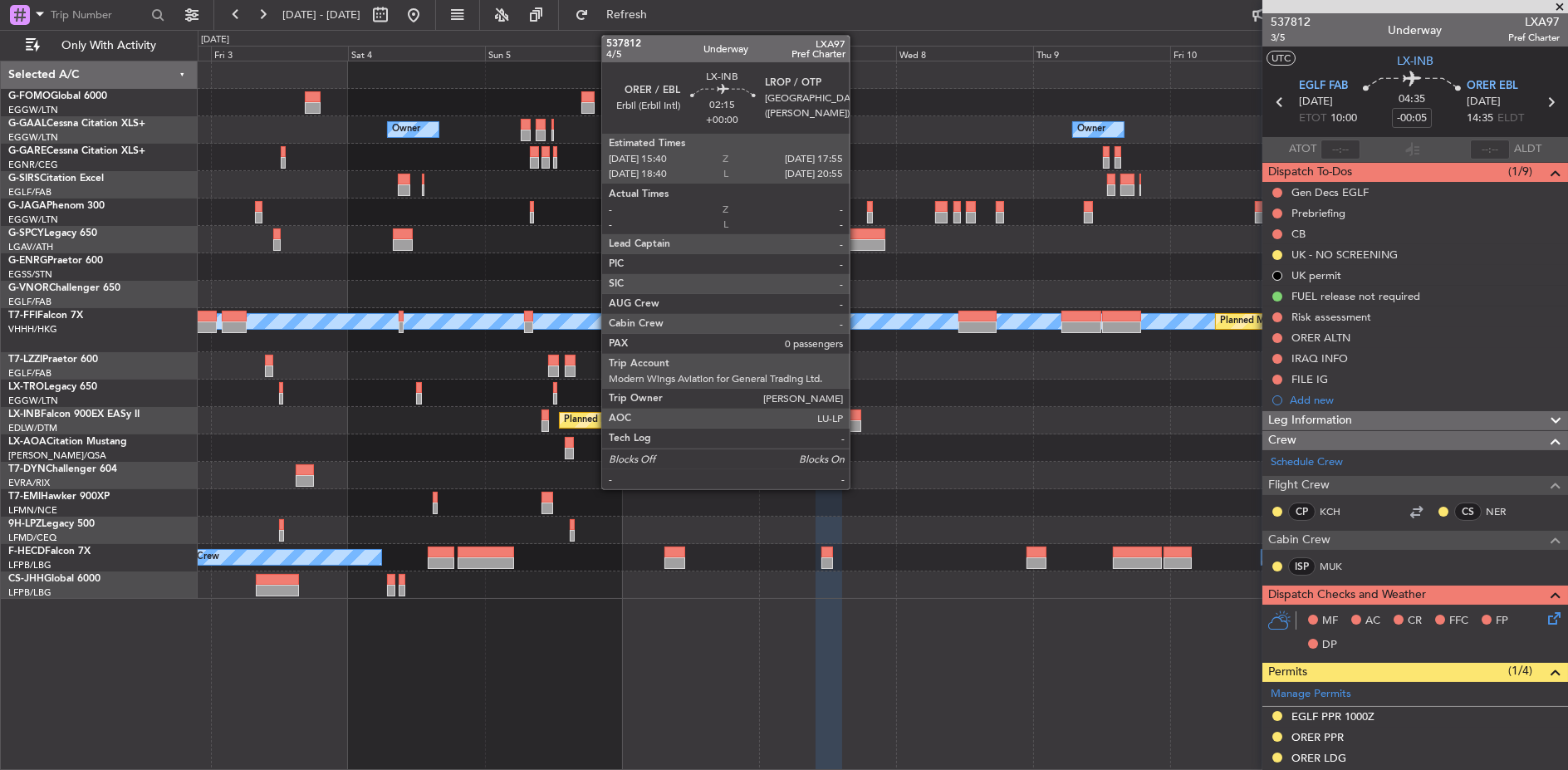
click at [858, 413] on div at bounding box center [854, 415] width 13 height 12
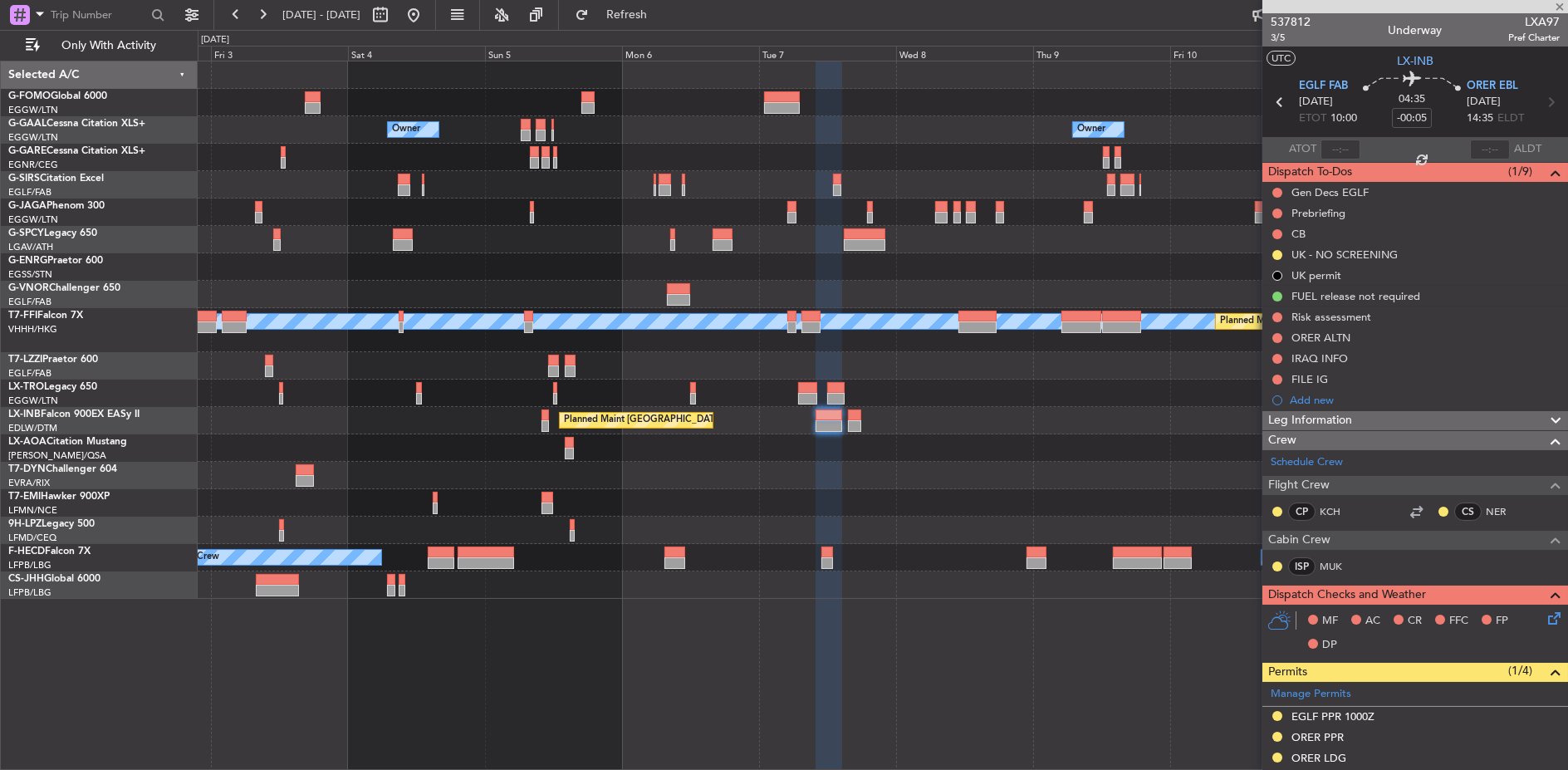
click at [1006, 415] on div "Owner Owner Owner Owner Planned Maint Dusseldorf Planned Maint Bremen MEL MEL P…" at bounding box center [882, 330] width 1369 height 537
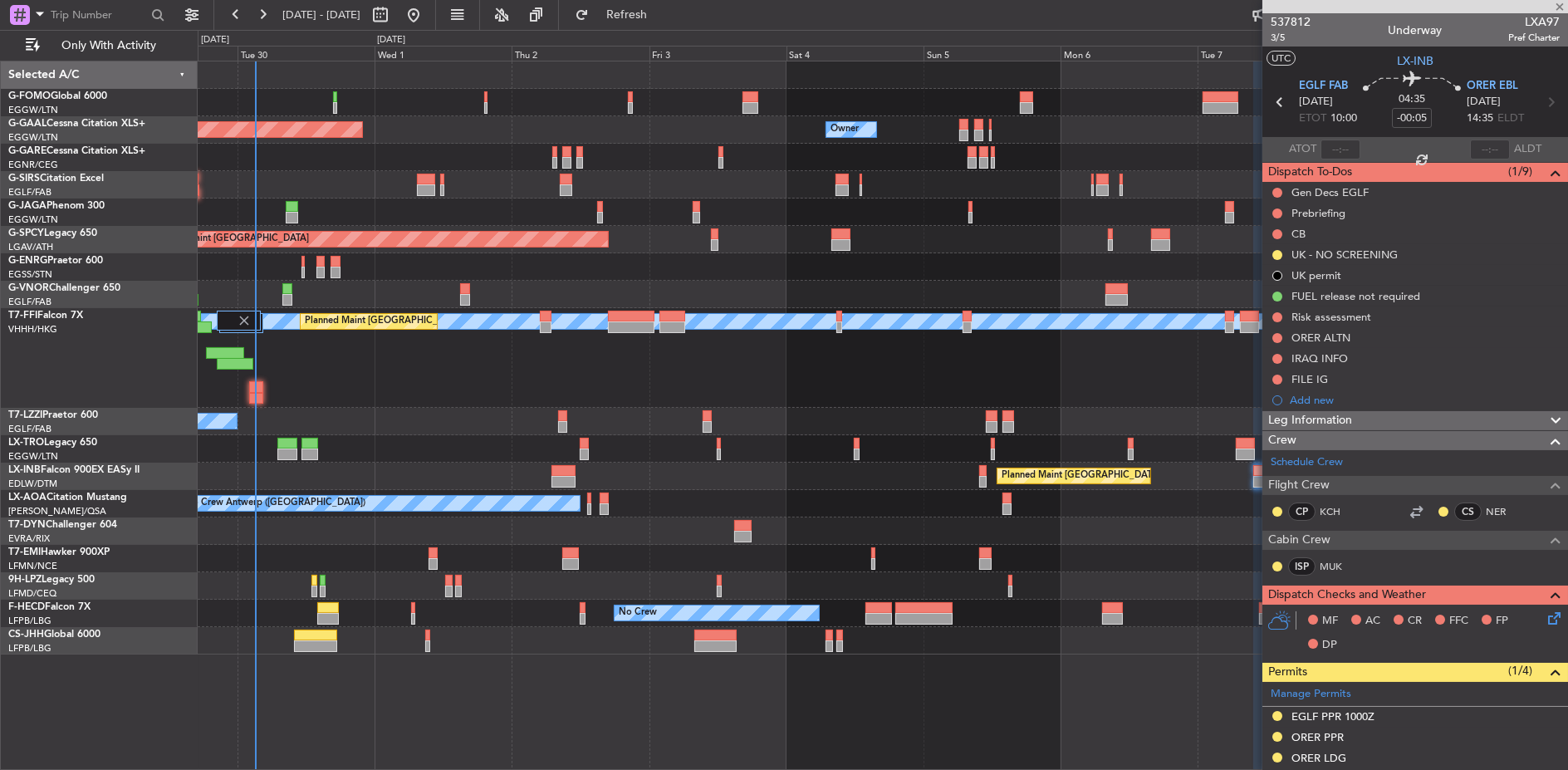
type input "0"
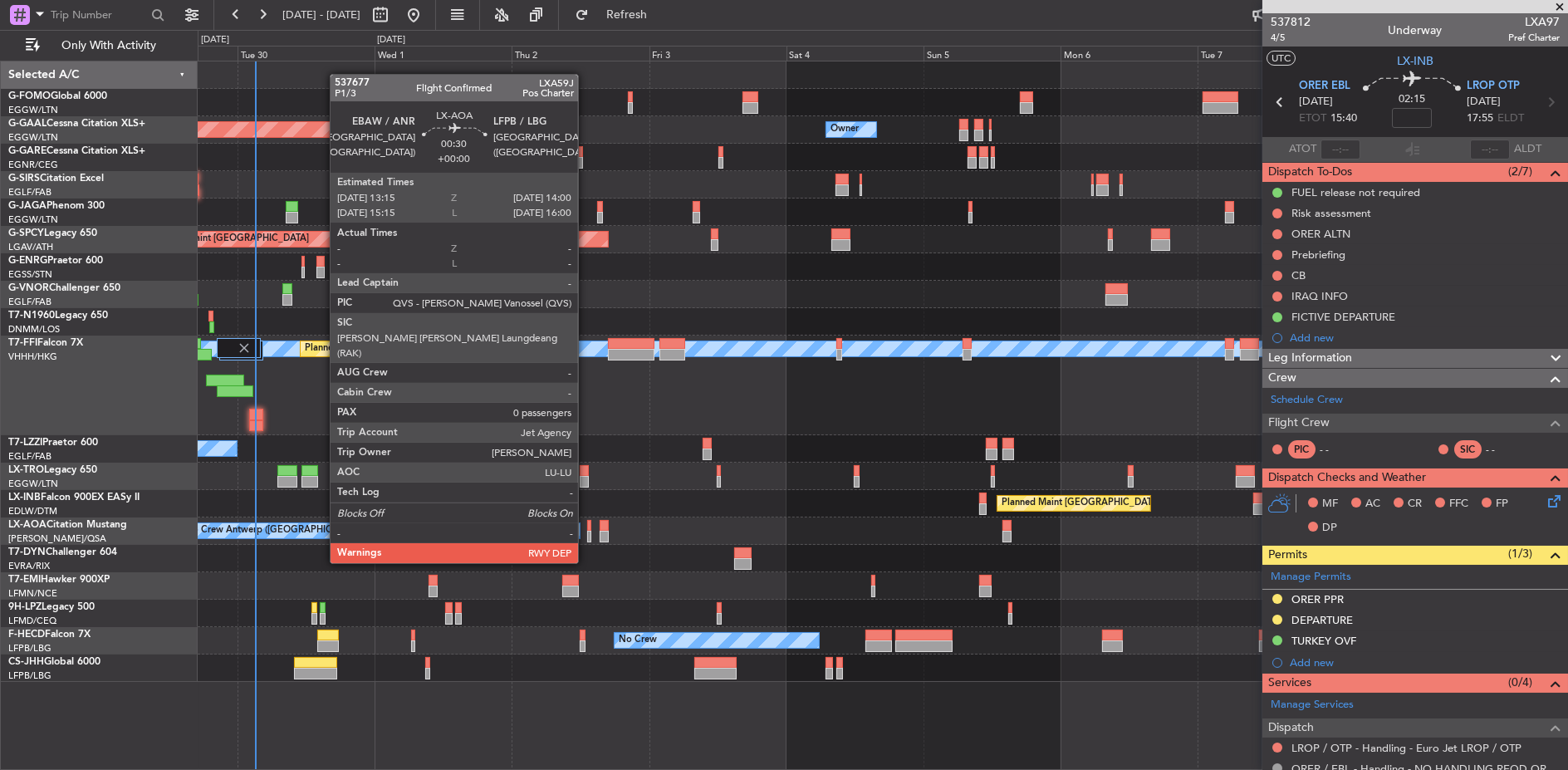
click at [587, 532] on div at bounding box center [589, 536] width 5 height 12
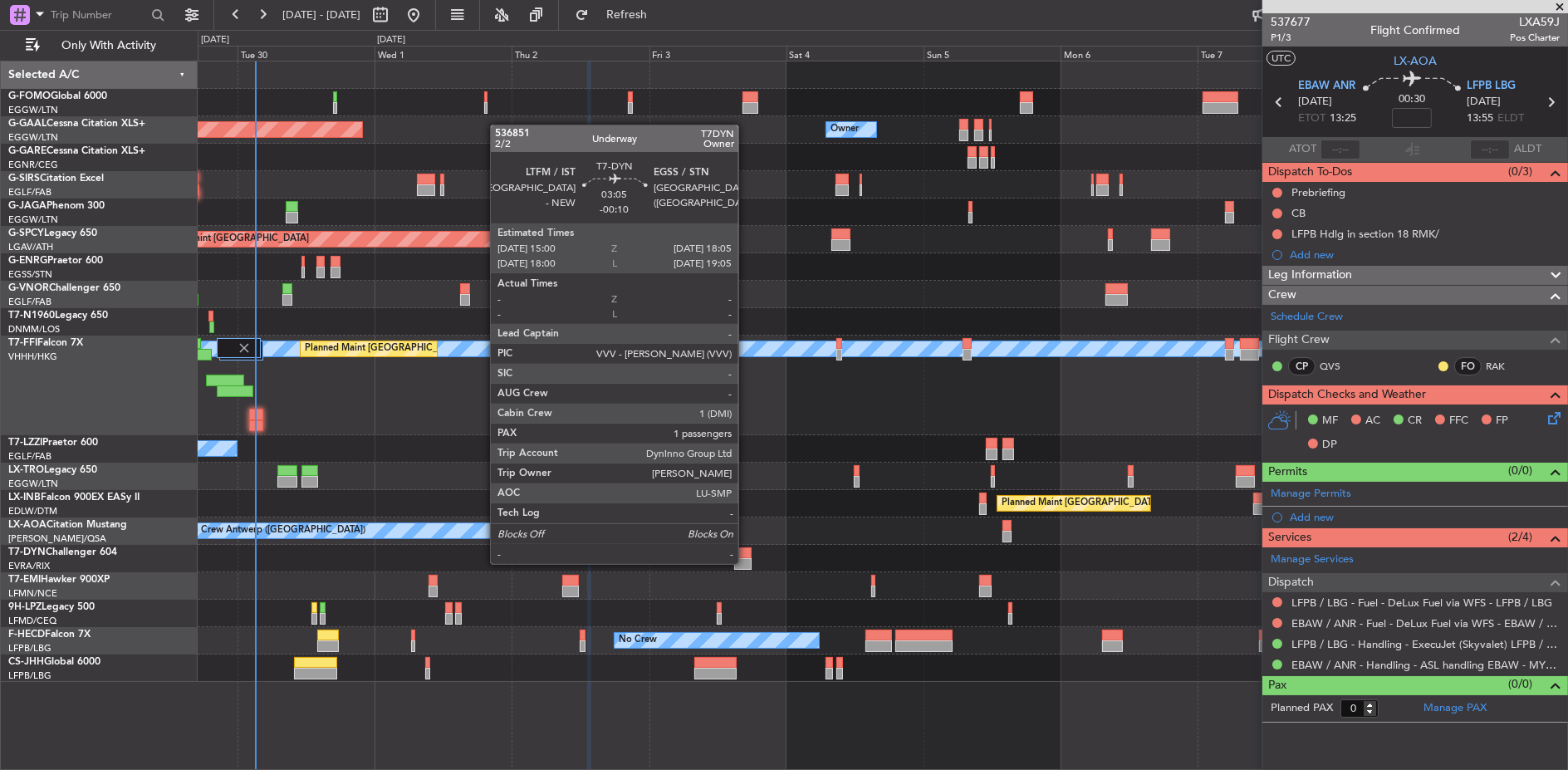
click at [747, 562] on div at bounding box center [743, 564] width 18 height 12
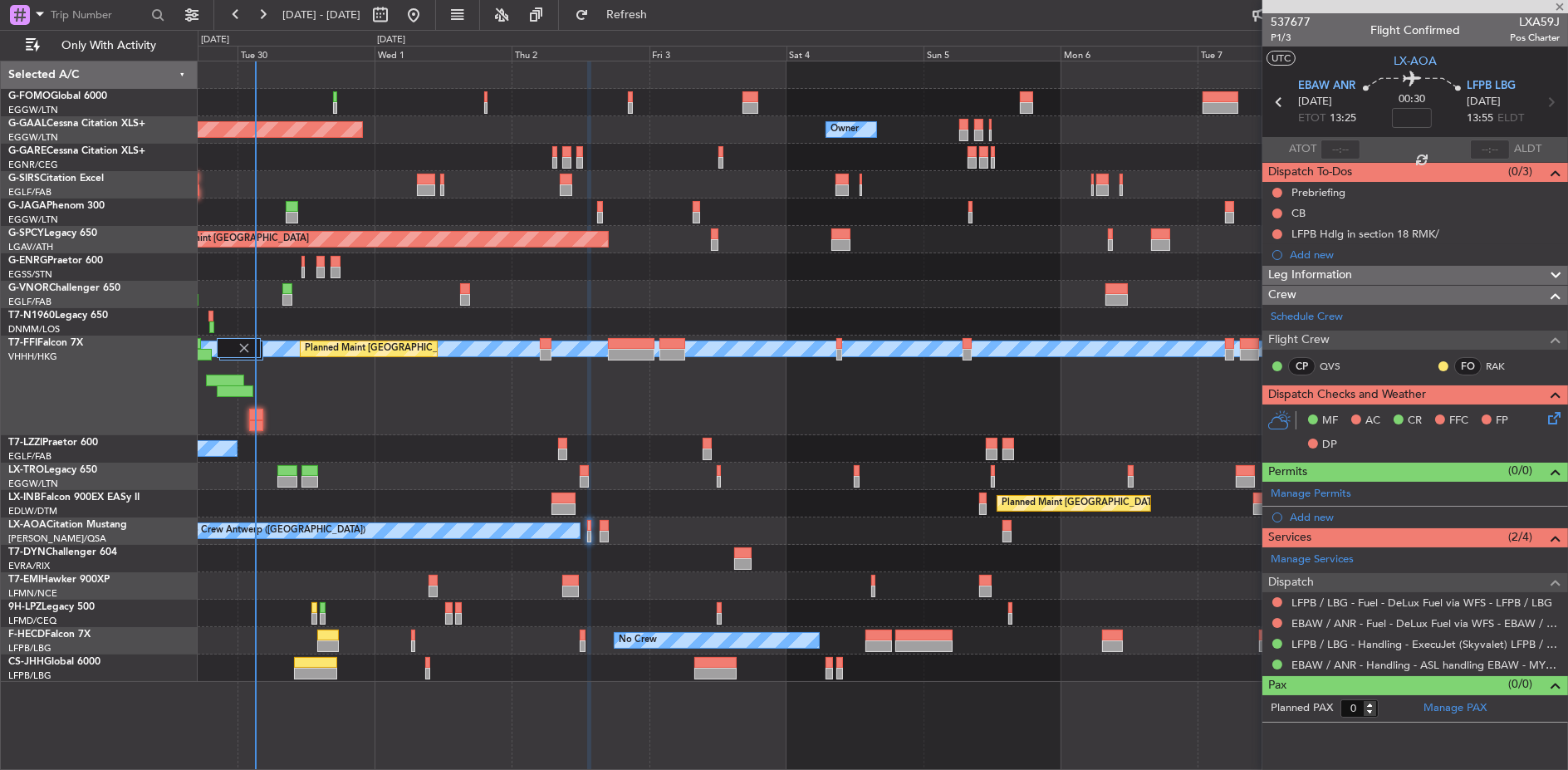
type input "-00:10"
type input "1"
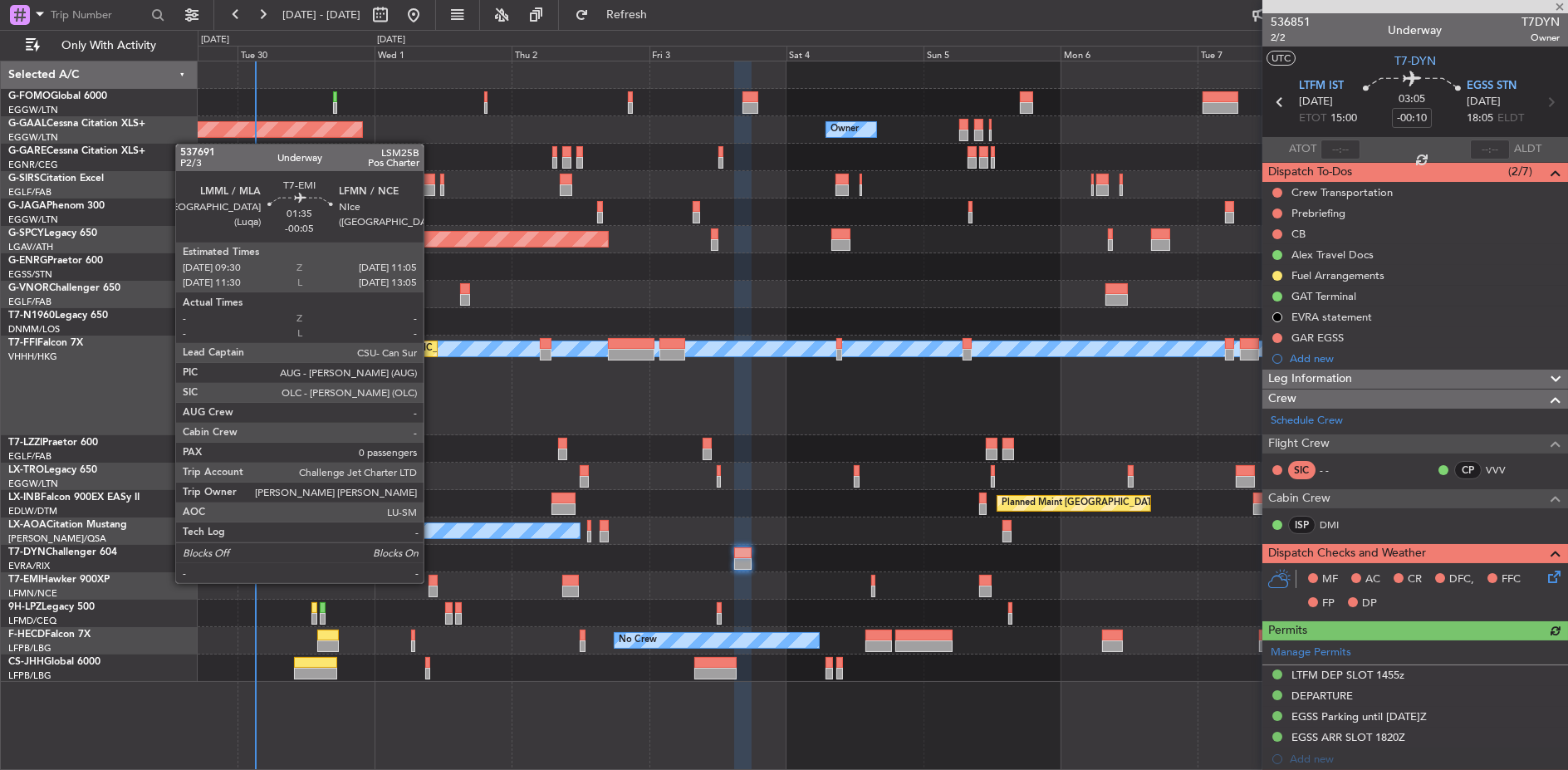
click at [431, 582] on div at bounding box center [433, 581] width 10 height 12
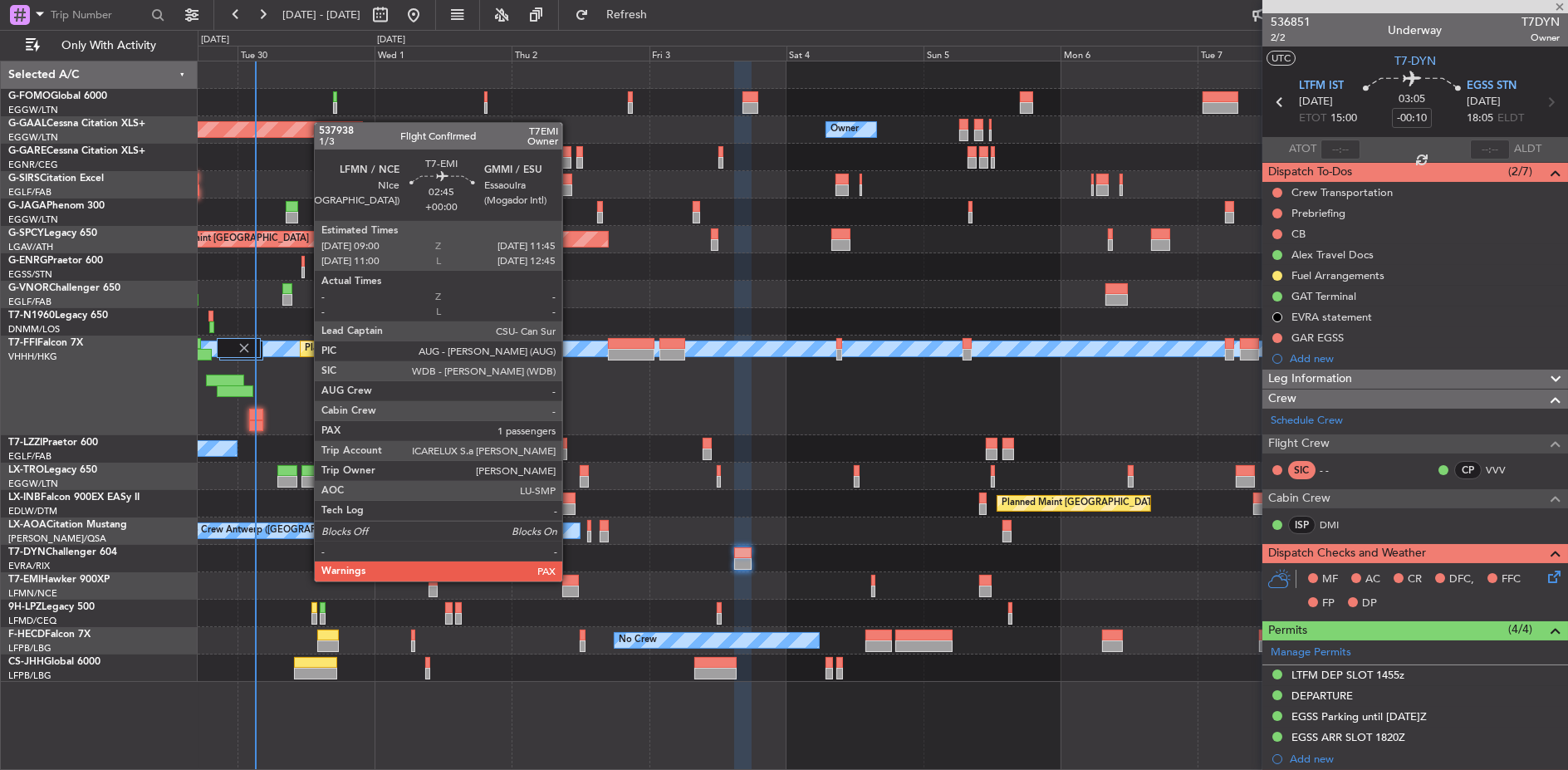
type input "-00:05"
type input "0"
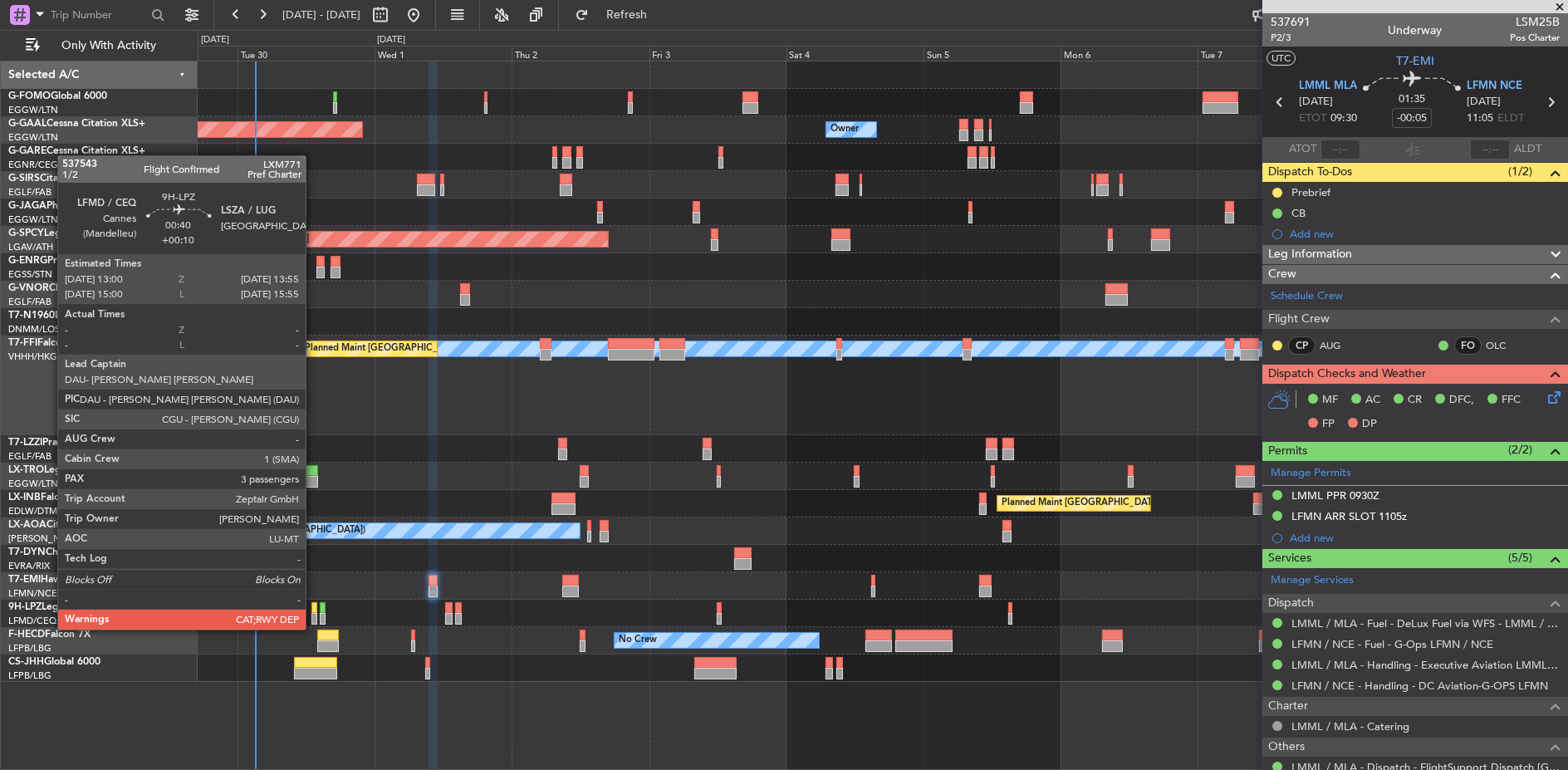
click at [314, 613] on div at bounding box center [314, 619] width 6 height 12
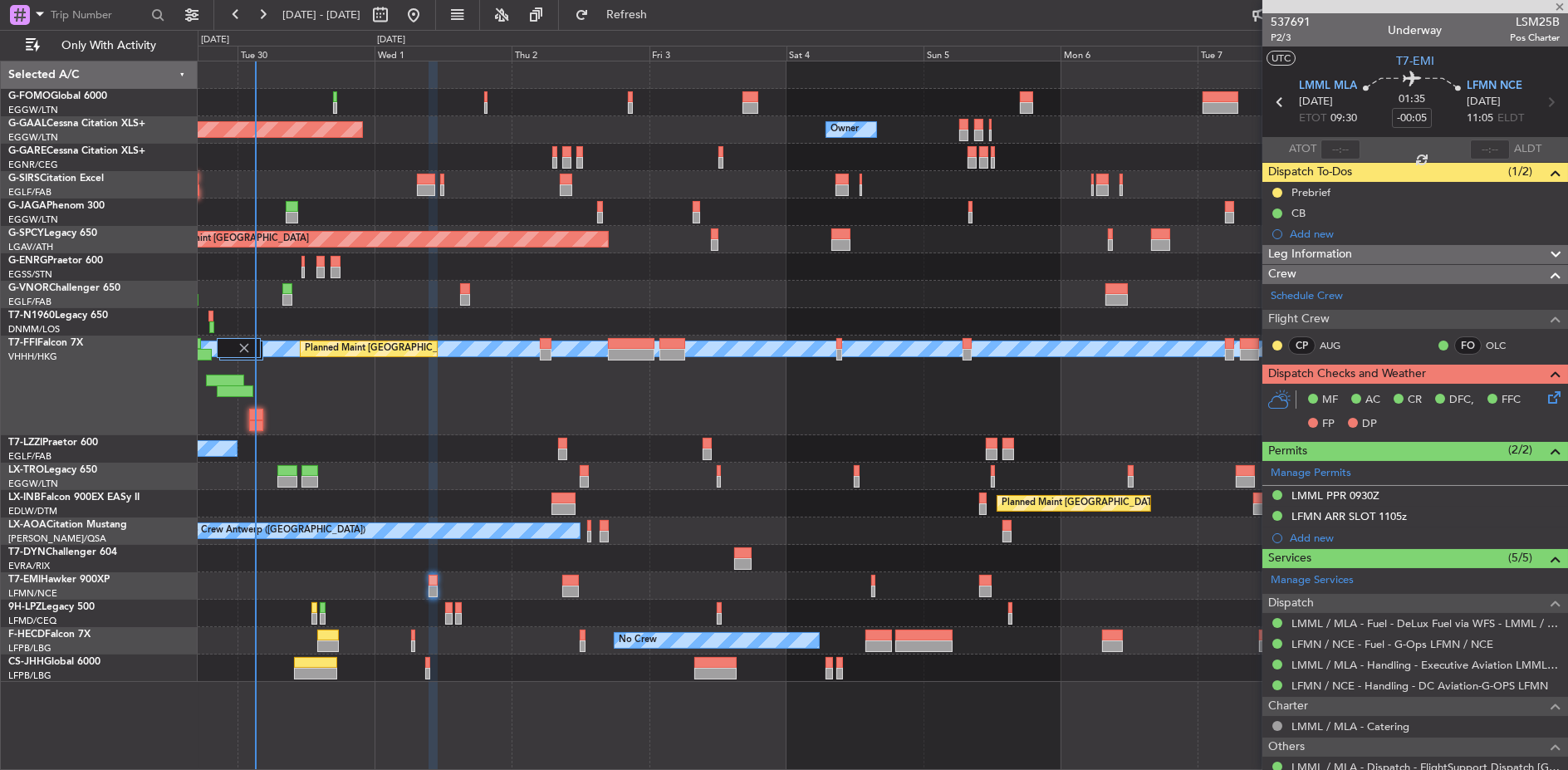
type input "+00:10"
type input "3"
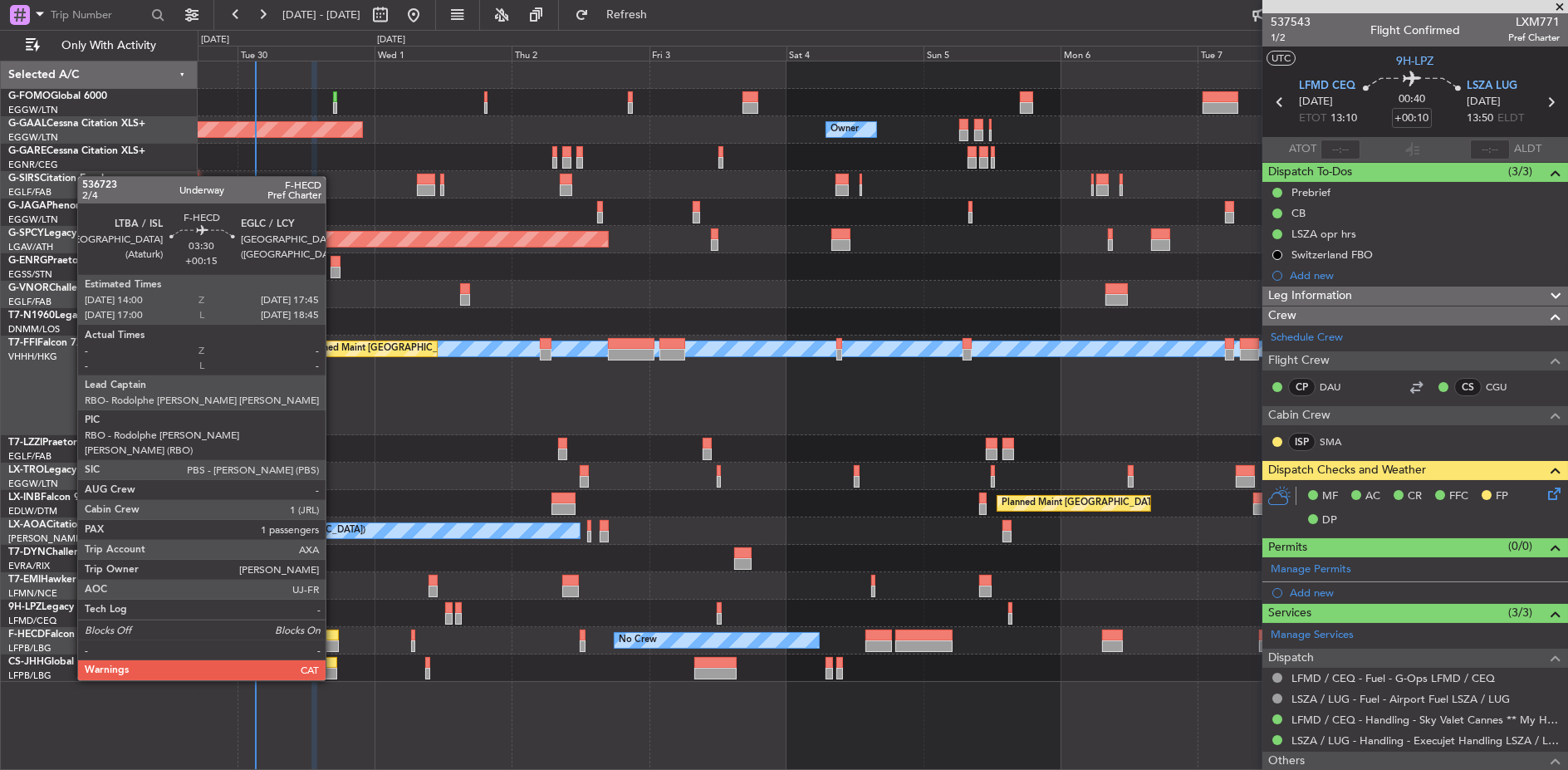
click at [333, 633] on div at bounding box center [328, 635] width 21 height 12
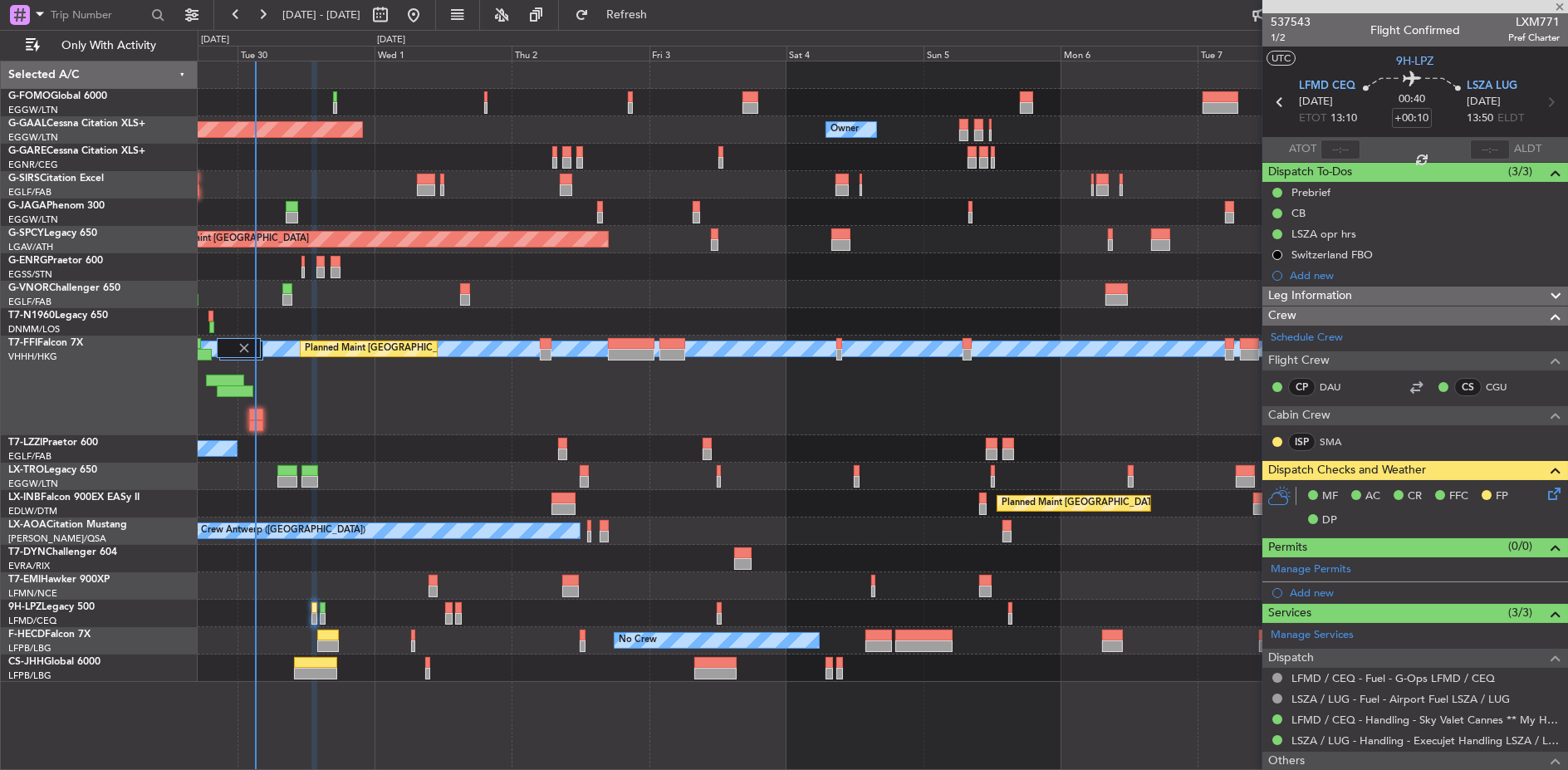
type input "+00:15"
type input "1"
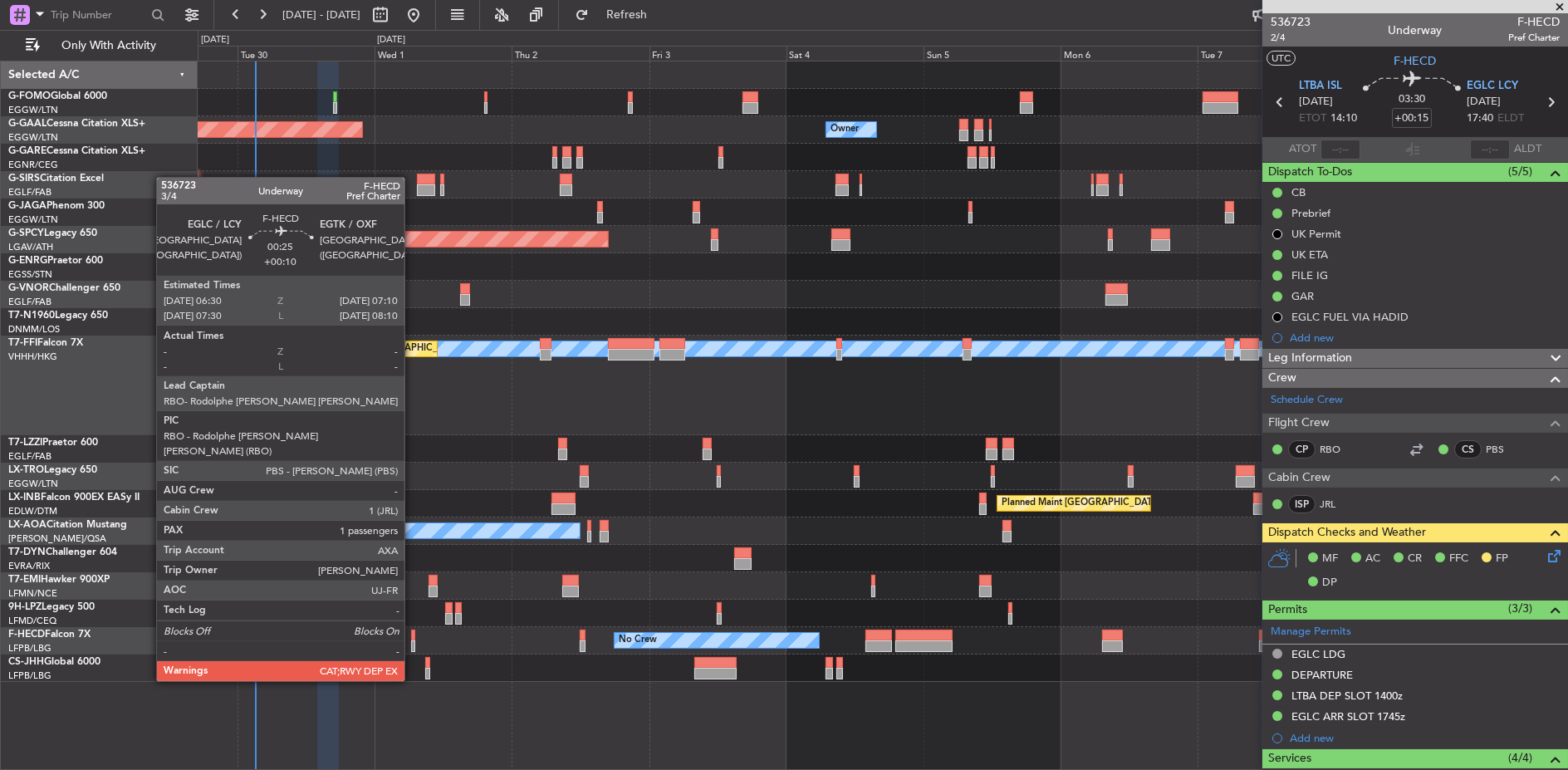
click at [413, 634] on div at bounding box center [413, 635] width 4 height 12
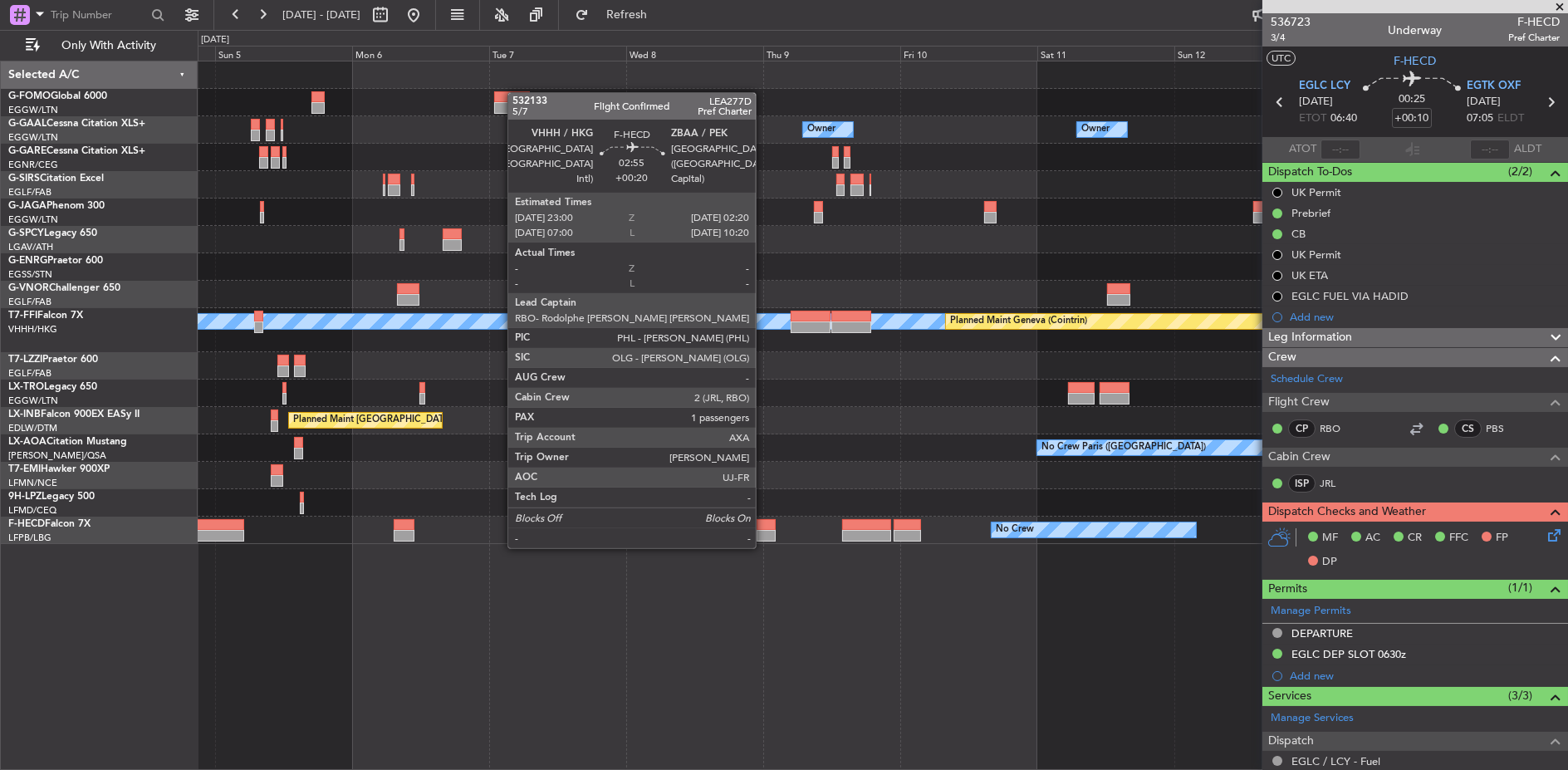
click at [764, 532] on div at bounding box center [766, 535] width 19 height 12
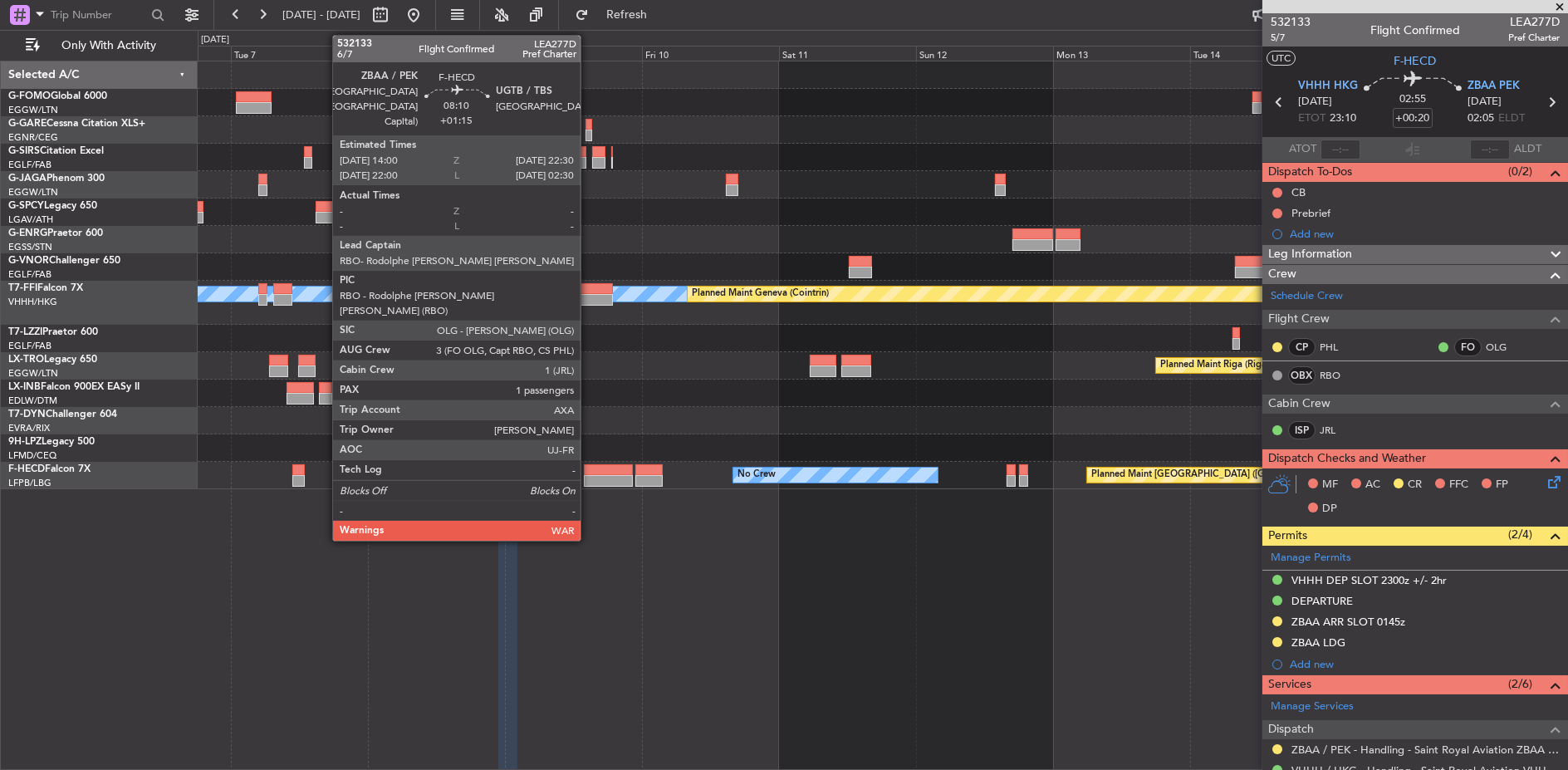
click at [1228, 499] on div "MEL MEL Planned Maint Geneva (Cointrin) Planned Maint Riga (Riga Intl) Planned …" at bounding box center [883, 415] width 1371 height 710
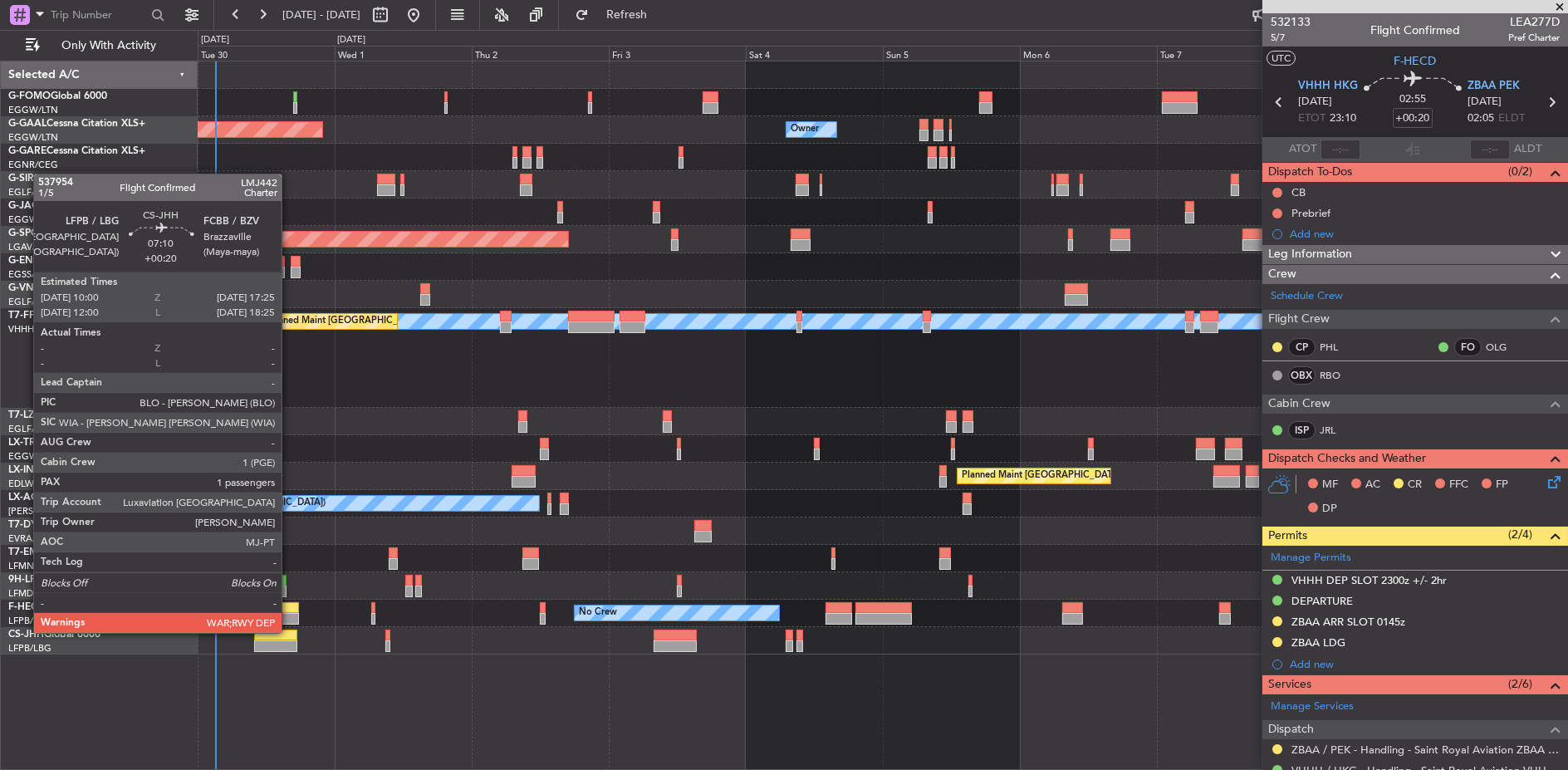
click at [290, 632] on div at bounding box center [275, 635] width 42 height 12
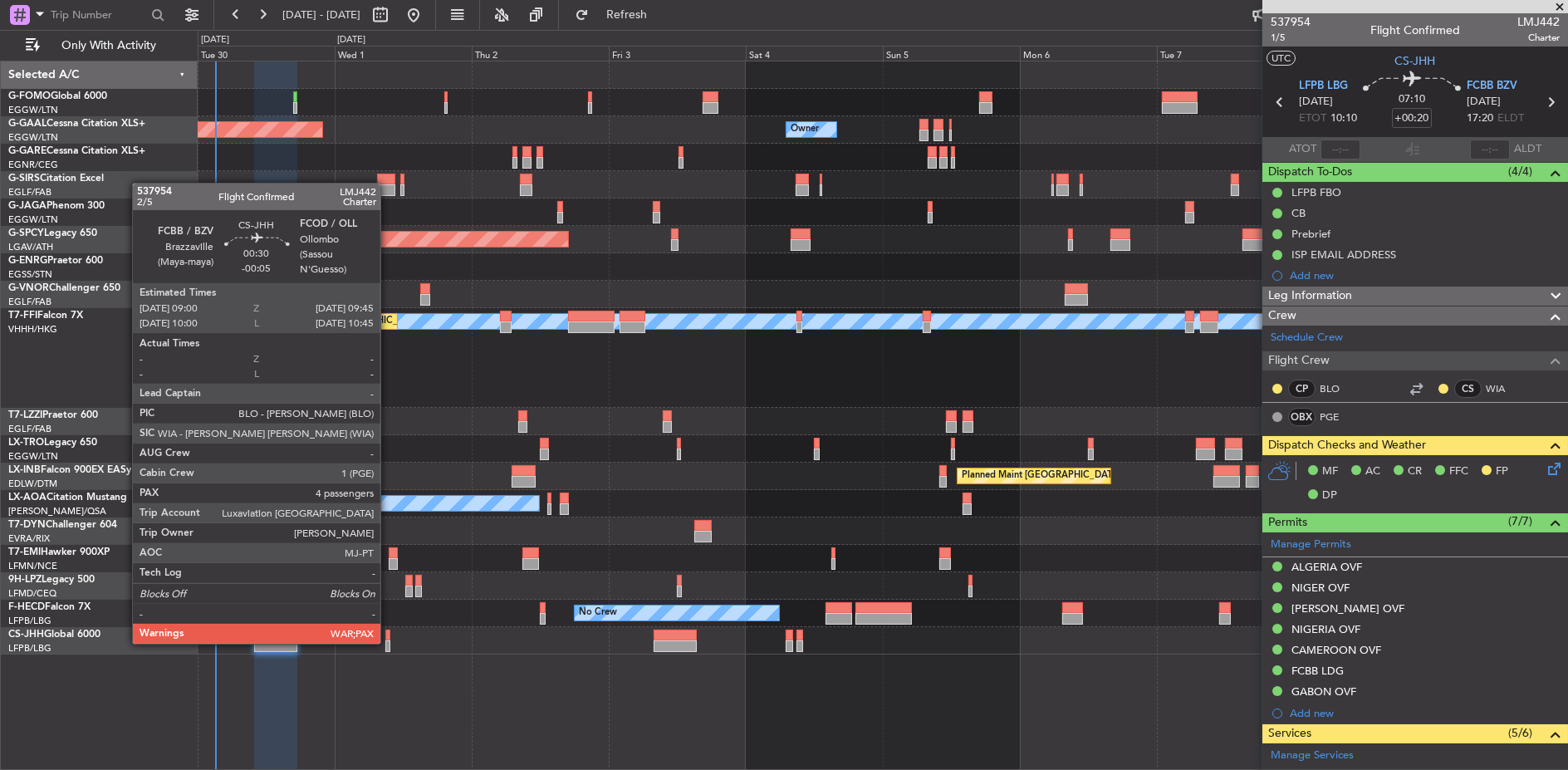
click at [389, 643] on div at bounding box center [387, 646] width 5 height 12
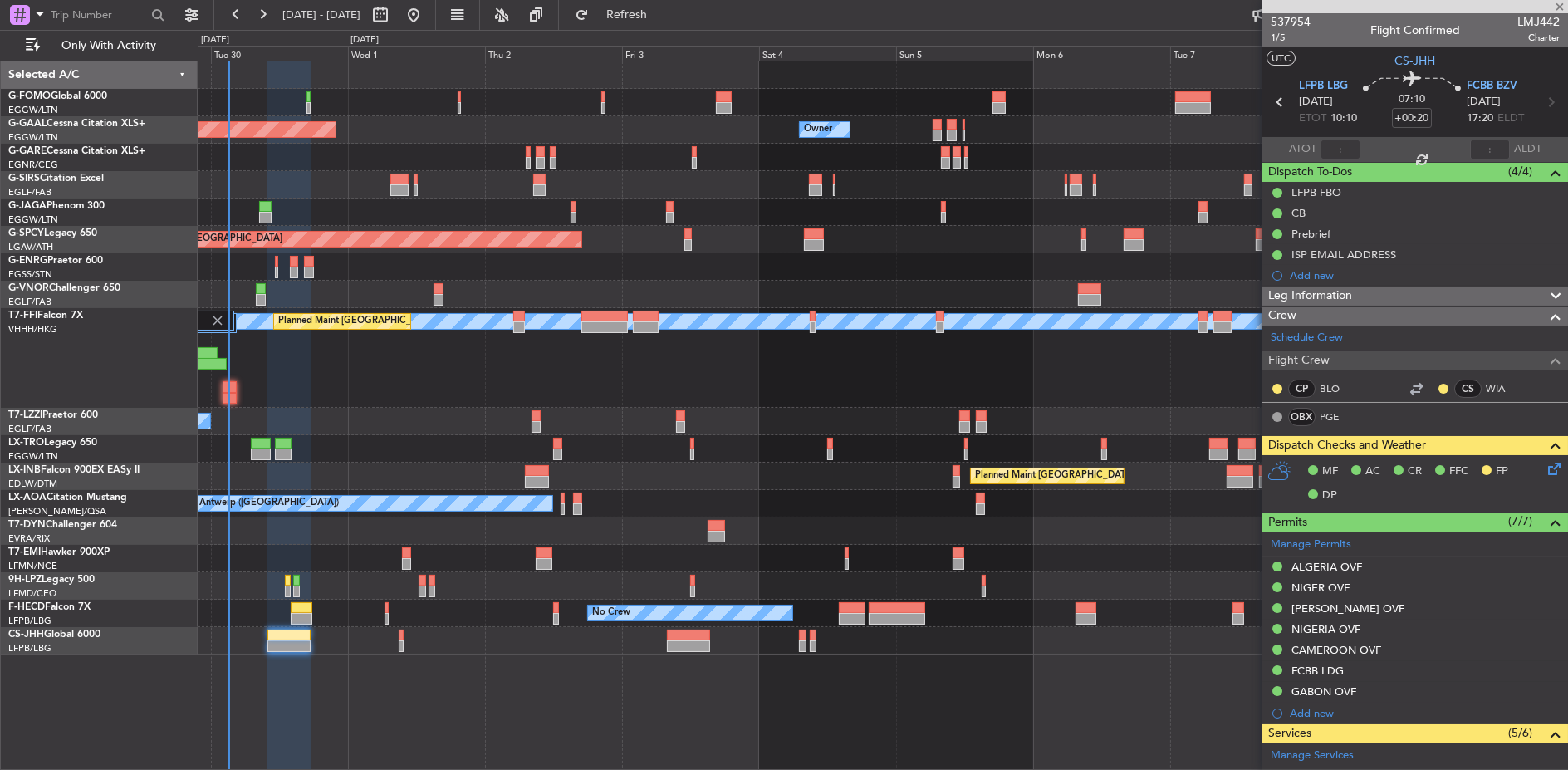
type input "-00:05"
type input "5"
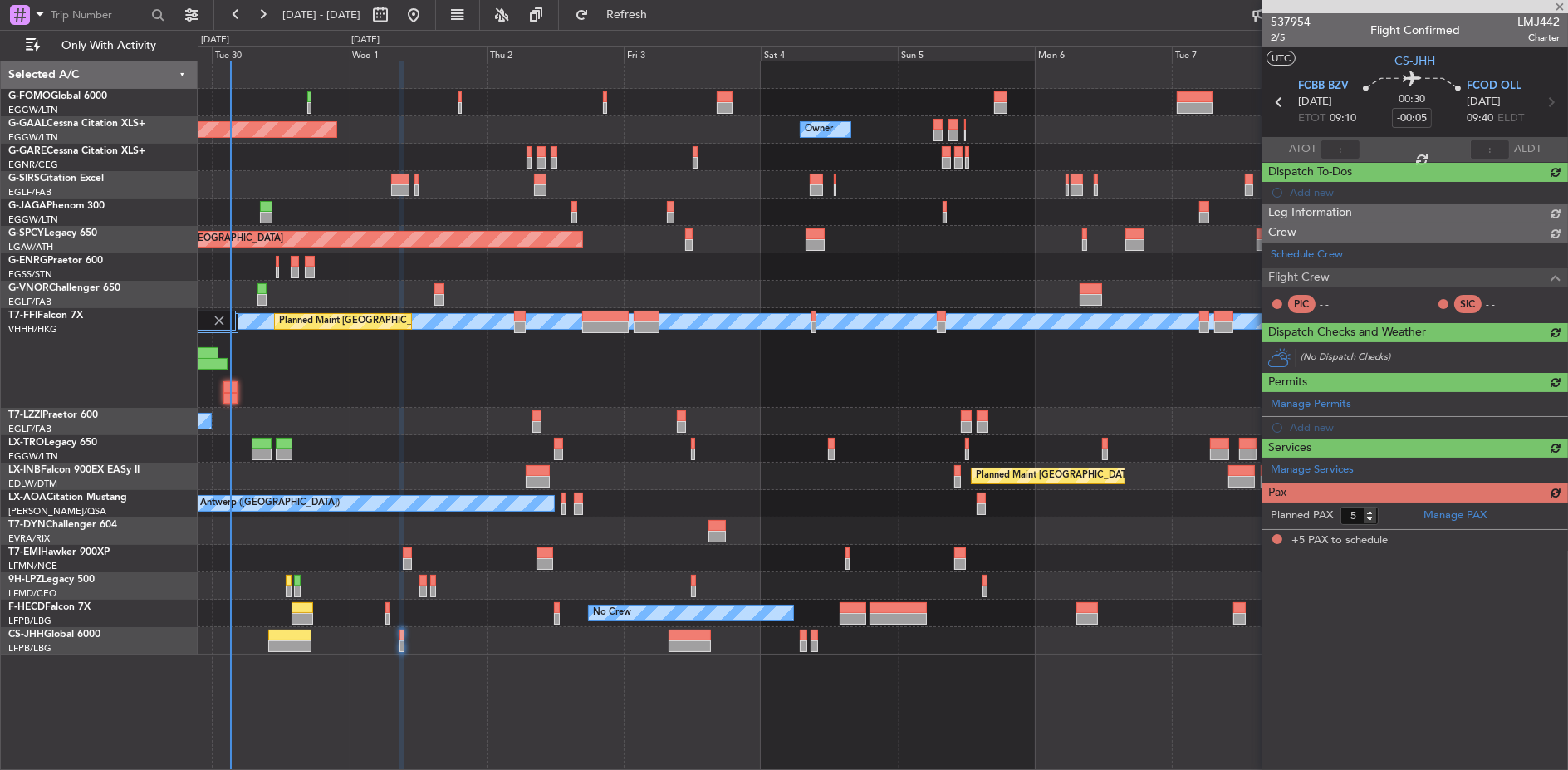
click at [443, 660] on div "Planned Maint Dusseldorf Owner Owner Owner Planned Maint London (Luton) Planned…" at bounding box center [883, 415] width 1371 height 710
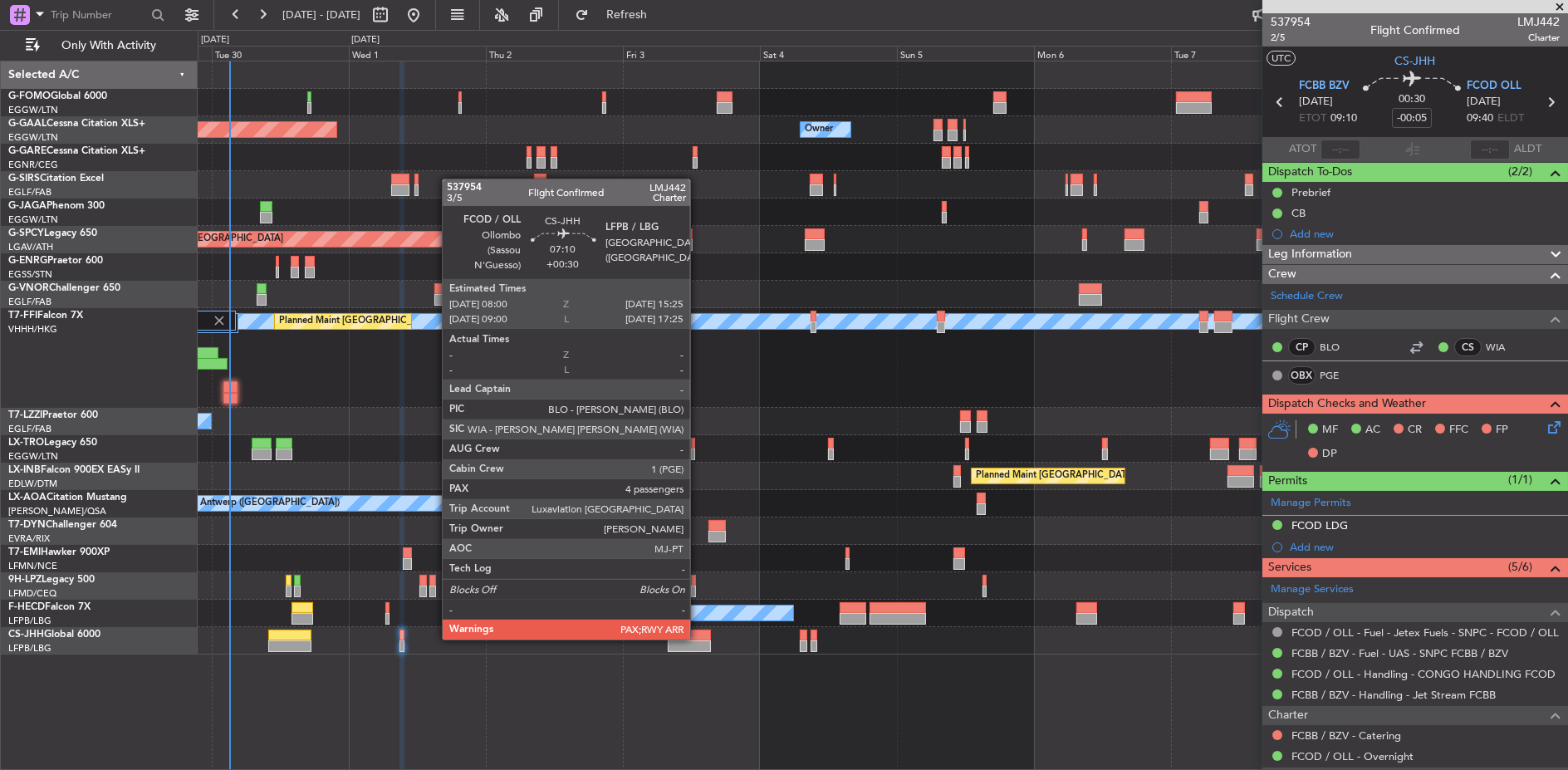
click at [698, 638] on div at bounding box center [689, 635] width 42 height 12
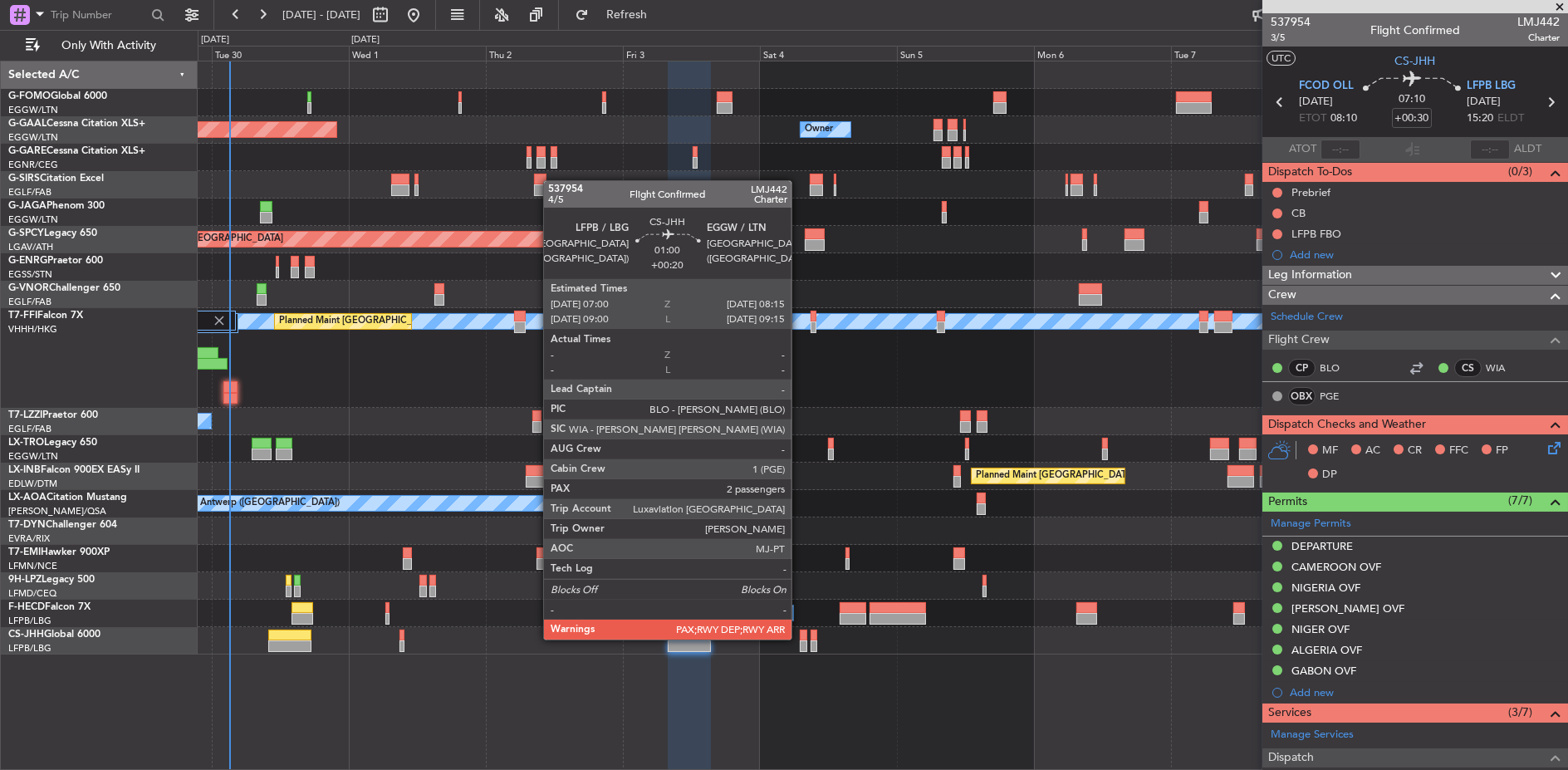
click at [799, 638] on div at bounding box center [803, 635] width 8 height 12
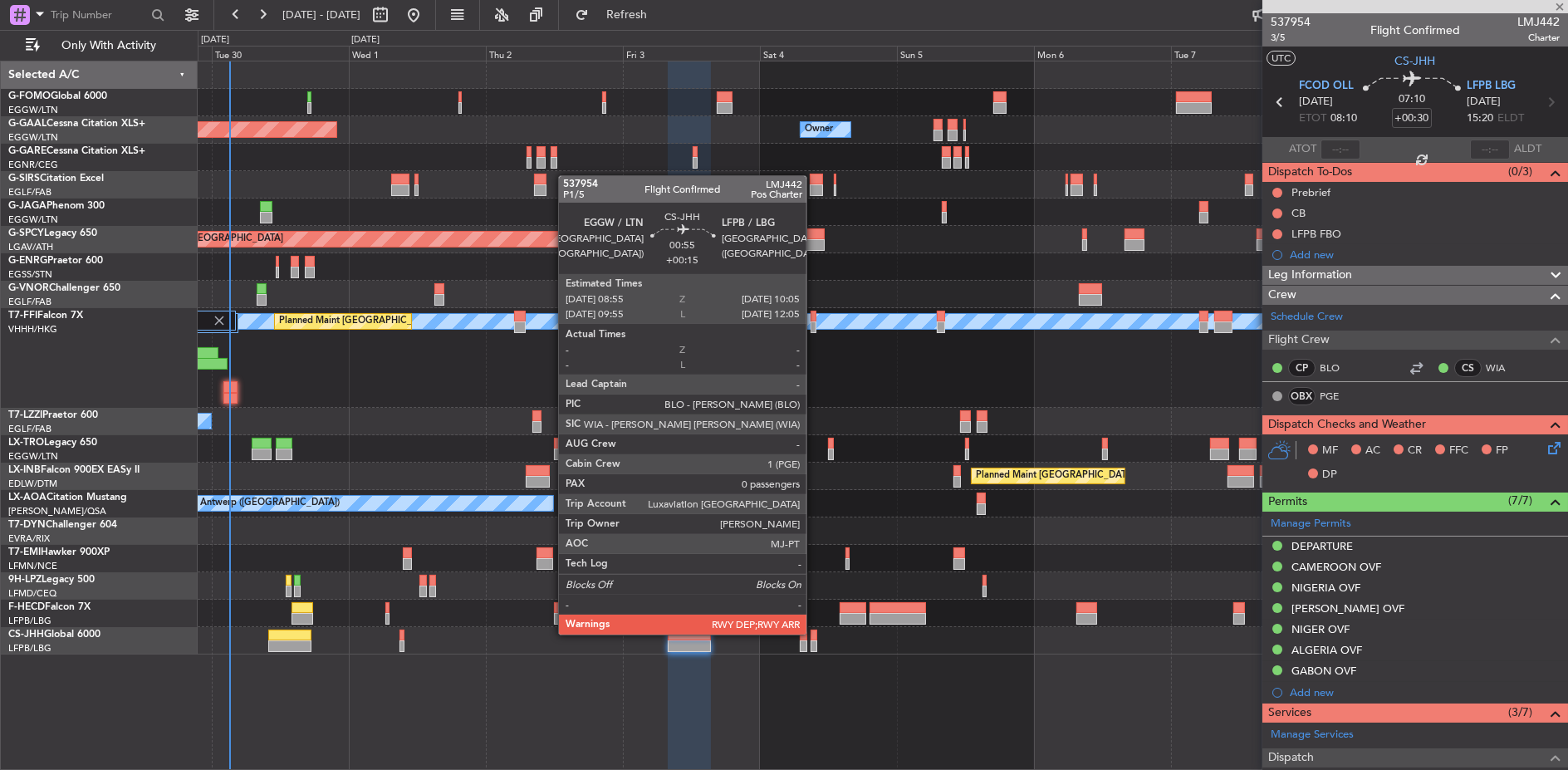
type input "+00:20"
type input "2"
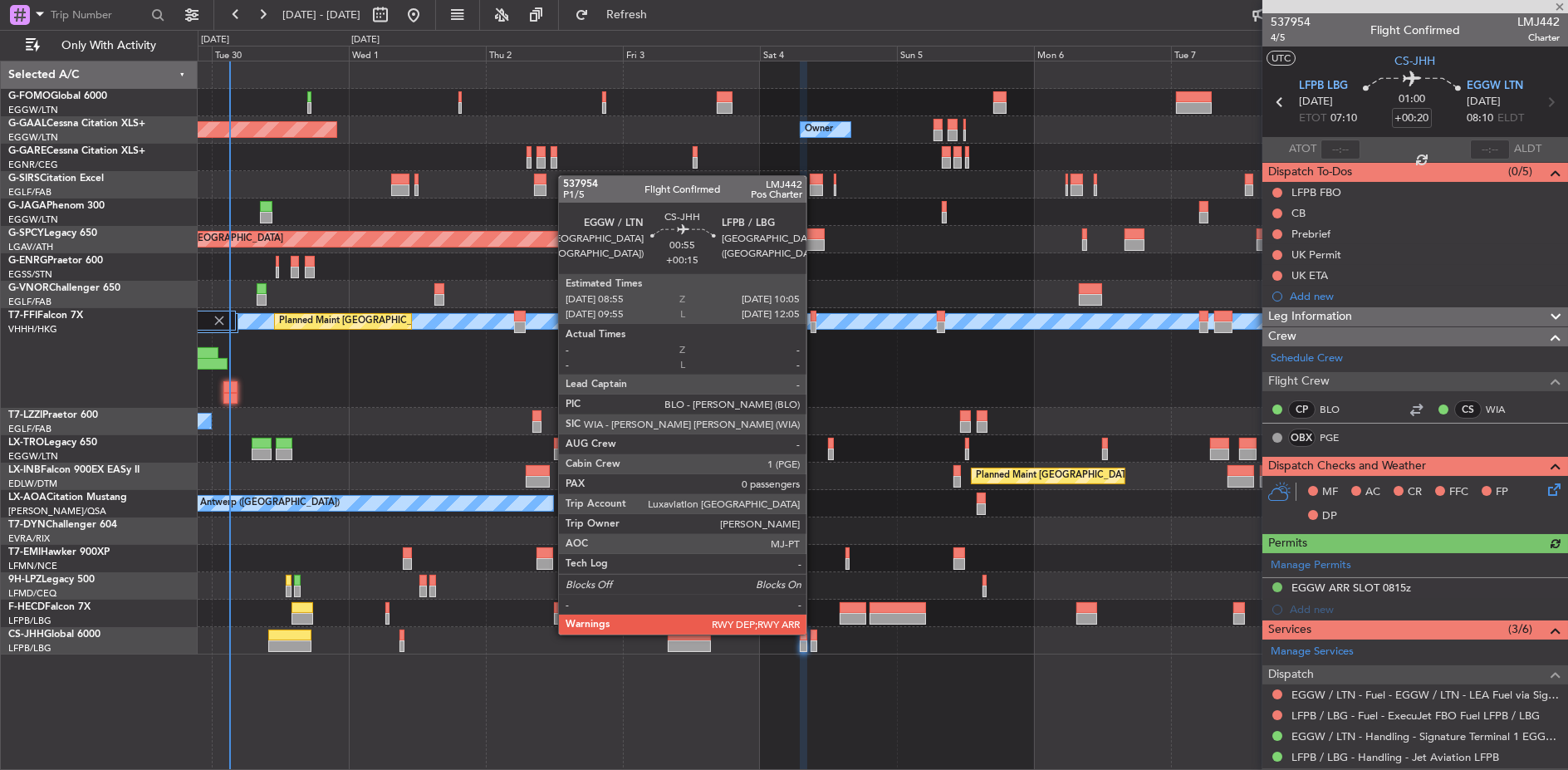
click at [815, 633] on div at bounding box center [815, 635] width 8 height 12
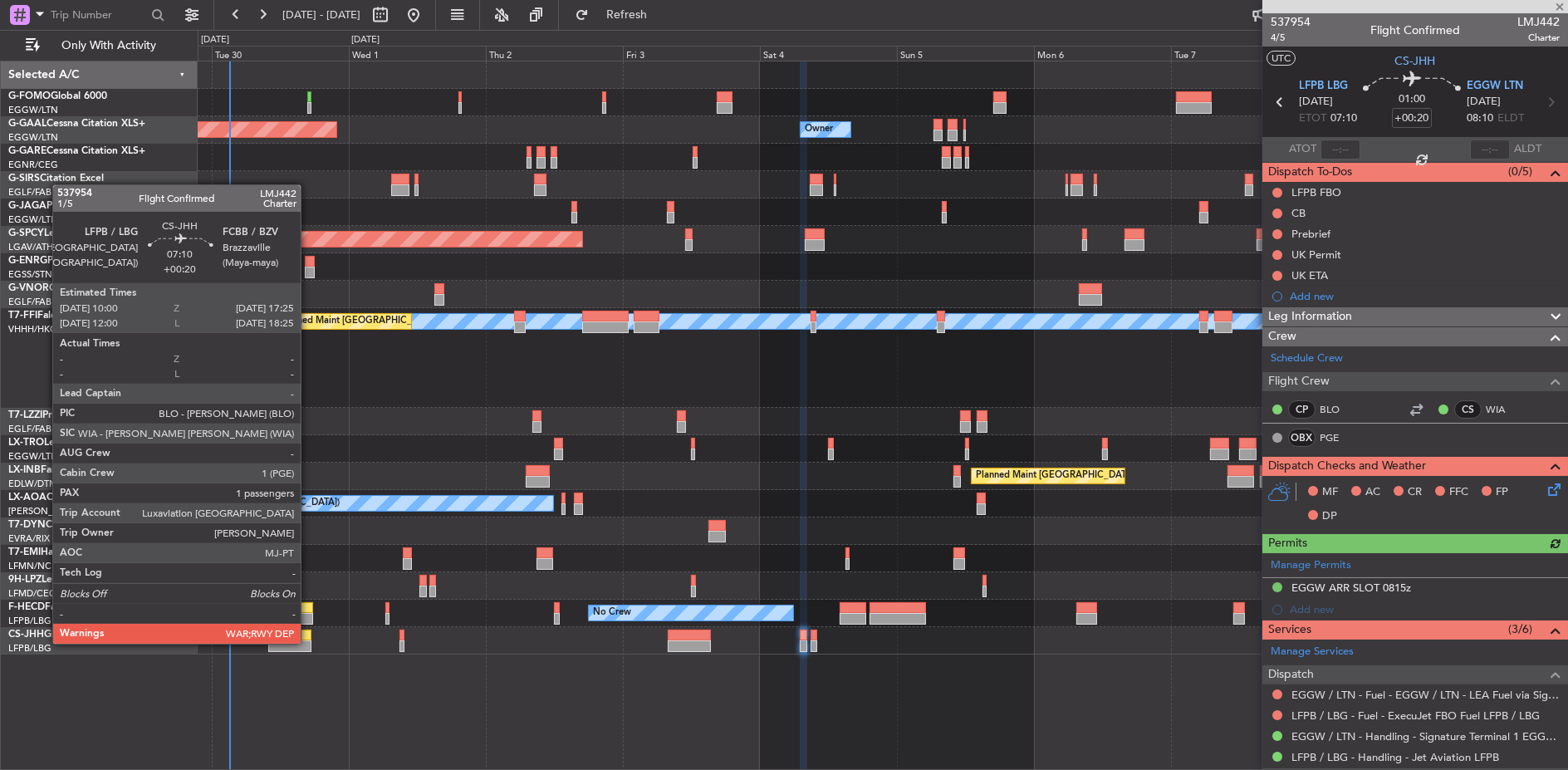
type input "+00:15"
type input "0"
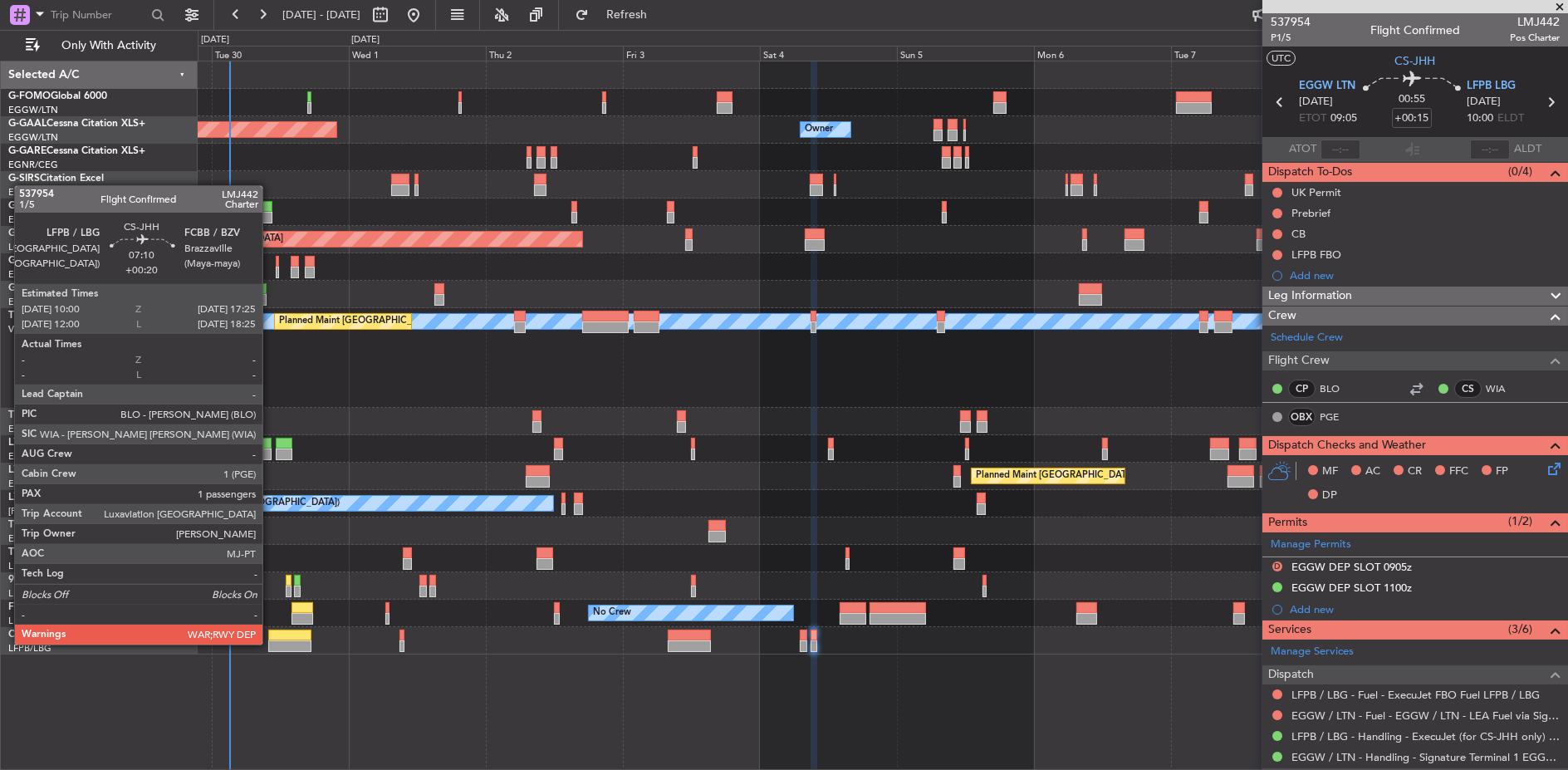
click at [271, 643] on div at bounding box center [289, 646] width 42 height 12
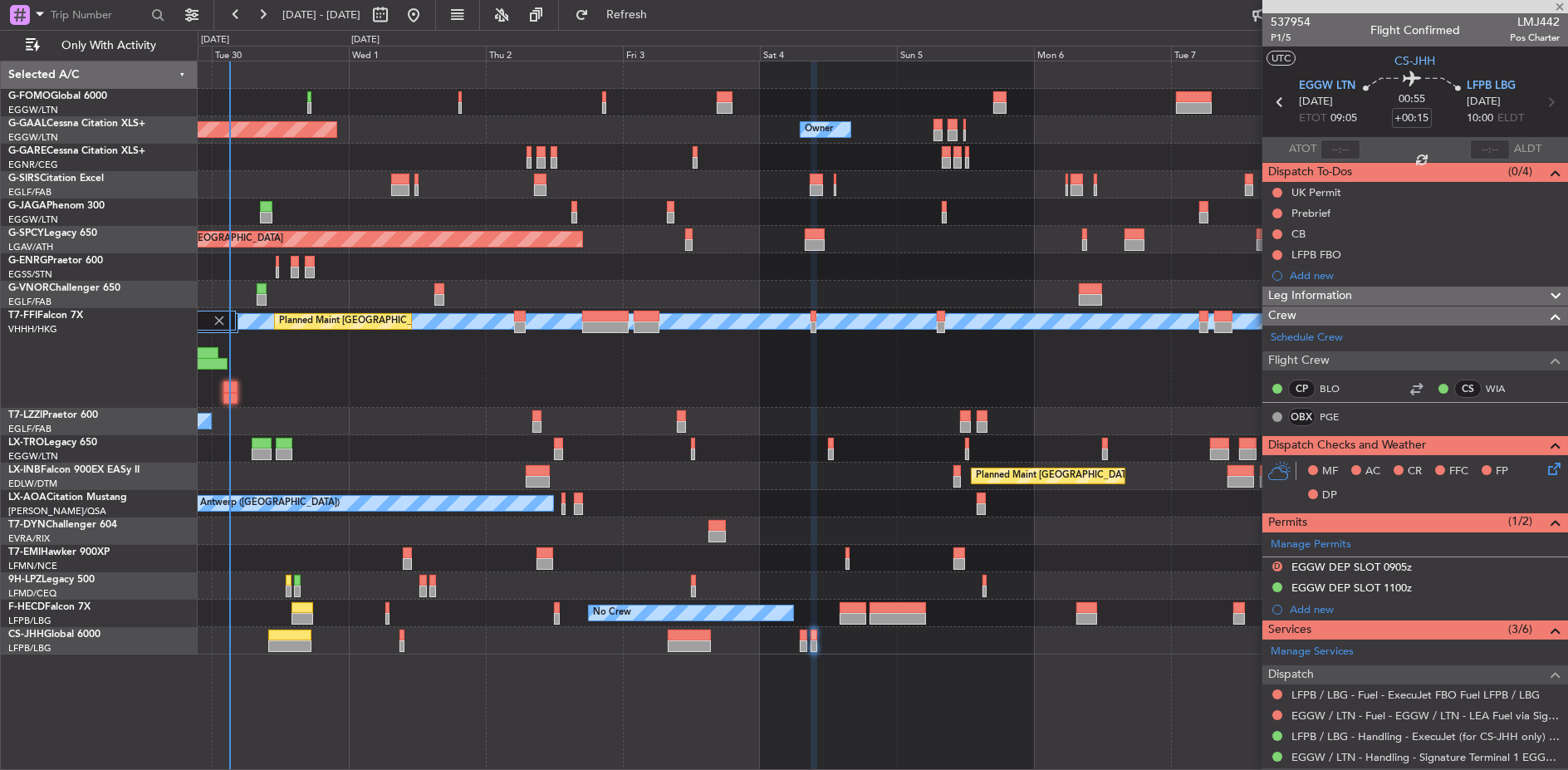
type input "+00:20"
type input "1"
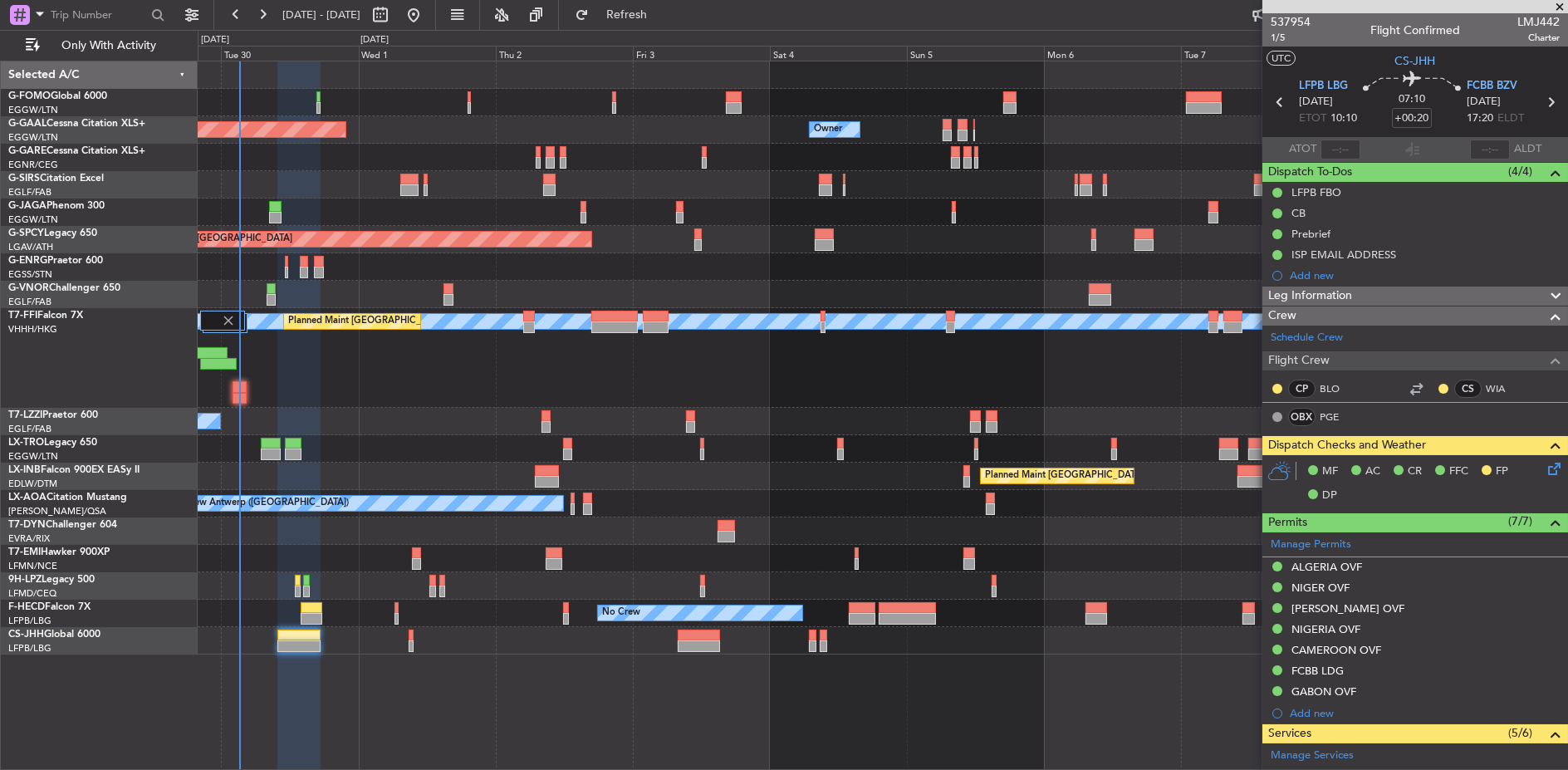
click at [949, 655] on div "Owner Owner Planned [GEOGRAPHIC_DATA] Owner Planned Maint [GEOGRAPHIC_DATA] ([G…" at bounding box center [883, 415] width 1371 height 710
